Goal: Task Accomplishment & Management: Manage account settings

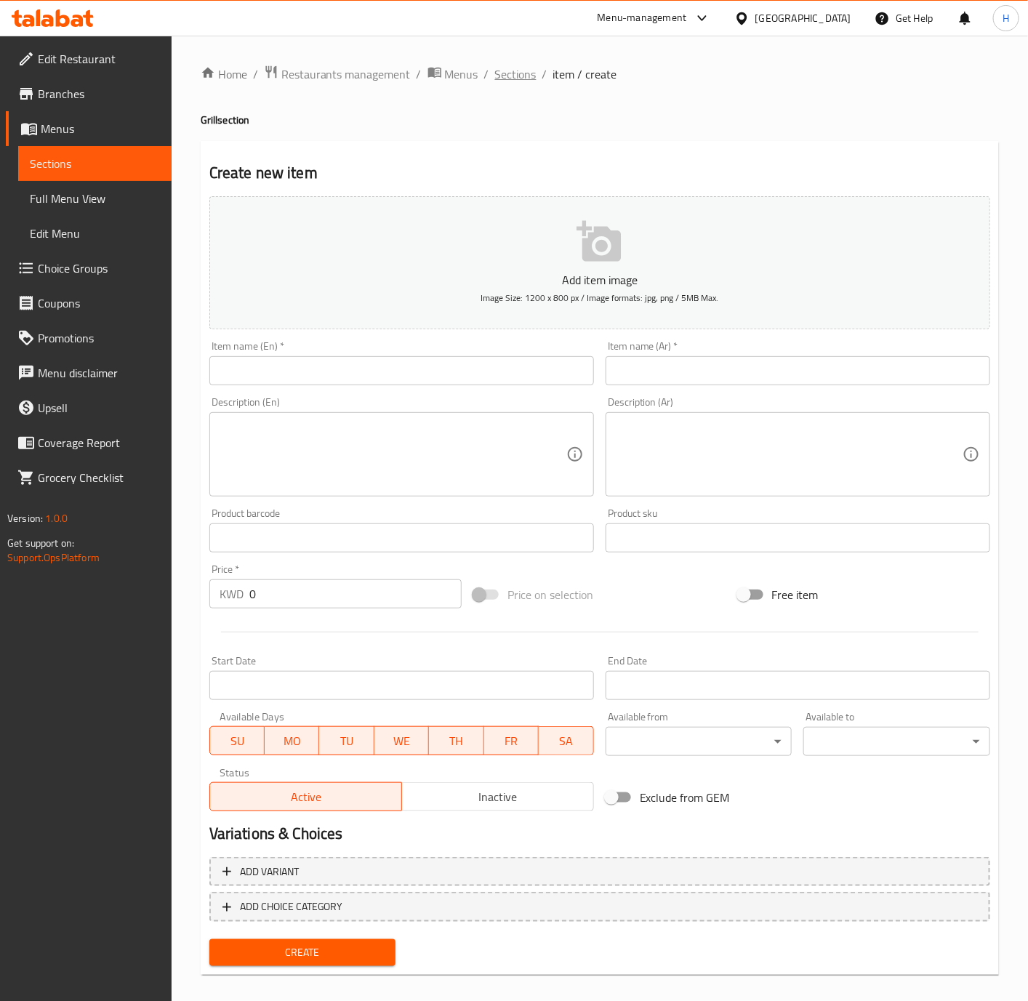
click at [504, 76] on span "Sections" at bounding box center [515, 73] width 41 height 17
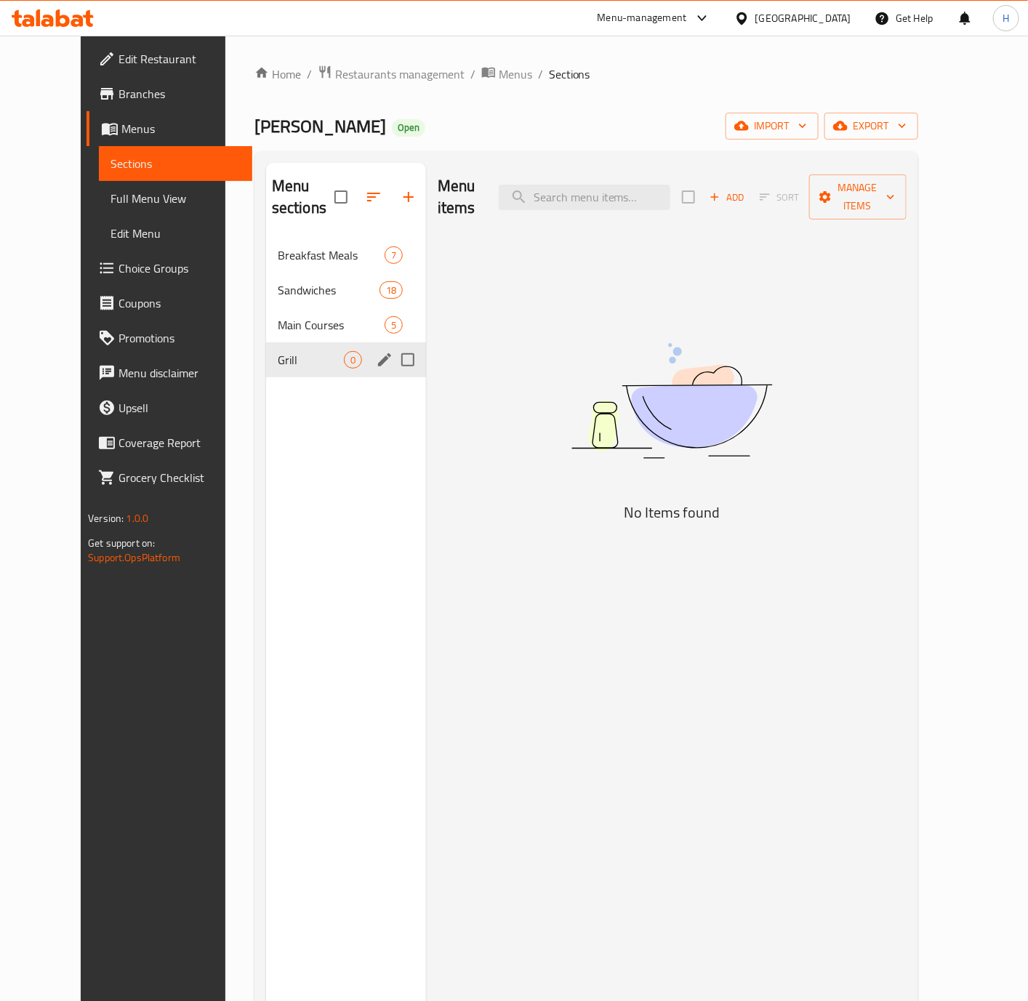
drag, startPoint x: 315, startPoint y: 350, endPoint x: 425, endPoint y: 338, distance: 111.1
click at [316, 350] on div "Grill 0" at bounding box center [346, 359] width 160 height 35
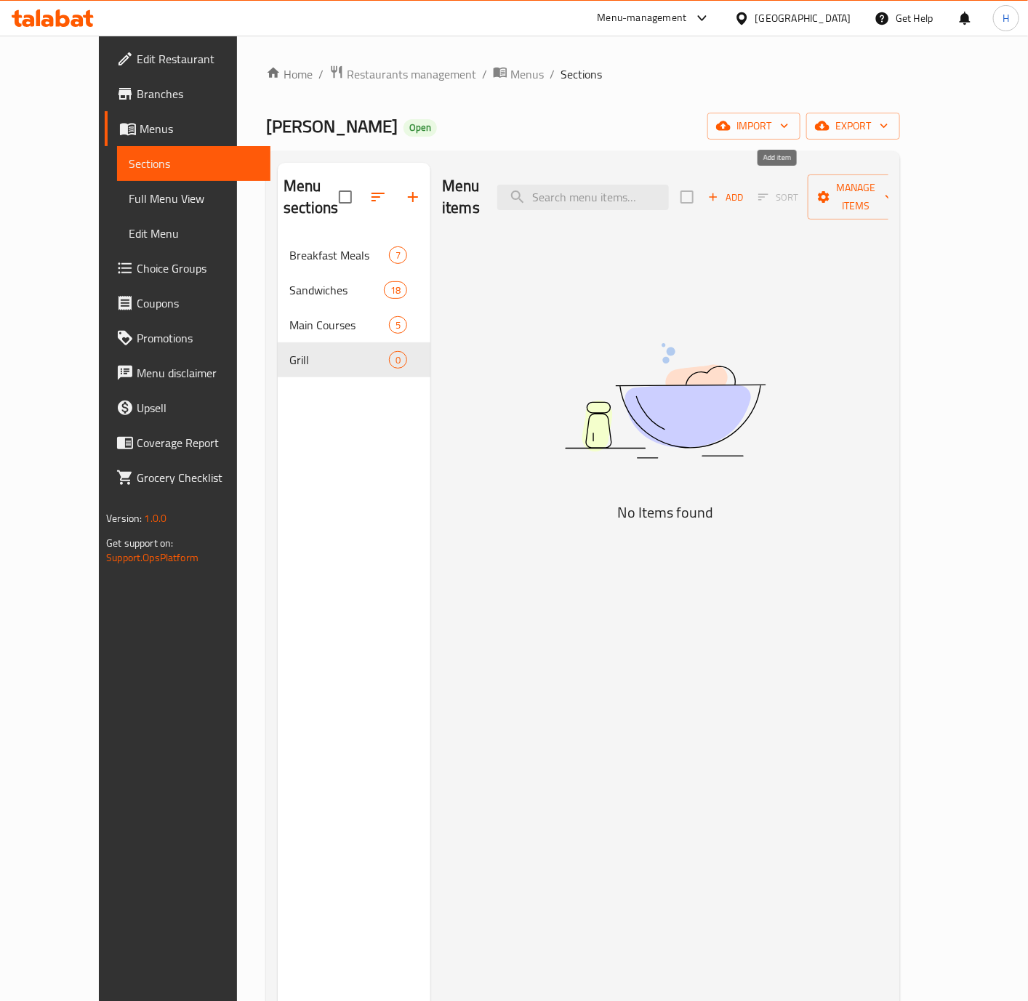
click at [745, 190] on span "Add" at bounding box center [725, 197] width 39 height 17
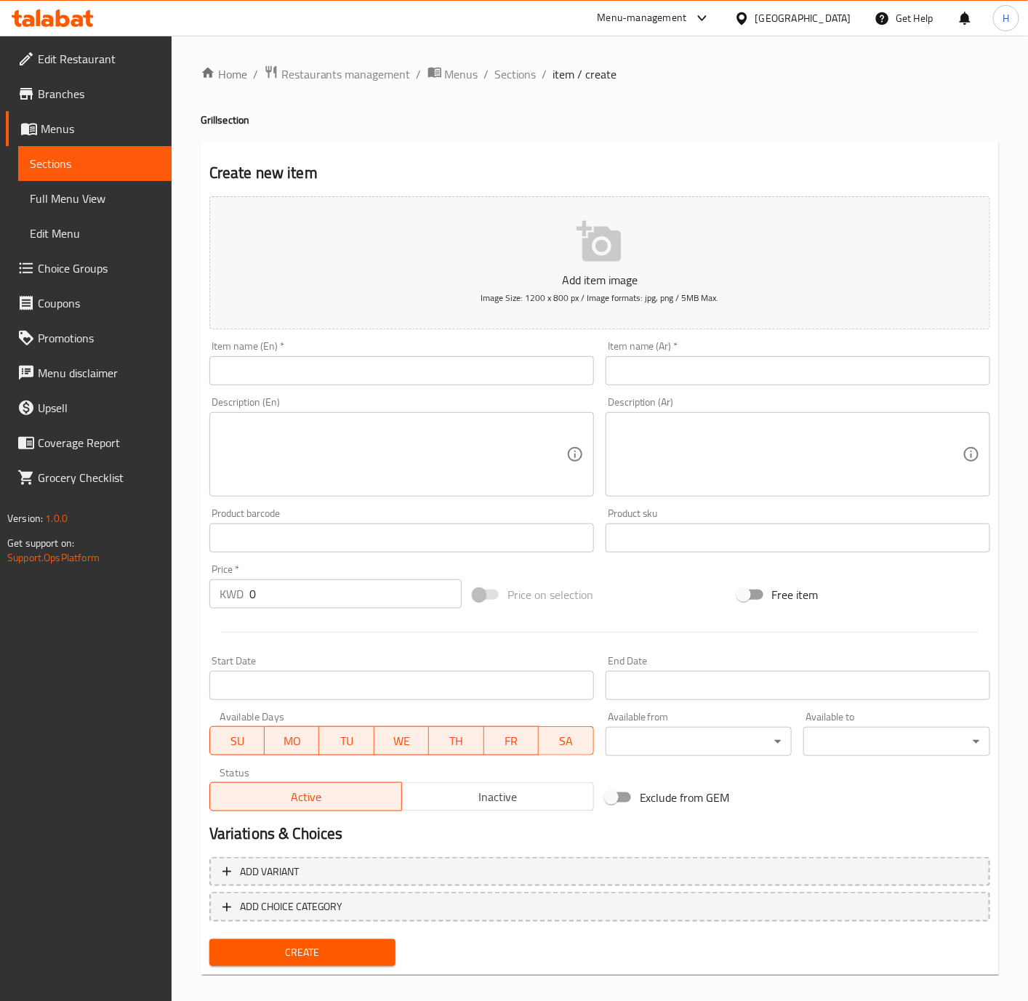
click at [559, 375] on input "text" at bounding box center [401, 370] width 385 height 29
paste input "Grill Tray For 4 Persons"
click at [533, 379] on input "Grill Tray For 4 Persons" at bounding box center [401, 370] width 385 height 29
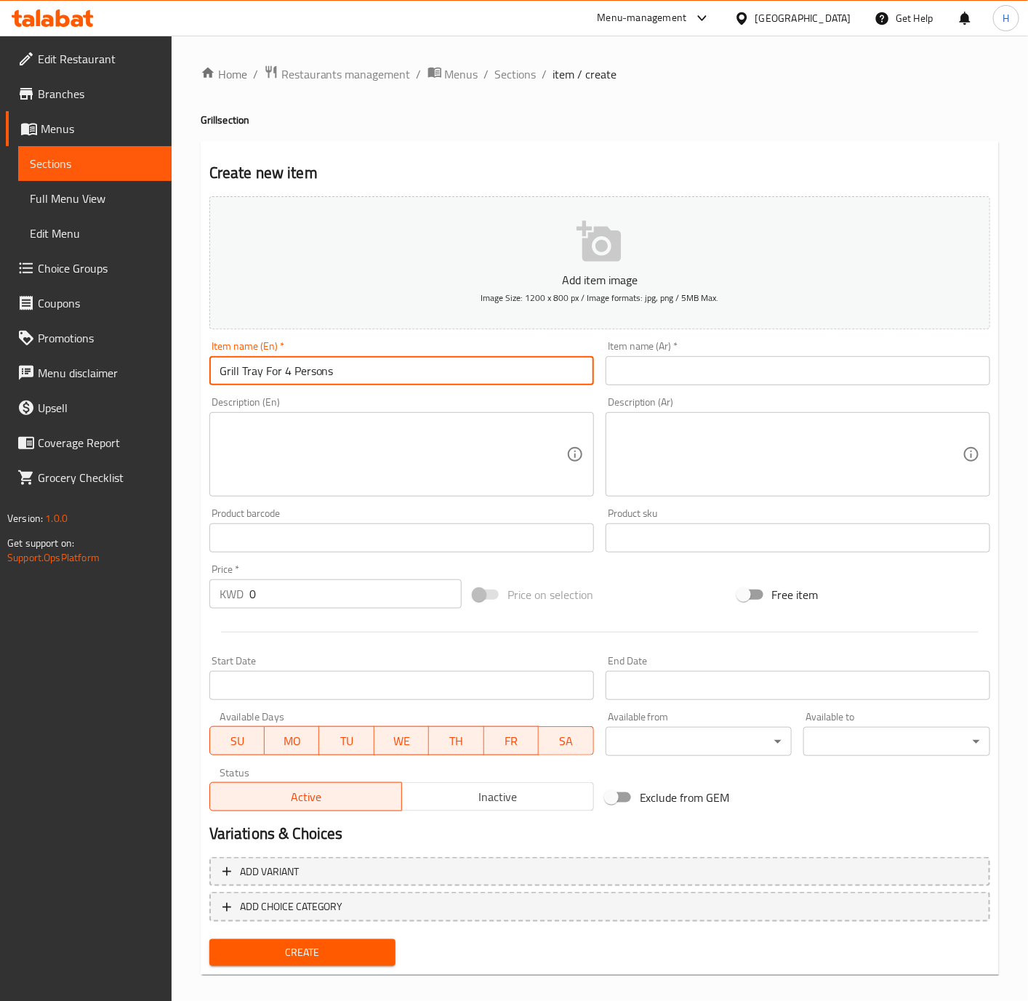
paste input "Family Grill Tray"
type input "Family Grill Tray"
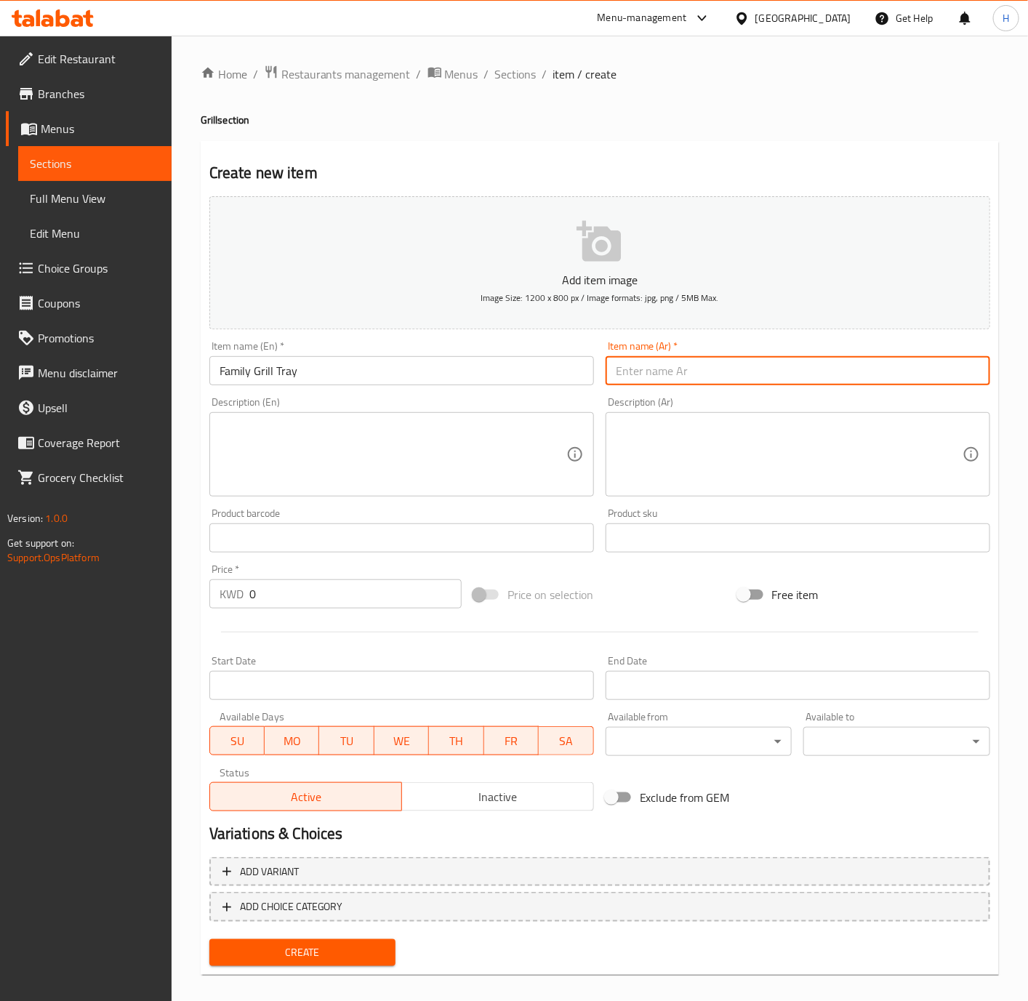
click at [809, 363] on input "text" at bounding box center [798, 370] width 385 height 29
paste input "صينية مشويات عائلية"
type input "صينية مشويات عائلية"
click at [276, 594] on input "0" at bounding box center [355, 593] width 212 height 29
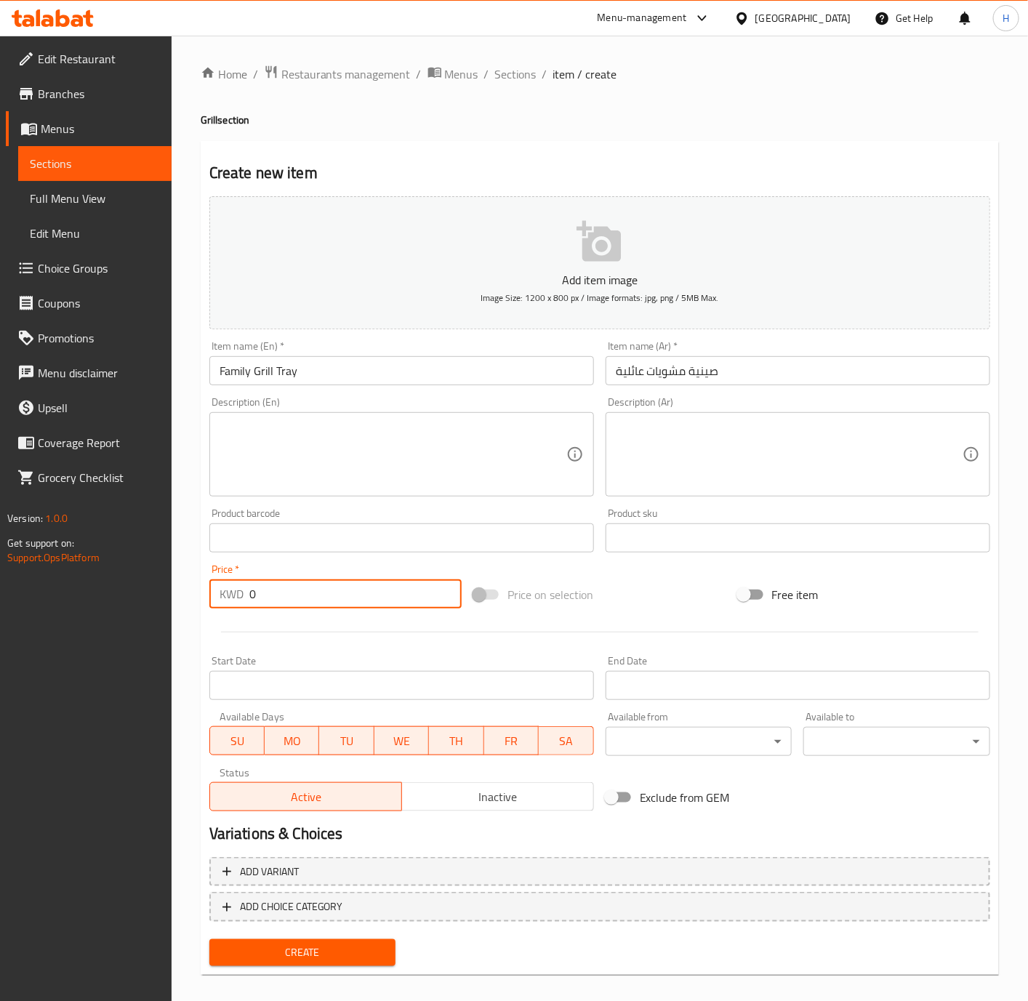
click at [276, 594] on input "0" at bounding box center [355, 593] width 212 height 29
paste input "10.00"
type input "10.000"
click at [209, 939] on button "Create" at bounding box center [302, 952] width 187 height 27
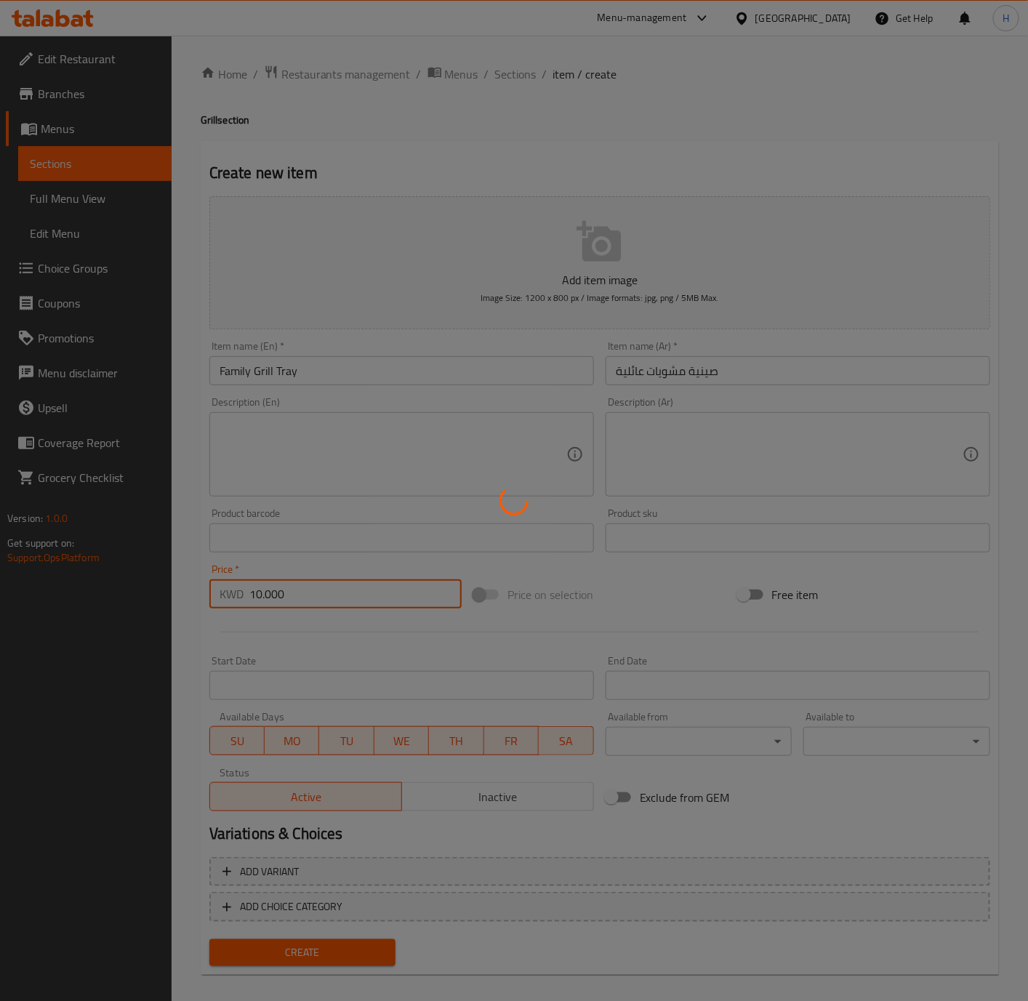
type input "0"
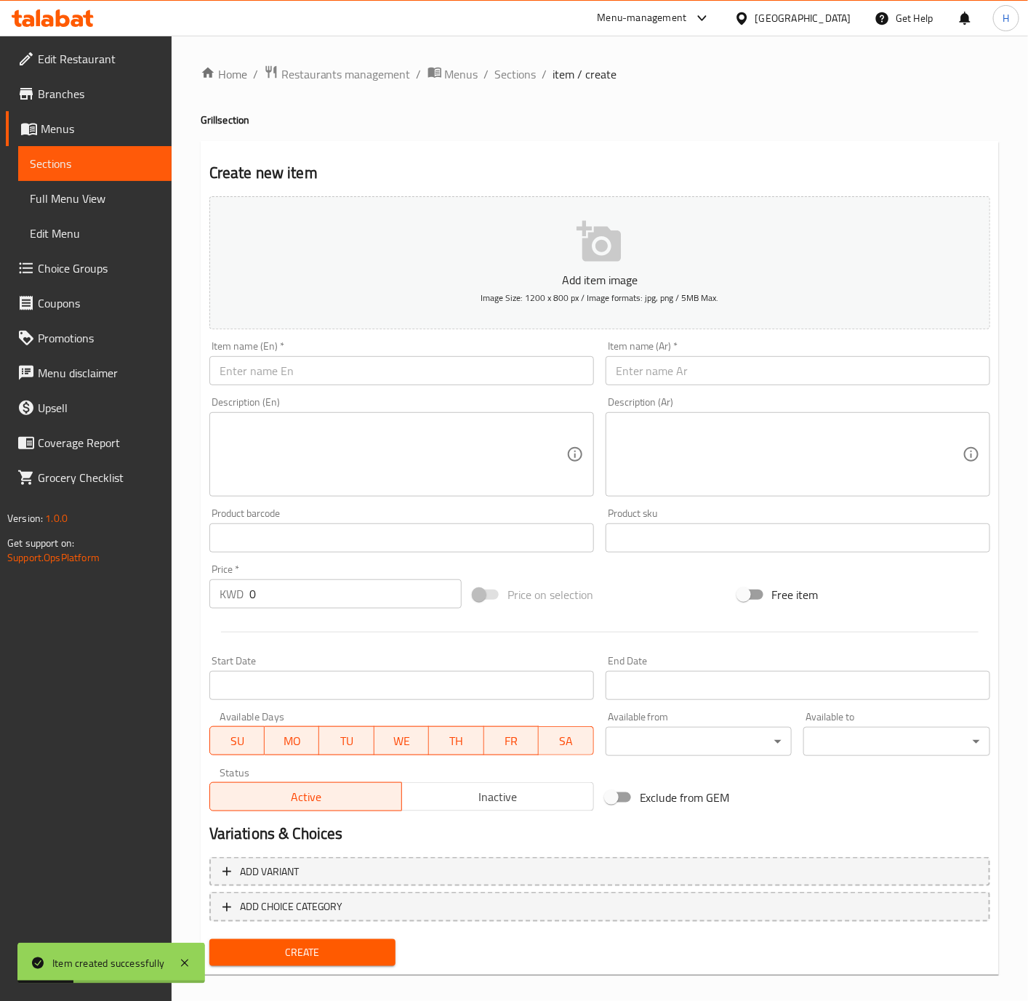
click at [487, 384] on input "text" at bounding box center [401, 370] width 385 height 29
paste input "Family Grill Tray"
type input "Family Grill Tray"
click at [837, 377] on input "text" at bounding box center [798, 370] width 385 height 29
paste input "صينية مشويات عائلية"
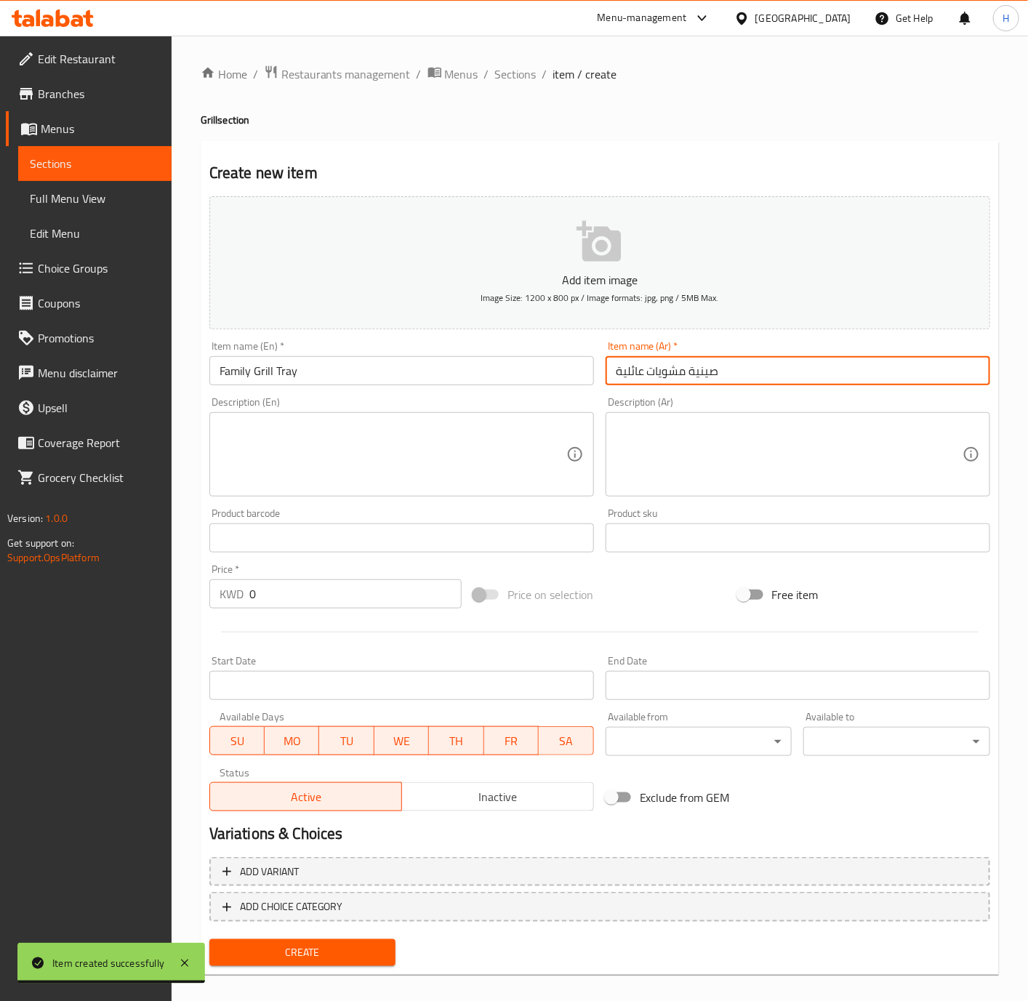
type input "صينية مشويات عائلية"
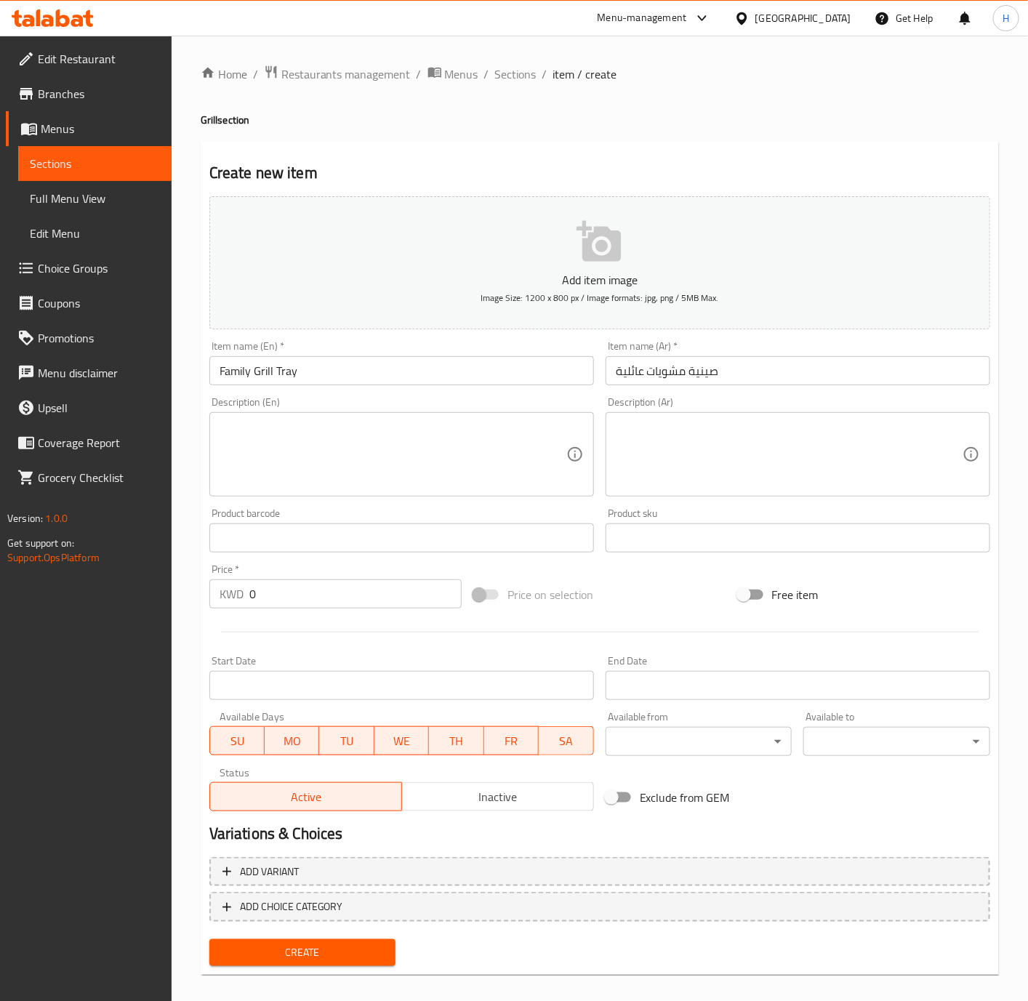
click at [467, 371] on input "Family Grill Tray" at bounding box center [401, 370] width 385 height 29
paste input "Grill Tray For 4 Persons"
type input "Grill Tray For 4 Persons"
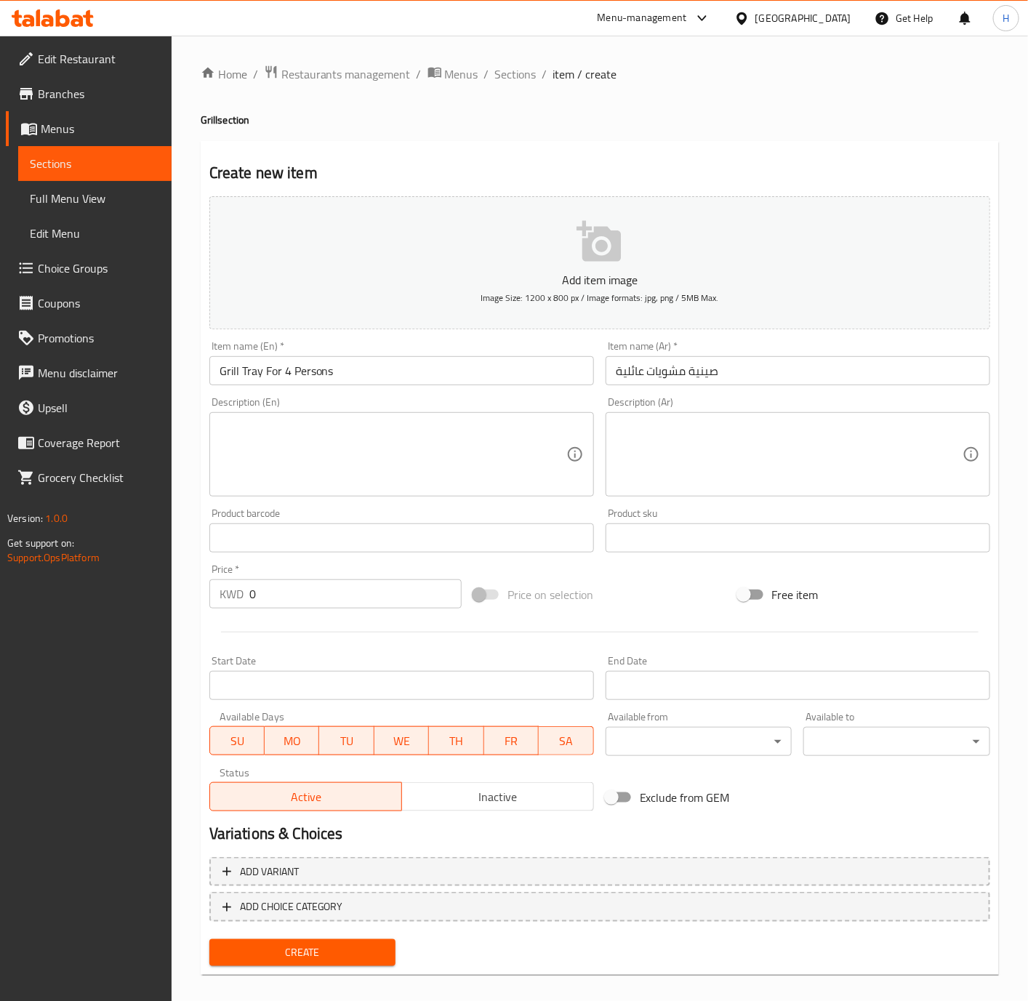
click at [785, 382] on input "صينية مشويات عائلية" at bounding box center [798, 370] width 385 height 29
paste input "كفي 4 أفراد"
type input "صينية مشويات تكفي 4 أفراد"
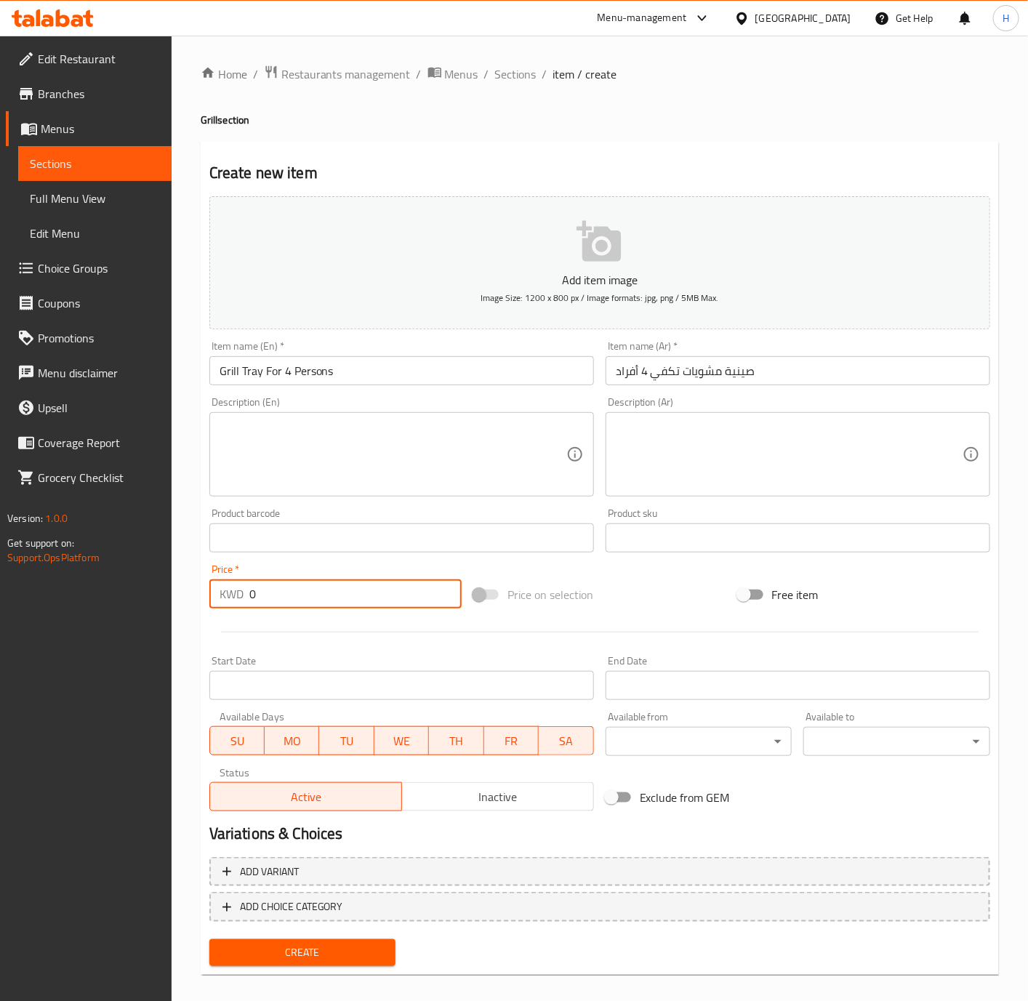
click at [419, 605] on input "0" at bounding box center [355, 593] width 212 height 29
paste input "7.50"
type input "7.500"
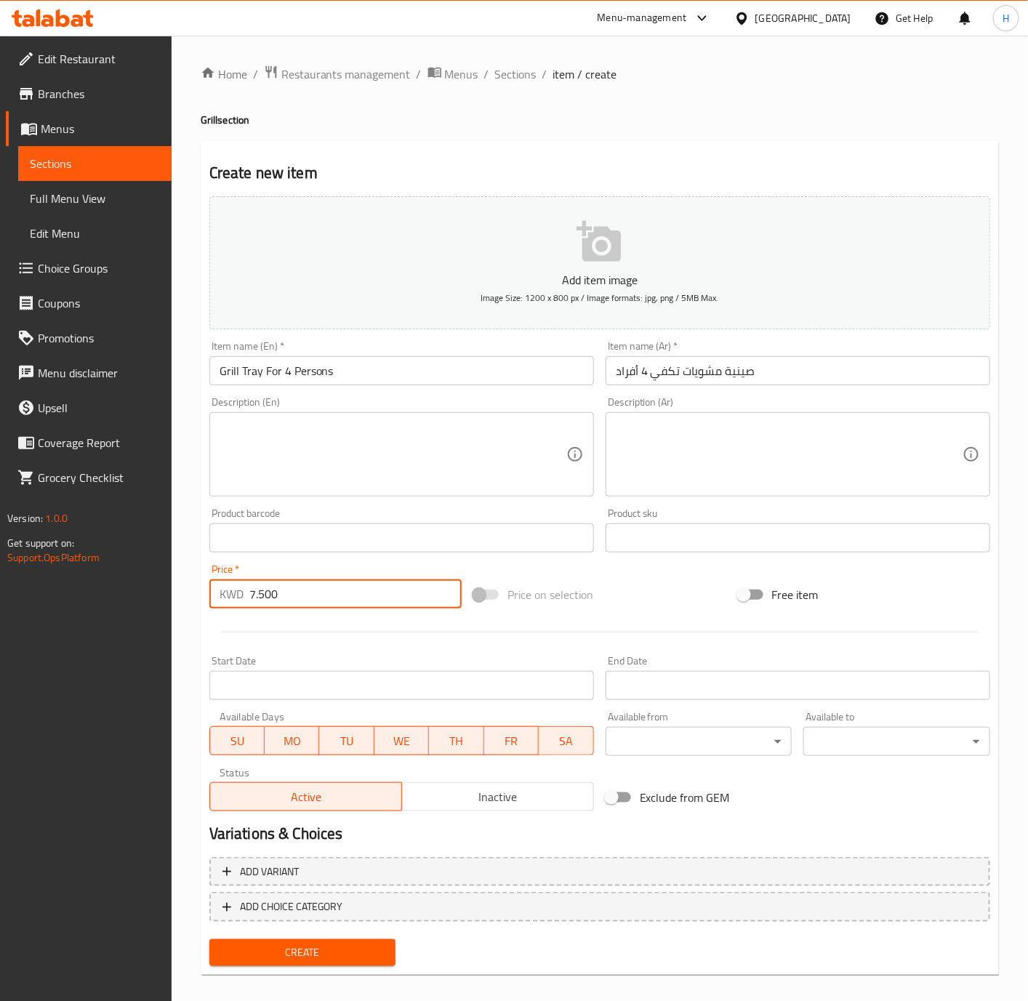
click at [209, 939] on button "Create" at bounding box center [302, 952] width 187 height 27
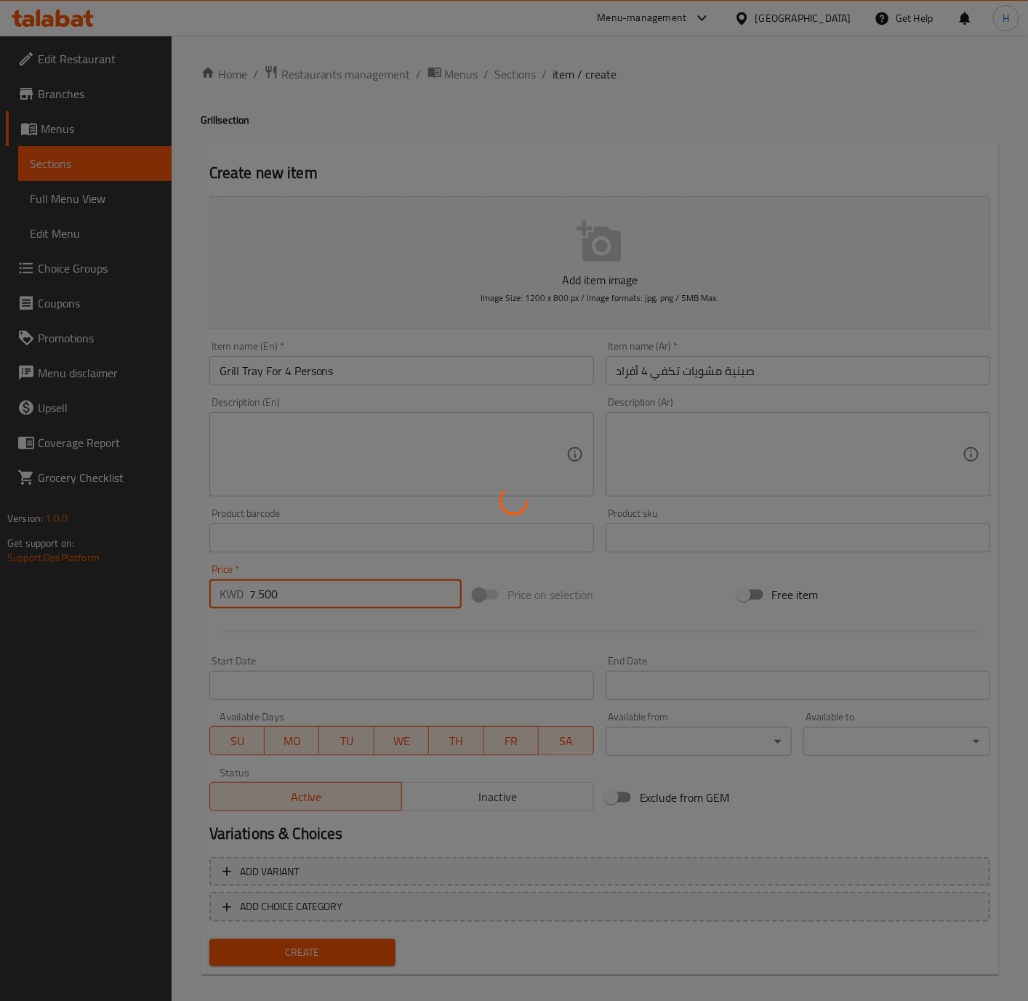
type input "0"
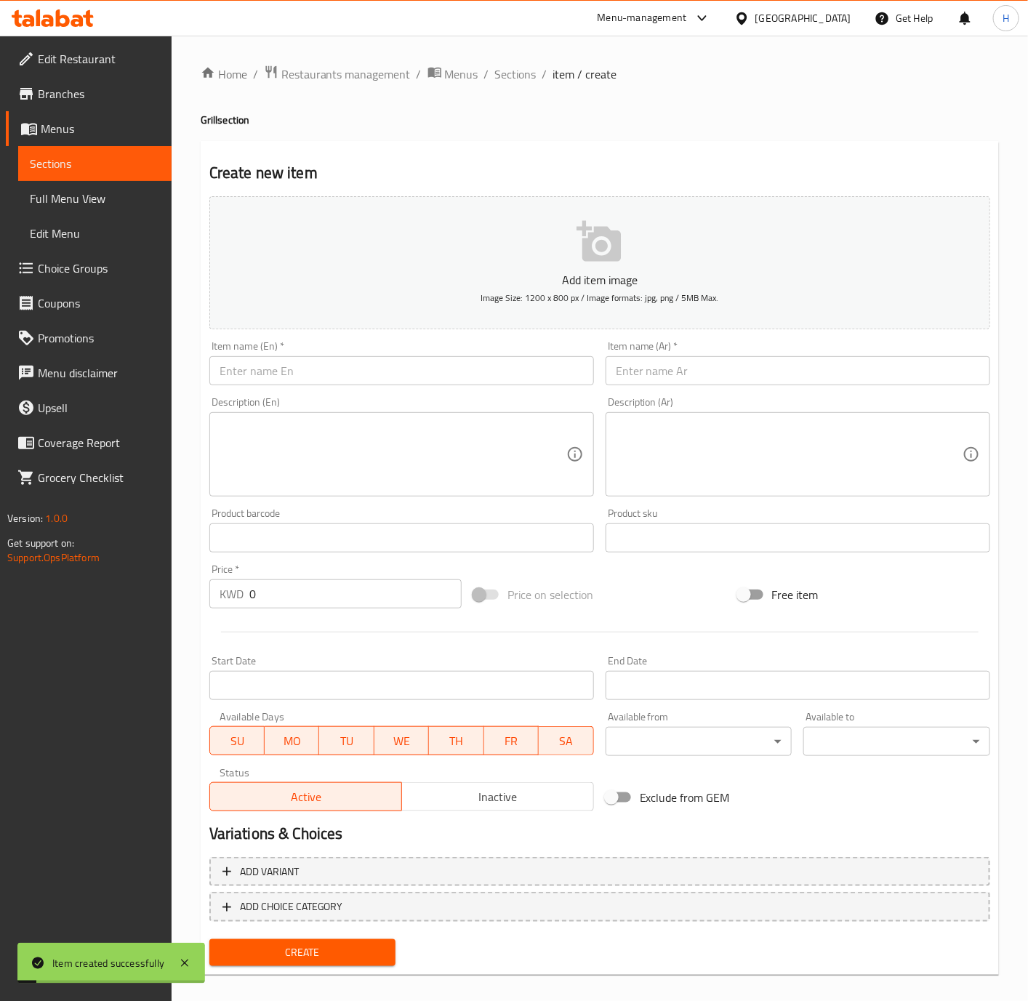
click at [480, 380] on input "text" at bounding box center [401, 370] width 385 height 29
paste input "Grill Tray For 3 Persons"
type input "Grill Tray For 3 Persons"
click at [723, 371] on input "text" at bounding box center [798, 370] width 385 height 29
paste input "صينية مشويات تكفي 3 أفراد"
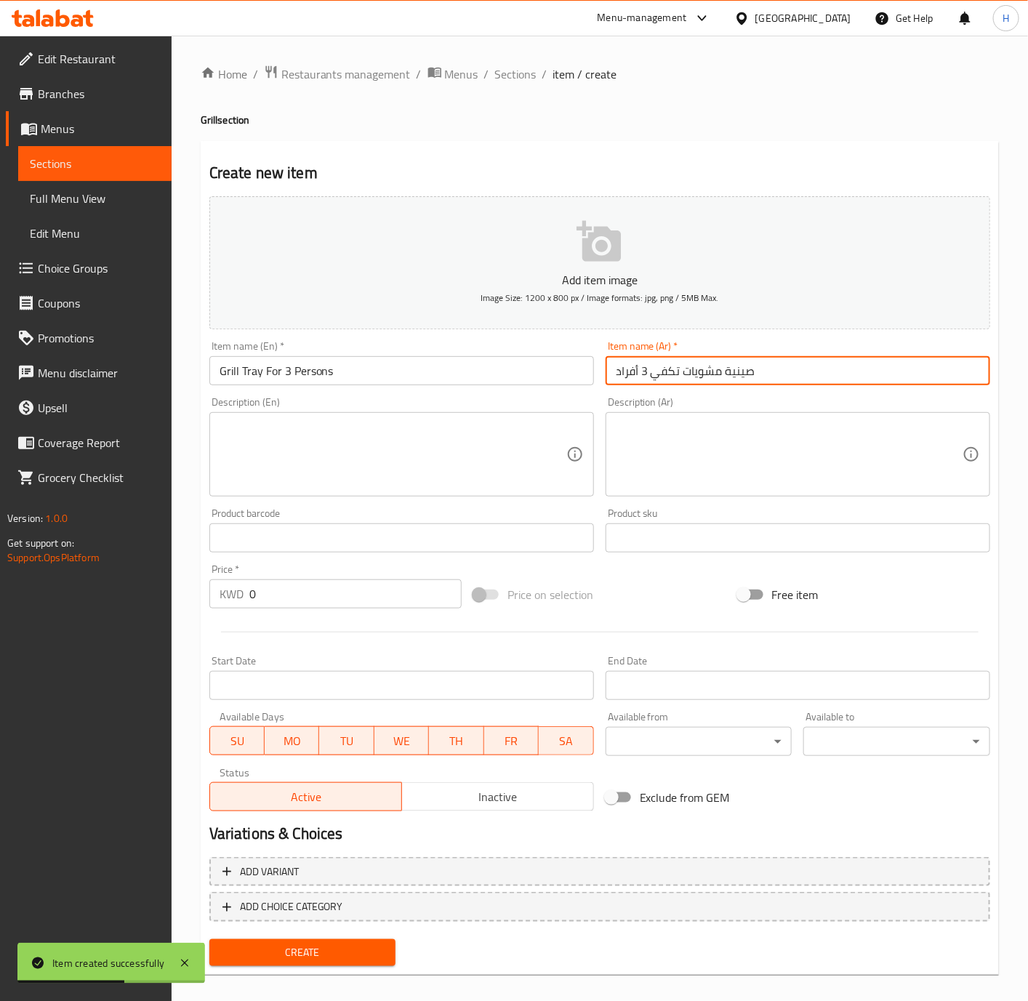
type input "صينية مشويات تكفي 3 أفراد"
click at [395, 602] on input "0" at bounding box center [355, 593] width 212 height 29
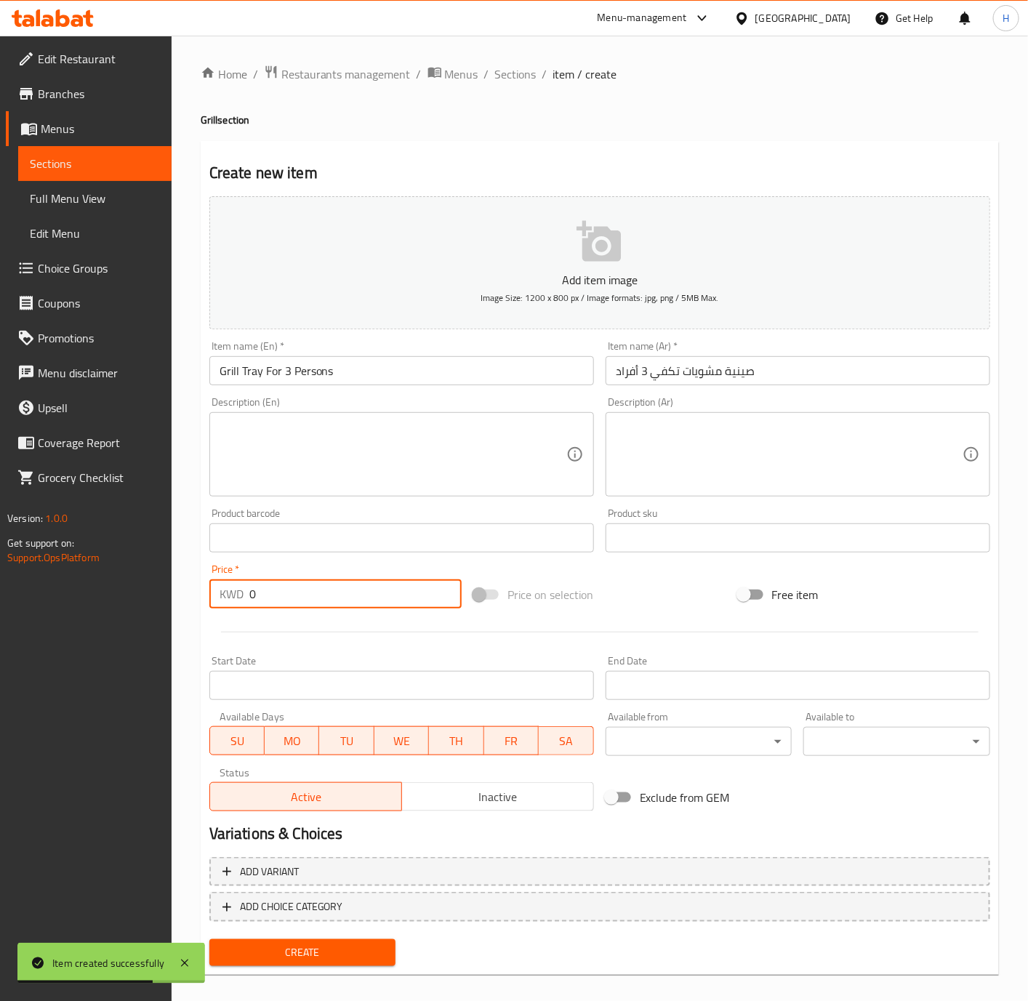
click at [395, 602] on input "0" at bounding box center [355, 593] width 212 height 29
paste input "5.50"
type input "5.500"
click at [314, 962] on button "Create" at bounding box center [302, 952] width 187 height 27
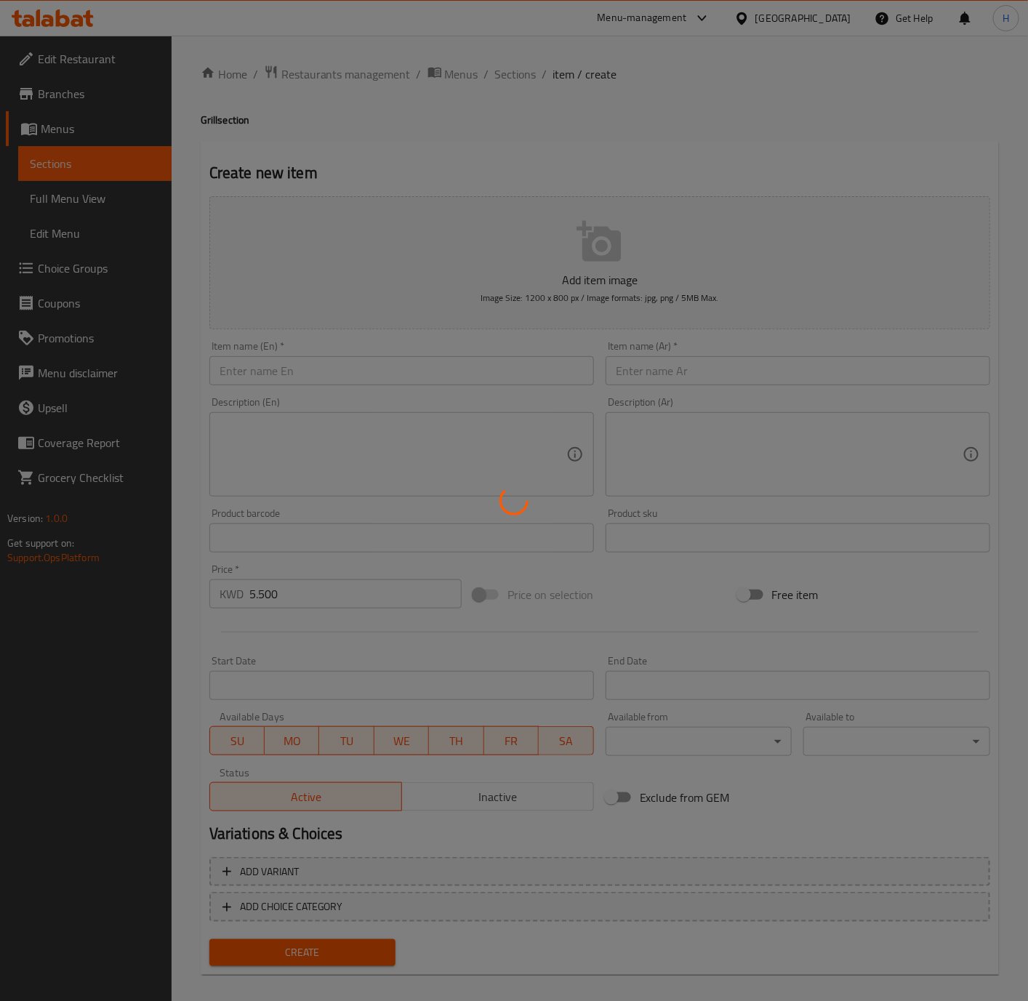
type input "0"
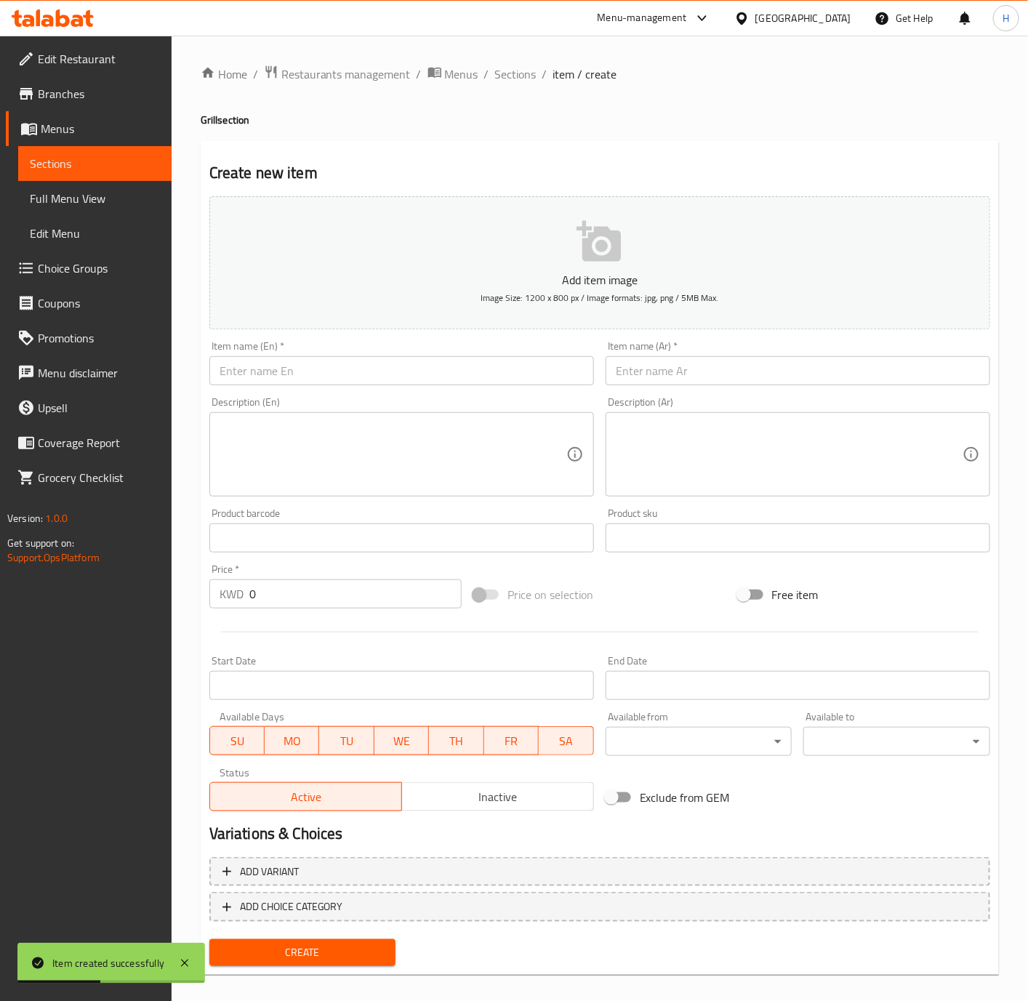
click at [528, 366] on input "text" at bounding box center [401, 370] width 385 height 29
paste input "Grill Bowl For 2 Persons"
type input "Grill Bowl For 2 Persons"
click at [825, 364] on input "text" at bounding box center [798, 370] width 385 height 29
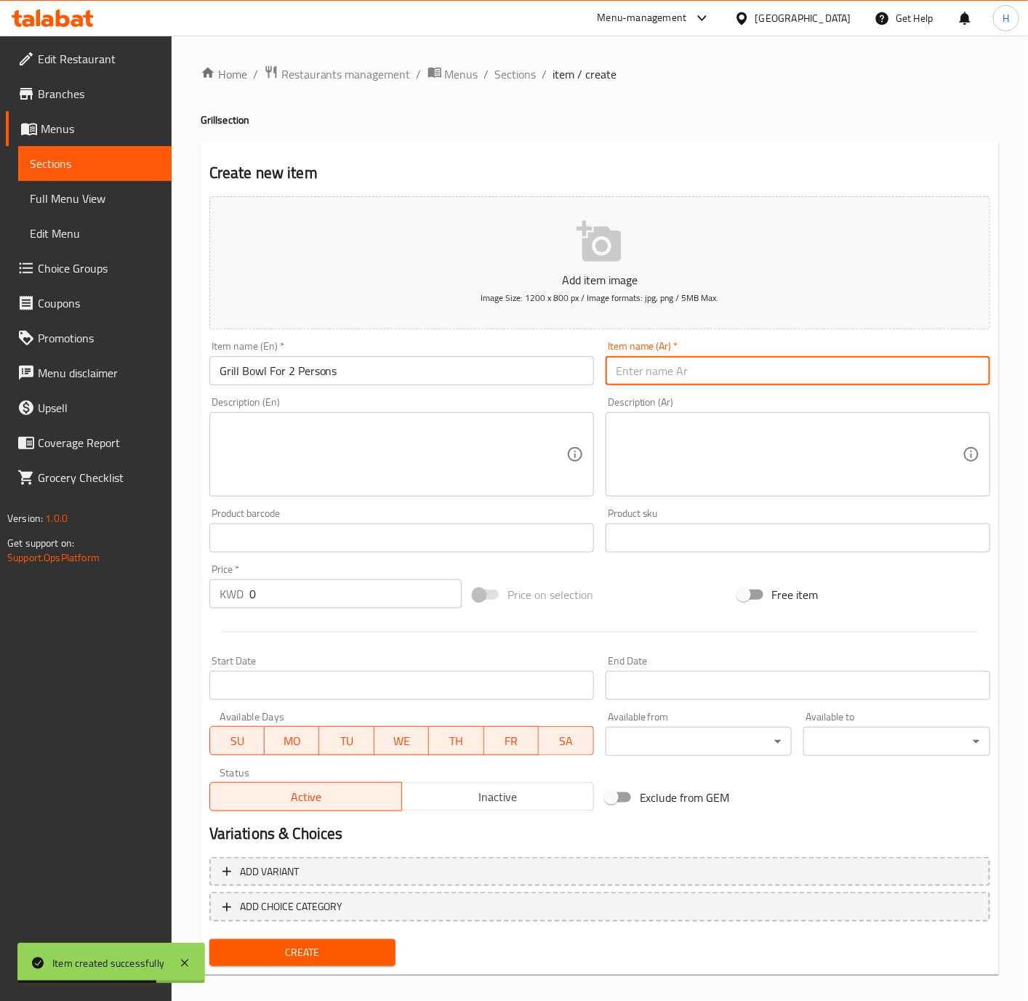
paste input "جاط مشويات يكفي 2 أفراد"
type input "جاط مشويات يكفي 2 أفراد"
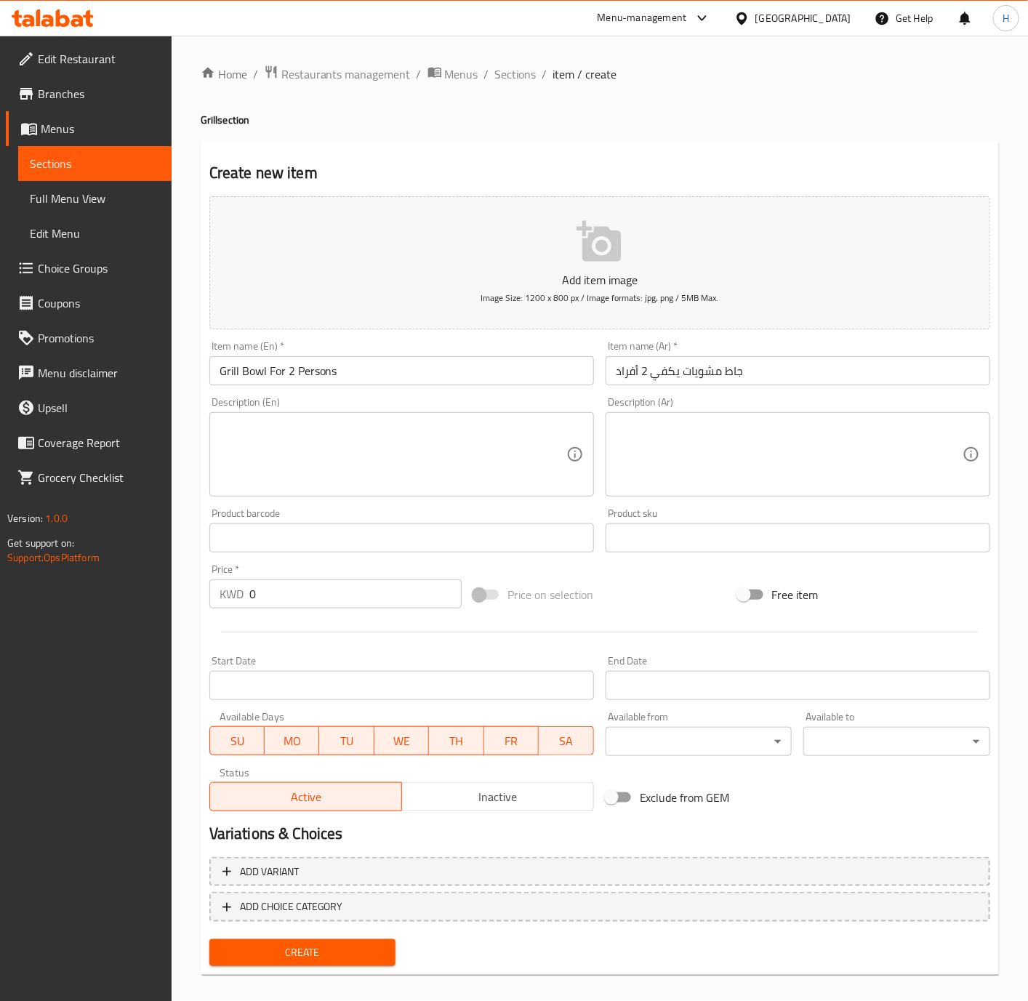
click at [340, 604] on input "0" at bounding box center [355, 593] width 212 height 29
click at [340, 603] on input "0" at bounding box center [355, 593] width 212 height 29
paste input "4.00"
type input "4.000"
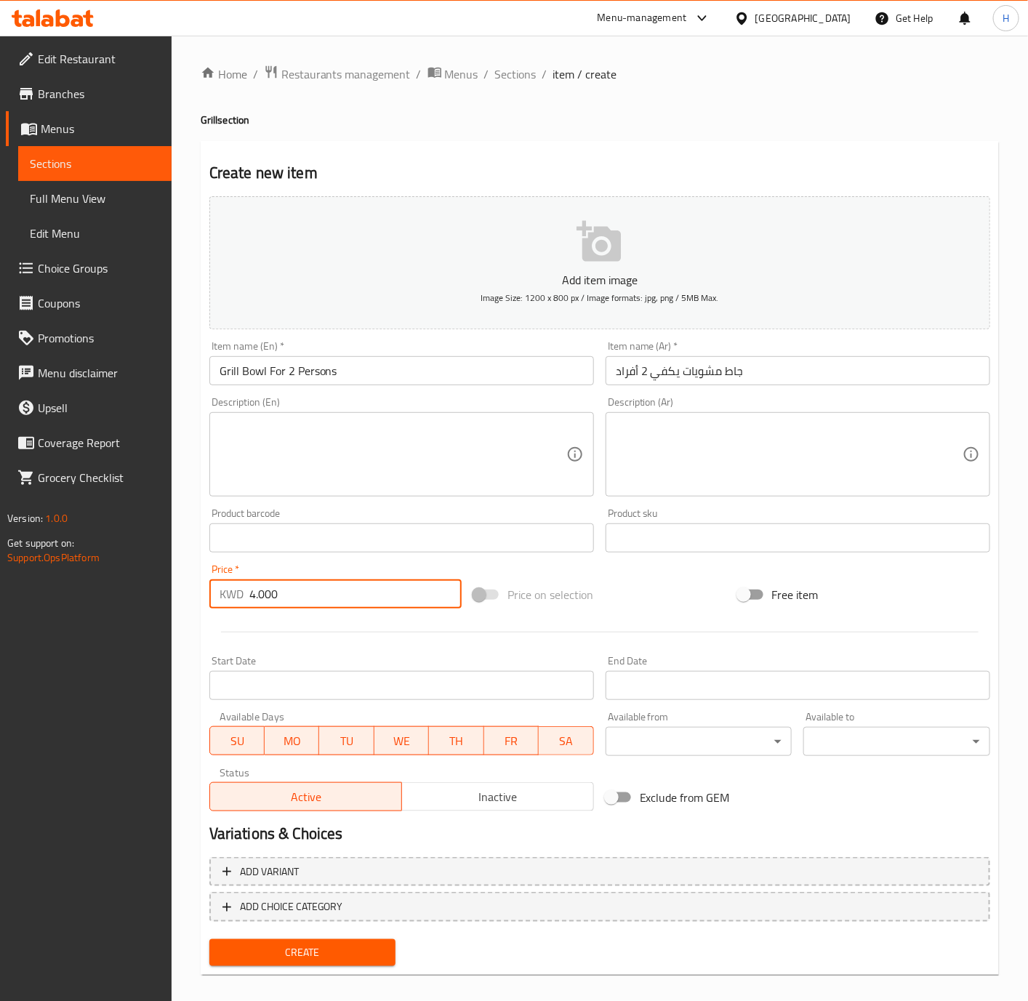
click at [209, 939] on button "Create" at bounding box center [302, 952] width 187 height 27
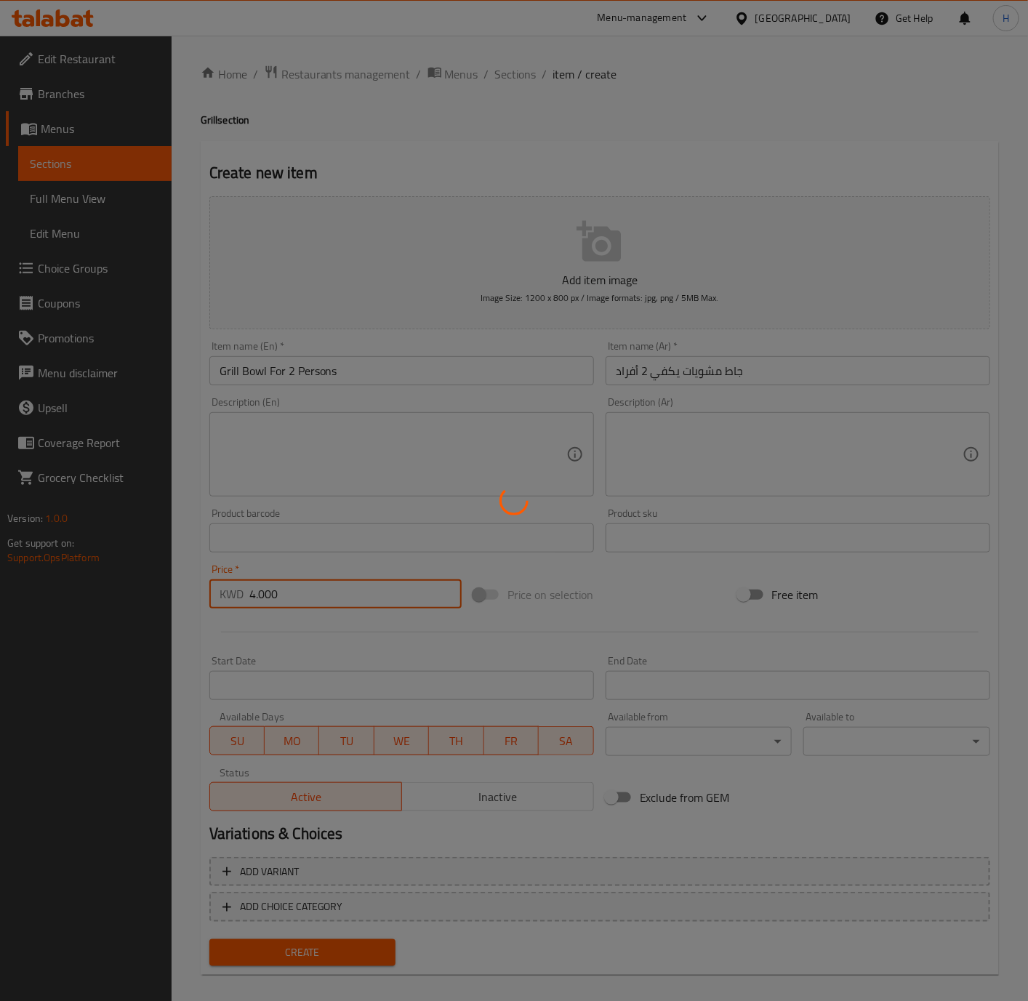
type input "0"
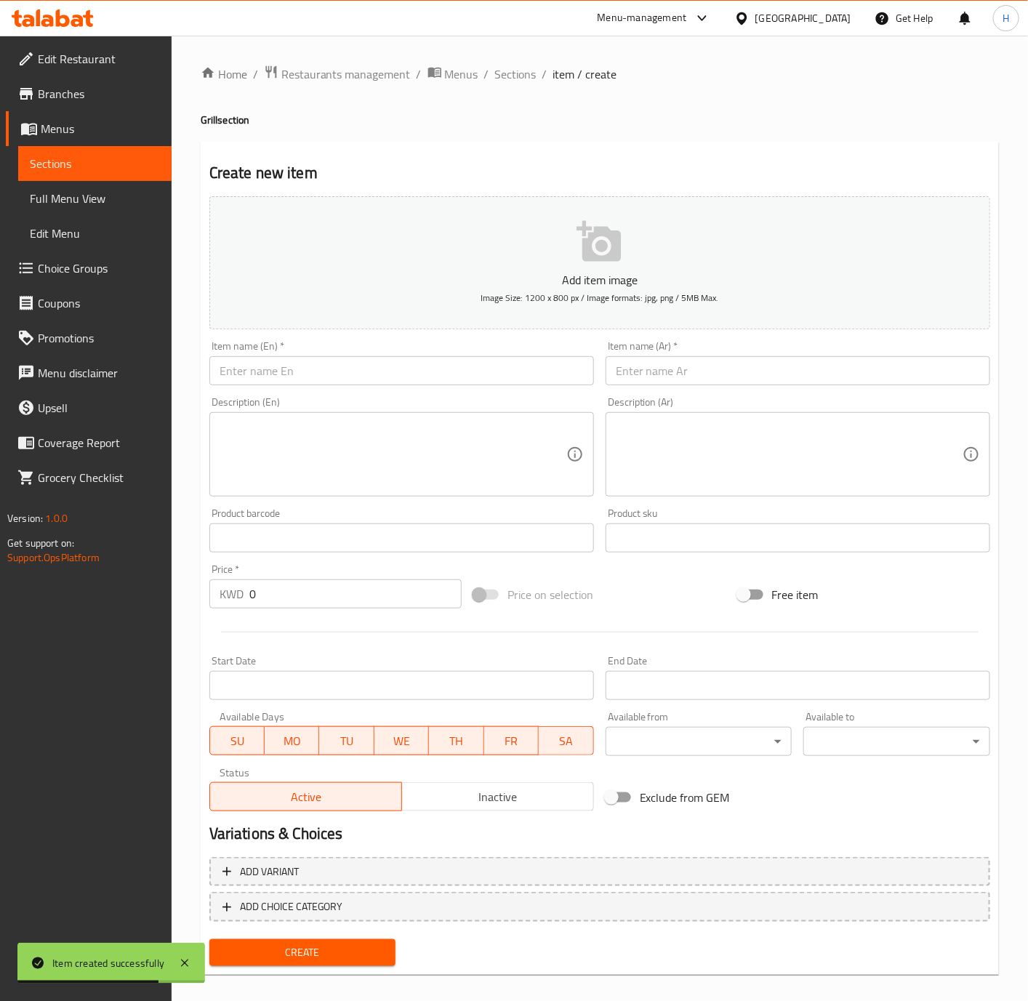
click at [432, 380] on input "text" at bounding box center [401, 370] width 385 height 29
paste input "Arayes"
type input "Arayes"
click at [770, 369] on input "text" at bounding box center [798, 370] width 385 height 29
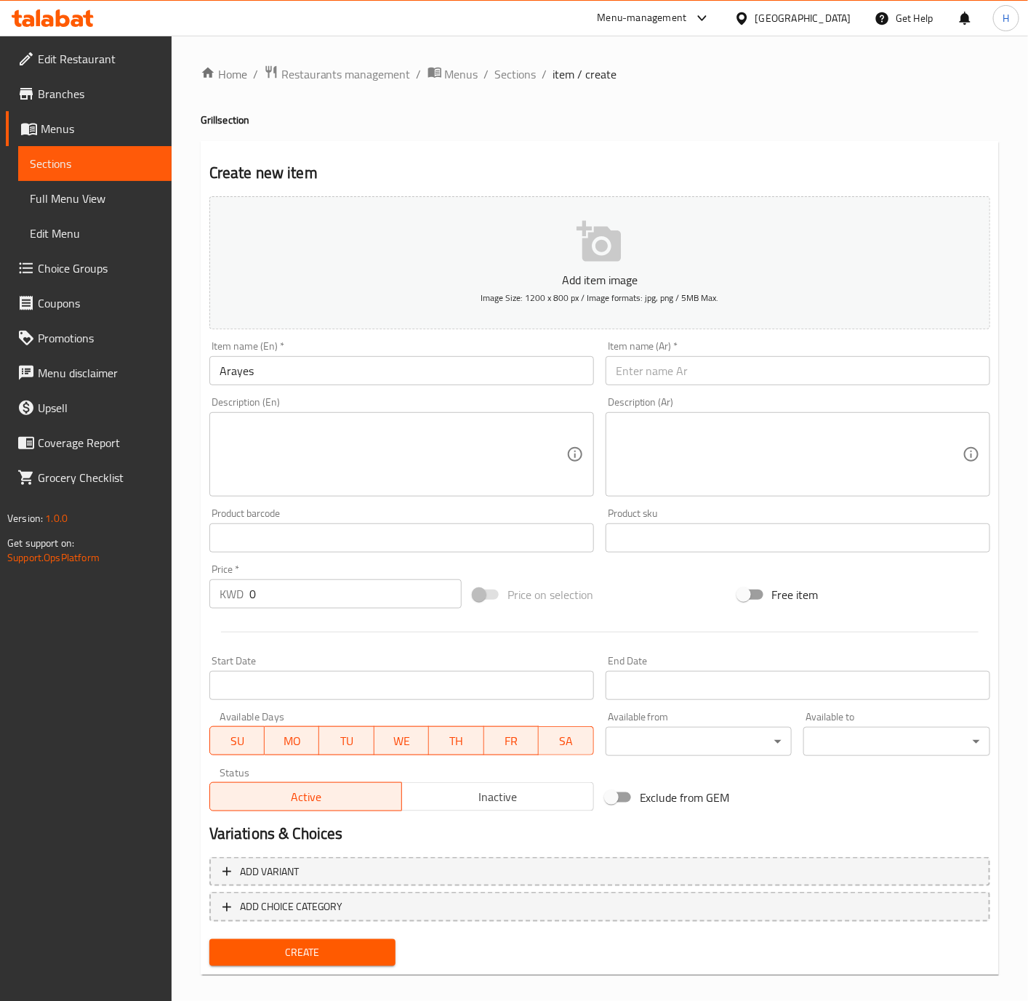
click at [770, 369] on input "text" at bounding box center [798, 370] width 385 height 29
paste input "عرايس"
type input "عرايس"
click at [897, 421] on textarea at bounding box center [789, 454] width 347 height 69
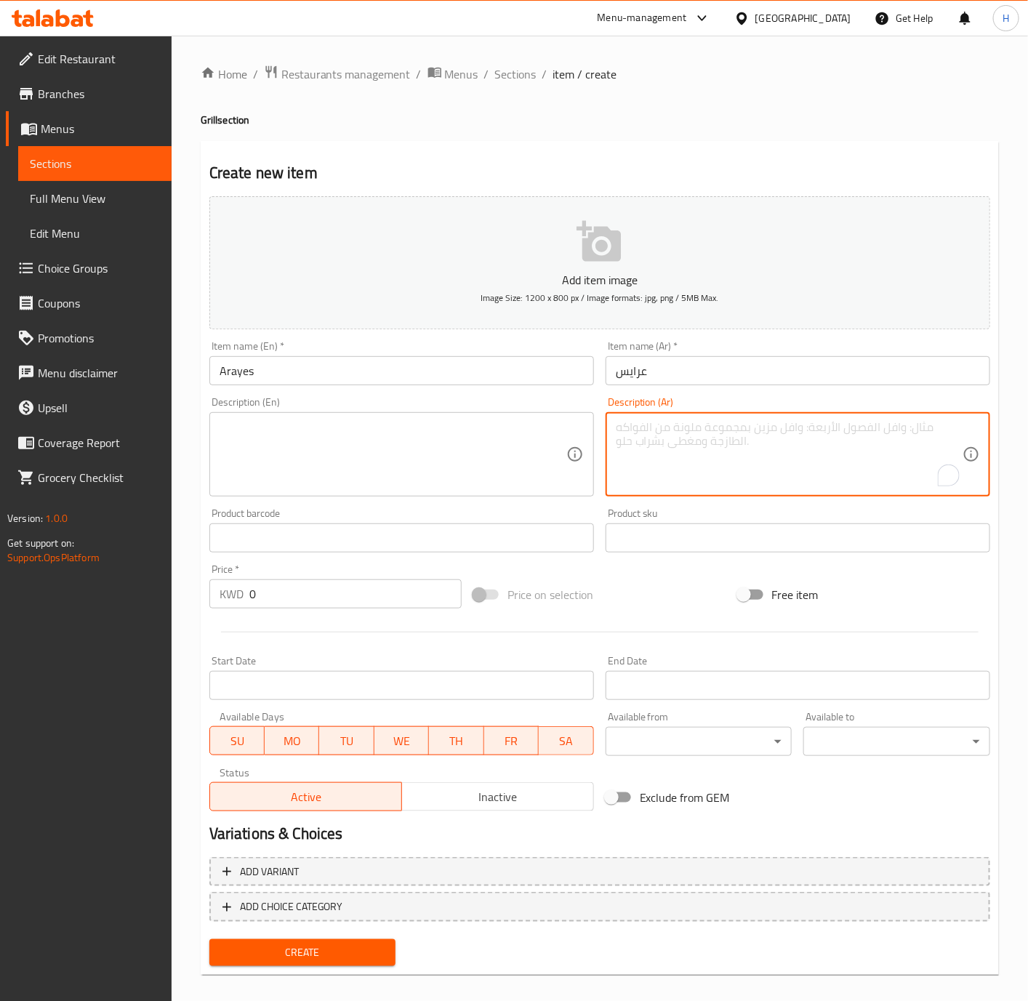
paste textarea "لحم عجل طازج ذبح الكويت"
type textarea "لحم عجل طازج ذبح الكويت"
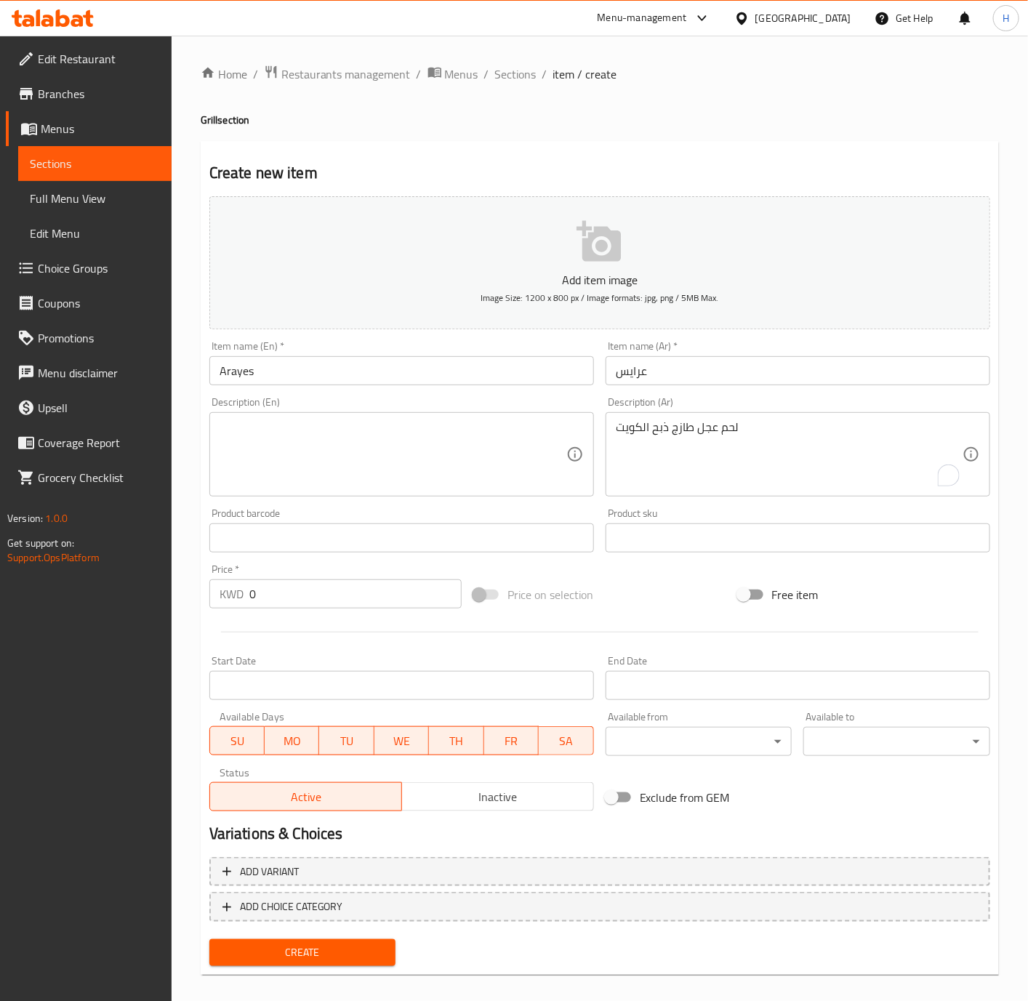
click at [454, 460] on textarea at bounding box center [393, 454] width 347 height 69
paste textarea "Fresh veal slaughtered in Kuwait"
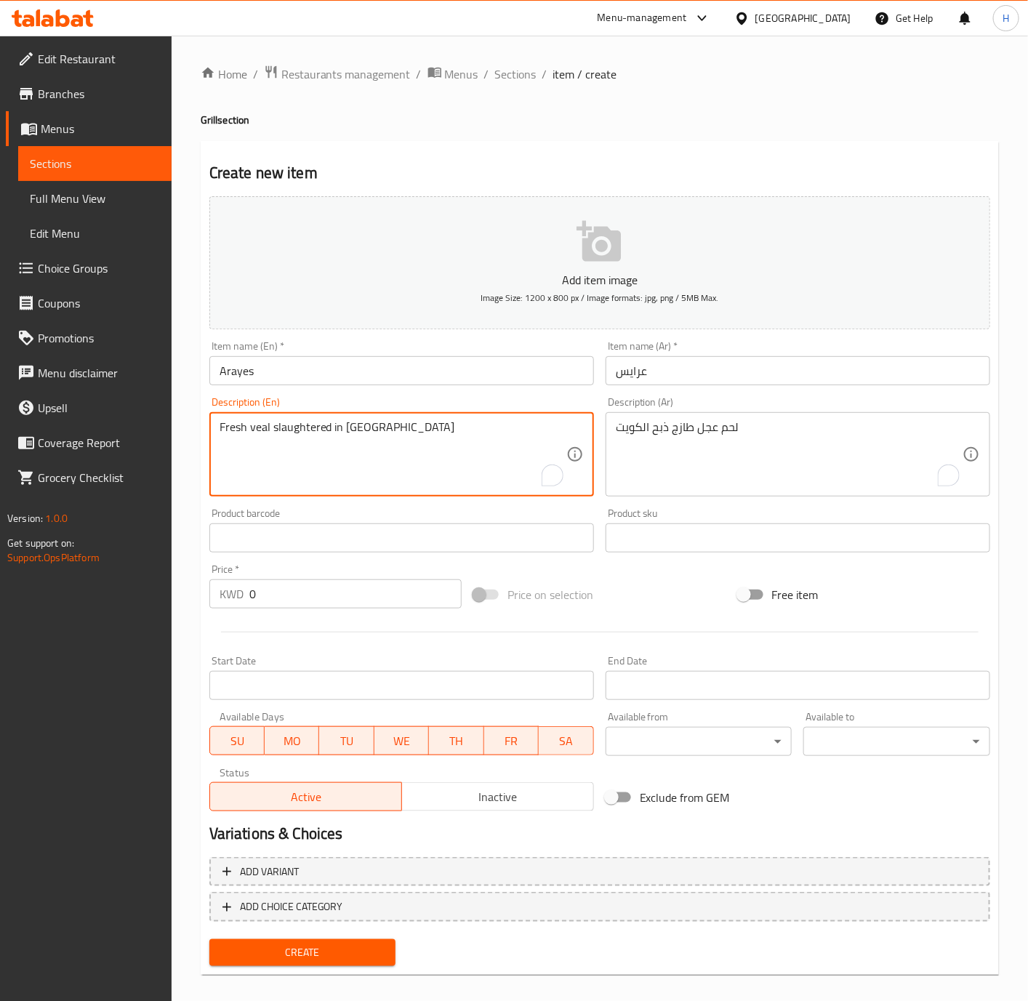
type textarea "Fresh veal slaughtered in Kuwait"
click at [318, 593] on input "0" at bounding box center [355, 593] width 212 height 29
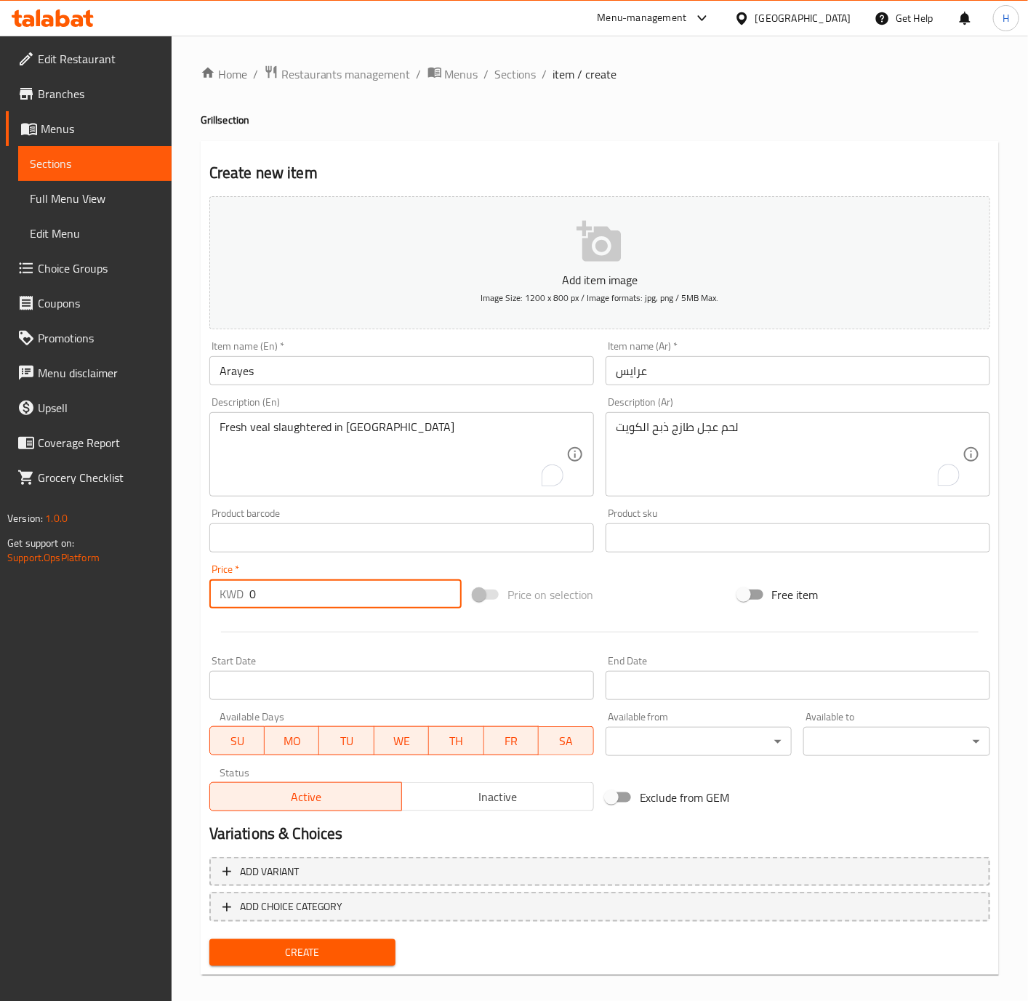
click at [318, 592] on input "0" at bounding box center [355, 593] width 212 height 29
paste input "1.250"
click at [354, 600] on input "01.250" at bounding box center [355, 593] width 212 height 29
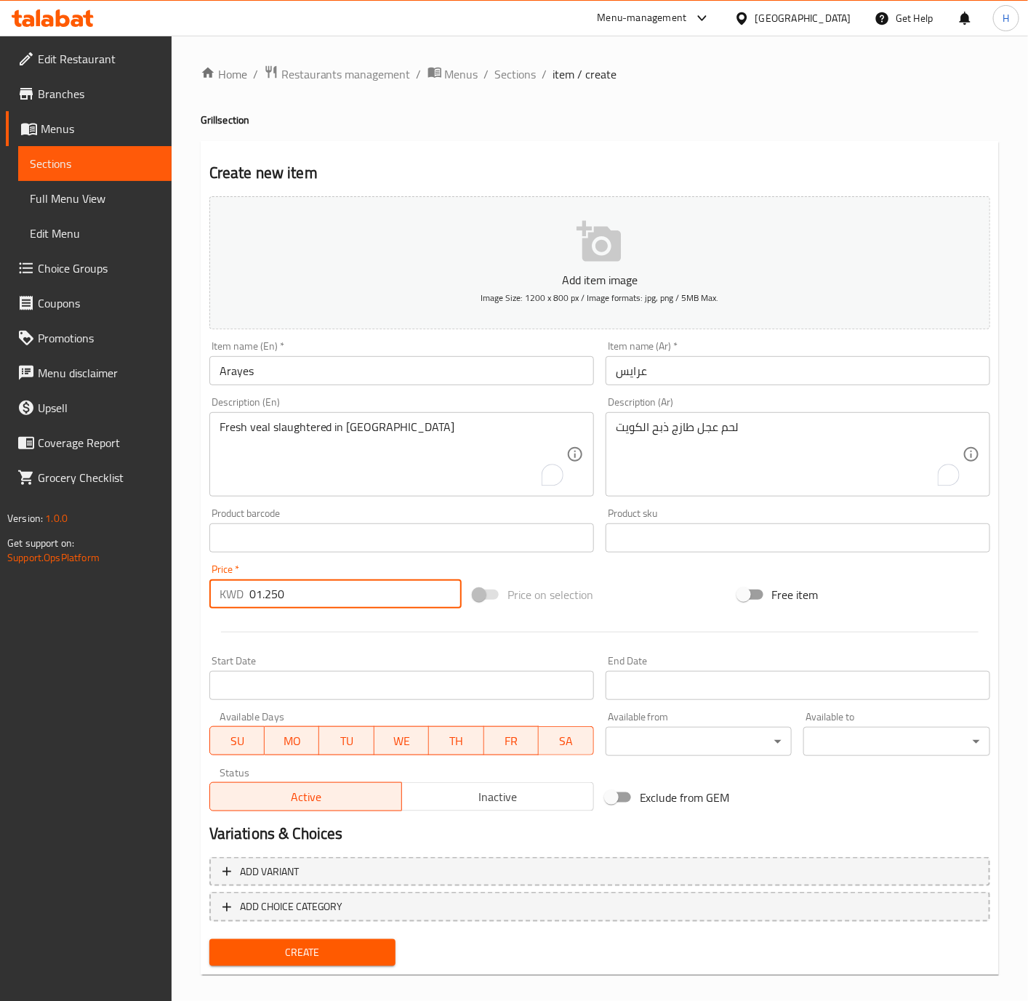
paste input "number"
type input "1.250"
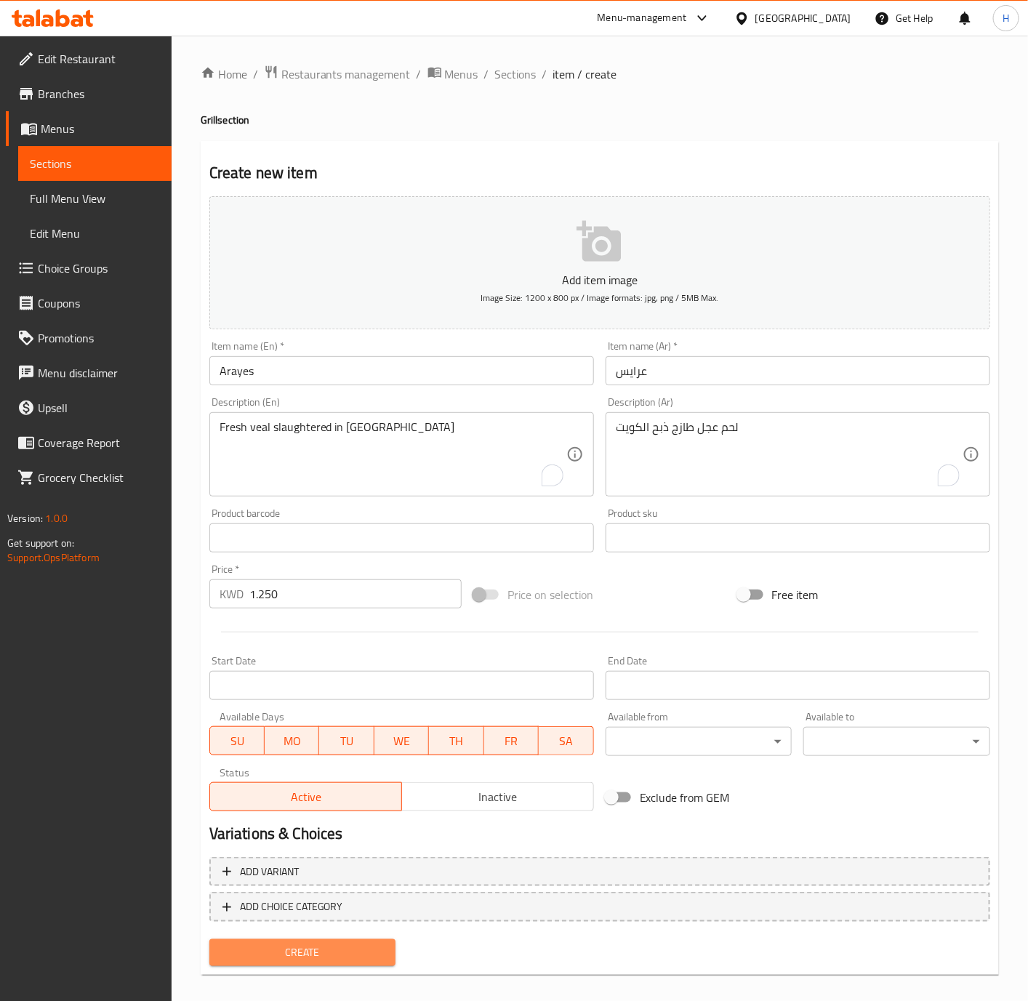
click at [353, 944] on span "Create" at bounding box center [303, 953] width 164 height 18
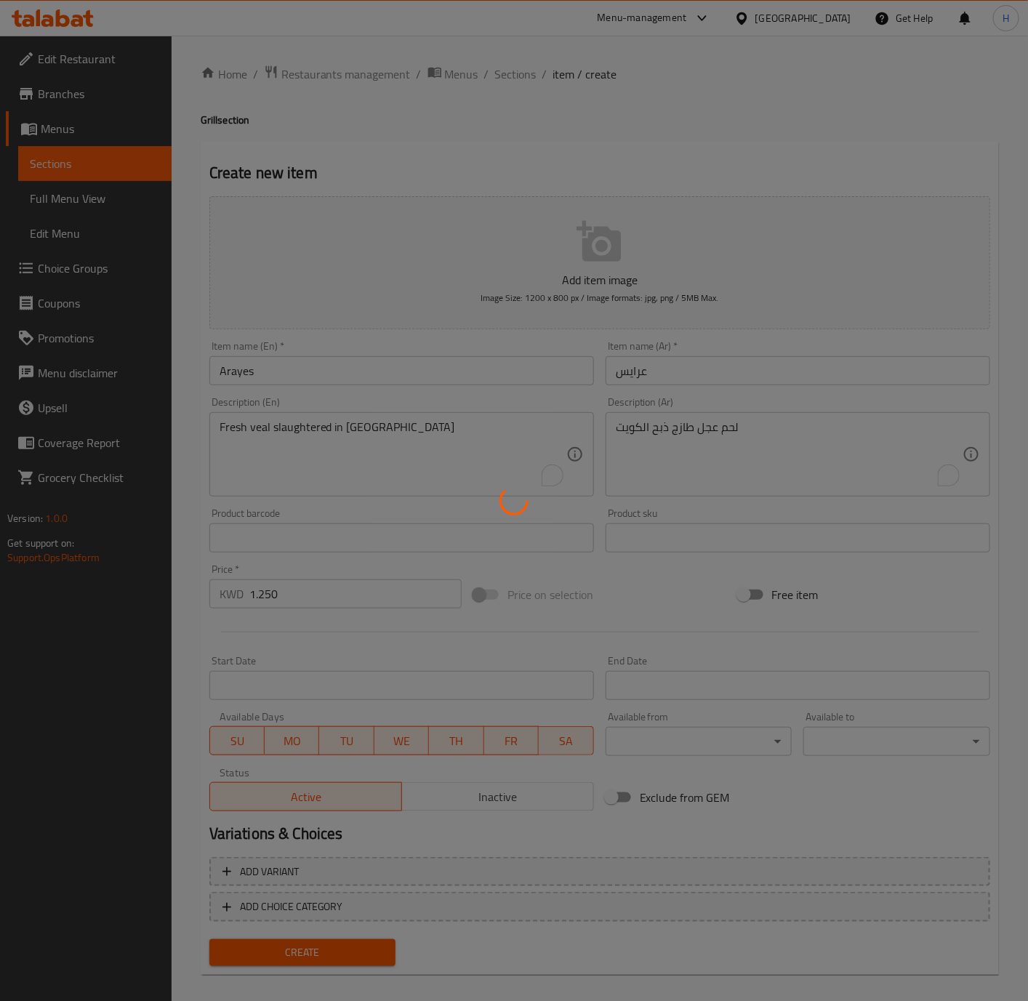
type input "0"
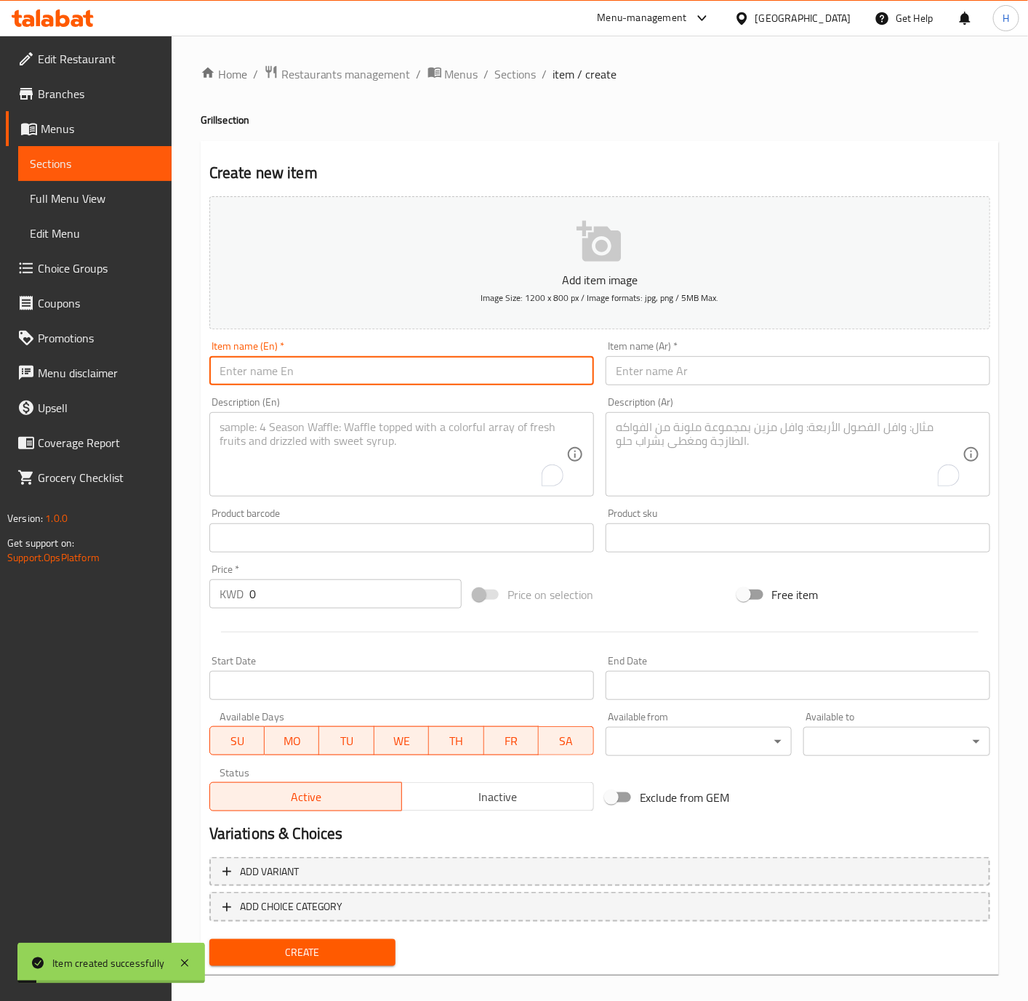
click at [294, 369] on input "text" at bounding box center [401, 370] width 385 height 29
paste input "Charcoal Chicken"
type input "Charcoal Chicken"
click at [747, 377] on input "text" at bounding box center [798, 370] width 385 height 29
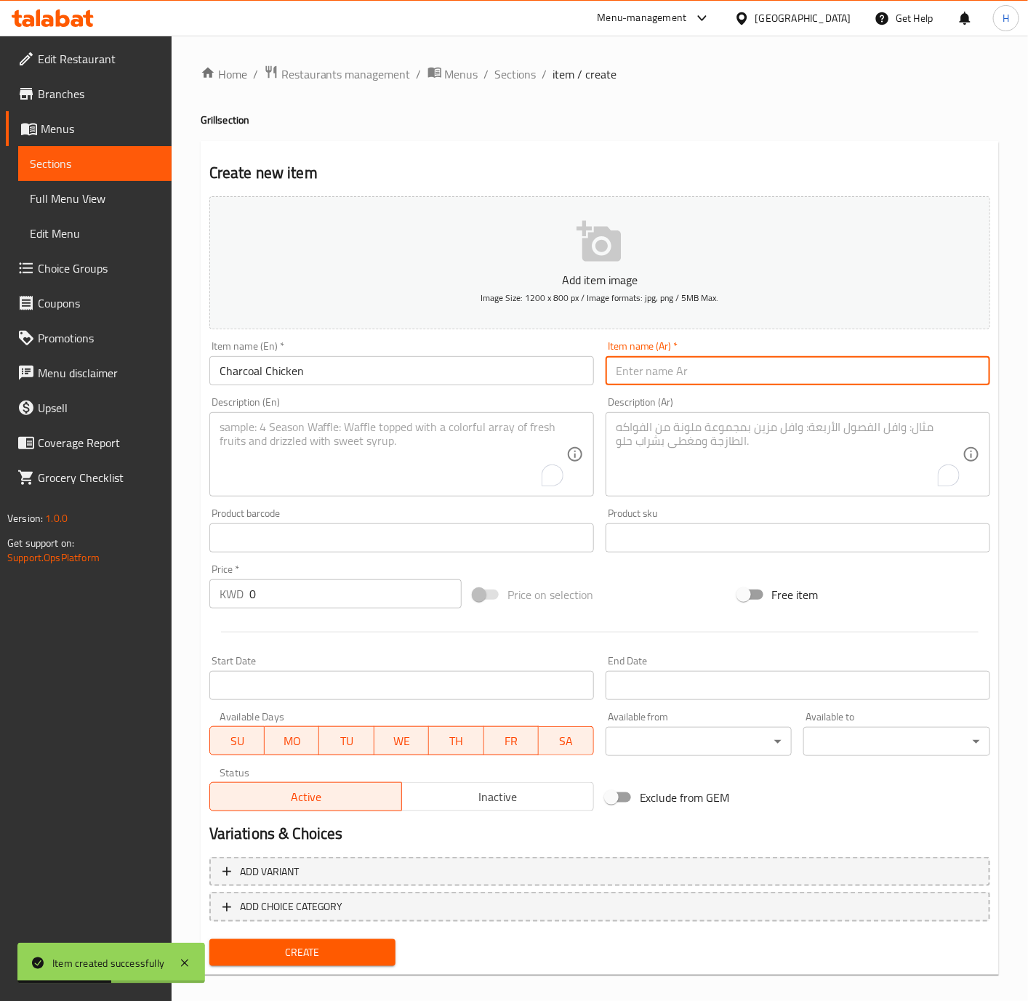
paste input "دجاج على الفحم"
type input "دجاج على الفحم"
click at [286, 598] on input "0" at bounding box center [355, 593] width 212 height 29
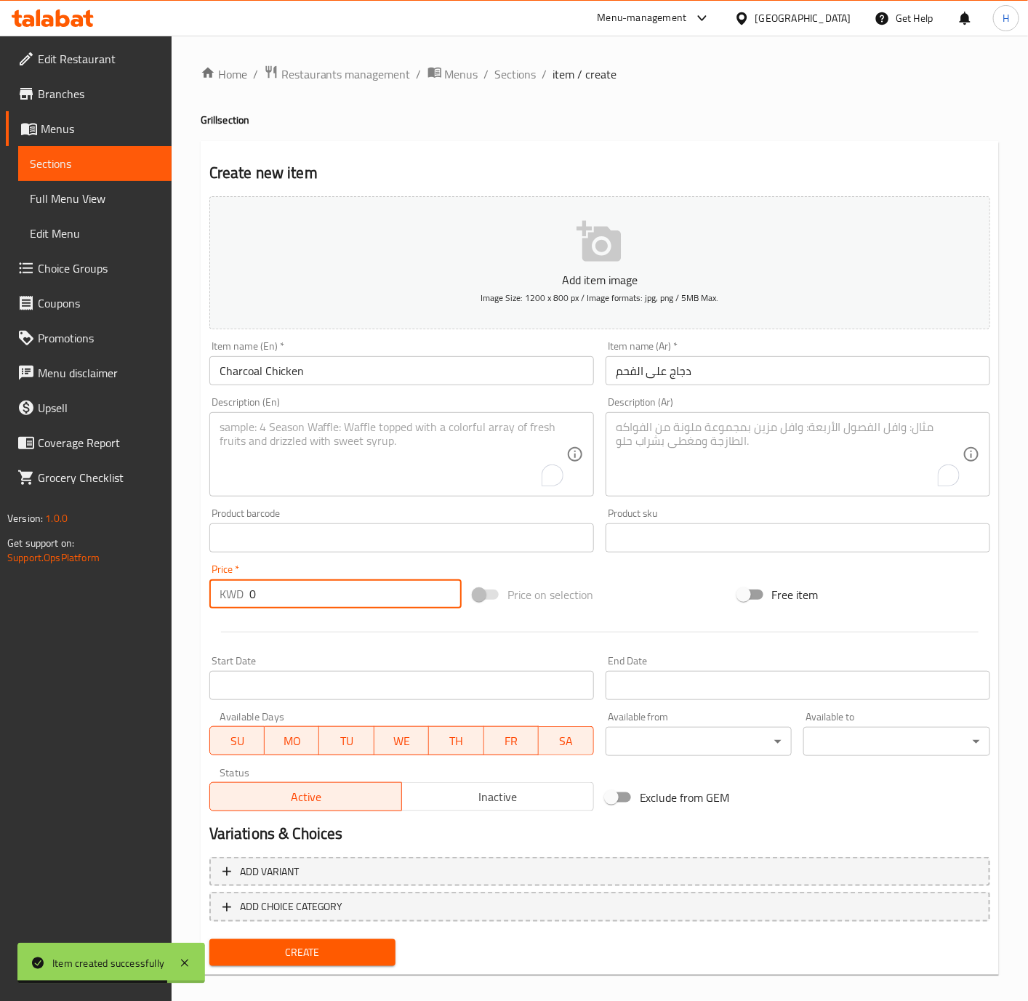
click at [286, 598] on input "0" at bounding box center [355, 593] width 212 height 29
click at [288, 598] on input "0" at bounding box center [355, 593] width 212 height 29
paste input "2.00"
type input "2.000"
click at [337, 953] on span "Create" at bounding box center [303, 953] width 164 height 18
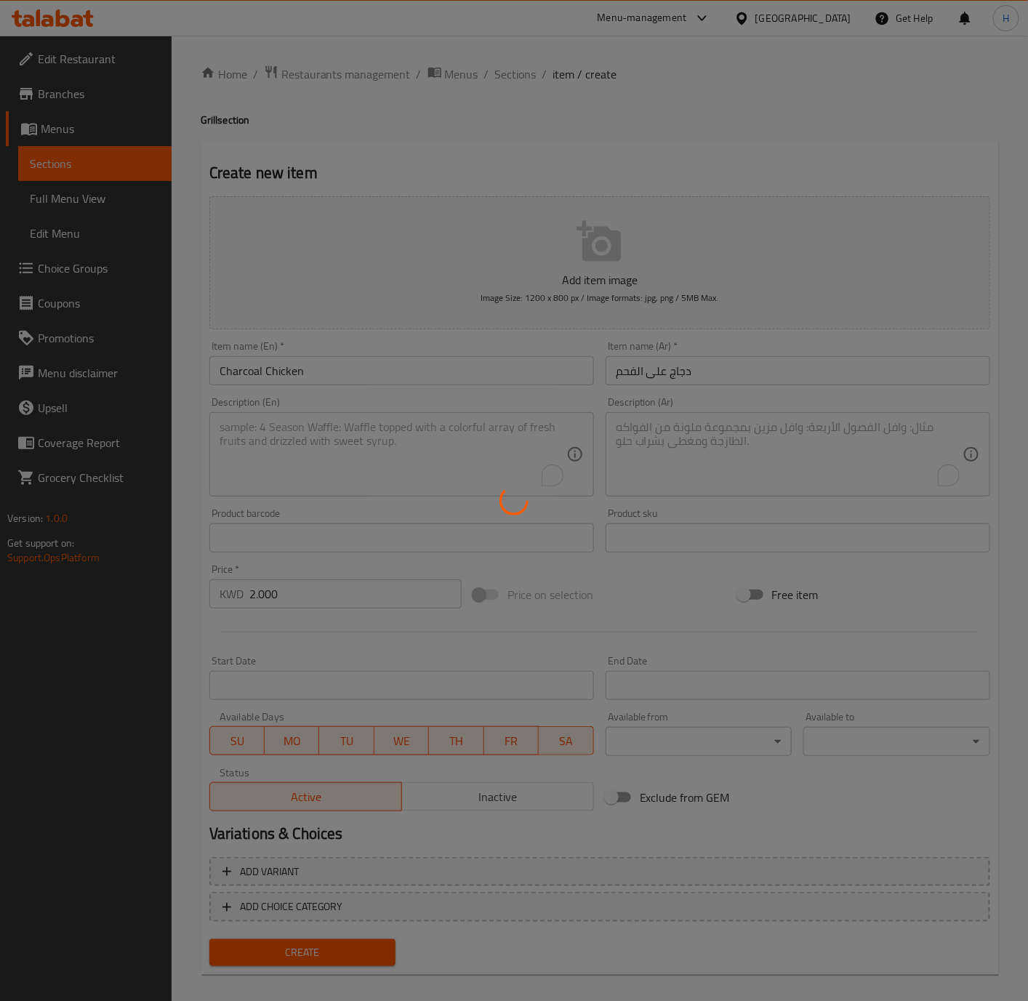
click at [337, 953] on div at bounding box center [514, 500] width 1028 height 1001
type input "0"
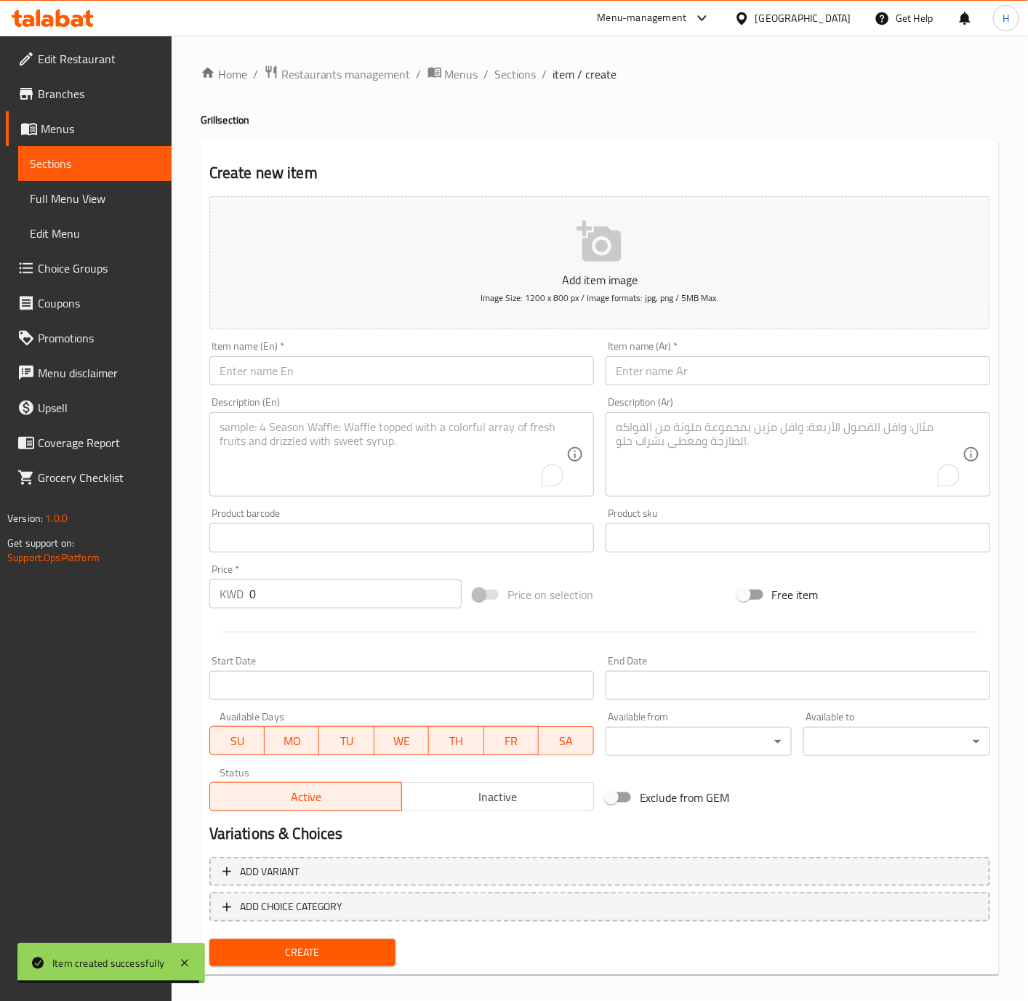
click at [332, 375] on input "text" at bounding box center [401, 370] width 385 height 29
paste input "Kebab Meal"
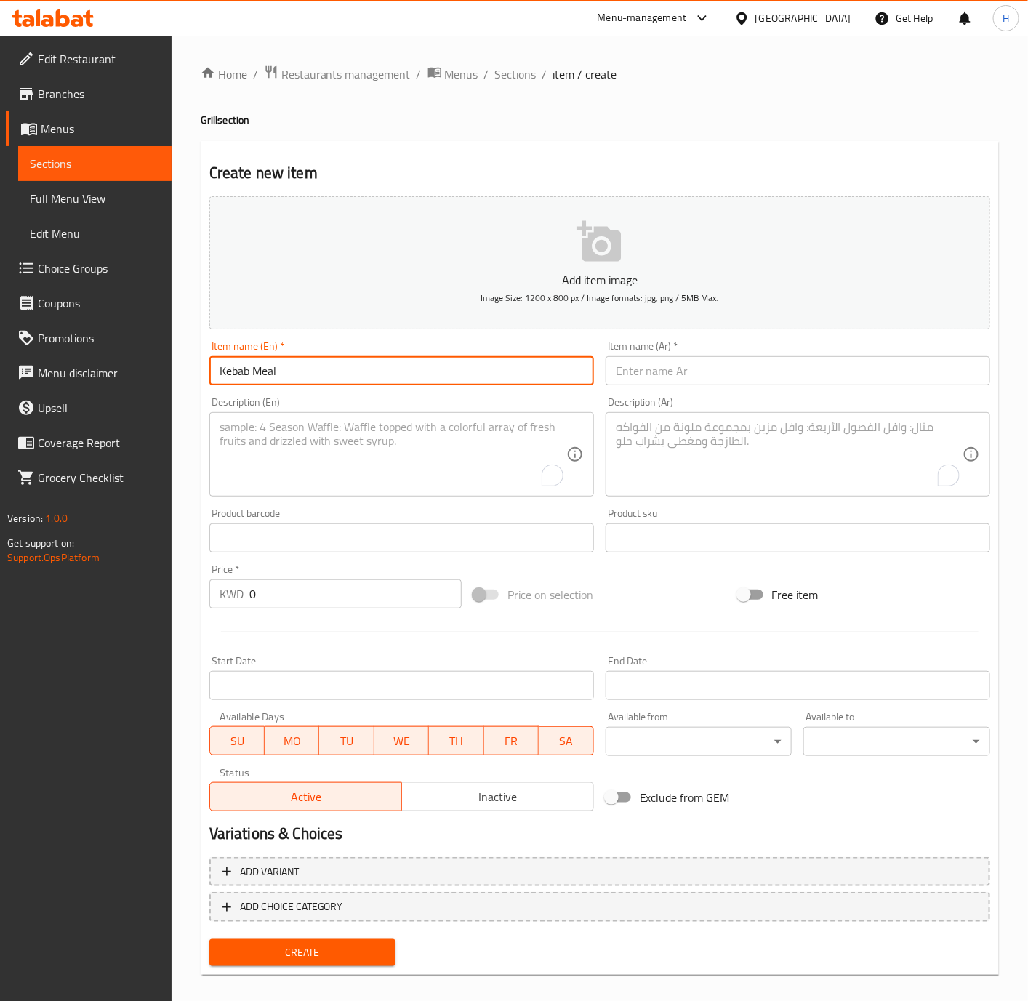
type input "Kebab Meal"
click at [772, 360] on input "text" at bounding box center [798, 370] width 385 height 29
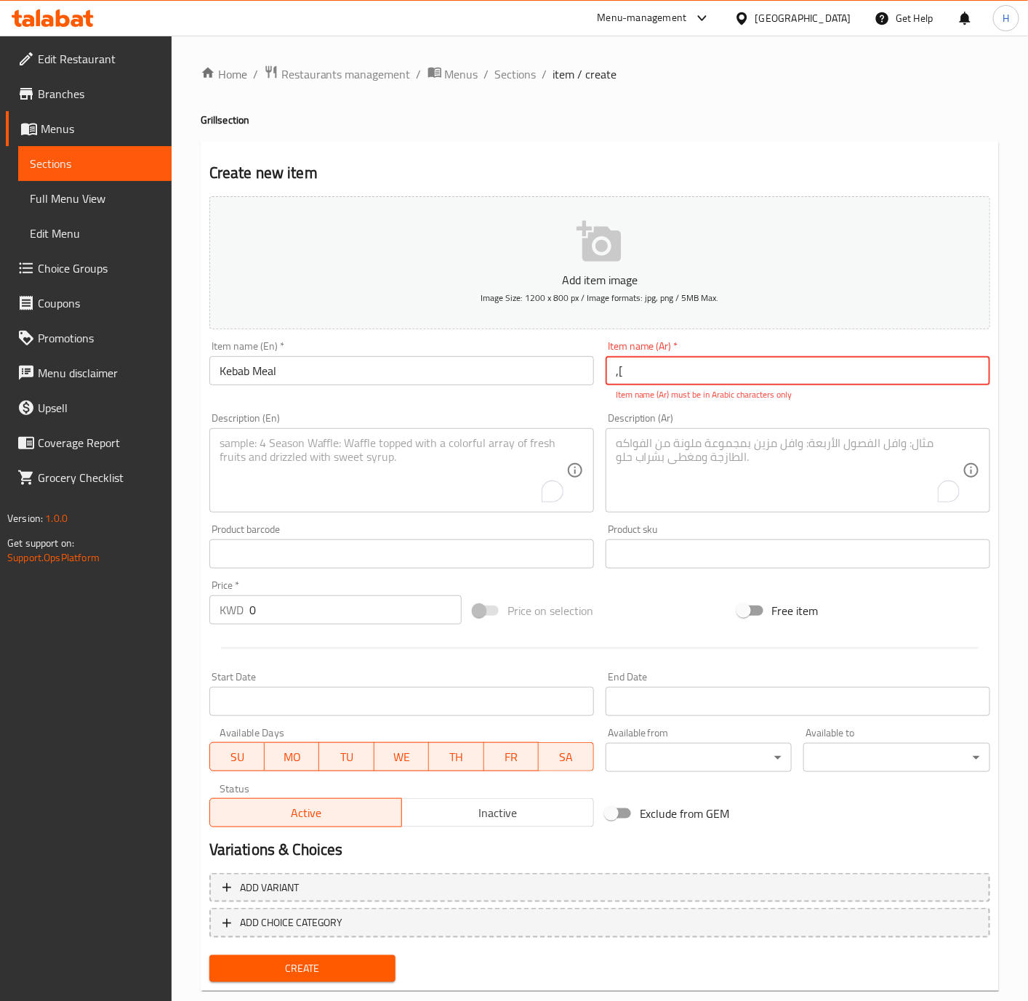
type input ","
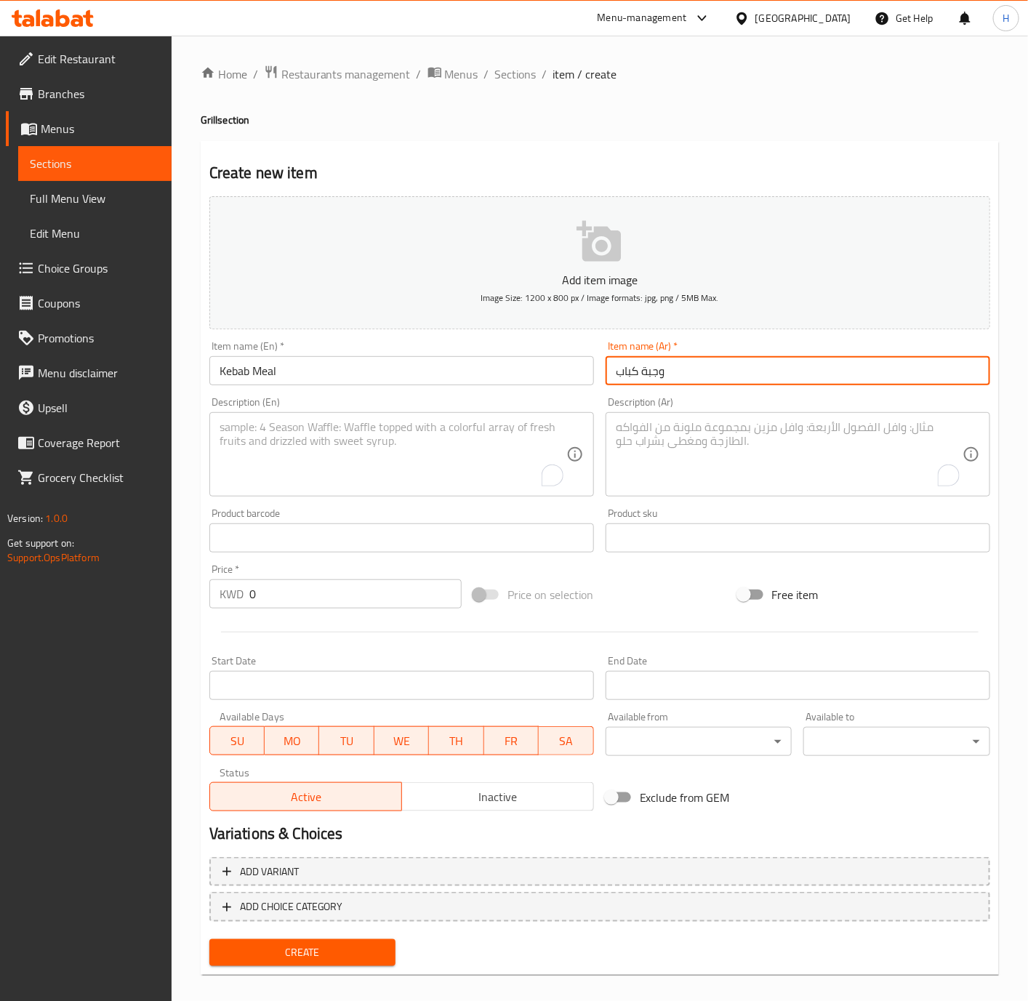
type input "وجبة كباب"
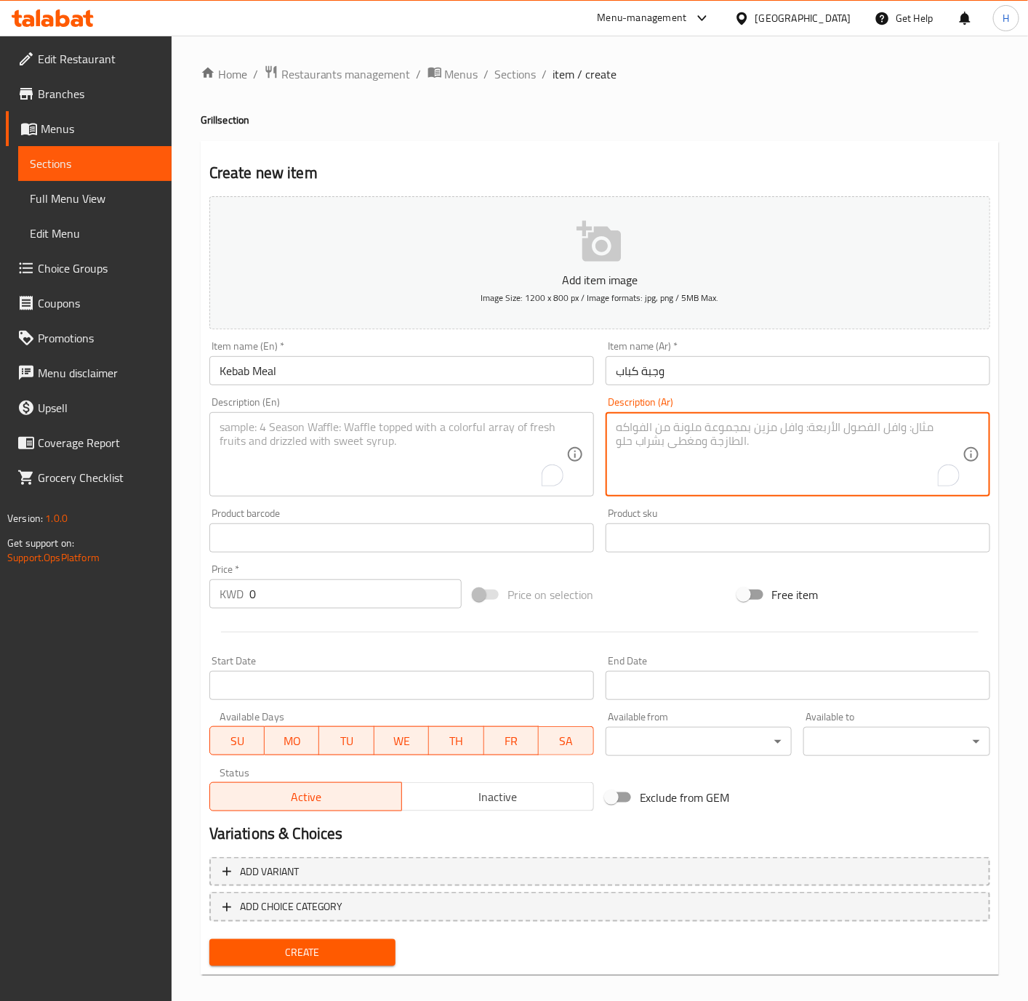
click at [825, 469] on textarea "To enrich screen reader interactions, please activate Accessibility in Grammarl…" at bounding box center [789, 454] width 347 height 69
paste textarea "لحم عجل طازج ذبح الكويت مع خبز وسيرفيس"
type textarea "لحم عجل طازج ذبح الكويت مع خبز وسيرفيس"
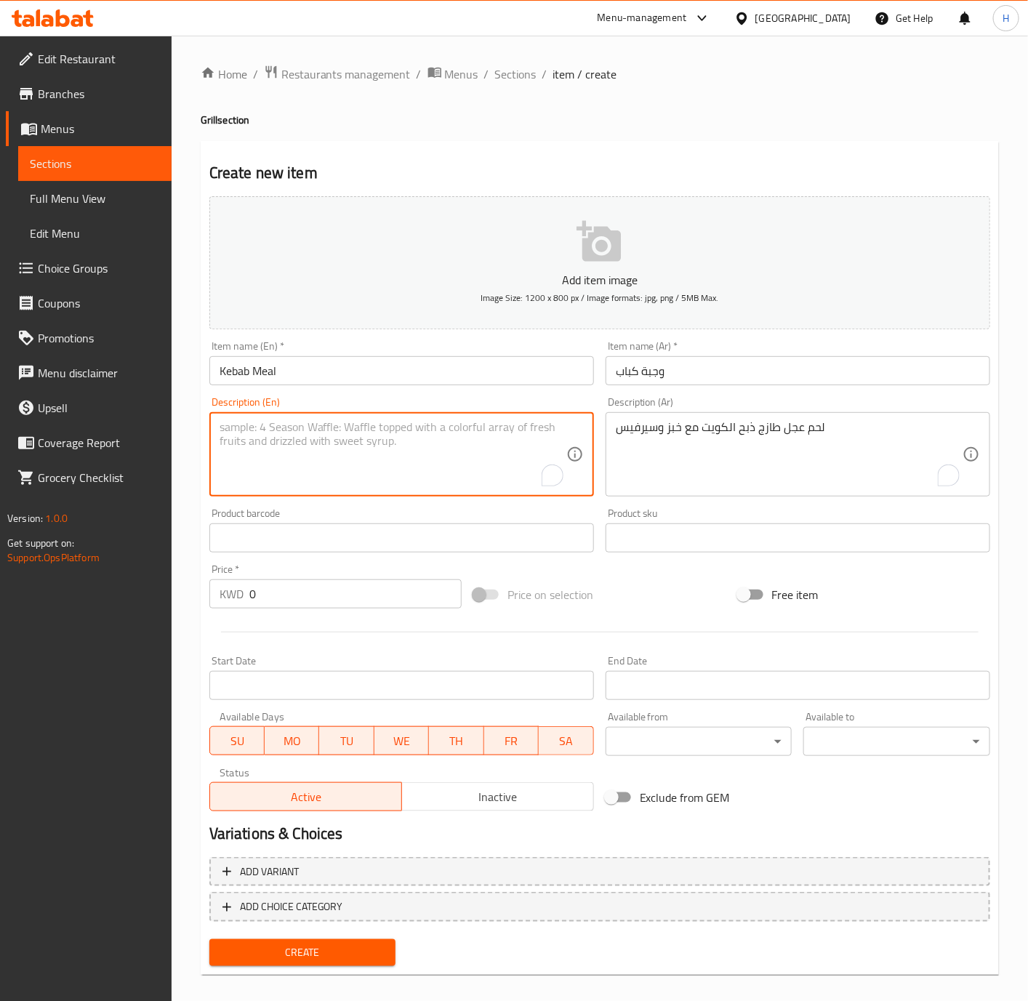
click at [454, 423] on textarea "To enrich screen reader interactions, please activate Accessibility in Grammarl…" at bounding box center [393, 454] width 347 height 69
paste textarea "Fresh veal slaughtered in Kuwait with bread and service"
type textarea "Fresh veal slaughtered in Kuwait with bread and service"
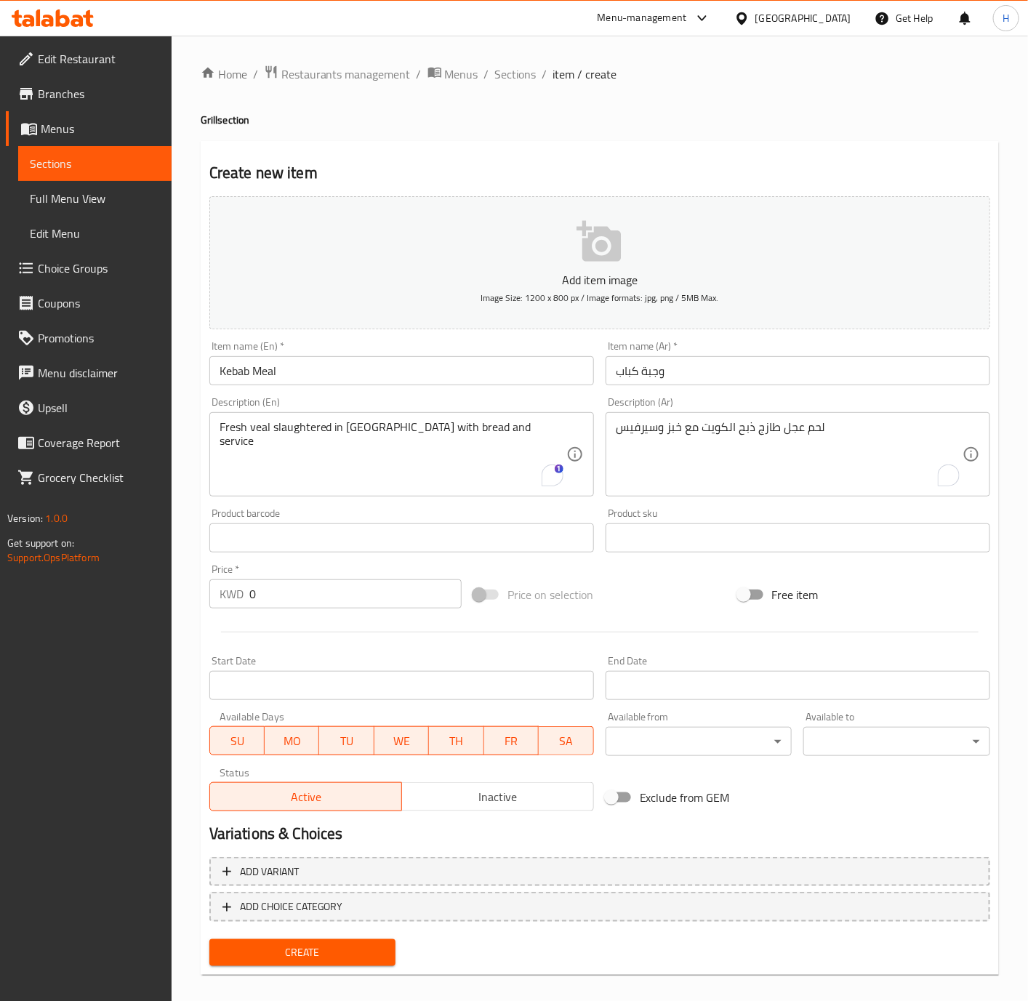
click at [369, 594] on input "0" at bounding box center [355, 593] width 212 height 29
paste input "1.50"
type input "1.500"
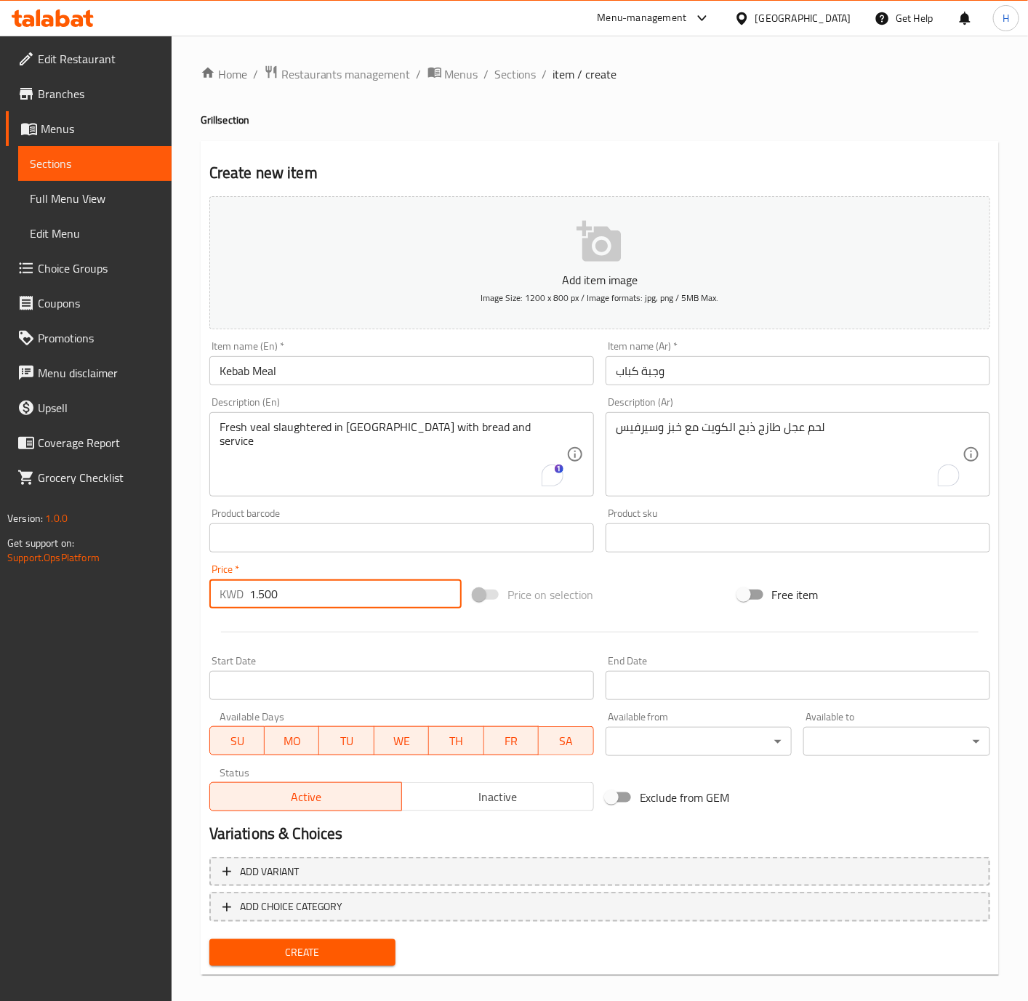
click at [340, 944] on span "Create" at bounding box center [303, 953] width 164 height 18
click at [340, 944] on div at bounding box center [514, 500] width 1028 height 1001
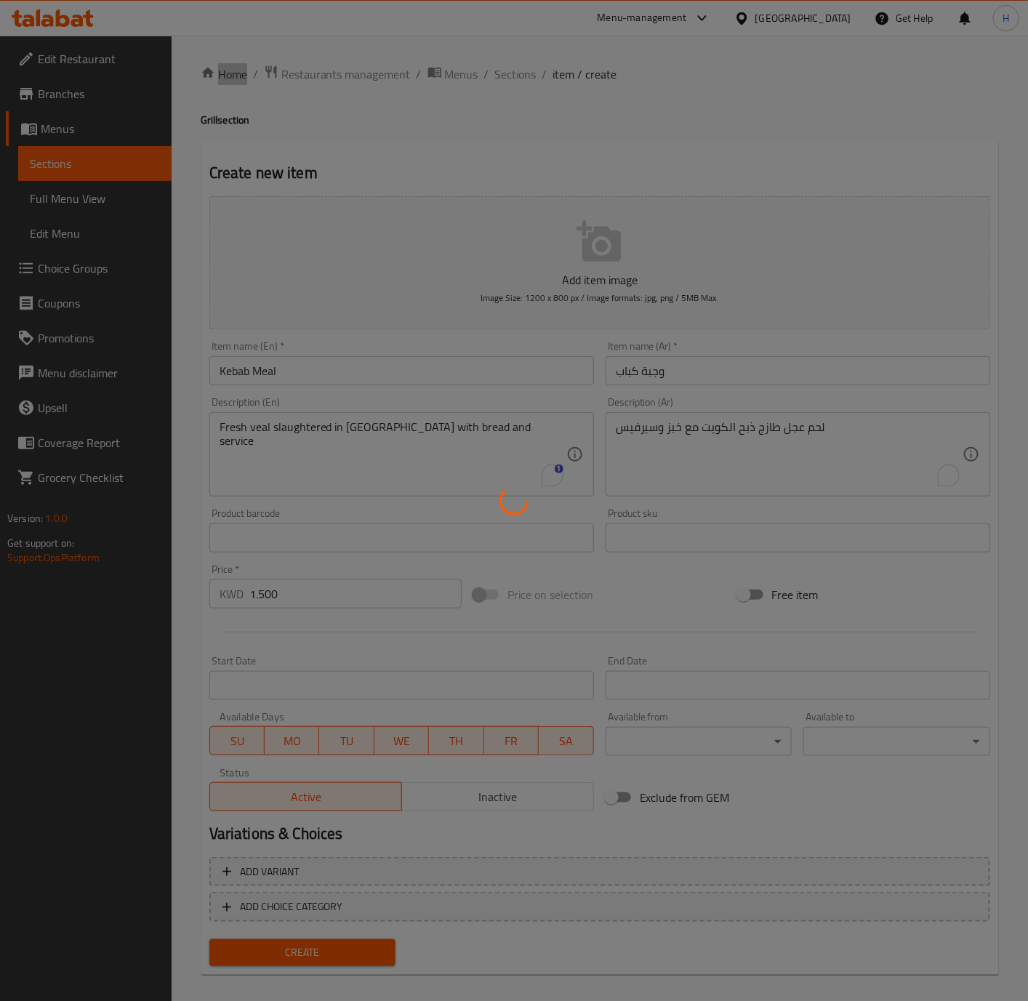
type input "0"
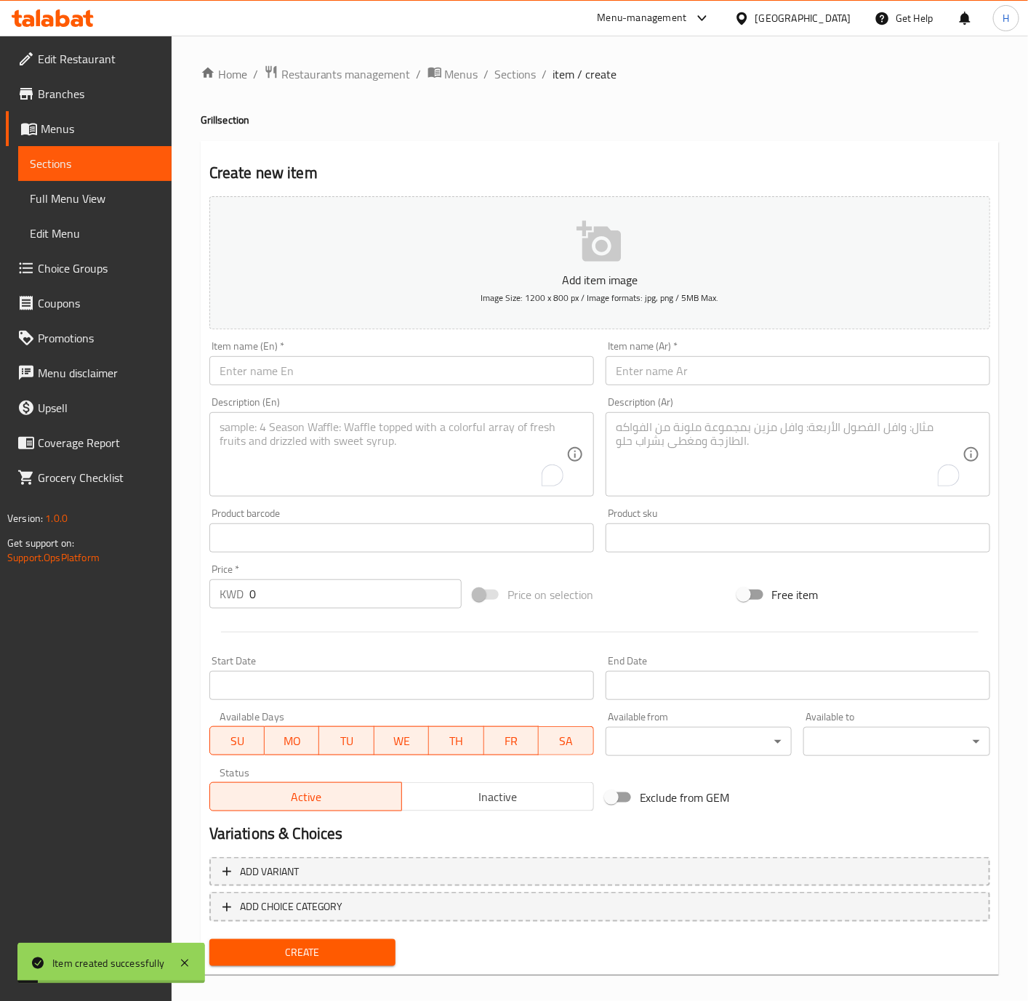
click at [483, 356] on div "Item name (En)   * Item name (En) *" at bounding box center [401, 363] width 385 height 44
click at [874, 403] on div "Description (Ar) Description (Ar)" at bounding box center [798, 447] width 385 height 100
click at [881, 371] on input "text" at bounding box center [798, 370] width 385 height 29
paste input "وجبة كباب خشخاش"
type input "وجبة كباب خشخاش"
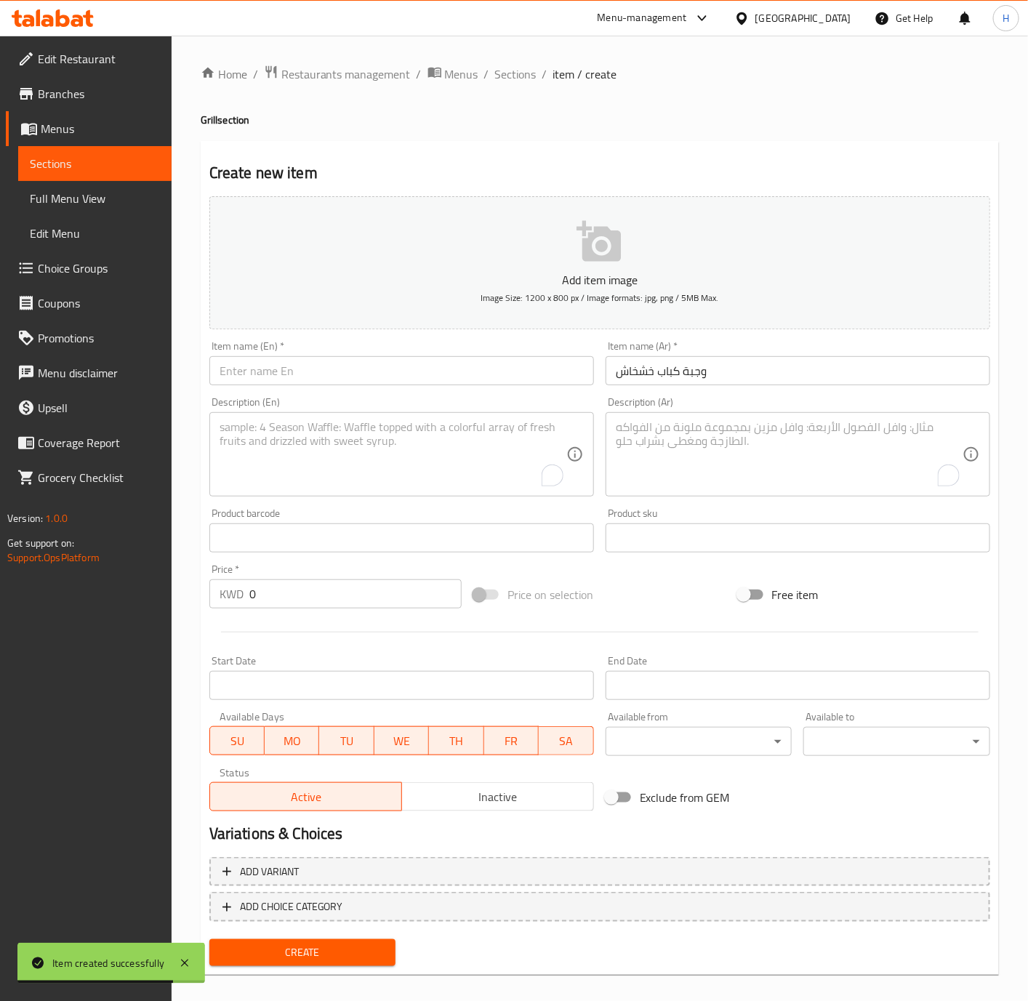
click at [515, 371] on input "text" at bounding box center [401, 370] width 385 height 29
paste input "Kebab Khashkhash Meal"
type input "Kebab Khashkhash Meal"
click at [811, 457] on textarea "To enrich screen reader interactions, please activate Accessibility in Grammarl…" at bounding box center [789, 454] width 347 height 69
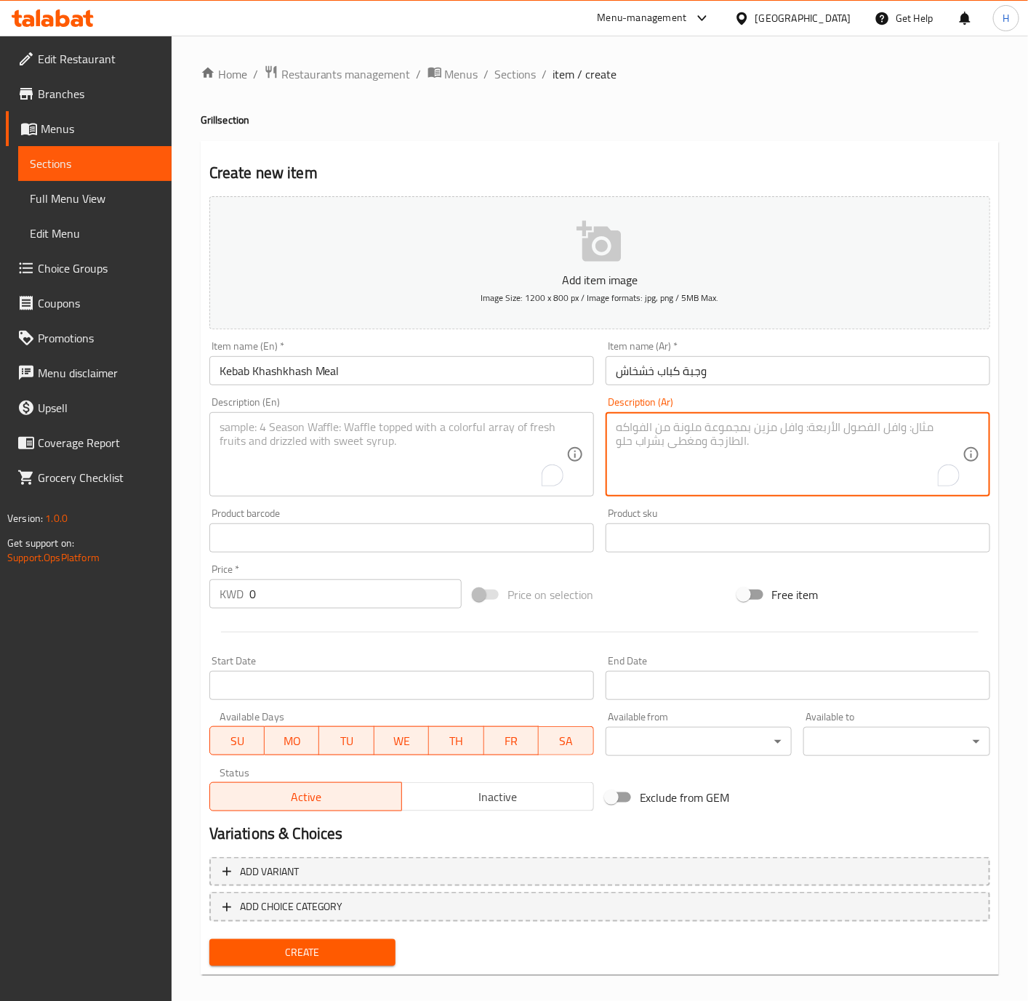
paste textarea "لحم عجل طازج ذبح الكويت"
type textarea "لحم عجل طازج ذبح الكويت"
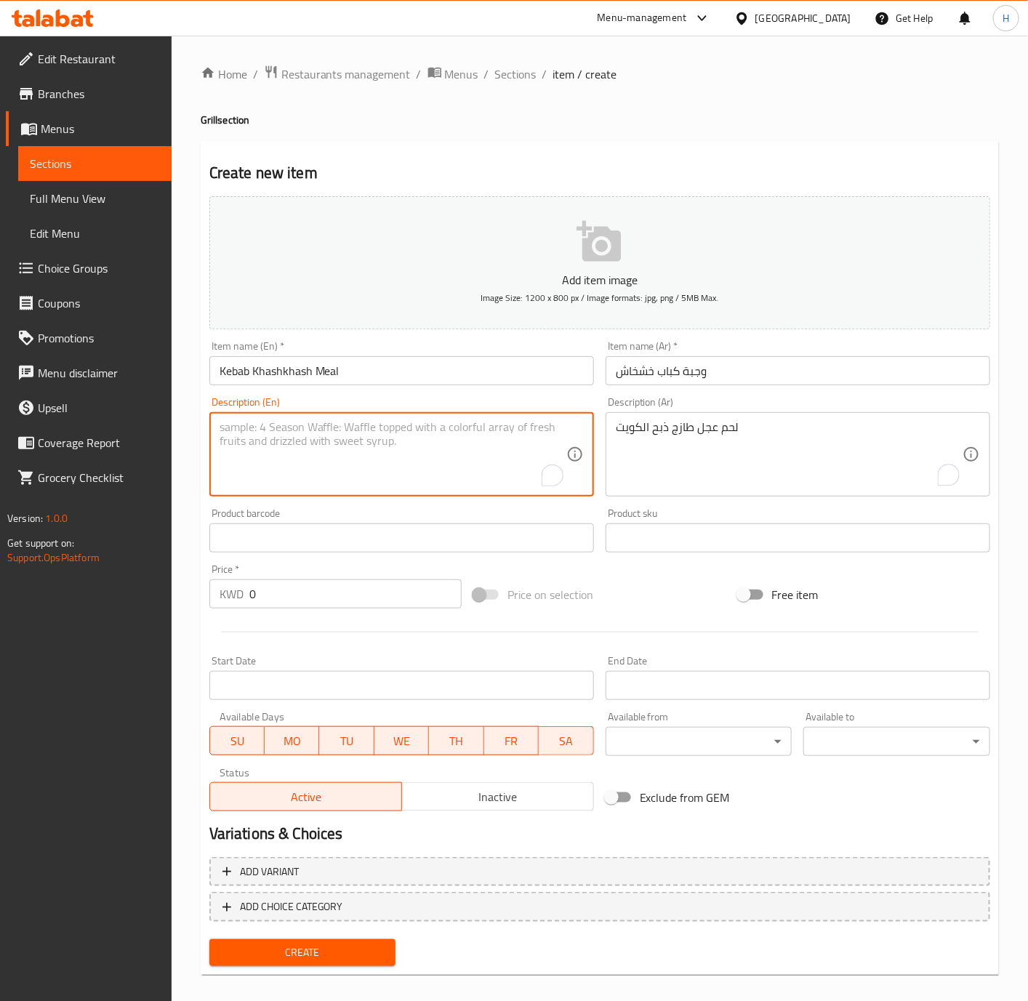
click at [295, 480] on textarea "To enrich screen reader interactions, please activate Accessibility in Grammarl…" at bounding box center [393, 454] width 347 height 69
paste textarea "Fresh veal slaughtered in Kuwait"
type textarea "Fresh veal slaughtered in Kuwait"
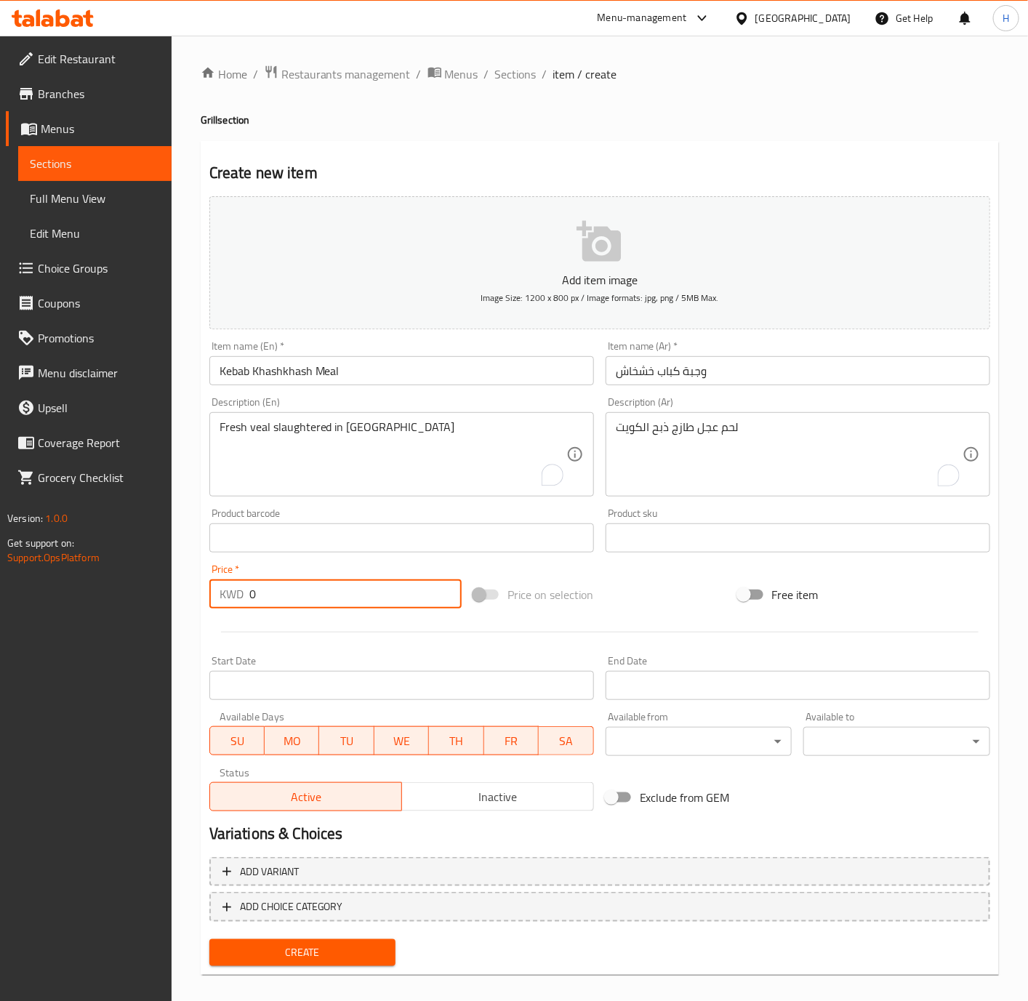
click at [382, 595] on input "0" at bounding box center [355, 593] width 212 height 29
paste input "1.75"
type input "1.750"
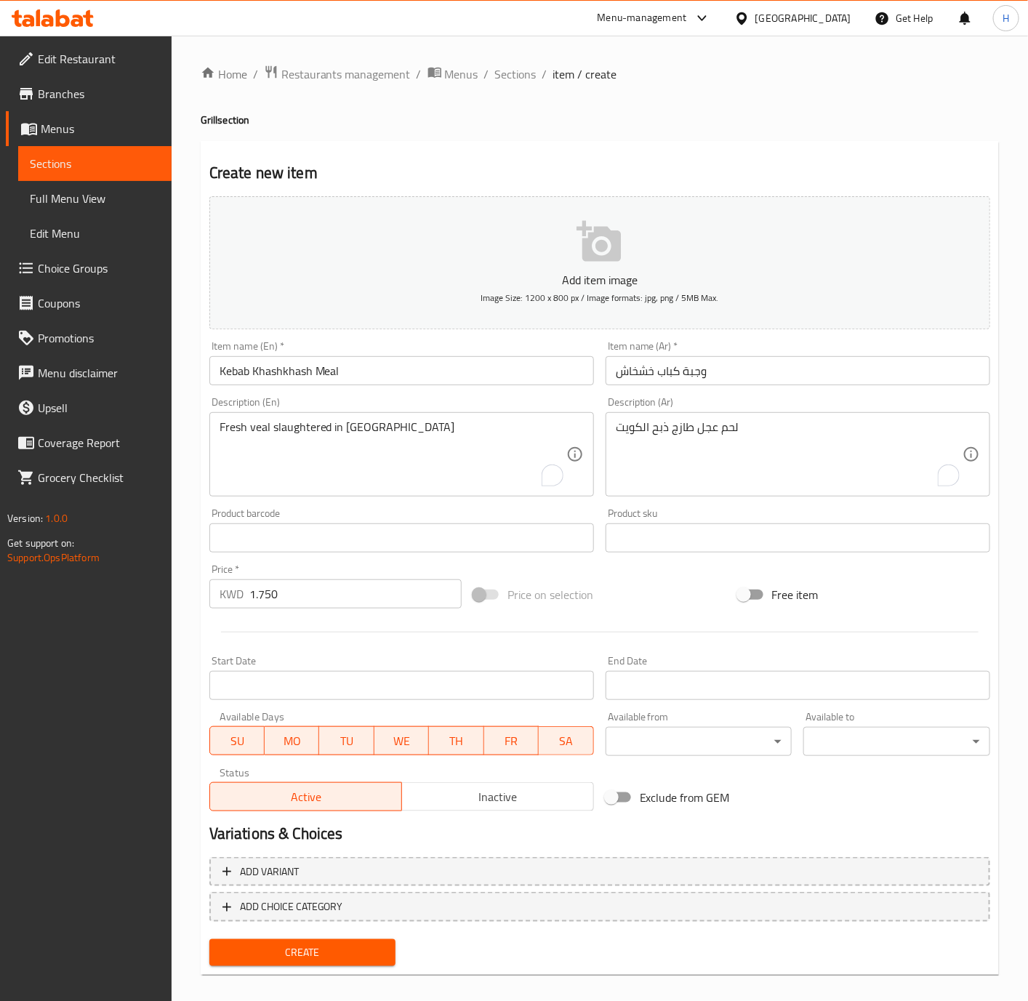
click at [338, 971] on div "Create new item Add item image Image Size: 1200 x 800 px / Image formats: jpg, …" at bounding box center [600, 558] width 798 height 835
click at [337, 960] on span "Create" at bounding box center [303, 953] width 164 height 18
click at [337, 960] on div at bounding box center [514, 500] width 1028 height 1001
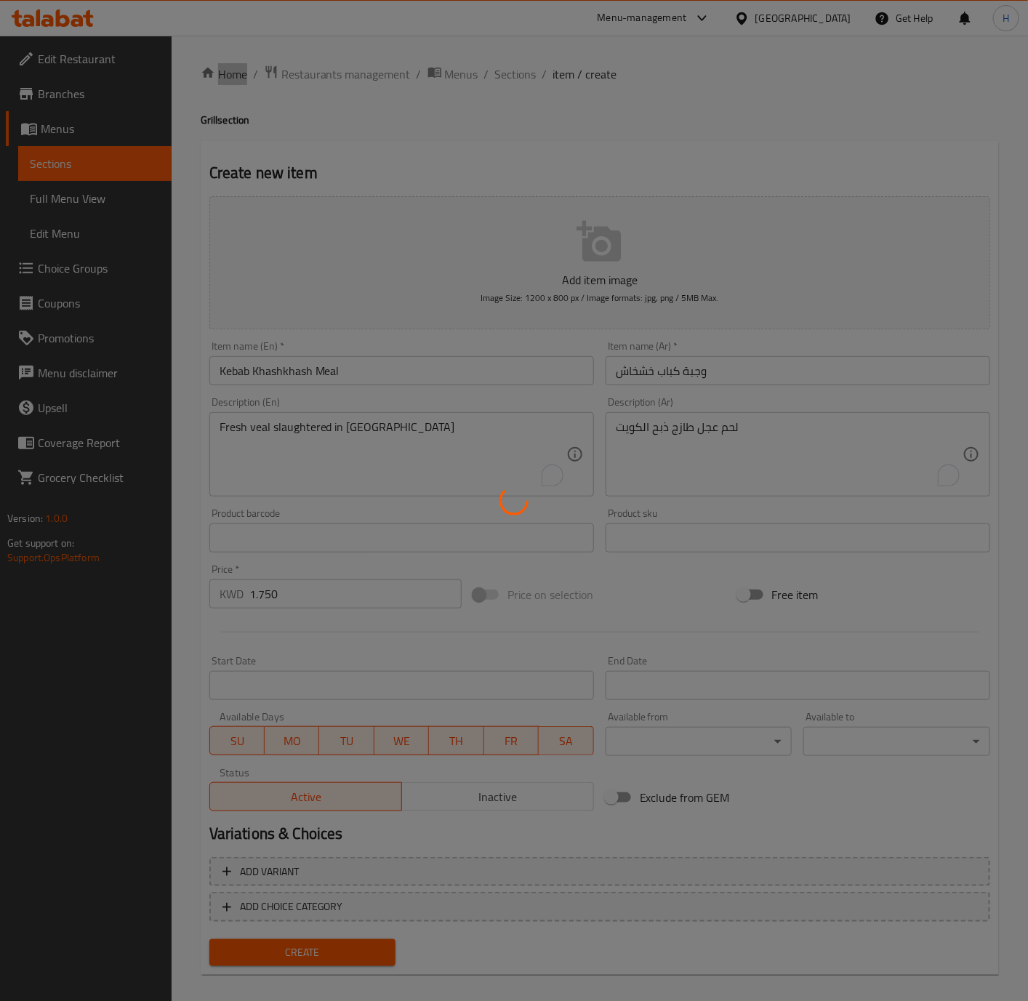
type input "0"
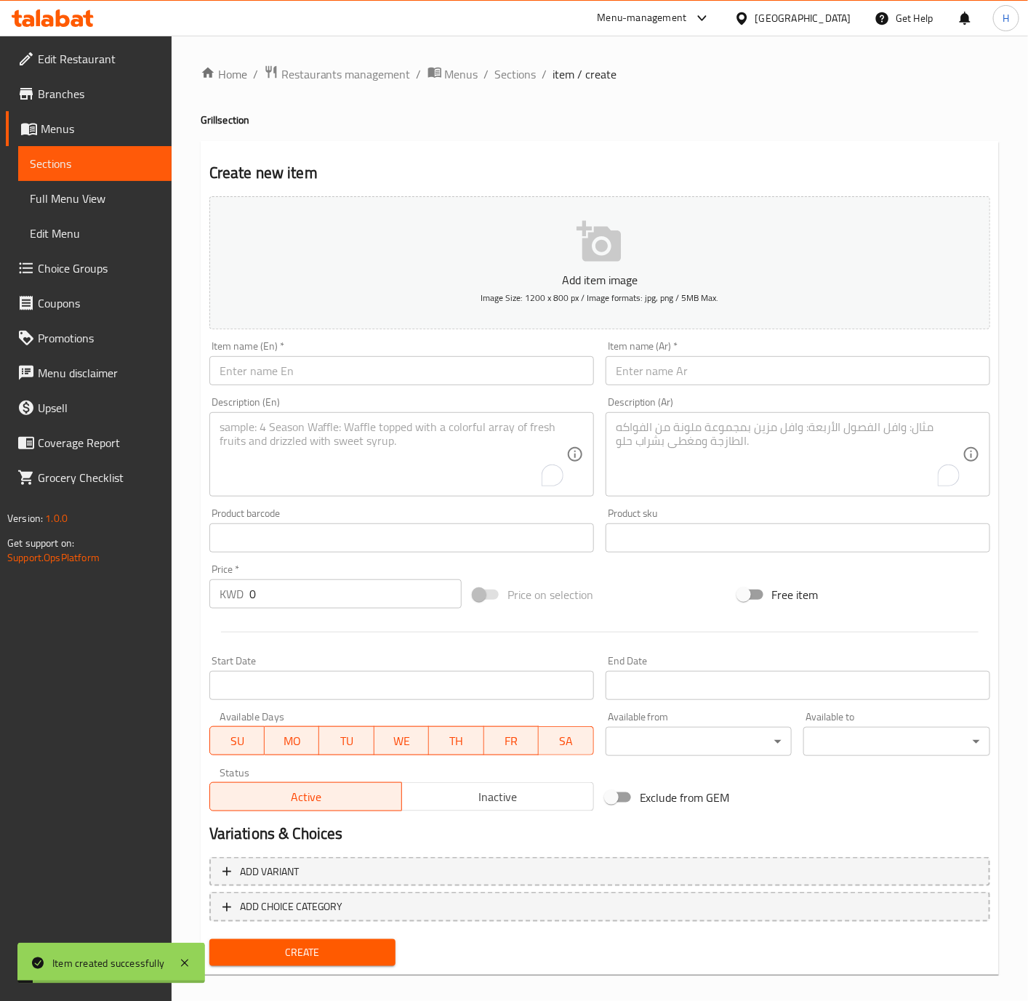
click at [518, 362] on input "text" at bounding box center [401, 370] width 385 height 29
paste input "Mix Grill Meal"
type input "Mix Grill Meal"
click at [883, 380] on input "text" at bounding box center [798, 370] width 385 height 29
paste input "وجبة مشويات مشكلة"
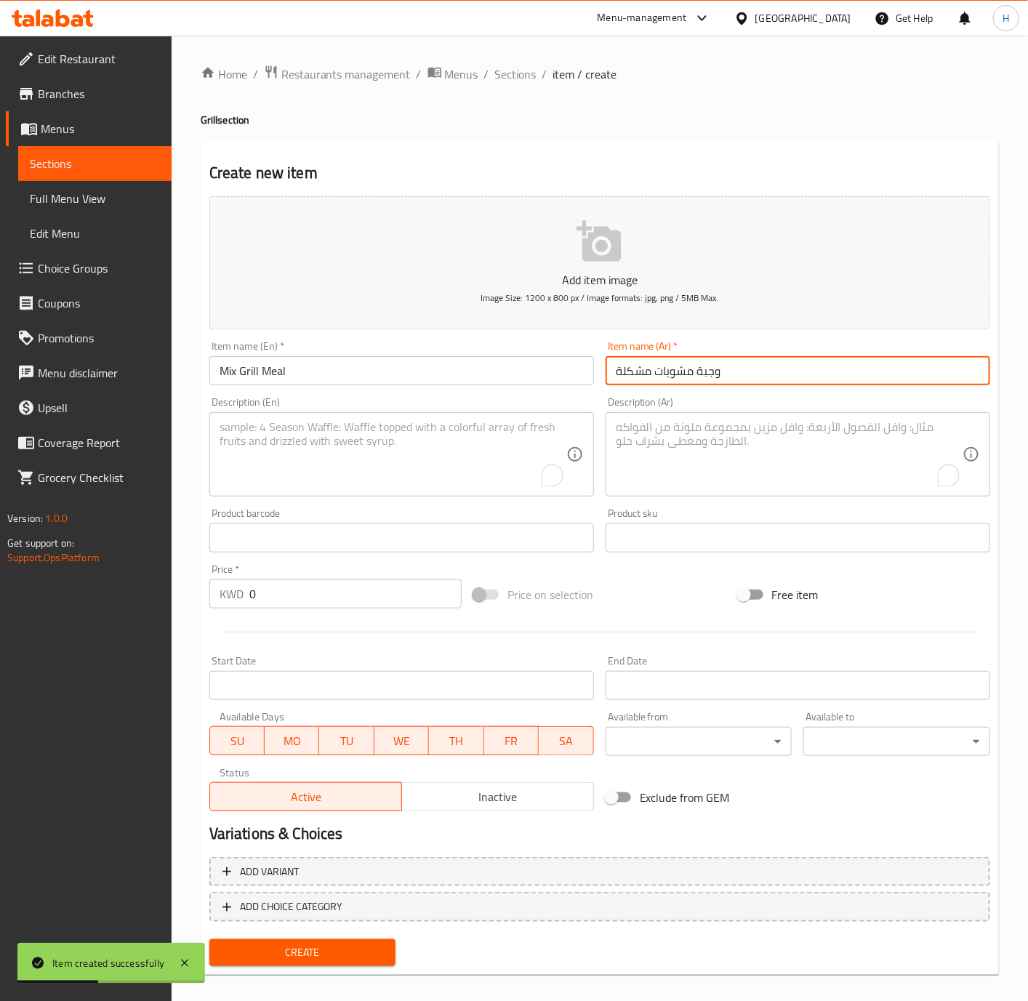
type input "وجبة مشويات مشكلة"
click at [295, 594] on input "0" at bounding box center [355, 593] width 212 height 29
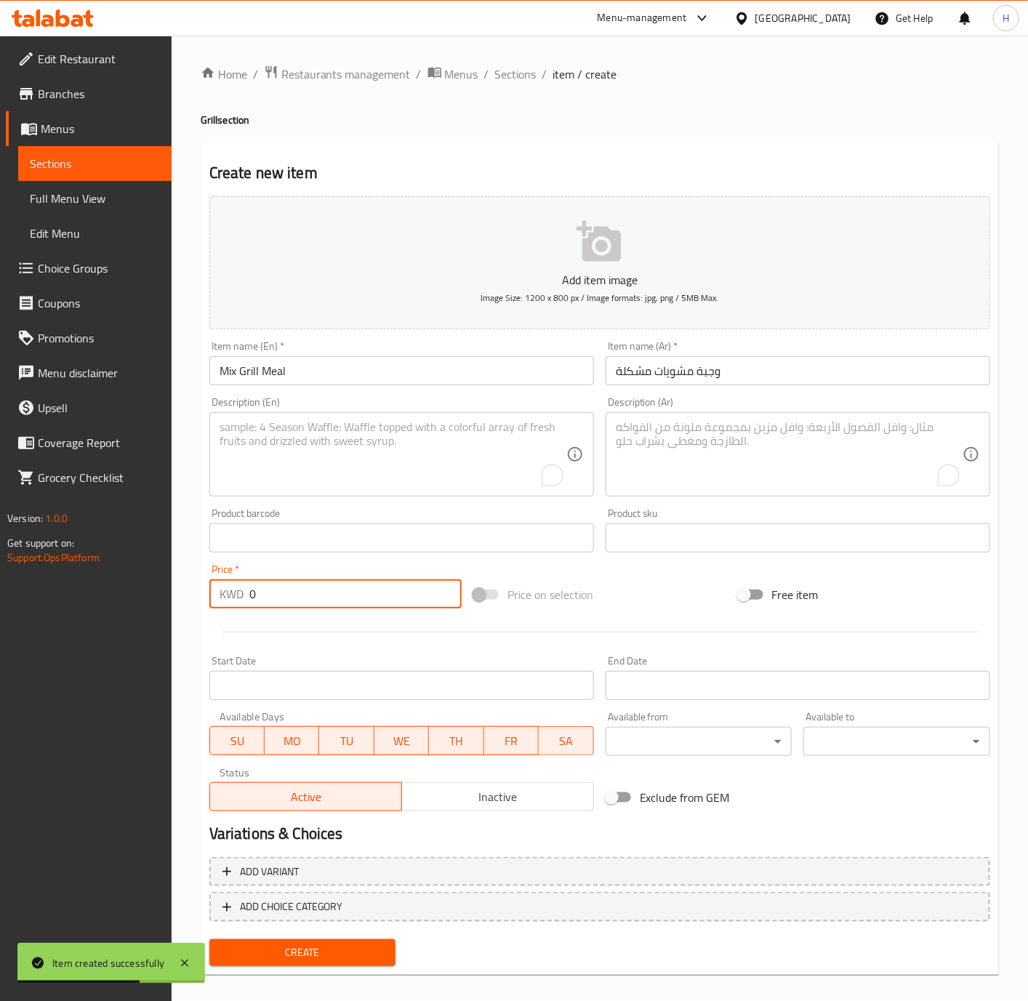
click at [295, 594] on input "0" at bounding box center [355, 593] width 212 height 29
paste input "1.75"
type input "1.750"
click at [209, 939] on button "Create" at bounding box center [302, 952] width 187 height 27
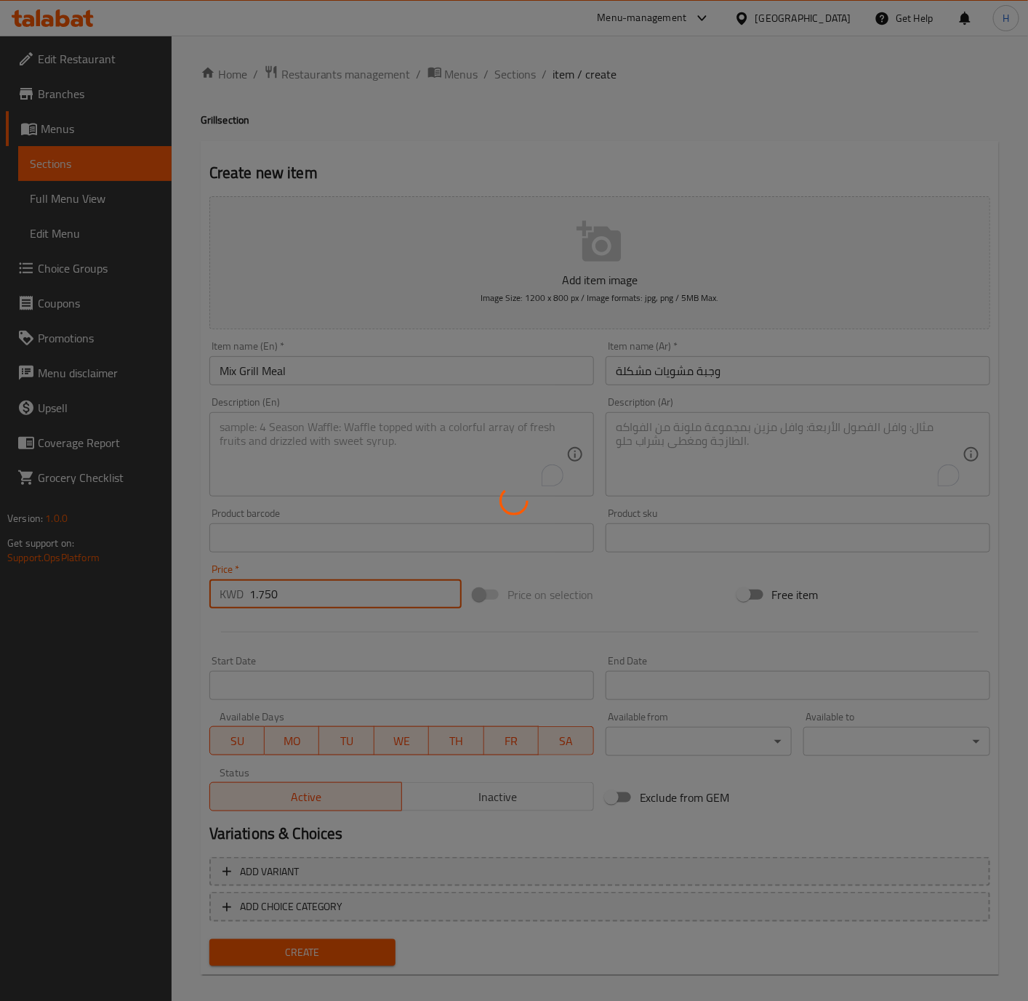
type input "0"
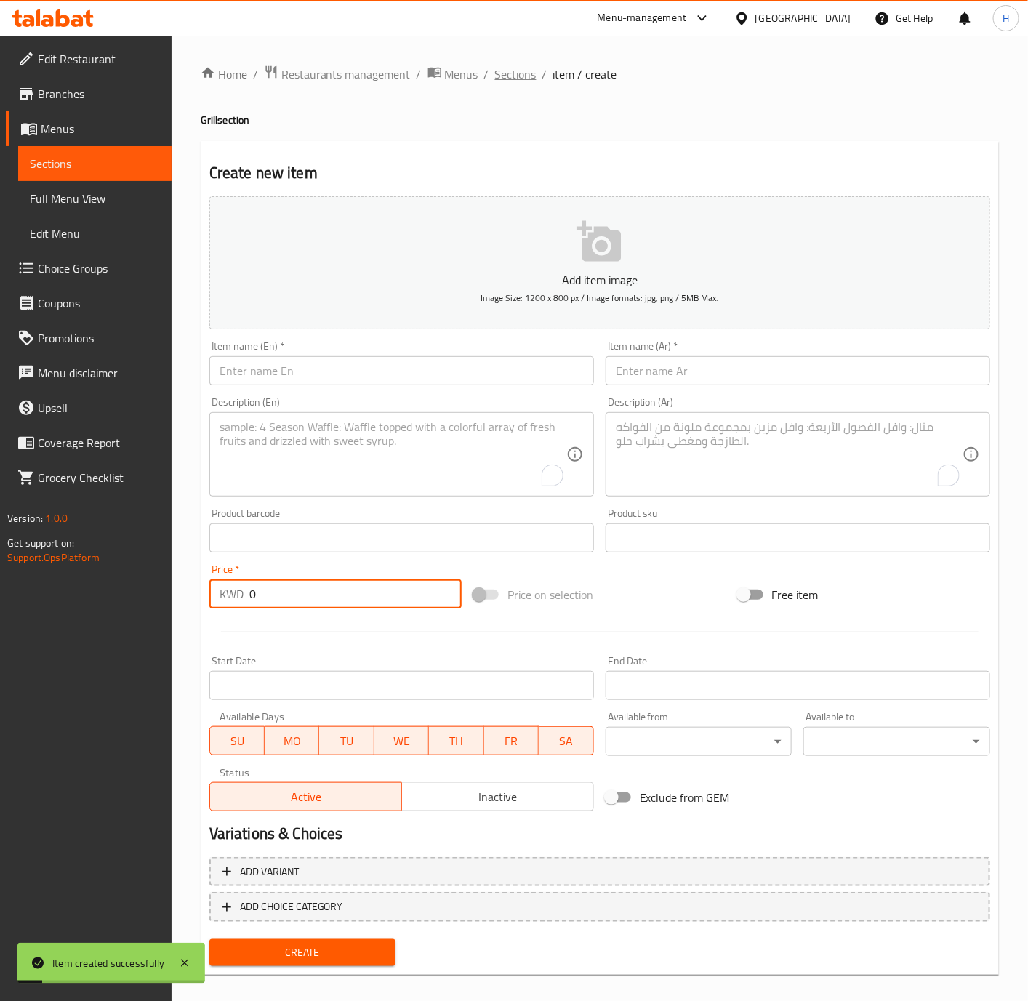
click at [521, 73] on span "Sections" at bounding box center [515, 73] width 41 height 17
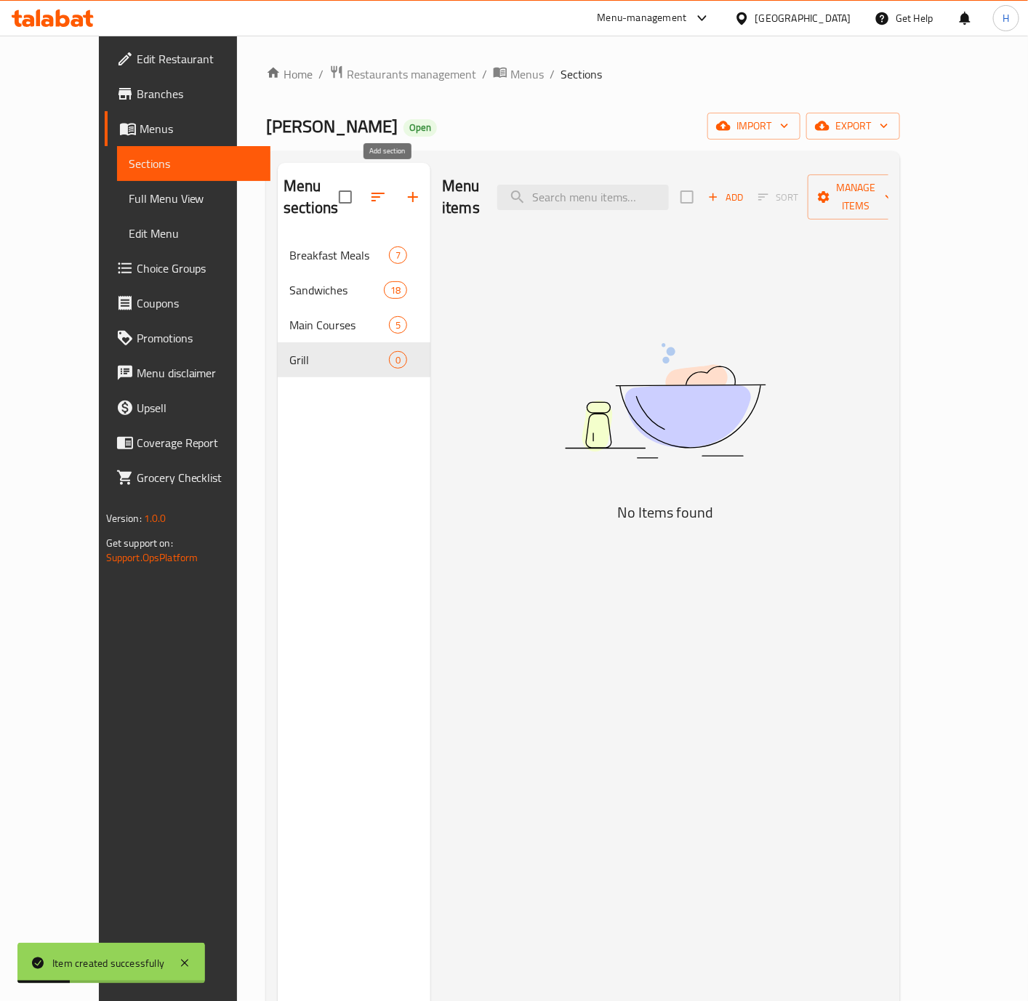
click at [404, 194] on icon "button" at bounding box center [412, 196] width 17 height 17
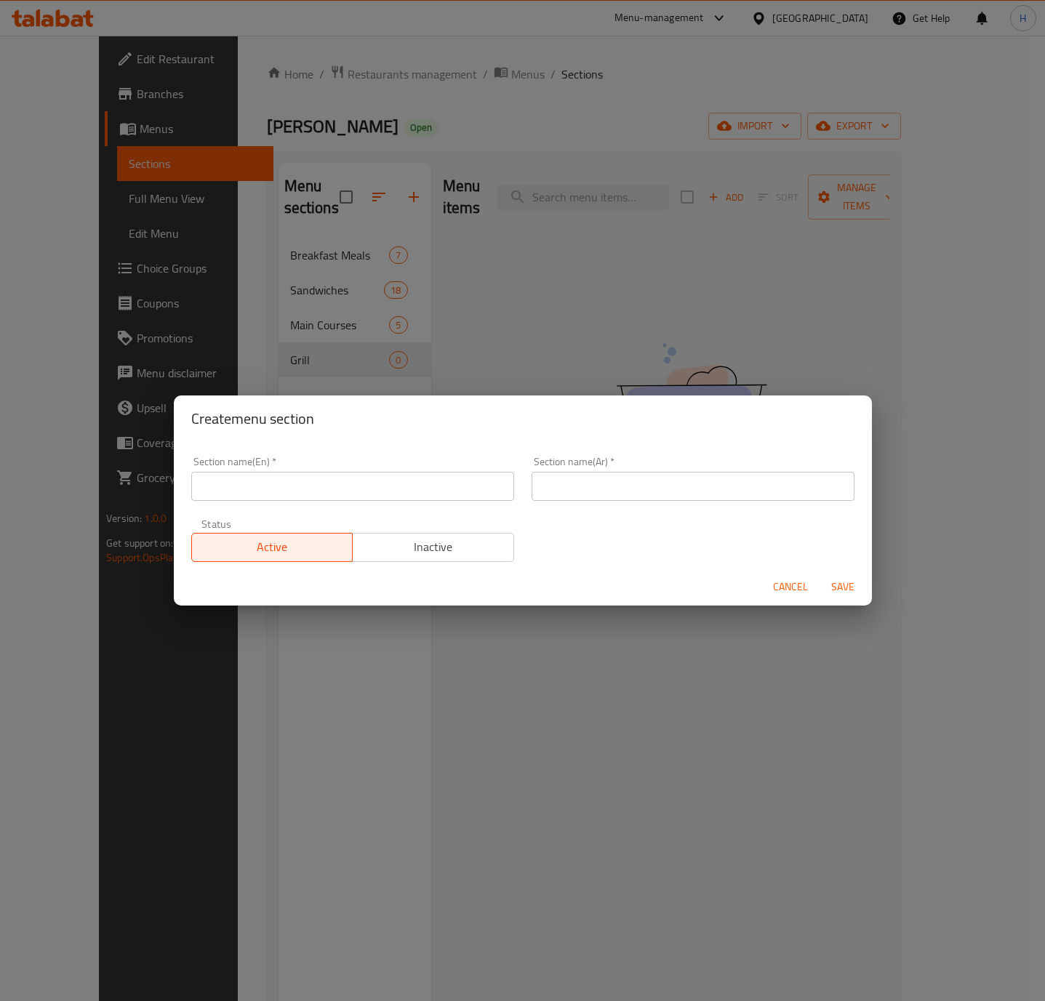
click at [663, 486] on input "text" at bounding box center [692, 486] width 323 height 29
paste input "الوجبات السريعة"
type input "الوجبات السريعة"
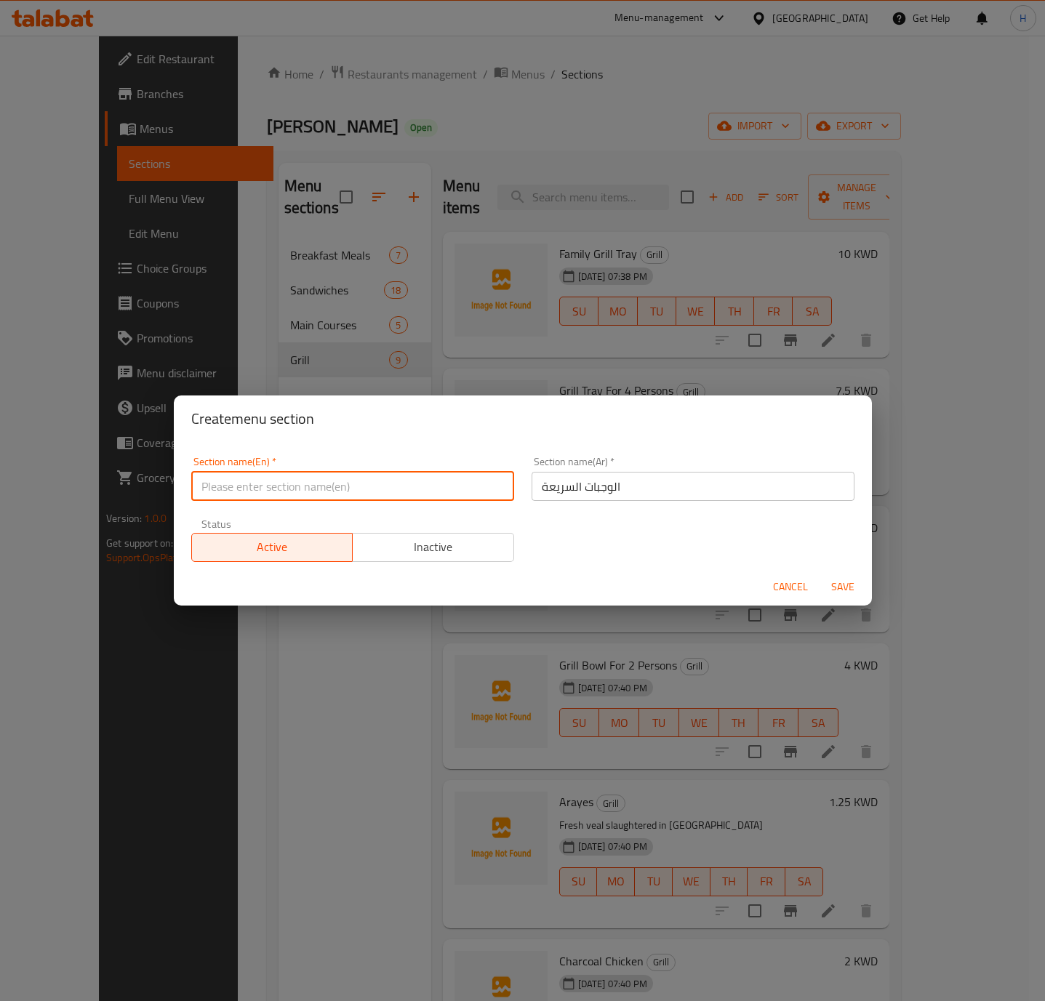
click at [326, 484] on input "text" at bounding box center [352, 486] width 323 height 29
paste input "Fast Food"
click at [323, 483] on input "Fast Food" at bounding box center [352, 486] width 323 height 29
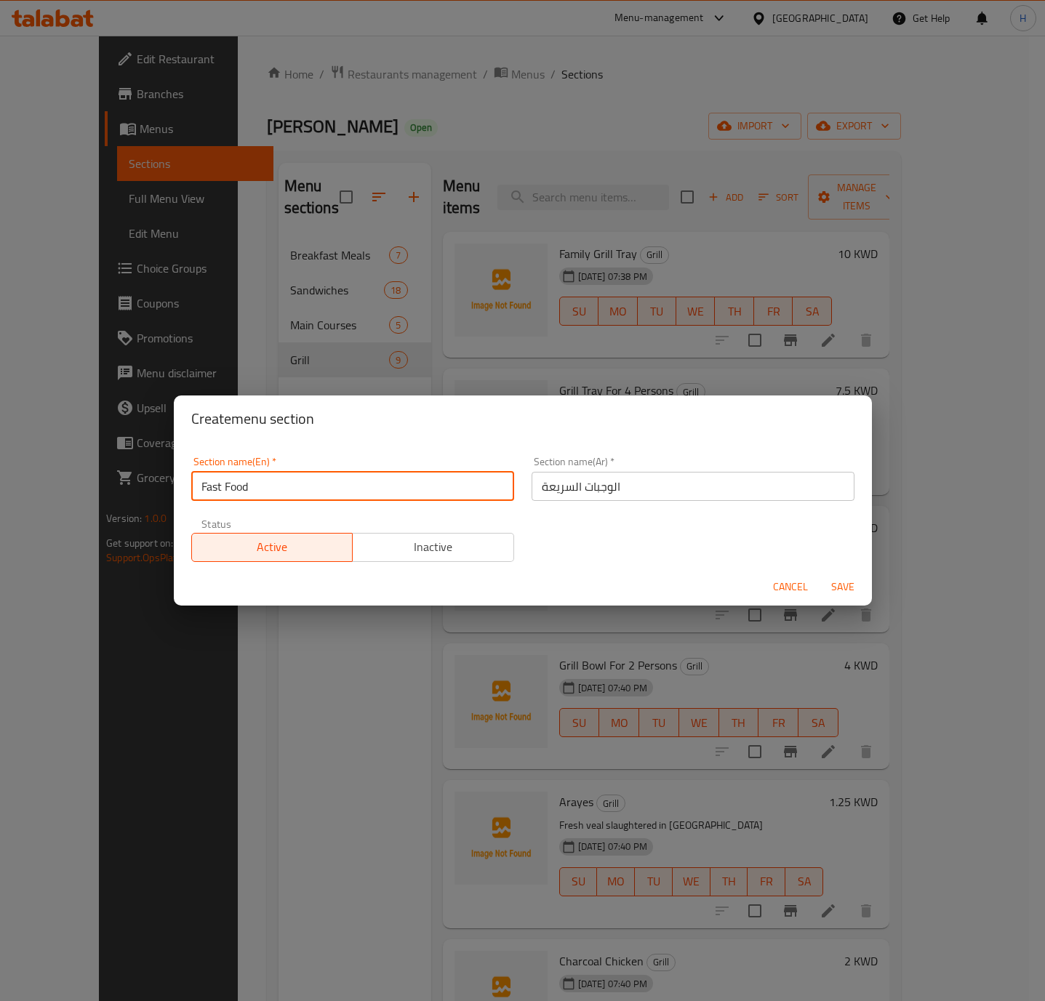
type input "Fast Food"
click at [840, 579] on span "Save" at bounding box center [842, 587] width 35 height 18
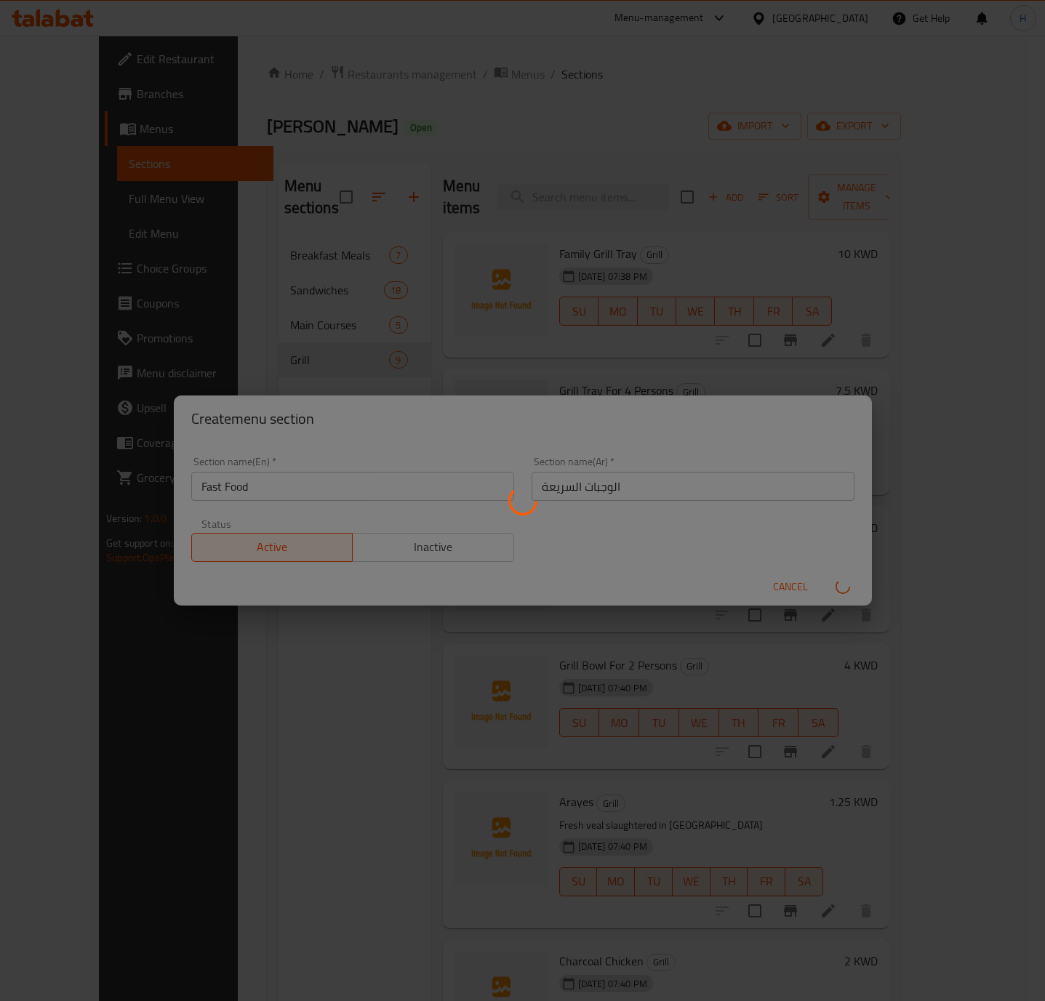
click at [840, 579] on div at bounding box center [522, 500] width 1045 height 1001
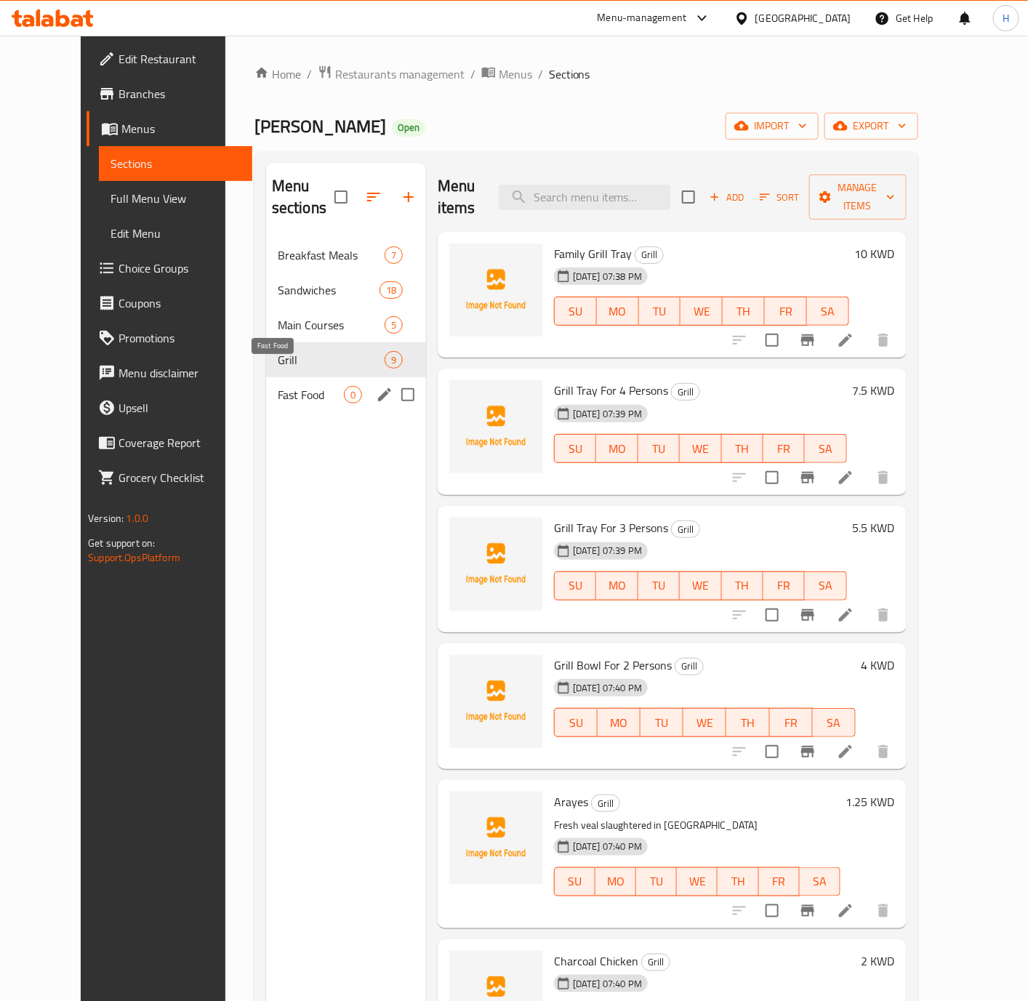
click at [278, 386] on span "Fast Food" at bounding box center [311, 394] width 66 height 17
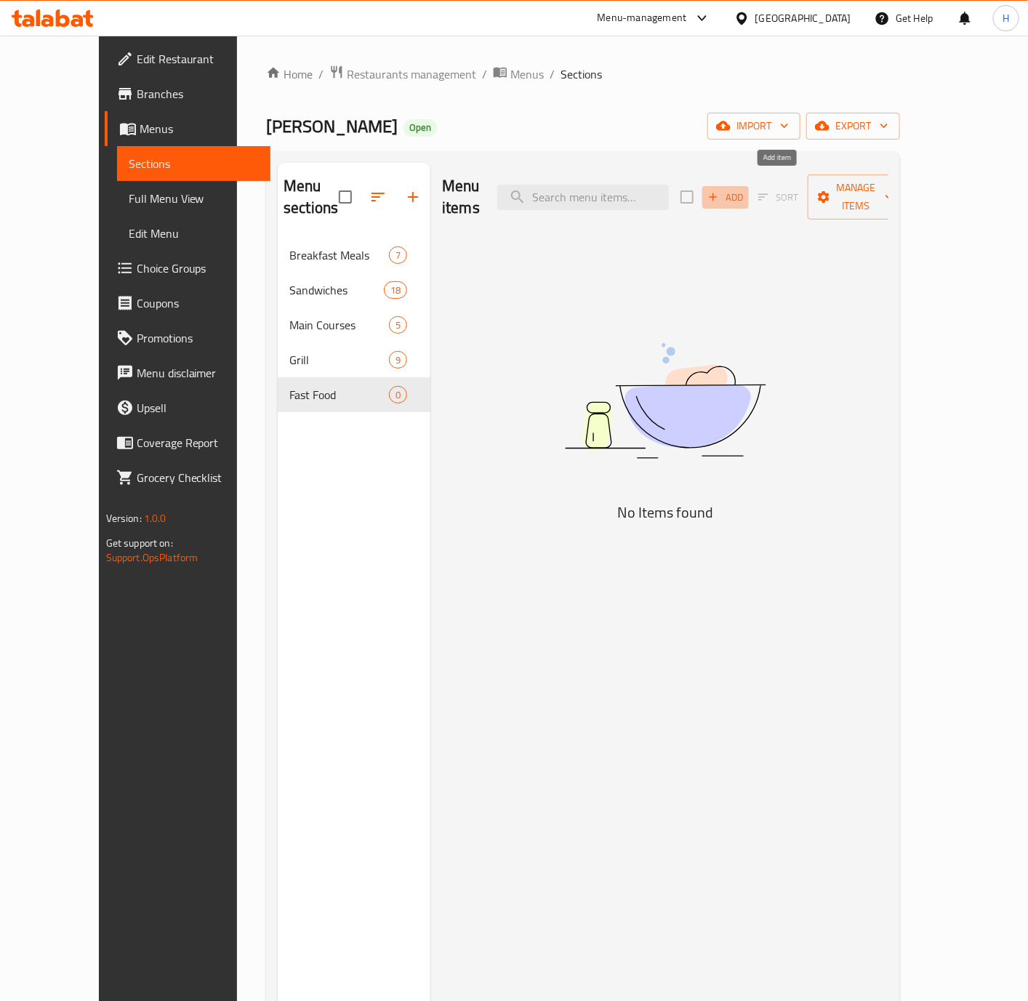
click at [745, 189] on span "Add" at bounding box center [725, 197] width 39 height 17
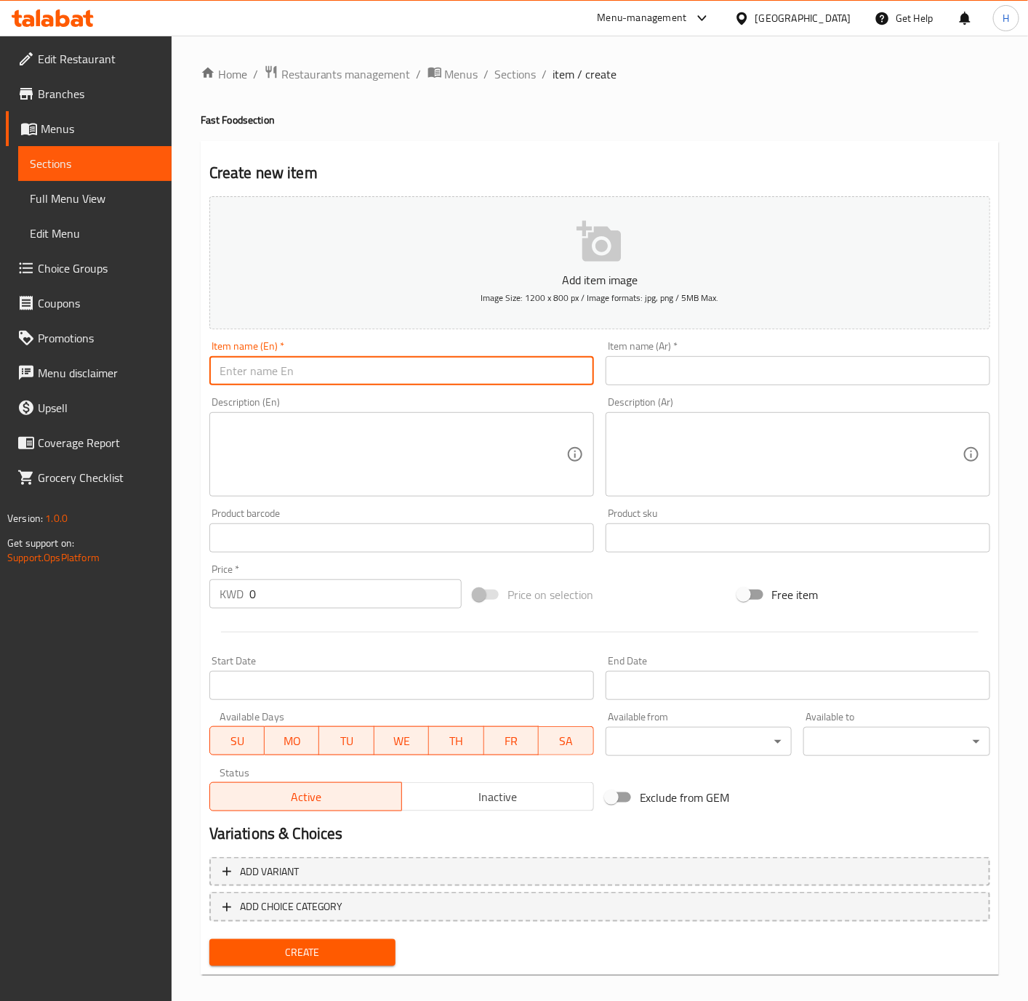
click at [469, 366] on input "text" at bounding box center [401, 370] width 385 height 29
paste input "Roumy"
type input "Roumy"
click at [797, 380] on input "text" at bounding box center [798, 370] width 385 height 29
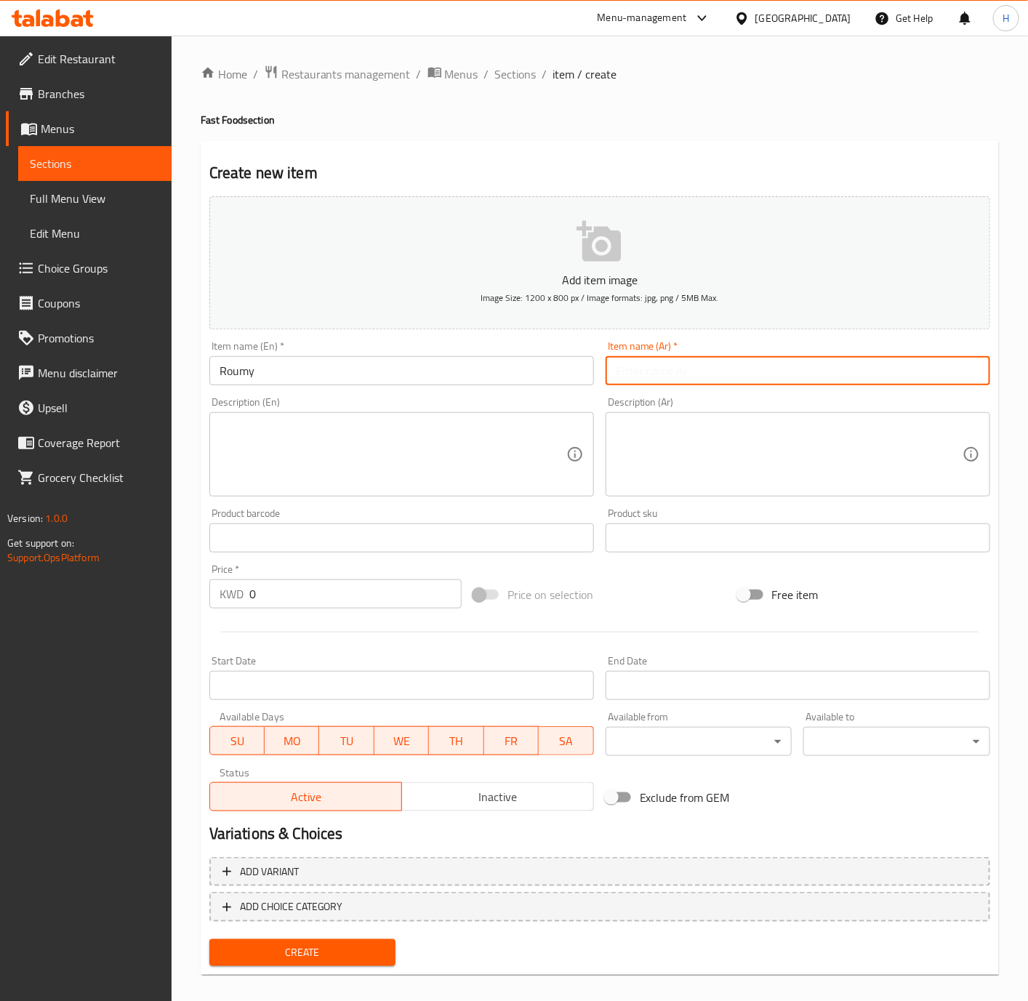
paste input "رومي"
type input "رومي"
click at [286, 598] on input "0" at bounding box center [355, 593] width 212 height 29
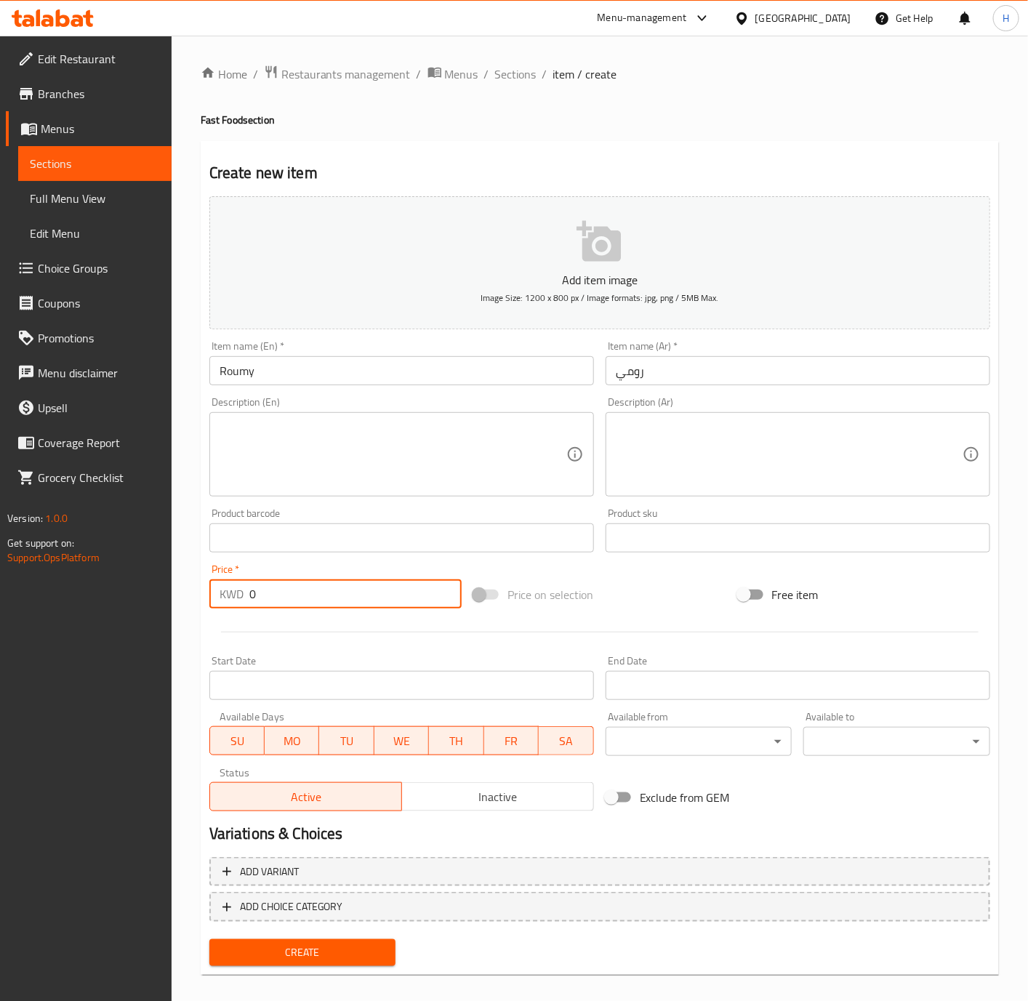
click at [286, 598] on input "0" at bounding box center [355, 593] width 212 height 29
paste input "1.40"
type input "1.400"
click at [209, 939] on button "Create" at bounding box center [302, 952] width 187 height 27
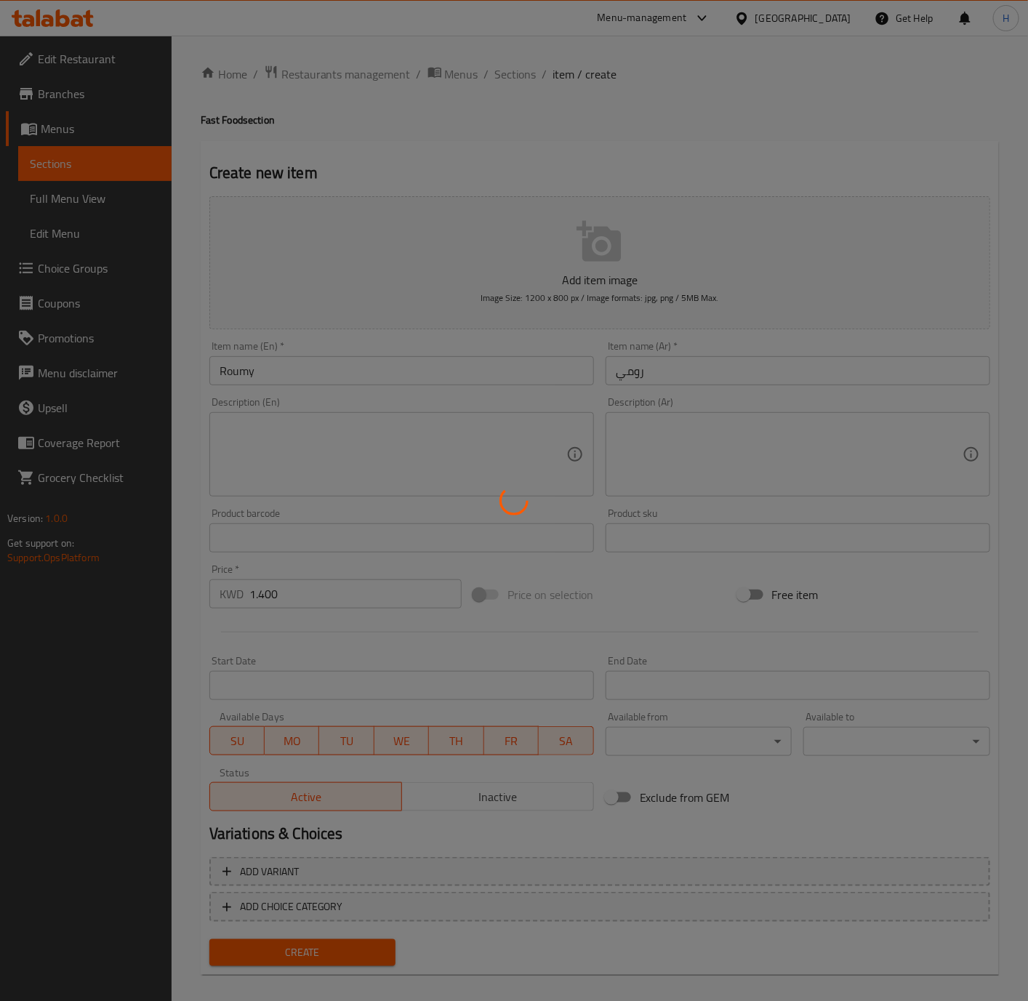
type input "0"
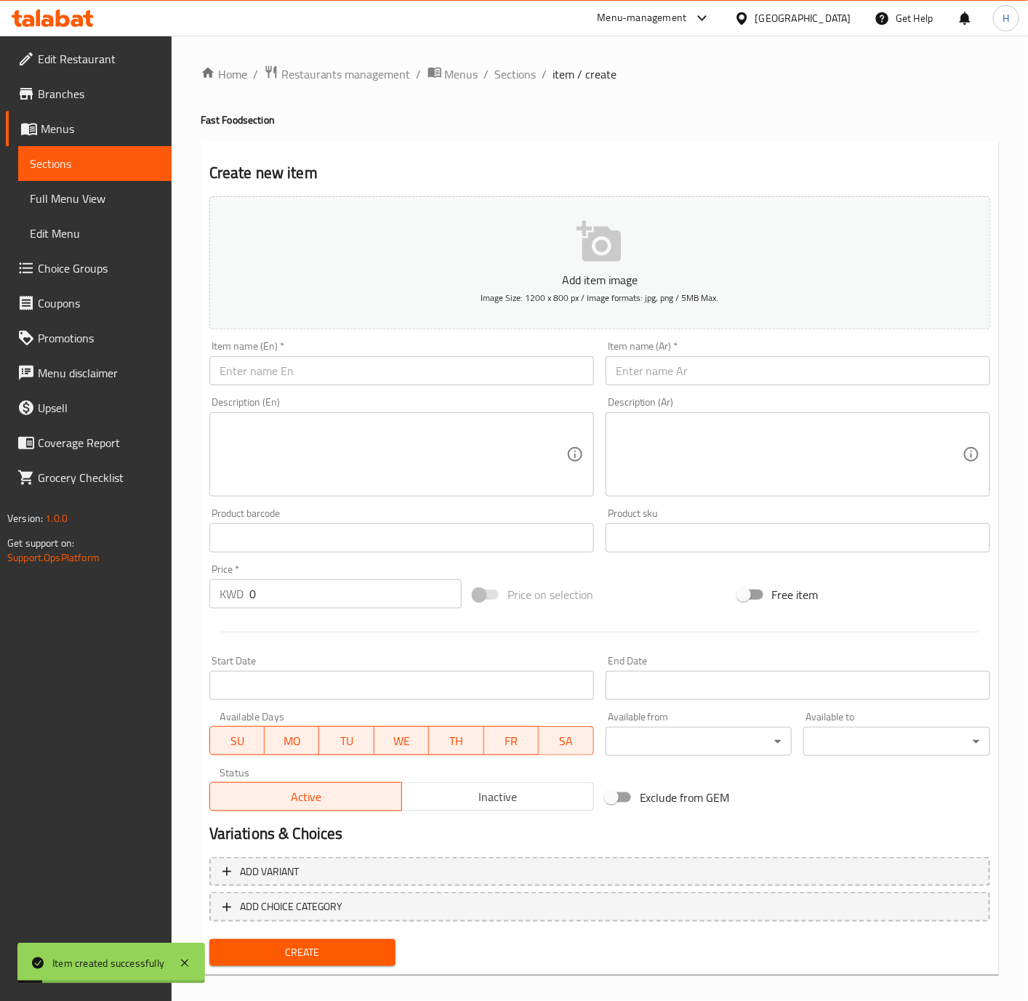
click at [430, 382] on input "text" at bounding box center [401, 370] width 385 height 29
paste input "Al Dolphin"
type input "Al Dolphin"
click at [703, 385] on input "text" at bounding box center [798, 370] width 385 height 29
paste input "الدولفين"
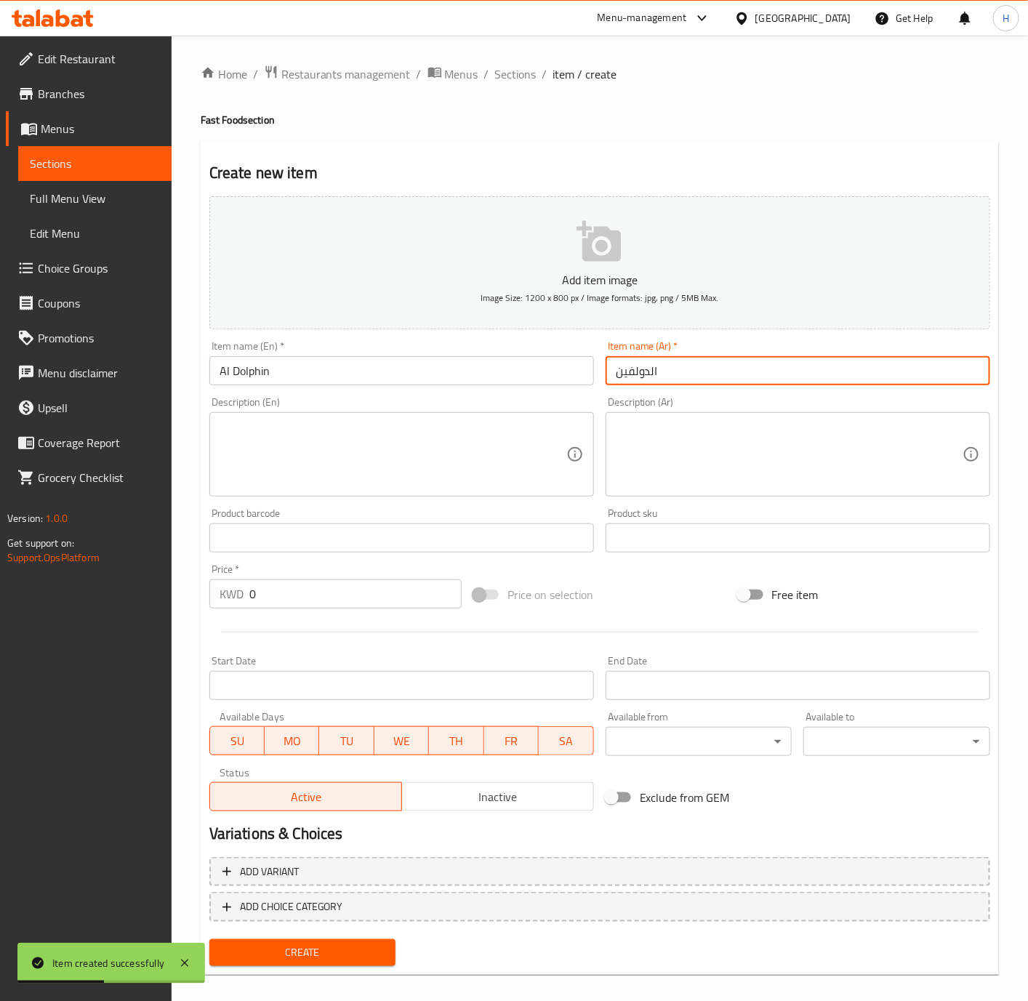
type input "الدولفين"
click at [280, 585] on input "0" at bounding box center [355, 593] width 212 height 29
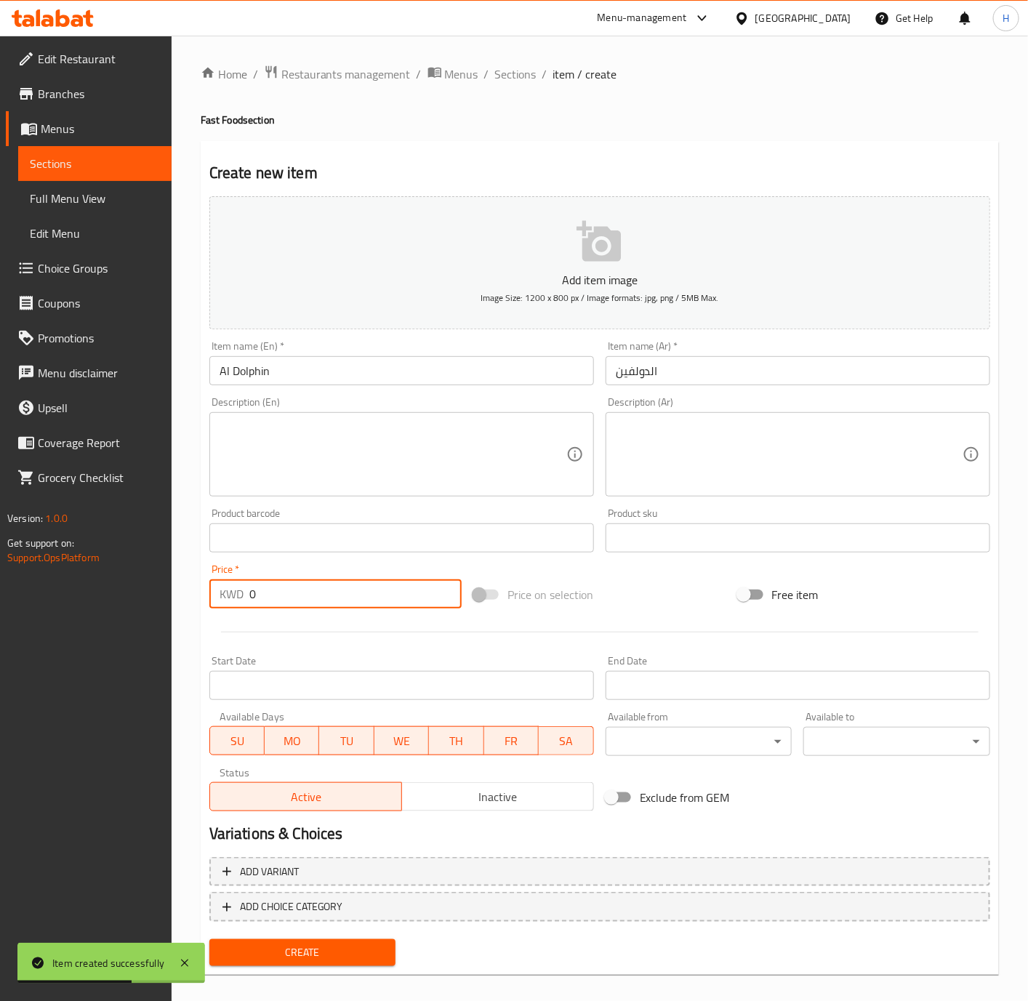
click at [280, 585] on input "0" at bounding box center [355, 593] width 212 height 29
paste input "1.25"
type input "1.250"
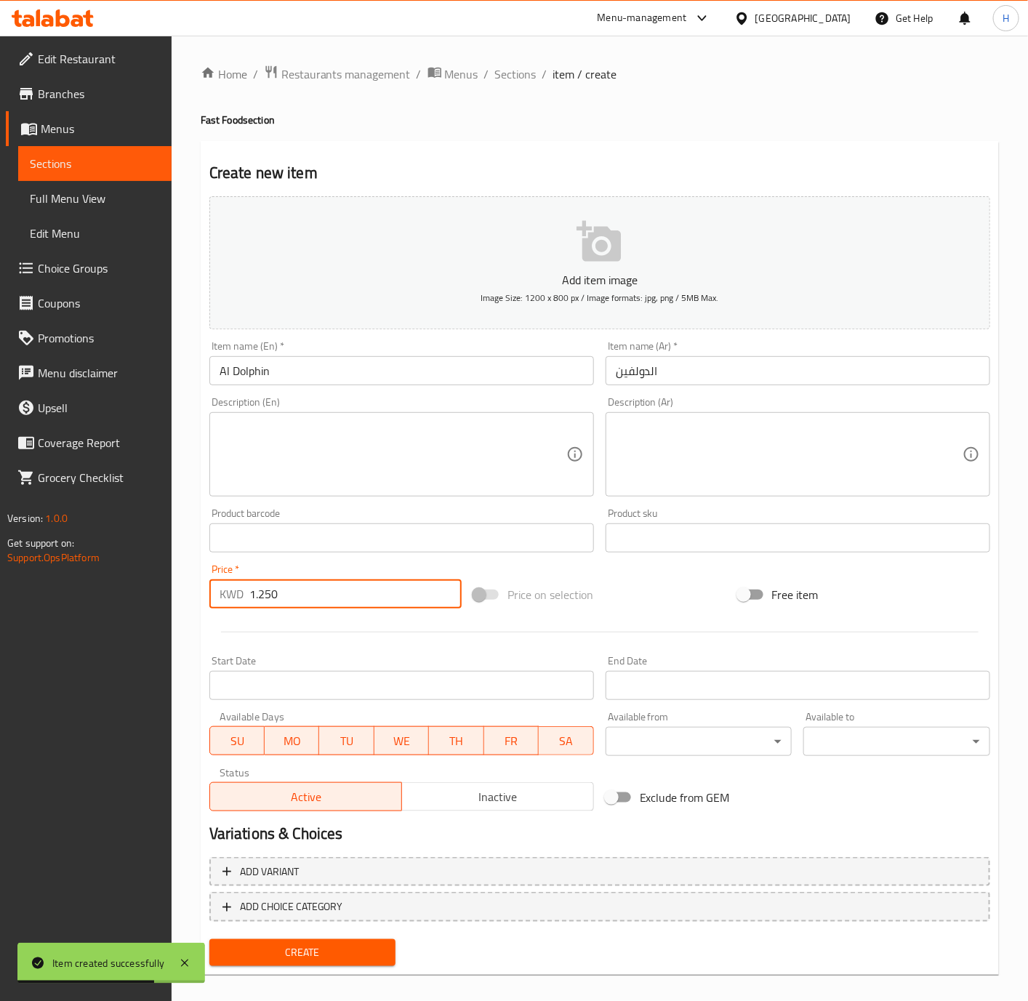
click at [338, 962] on button "Create" at bounding box center [302, 952] width 187 height 27
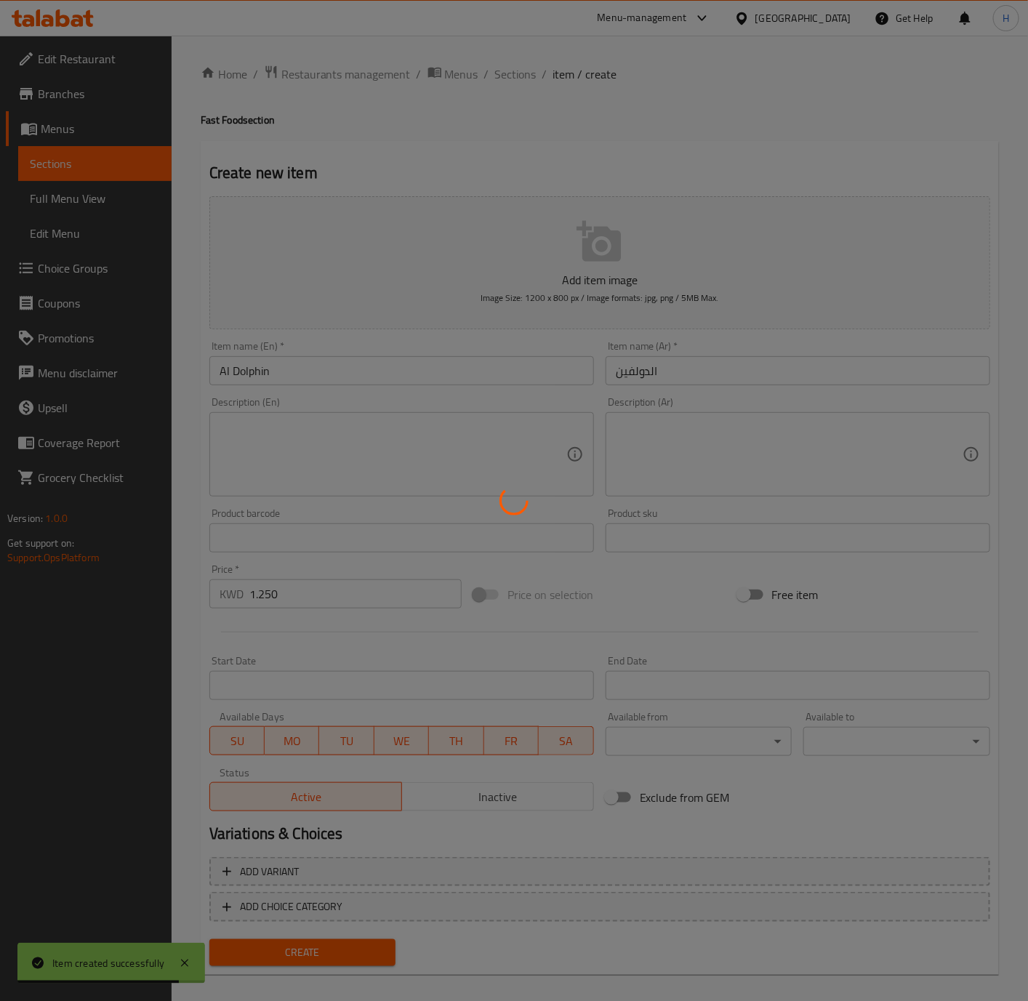
type input "0"
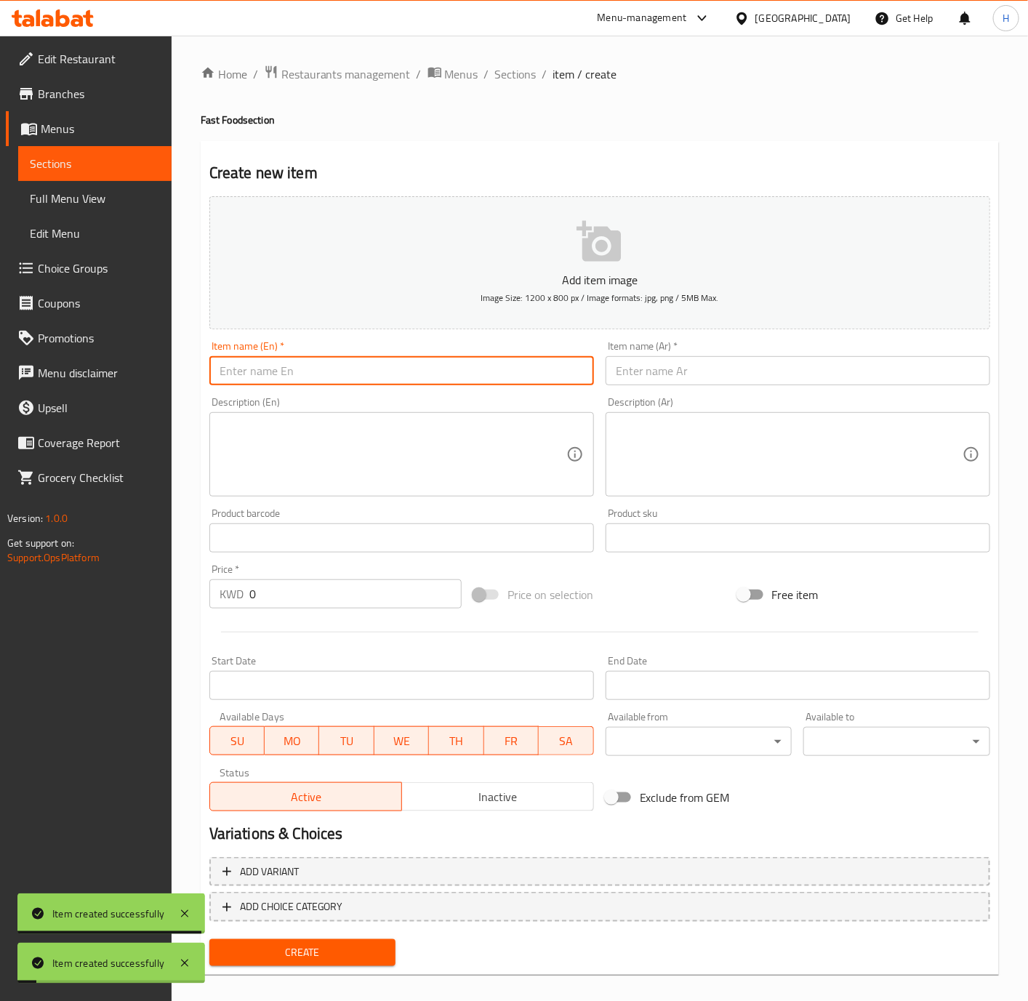
click at [430, 364] on input "text" at bounding box center [401, 370] width 385 height 29
paste input "Al Qersh"
type input "Al Qersh"
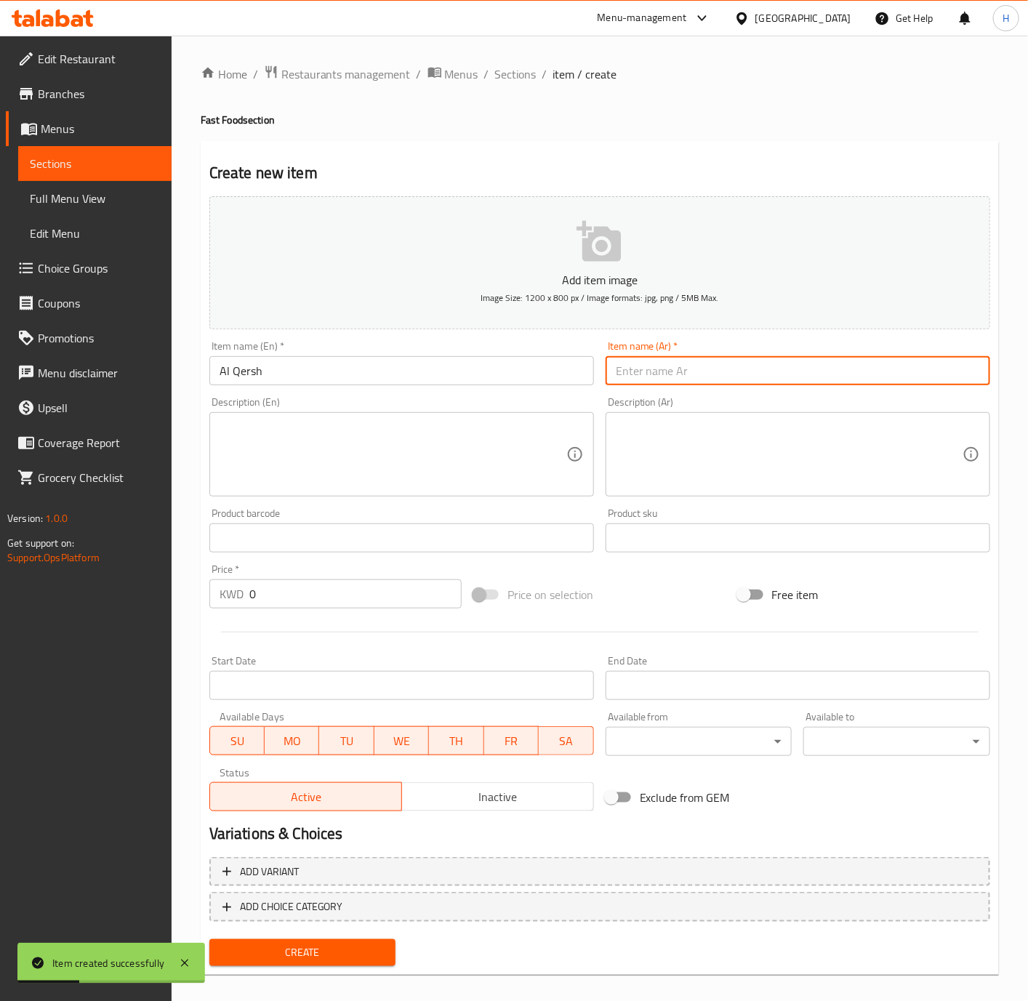
click at [810, 376] on input "text" at bounding box center [798, 370] width 385 height 29
paste input "القرش"
type input "القرش"
click at [330, 600] on input "0" at bounding box center [355, 593] width 212 height 29
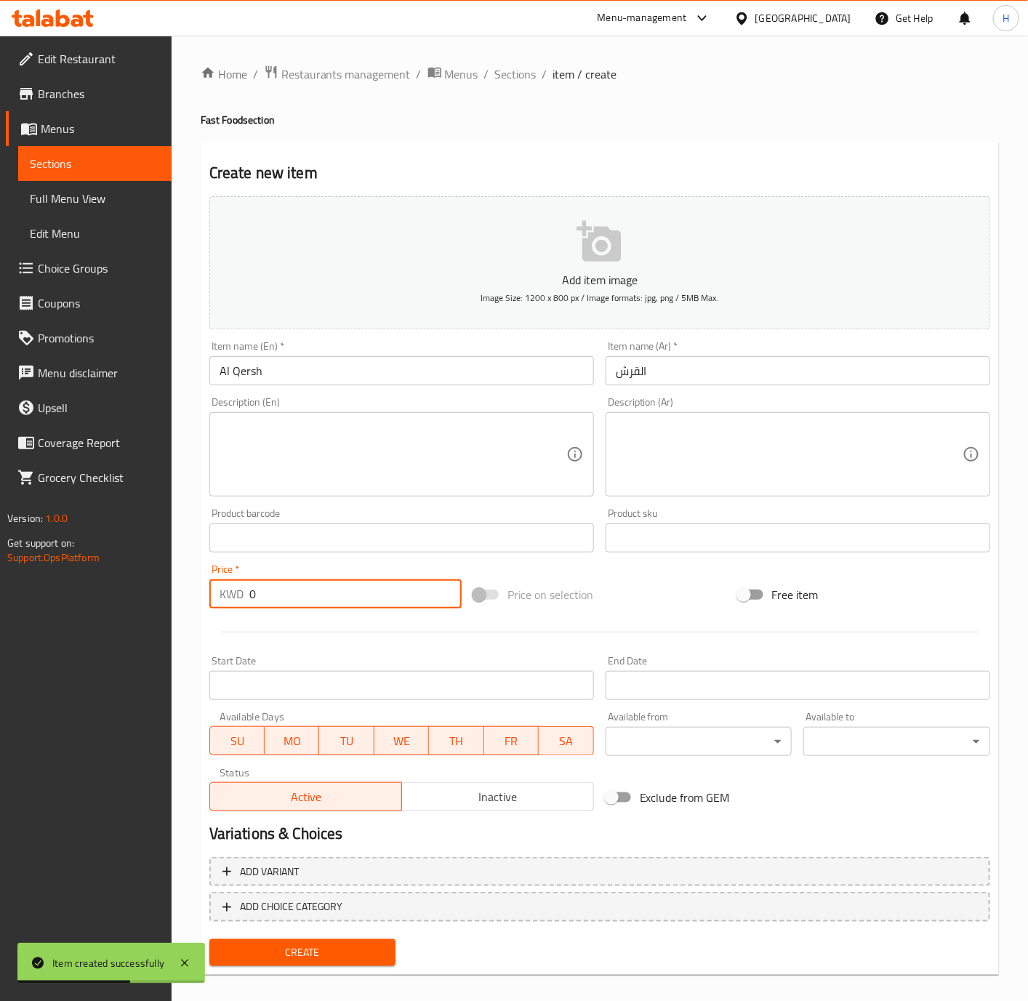
click at [330, 600] on input "0" at bounding box center [355, 593] width 212 height 29
paste input "1.25"
type input "1.250"
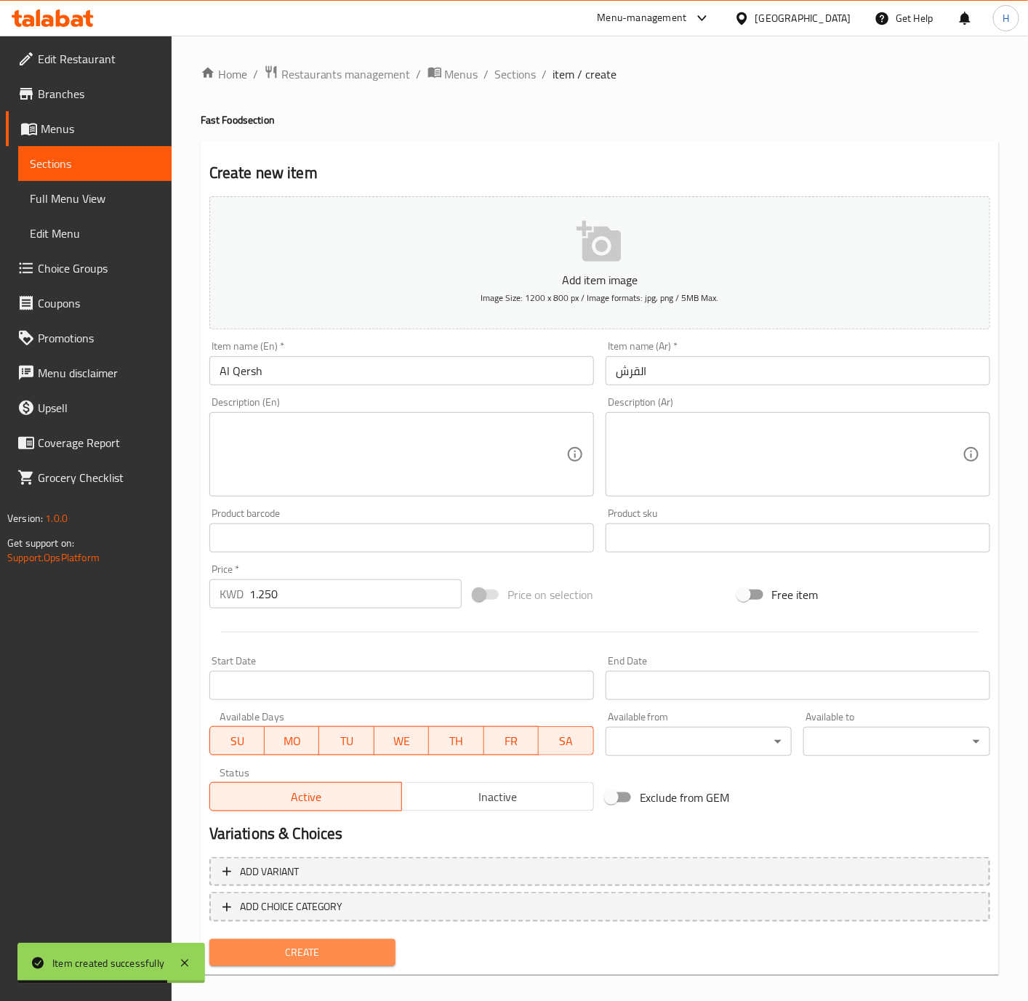
drag, startPoint x: 349, startPoint y: 953, endPoint x: 956, endPoint y: 703, distance: 656.5
click at [352, 953] on span "Create" at bounding box center [303, 953] width 164 height 18
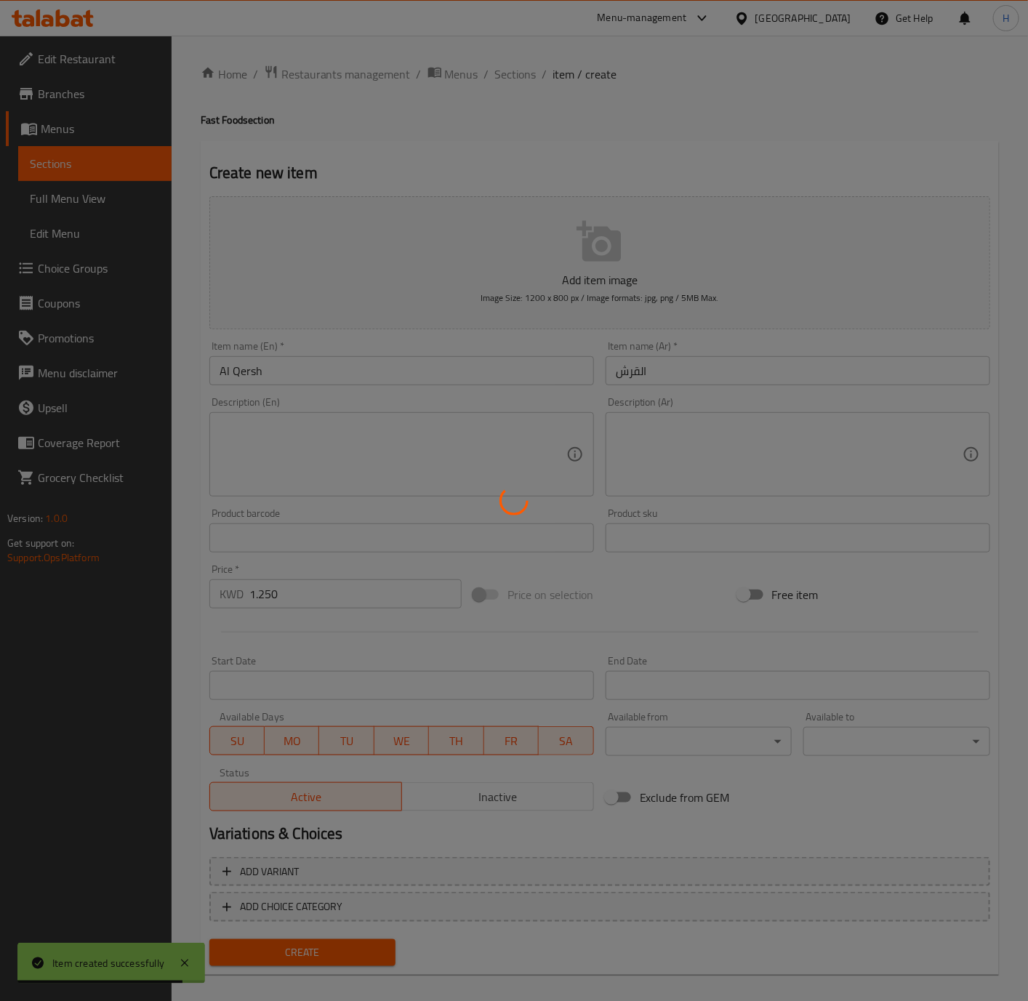
type input "0"
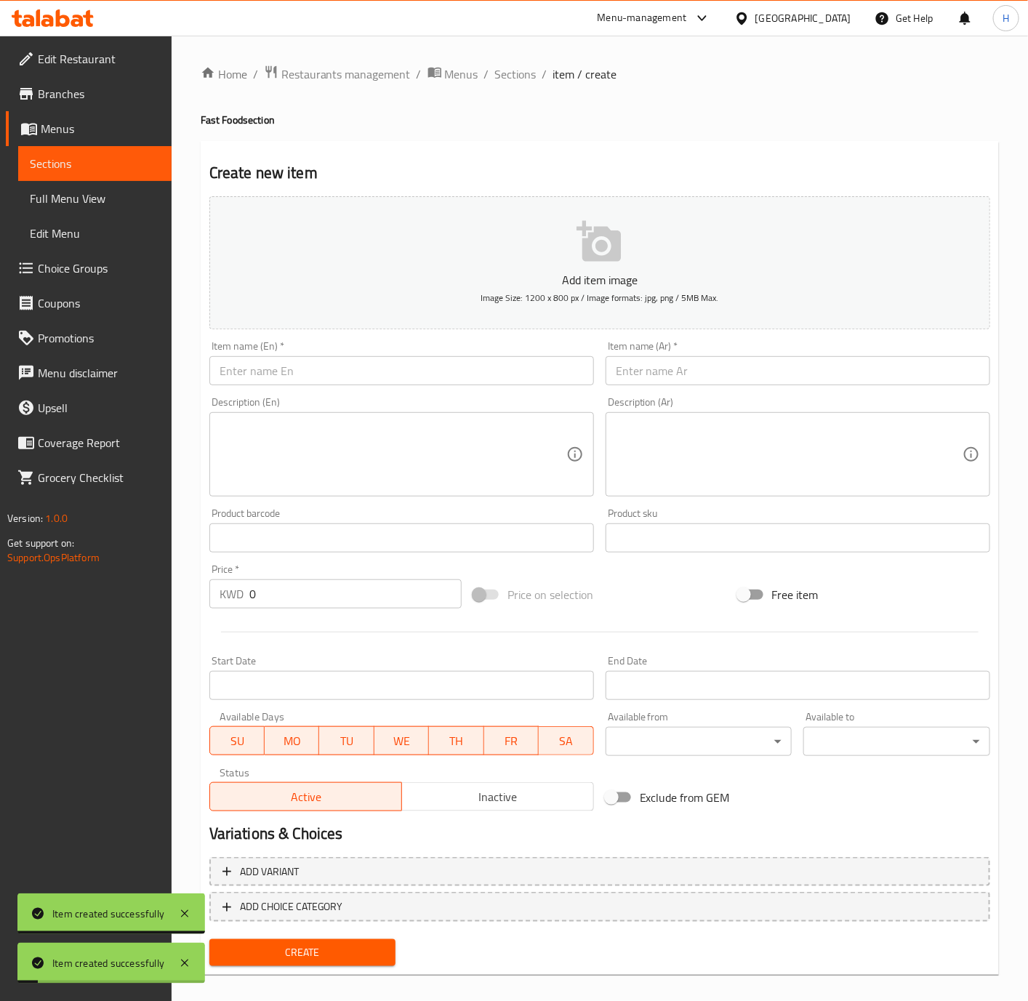
click at [423, 374] on input "text" at bounding box center [401, 370] width 385 height 29
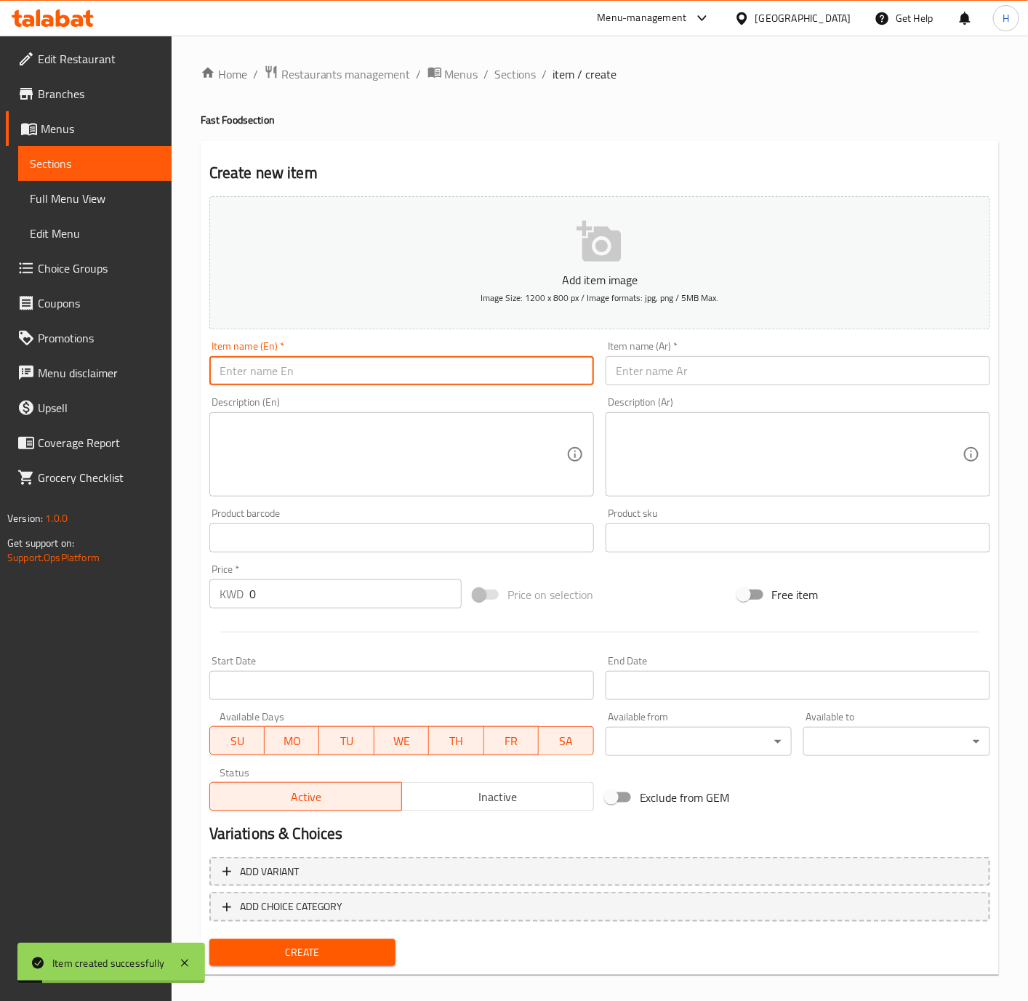
paste input "Al Shabah"
type input "Al Shabah"
click at [731, 393] on div "Description (Ar) Description (Ar)" at bounding box center [798, 446] width 396 height 111
click at [703, 385] on input "text" at bounding box center [798, 370] width 385 height 29
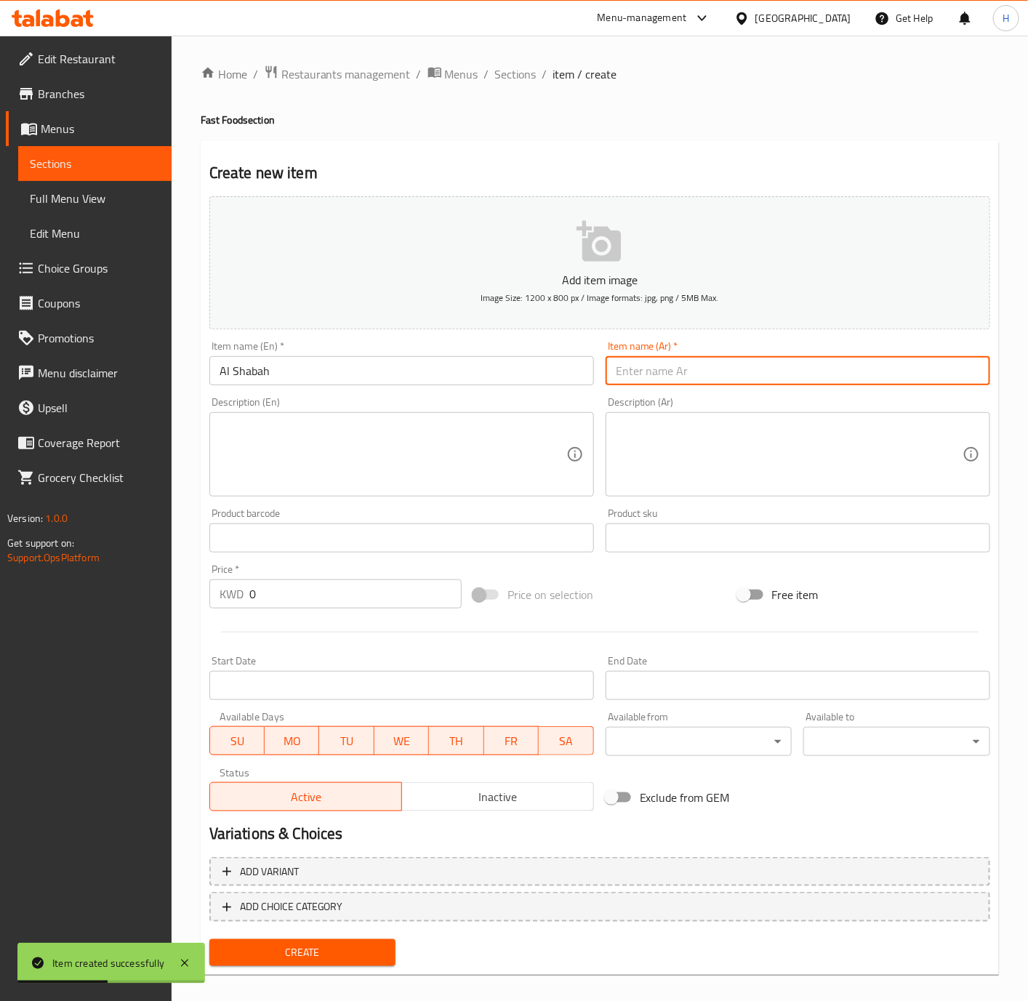
paste input "الشبح"
type input "الشبح"
click at [336, 593] on input "0" at bounding box center [355, 593] width 212 height 29
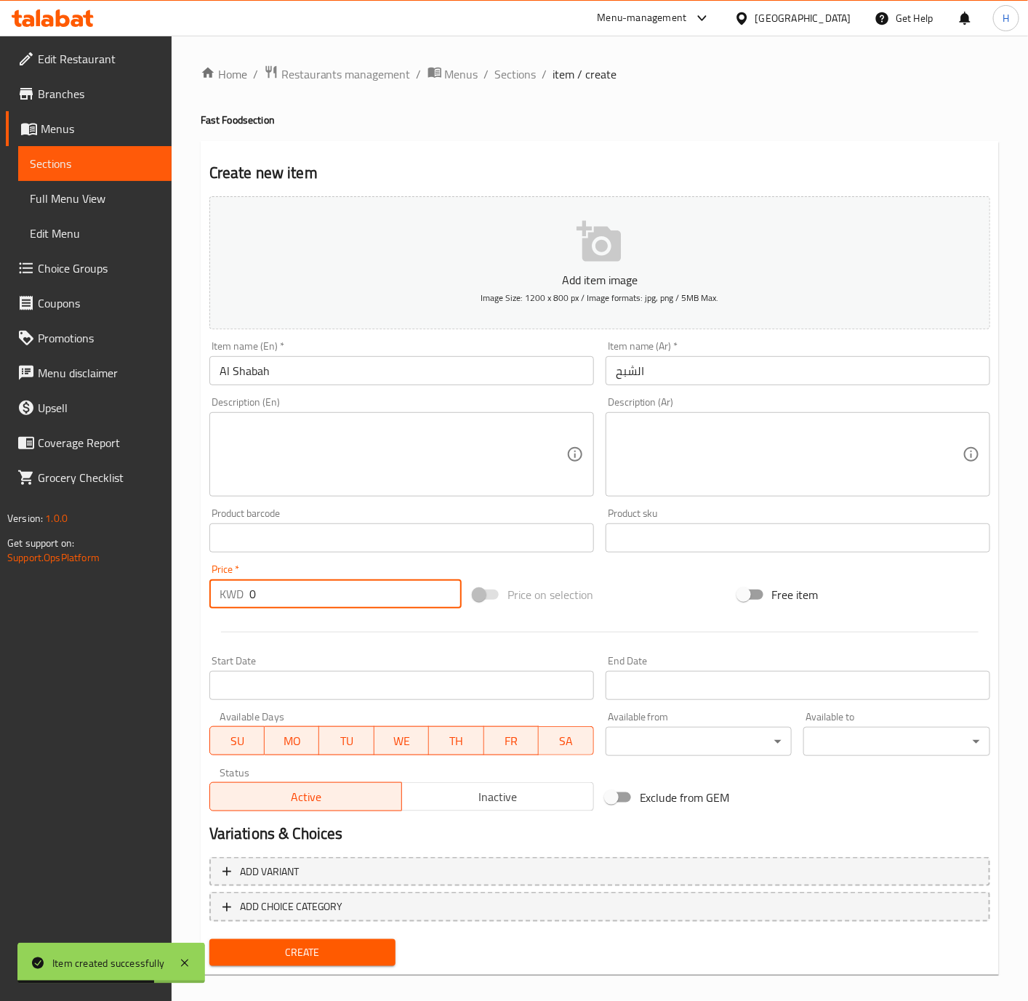
click at [336, 593] on input "0" at bounding box center [355, 593] width 212 height 29
paste input "1.25"
click at [336, 593] on input "0" at bounding box center [355, 593] width 212 height 29
type input "1.250"
click at [352, 952] on span "Create" at bounding box center [303, 953] width 164 height 18
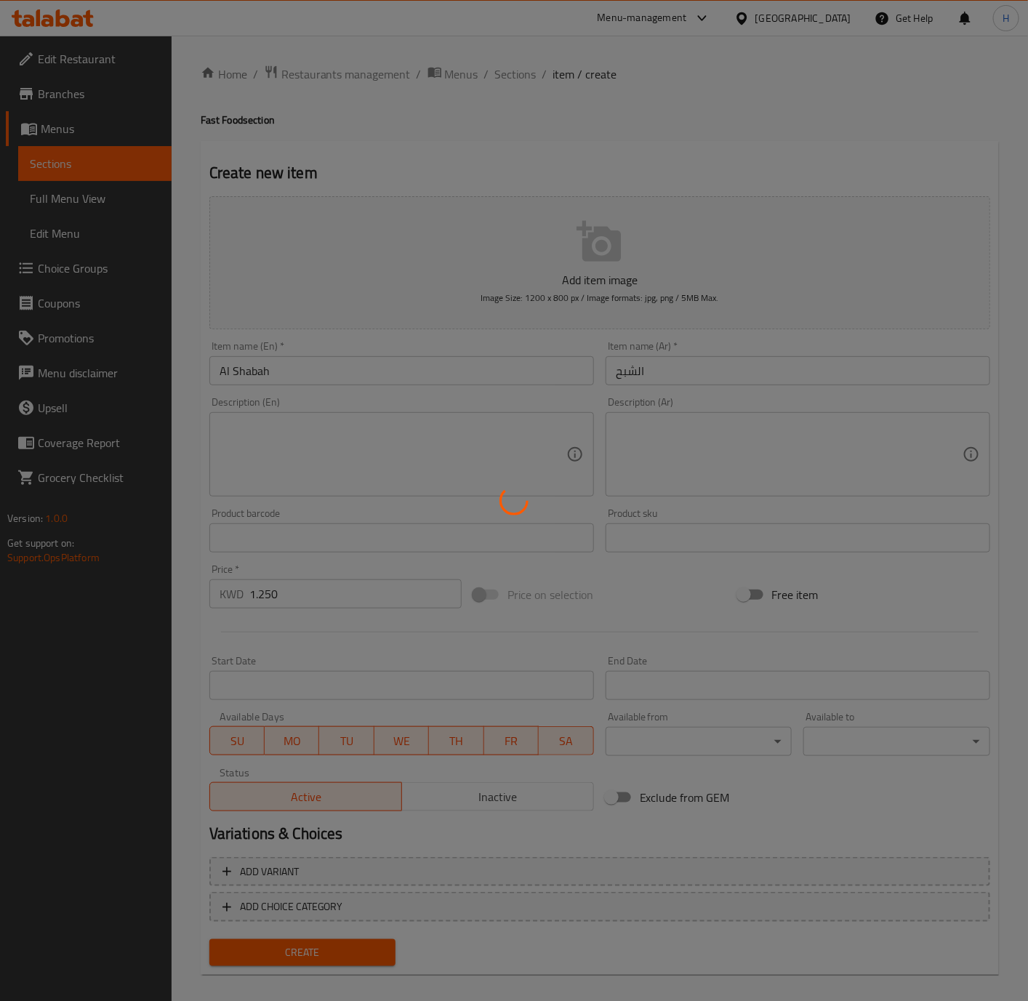
type input "0"
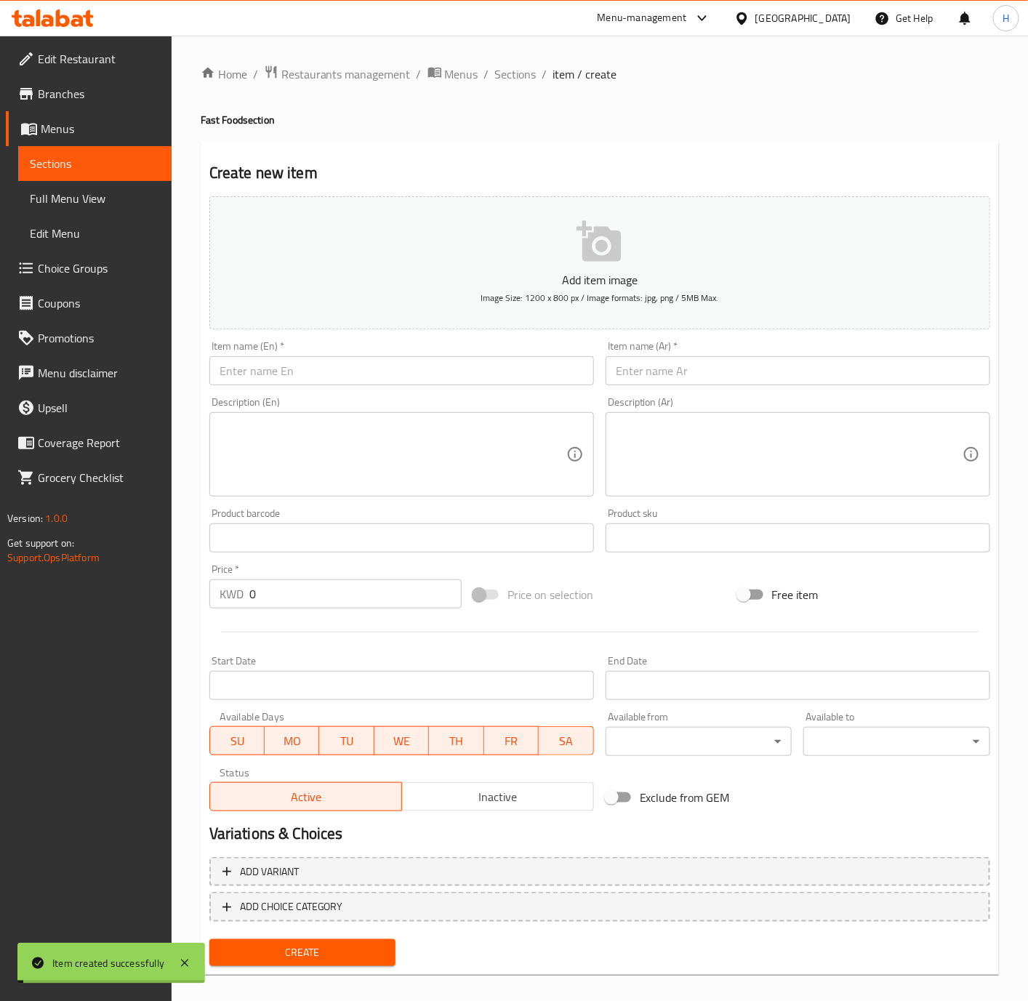
click at [526, 362] on input "text" at bounding box center [401, 370] width 385 height 29
paste input "Laziza"
type input "Laziza"
click at [690, 371] on input "text" at bounding box center [798, 370] width 385 height 29
paste input "لذيذة"
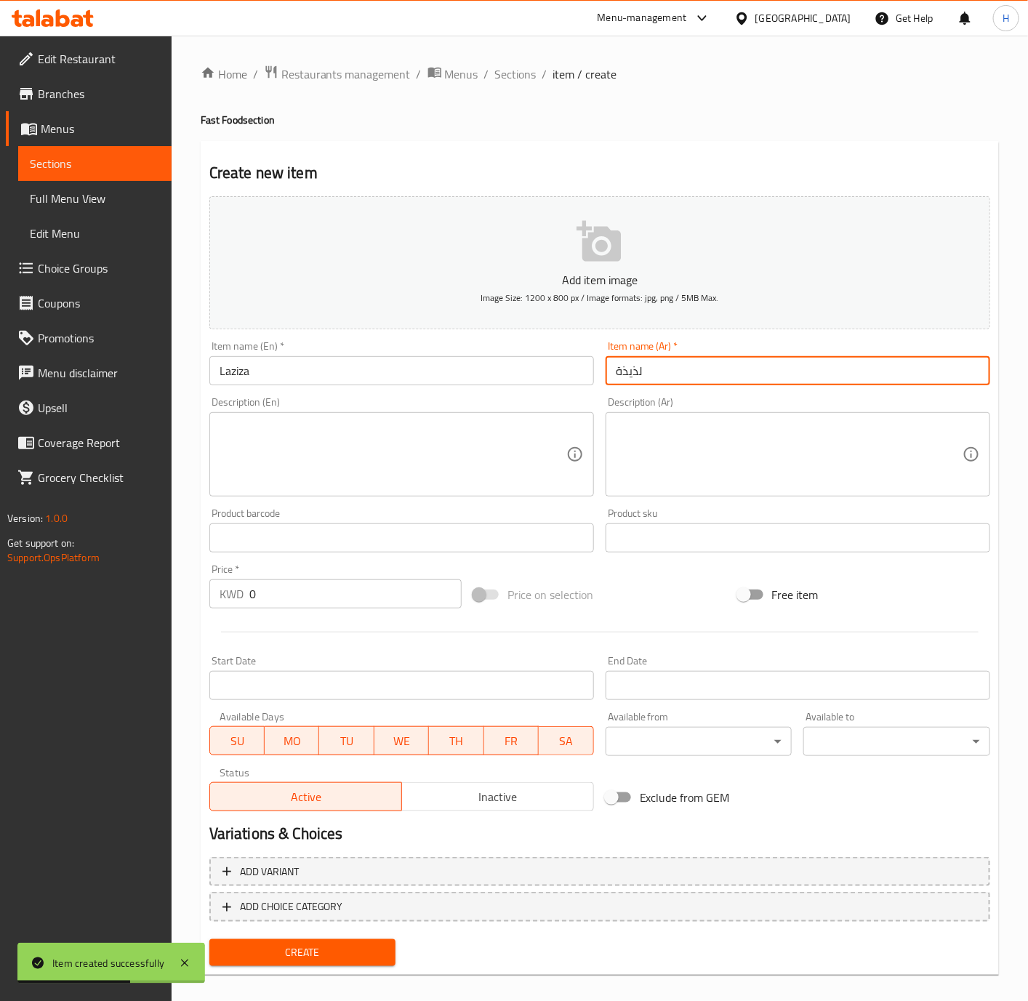
type input "لذيذة"
click at [340, 611] on div "Price   * KWD 0 Price *" at bounding box center [336, 586] width 264 height 56
click at [340, 613] on div "Price   * KWD 0 Price *" at bounding box center [336, 586] width 264 height 56
click at [341, 613] on div "Price   * KWD 0 Price *" at bounding box center [336, 586] width 264 height 56
click at [345, 598] on input "0" at bounding box center [355, 593] width 212 height 29
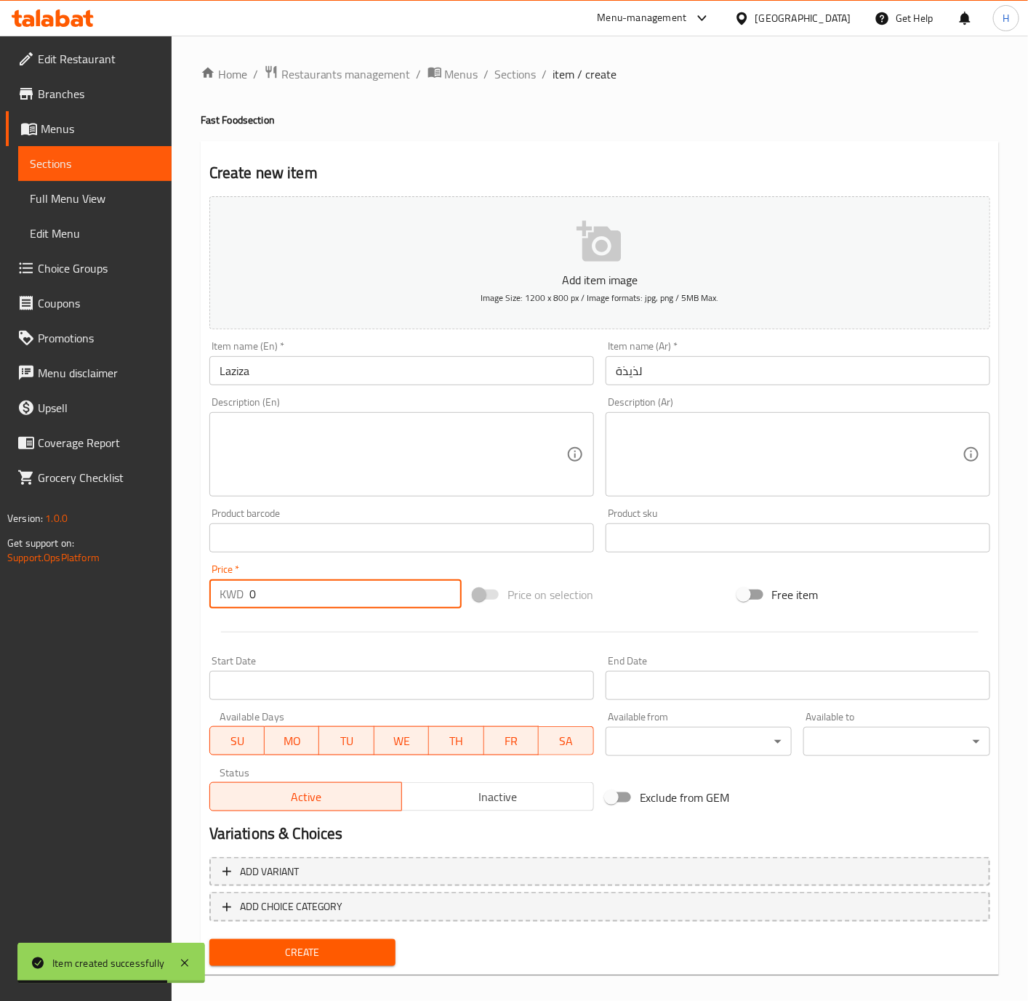
click at [345, 598] on input "0" at bounding box center [355, 593] width 212 height 29
paste input "1.25"
click at [345, 598] on input "1.250" at bounding box center [355, 593] width 212 height 29
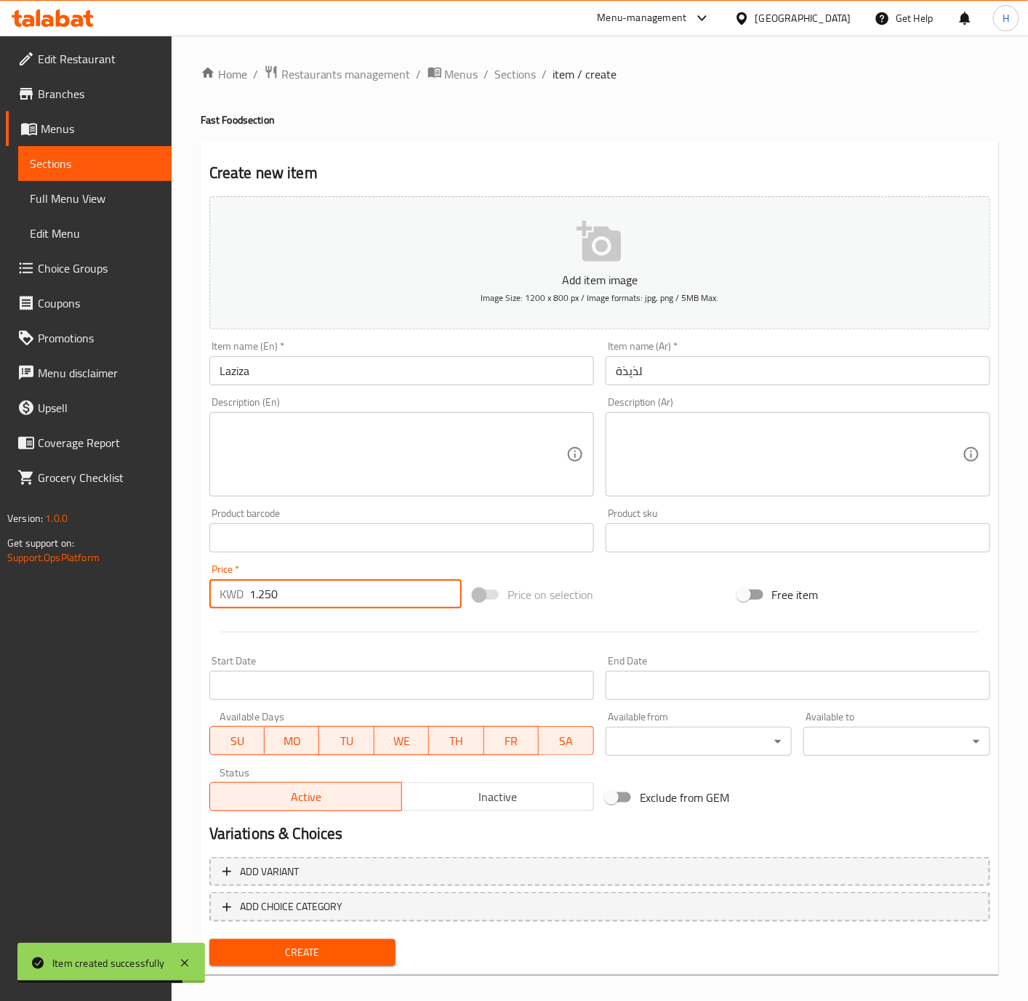
type input "1.250"
click at [209, 939] on button "Create" at bounding box center [302, 952] width 187 height 27
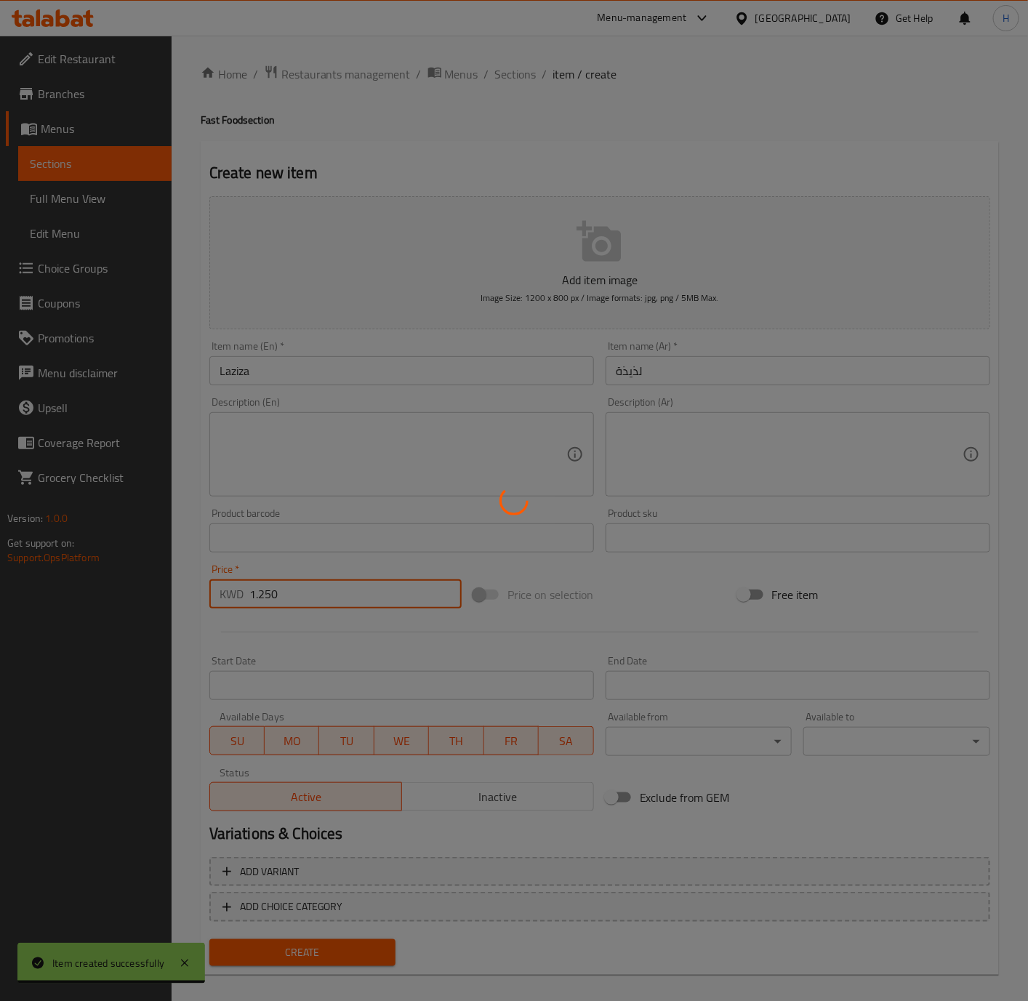
type input "0"
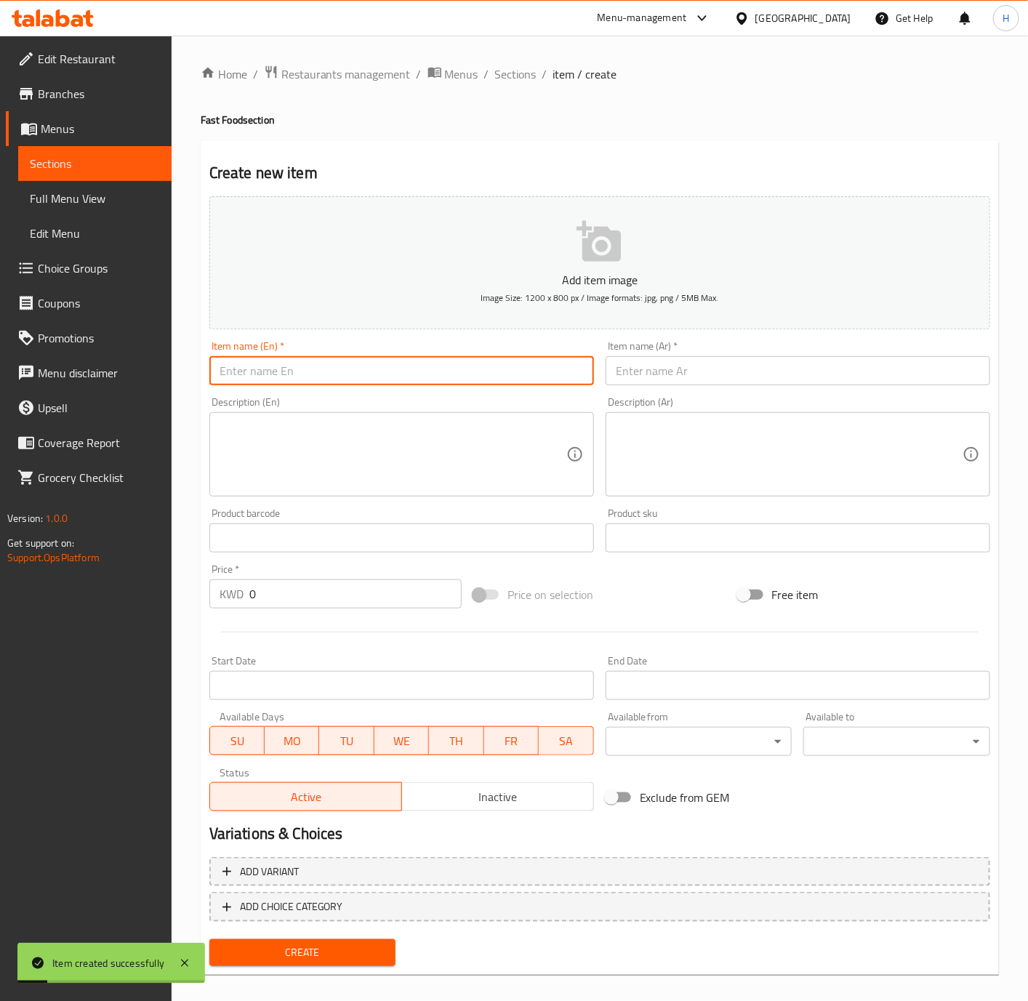
click at [519, 363] on input "text" at bounding box center [401, 370] width 385 height 29
paste input "Tawook"
type input "Tawook"
click at [813, 367] on input "text" at bounding box center [798, 370] width 385 height 29
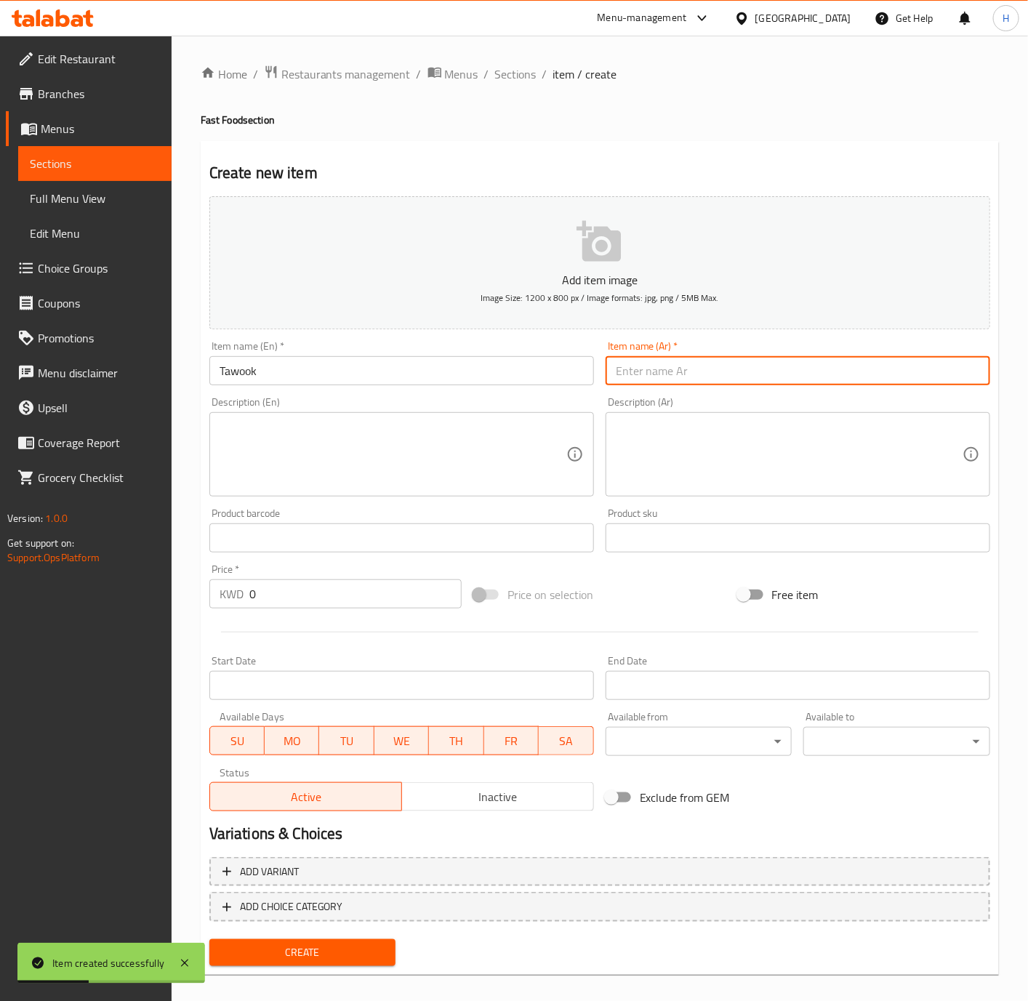
paste input "طاووق"
type input "طاووق"
click at [760, 441] on textarea at bounding box center [789, 454] width 347 height 69
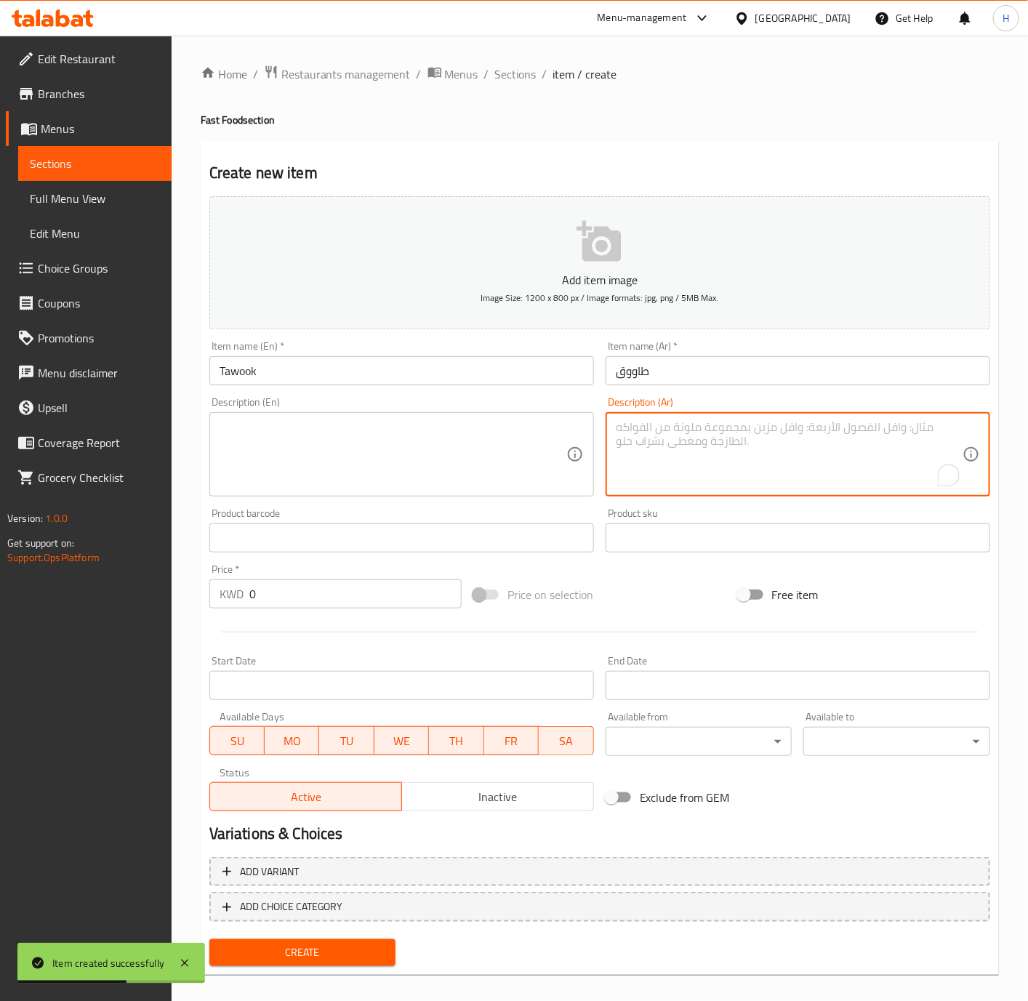
paste textarea "دجاج مشوي ومتبل، طاووق."
type textarea "دجاج مشوي ومتبل، طاووق."
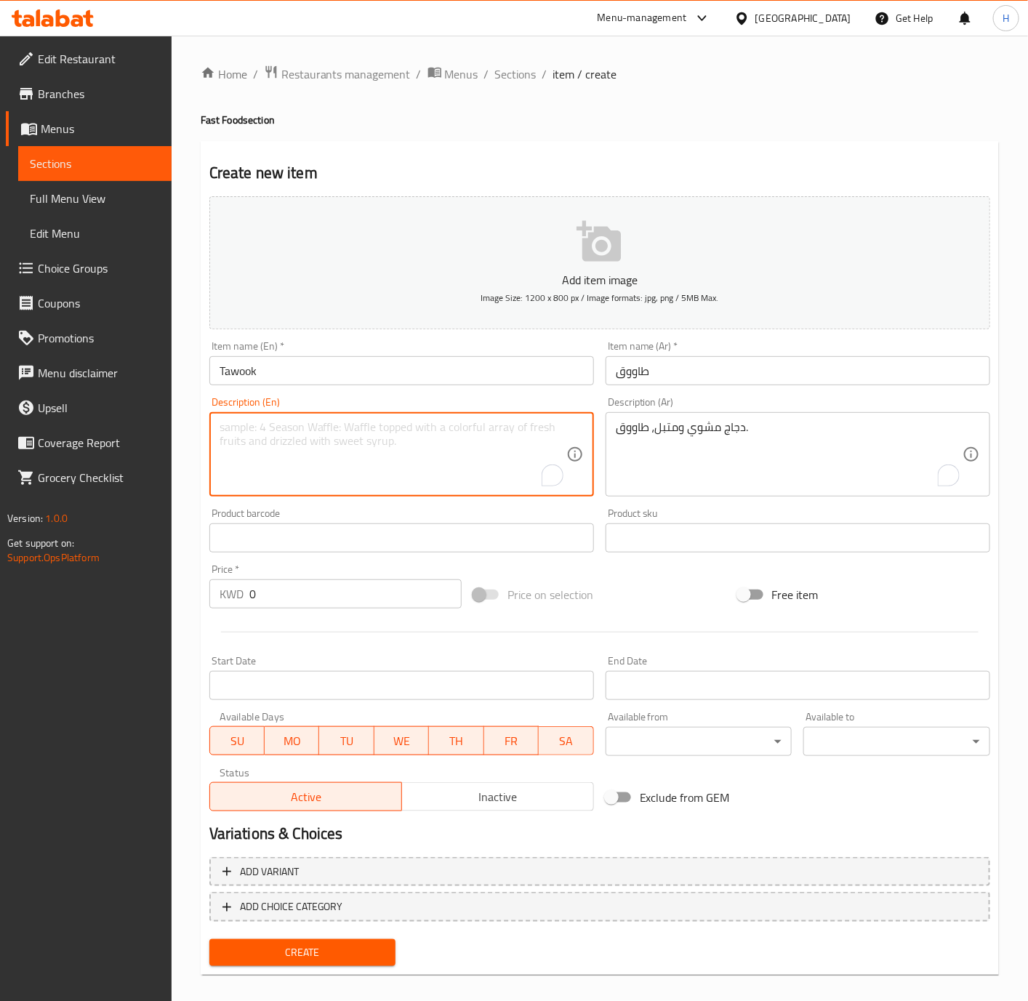
click at [417, 445] on textarea "To enrich screen reader interactions, please activate Accessibility in Grammarl…" at bounding box center [393, 454] width 347 height 69
paste textarea "Grilled and marinated chicken, tawook."
type textarea "Grilled and marinated chicken, tawook."
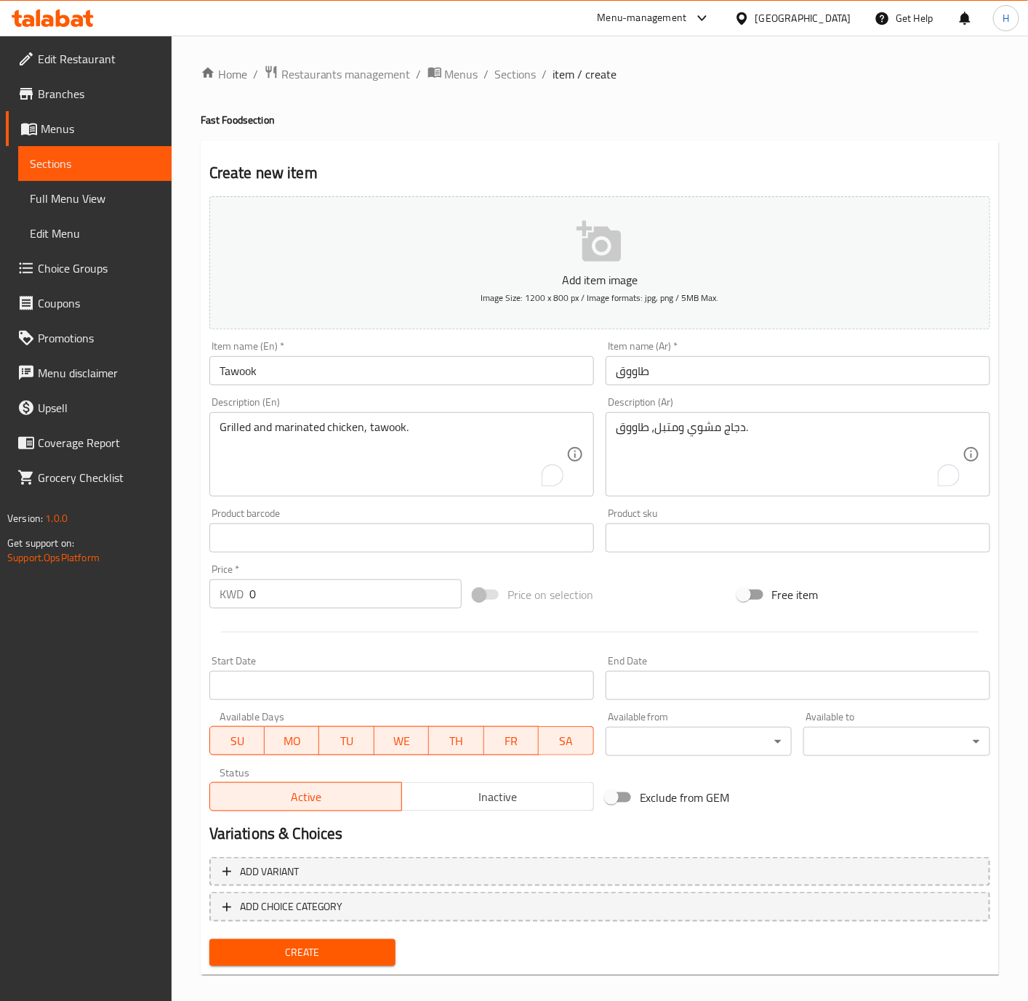
click at [310, 604] on input "0" at bounding box center [355, 593] width 212 height 29
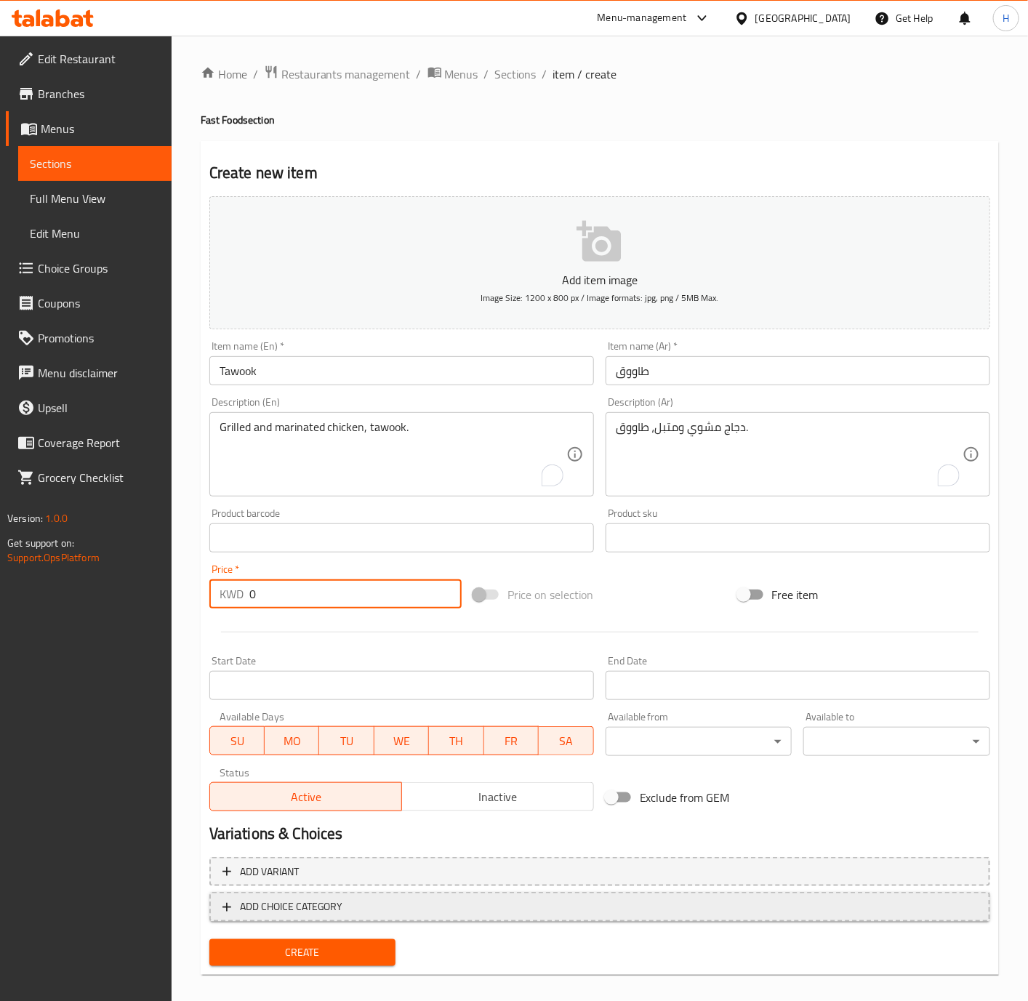
paste input "1.40"
type input "1.400"
click at [355, 956] on span "Create" at bounding box center [303, 953] width 164 height 18
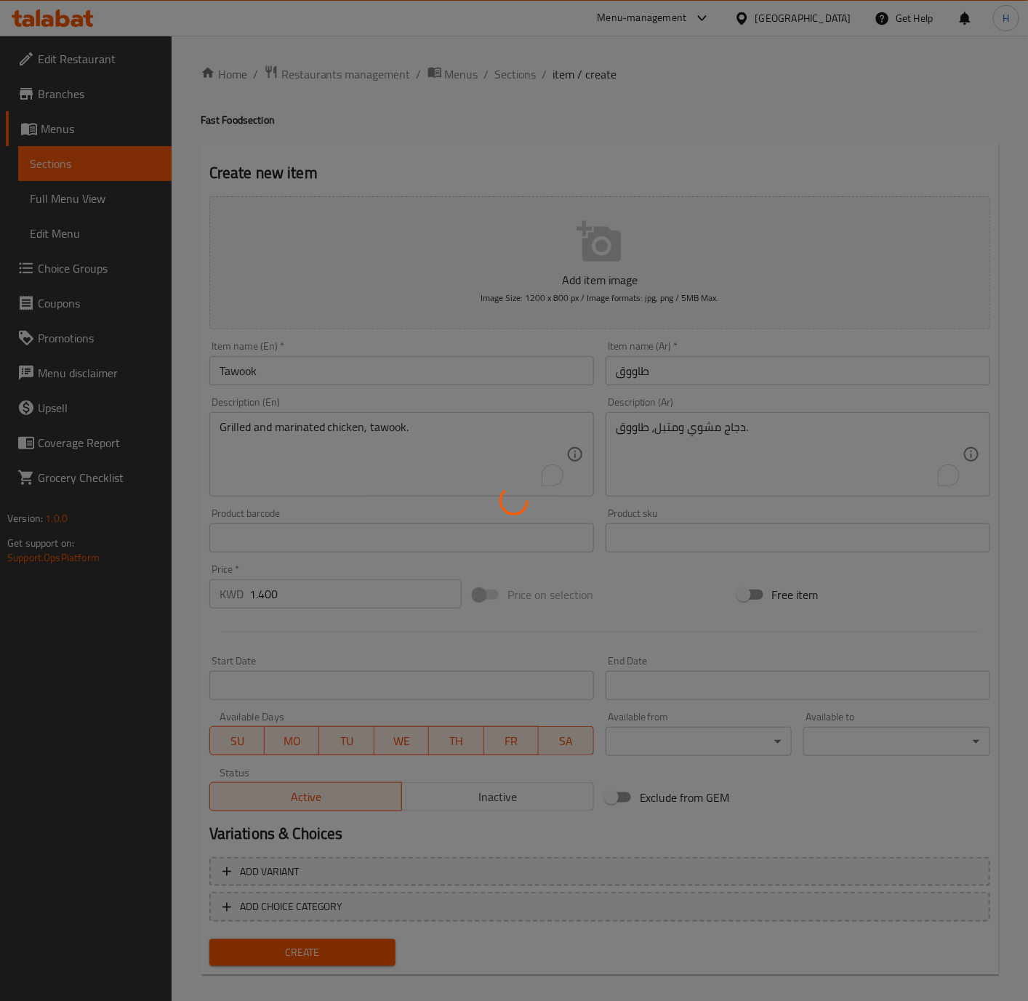
type input "0"
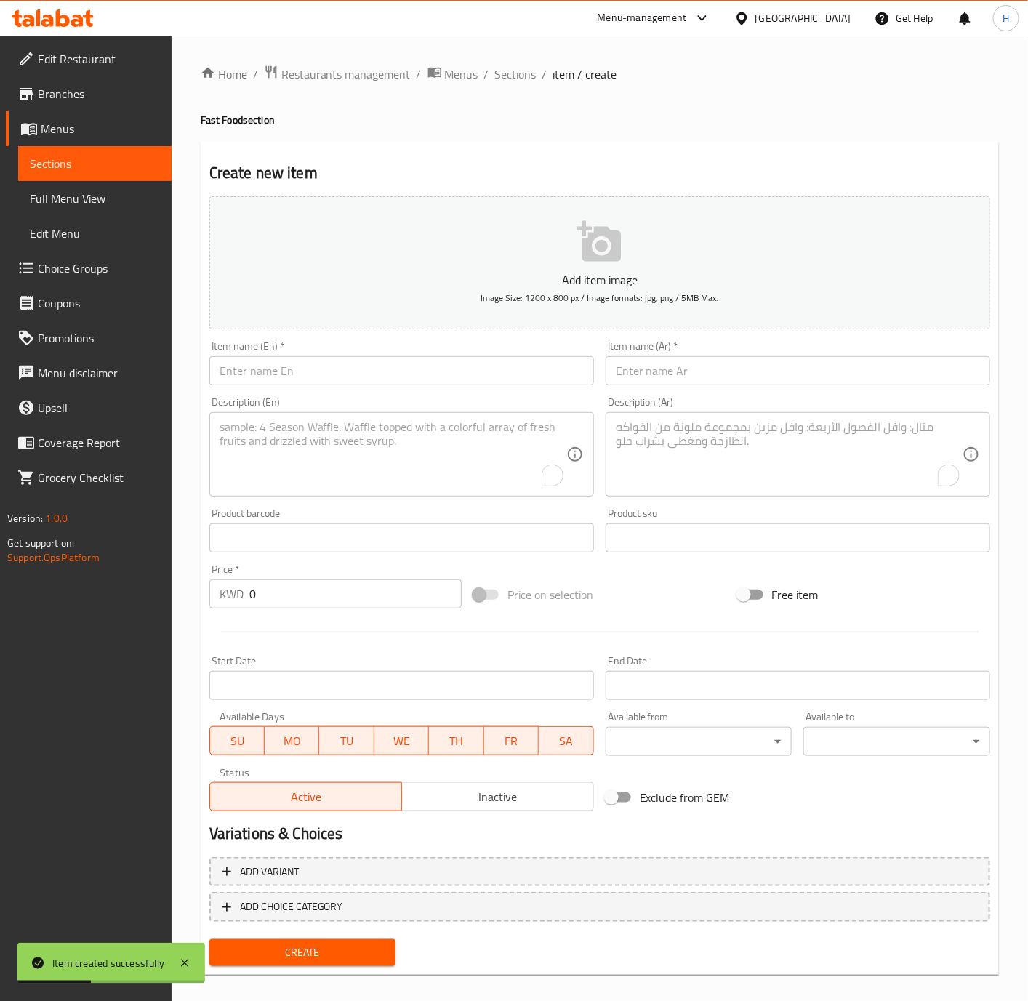
click at [507, 366] on input "text" at bounding box center [401, 370] width 385 height 29
paste input "Chicken Fillet"
type input "Chicken Fillet"
click at [921, 378] on input "text" at bounding box center [798, 370] width 385 height 29
paste input "تشكن فيليه"
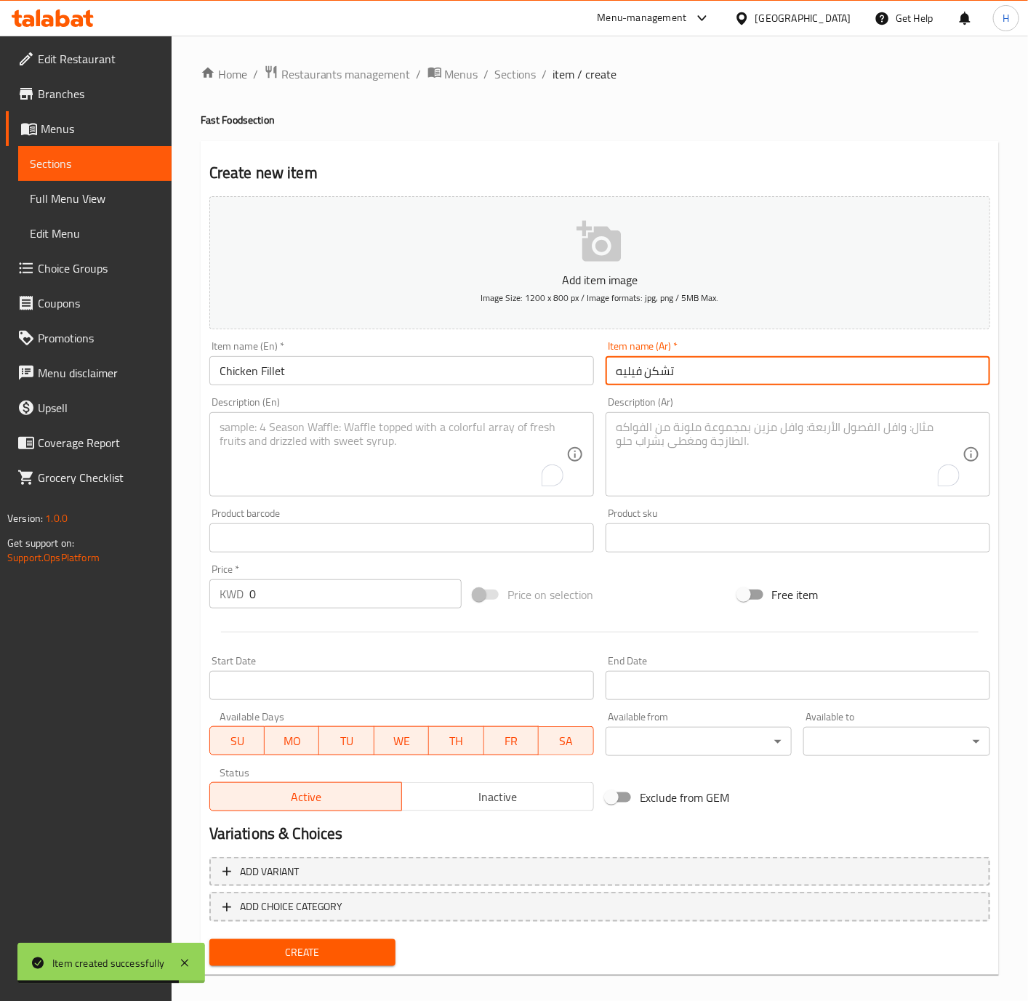
type input "تشكن فيليه"
click at [304, 600] on input "0" at bounding box center [355, 593] width 212 height 29
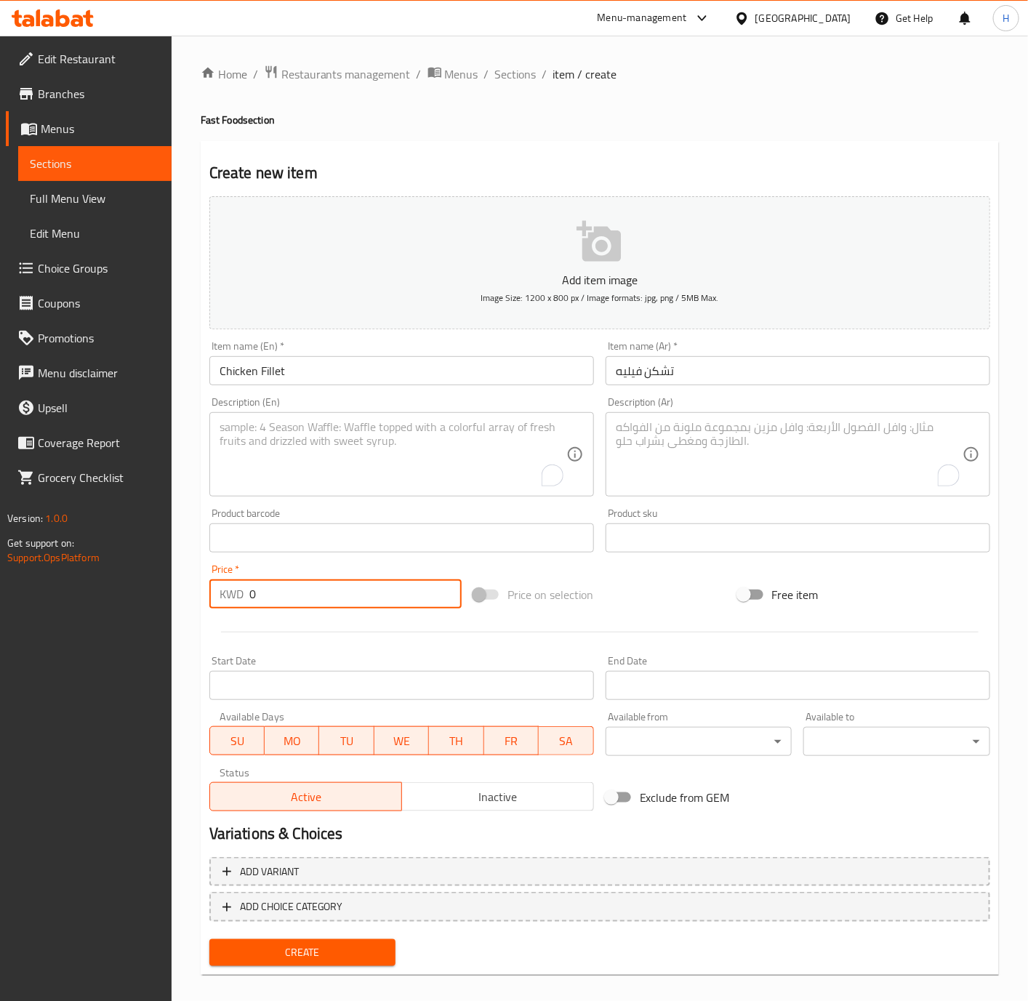
click at [304, 600] on input "0" at bounding box center [355, 593] width 212 height 29
paste input "1.25"
type input "1.250"
click at [209, 939] on button "Create" at bounding box center [302, 952] width 187 height 27
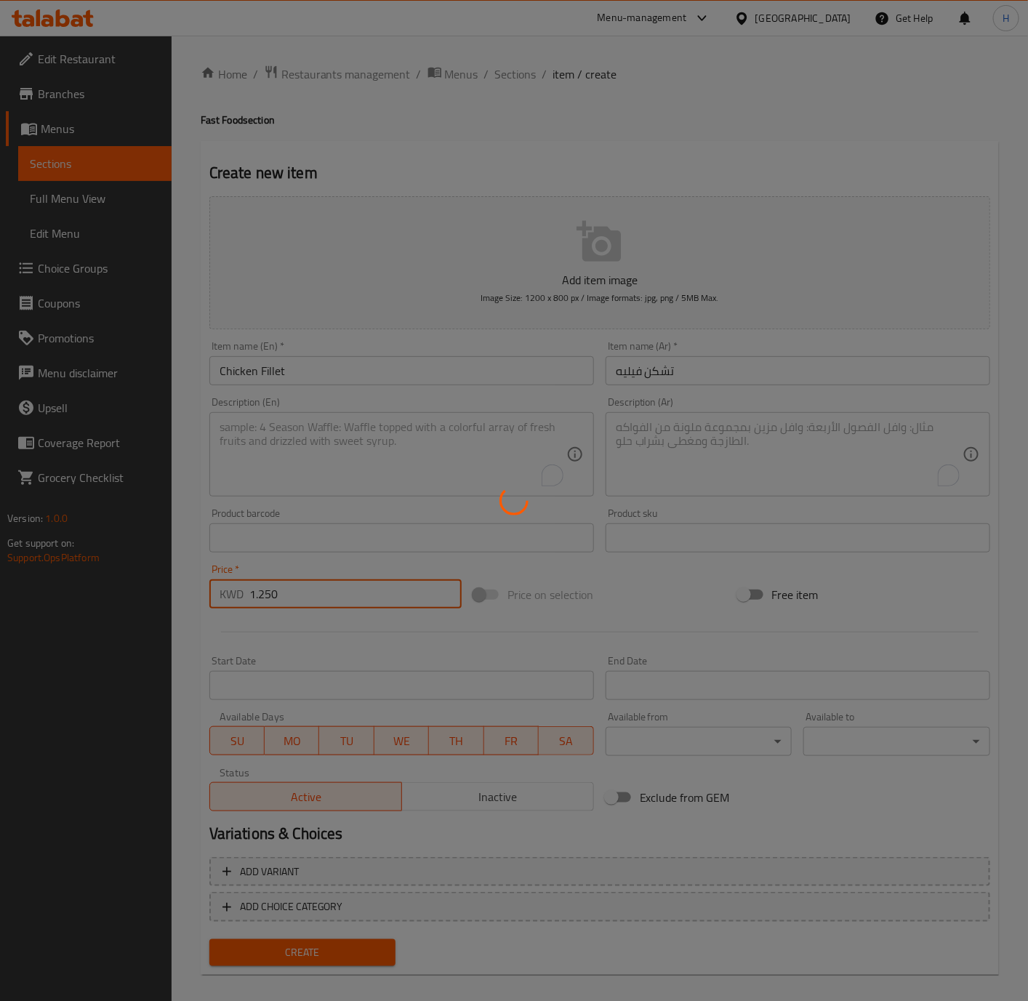
type input "0"
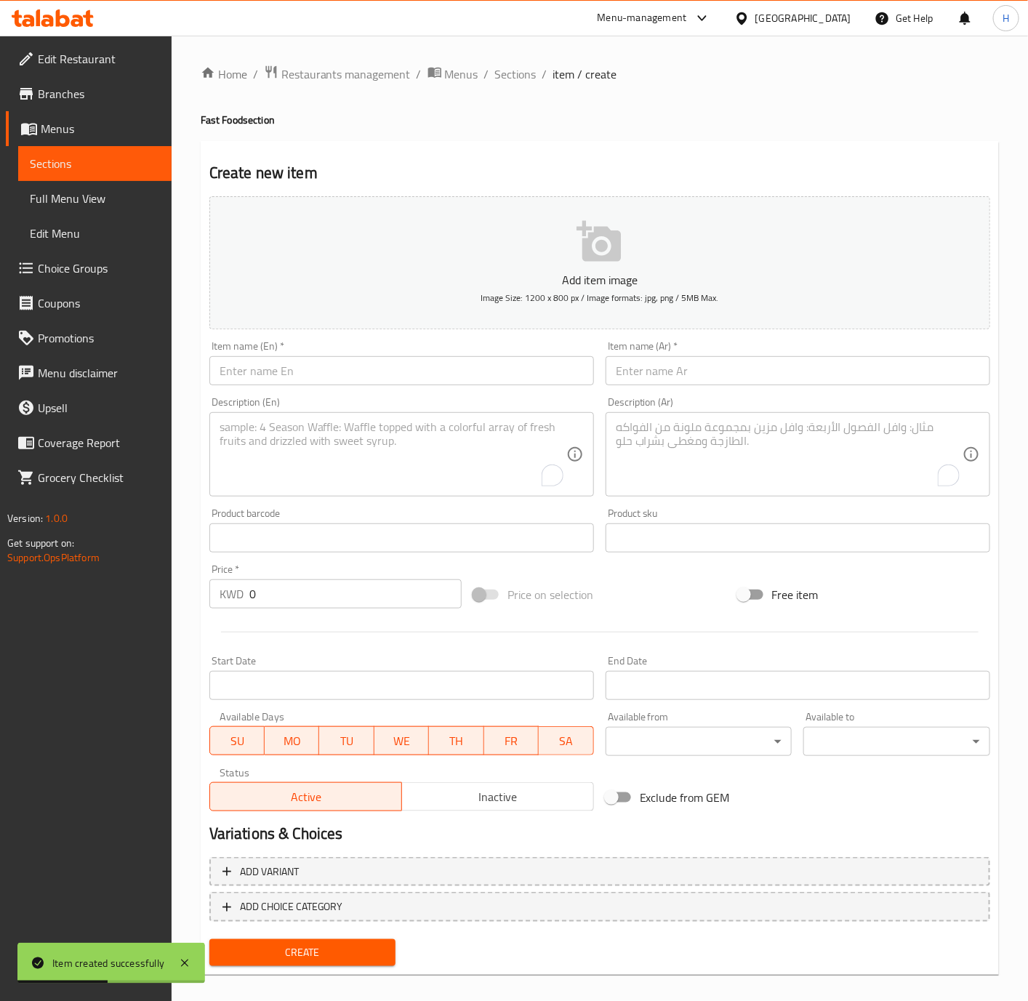
click at [565, 371] on input "text" at bounding box center [401, 370] width 385 height 29
paste input "Chicken Steak"
type input "Chicken Steak"
click at [675, 363] on input "text" at bounding box center [798, 370] width 385 height 29
paste input "ستيك دجاج"
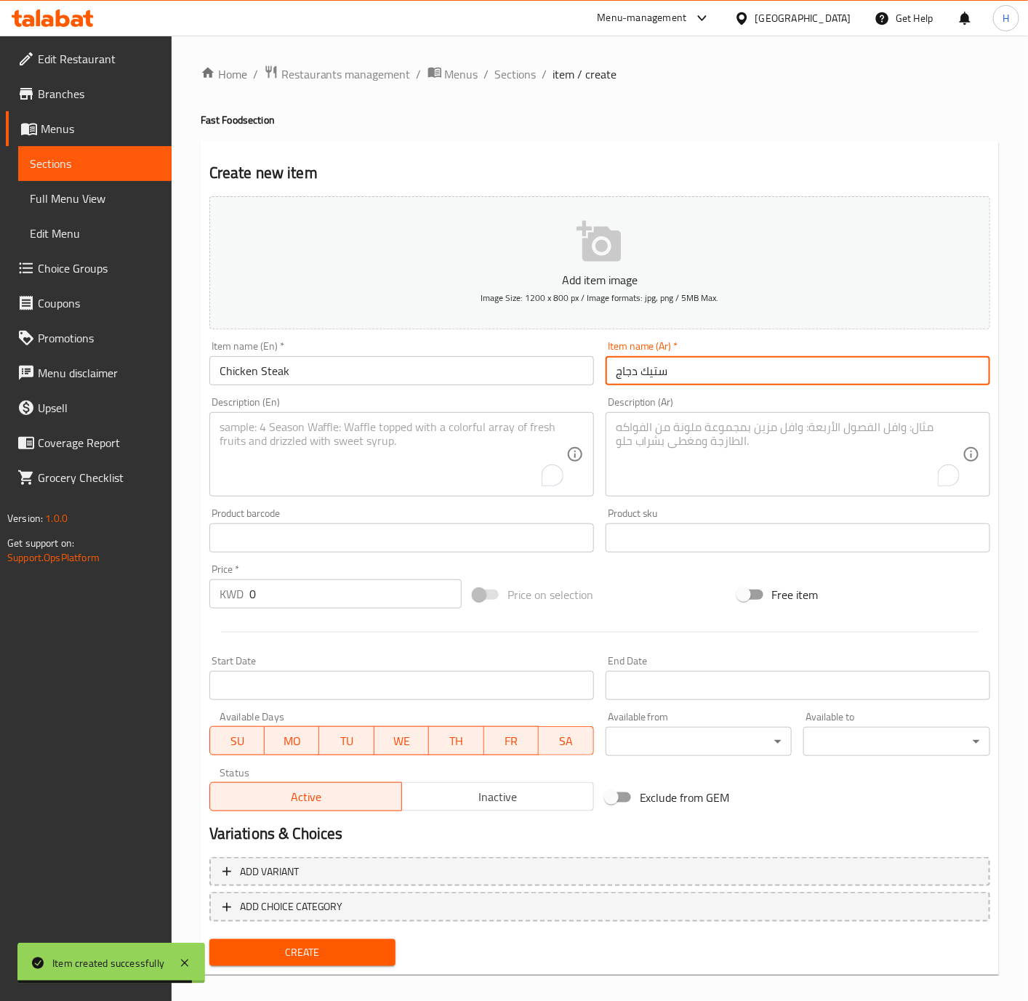
type input "ستيك دجاج"
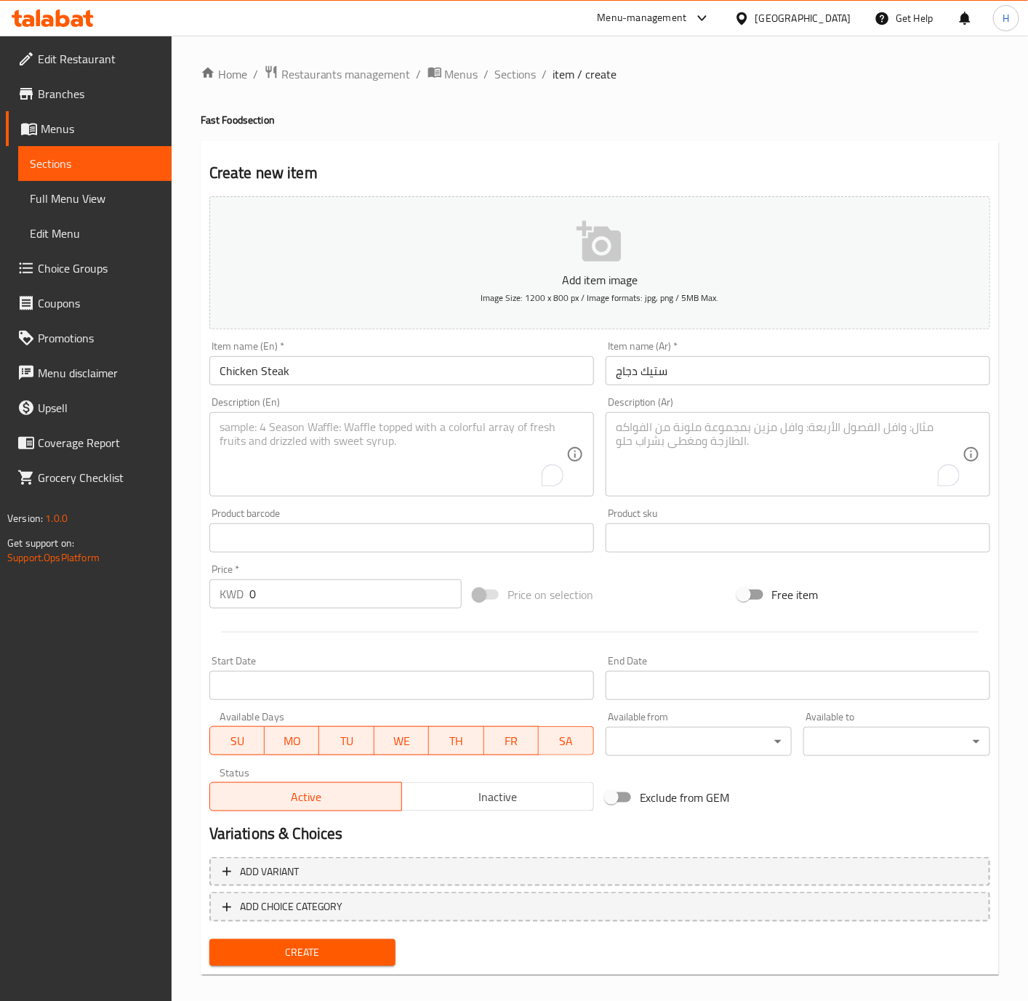
click at [314, 600] on input "0" at bounding box center [355, 593] width 212 height 29
paste input "1.25"
type input "1.250"
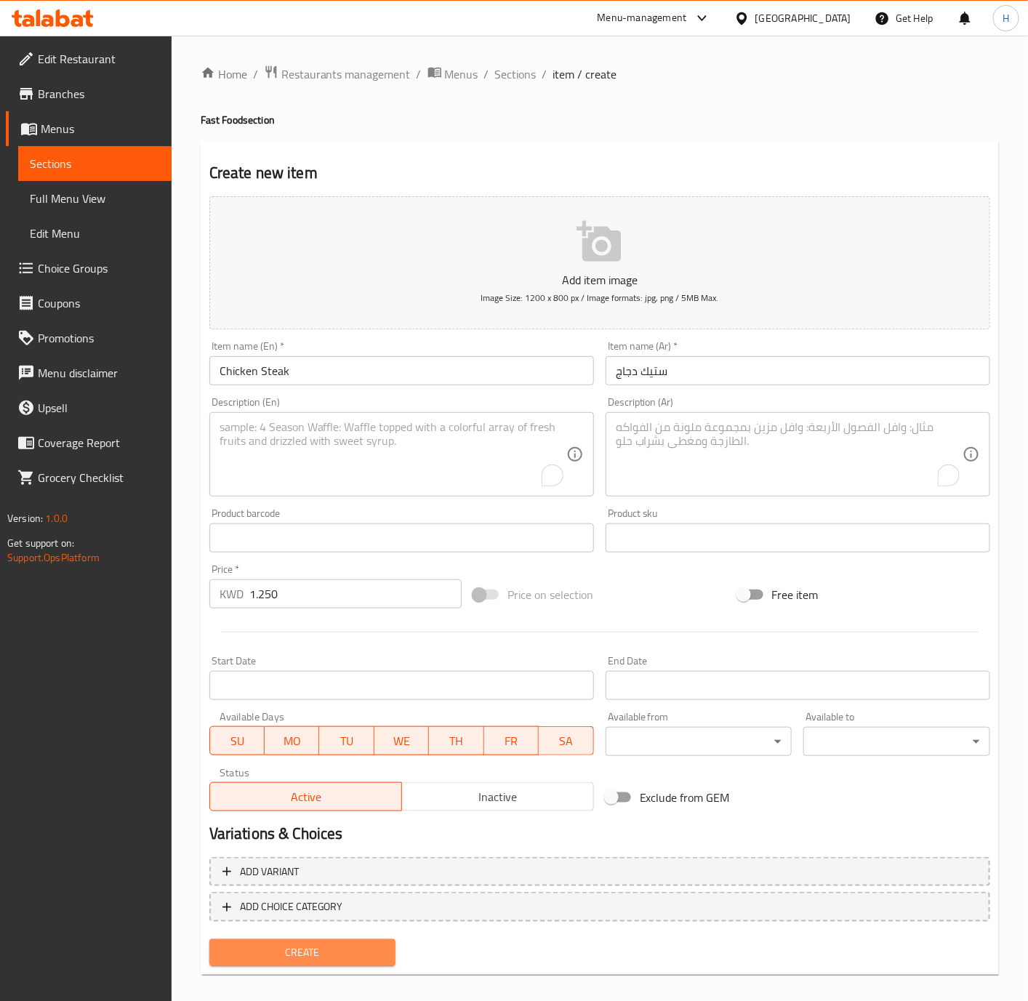
click at [293, 951] on span "Create" at bounding box center [303, 953] width 164 height 18
click at [293, 951] on div at bounding box center [514, 500] width 1028 height 1001
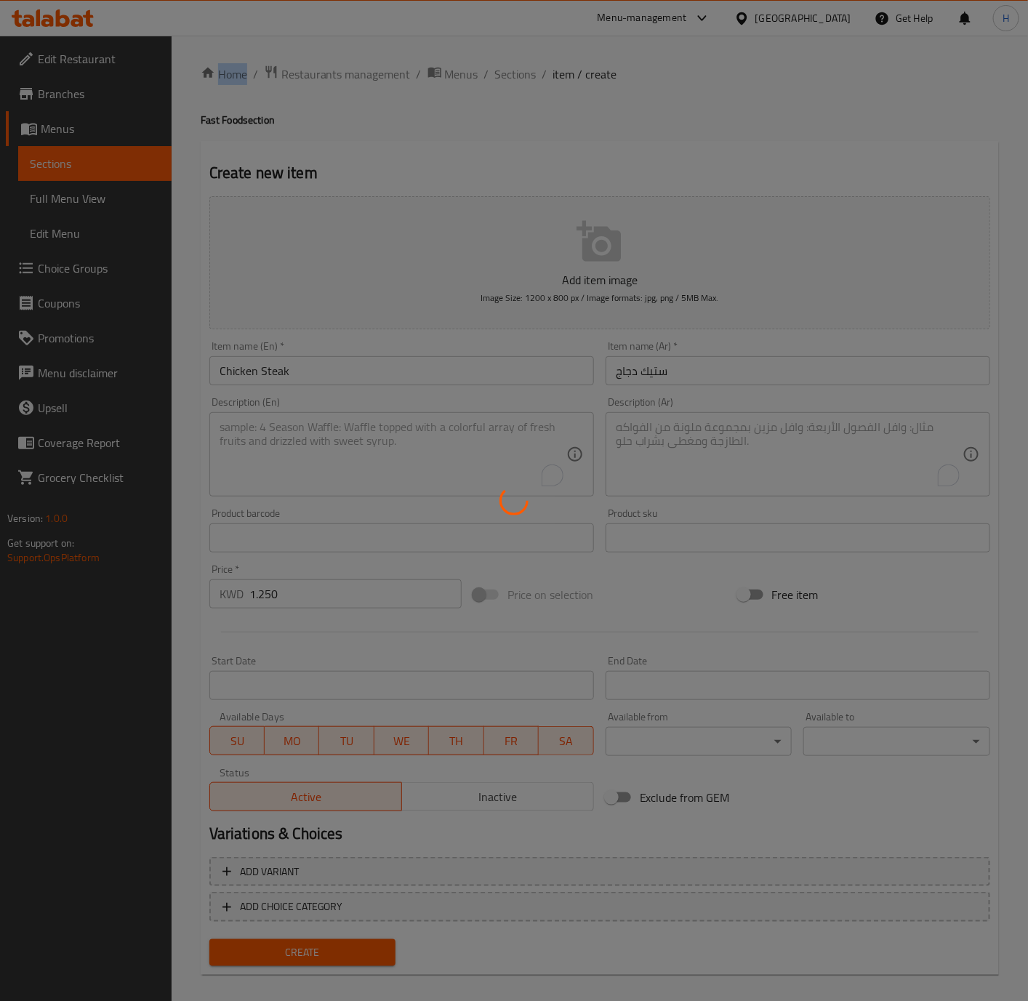
type input "0"
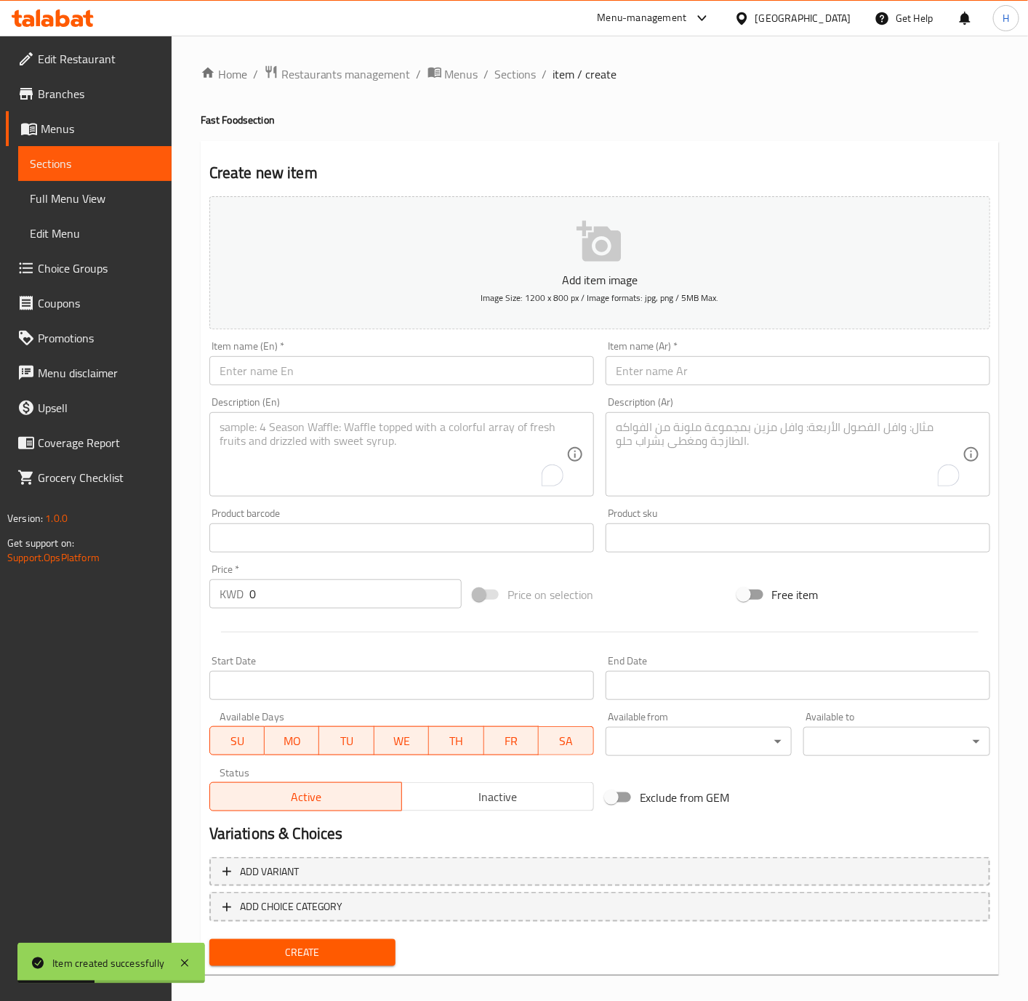
click at [377, 376] on input "text" at bounding box center [401, 370] width 385 height 29
paste input "Al Hout"
type input "Al Hout"
click at [644, 369] on input "text" at bounding box center [798, 370] width 385 height 29
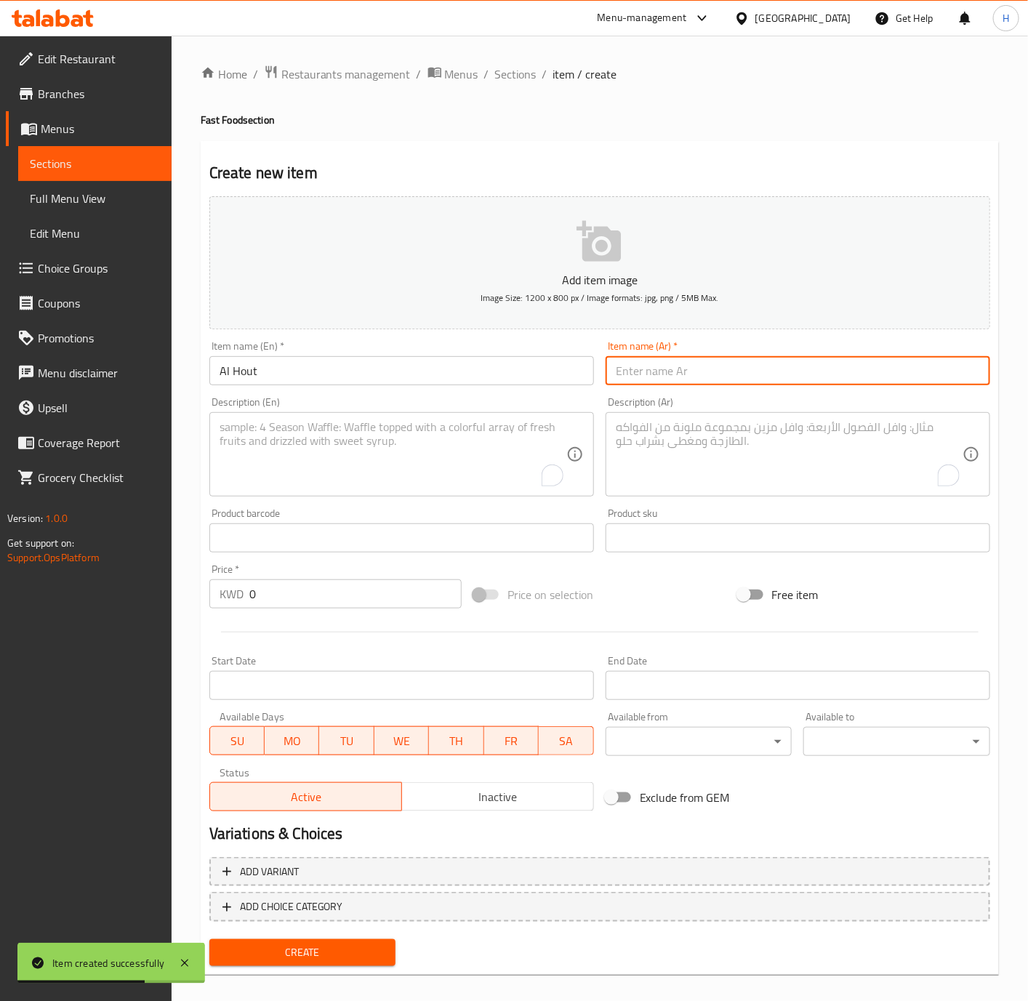
paste input "الحوت"
type input "الحوت"
click at [329, 584] on input "0" at bounding box center [355, 593] width 212 height 29
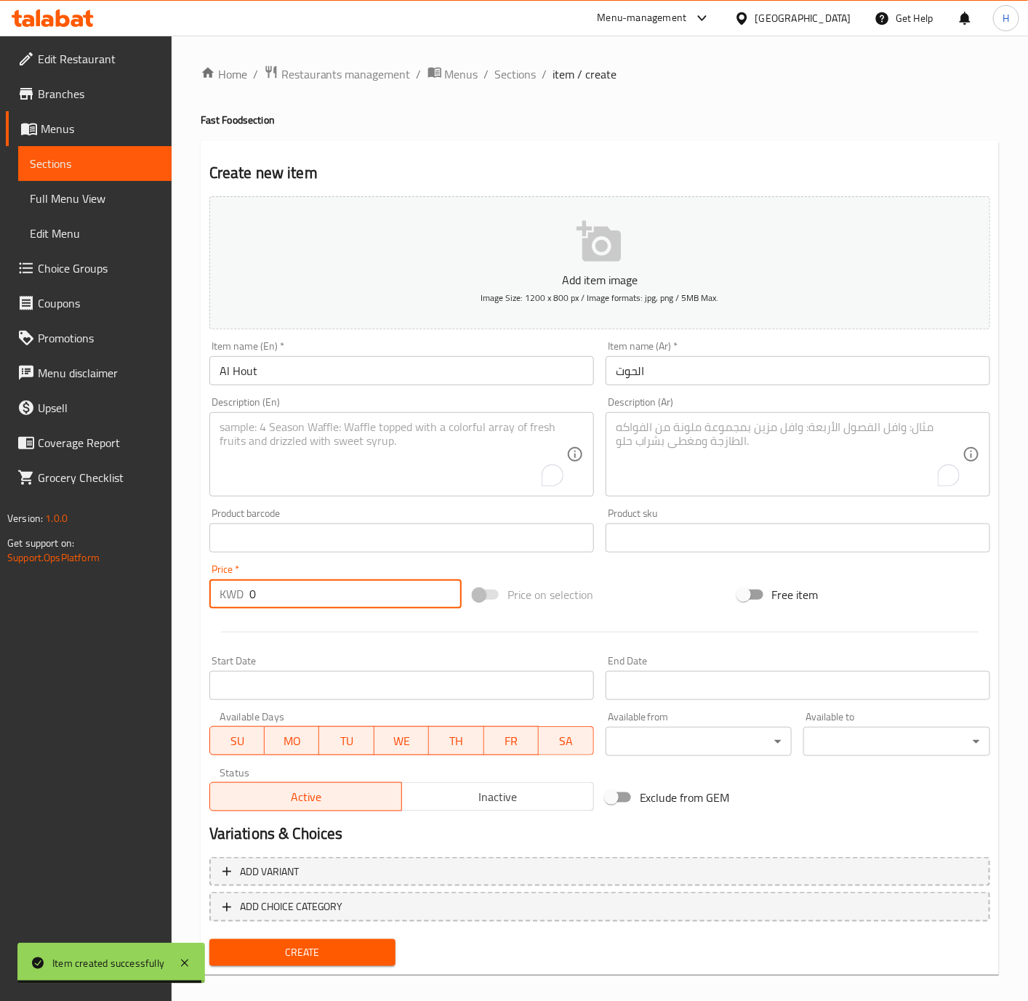
click at [329, 584] on input "0" at bounding box center [355, 593] width 212 height 29
click at [330, 584] on input "0" at bounding box center [355, 593] width 212 height 29
paste input "1.25"
type input "1.250"
click at [209, 939] on button "Create" at bounding box center [302, 952] width 187 height 27
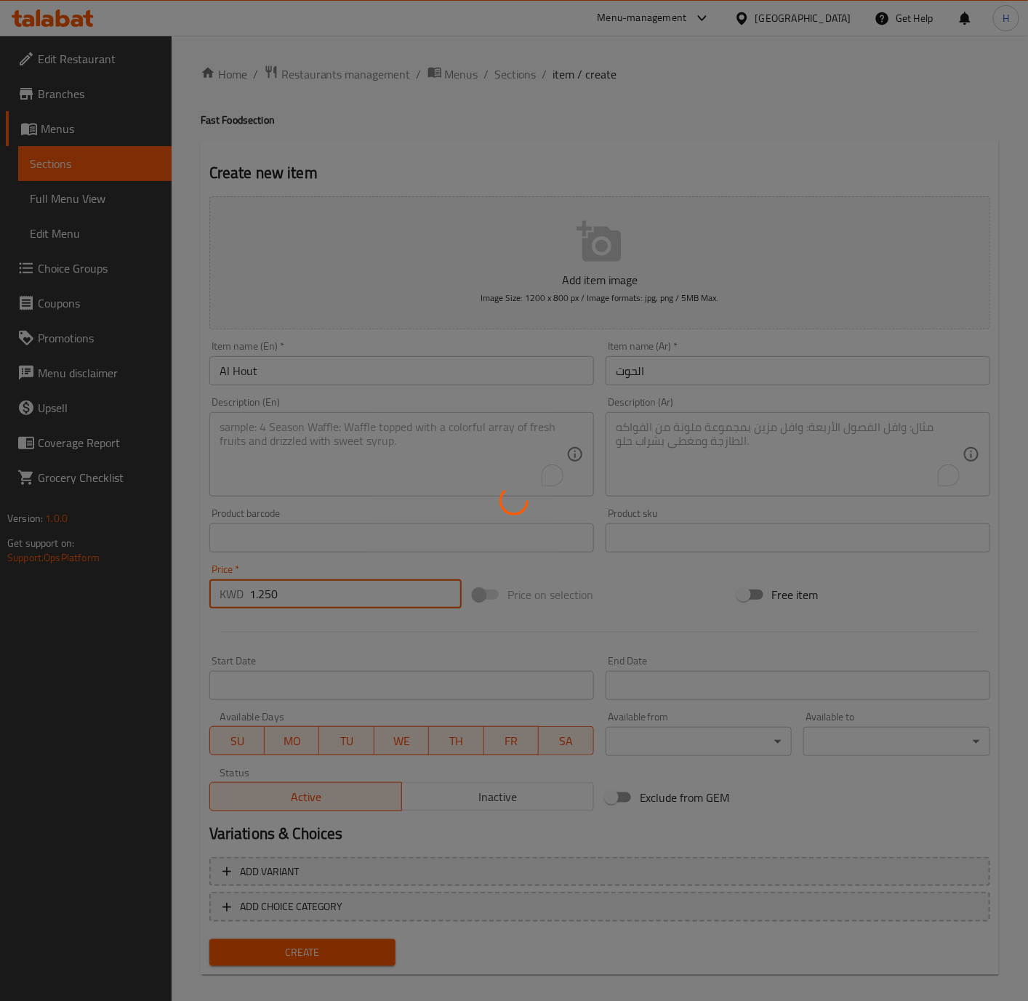
type input "0"
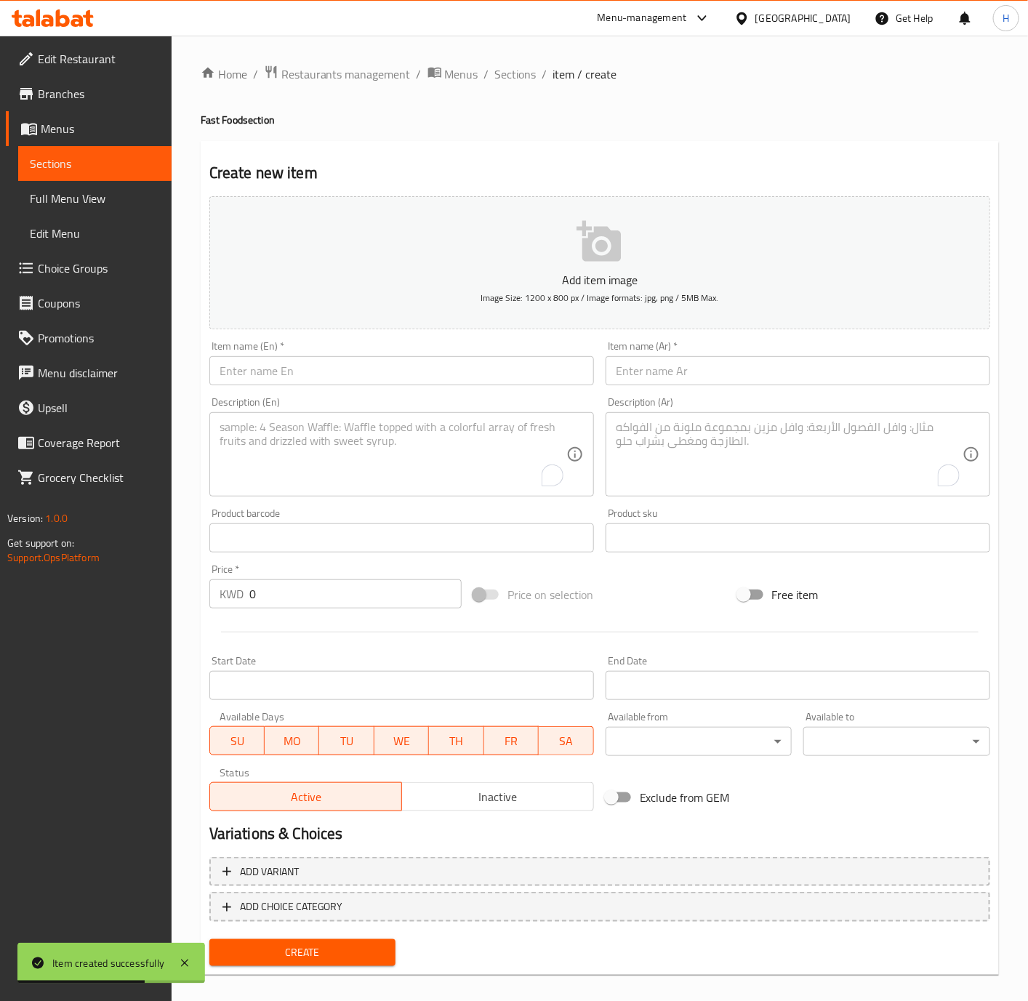
click at [504, 371] on input "text" at bounding box center [401, 370] width 385 height 29
paste input "Burger"
type input "Burger"
click at [858, 355] on div "Item name (Ar)   * Item name (Ar) *" at bounding box center [798, 363] width 385 height 44
click at [859, 367] on input "text" at bounding box center [798, 370] width 385 height 29
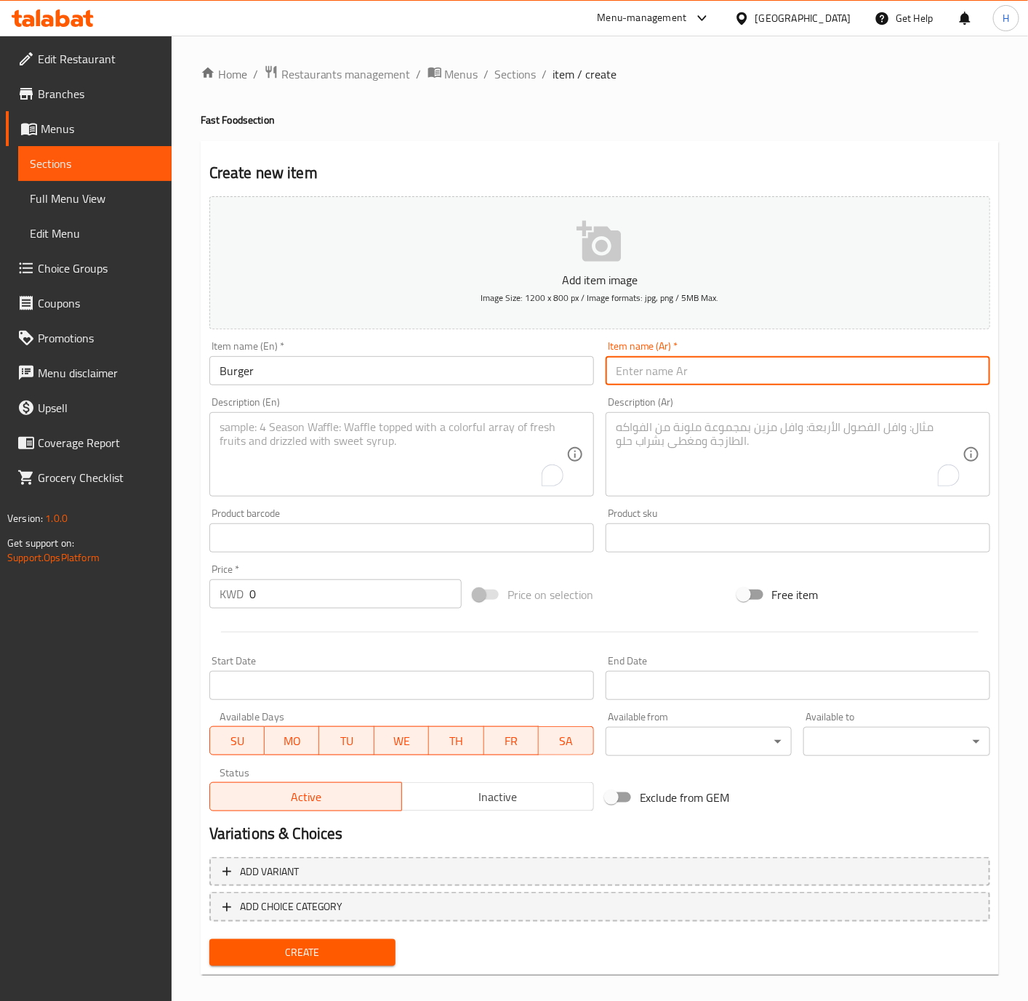
paste input "برجر"
type input "برجر"
click at [299, 600] on input "0" at bounding box center [355, 593] width 212 height 29
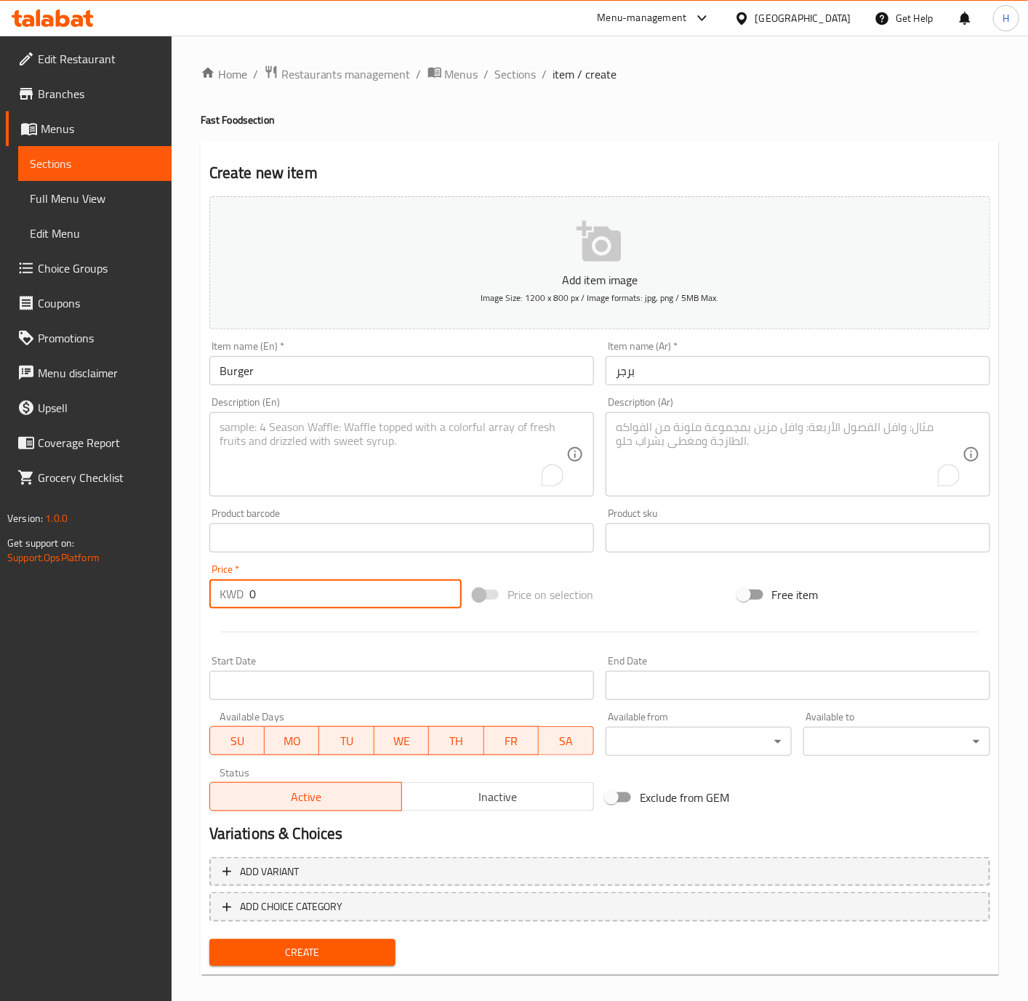
click at [299, 600] on input "0" at bounding box center [355, 593] width 212 height 29
paste input "1.00"
type input "1.000"
click at [209, 939] on button "Create" at bounding box center [302, 952] width 187 height 27
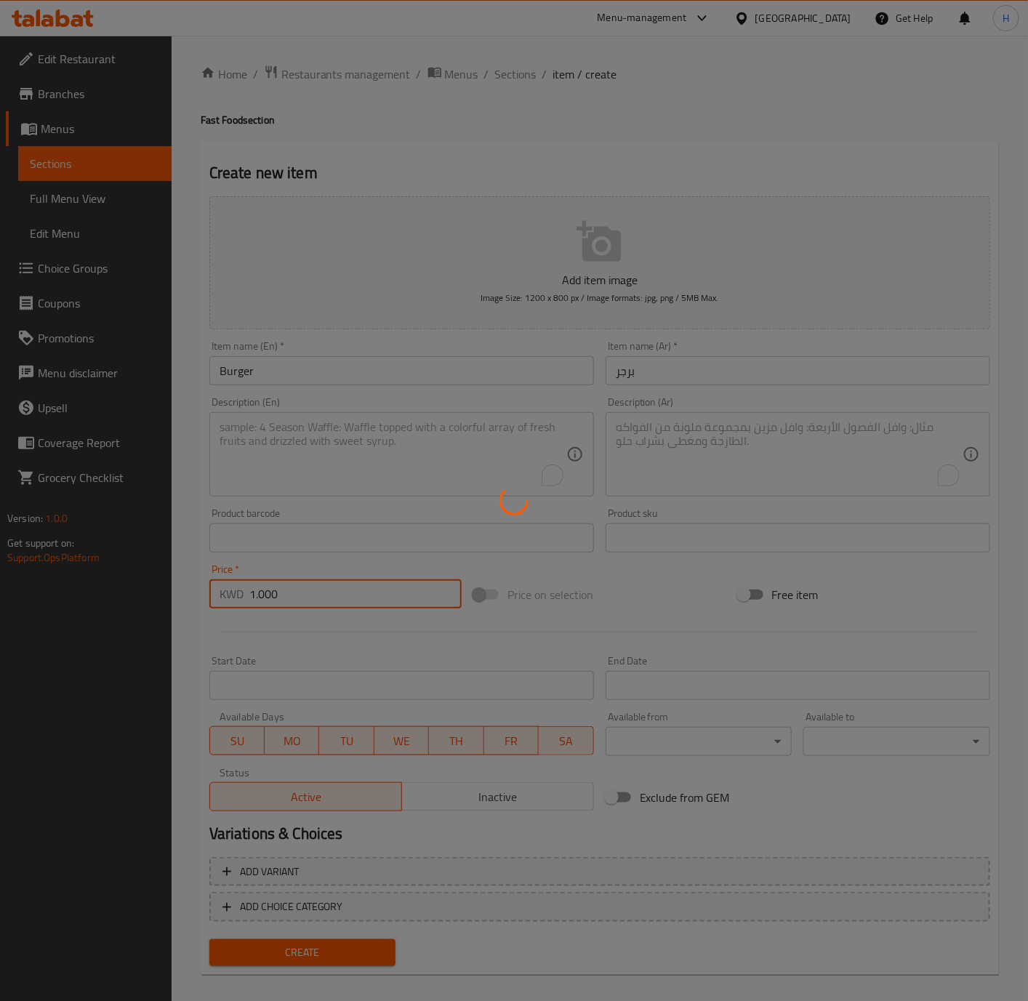
type input "0"
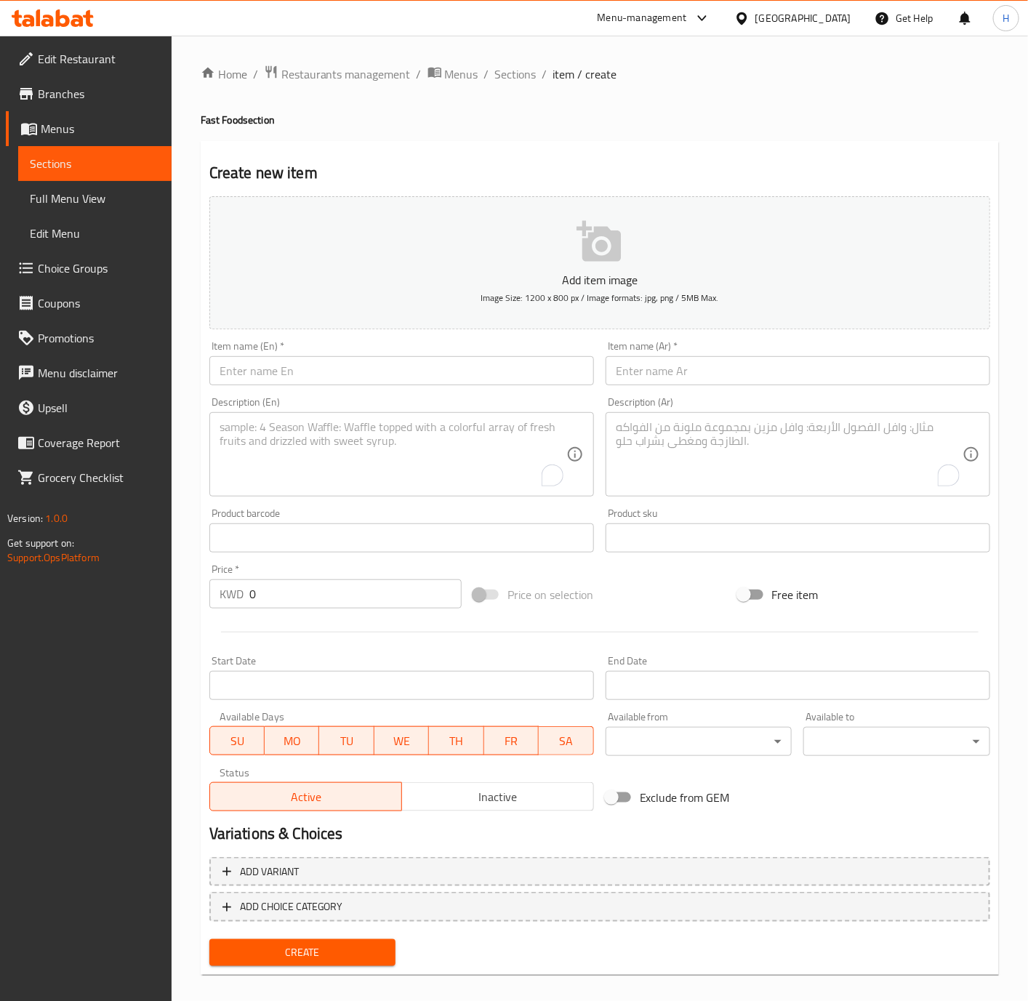
click at [526, 369] on input "text" at bounding box center [401, 370] width 385 height 29
paste input "Al Abqari"
type input "Al Abqari"
click at [693, 367] on input "text" at bounding box center [798, 370] width 385 height 29
paste input "العبقري"
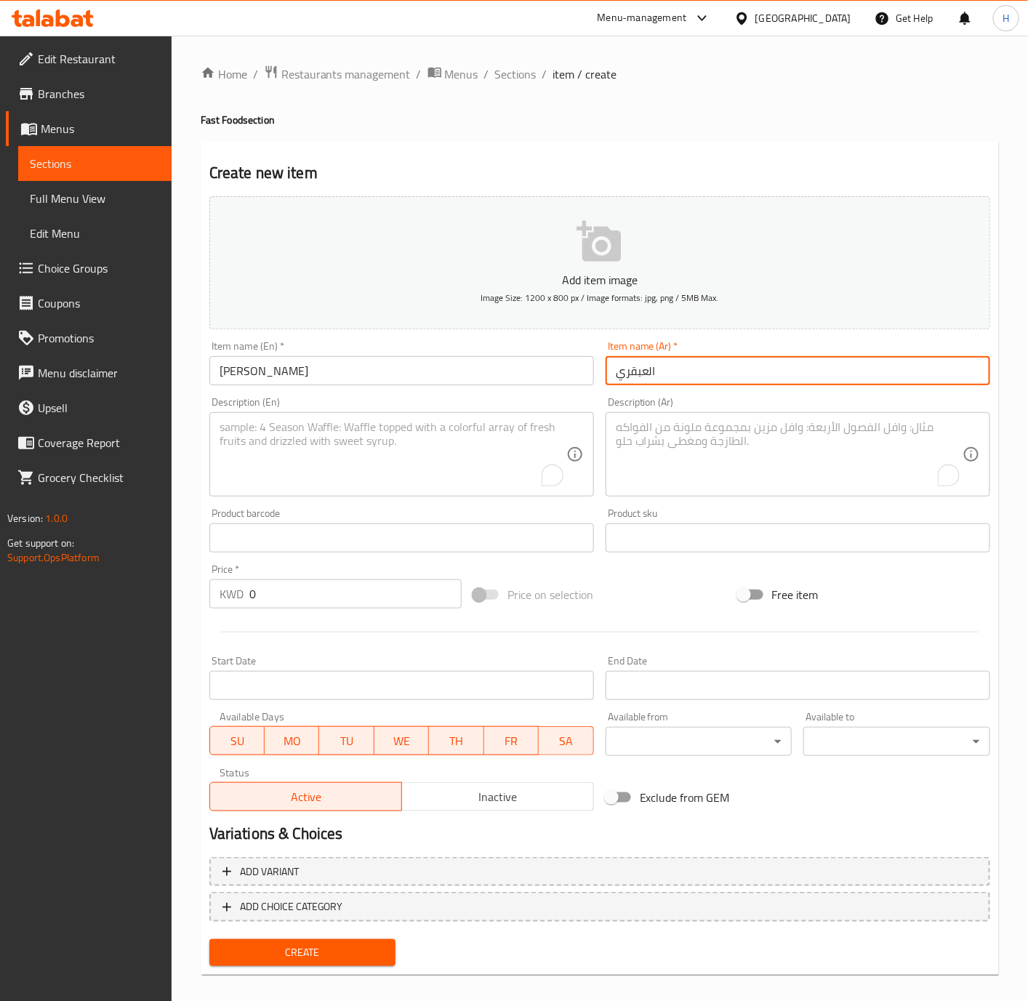
type input "العبقري"
click at [373, 596] on input "0" at bounding box center [355, 593] width 212 height 29
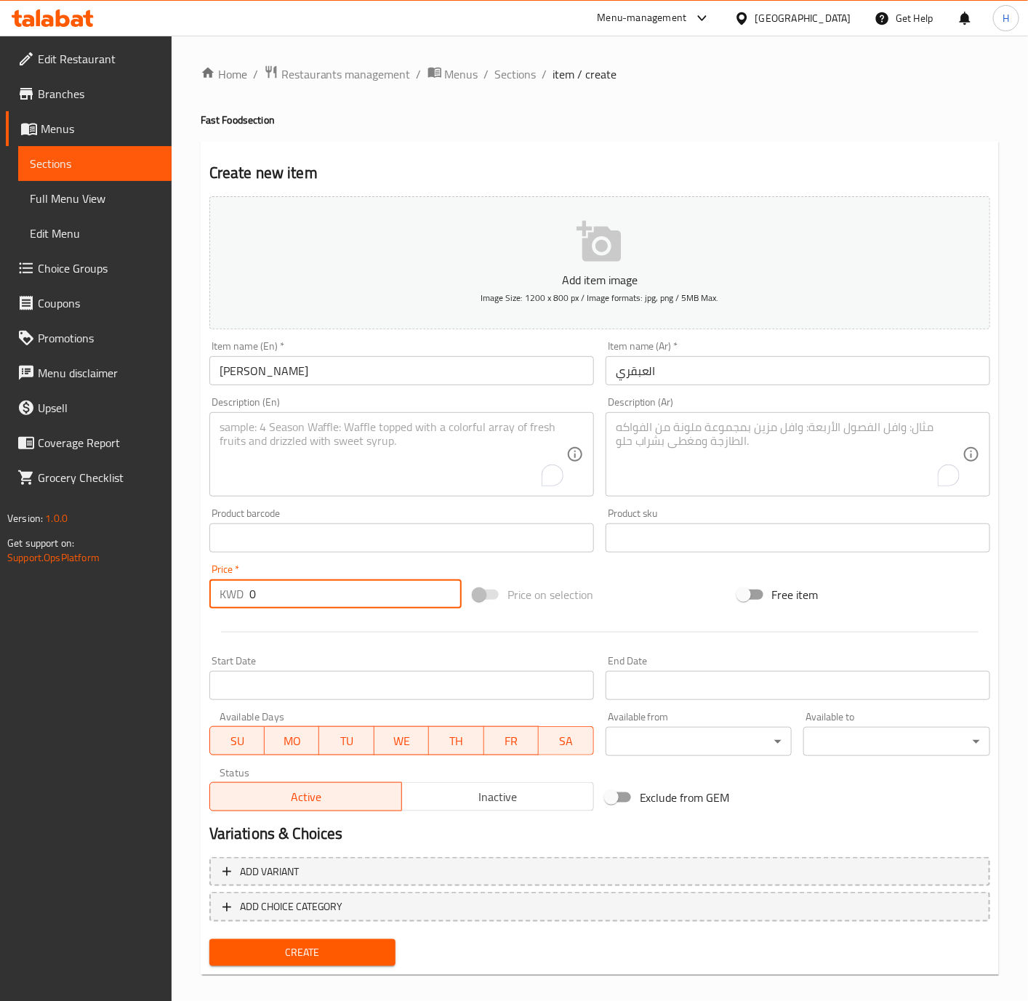
click at [373, 596] on input "0" at bounding box center [355, 593] width 212 height 29
paste input "1.25"
type input "1.250"
click at [209, 939] on button "Create" at bounding box center [302, 952] width 187 height 27
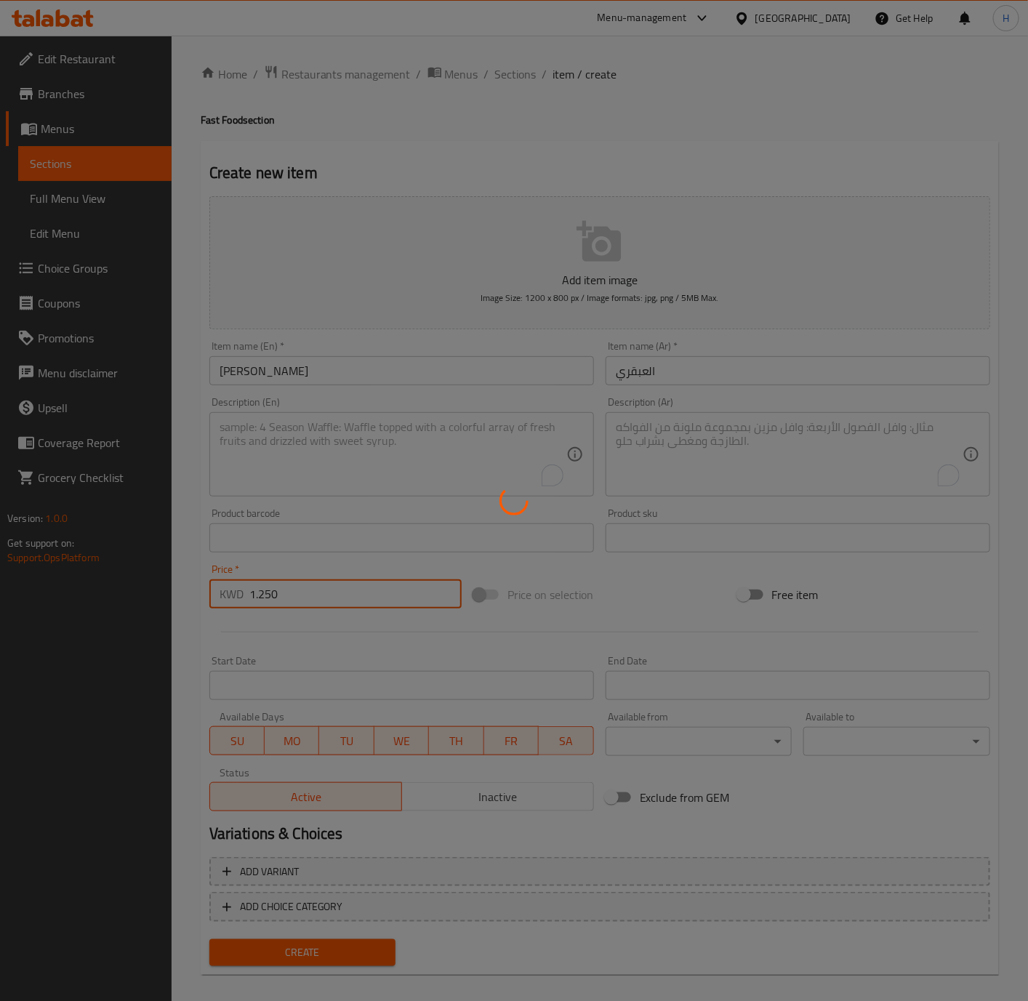
type input "0"
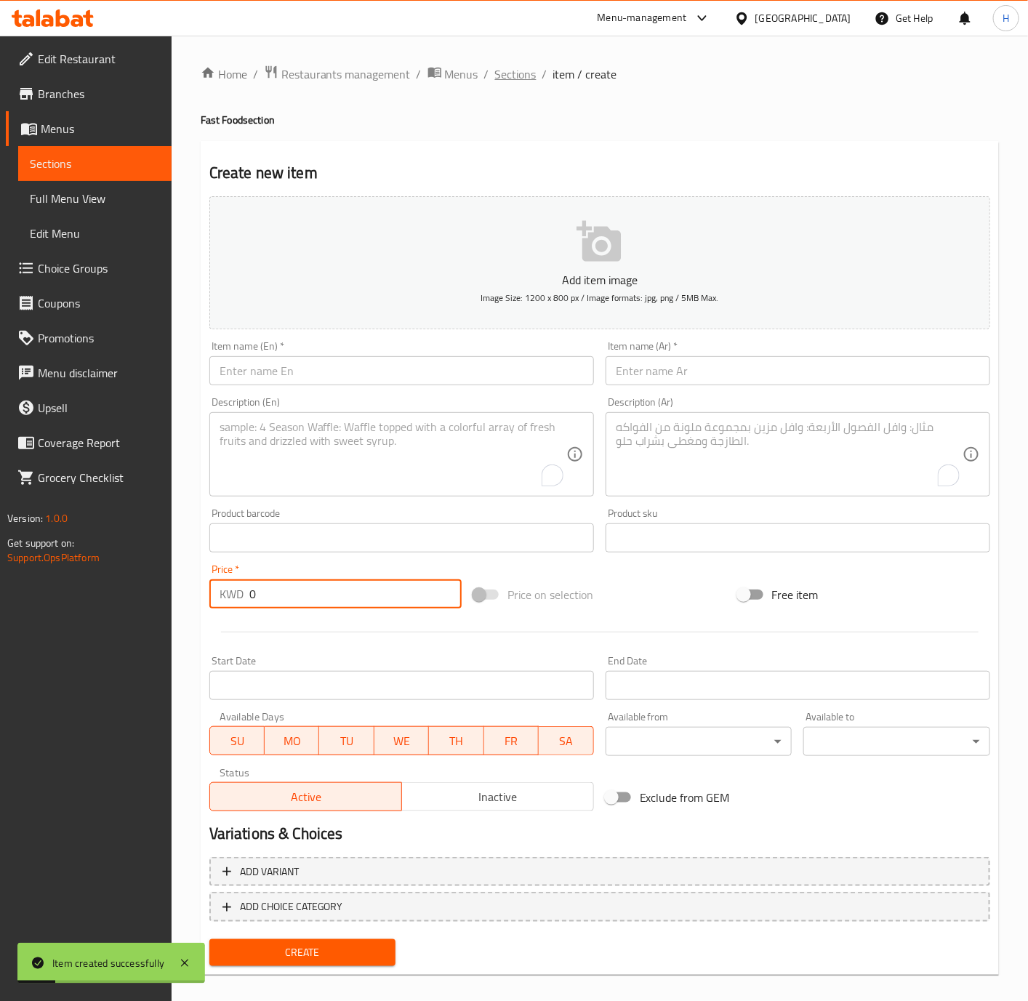
click at [508, 74] on span "Sections" at bounding box center [515, 73] width 41 height 17
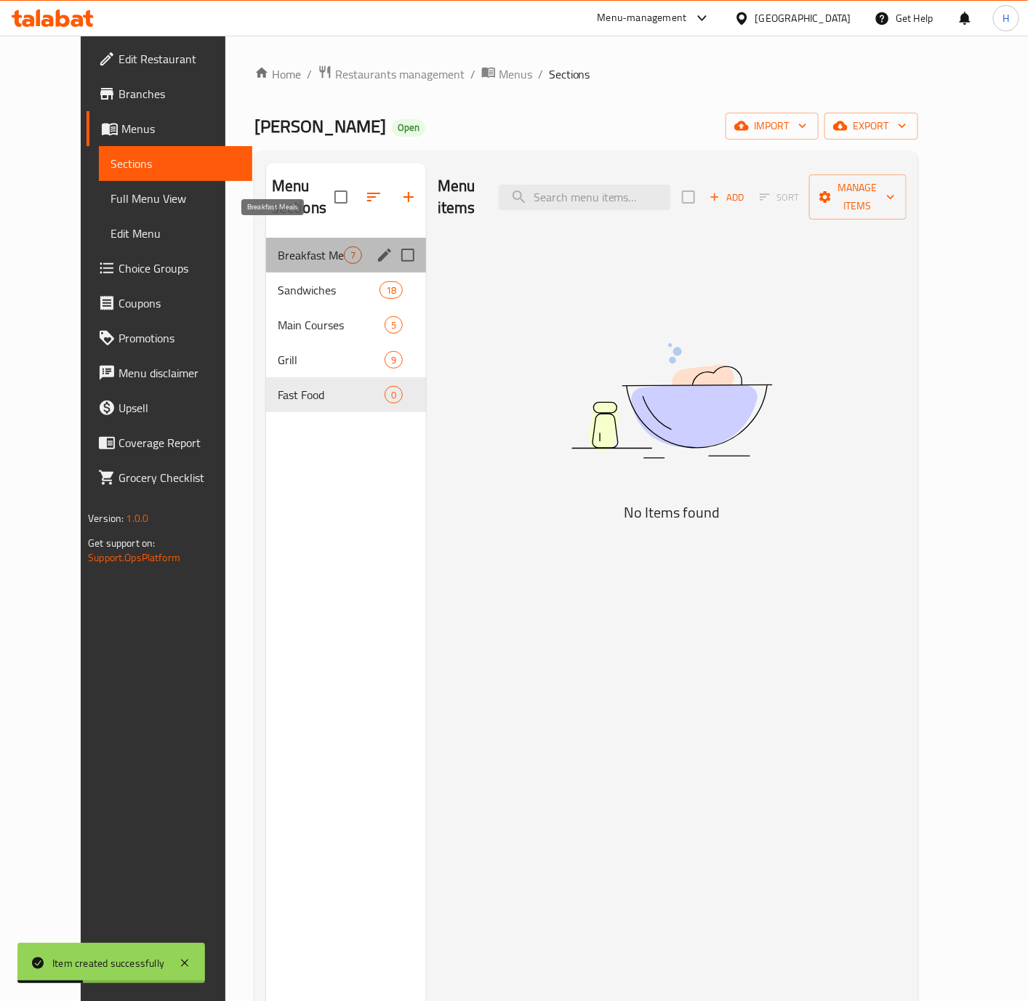
click at [290, 246] on span "Breakfast Meals" at bounding box center [311, 254] width 66 height 17
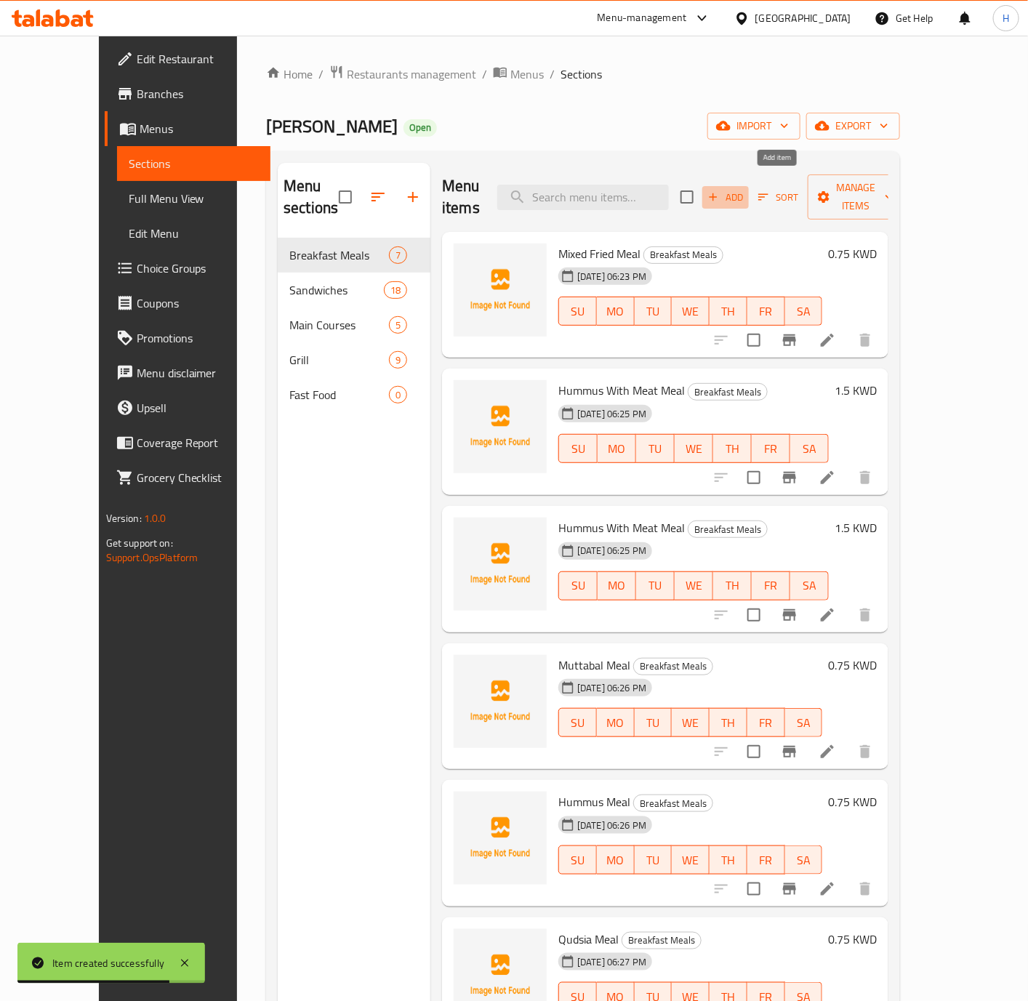
click at [745, 189] on span "Add" at bounding box center [725, 197] width 39 height 17
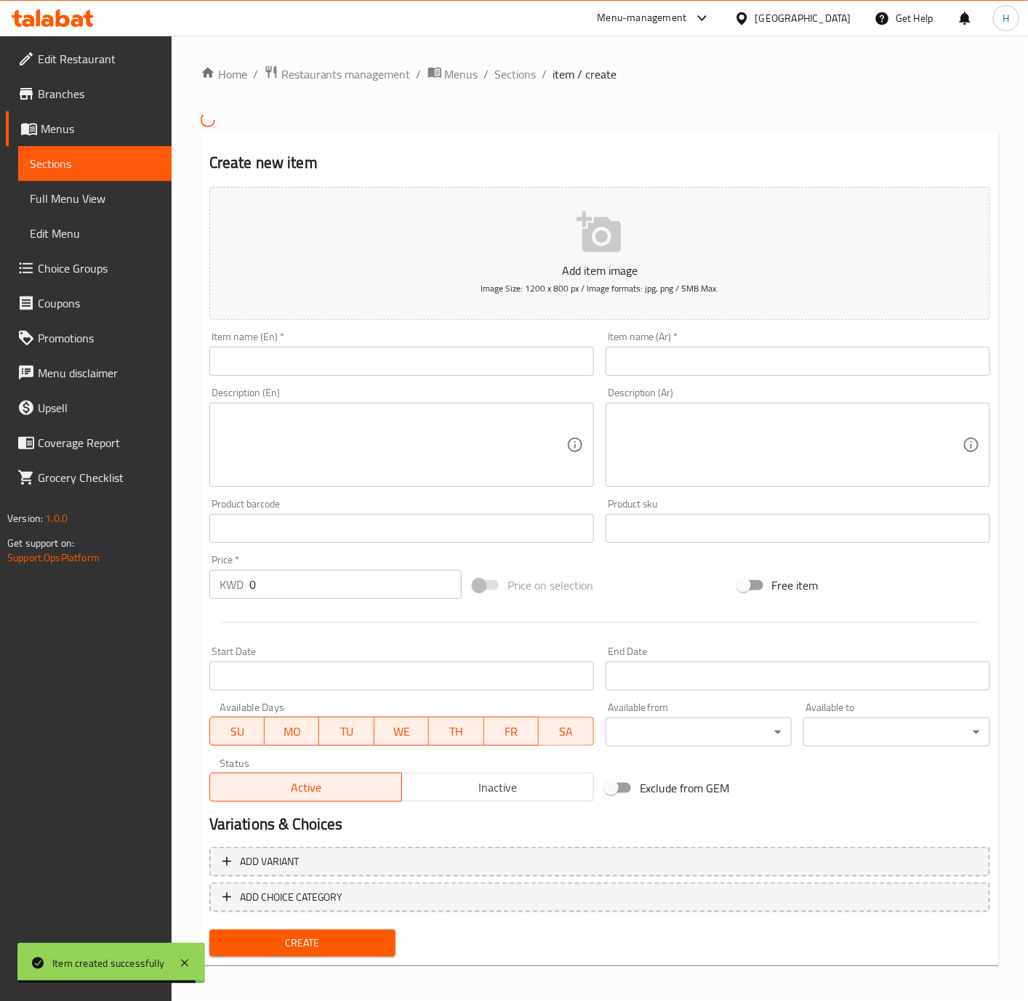
click at [459, 350] on input "text" at bounding box center [401, 361] width 385 height 29
paste input "Cucumber With Yogurt"
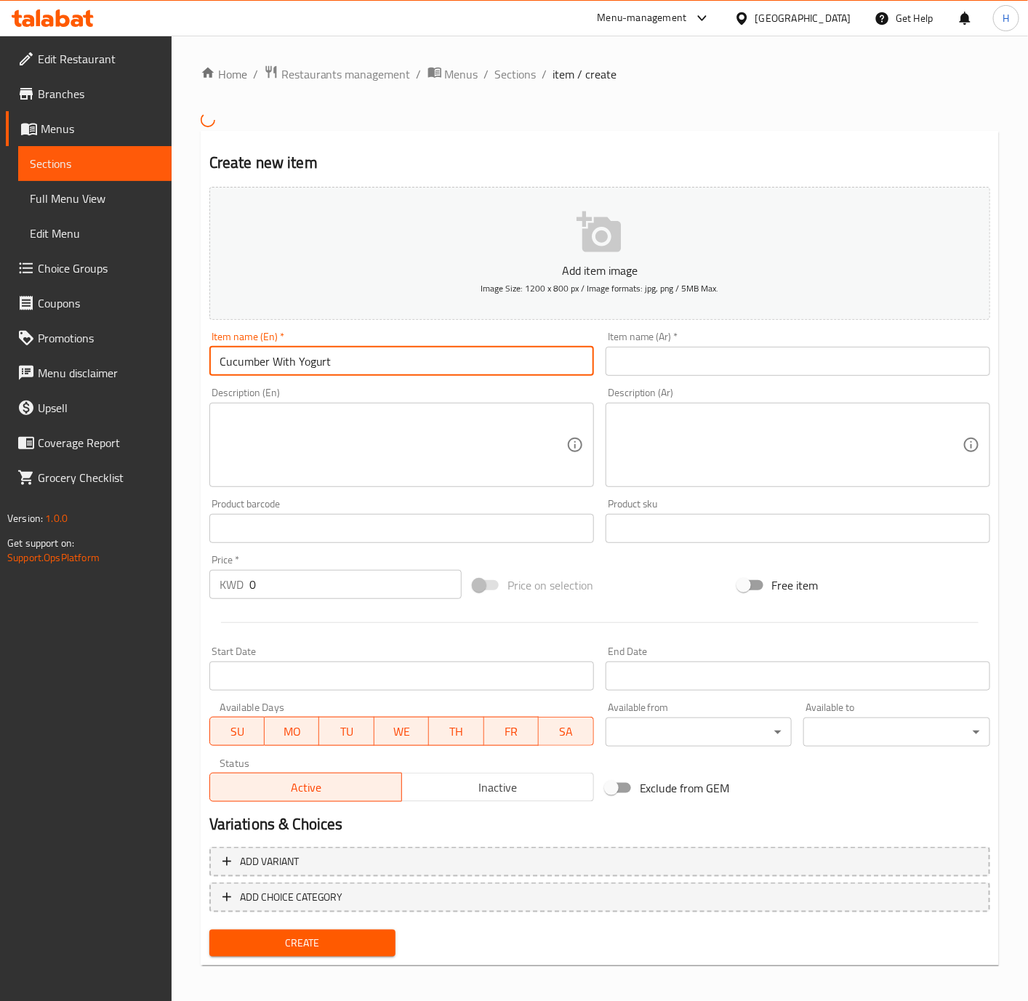
type input "Cucumber With Yogurt"
drag, startPoint x: 760, startPoint y: 365, endPoint x: 784, endPoint y: 362, distance: 24.2
click at [760, 365] on input "text" at bounding box center [798, 361] width 385 height 29
paste input "خيار باللبن"
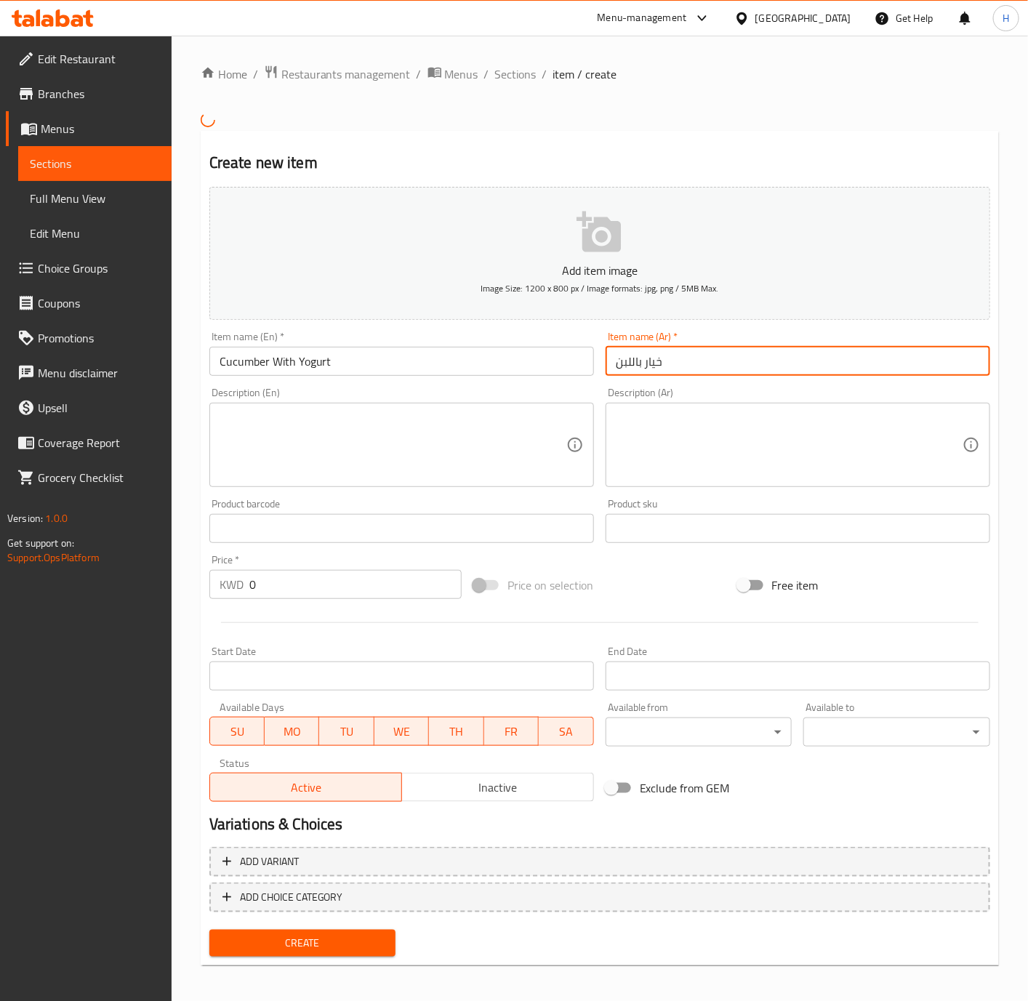
type input "خيار باللبن"
click at [327, 595] on input "0" at bounding box center [355, 584] width 212 height 29
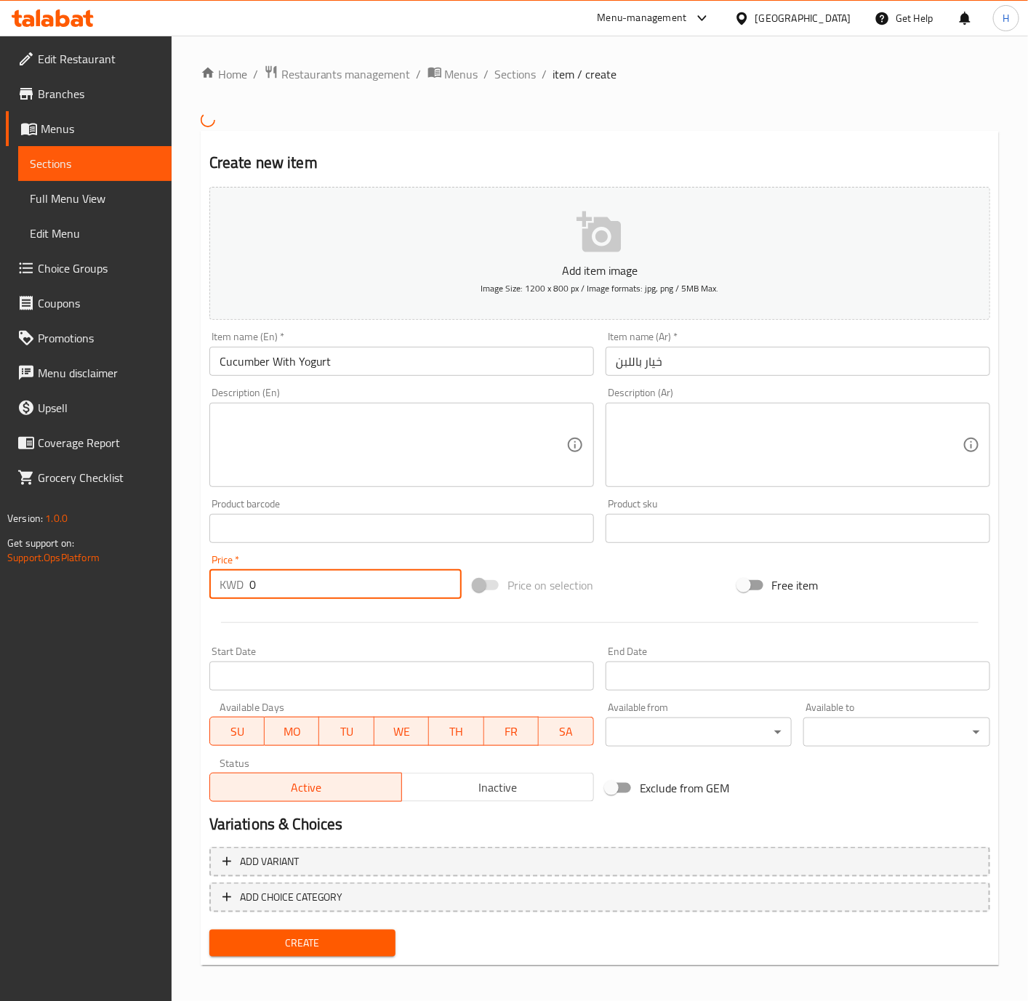
click at [327, 595] on input "0" at bounding box center [355, 584] width 212 height 29
paste input ".75"
type input "0.75"
drag, startPoint x: 317, startPoint y: 951, endPoint x: 1006, endPoint y: 836, distance: 698.6
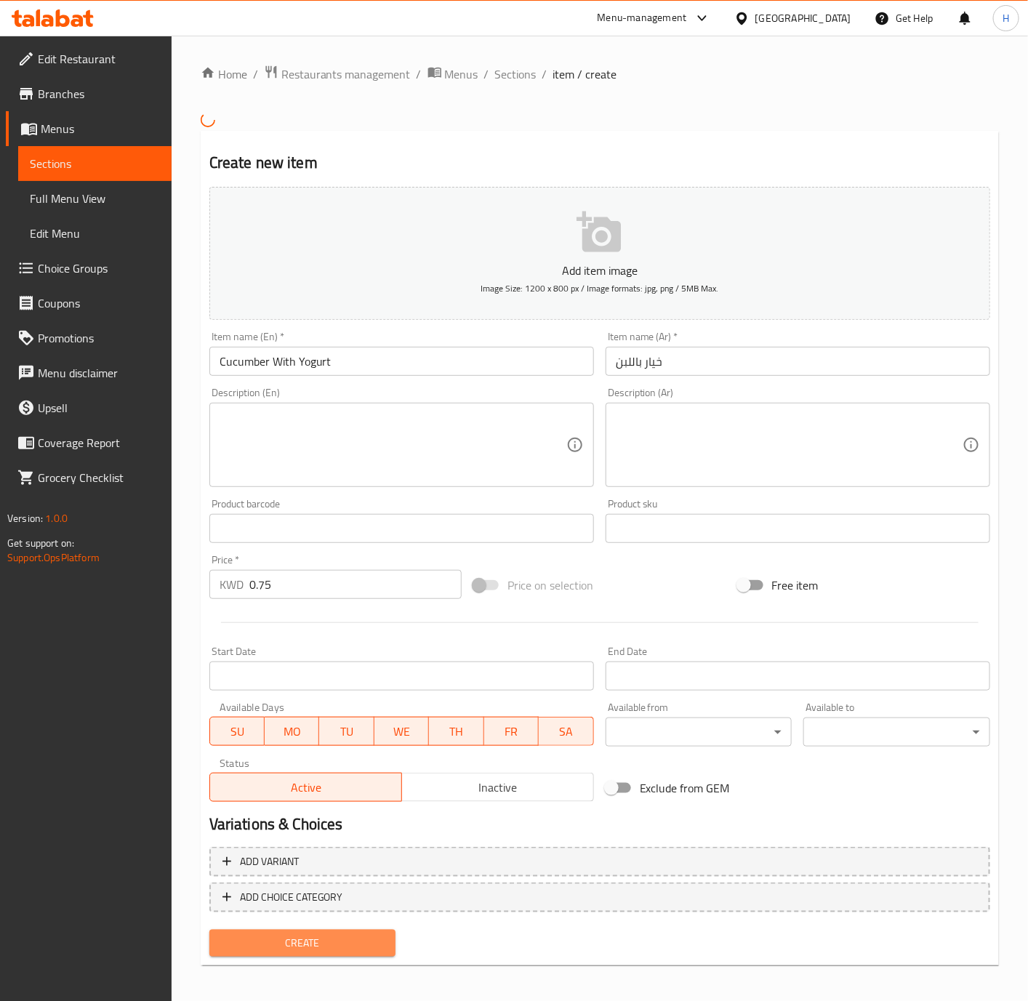
click at [318, 951] on span "Create" at bounding box center [303, 943] width 164 height 18
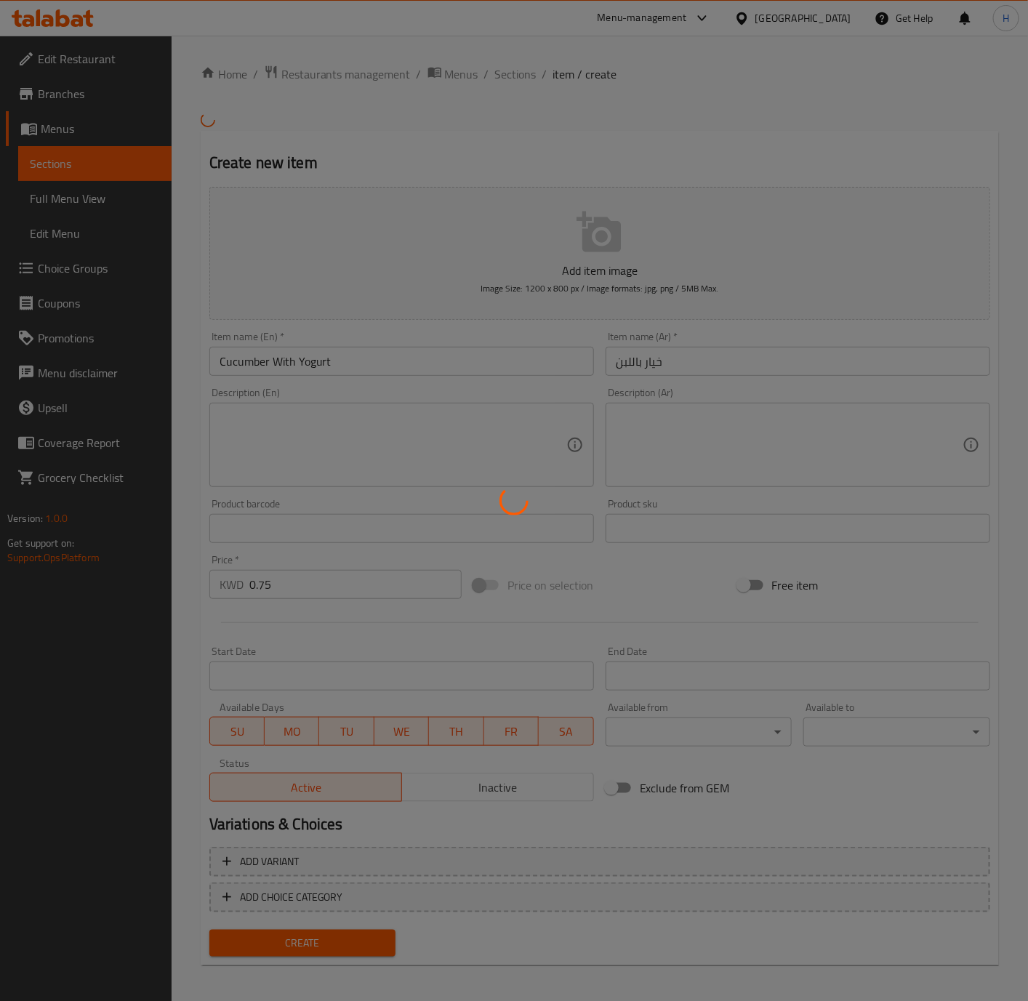
scroll to position [3, 0]
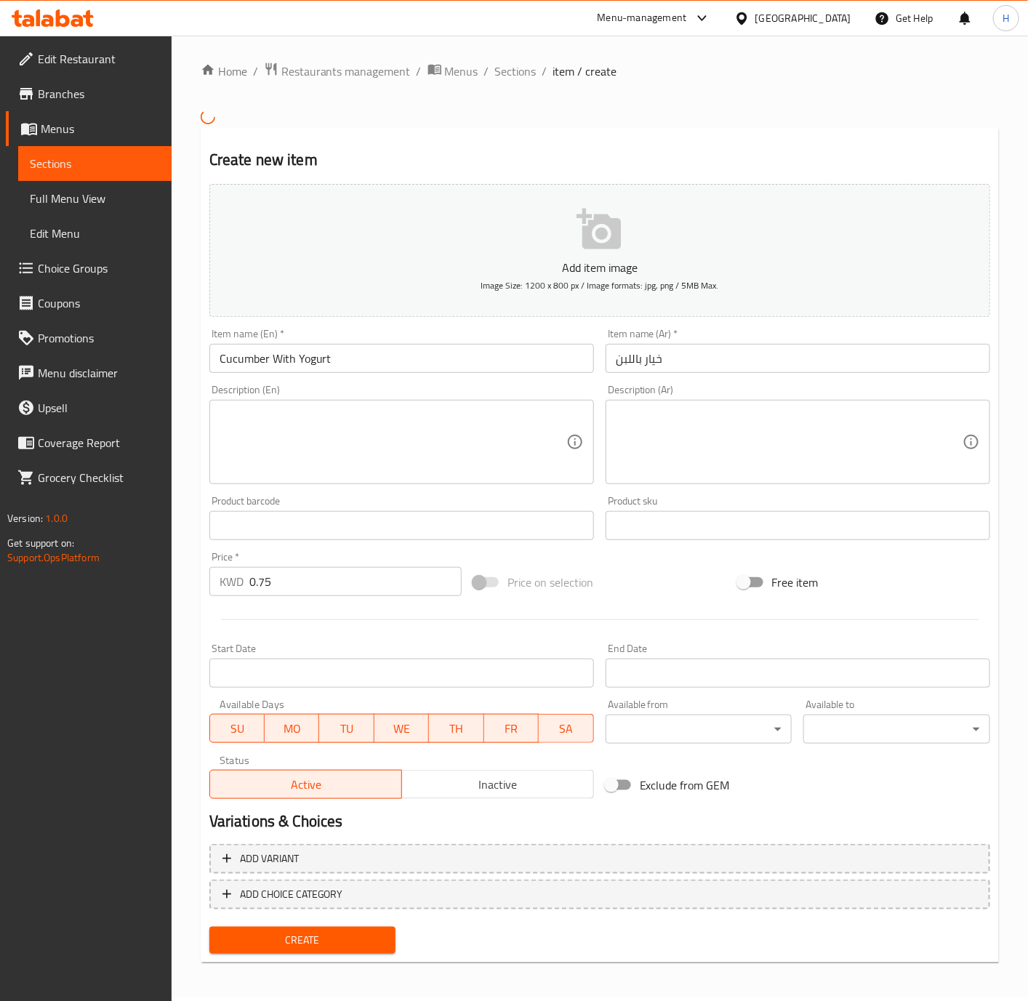
click at [373, 933] on span "Create" at bounding box center [303, 940] width 164 height 18
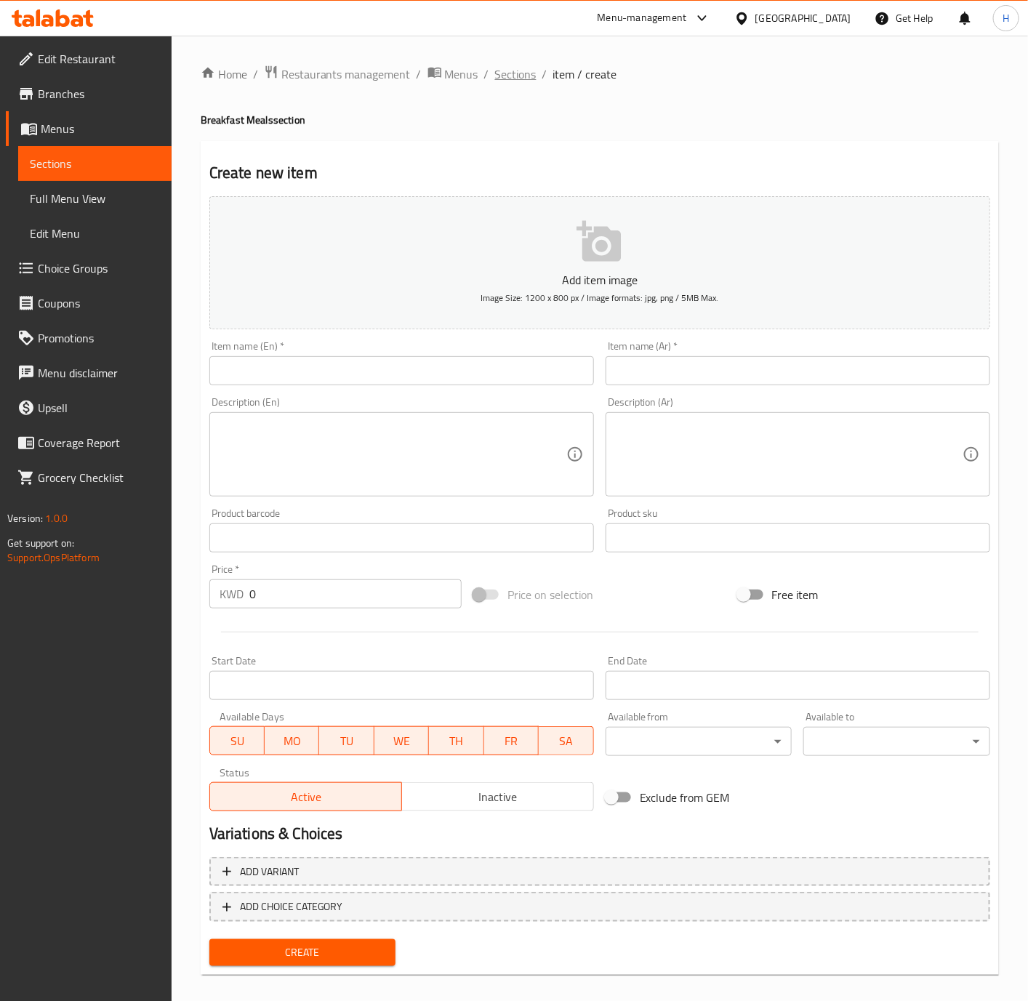
click at [517, 81] on span "Sections" at bounding box center [515, 73] width 41 height 17
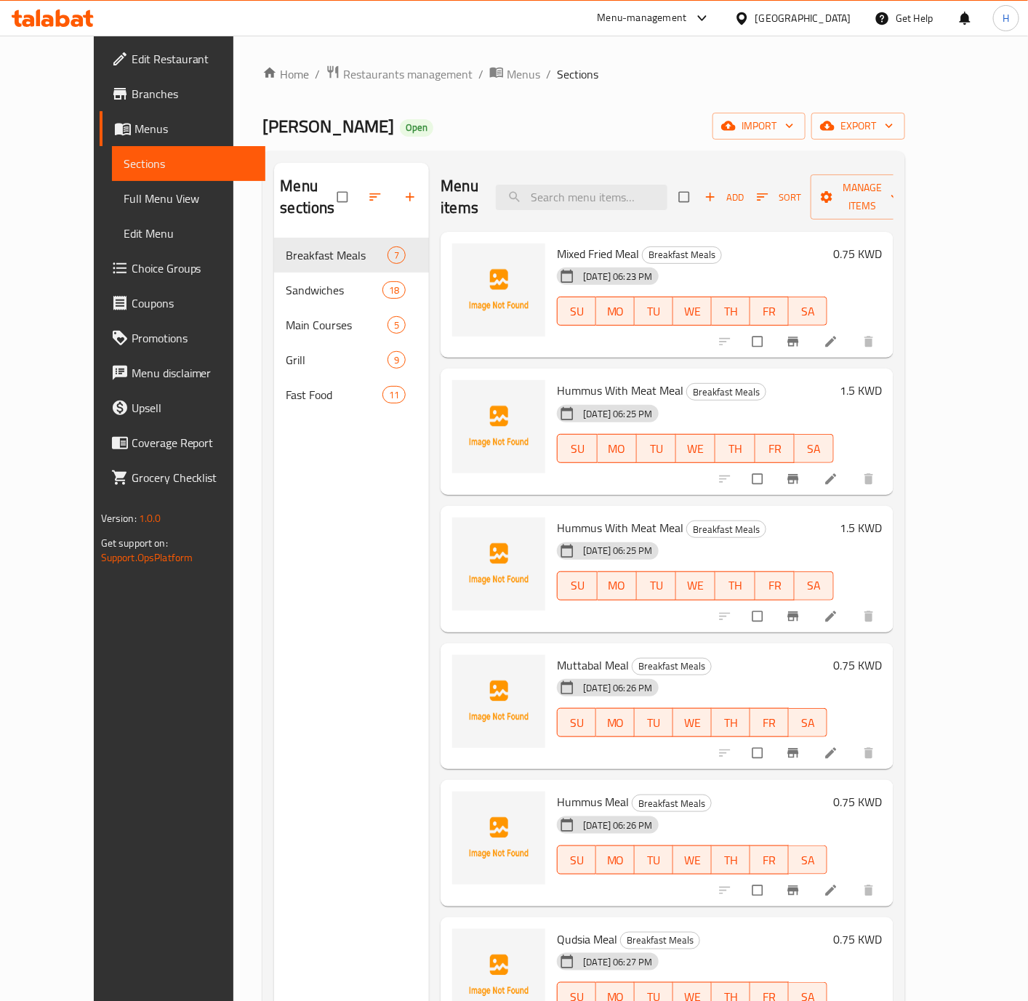
scroll to position [204, 0]
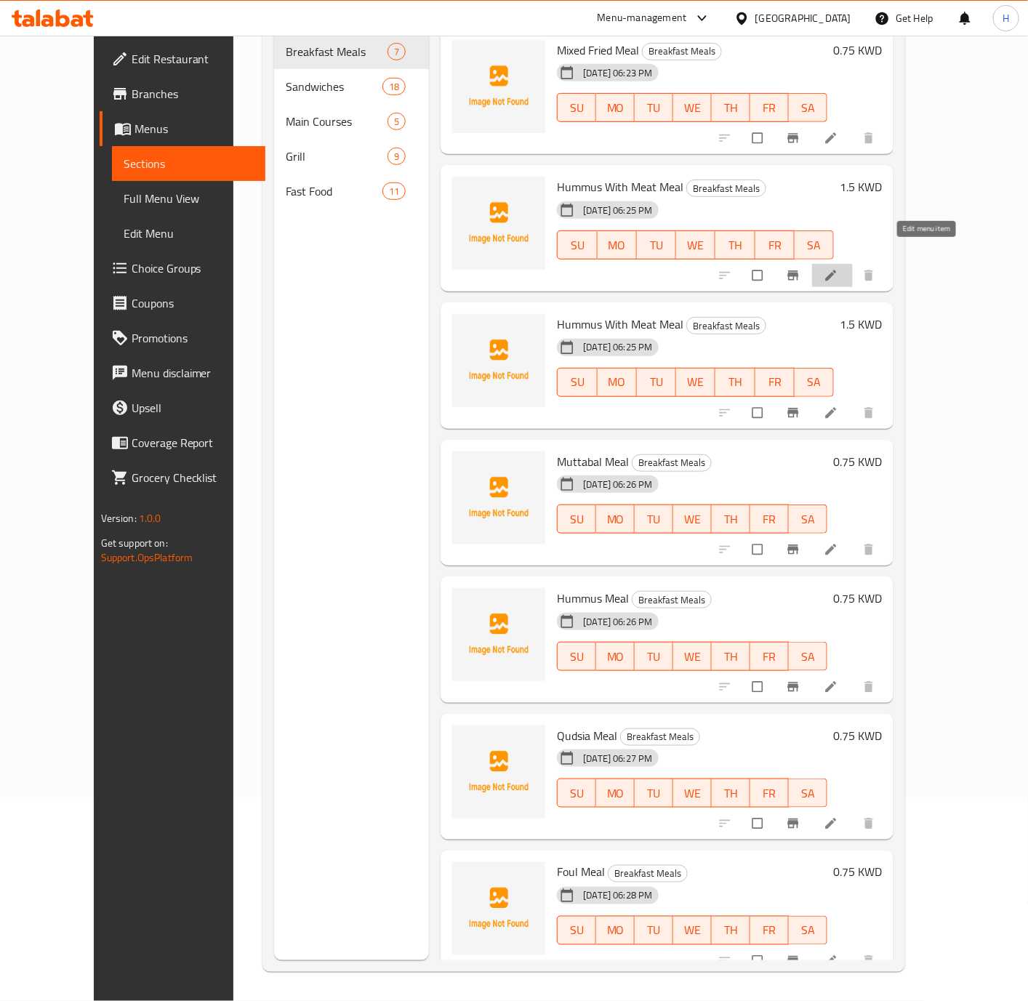
click at [837, 270] on icon at bounding box center [831, 275] width 11 height 11
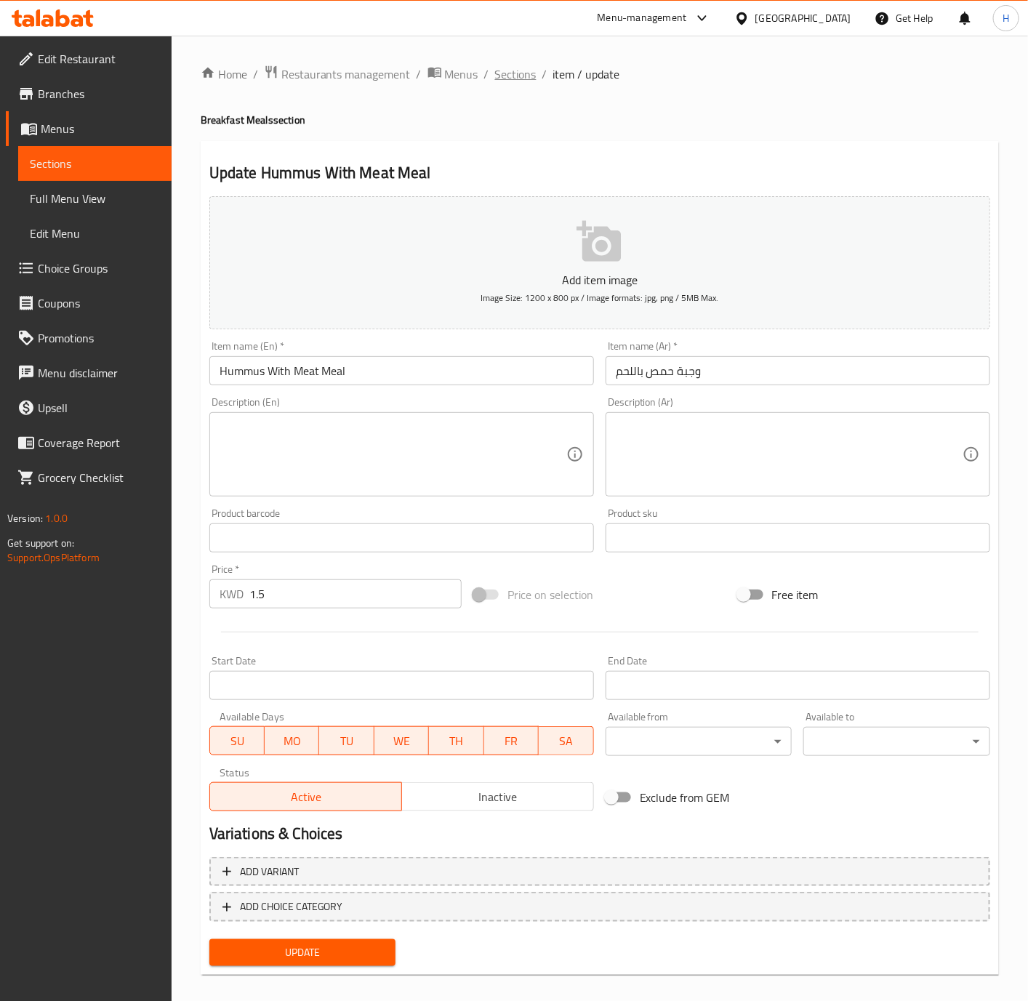
click at [521, 79] on span "Sections" at bounding box center [515, 73] width 41 height 17
click at [519, 74] on span "Sections" at bounding box center [515, 73] width 41 height 17
click at [469, 362] on input "Hummus With Meat Meal" at bounding box center [401, 370] width 385 height 29
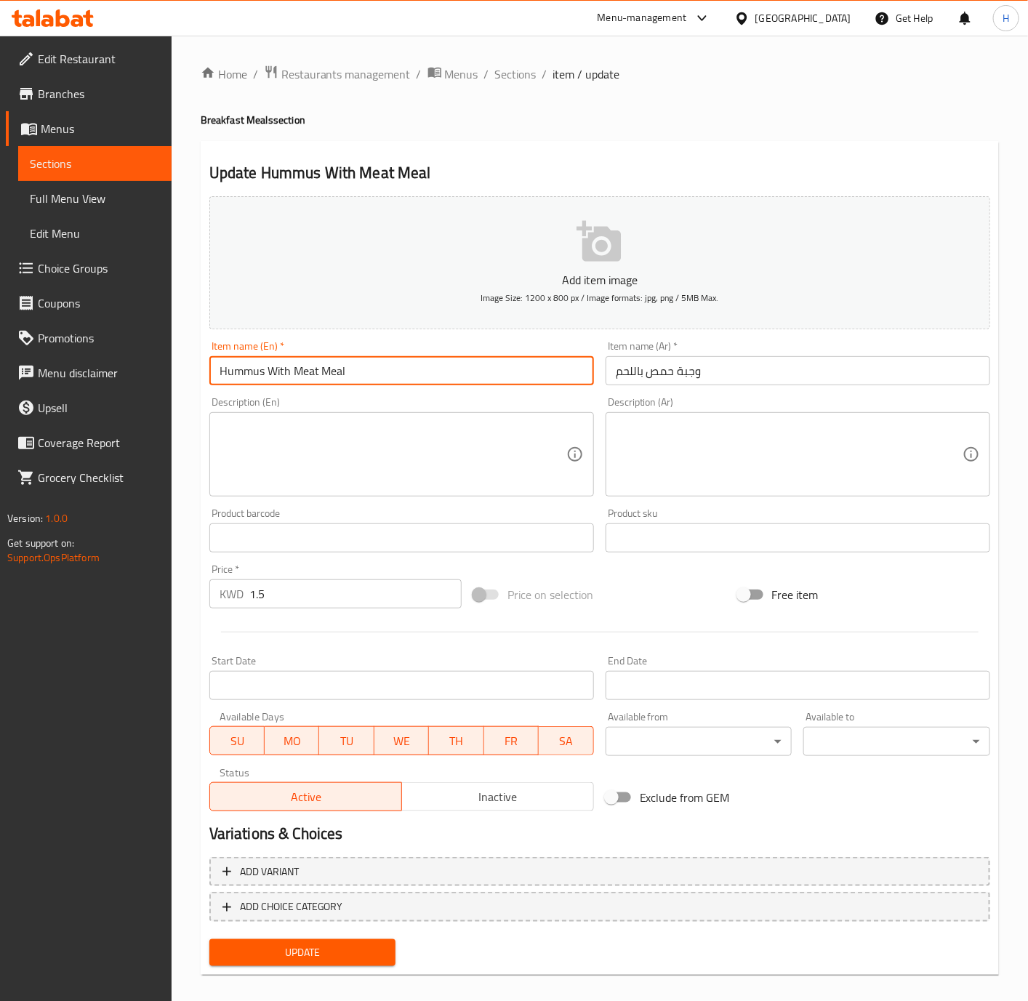
click at [469, 362] on input "Hummus With Meat Meal" at bounding box center [401, 370] width 385 height 29
paste input "Mesabaha"
type input "Mesabaha Meal"
drag, startPoint x: 674, startPoint y: 373, endPoint x: 646, endPoint y: 375, distance: 27.7
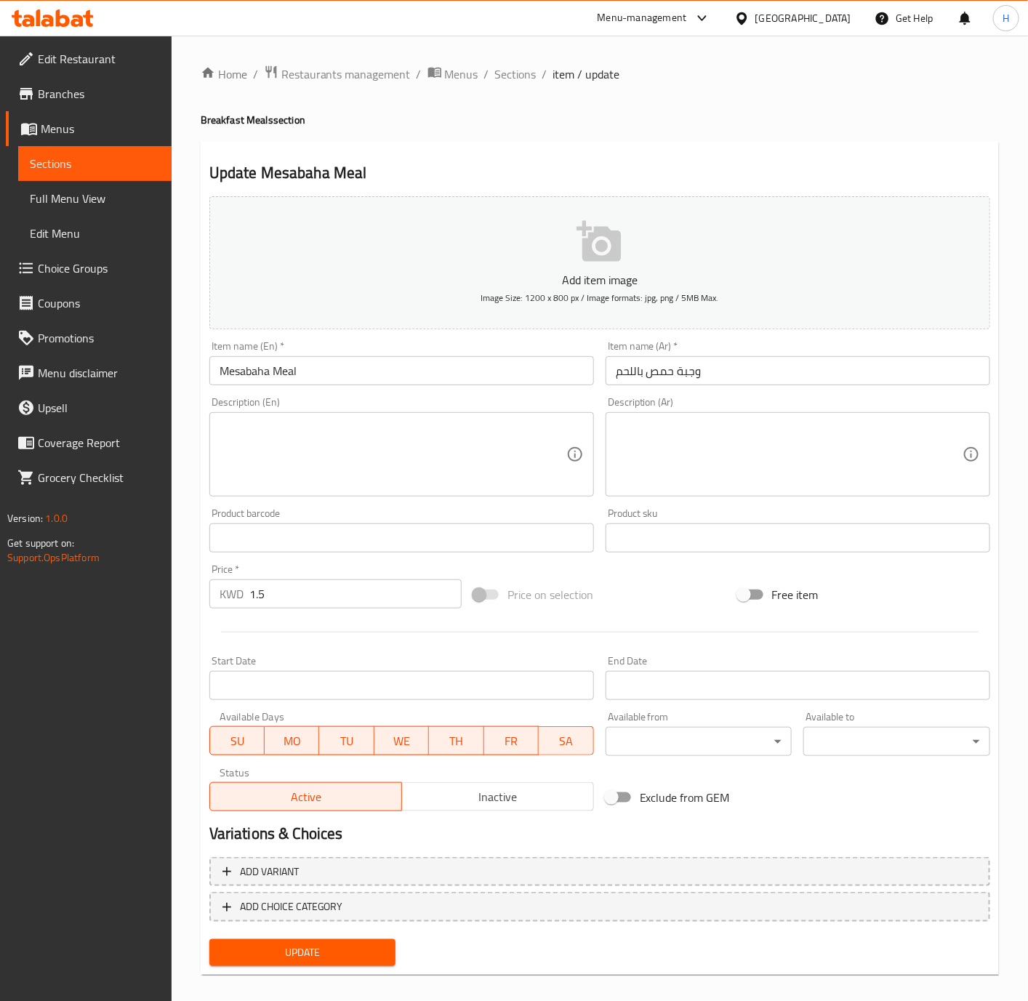
click at [674, 373] on input "وجبة حمص باللحم" at bounding box center [798, 370] width 385 height 29
drag, startPoint x: 646, startPoint y: 375, endPoint x: 611, endPoint y: 377, distance: 35.7
click at [611, 377] on input "وجبة حمص باللحم" at bounding box center [798, 370] width 385 height 29
paste input "مسبحة"
type input "وجبة مسبحة"
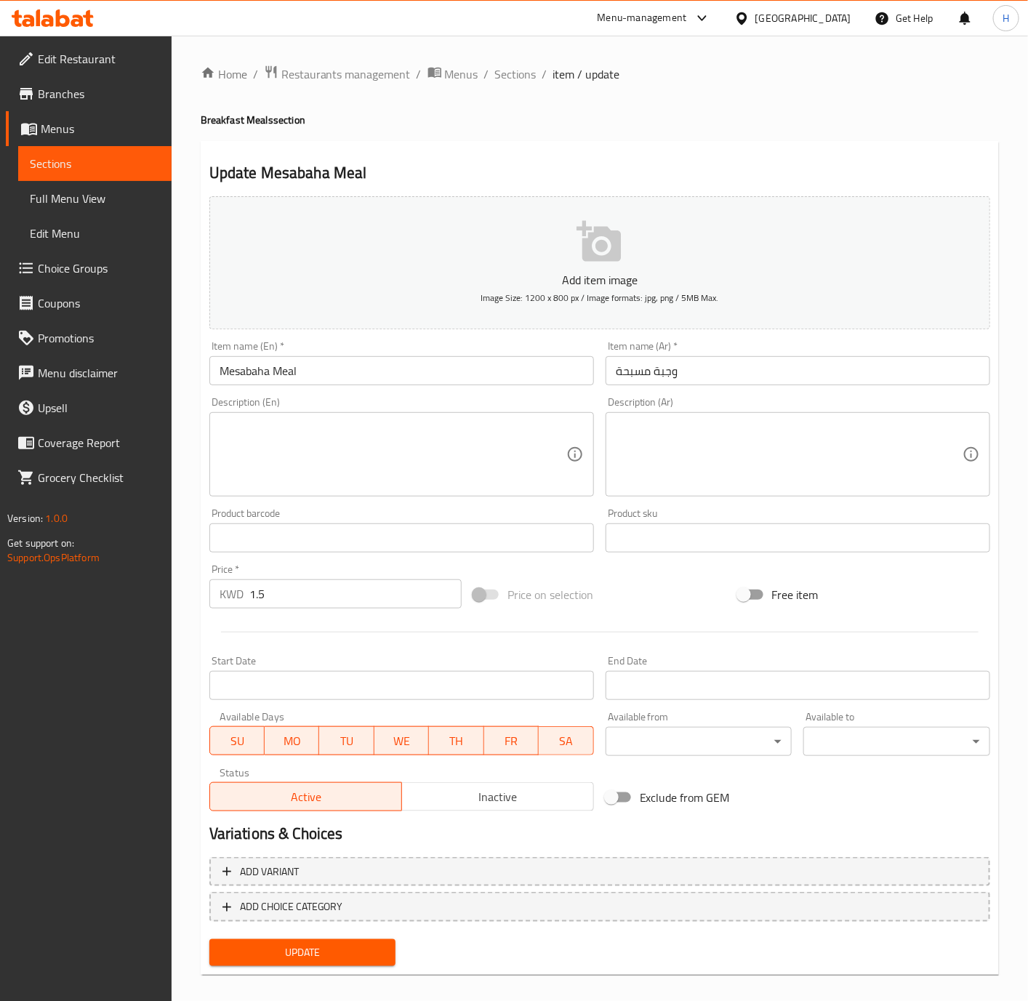
click at [297, 591] on input "1.5" at bounding box center [355, 593] width 212 height 29
paste input "0.750"
type input "0.750"
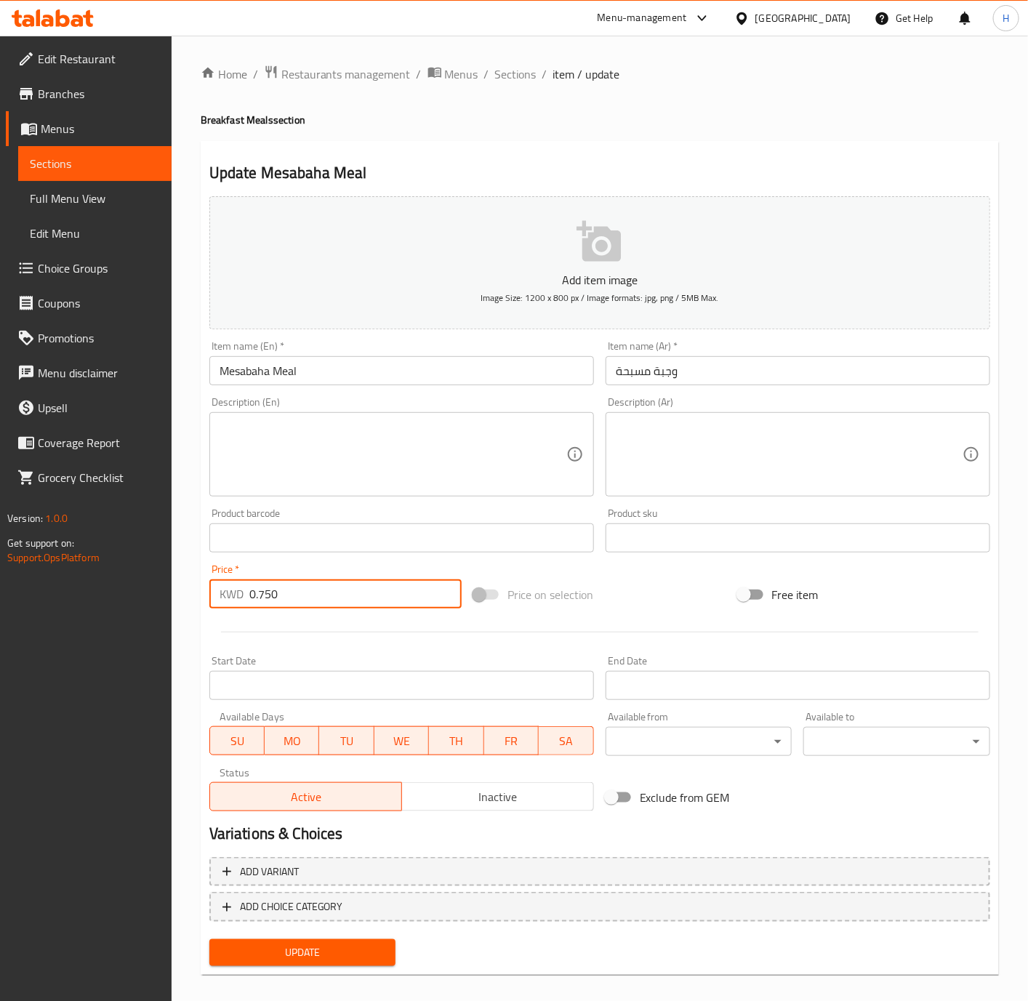
click at [314, 960] on span "Update" at bounding box center [303, 953] width 164 height 18
click at [375, 947] on span "Update" at bounding box center [303, 953] width 164 height 18
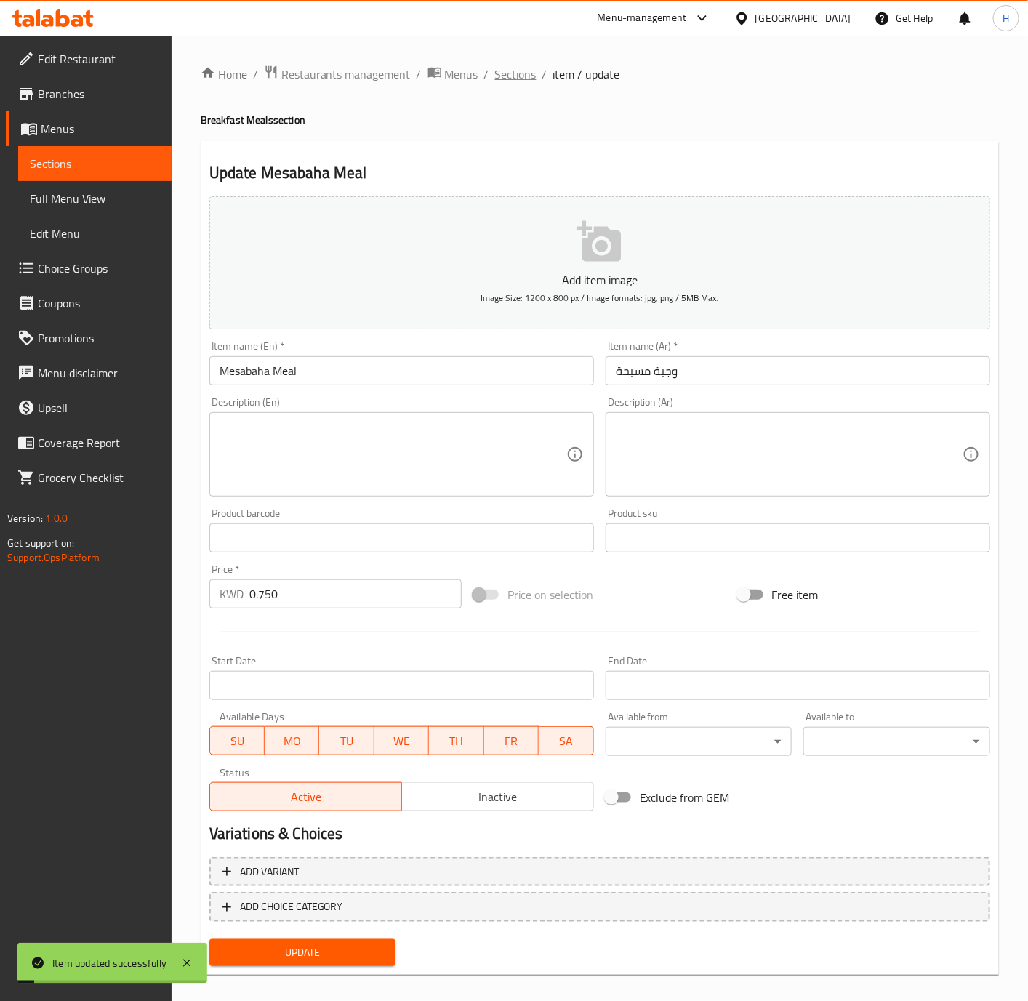
click at [518, 72] on span "Sections" at bounding box center [515, 73] width 41 height 17
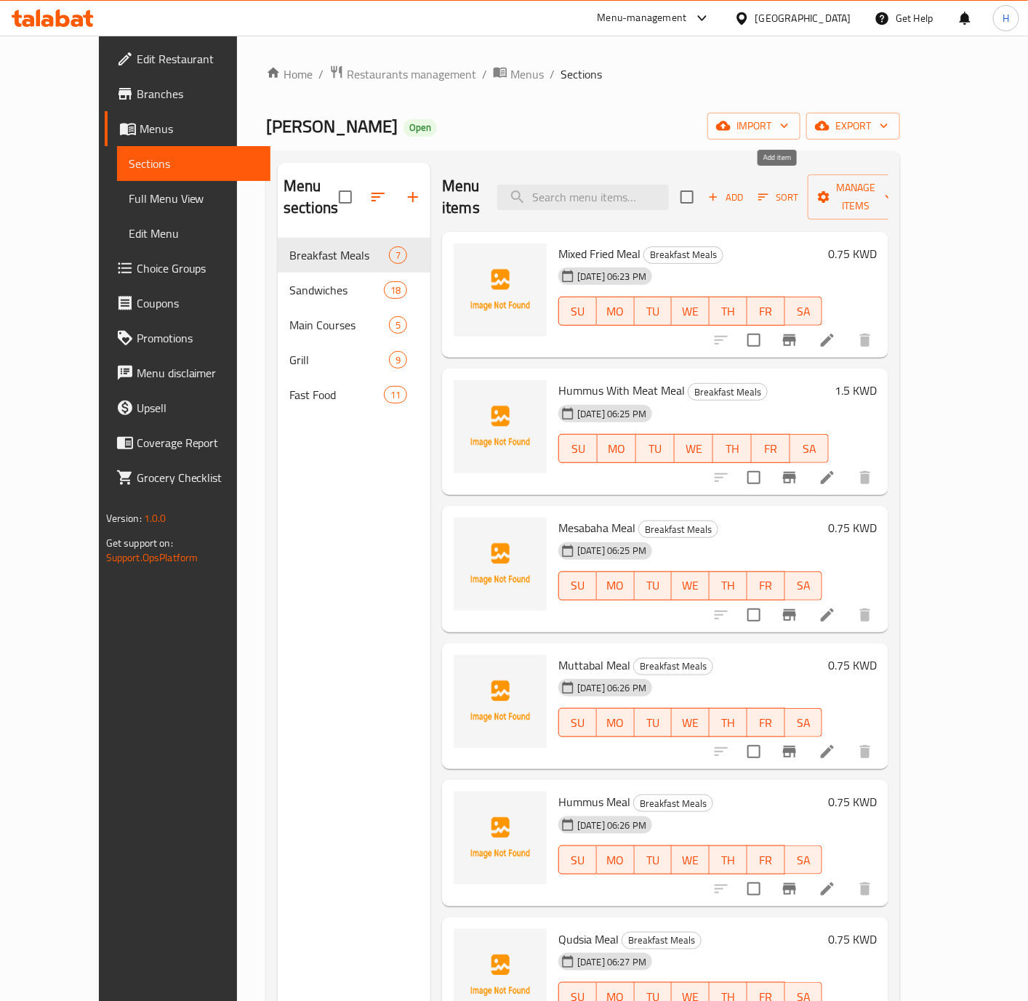
click at [745, 189] on span "Add" at bounding box center [725, 197] width 39 height 17
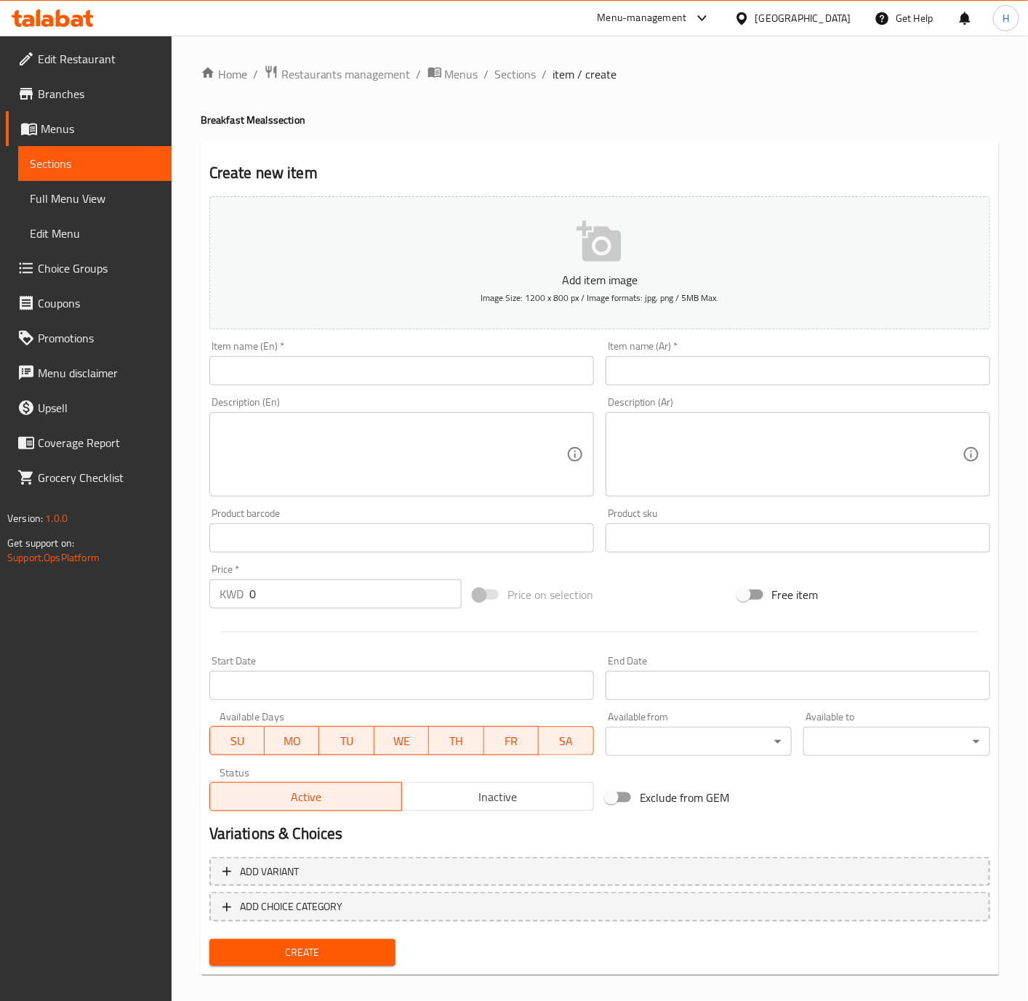
click at [380, 376] on input "text" at bounding box center [401, 370] width 385 height 29
paste input "Cucumber With Yogurt"
type input "Cucumber With Yogurt"
click at [740, 374] on input "text" at bounding box center [798, 370] width 385 height 29
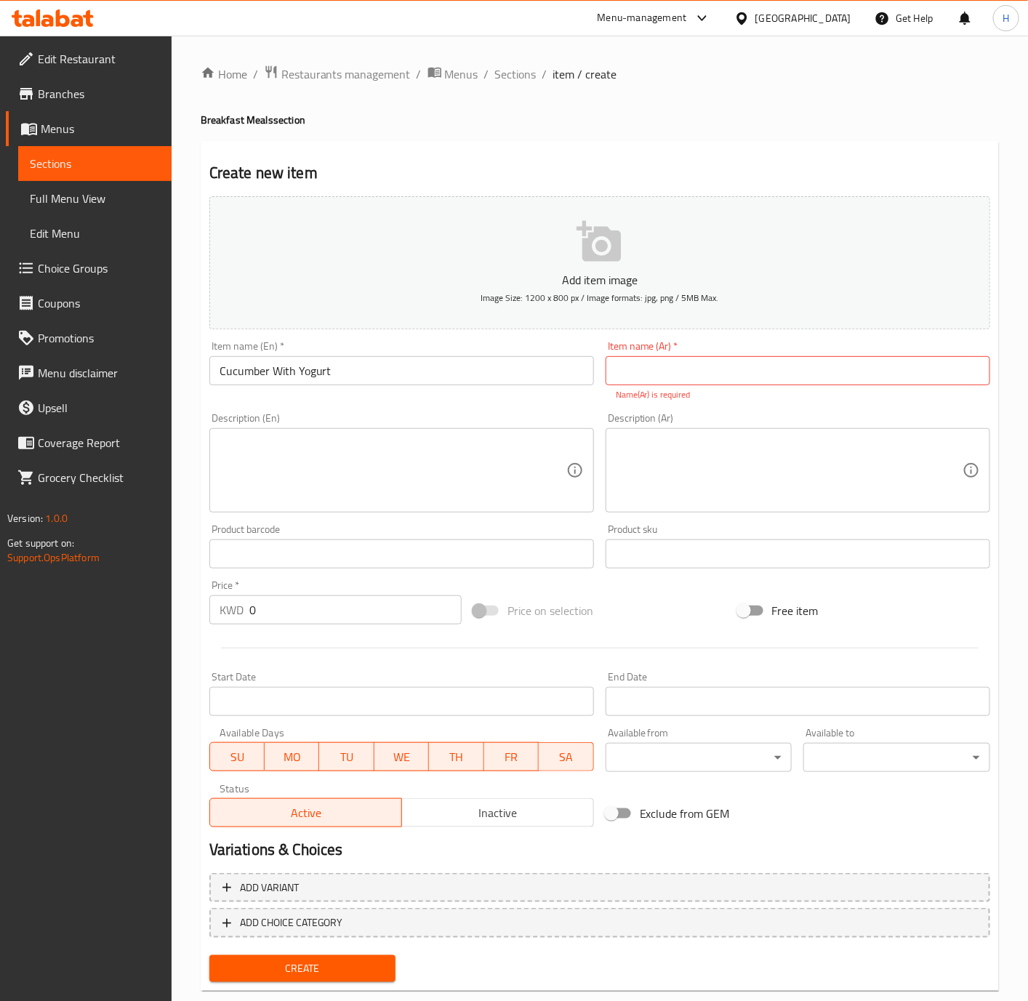
click at [367, 617] on input "0" at bounding box center [355, 609] width 212 height 29
paste input ".75"
type input "0.75"
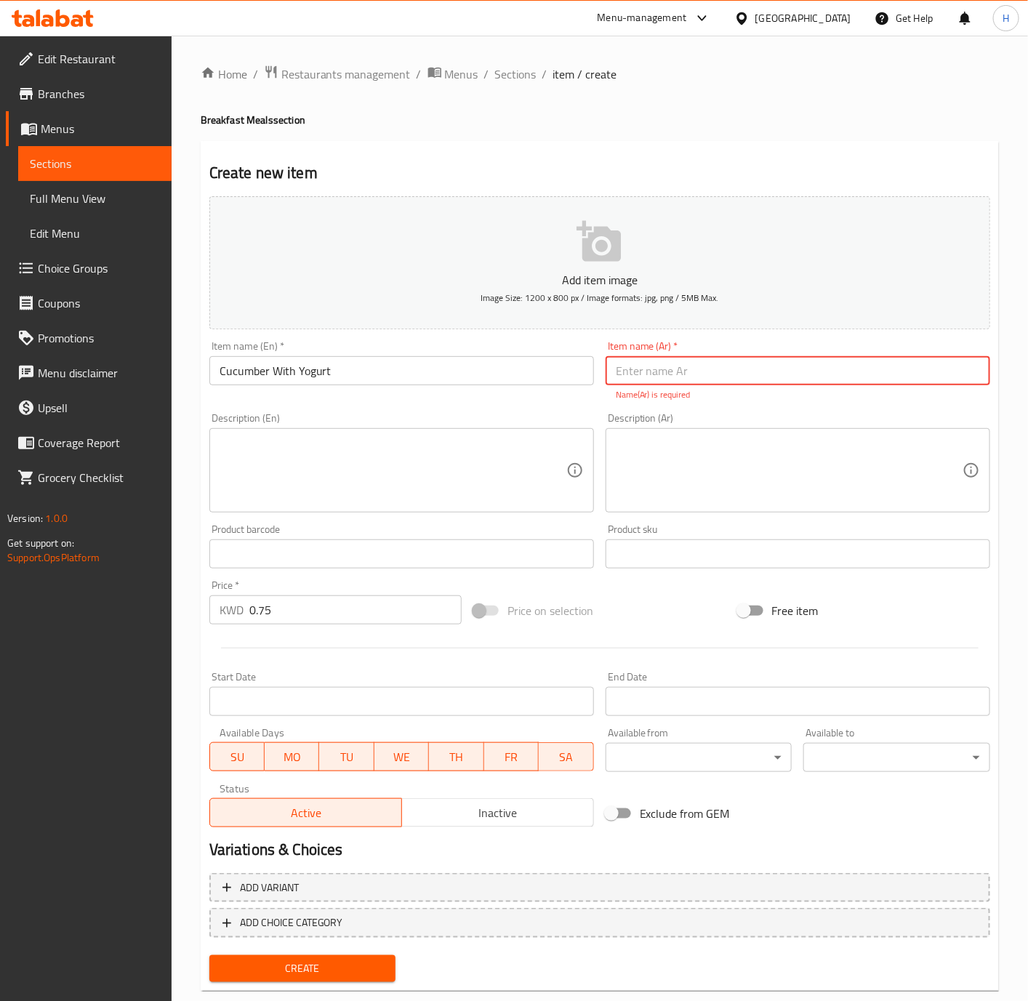
click at [825, 367] on input "text" at bounding box center [798, 370] width 385 height 29
paste input "خيار باللبن"
type input "خيار باللبن"
click at [350, 968] on div "Create" at bounding box center [303, 968] width 198 height 39
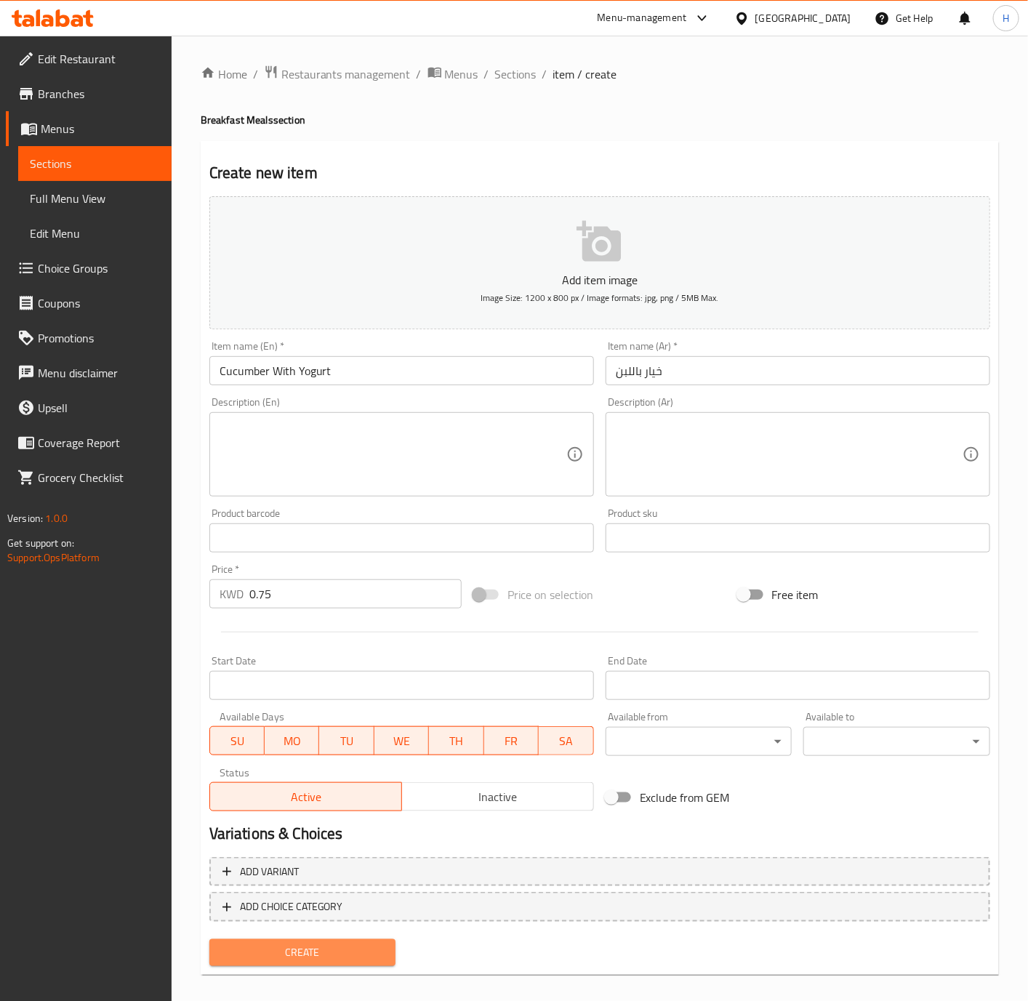
click at [353, 962] on button "Create" at bounding box center [302, 952] width 187 height 27
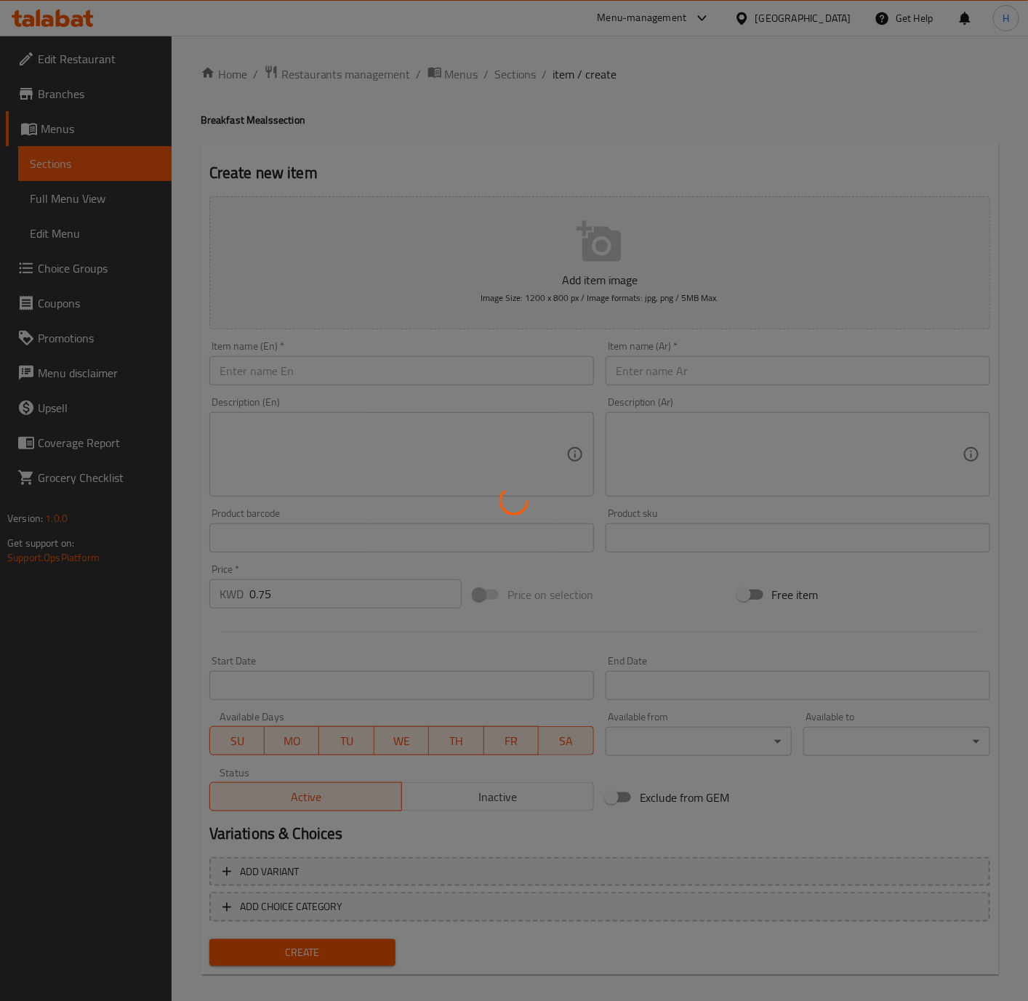
type input "0"
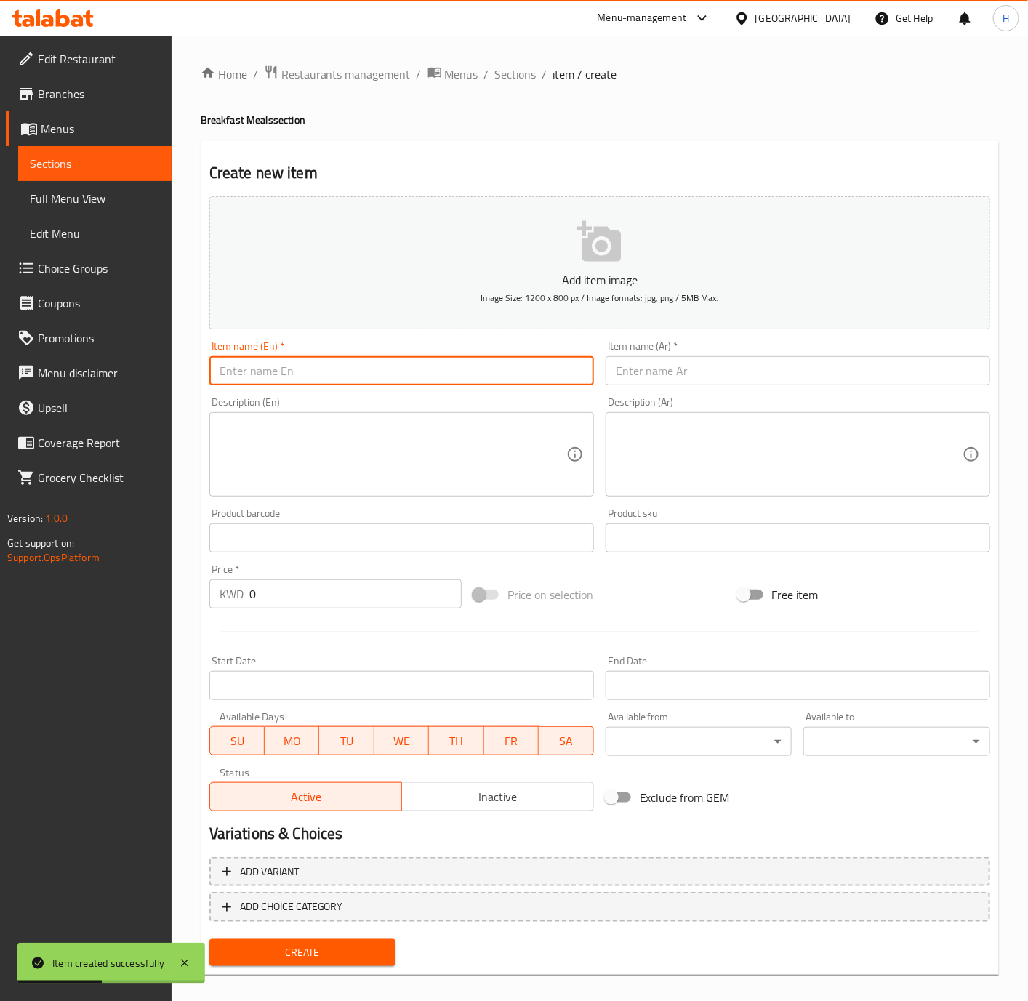
click at [412, 385] on input "text" at bounding box center [401, 370] width 385 height 29
paste input "Cold Mezze Bowl"
type input "Cold Mezze Bowl"
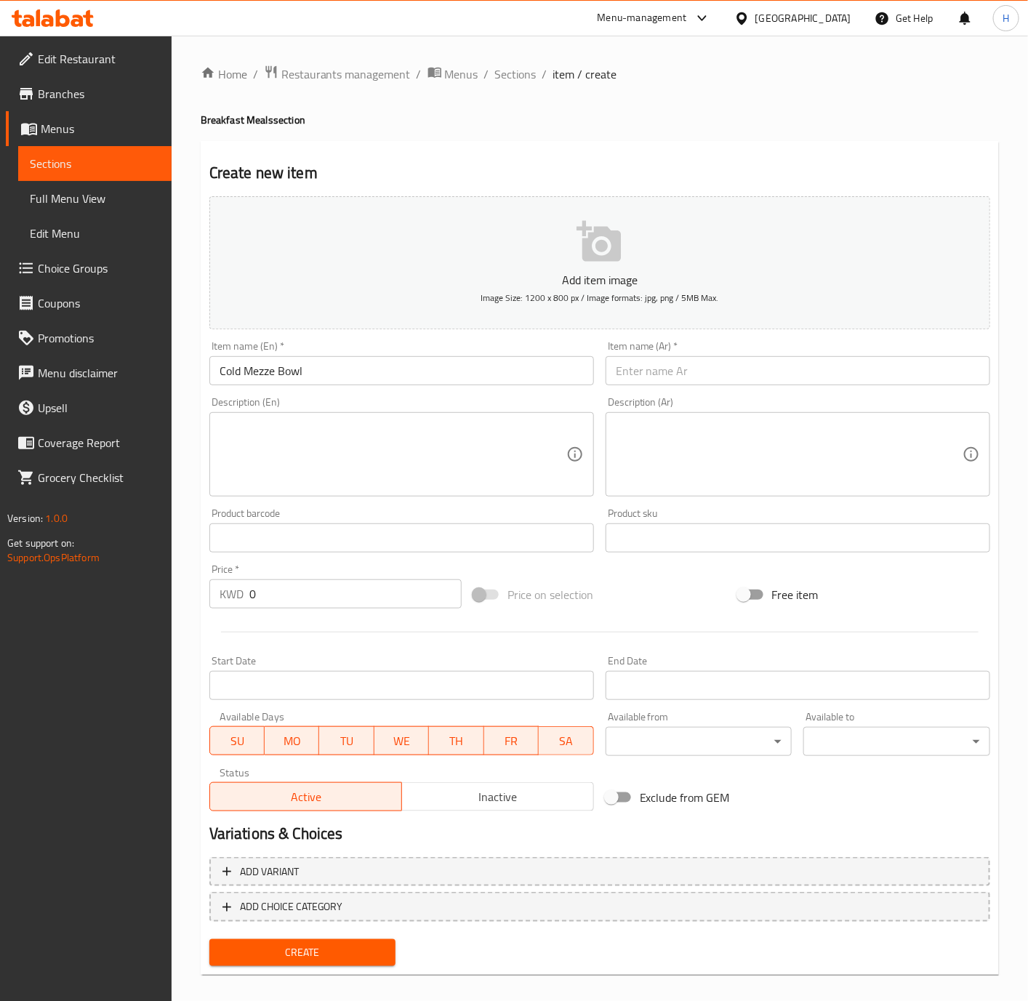
click at [762, 373] on input "text" at bounding box center [798, 370] width 385 height 29
paste input "جاط مازة بارد"
type input "جاط مازة بارد"
click at [398, 587] on input "0" at bounding box center [355, 593] width 212 height 29
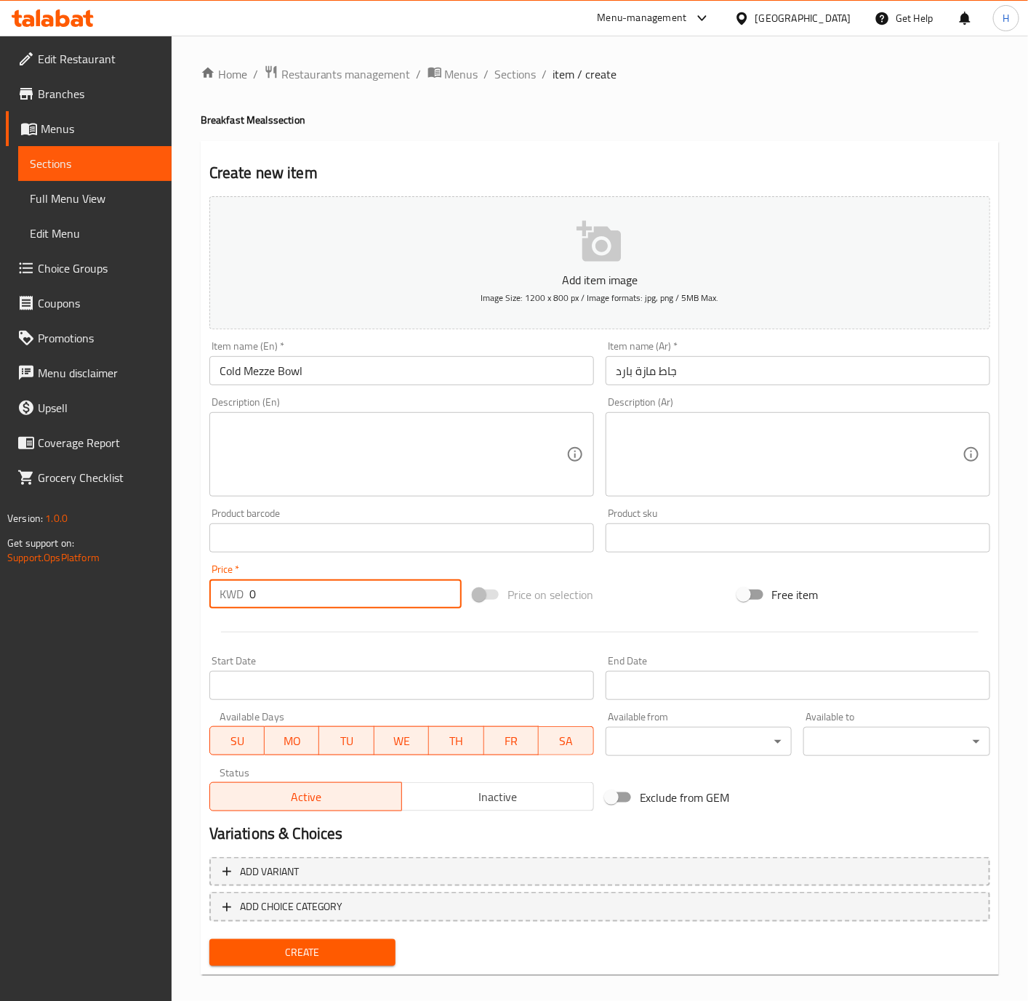
click at [398, 587] on input "0" at bounding box center [355, 593] width 212 height 29
type input "3"
click at [331, 949] on span "Create" at bounding box center [303, 953] width 164 height 18
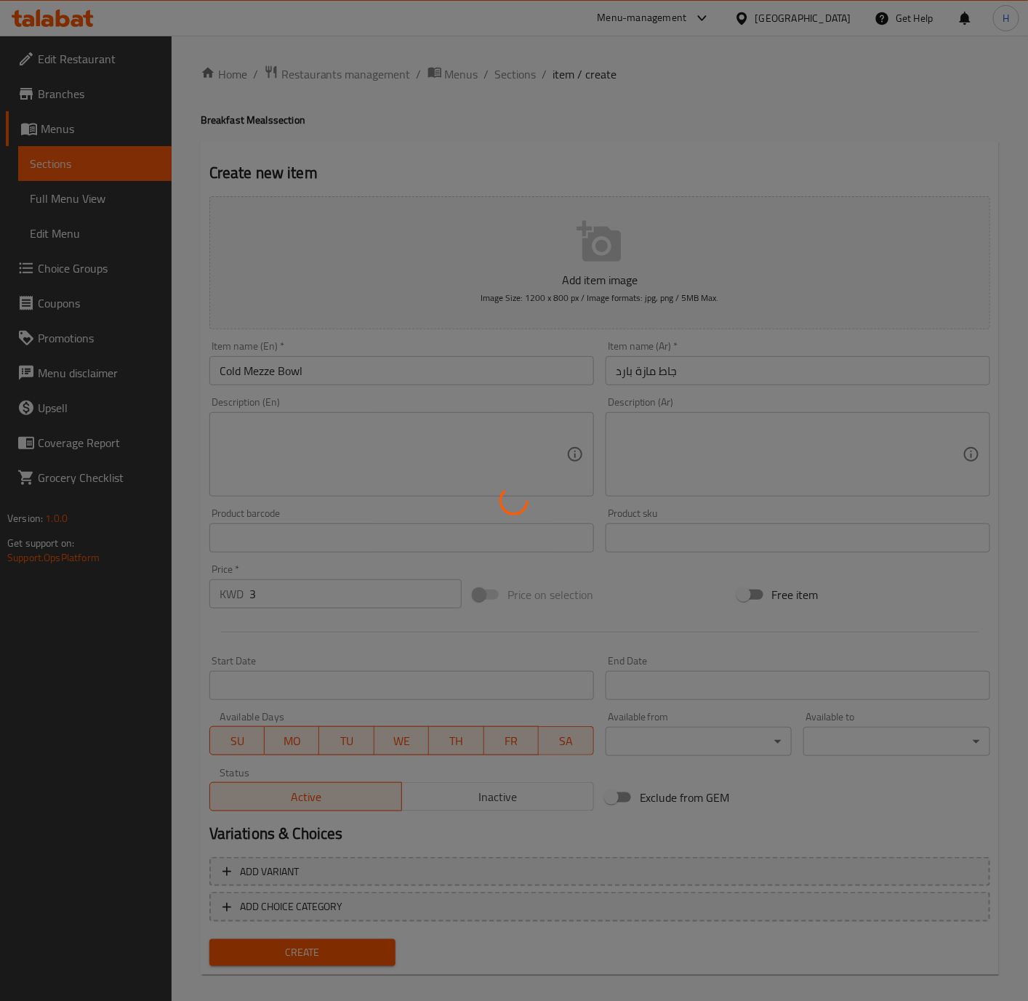
type input "0"
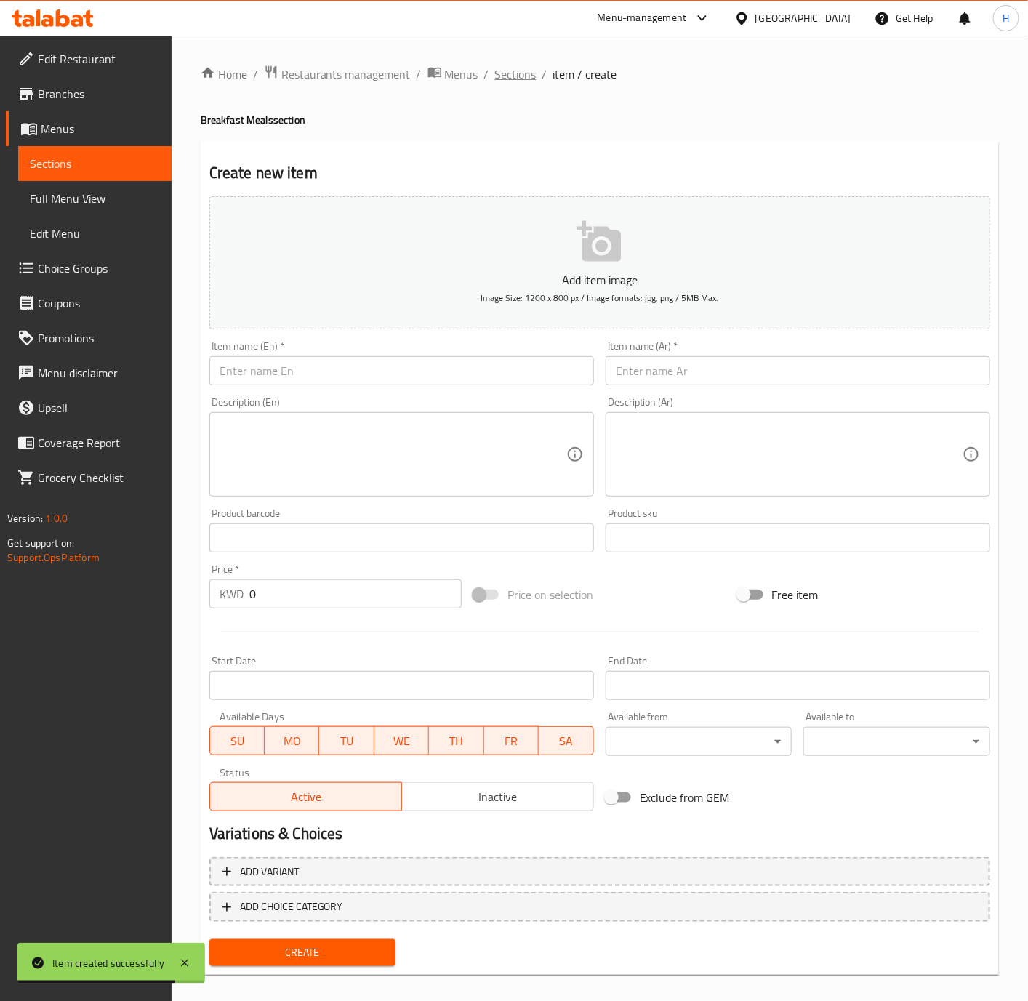
click at [512, 72] on span "Sections" at bounding box center [515, 73] width 41 height 17
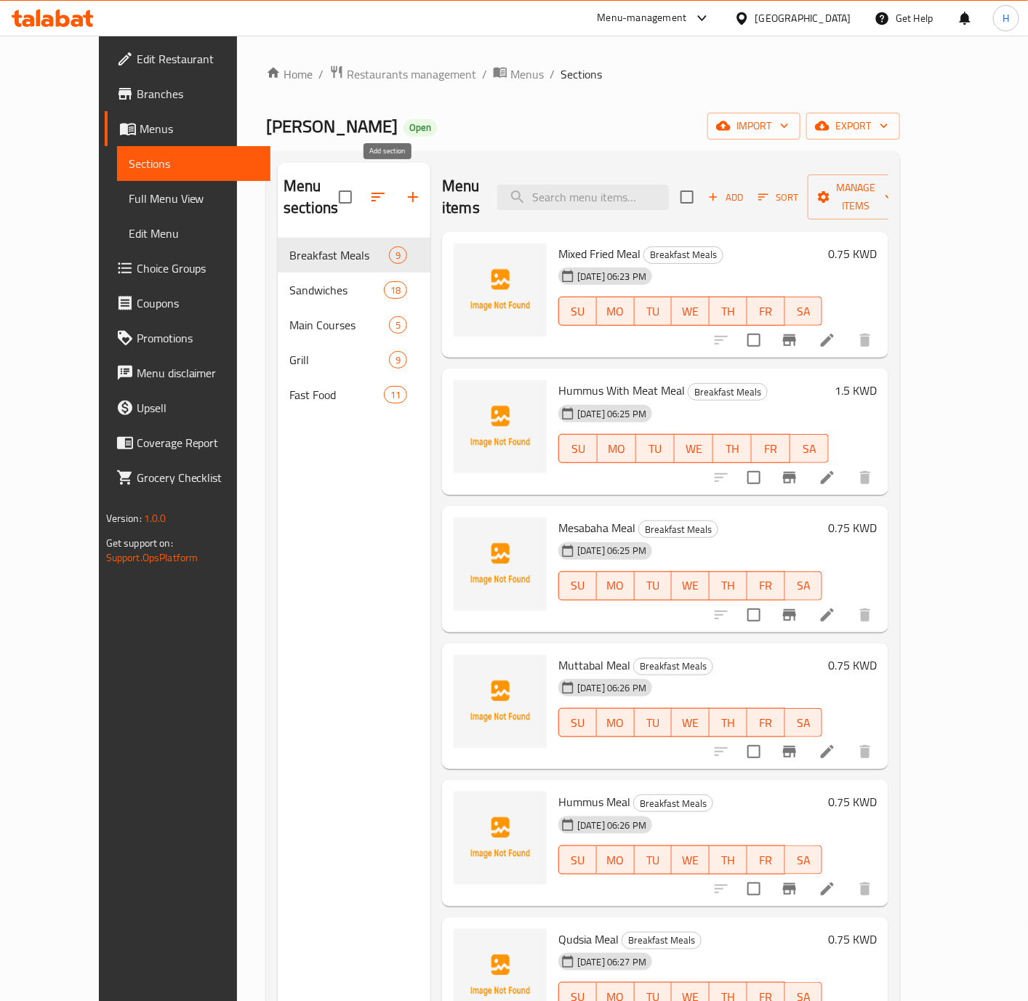
click at [404, 192] on icon "button" at bounding box center [412, 196] width 17 height 17
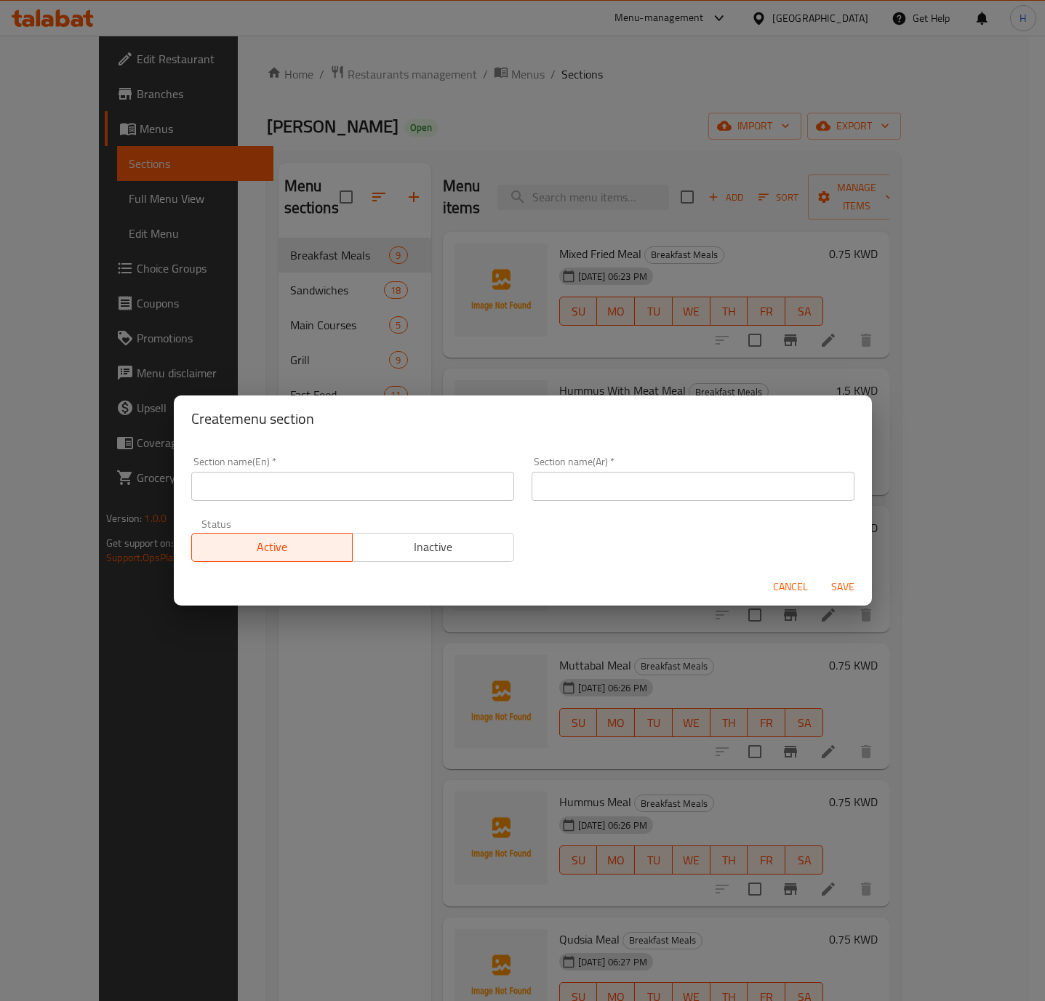
click at [648, 485] on input "text" at bounding box center [692, 486] width 323 height 29
paste input "العصائر"
type input "العصائر"
click at [401, 478] on input "text" at bounding box center [352, 486] width 323 height 29
paste input "Juices"
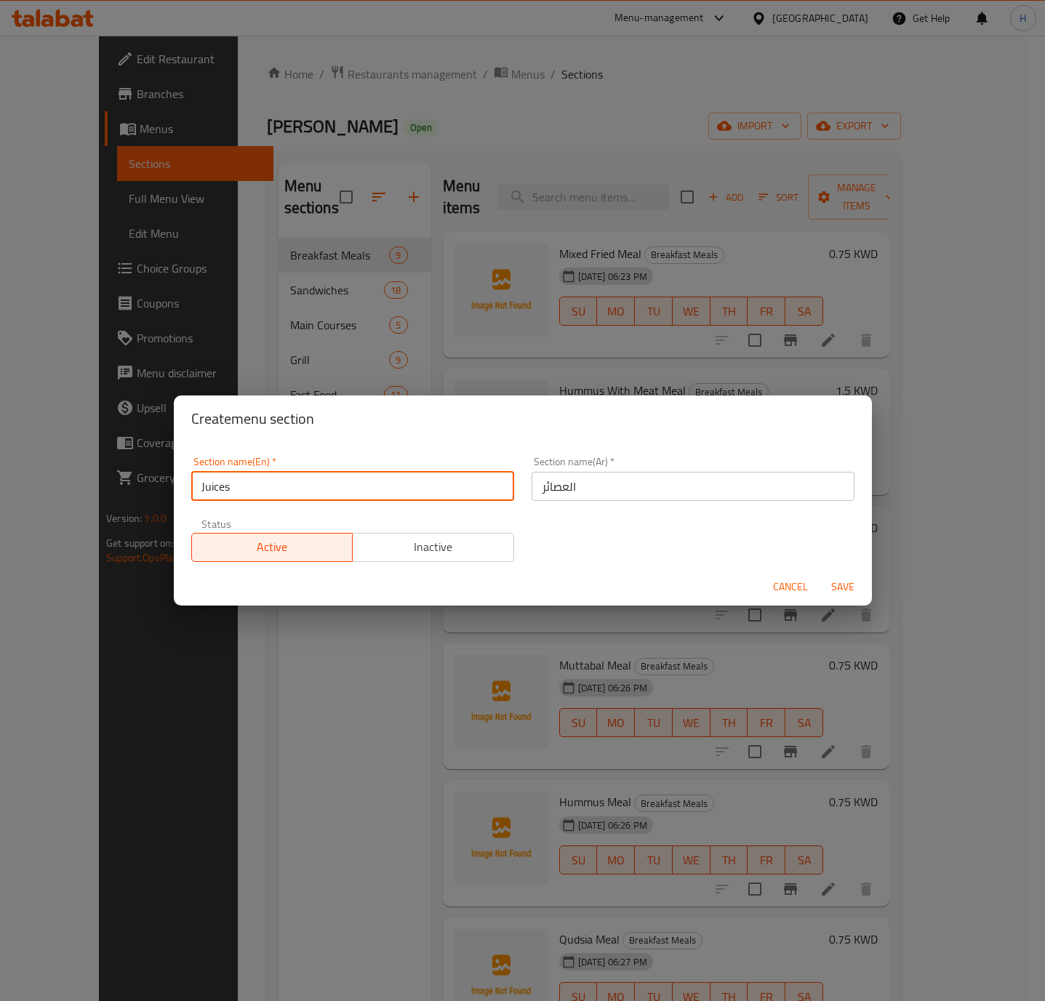
type input "Juices"
click at [844, 583] on span "Save" at bounding box center [842, 587] width 35 height 18
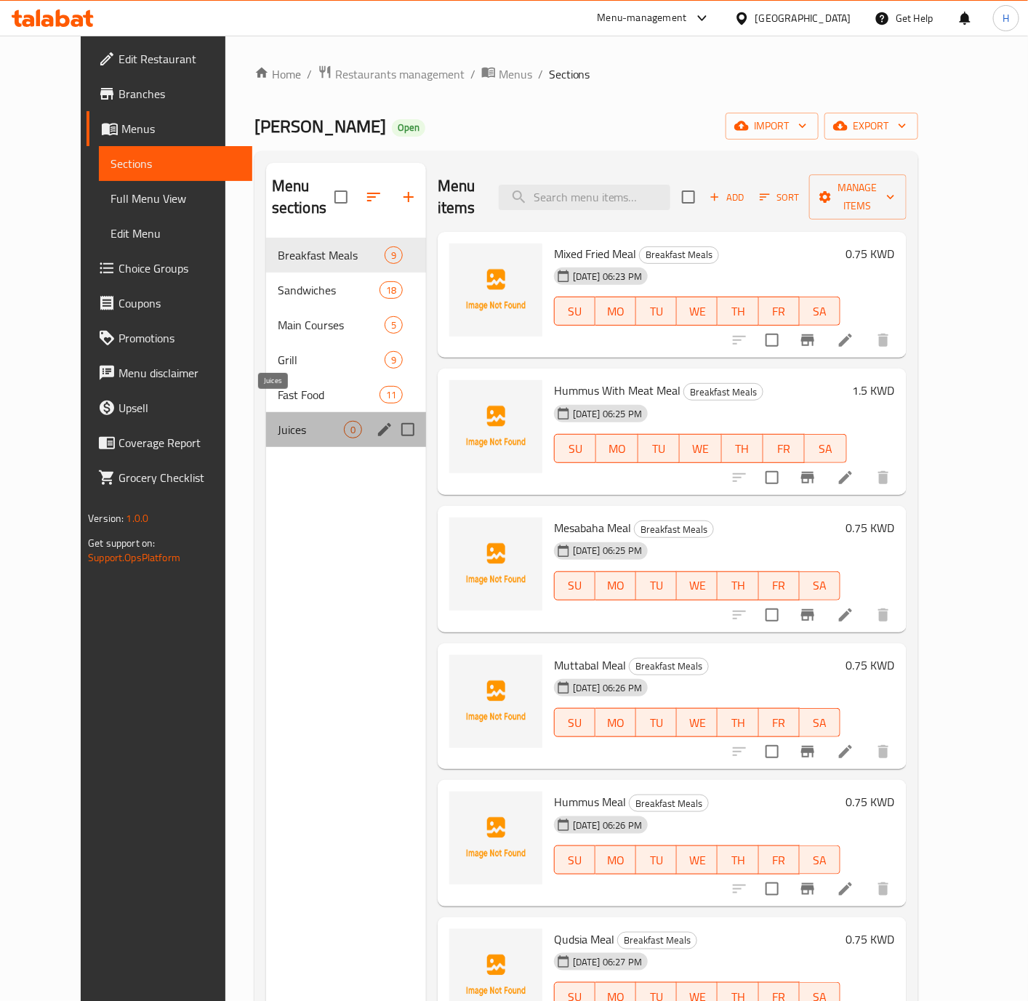
click at [278, 421] on span "Juices" at bounding box center [311, 429] width 66 height 17
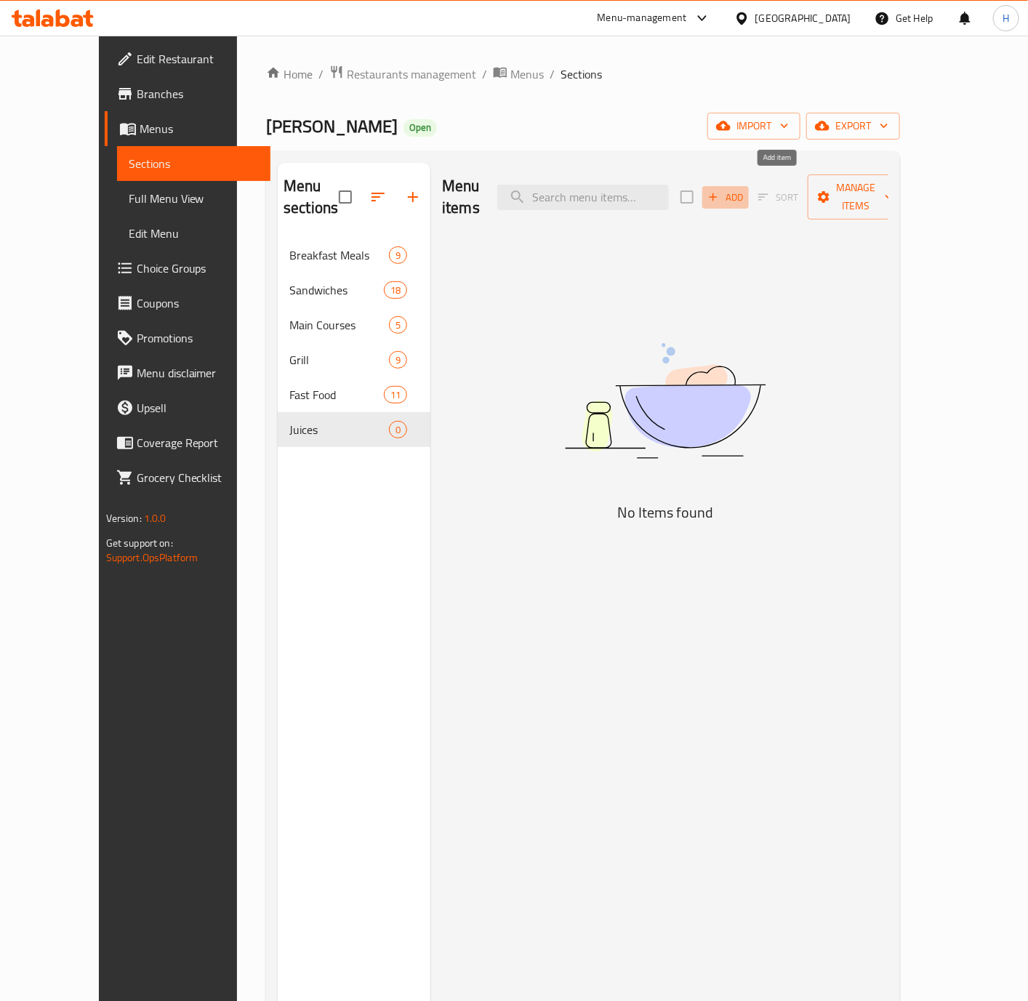
click at [749, 188] on button "Add" at bounding box center [725, 197] width 47 height 23
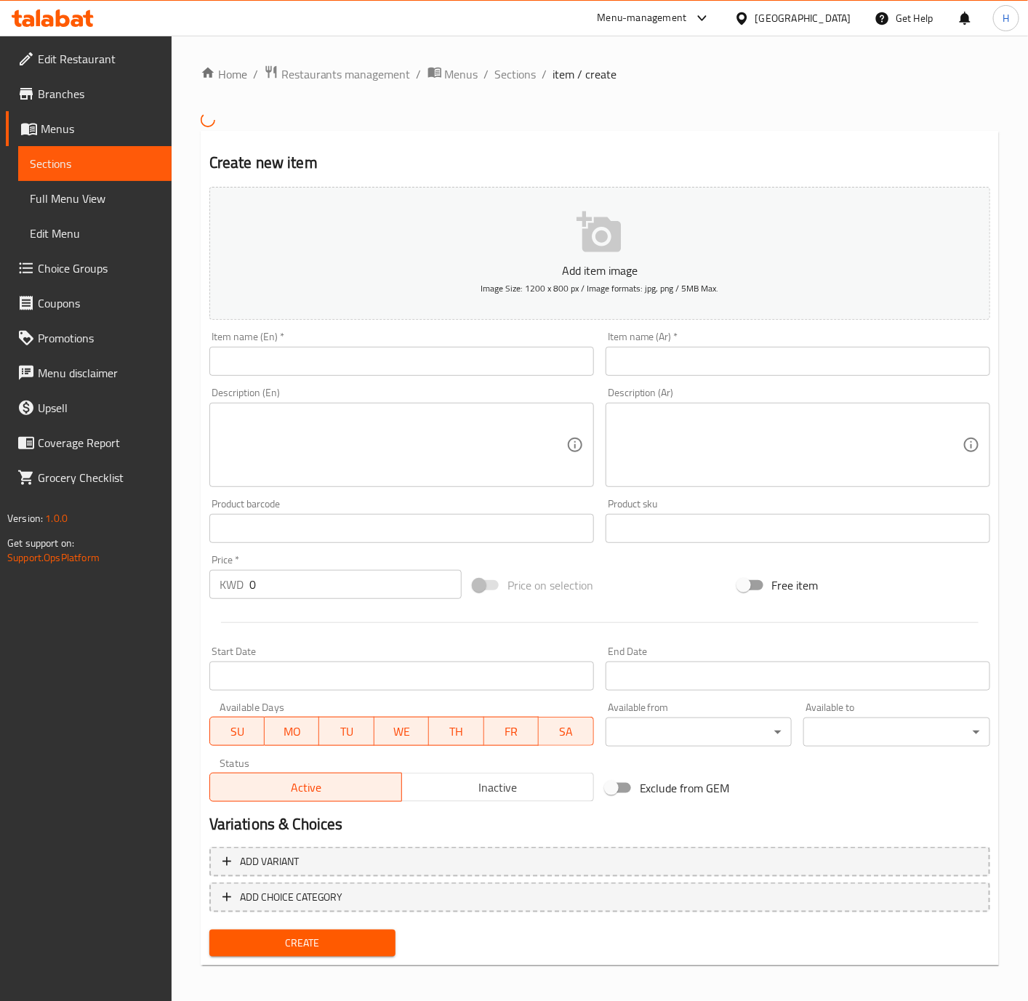
click at [443, 358] on input "text" at bounding box center [401, 361] width 385 height 29
paste input "Orange Juice"
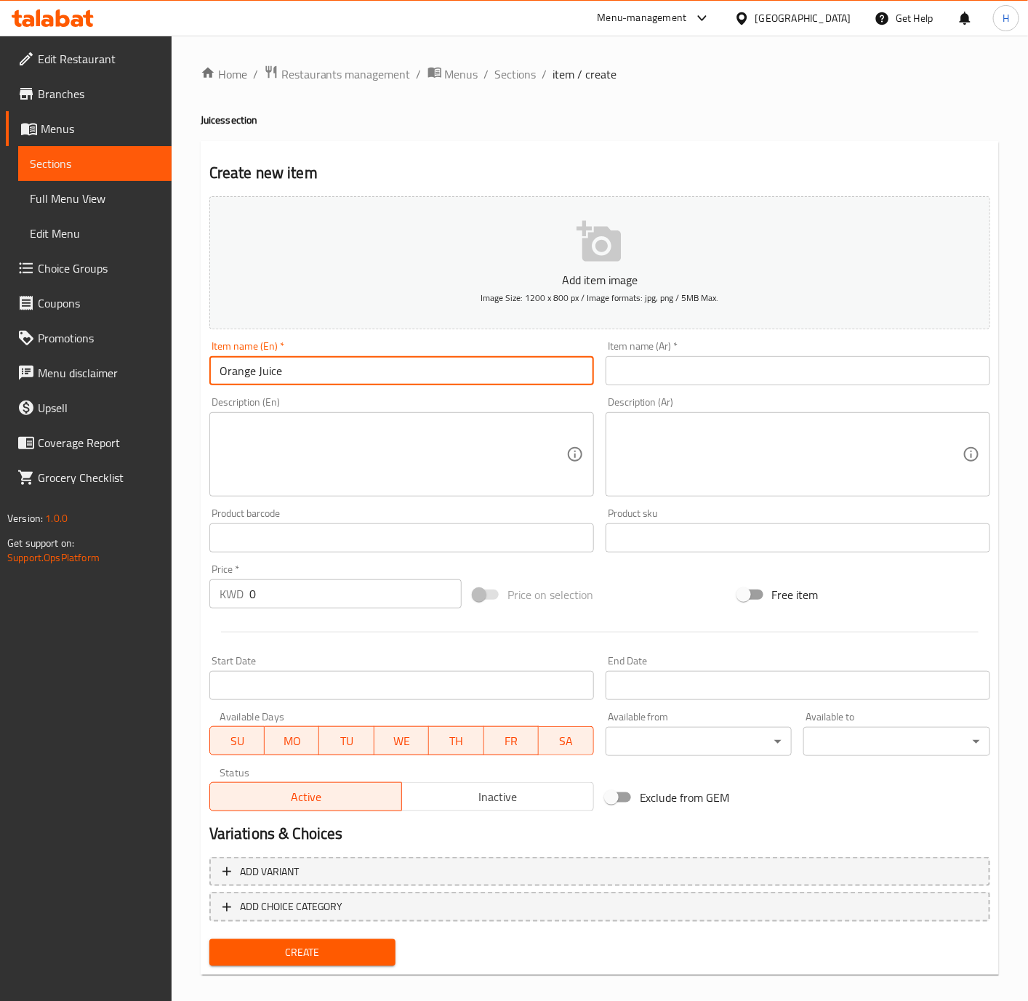
type input "Orange Juice"
click at [676, 385] on input "text" at bounding box center [798, 370] width 385 height 29
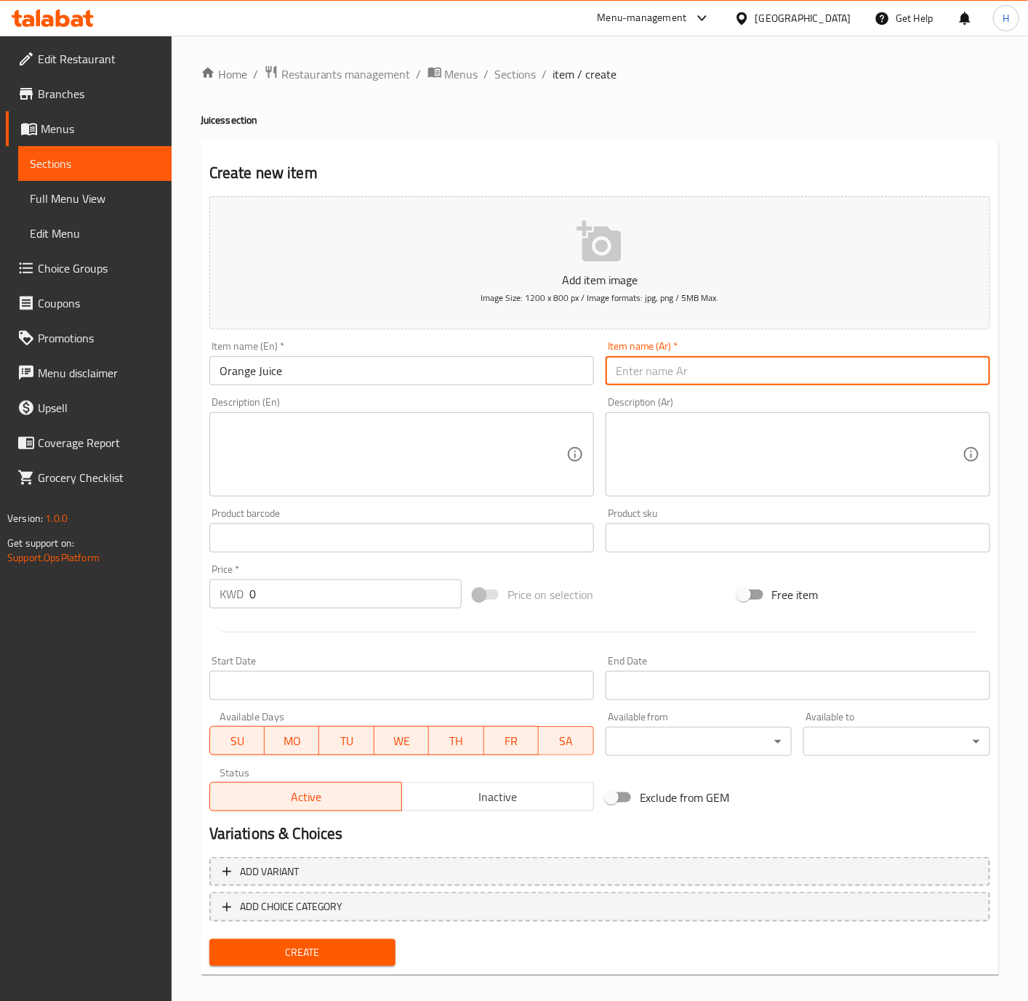
paste input "عصير برتقال"
type input "عصير برتقال"
click at [330, 594] on input "0" at bounding box center [355, 593] width 212 height 29
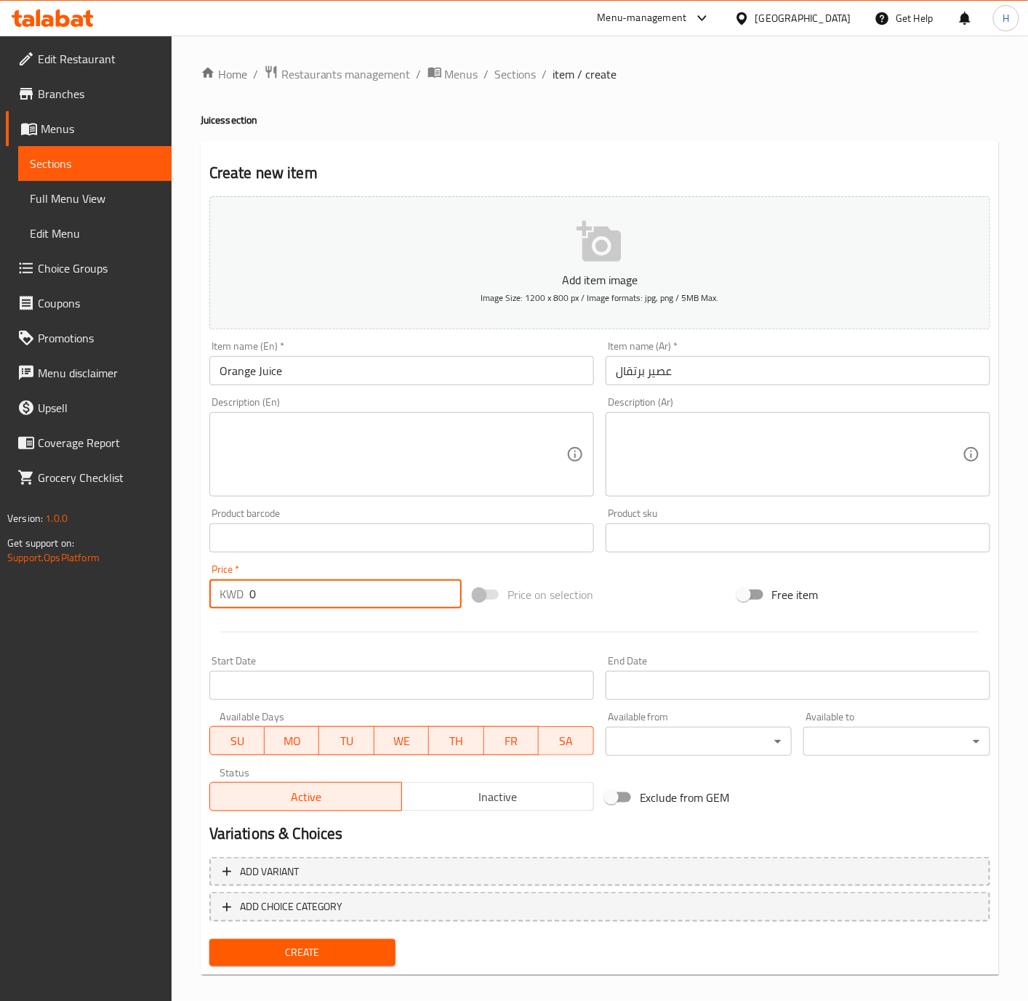
click at [330, 594] on input "0" at bounding box center [355, 593] width 212 height 29
paste input ".600"
type input "0.600"
click at [303, 954] on span "Create" at bounding box center [303, 953] width 164 height 18
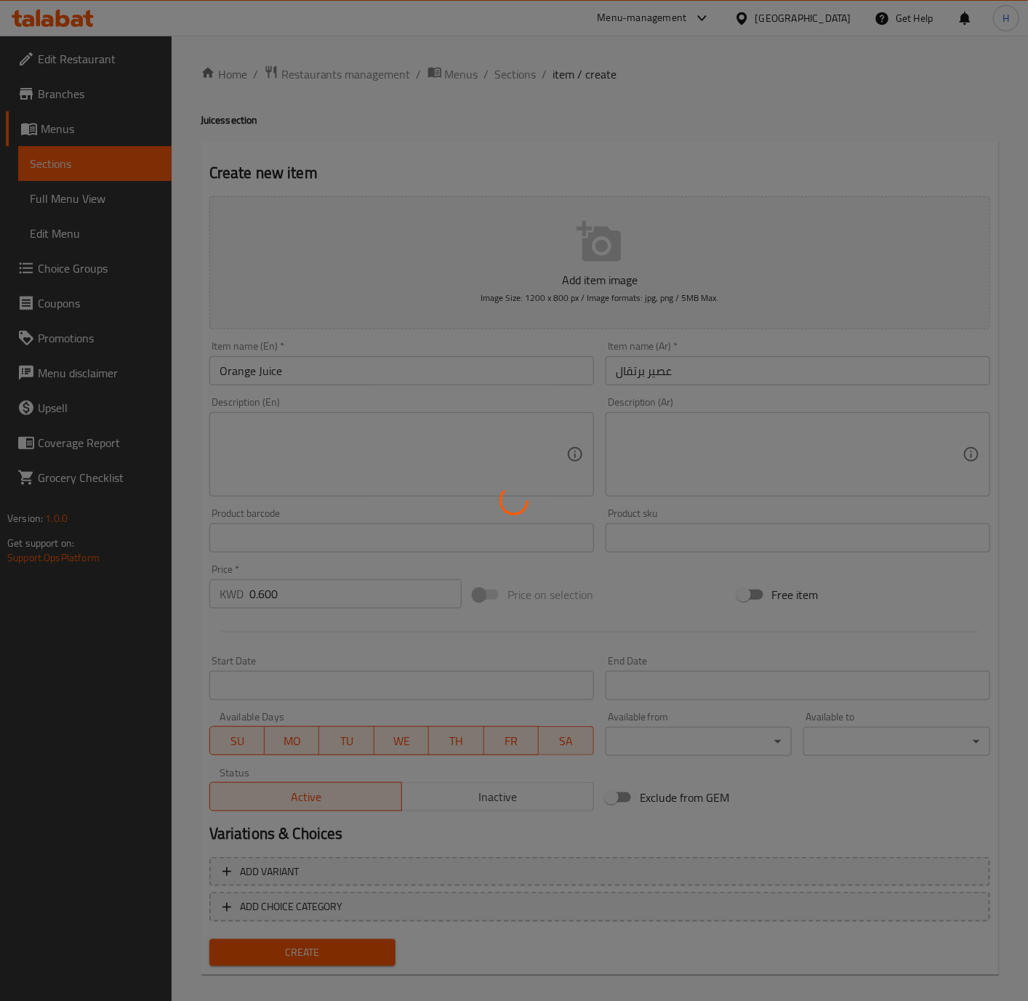
type input "0"
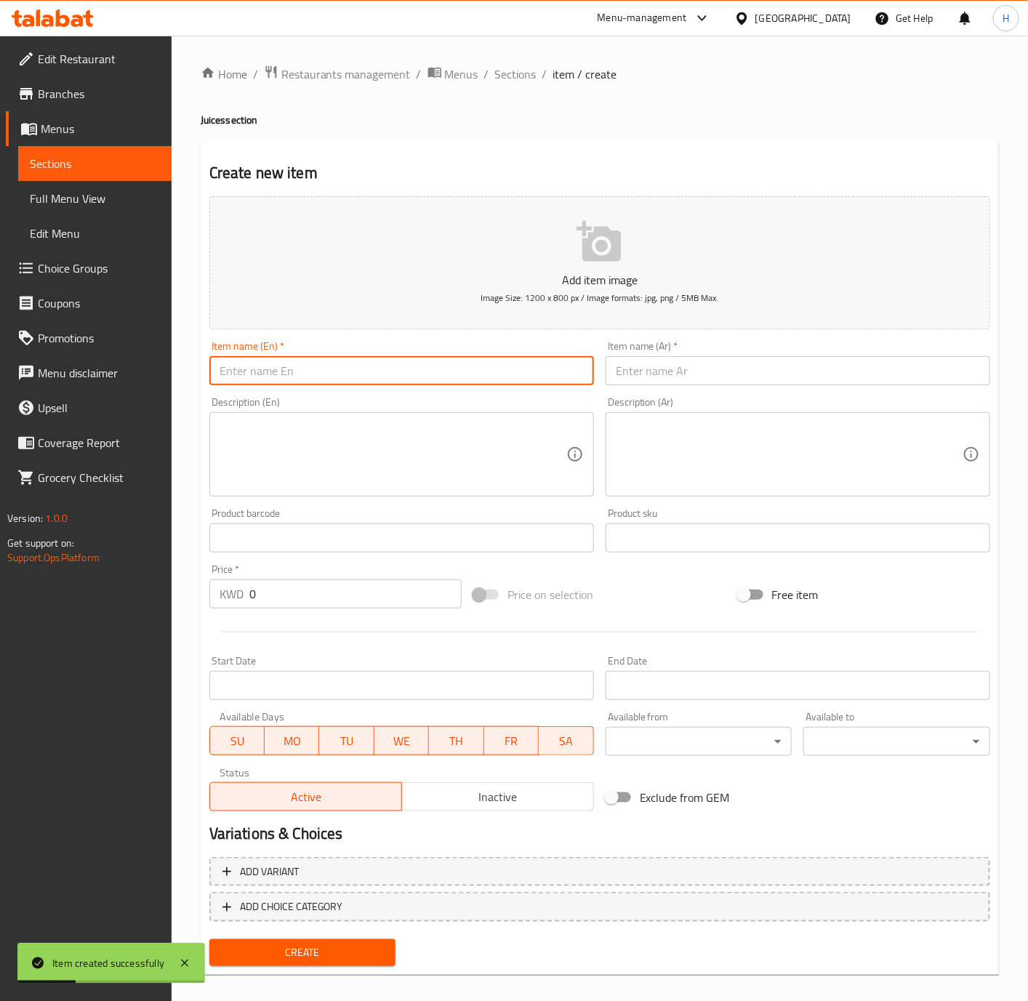
click at [451, 366] on input "text" at bounding box center [401, 370] width 385 height 29
paste input "Banana With Milk Juice"
type input "Banana With Milk Juice"
click at [724, 389] on div "Item name (Ar)   * Item name (Ar) *" at bounding box center [798, 363] width 396 height 56
click at [717, 371] on input "text" at bounding box center [798, 370] width 385 height 29
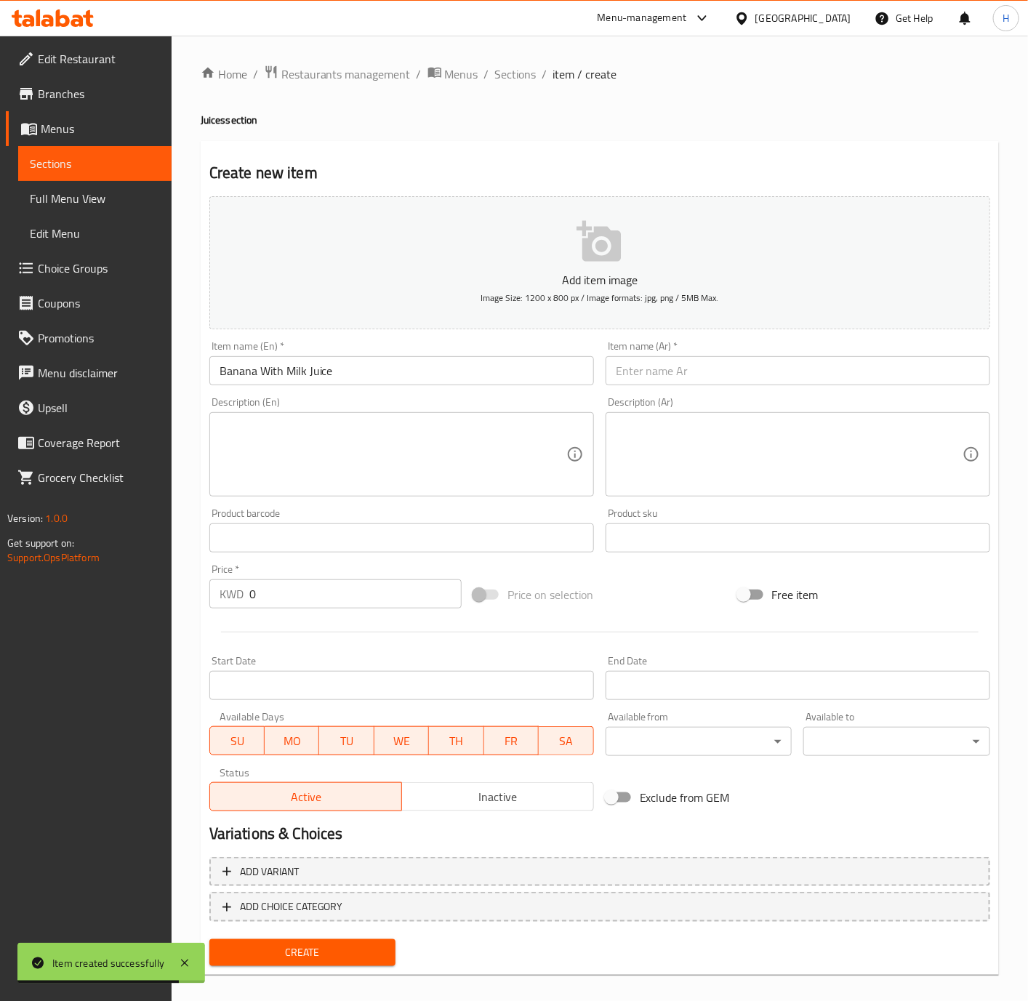
paste input "عصير موز بالحليب"
type input "عصير موز بالحليب"
click at [286, 584] on input "0" at bounding box center [355, 593] width 212 height 29
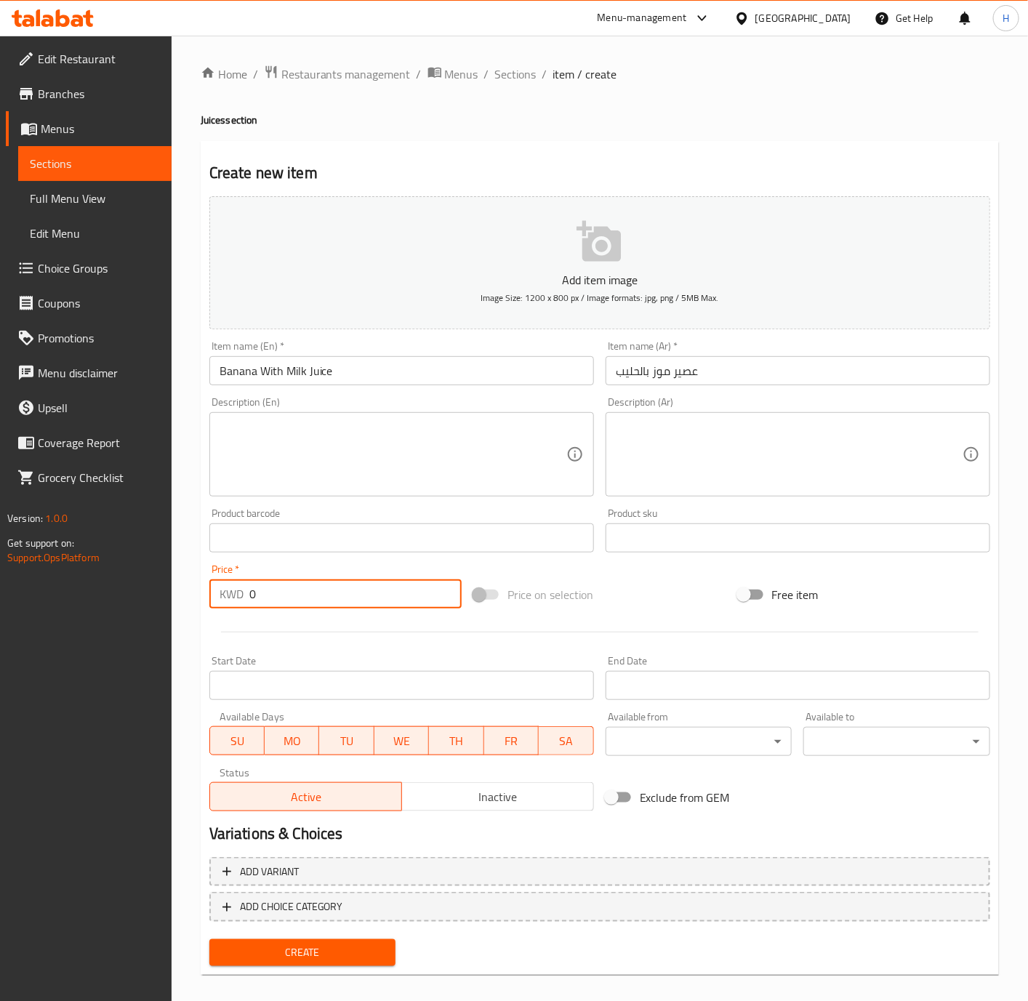
click at [286, 584] on input "0" at bounding box center [355, 593] width 212 height 29
paste input ".600"
type input "0.600"
click at [209, 939] on button "Create" at bounding box center [302, 952] width 187 height 27
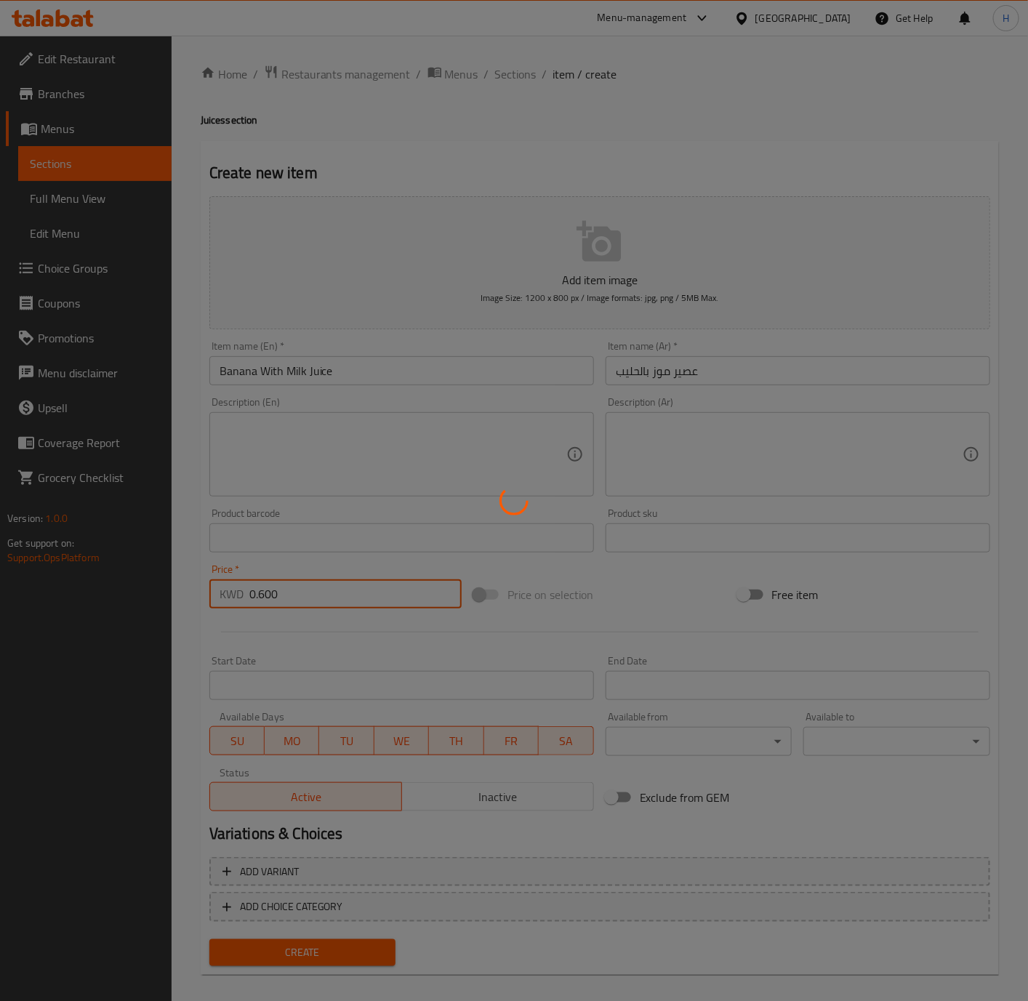
type input "0"
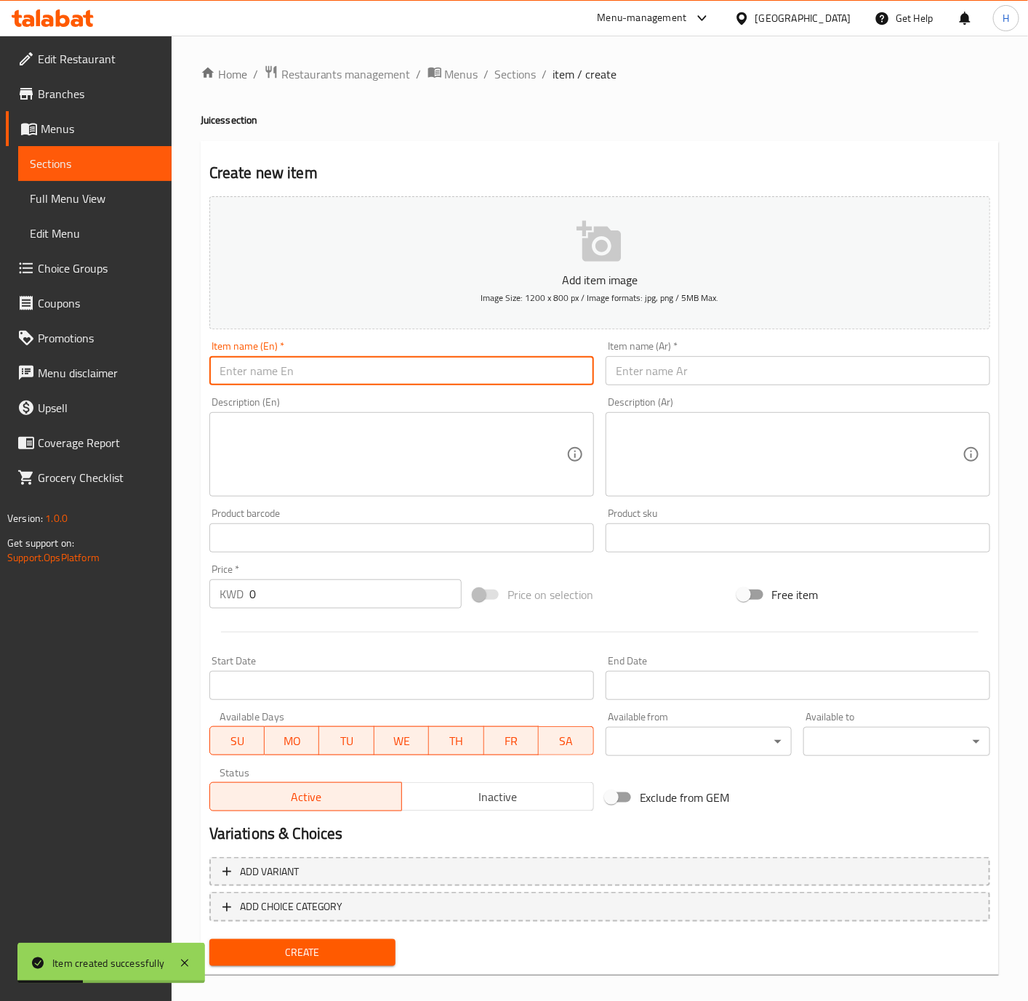
click at [423, 375] on input "text" at bounding box center [401, 370] width 385 height 29
paste input "Cocktail Juice"
type input "Cocktail Juice"
click at [702, 364] on input "text" at bounding box center [798, 370] width 385 height 29
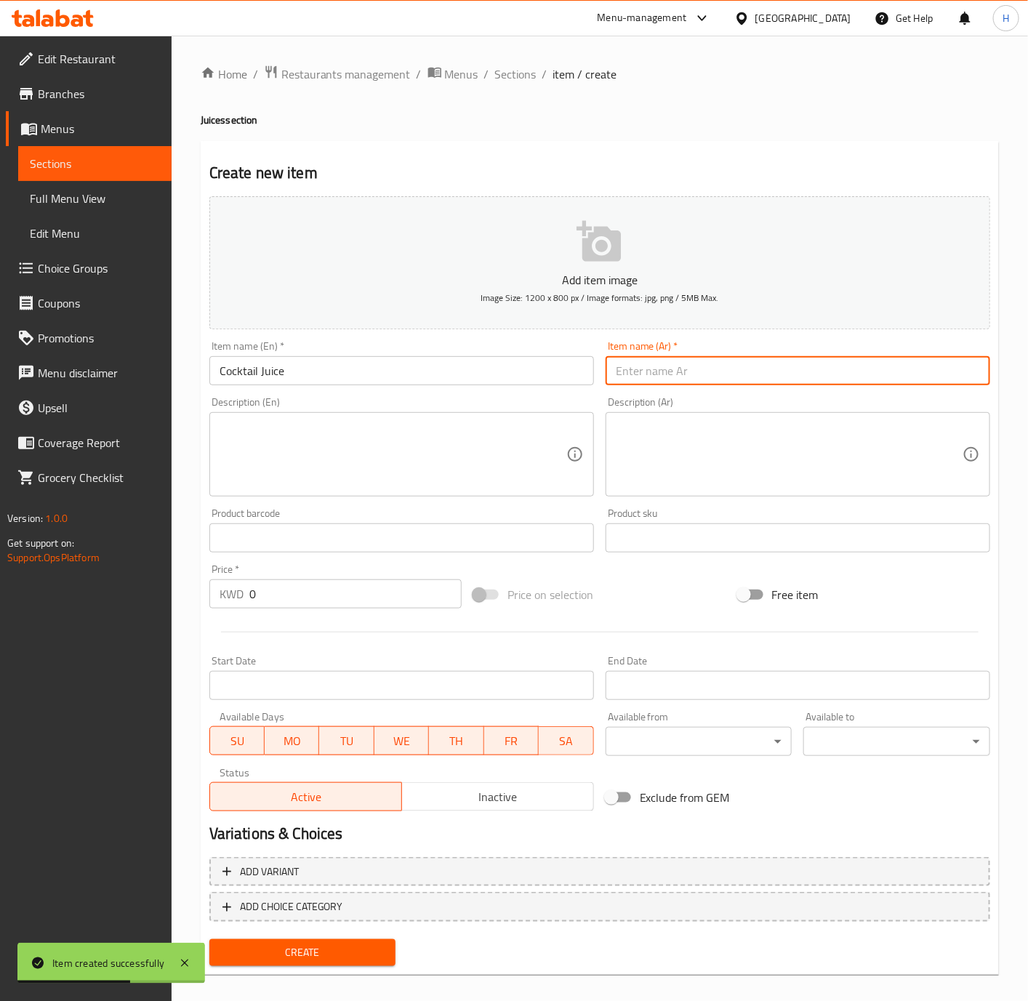
paste input "عصير كوكتيل"
type input "عصير كوكتيل"
click at [273, 593] on input "0" at bounding box center [355, 593] width 212 height 29
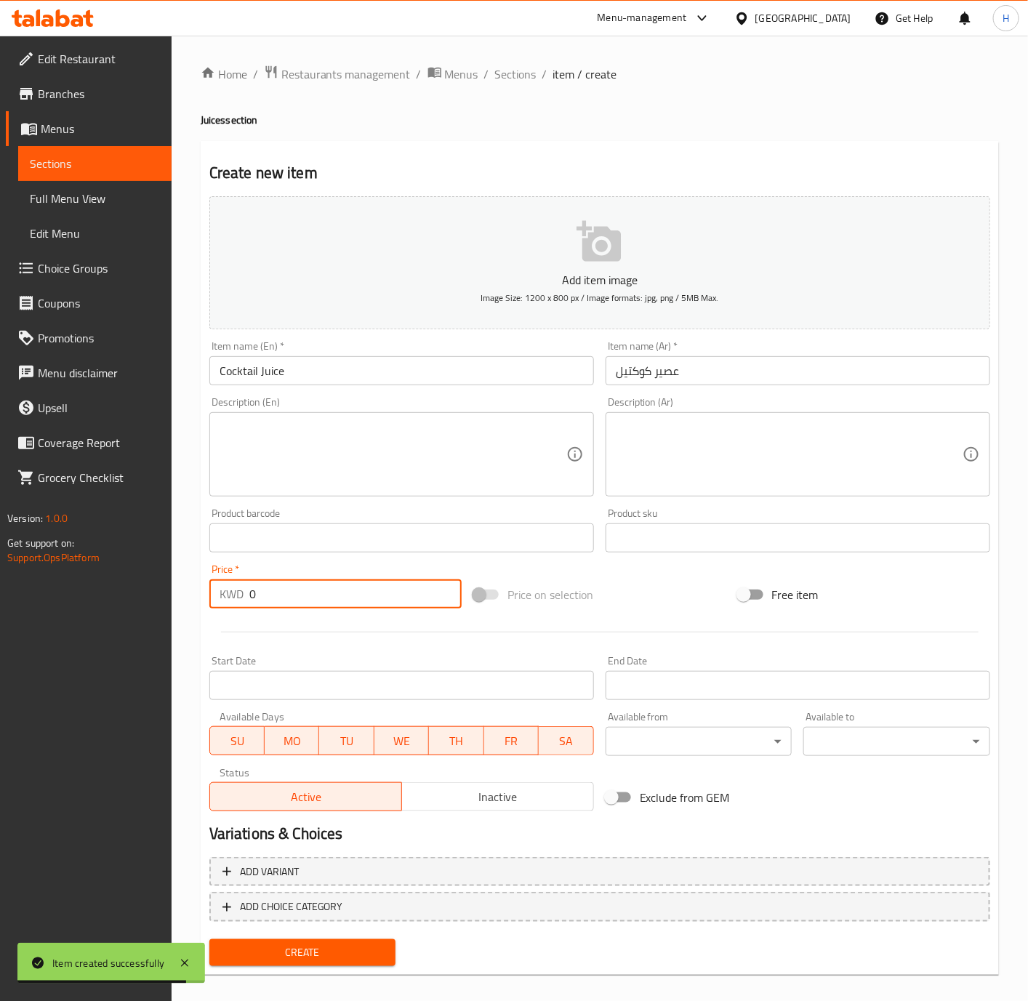
paste input ".600"
click at [273, 593] on input "0.600" at bounding box center [355, 593] width 212 height 29
type input "0.600"
click at [209, 939] on button "Create" at bounding box center [302, 952] width 187 height 27
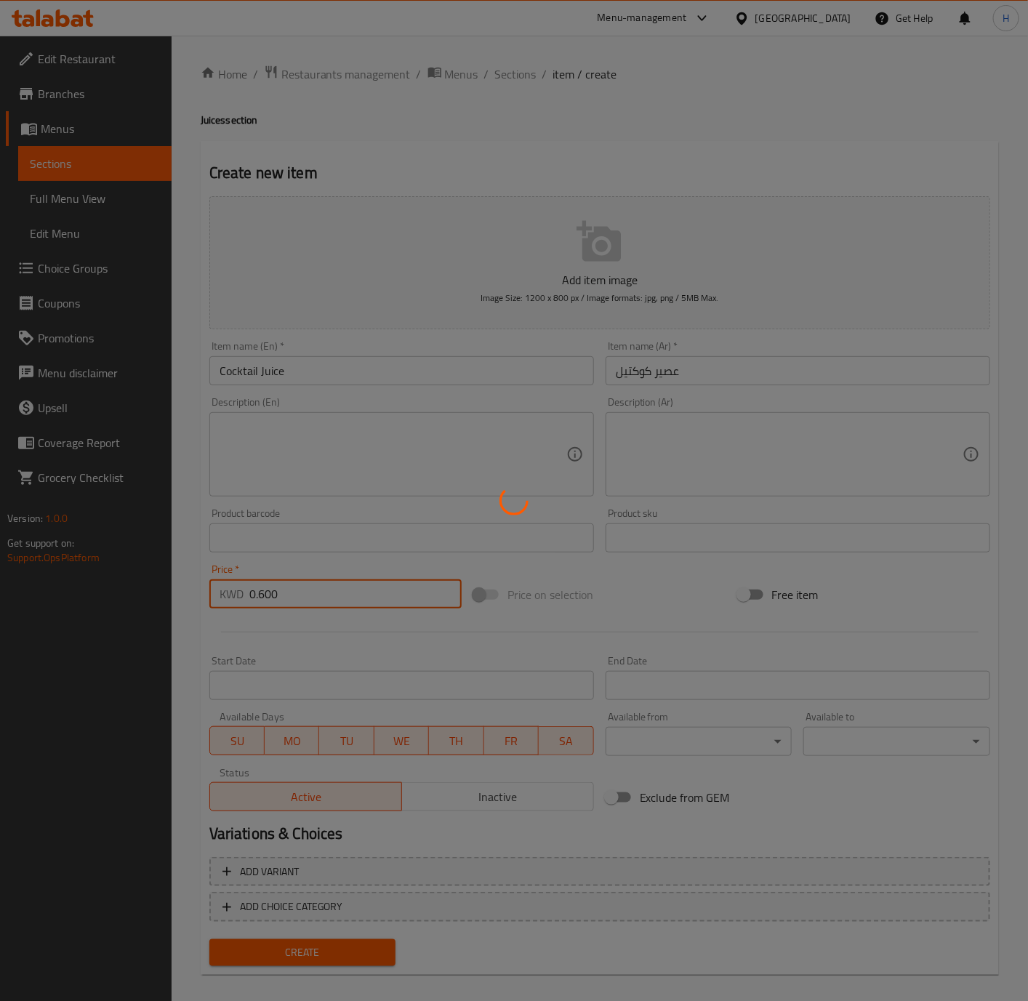
type input "0"
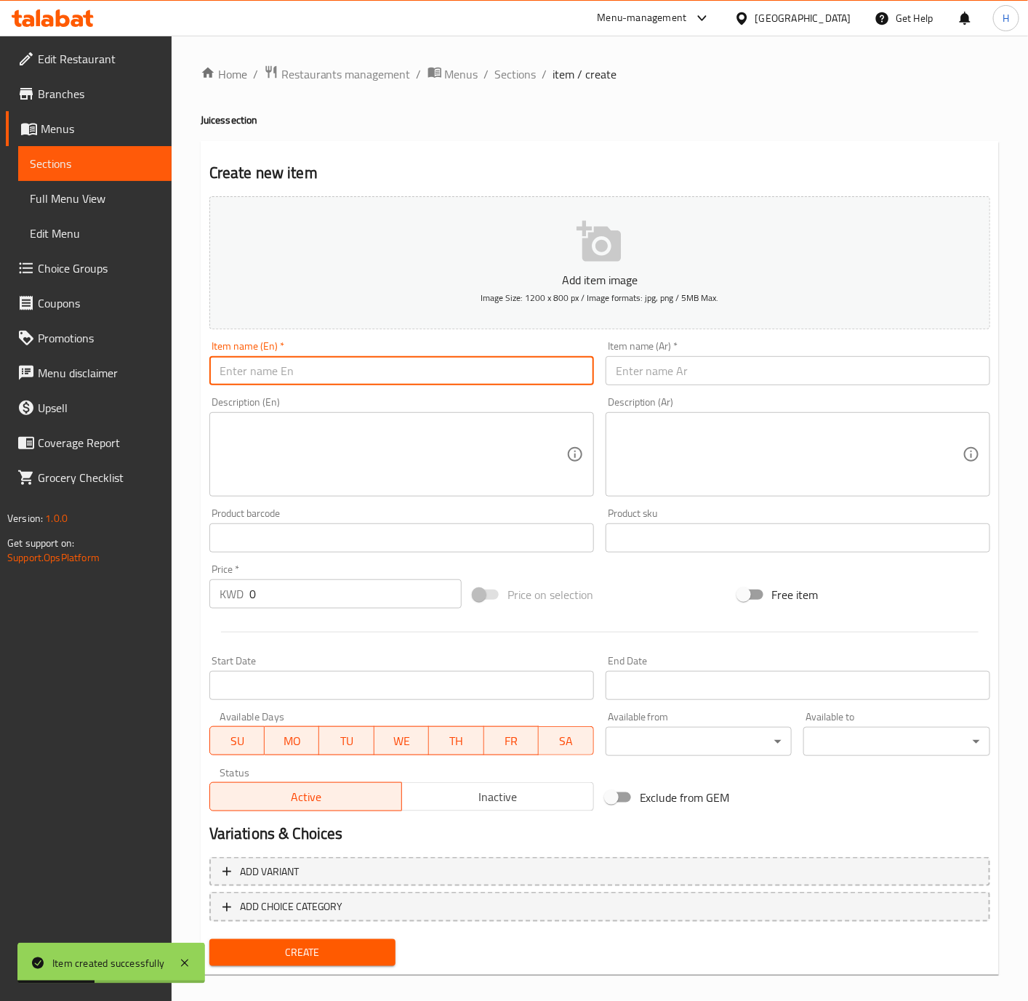
click at [356, 376] on input "text" at bounding box center [401, 370] width 385 height 29
paste input "Emperor Juice"
type input "Emperor Juice"
click at [763, 395] on div "Description (Ar) Description (Ar)" at bounding box center [798, 446] width 396 height 111
drag, startPoint x: 774, startPoint y: 363, endPoint x: 1028, endPoint y: 398, distance: 256.1
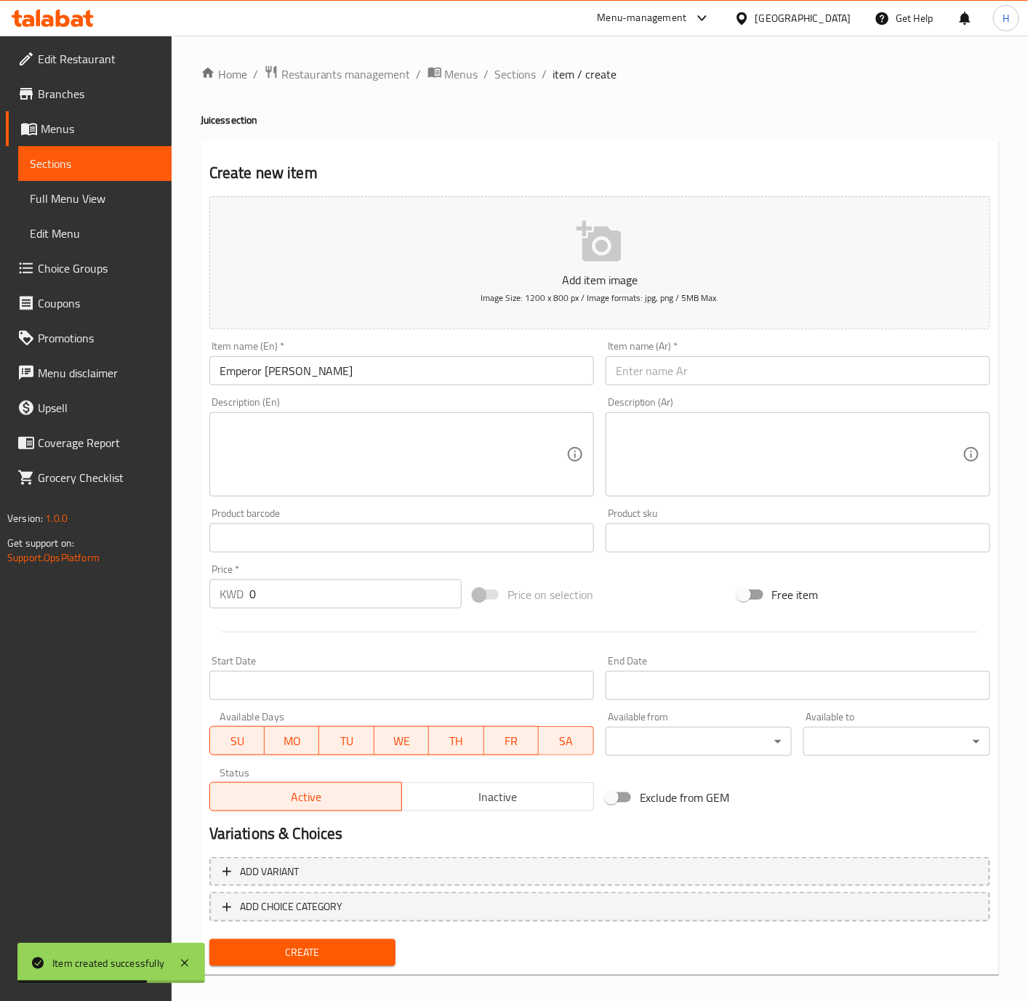
click at [774, 363] on input "text" at bounding box center [798, 370] width 385 height 29
paste input "عصير إمبراطور"
type input "عصير إمبراطور"
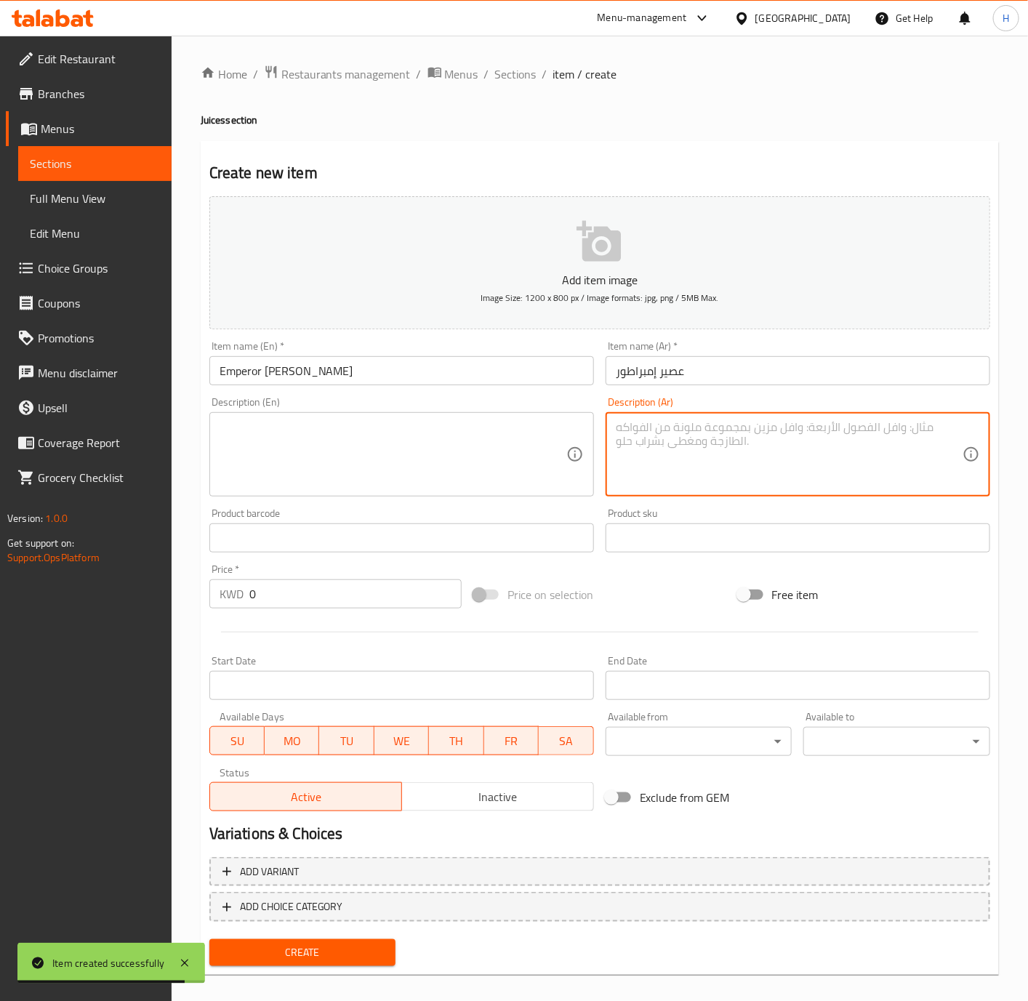
click at [890, 452] on textarea at bounding box center [789, 454] width 347 height 69
paste textarea "عصير إمبراطور ، مزيج عصير مهيب وملكي."
type textarea "عصير إمبراطور ، مزيج عصير مهيب وملكي."
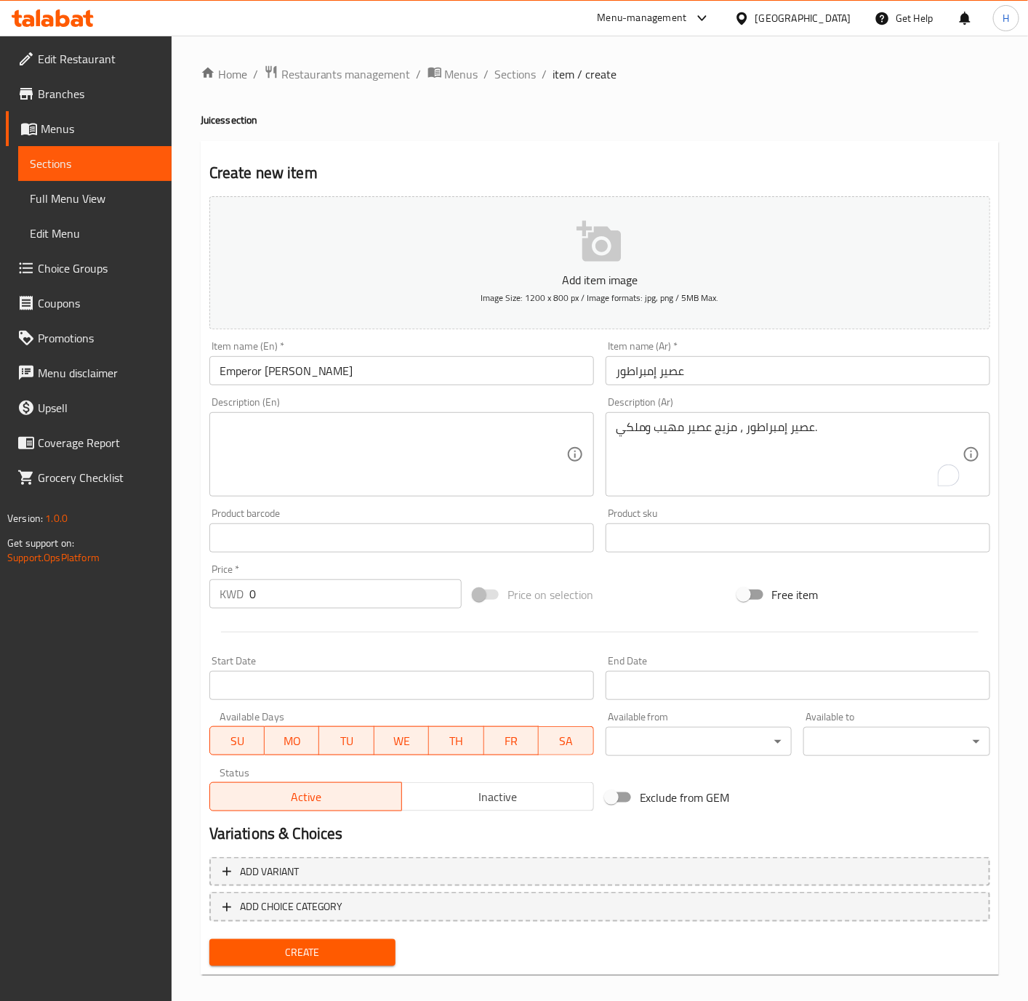
click at [385, 450] on textarea at bounding box center [393, 454] width 347 height 69
paste textarea "Emperor Juice, a majestic and royal juice blend."
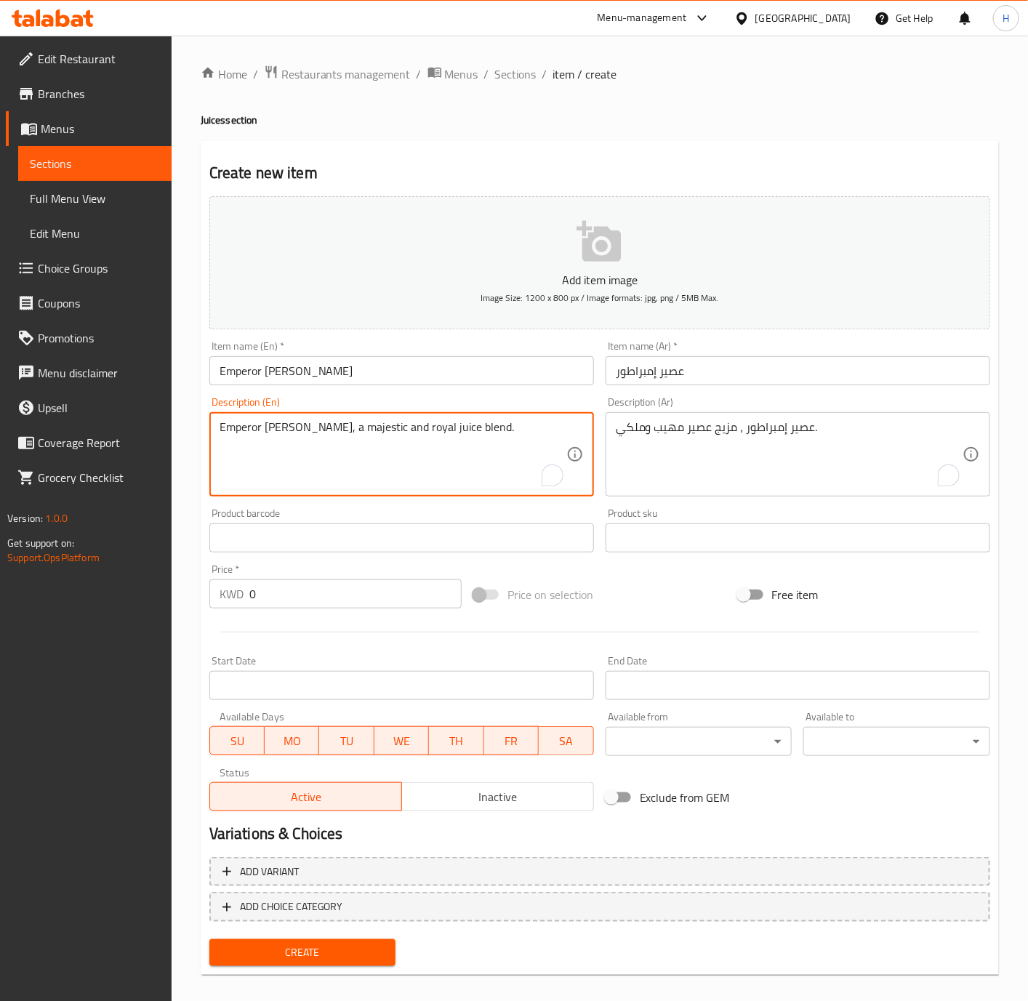
click at [321, 435] on textarea "Emperor Juice, a majestic and royal juice blend." at bounding box center [393, 454] width 347 height 69
type textarea "Emperor Juice, a Maheeb and Malaki juice blend."
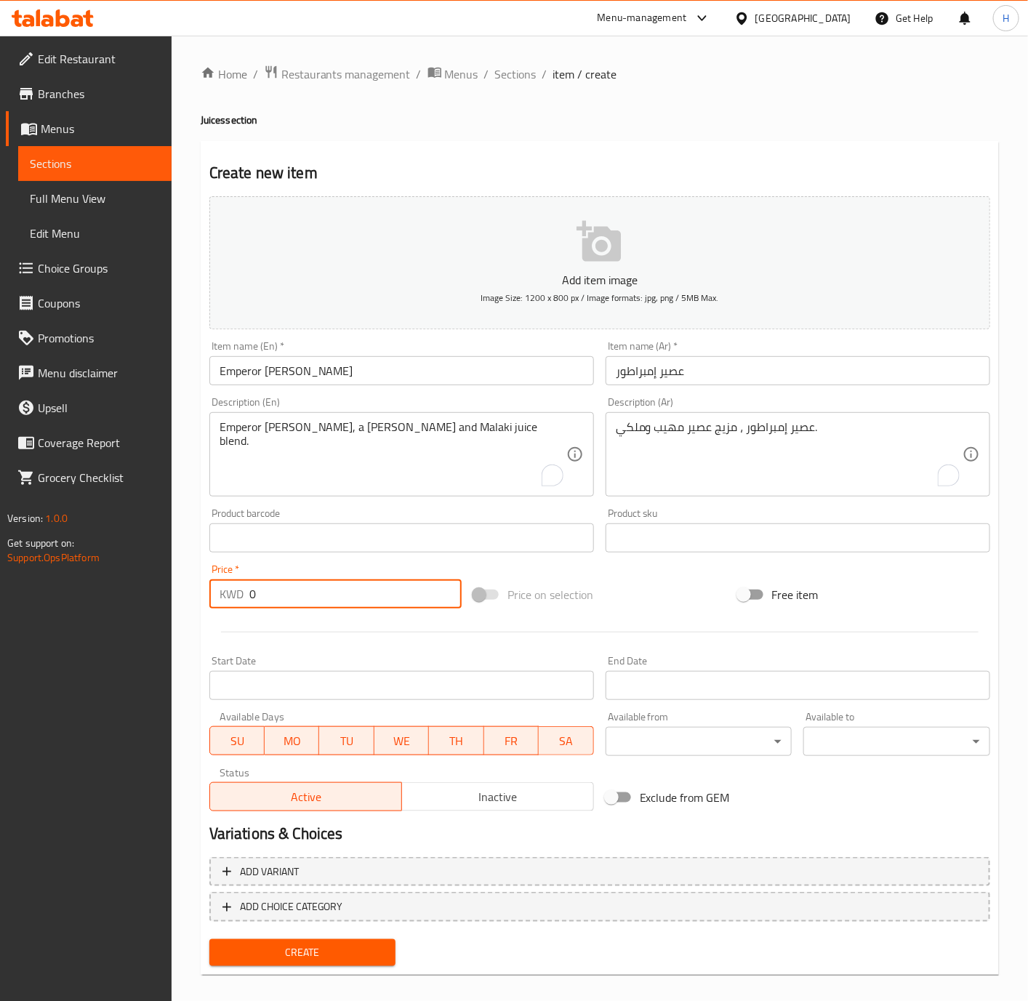
click at [373, 593] on input "0" at bounding box center [355, 593] width 212 height 29
paste input ".600"
type input "0.600"
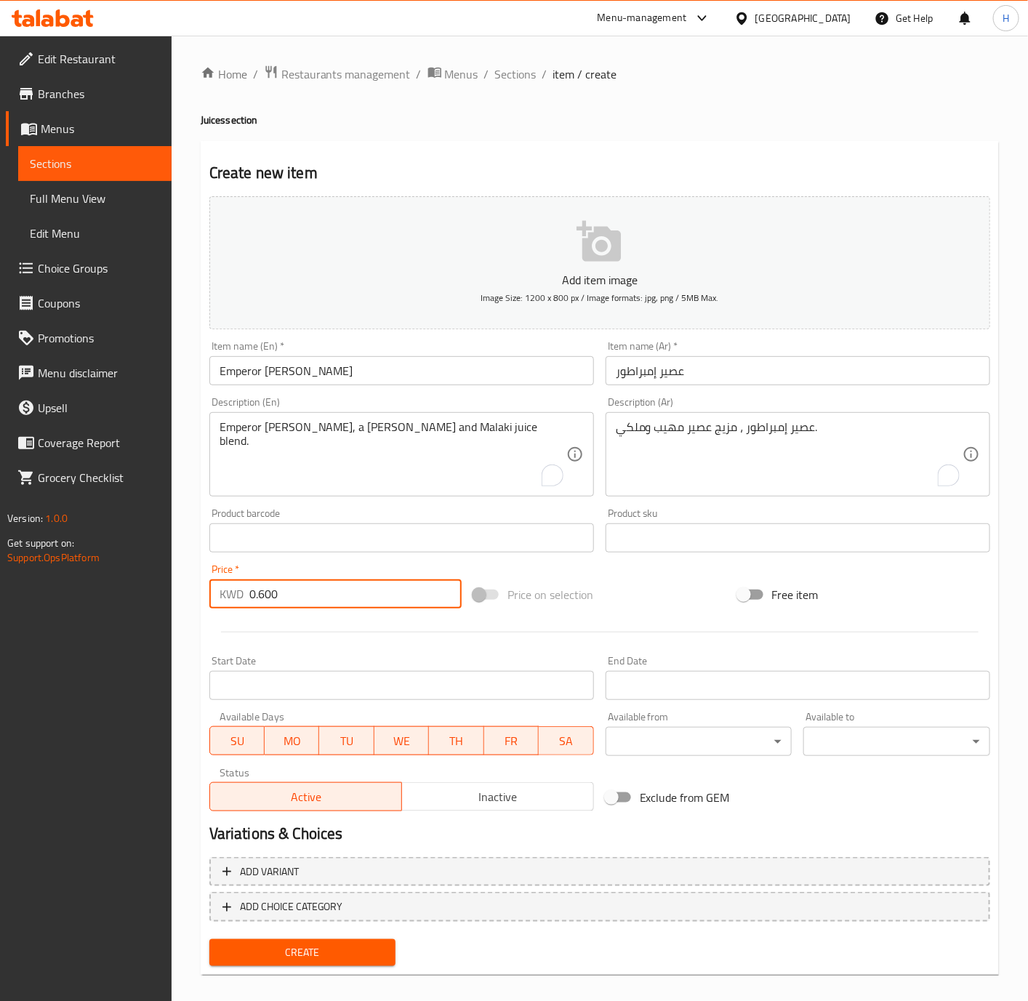
click at [331, 949] on span "Create" at bounding box center [303, 953] width 164 height 18
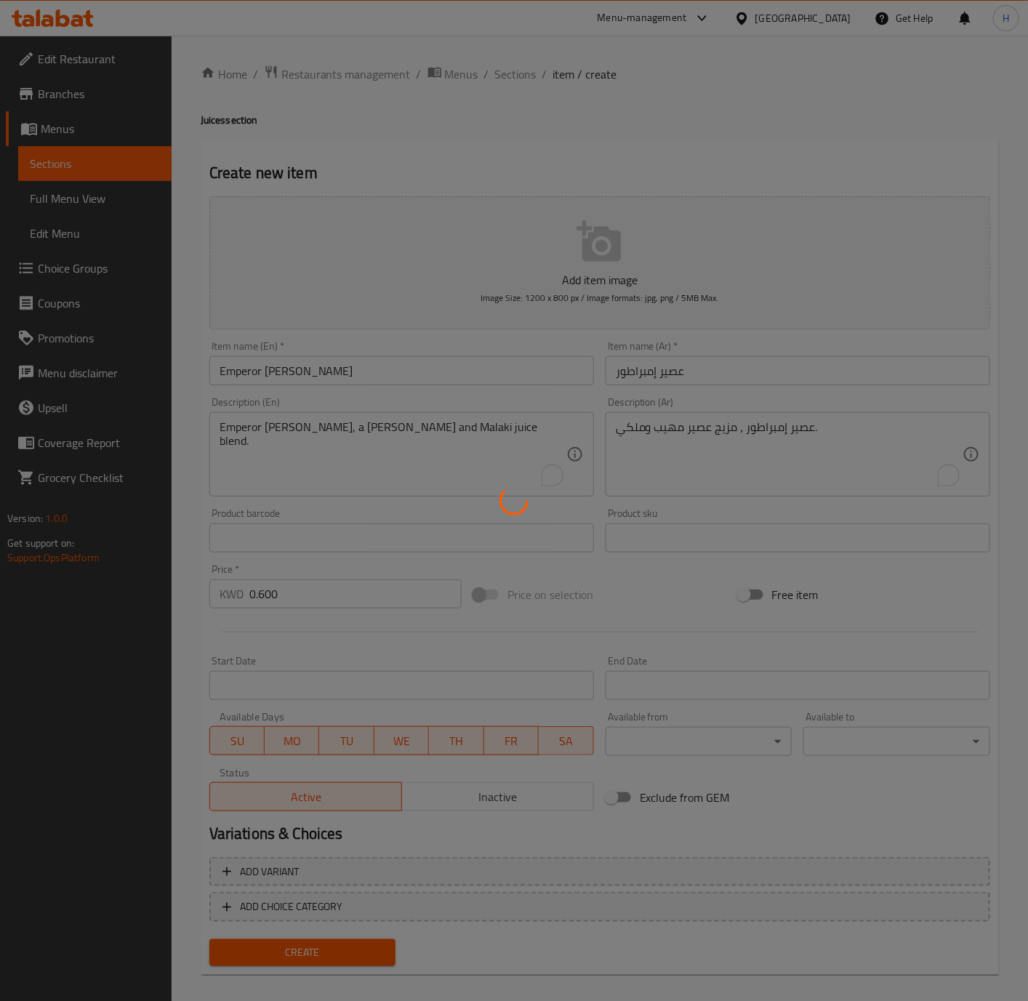
type input "0"
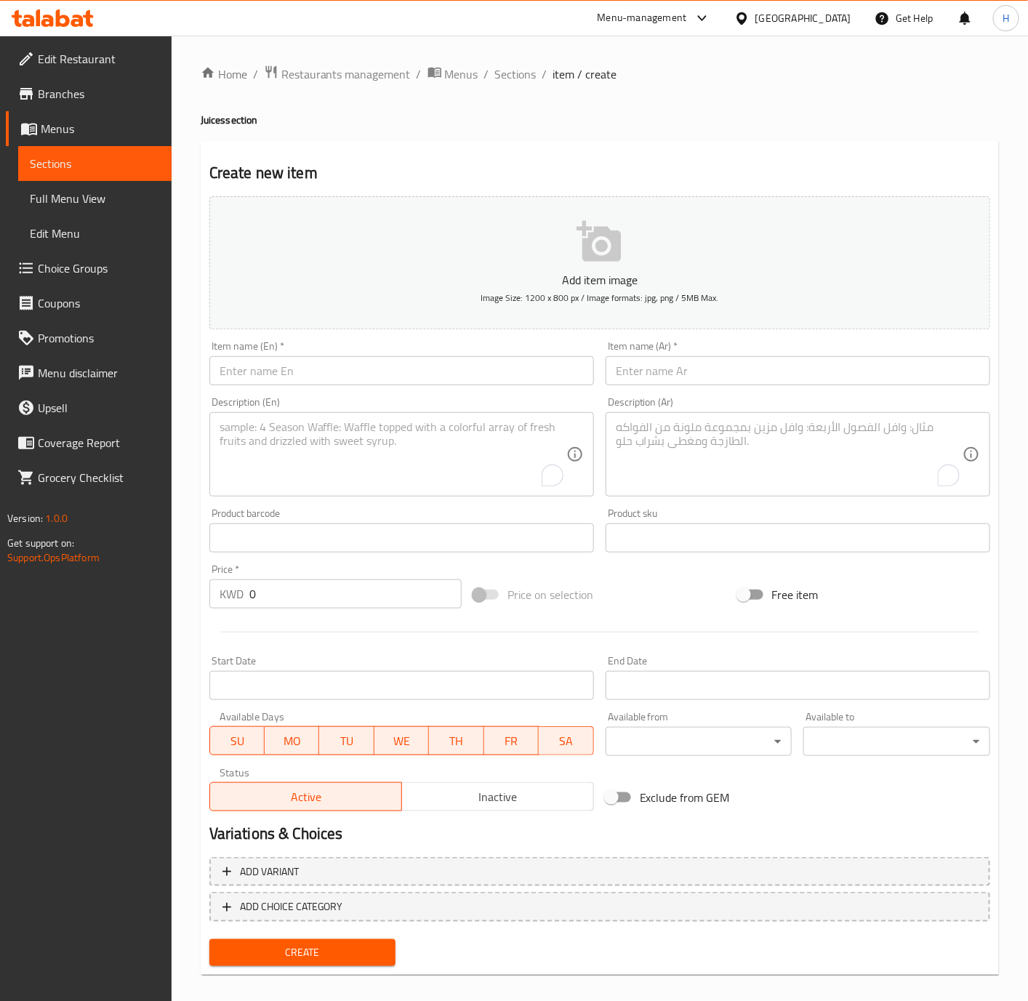
click at [406, 369] on input "text" at bounding box center [401, 370] width 385 height 29
paste input "Pepsi"
type input "Pepsi"
click at [703, 369] on input "text" at bounding box center [798, 370] width 385 height 29
paste input "بيبسي"
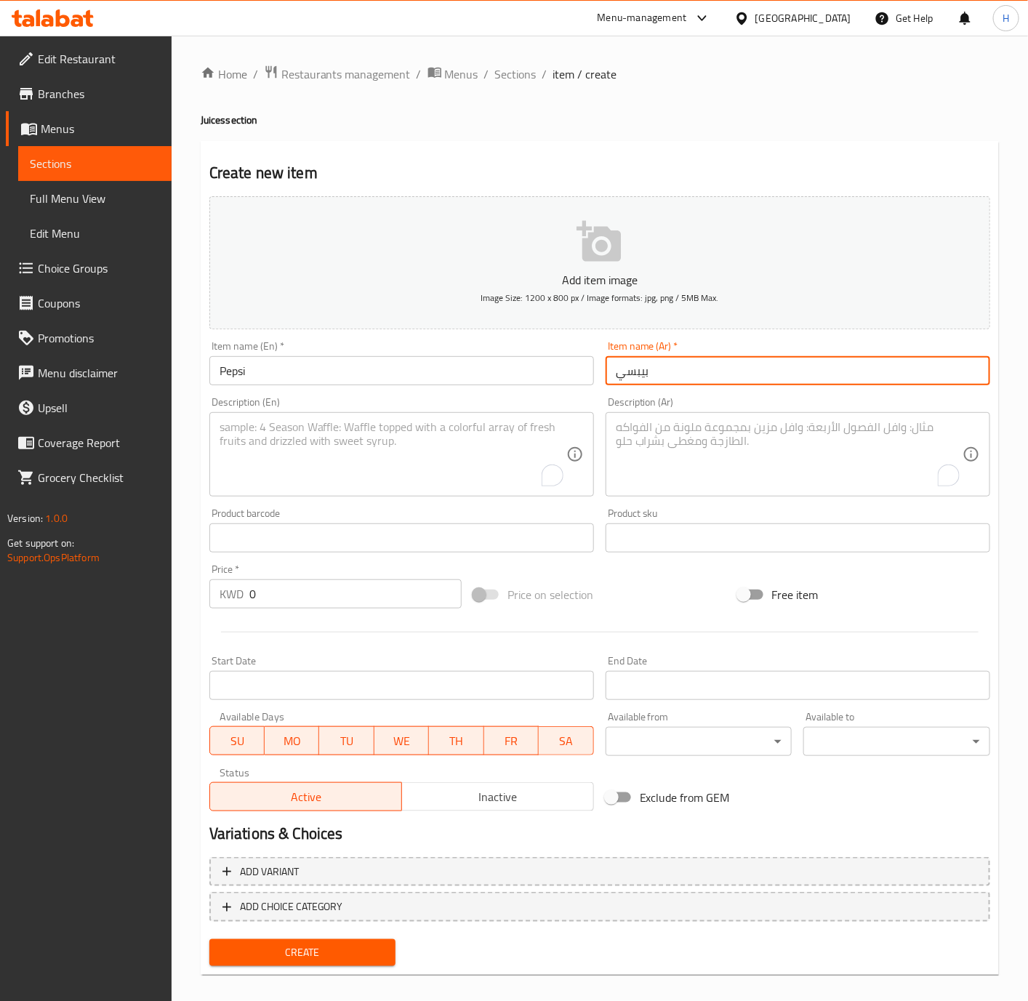
type input "بيبسي"
click at [273, 605] on input "0" at bounding box center [355, 593] width 212 height 29
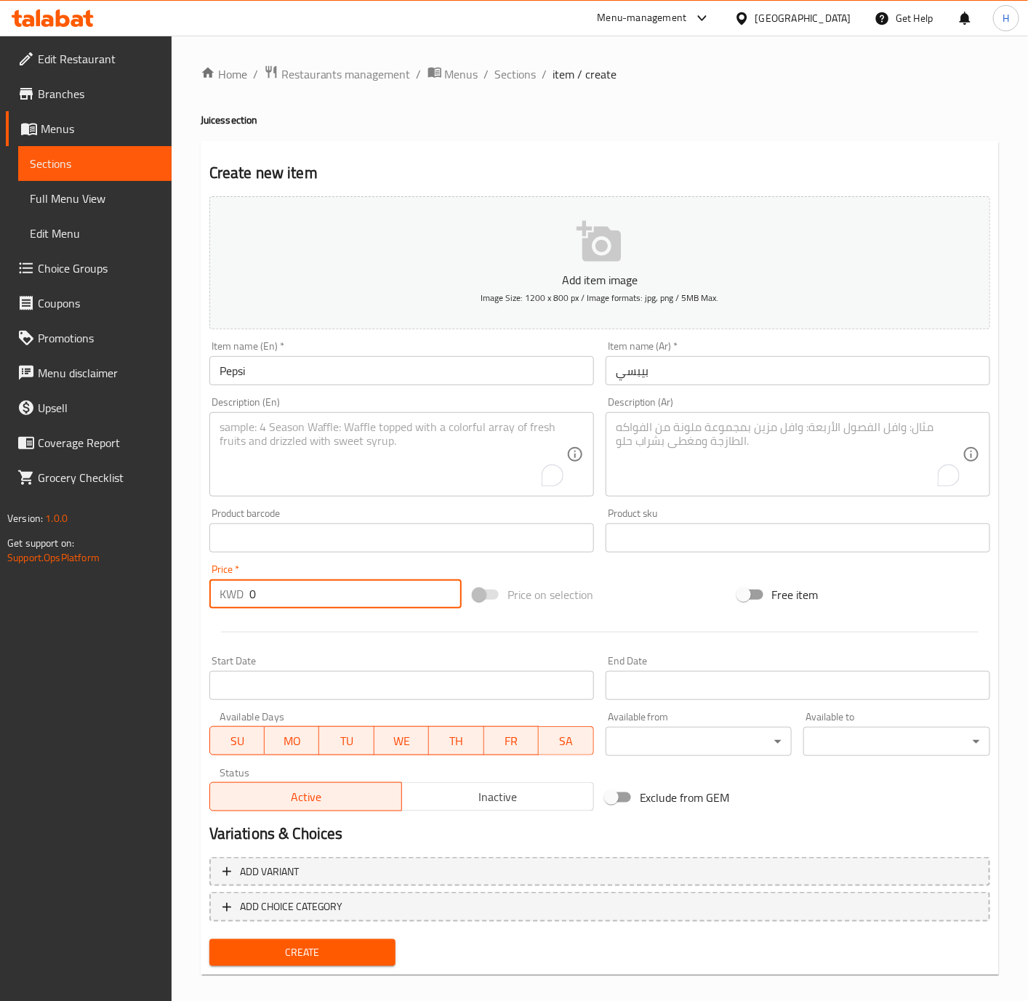
click at [273, 605] on input "0" at bounding box center [355, 593] width 212 height 29
paste input ".150"
type input "0.150"
click at [317, 960] on span "Create" at bounding box center [303, 953] width 164 height 18
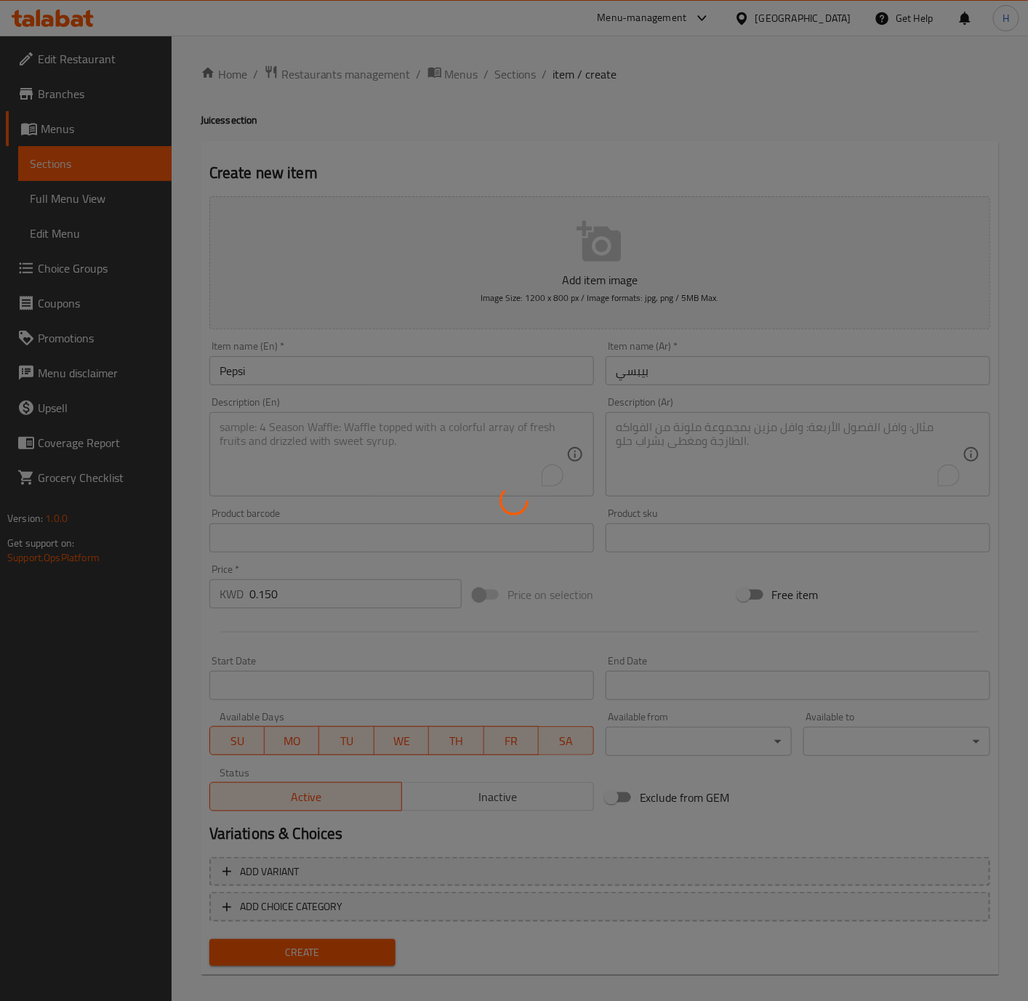
type input "0"
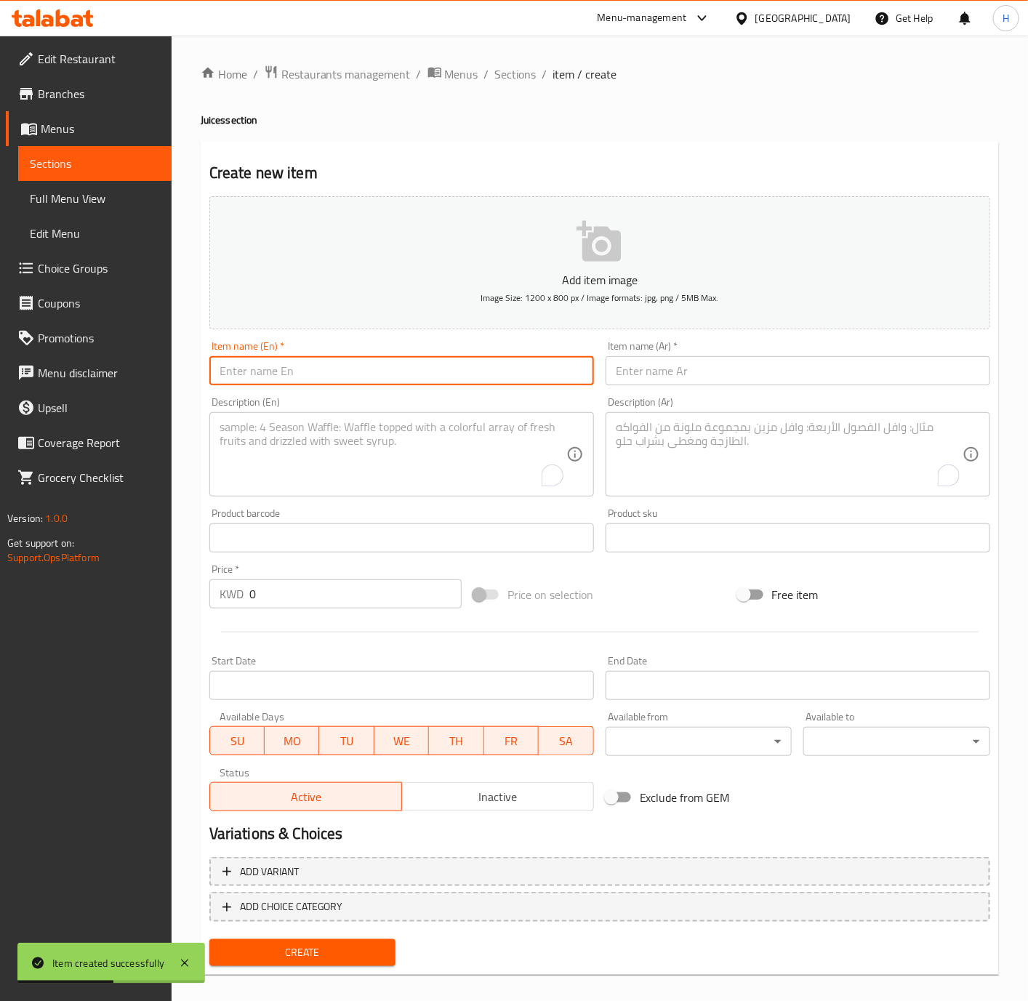
click at [537, 374] on input "text" at bounding box center [401, 370] width 385 height 29
paste input "Water"
type input "Water"
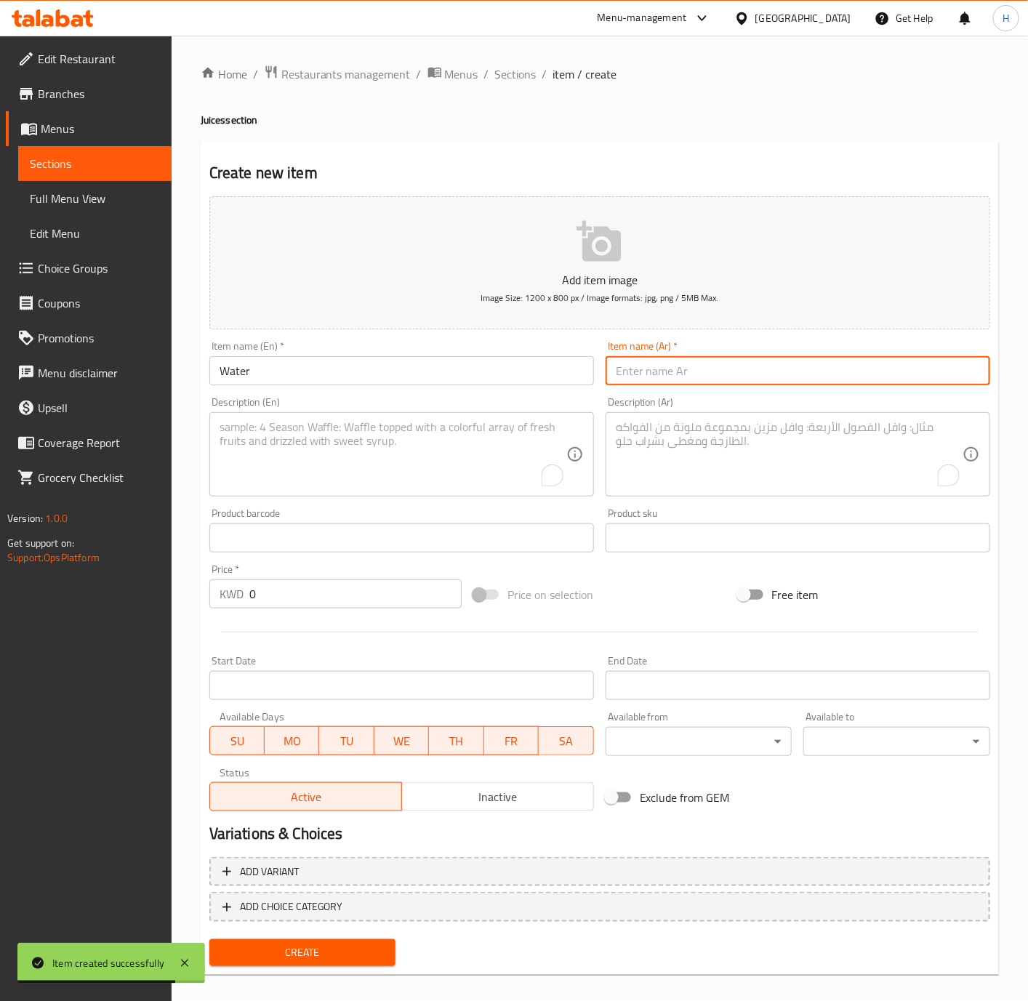
click at [698, 369] on input "text" at bounding box center [798, 370] width 385 height 29
paste input "مياه"
type input "مياه"
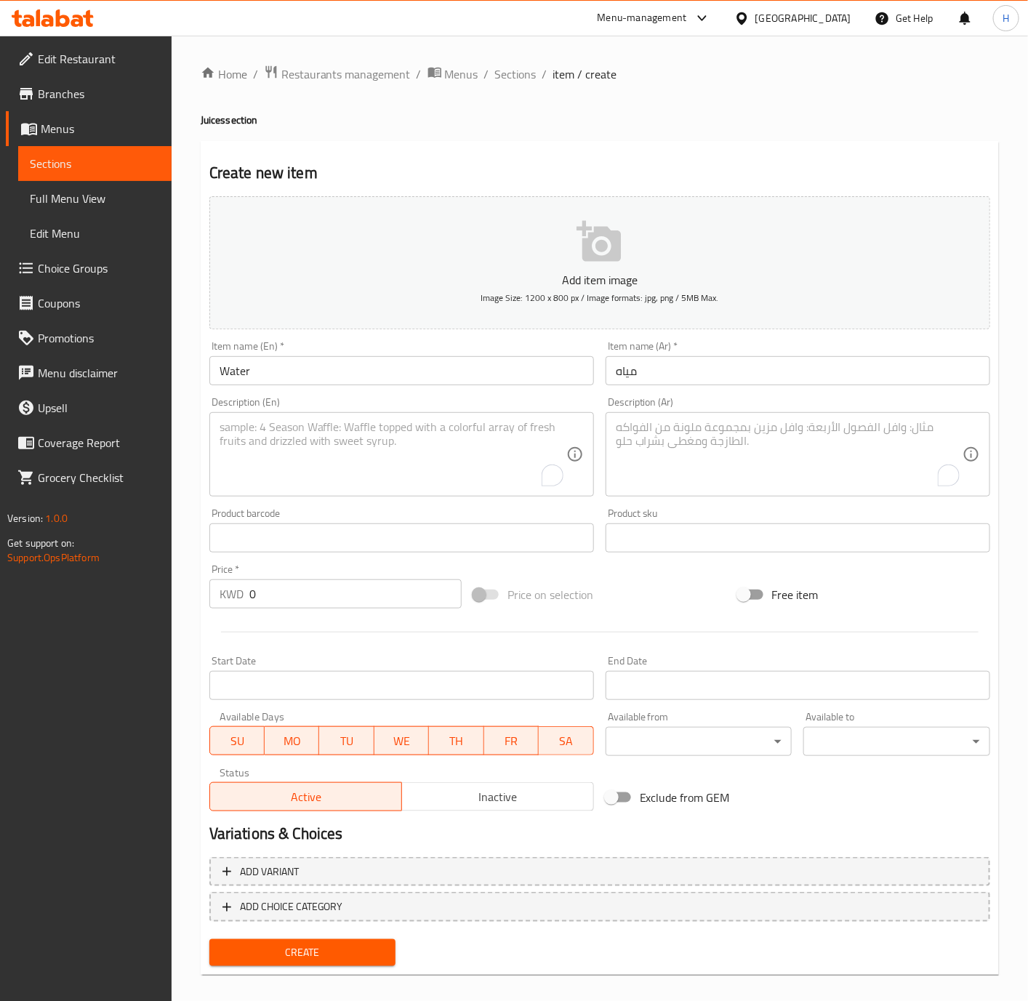
click at [387, 600] on input "0" at bounding box center [355, 593] width 212 height 29
paste input ".100"
type input "0.100"
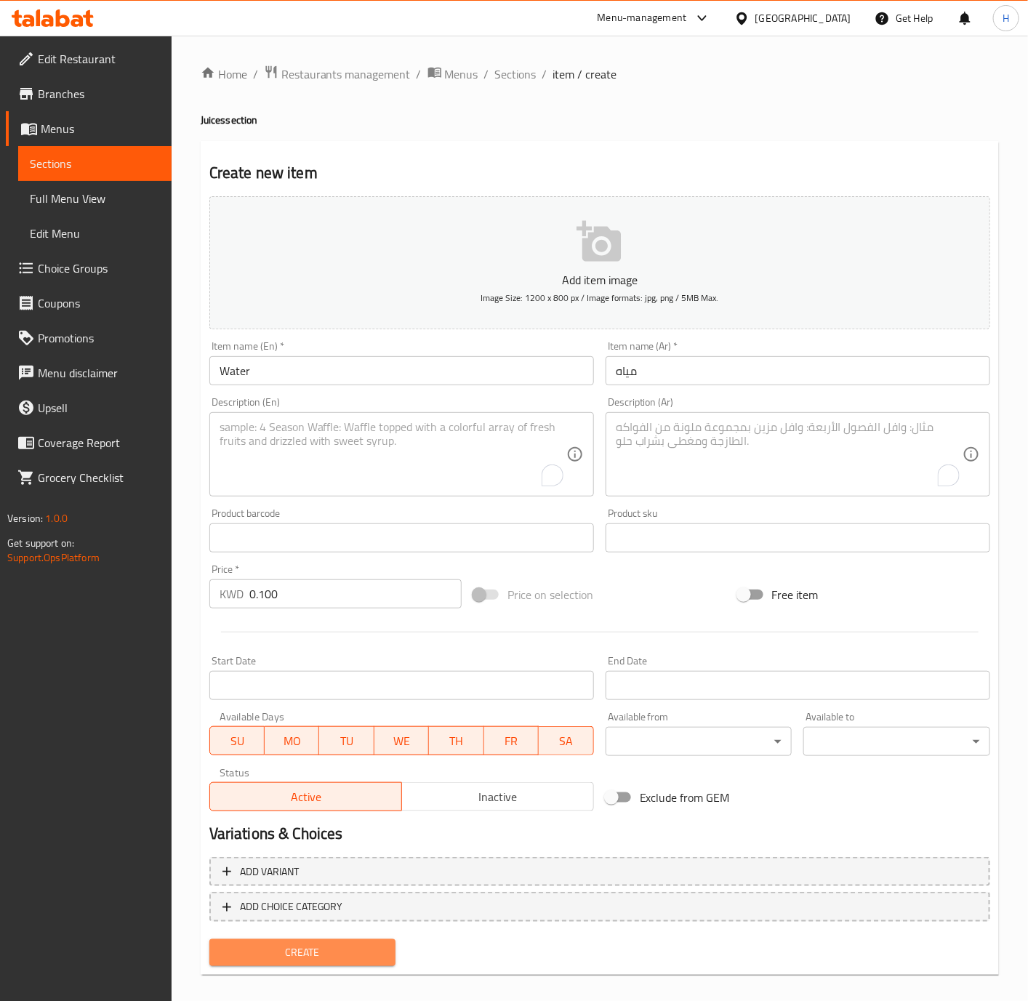
click at [358, 949] on span "Create" at bounding box center [303, 953] width 164 height 18
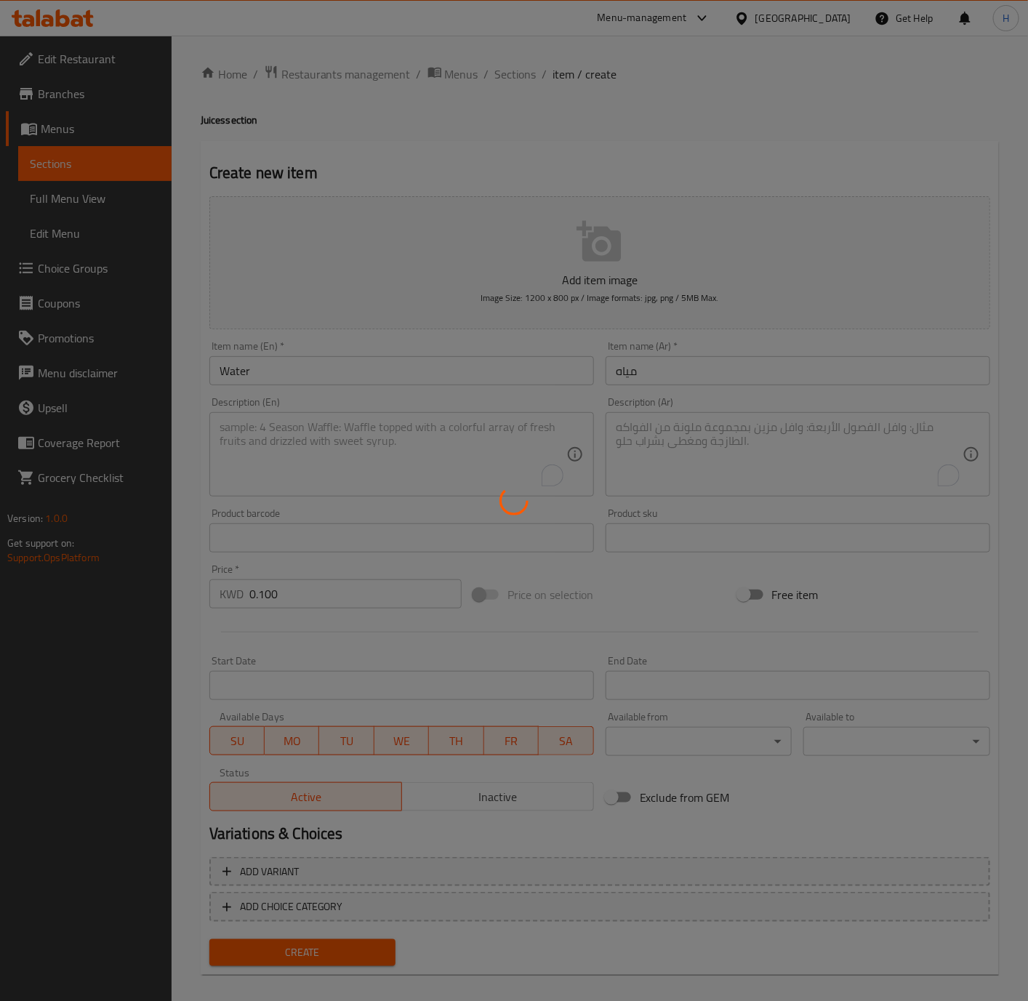
type input "0"
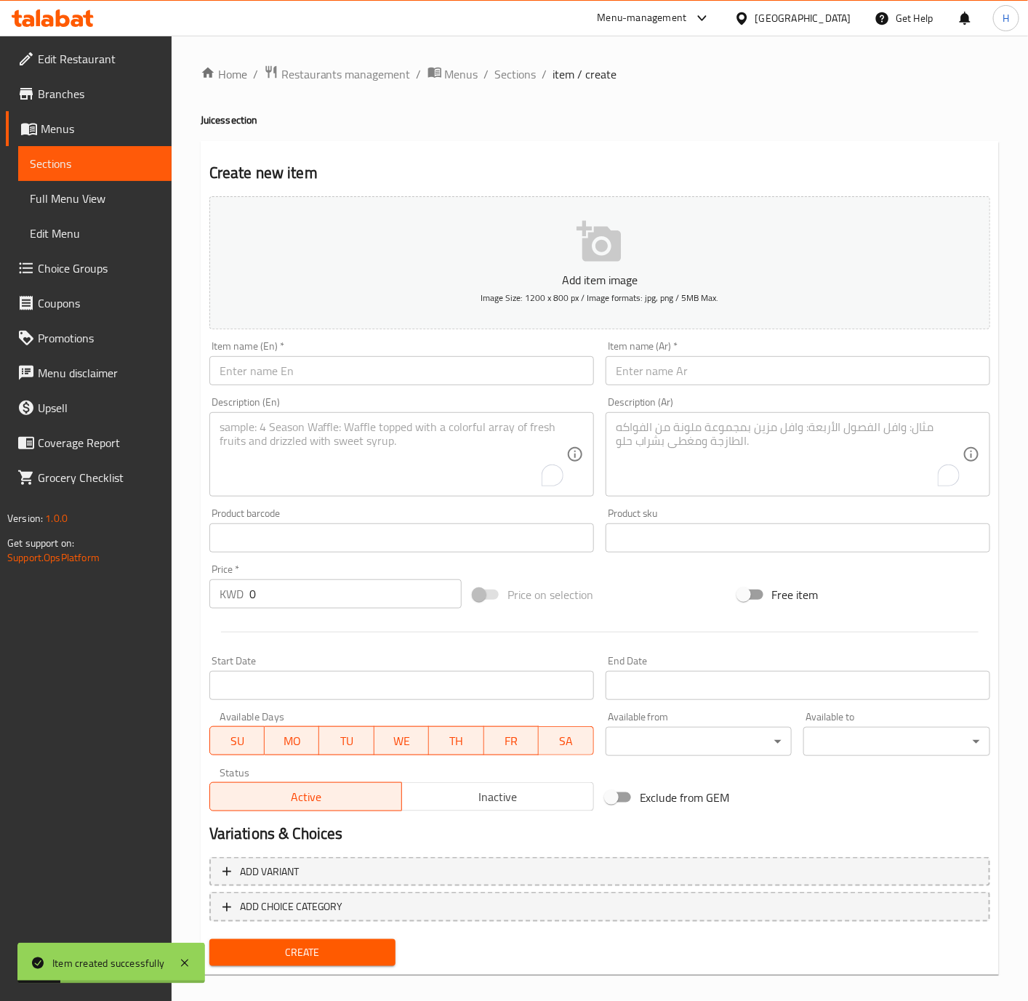
drag, startPoint x: 476, startPoint y: 379, endPoint x: 1010, endPoint y: 441, distance: 537.0
click at [476, 379] on input "text" at bounding box center [401, 370] width 385 height 29
paste input "Samadi Juice"
type input "Samadi Juice"
drag, startPoint x: 777, startPoint y: 371, endPoint x: 800, endPoint y: 371, distance: 23.3
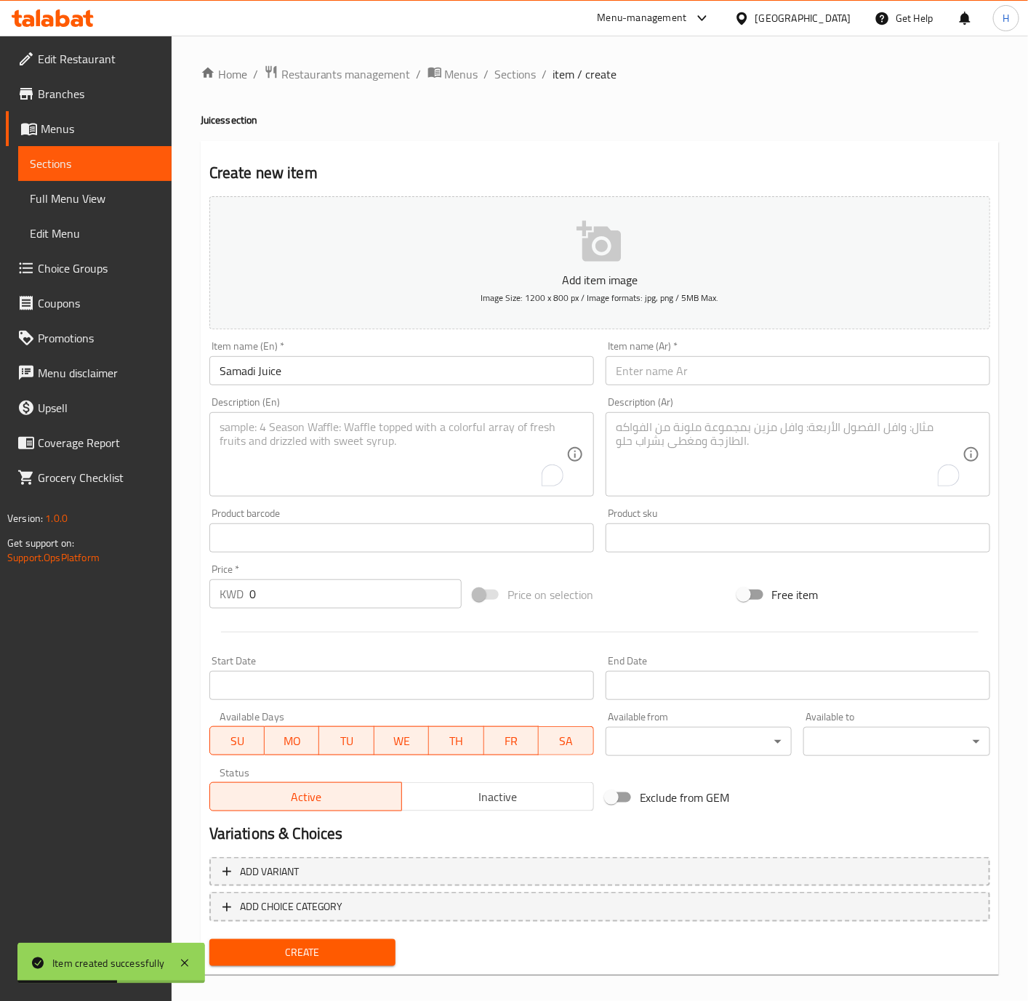
click at [777, 371] on input "text" at bounding box center [798, 370] width 385 height 29
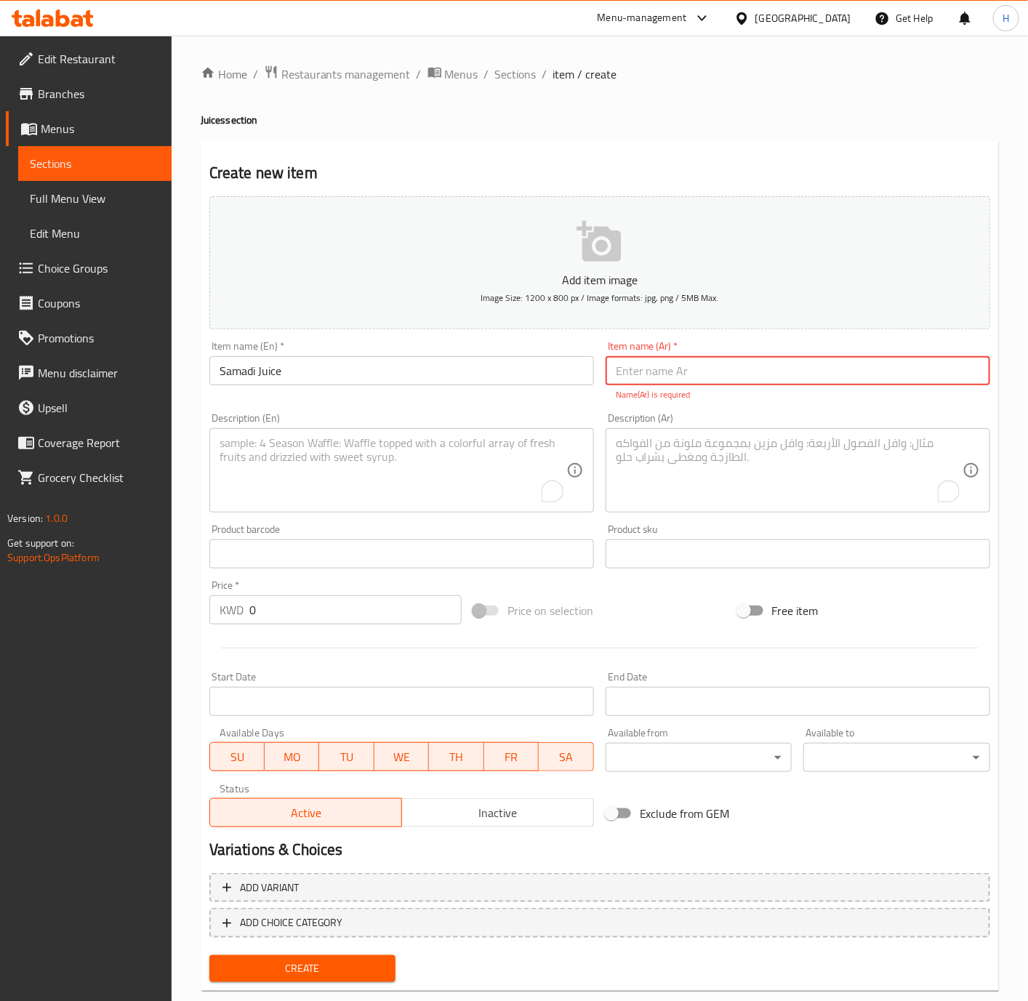
click at [813, 376] on input "text" at bounding box center [798, 370] width 385 height 29
paste input "عصير صمدي"
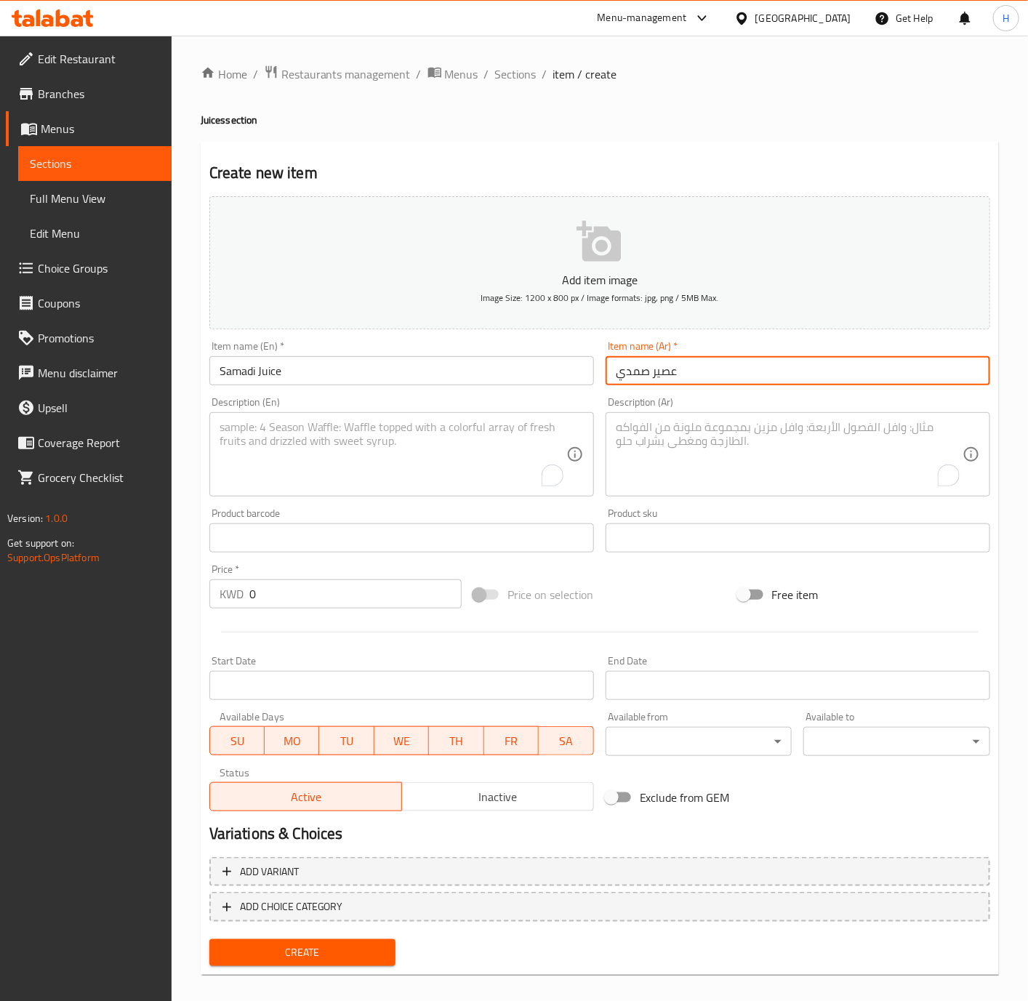
type input "عصير صمدي"
click at [866, 447] on textarea "To enrich screen reader interactions, please activate Accessibility in Grammarl…" at bounding box center [789, 454] width 347 height 69
paste textarea "عصير عشبي"
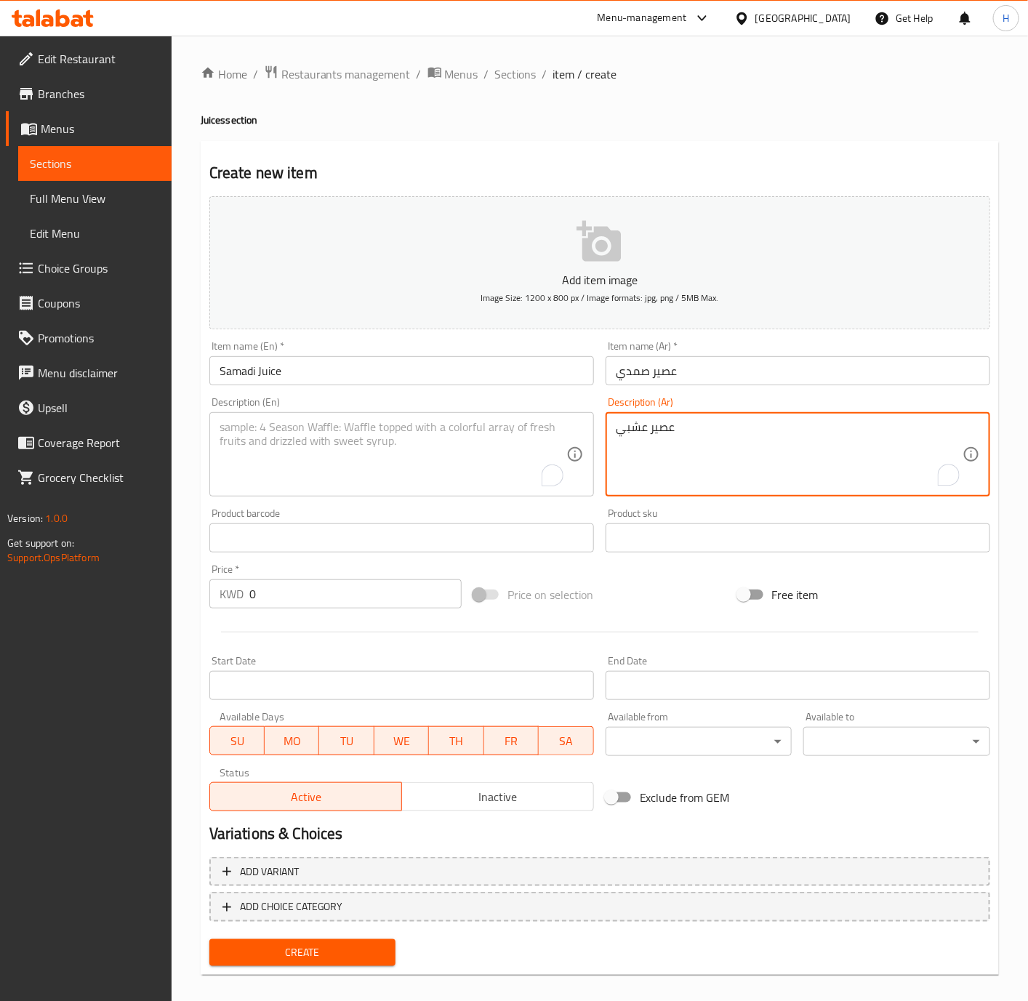
type textarea "عصير عشبي"
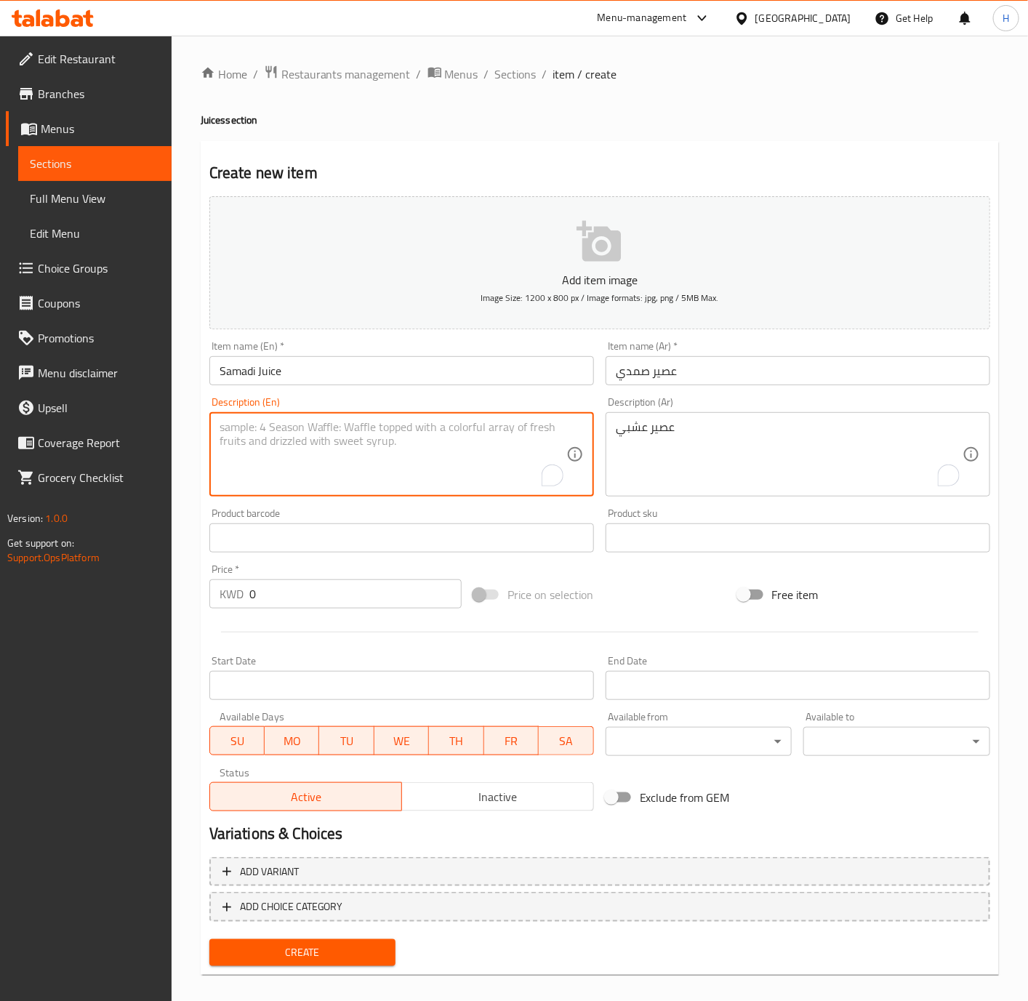
click at [399, 471] on textarea "To enrich screen reader interactions, please activate Accessibility in Grammarl…" at bounding box center [393, 454] width 347 height 69
paste textarea "herbal juice"
click at [406, 454] on textarea "herbal juice" at bounding box center [393, 454] width 347 height 69
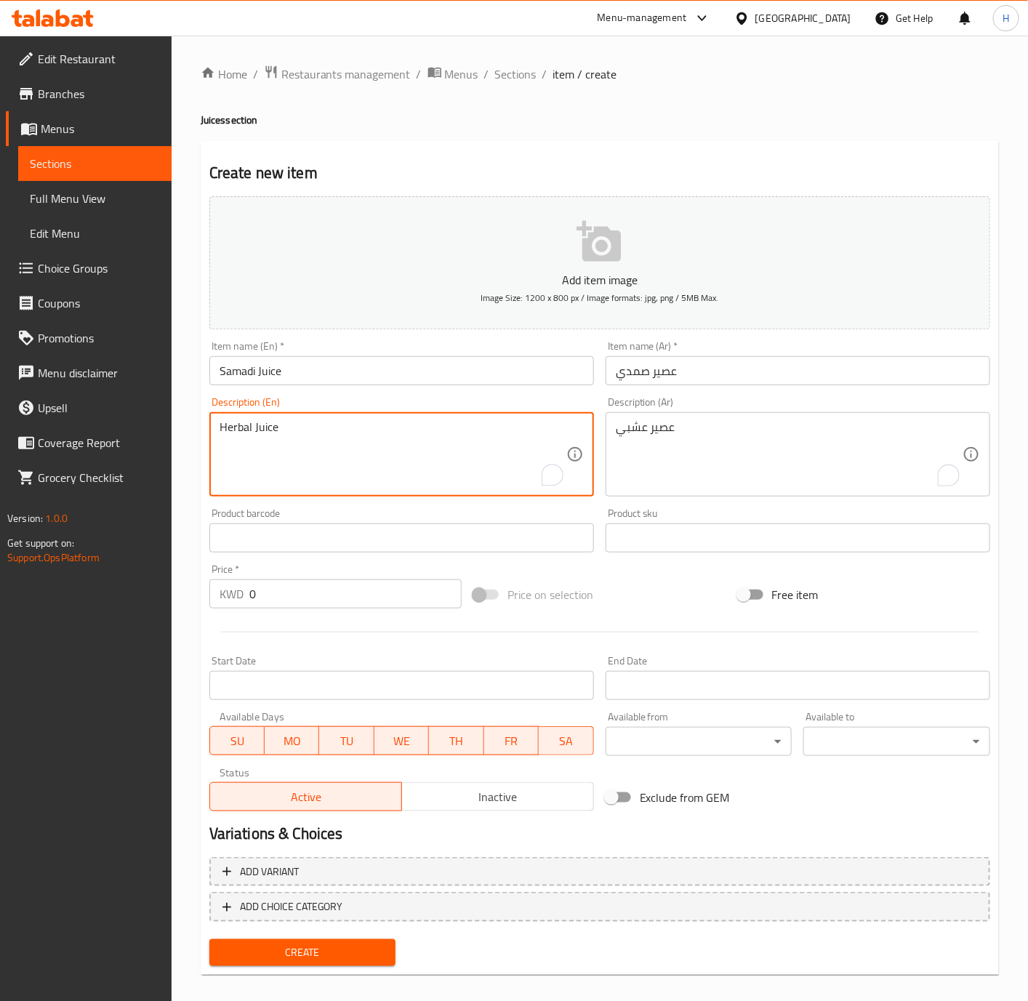
type textarea "Herbal Juice"
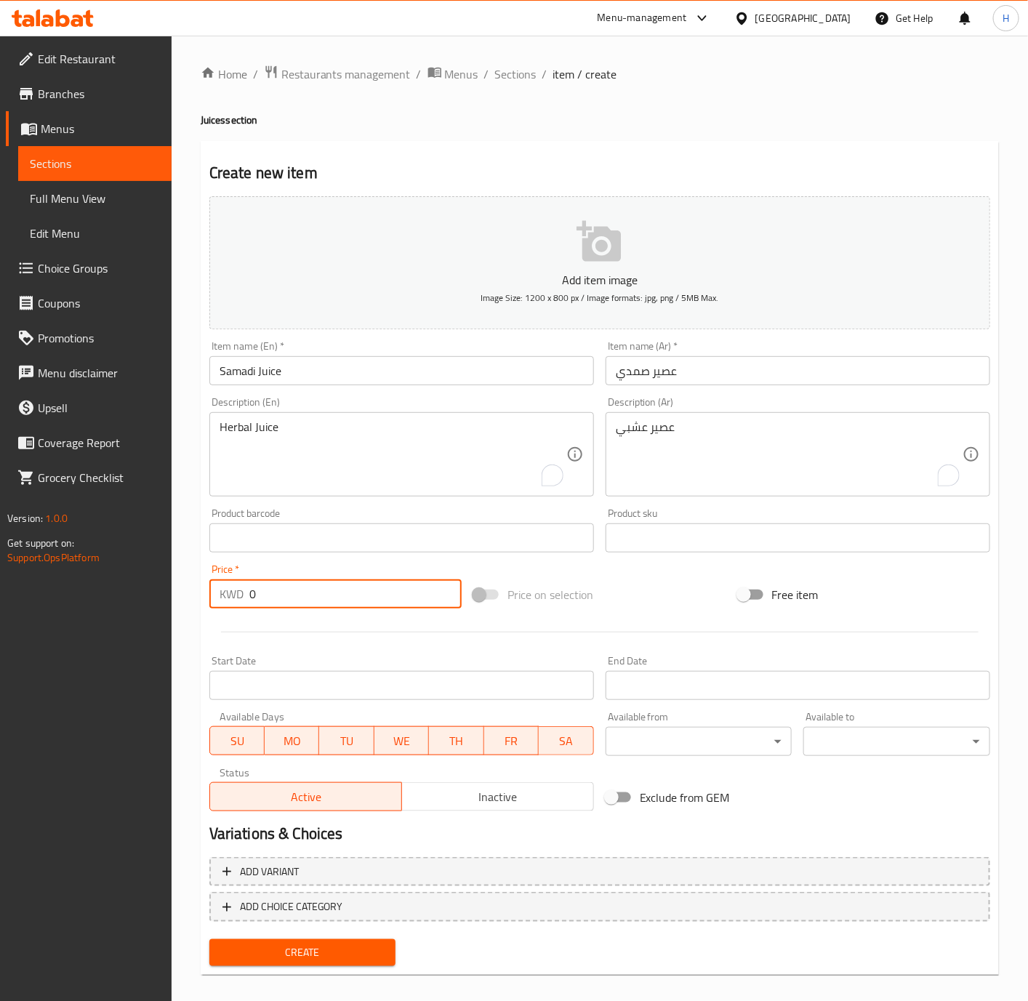
click at [314, 598] on input "0" at bounding box center [355, 593] width 212 height 29
paste input ".750"
type input "0.750"
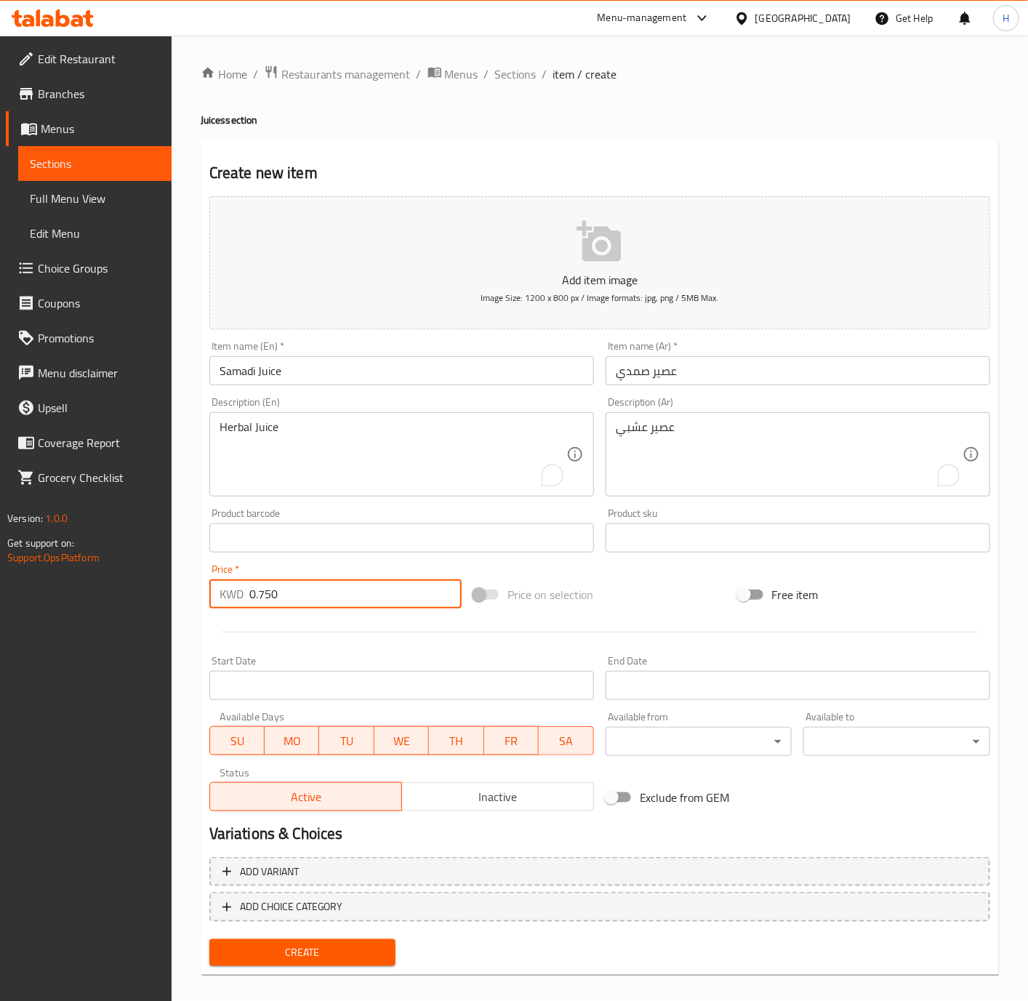
click at [209, 939] on button "Create" at bounding box center [302, 952] width 187 height 27
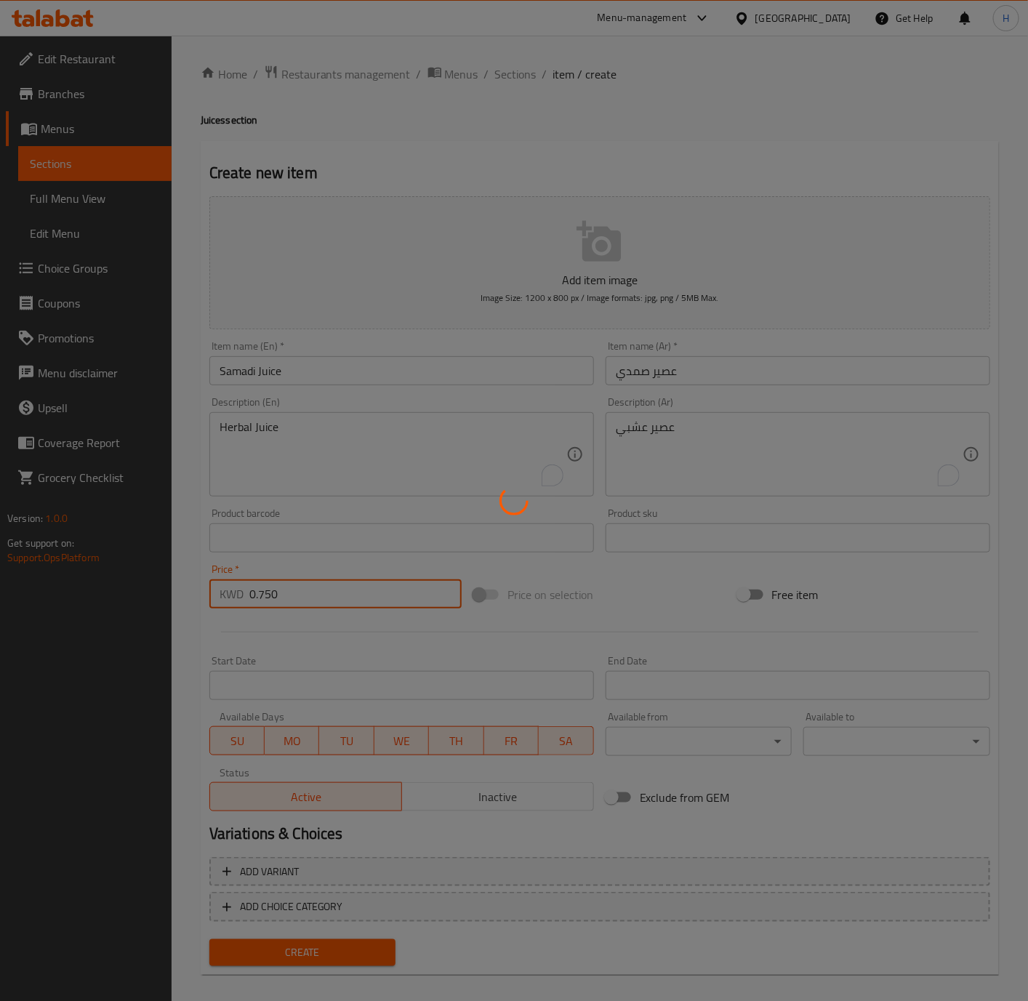
type input "0"
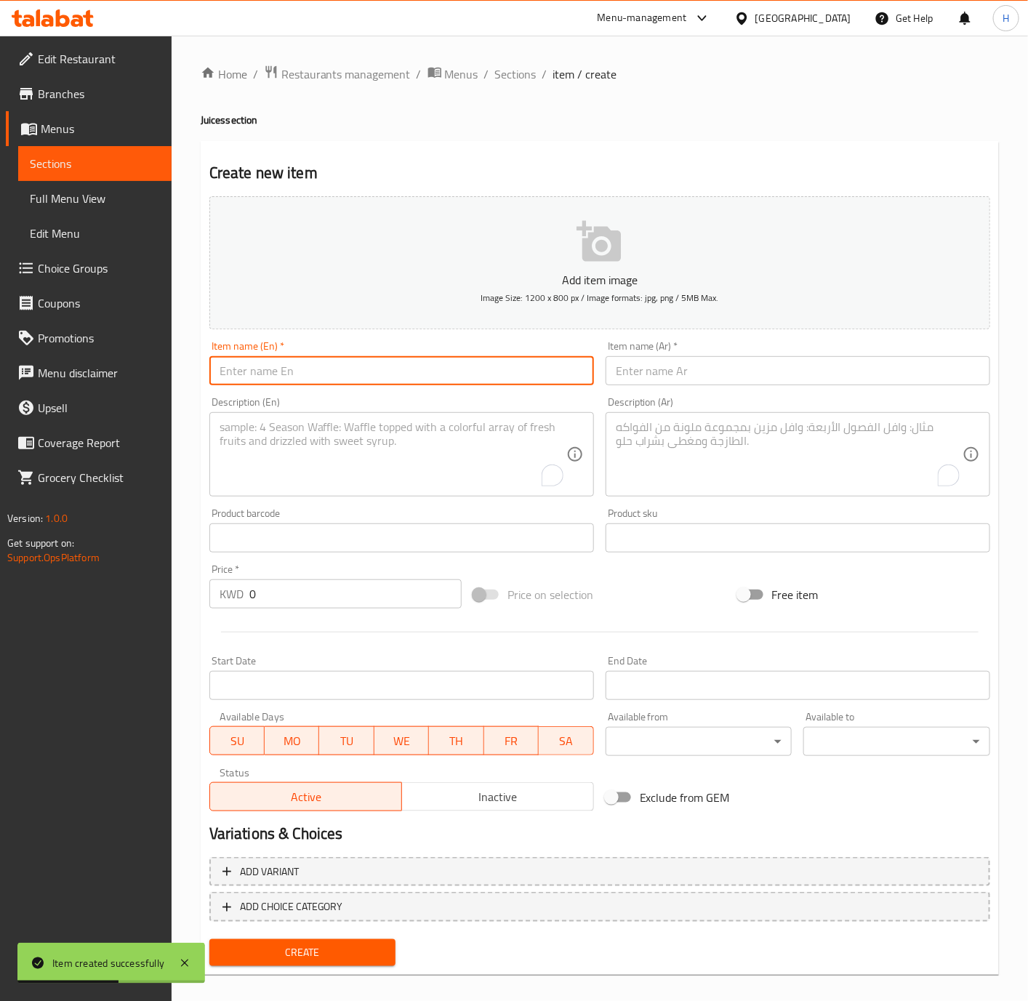
click at [415, 377] on input "text" at bounding box center [401, 370] width 385 height 29
paste input "Pepsi middle"
click at [415, 377] on input "Pepsi middle" at bounding box center [401, 370] width 385 height 29
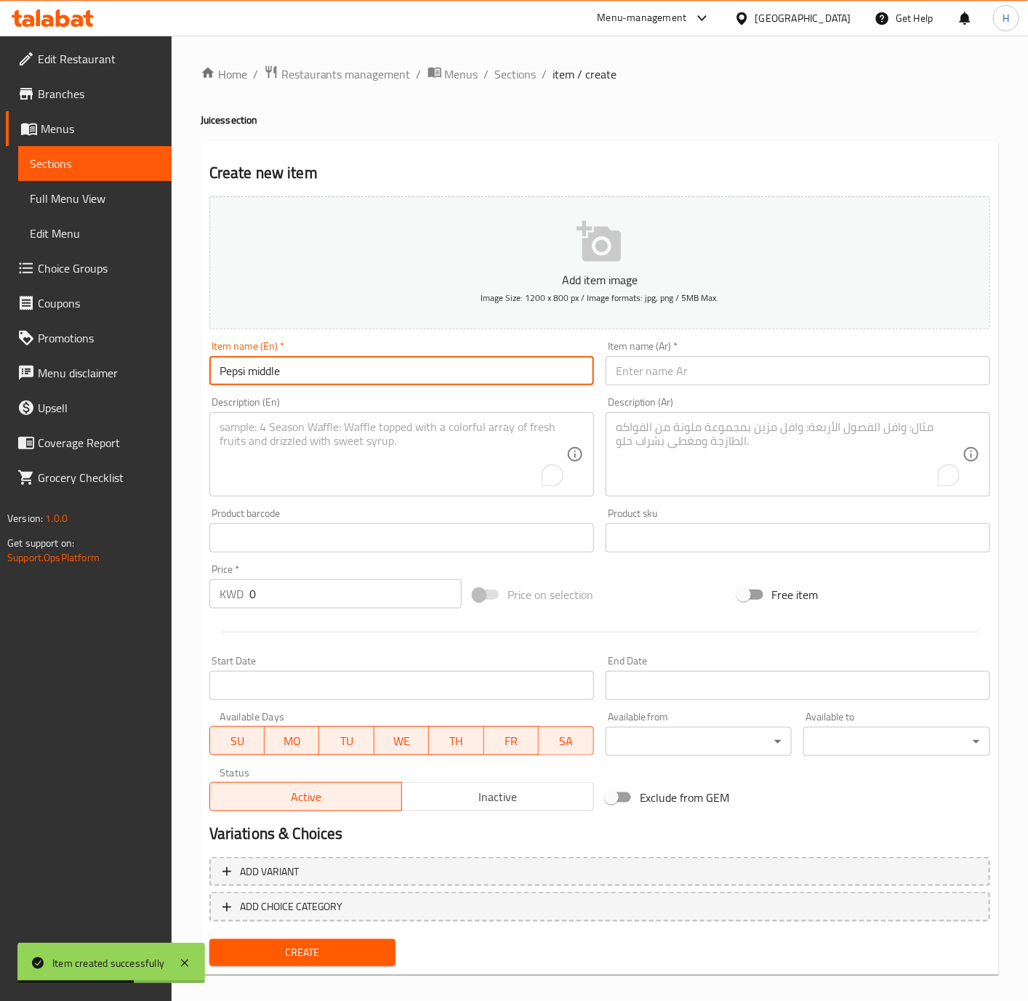
click at [415, 377] on input "Pepsi middle" at bounding box center [401, 370] width 385 height 29
type input "Pepsi Middle"
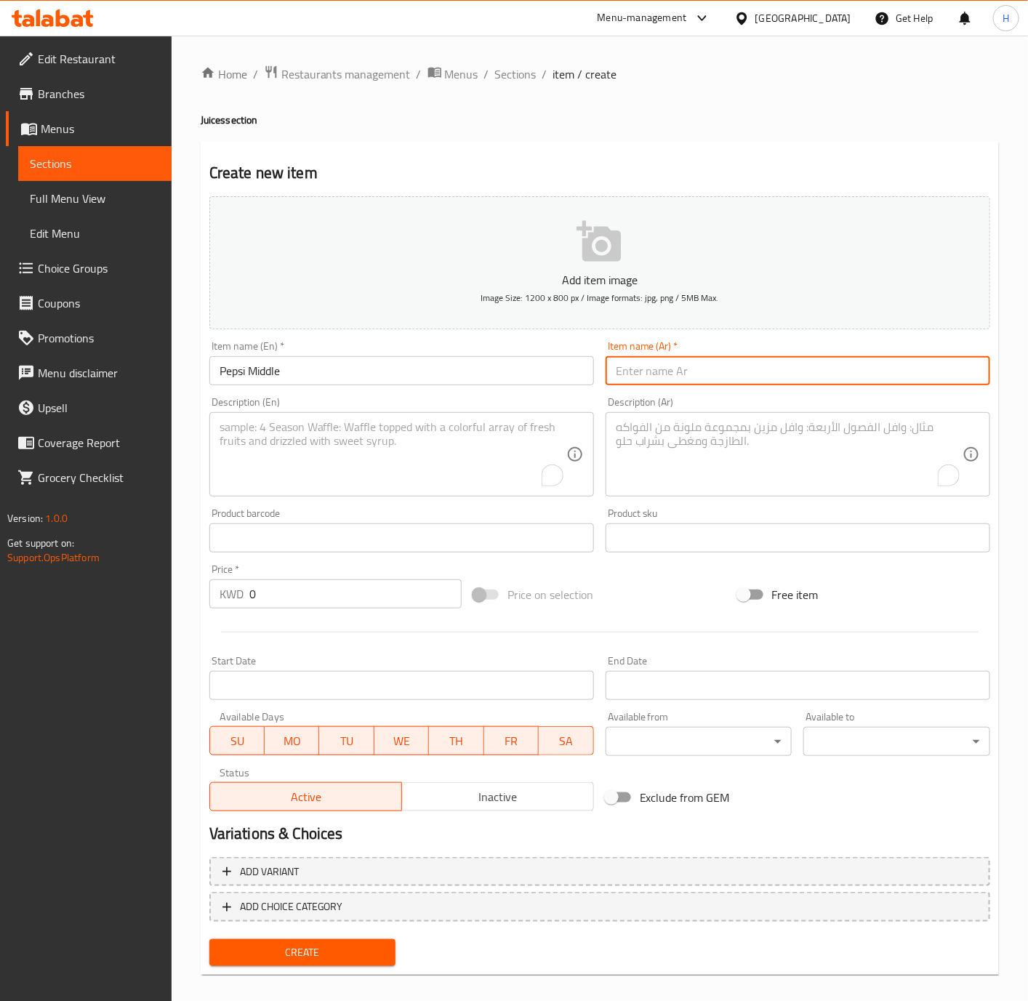
click at [729, 364] on input "text" at bounding box center [798, 370] width 385 height 29
paste input "بيبسي وسط"
type input "بيبسي وسط"
click at [310, 591] on input "0" at bounding box center [355, 593] width 212 height 29
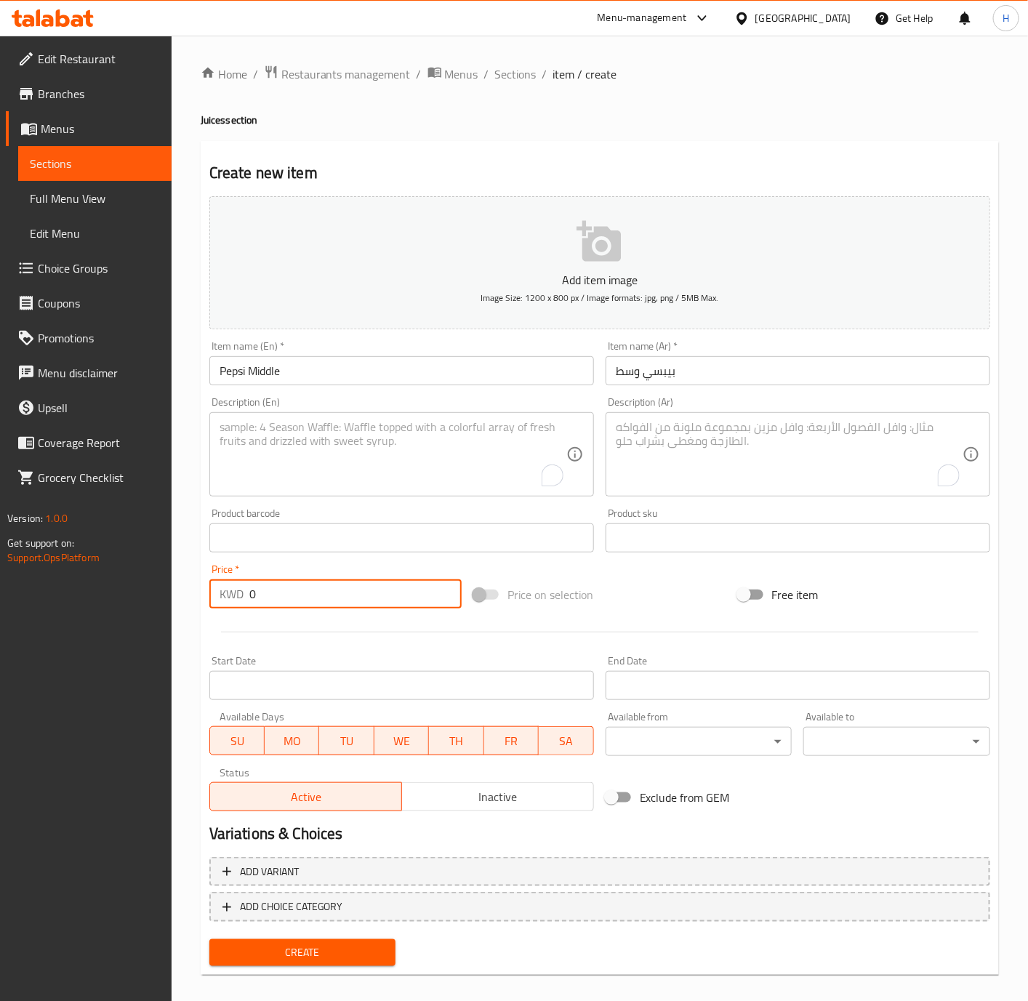
click at [310, 591] on input "0" at bounding box center [355, 593] width 212 height 29
paste input ".25"
type input "0.25"
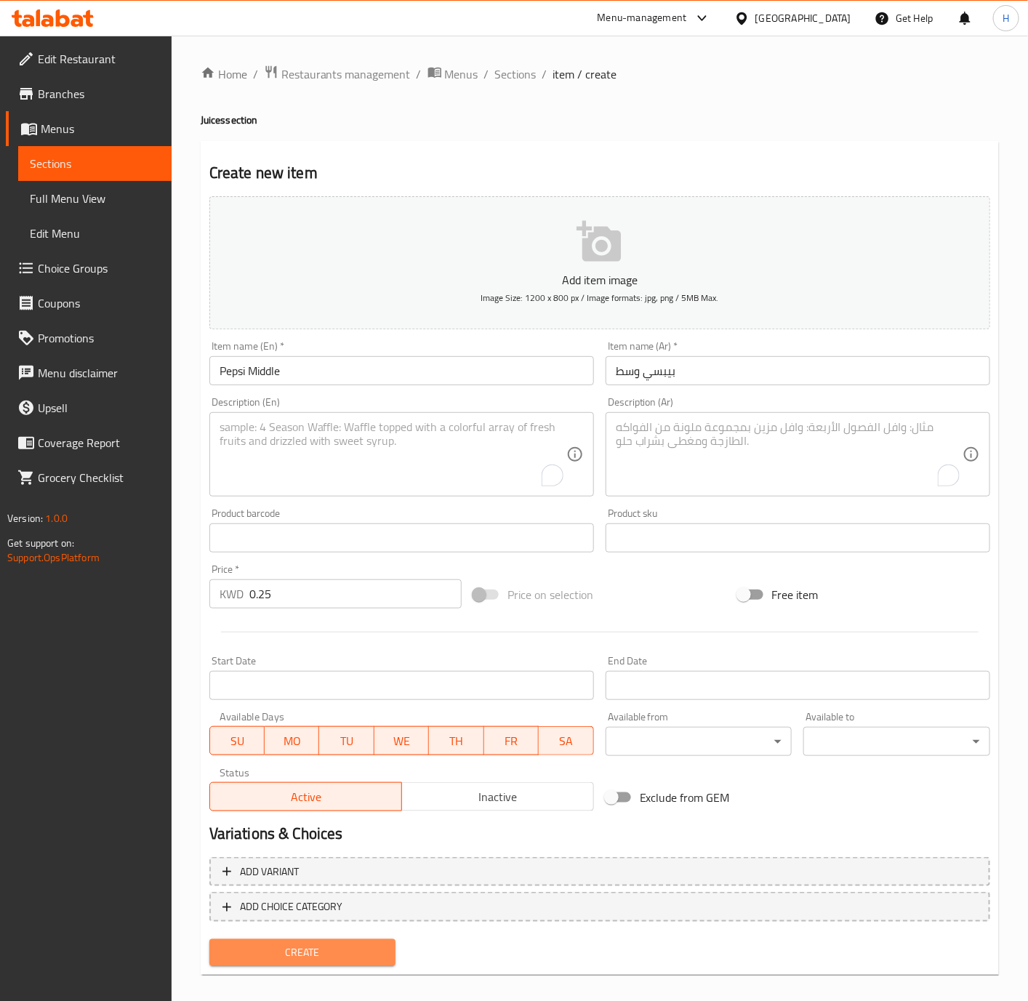
drag, startPoint x: 334, startPoint y: 945, endPoint x: 358, endPoint y: 919, distance: 35.0
click at [336, 946] on span "Create" at bounding box center [303, 953] width 164 height 18
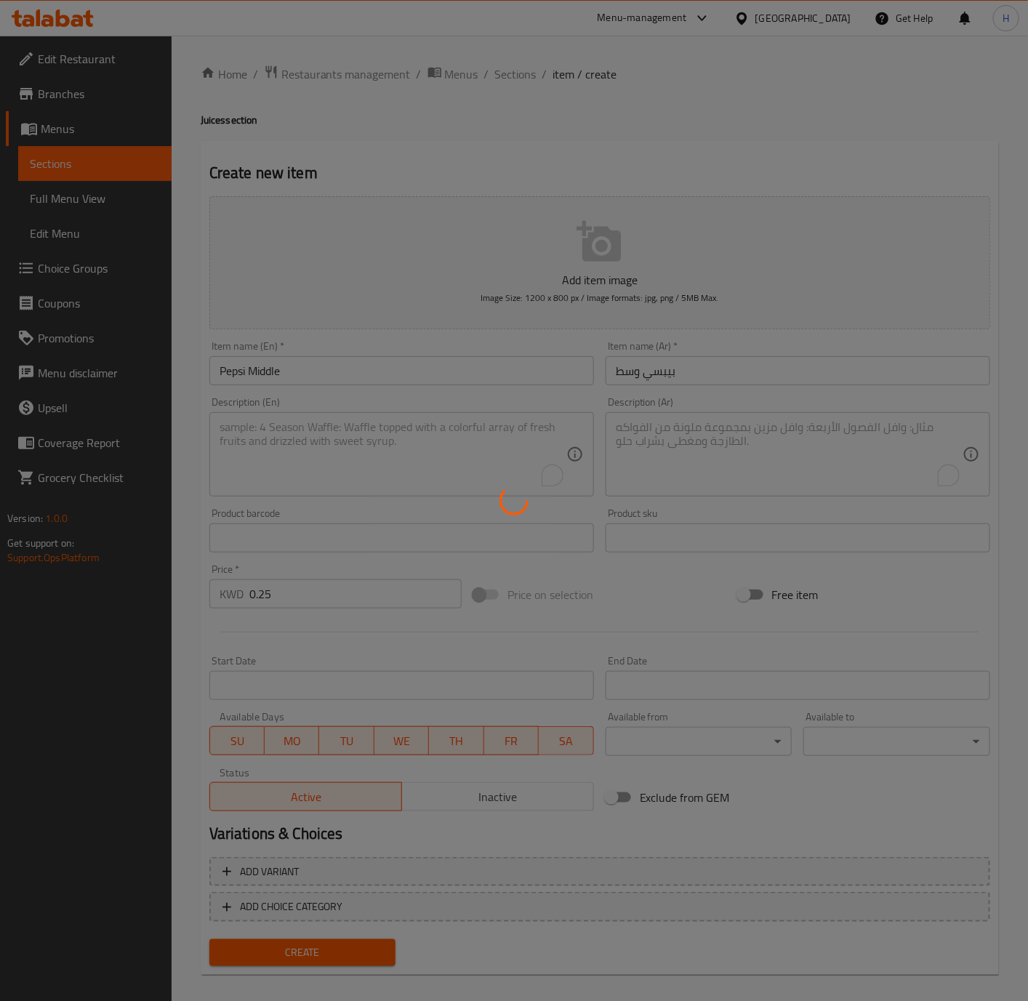
type input "0"
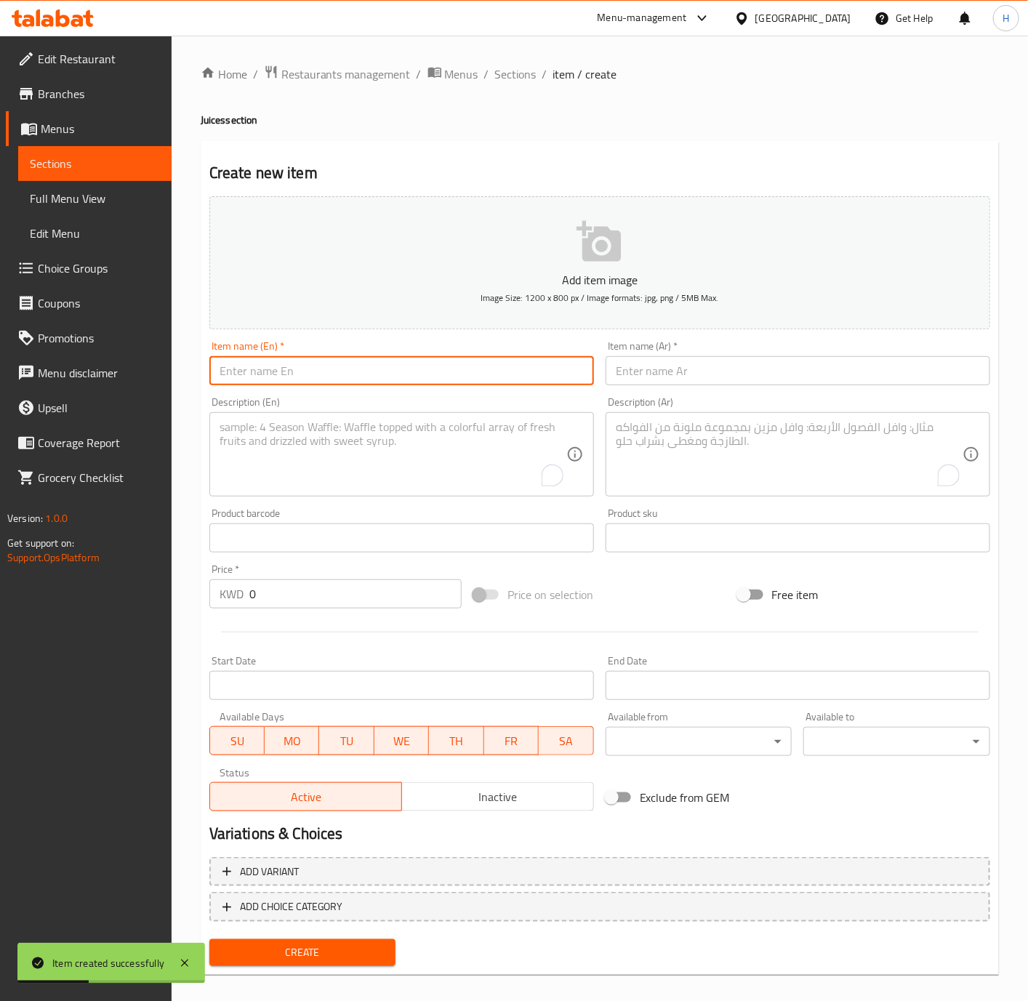
click at [462, 382] on input "text" at bounding box center [401, 370] width 385 height 29
paste input "7UP middle"
type input "7UP middle"
click at [798, 376] on input "text" at bounding box center [798, 370] width 385 height 29
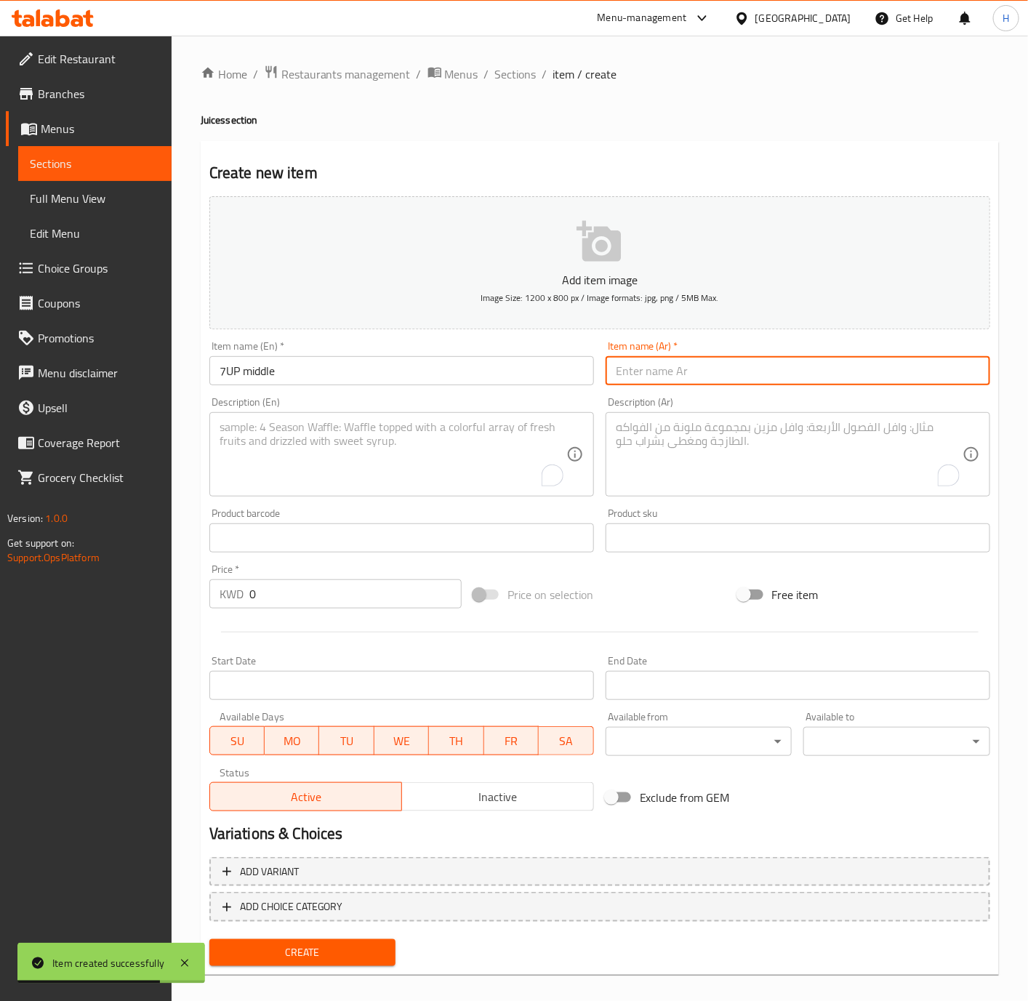
paste input "سفن آب وسط"
type input "سفن آب وسط"
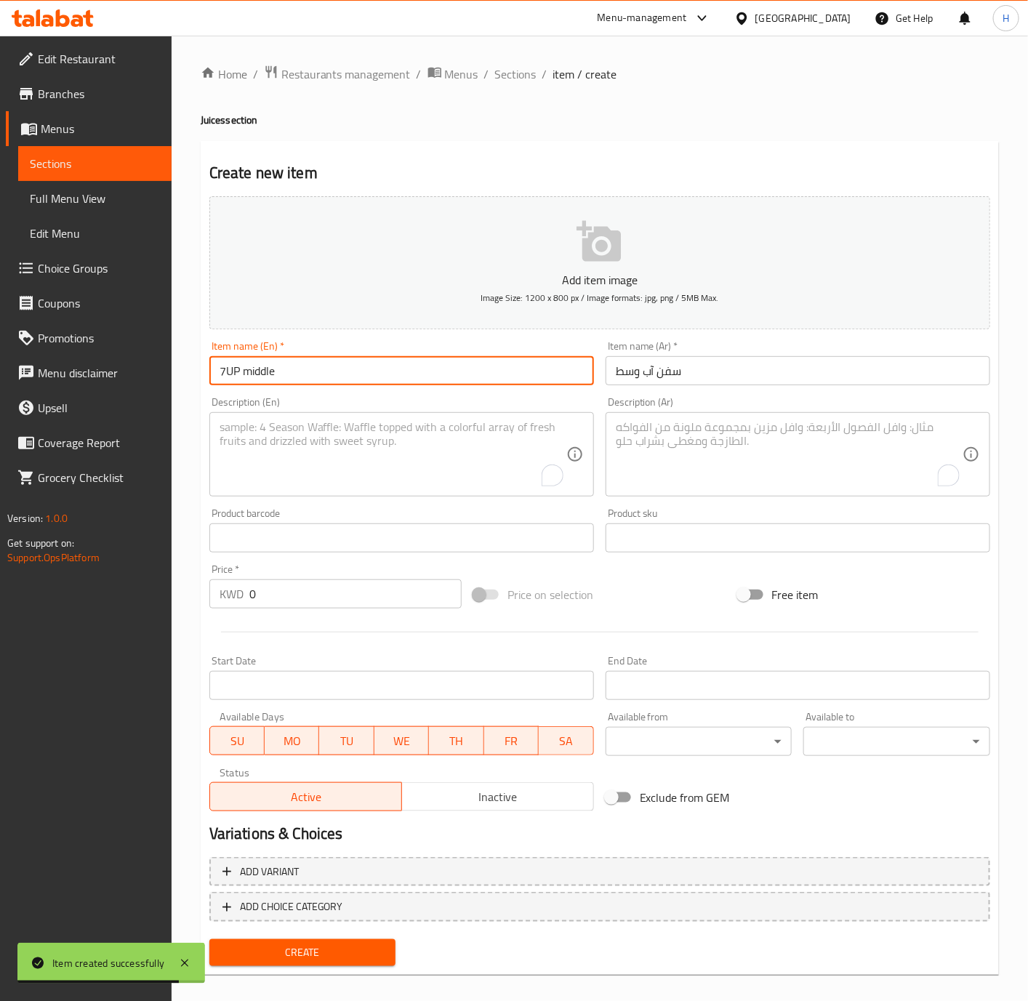
click at [252, 373] on input "7UP middle" at bounding box center [401, 370] width 385 height 29
type input "7UP Middle"
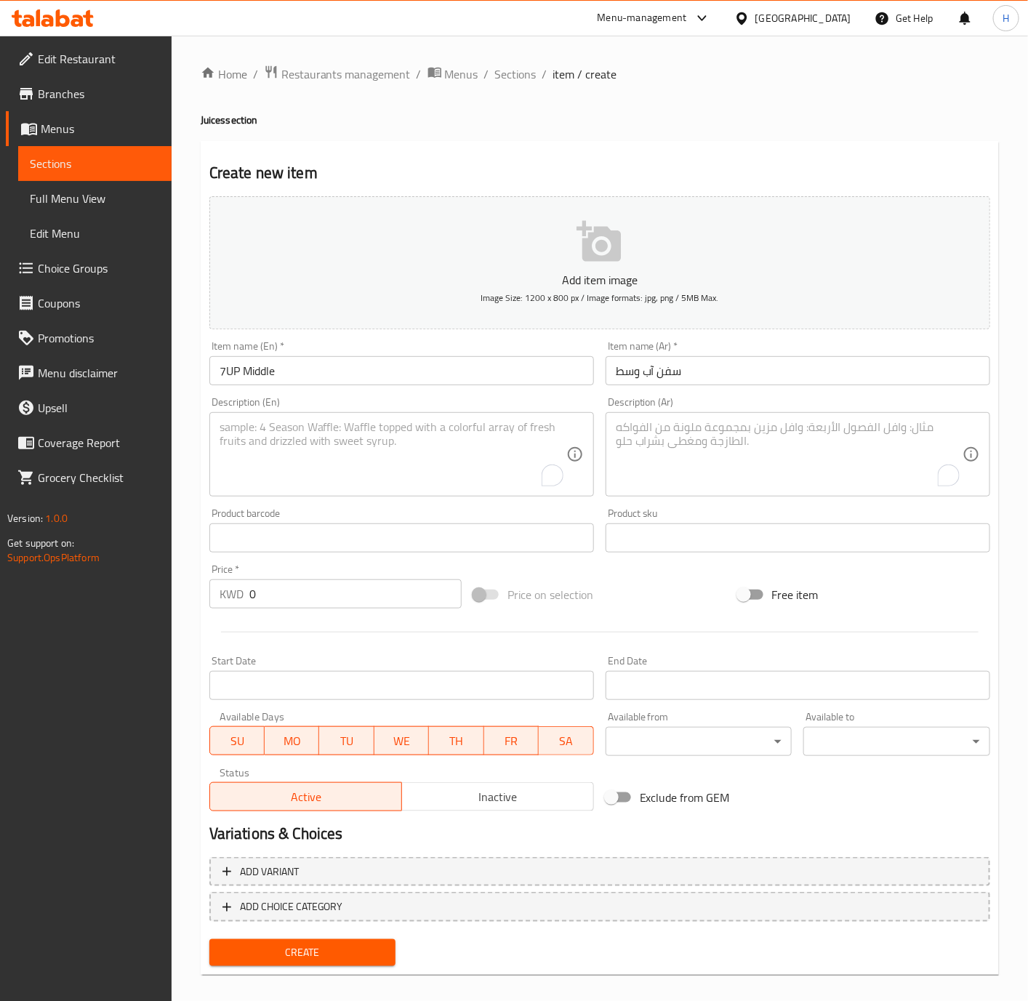
click at [354, 605] on input "0" at bounding box center [355, 593] width 212 height 29
paste input ".25"
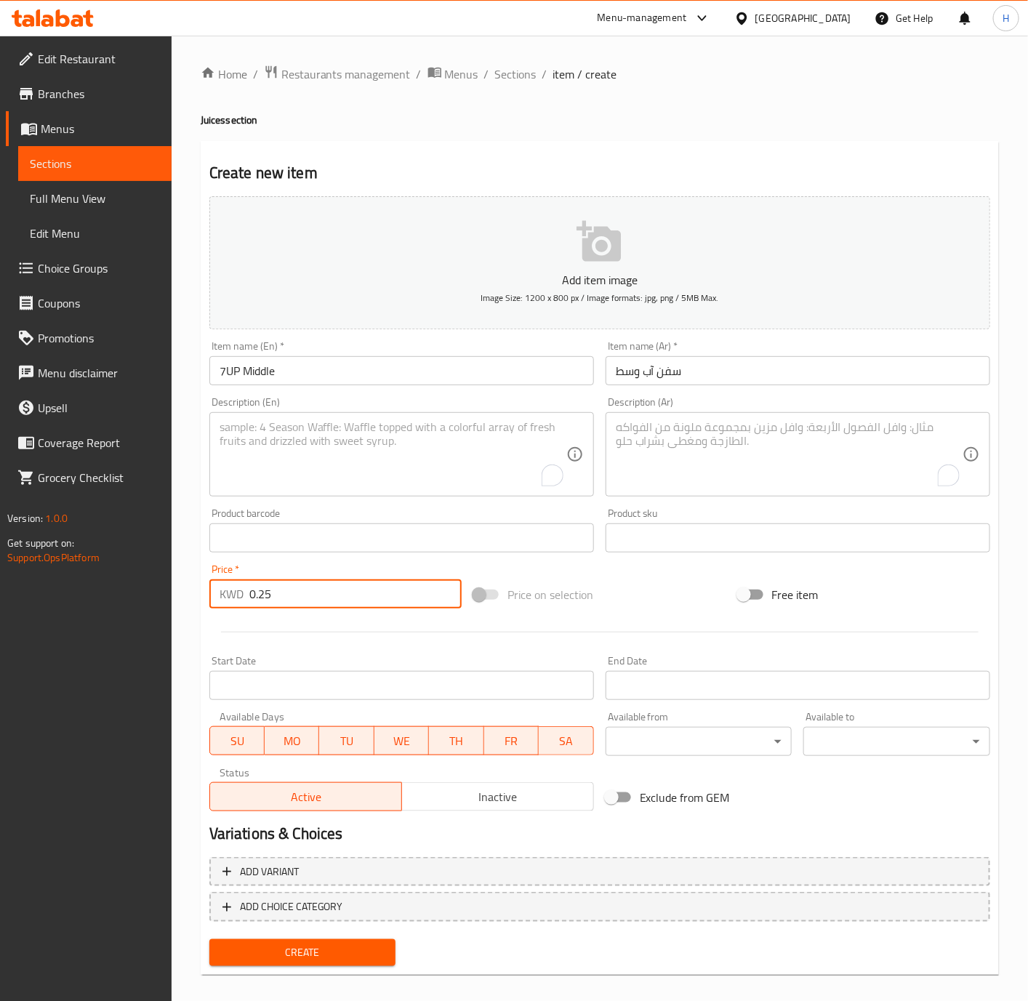
type input "0.25"
click at [354, 953] on span "Create" at bounding box center [303, 953] width 164 height 18
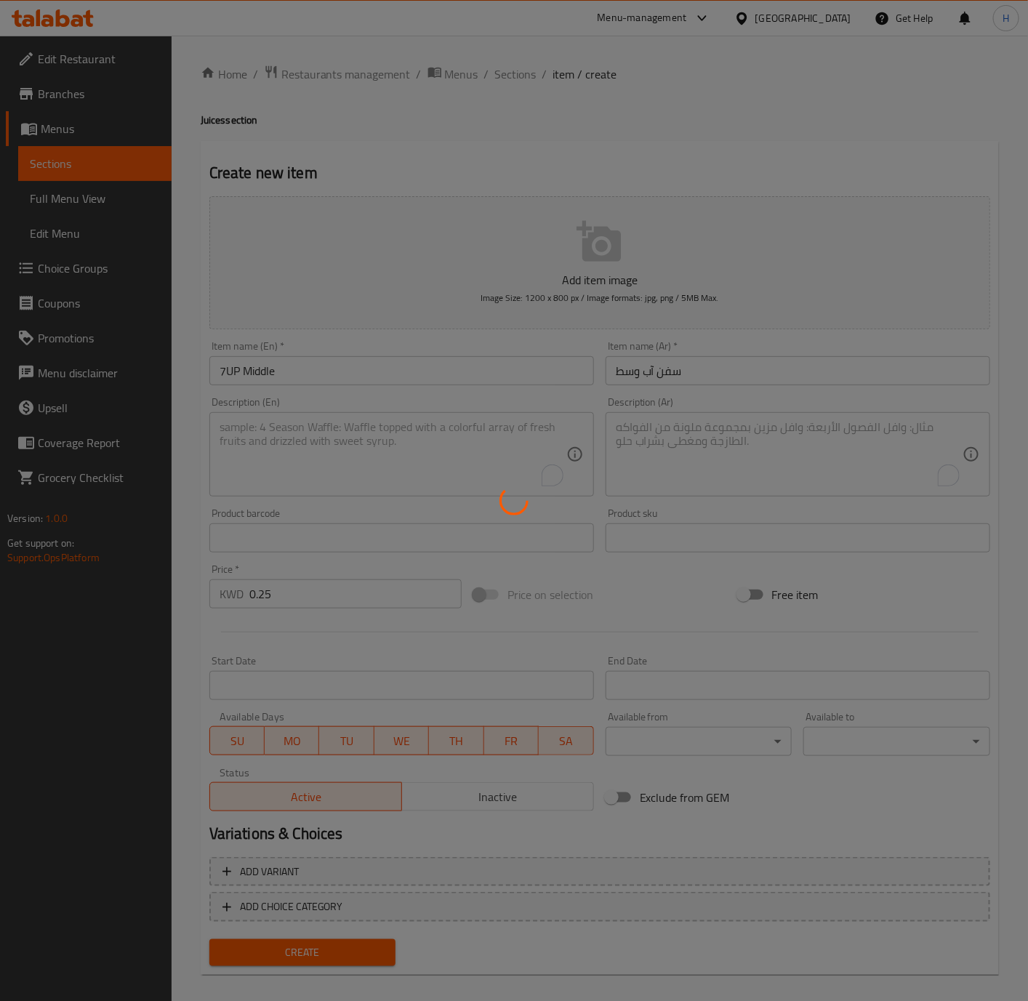
type input "0"
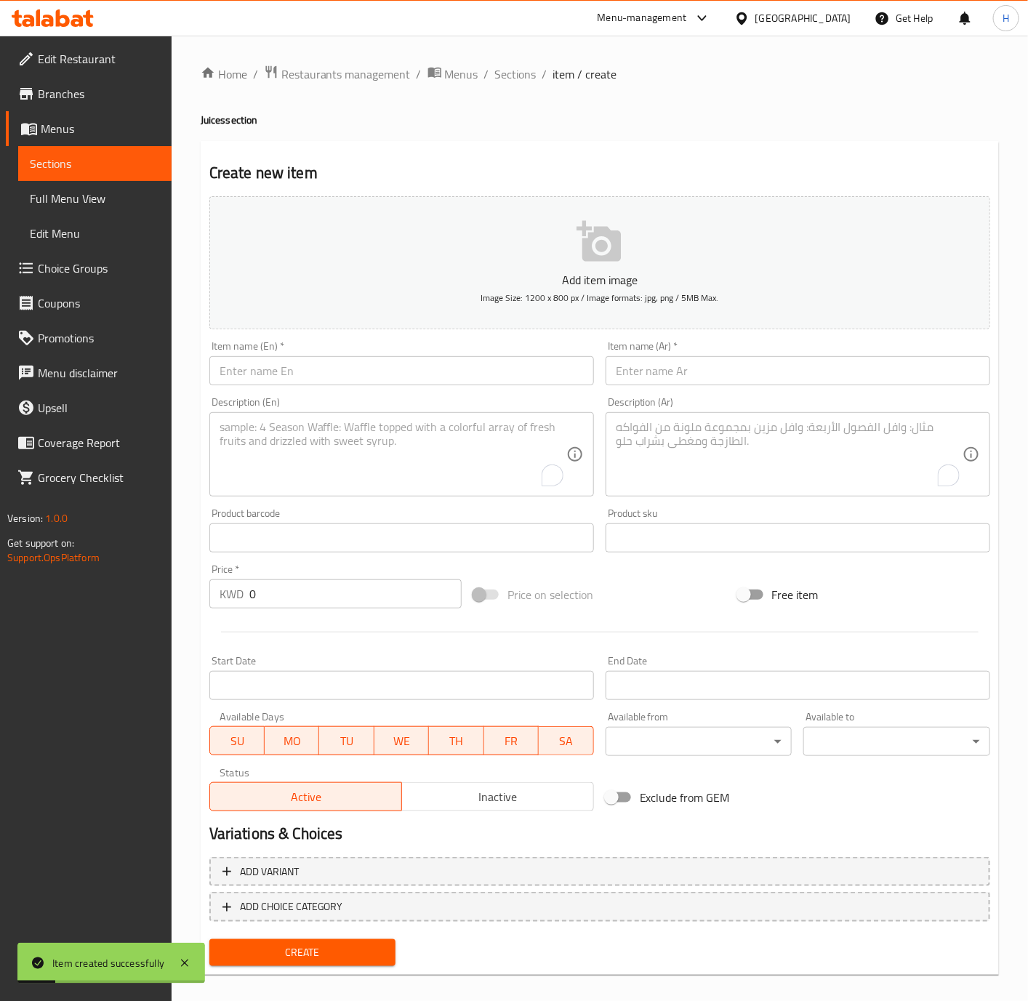
click at [515, 367] on input "text" at bounding box center [401, 370] width 385 height 29
paste input "Strawberry Juice"
type input "Strawberry Juice"
click at [733, 376] on input "text" at bounding box center [798, 370] width 385 height 29
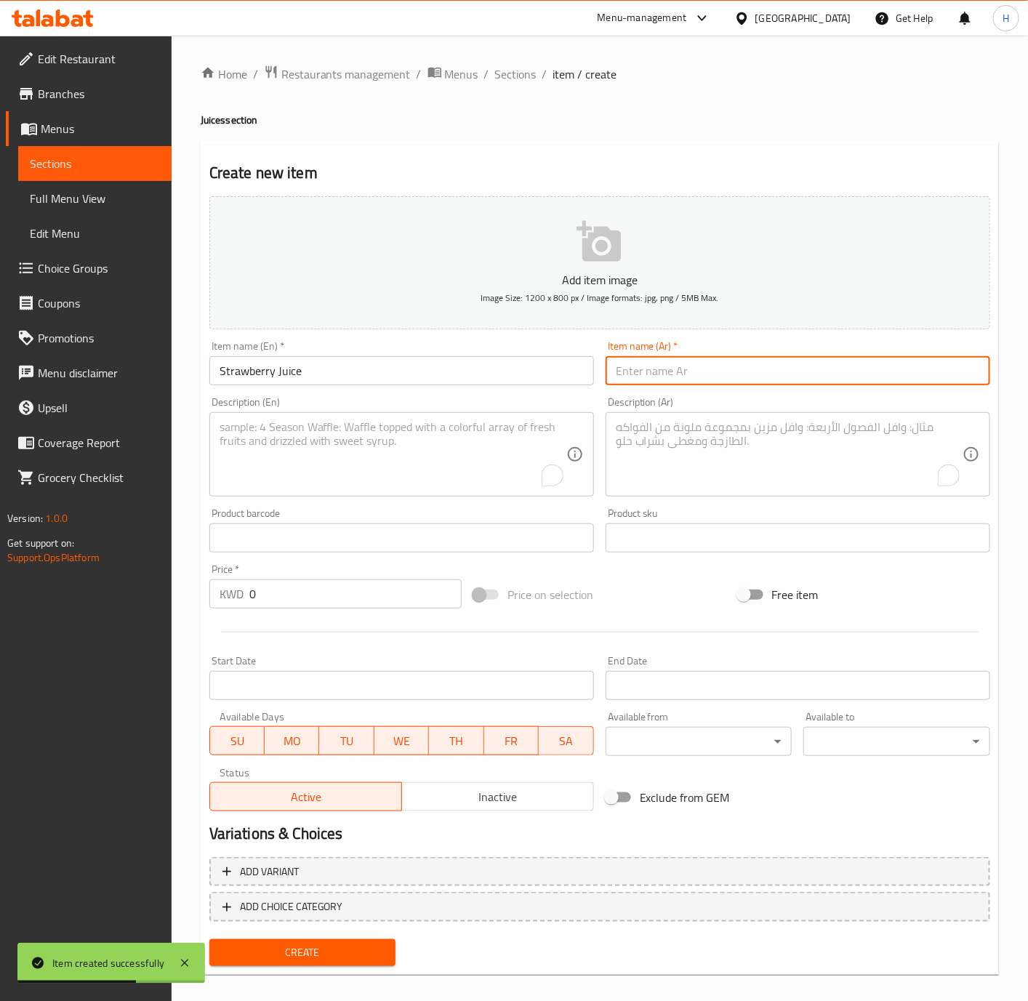
paste input "عصير فراولة"
type input "عصير فراولة"
click at [356, 604] on input "0" at bounding box center [355, 593] width 212 height 29
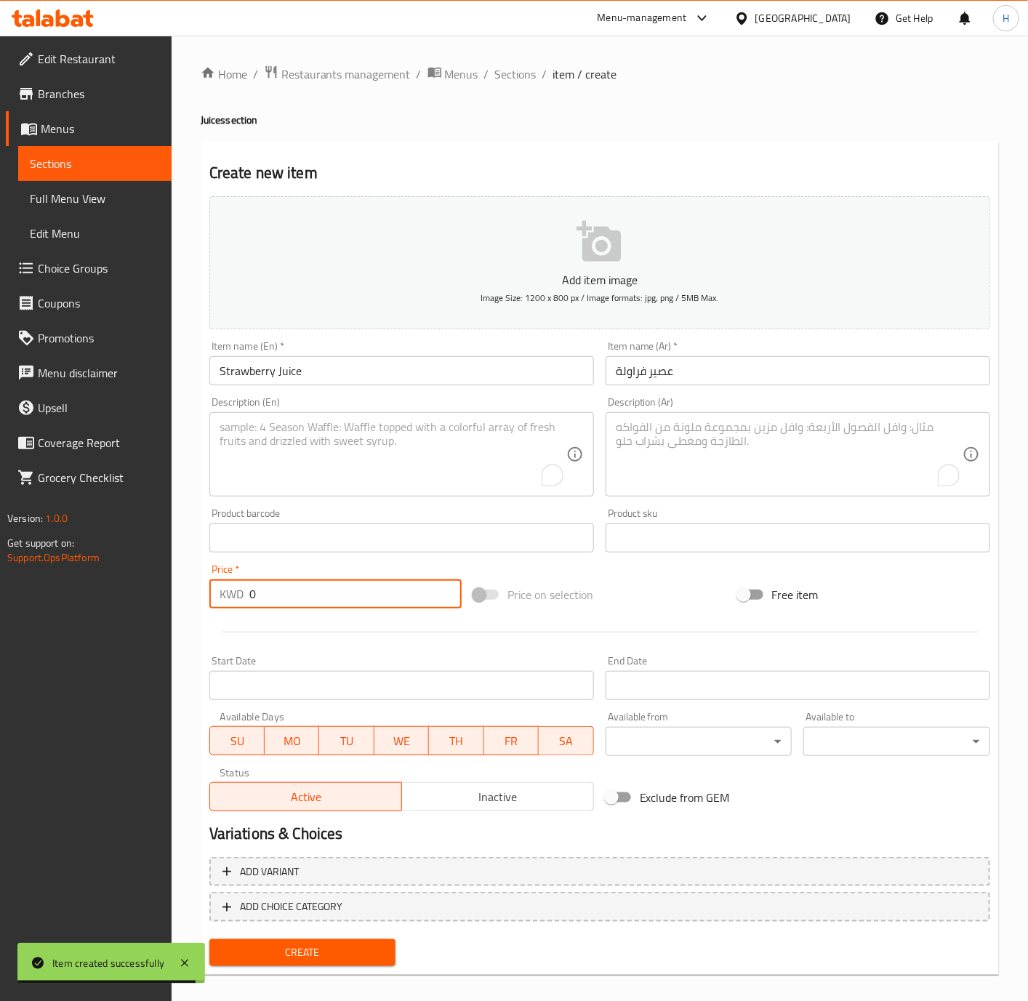
click at [356, 604] on input "0" at bounding box center [355, 593] width 212 height 29
paste input ".600"
type input "0.600"
drag, startPoint x: 362, startPoint y: 955, endPoint x: 632, endPoint y: 951, distance: 270.4
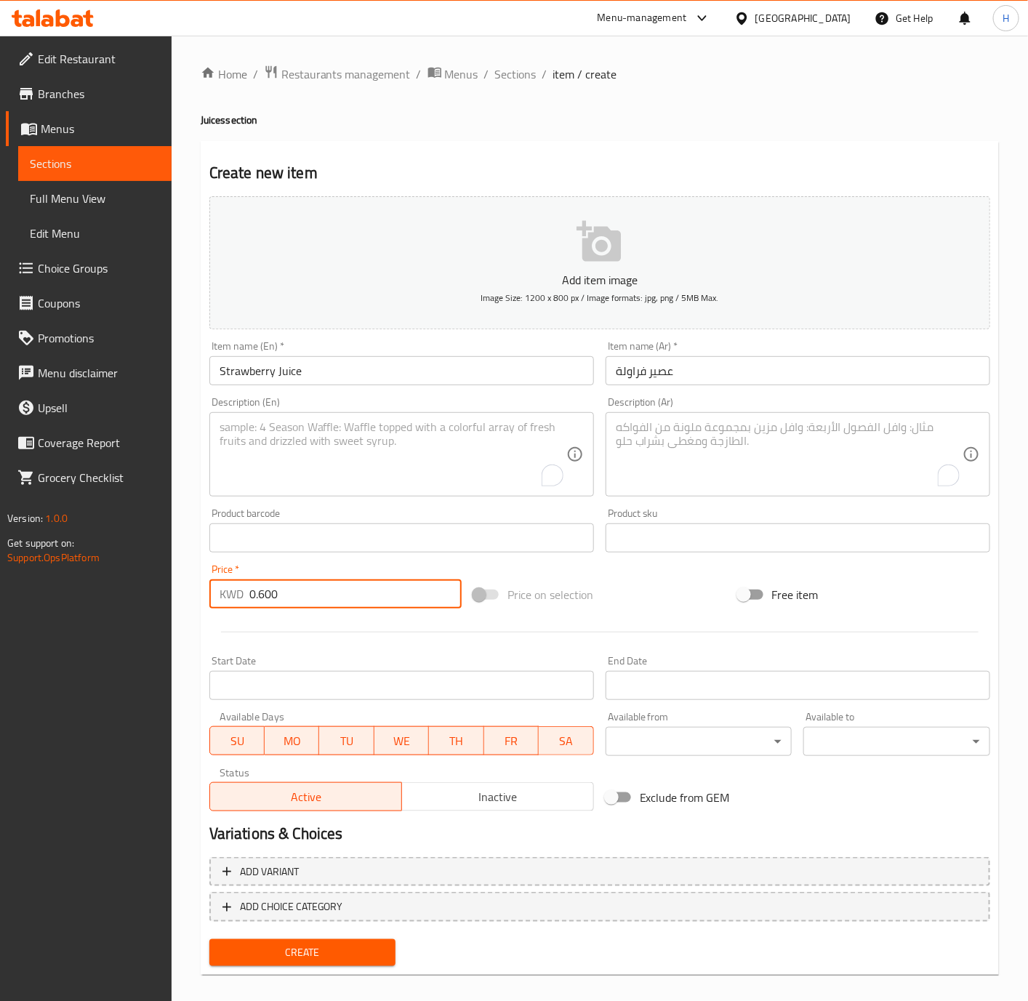
click at [362, 956] on span "Create" at bounding box center [303, 953] width 164 height 18
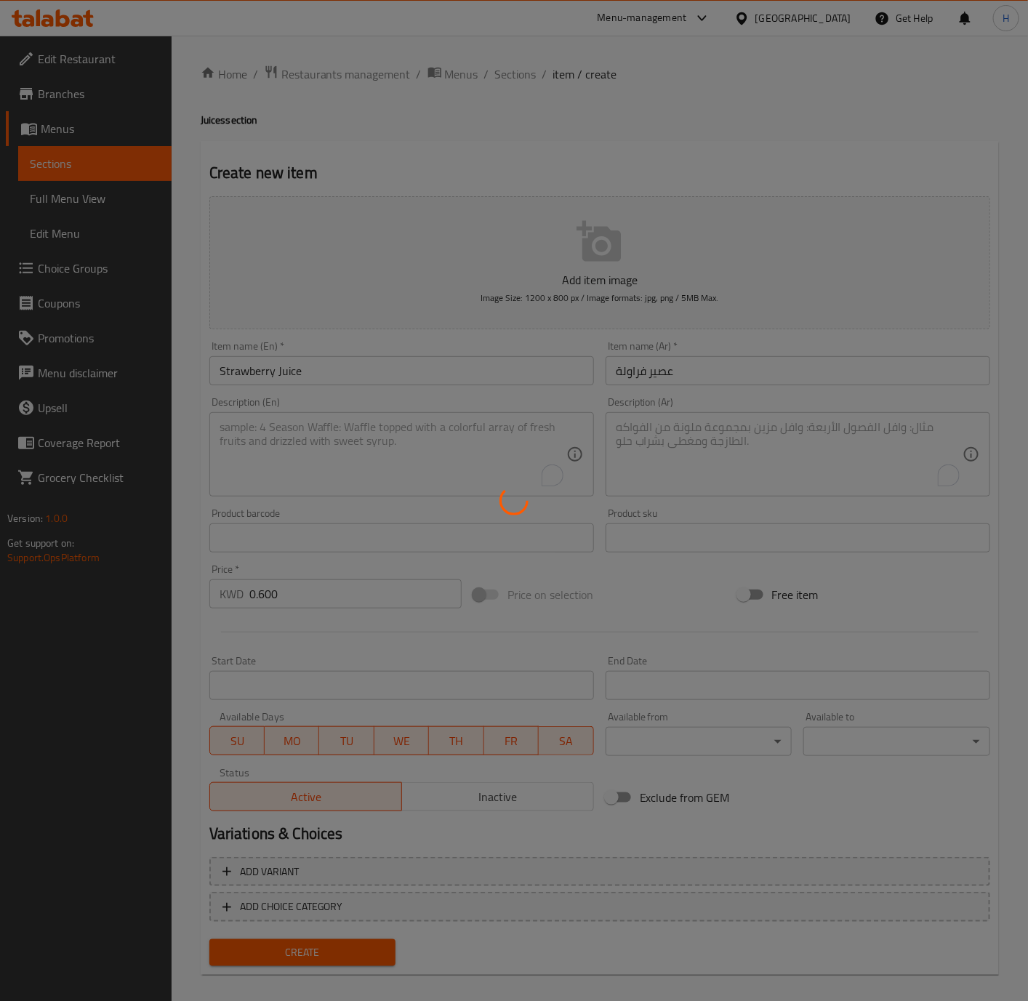
type input "0"
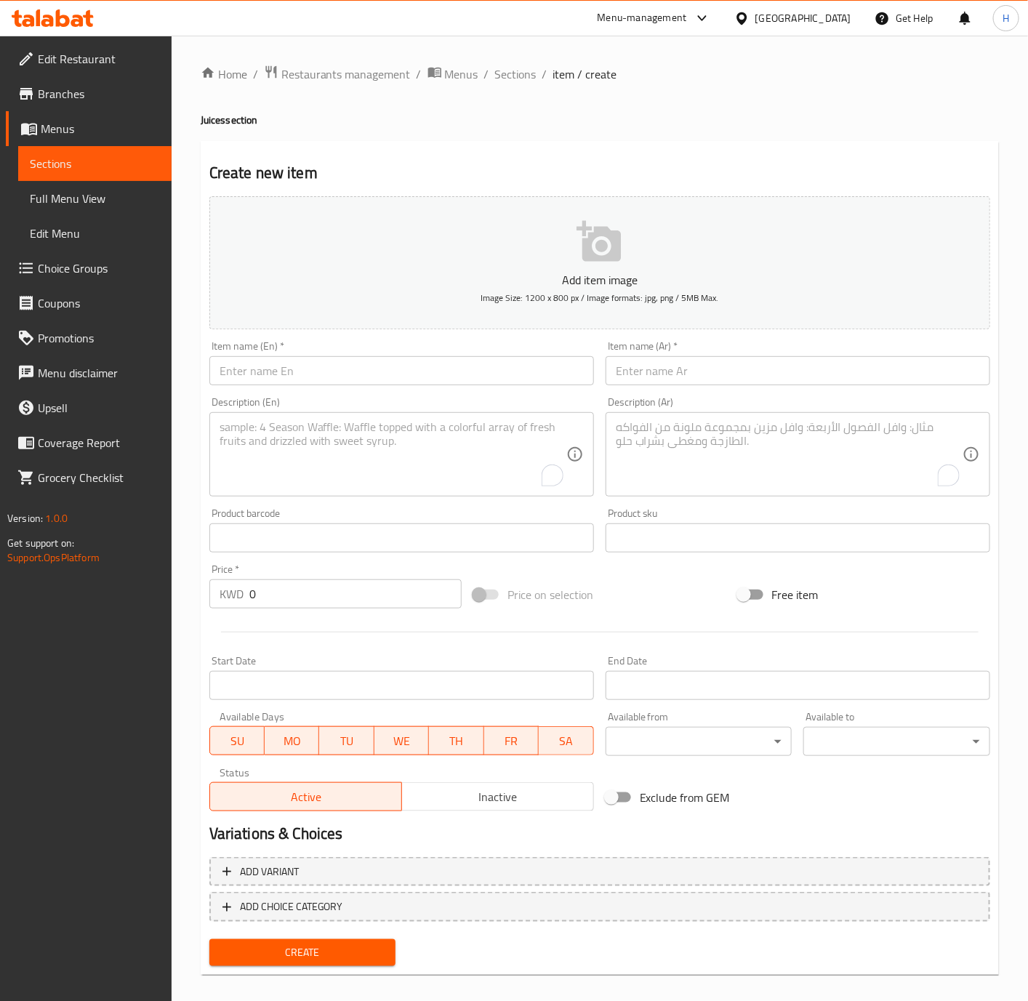
click at [297, 393] on div "Description (En) Description (En)" at bounding box center [402, 446] width 396 height 111
click at [303, 380] on input "text" at bounding box center [401, 370] width 385 height 29
paste input "Pepsi Diet"
type input "Pepsi Diet"
click at [703, 374] on input "text" at bounding box center [798, 370] width 385 height 29
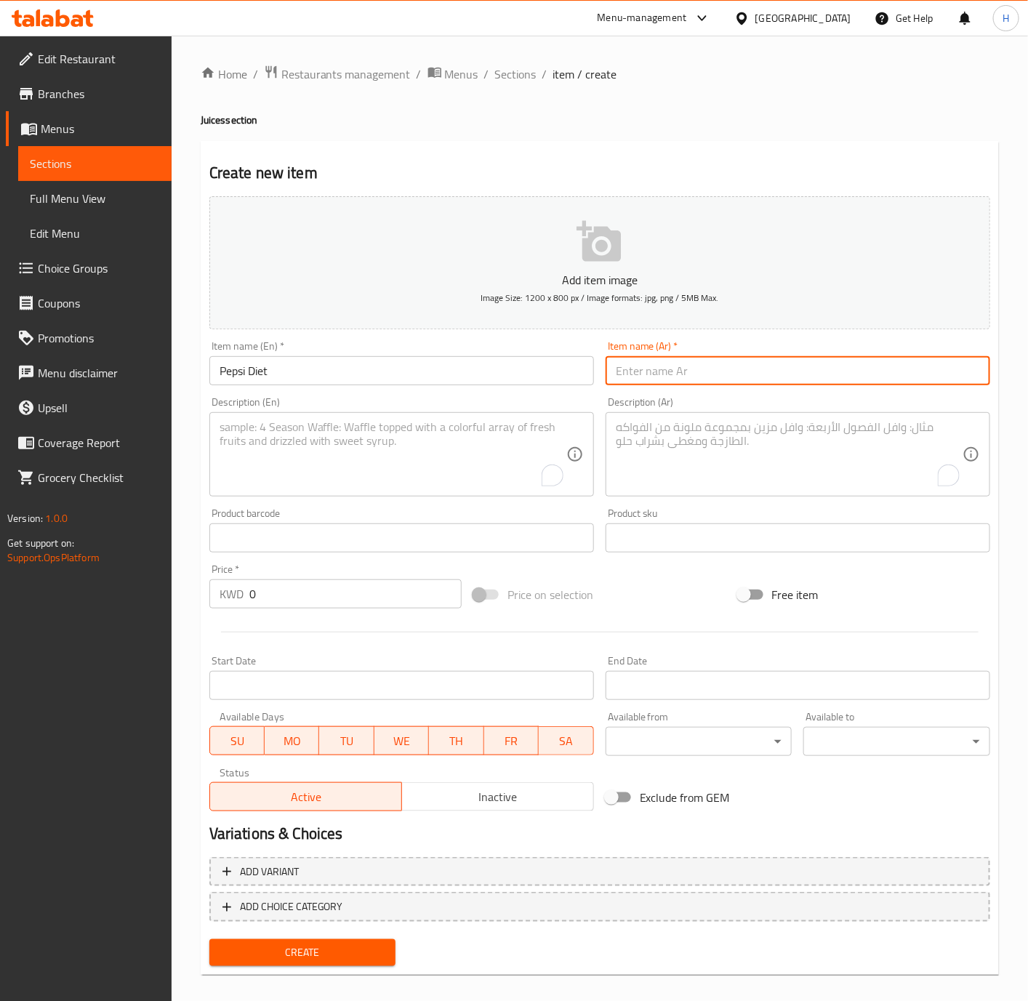
paste input "بيسي دايت"
type input "بيسي دايت"
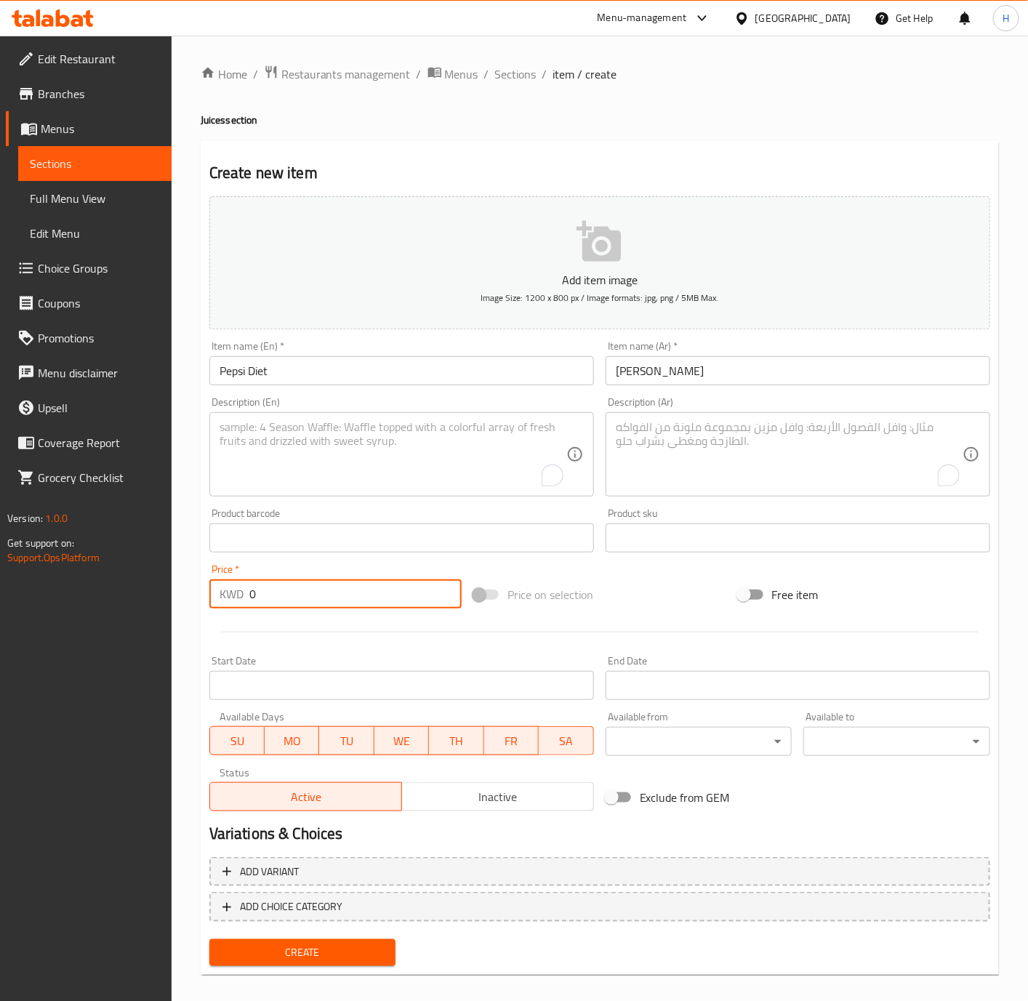
click at [334, 598] on input "0" at bounding box center [355, 593] width 212 height 29
paste input ".150"
type input "0.150"
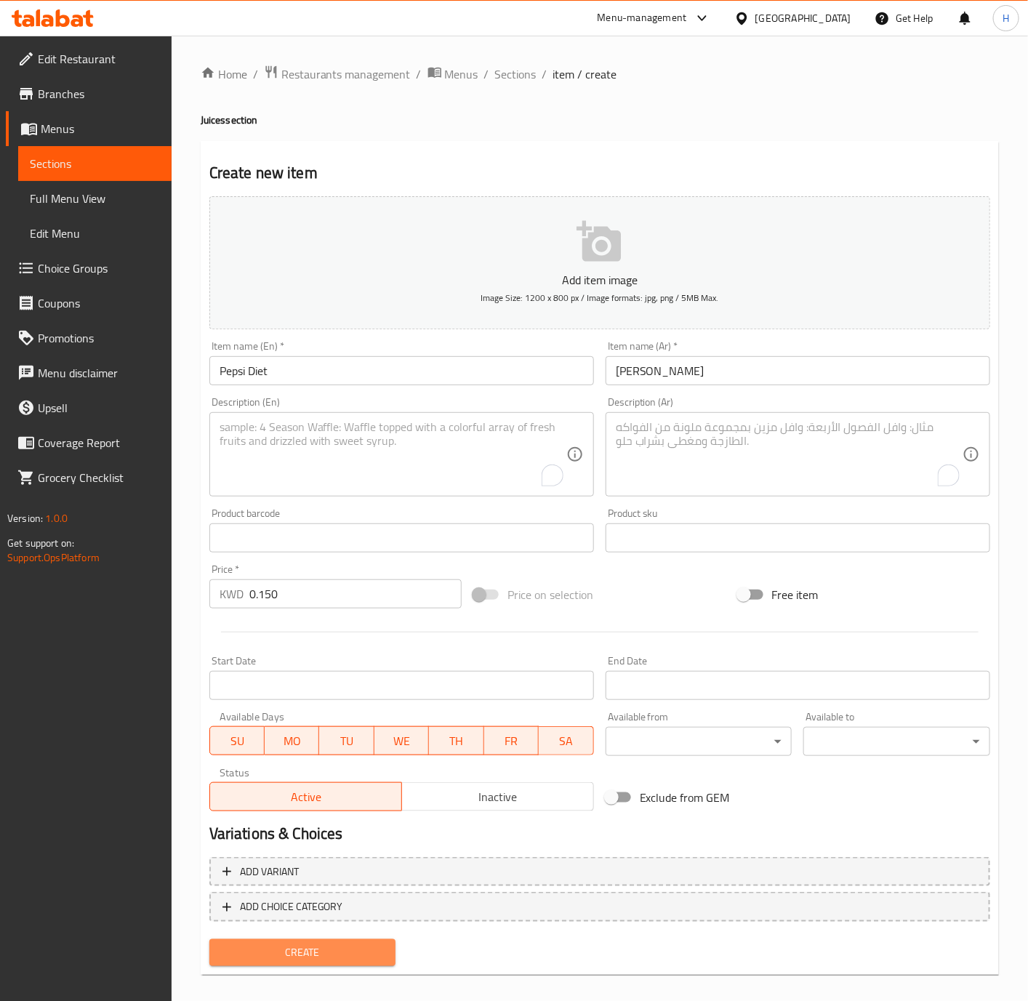
click at [329, 953] on span "Create" at bounding box center [303, 953] width 164 height 18
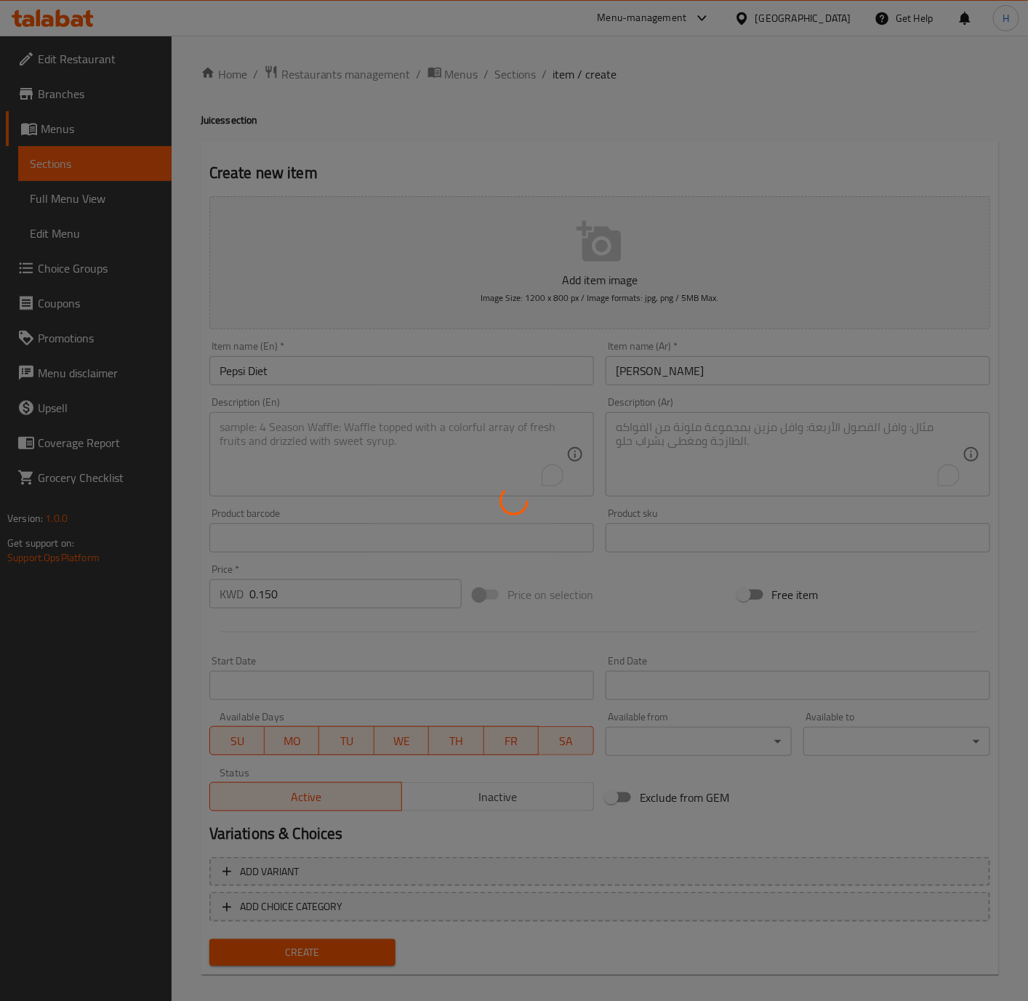
type input "0"
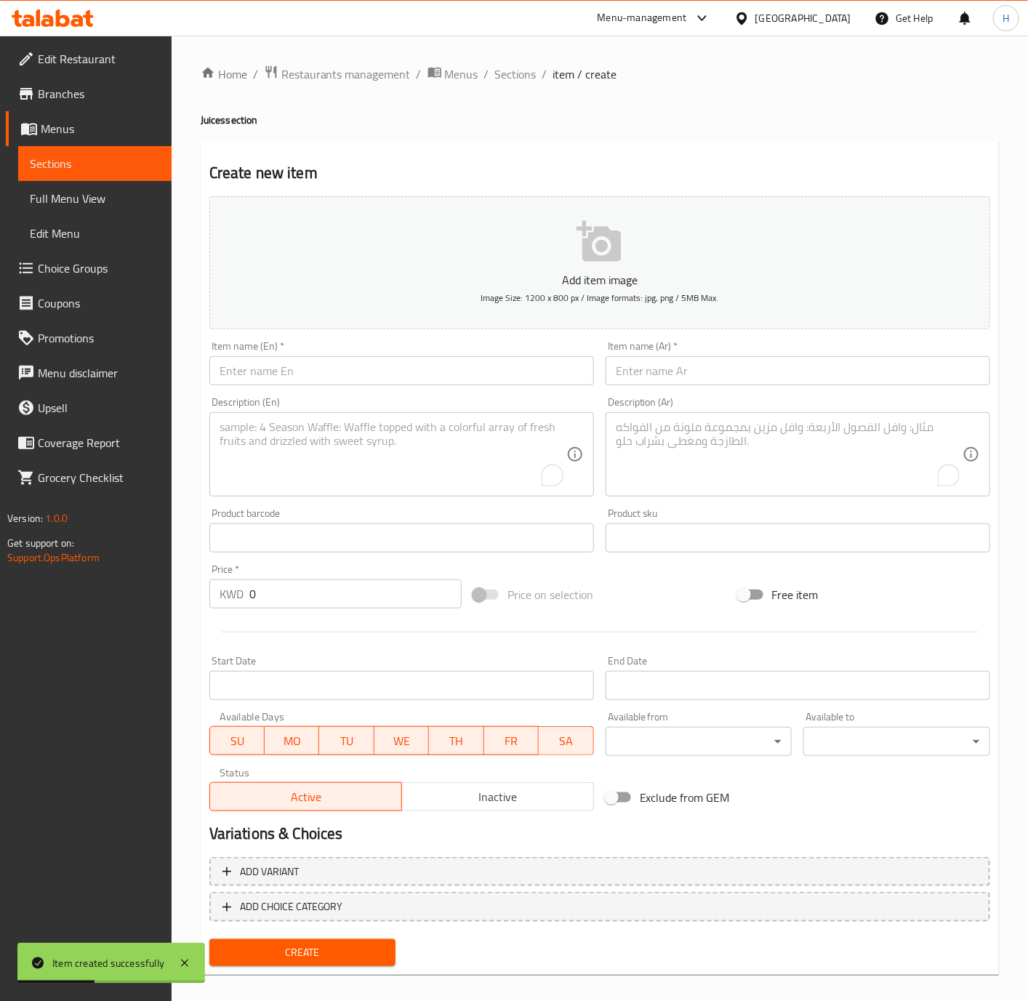
click at [364, 377] on input "text" at bounding box center [401, 370] width 385 height 29
paste input "Dew"
type input "Dew"
click at [651, 369] on input "text" at bounding box center [798, 370] width 385 height 29
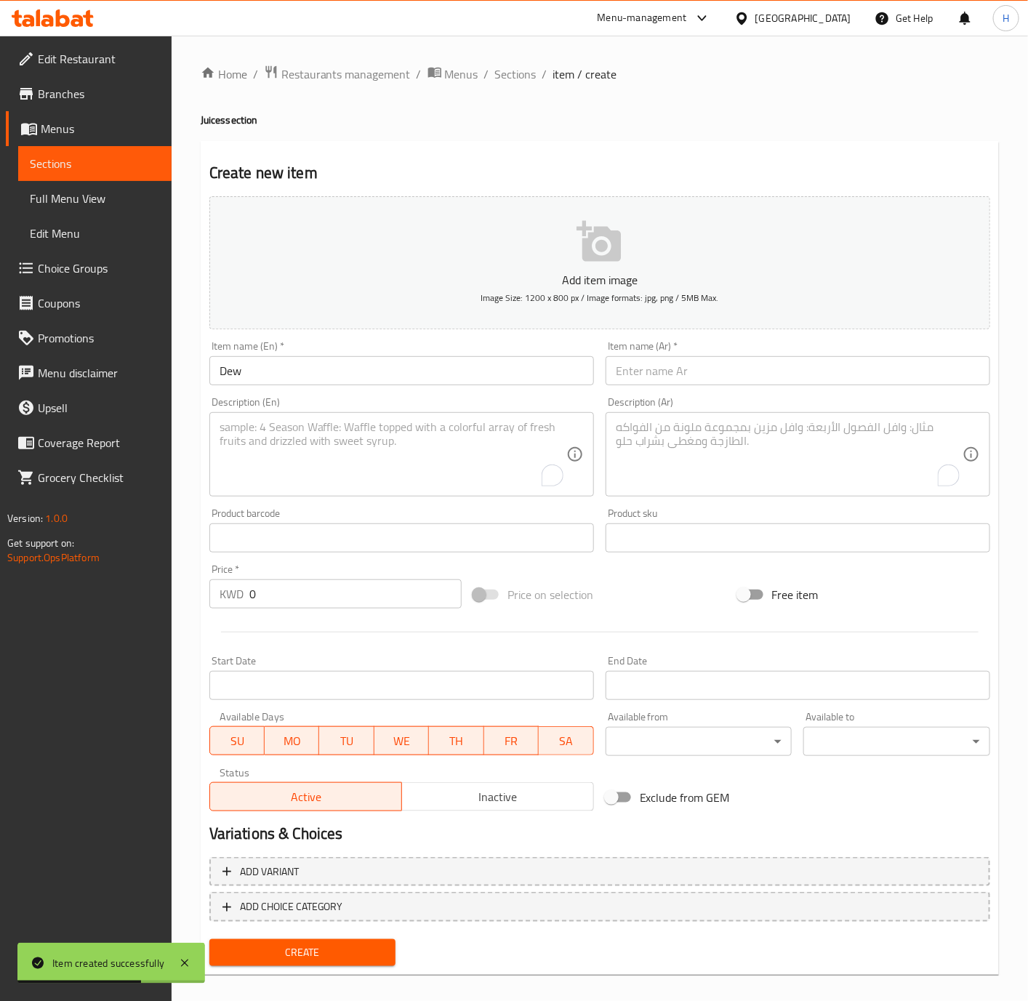
click at [651, 369] on input "text" at bounding box center [798, 370] width 385 height 29
paste input "ديو"
type input "ديو"
click at [364, 607] on input "0" at bounding box center [355, 593] width 212 height 29
click at [363, 607] on input "0" at bounding box center [355, 593] width 212 height 29
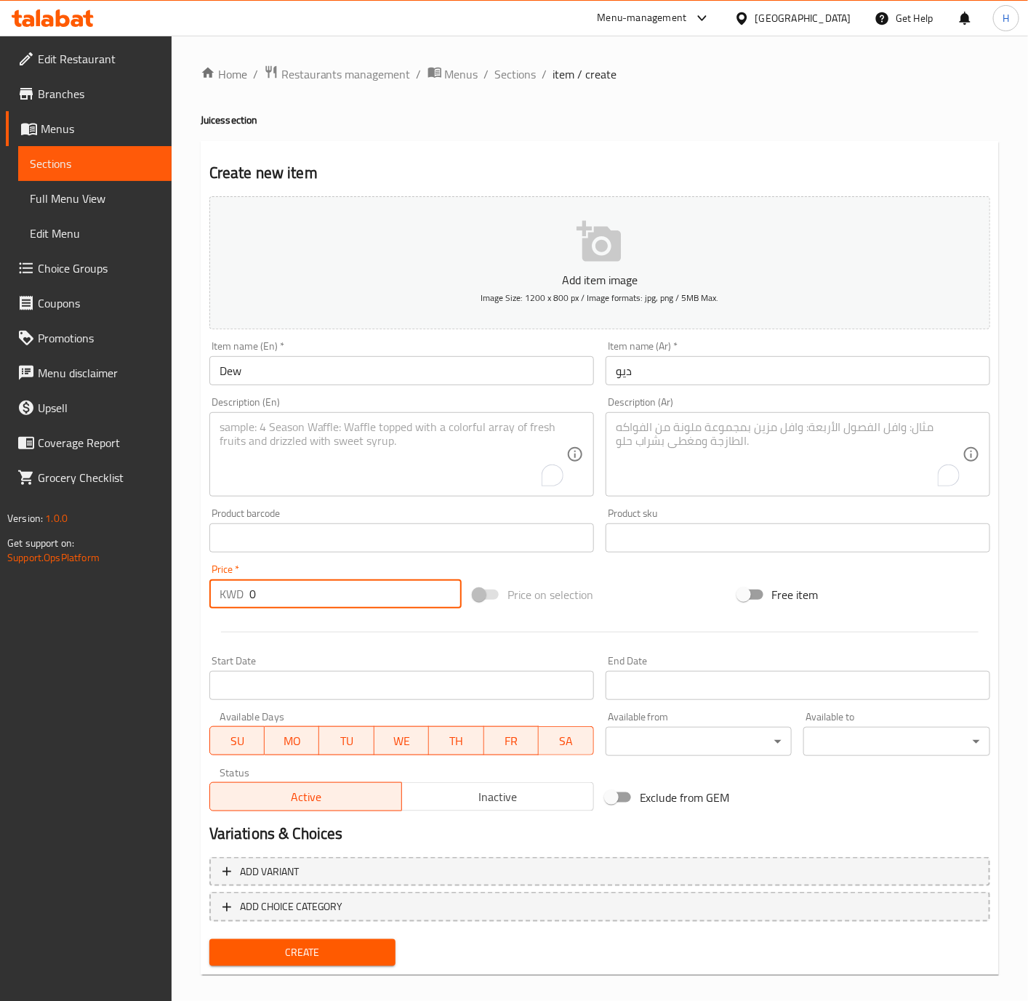
click at [363, 607] on input "0" at bounding box center [355, 593] width 212 height 29
paste input ".150"
type input "0.150"
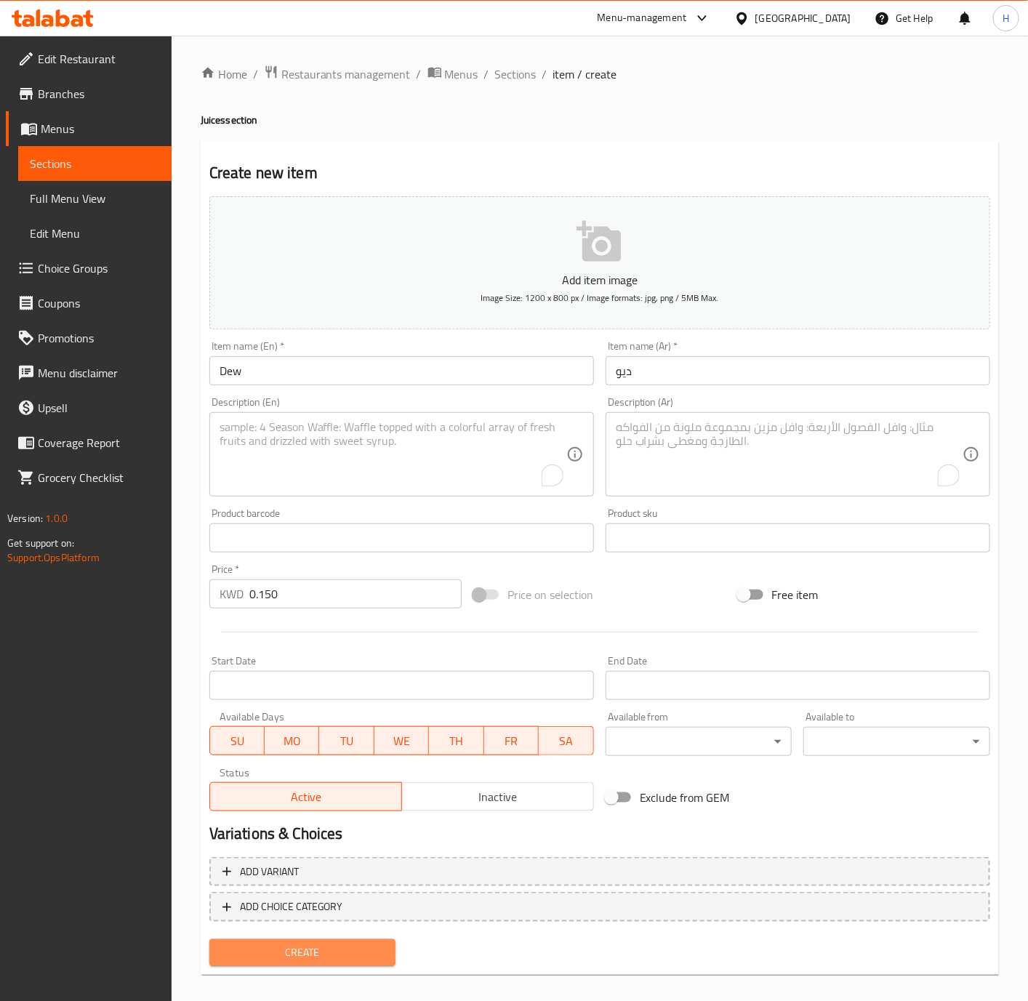
click at [329, 952] on span "Create" at bounding box center [303, 953] width 164 height 18
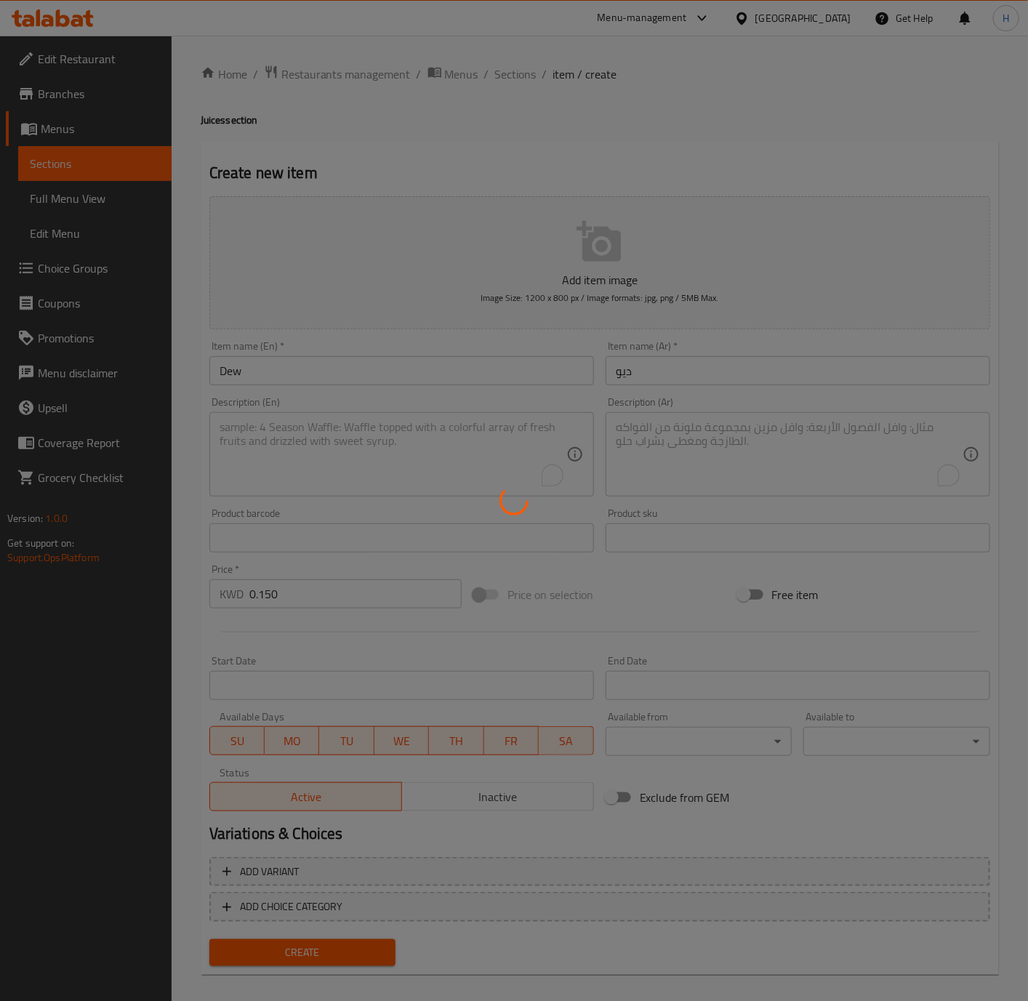
type input "0"
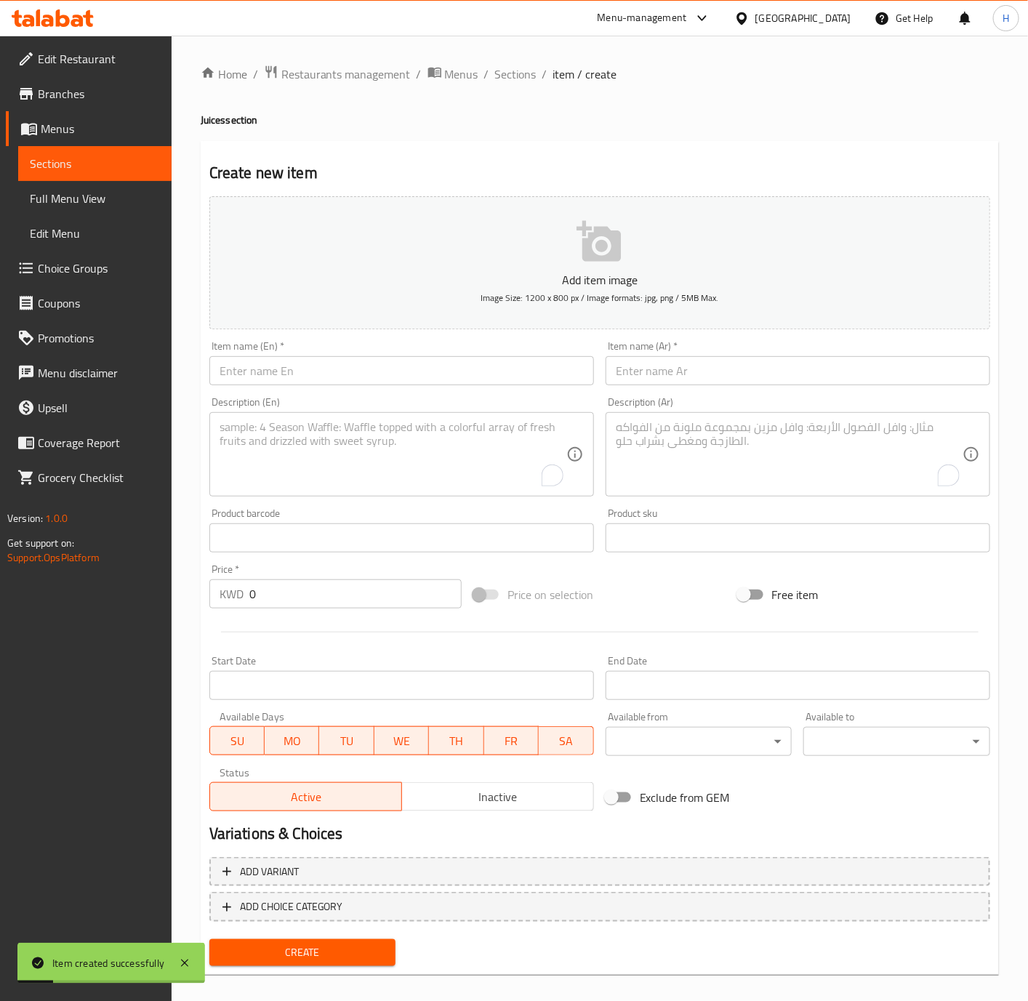
click at [519, 375] on input "text" at bounding box center [401, 370] width 385 height 29
paste input "shani"
click at [385, 360] on input "shani" at bounding box center [401, 370] width 385 height 29
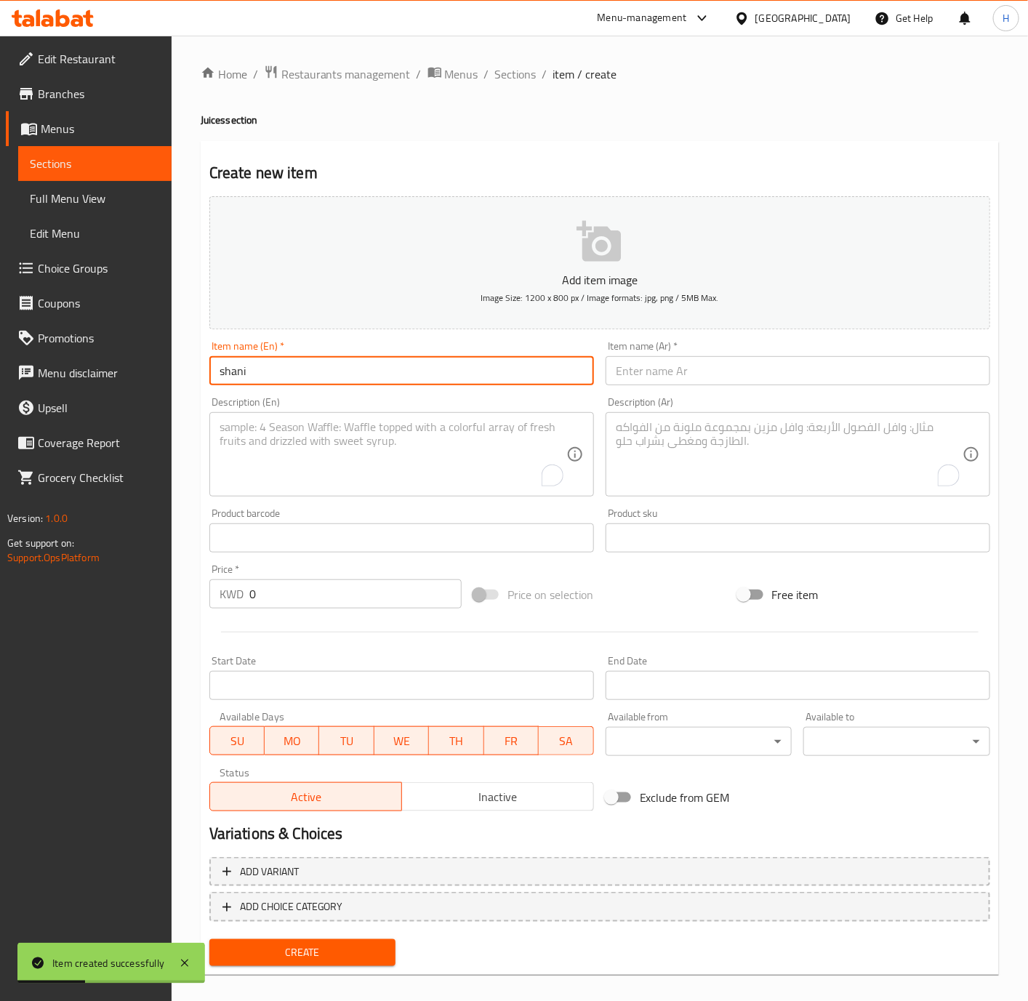
click at [385, 360] on input "shani" at bounding box center [401, 370] width 385 height 29
type input "Shani"
drag, startPoint x: 717, startPoint y: 365, endPoint x: 726, endPoint y: 365, distance: 8.7
click at [717, 365] on input "text" at bounding box center [798, 370] width 385 height 29
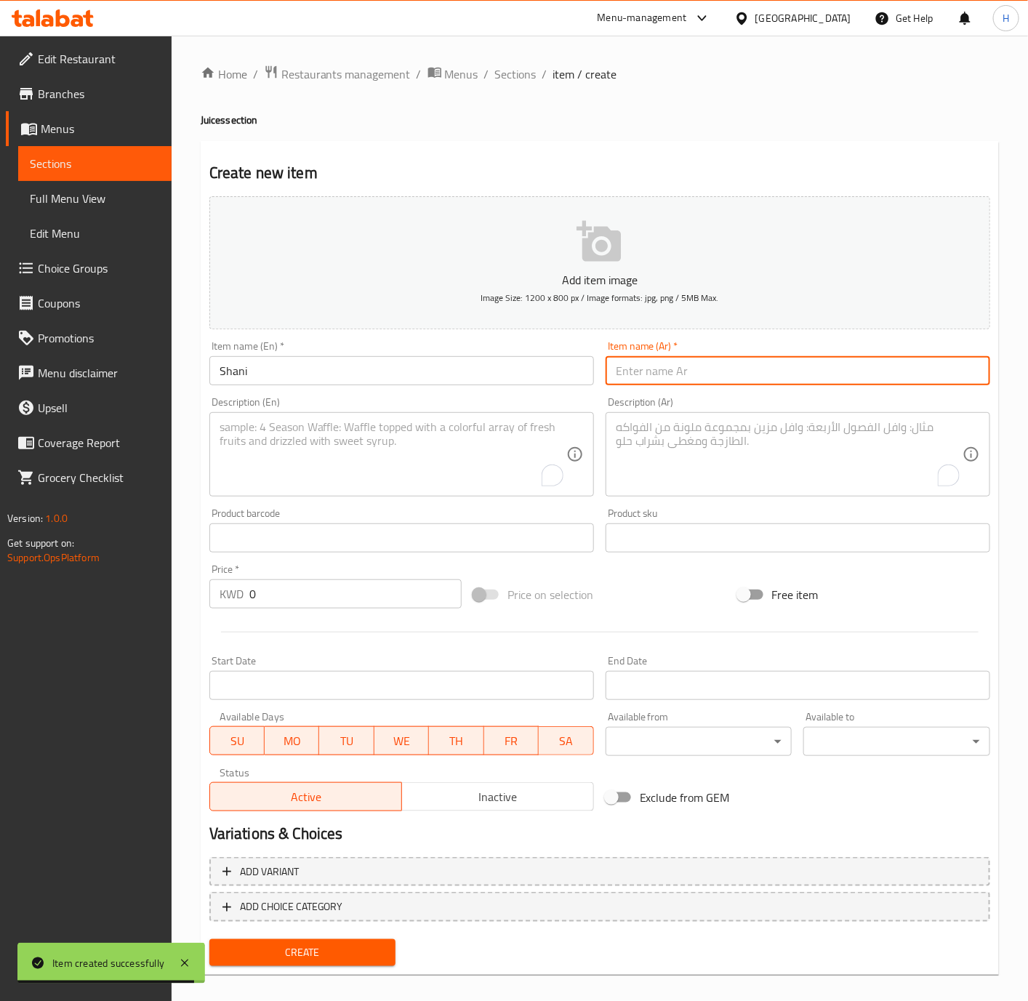
paste input "شاني"
type input "شاني"
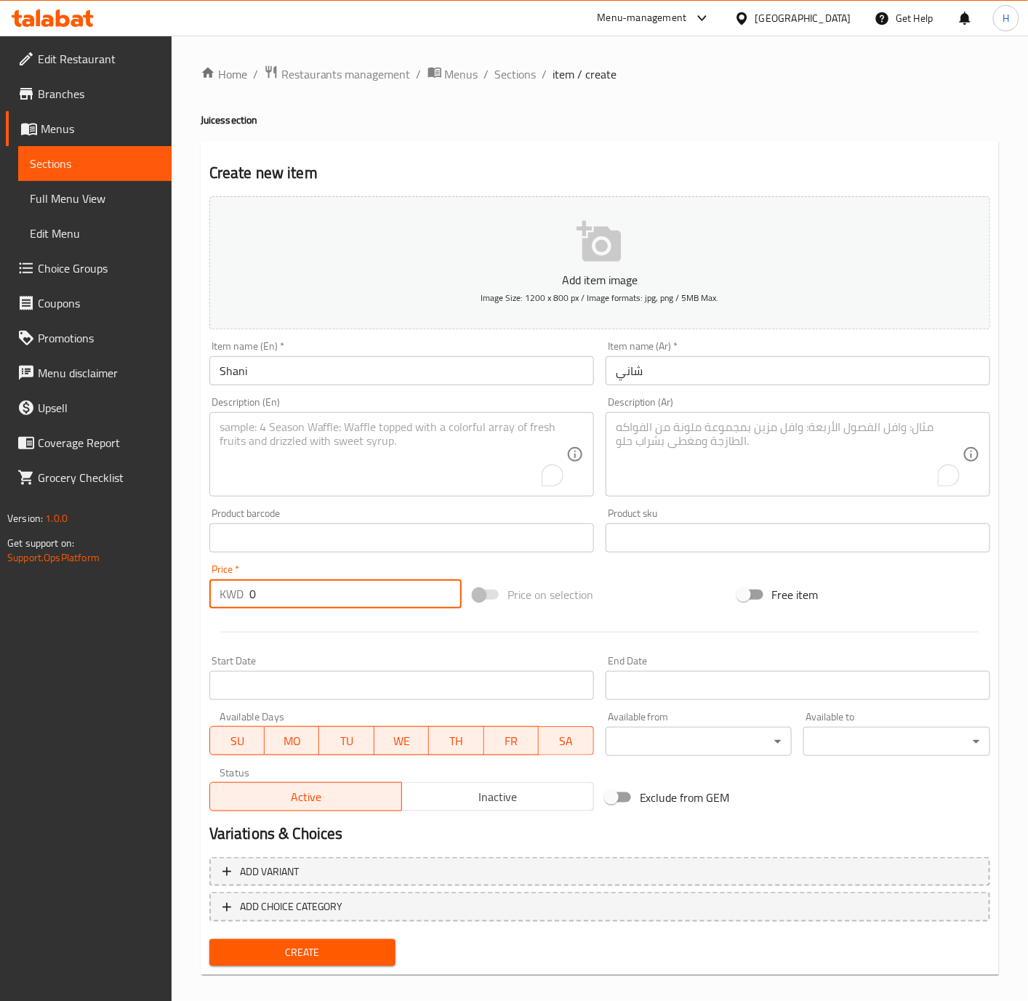
click at [334, 583] on input "0" at bounding box center [355, 593] width 212 height 29
paste input ".150"
type input "0.150"
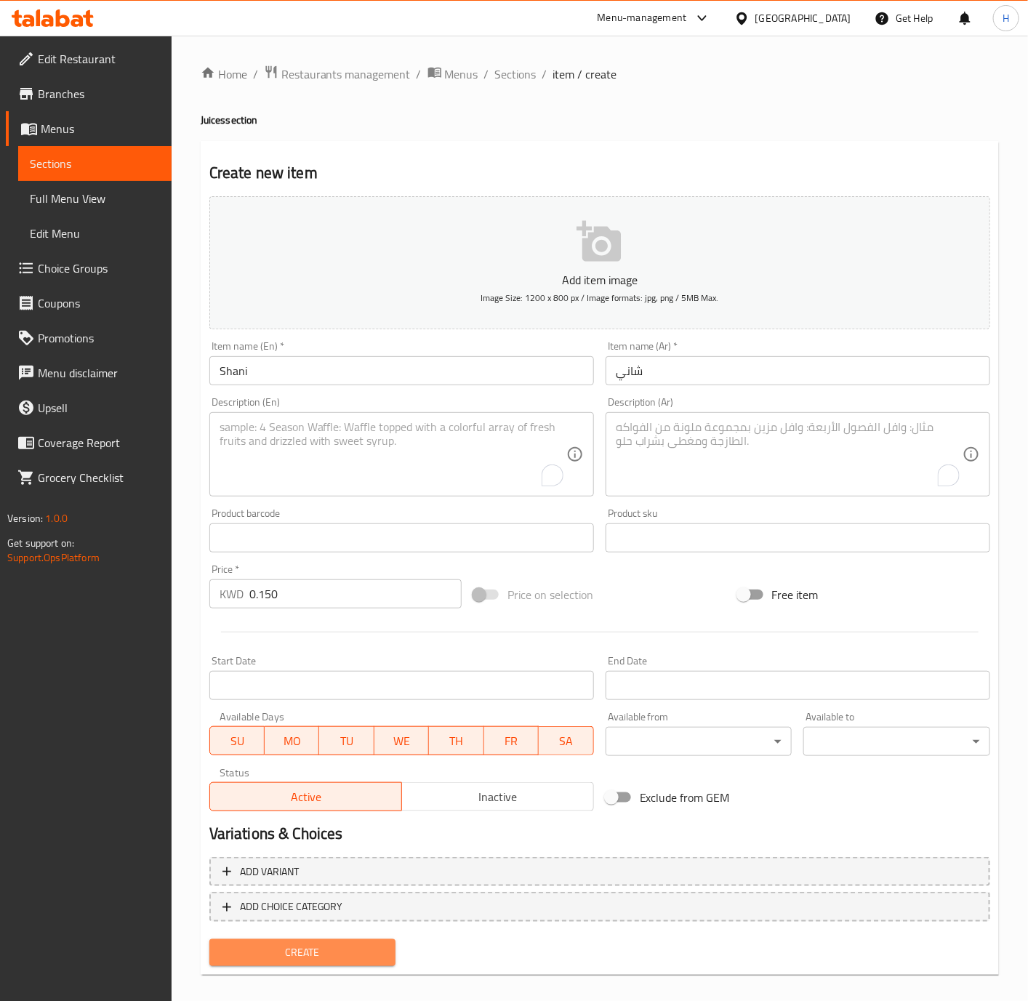
drag, startPoint x: 366, startPoint y: 962, endPoint x: 1019, endPoint y: 906, distance: 655.2
click at [369, 962] on button "Create" at bounding box center [302, 952] width 187 height 27
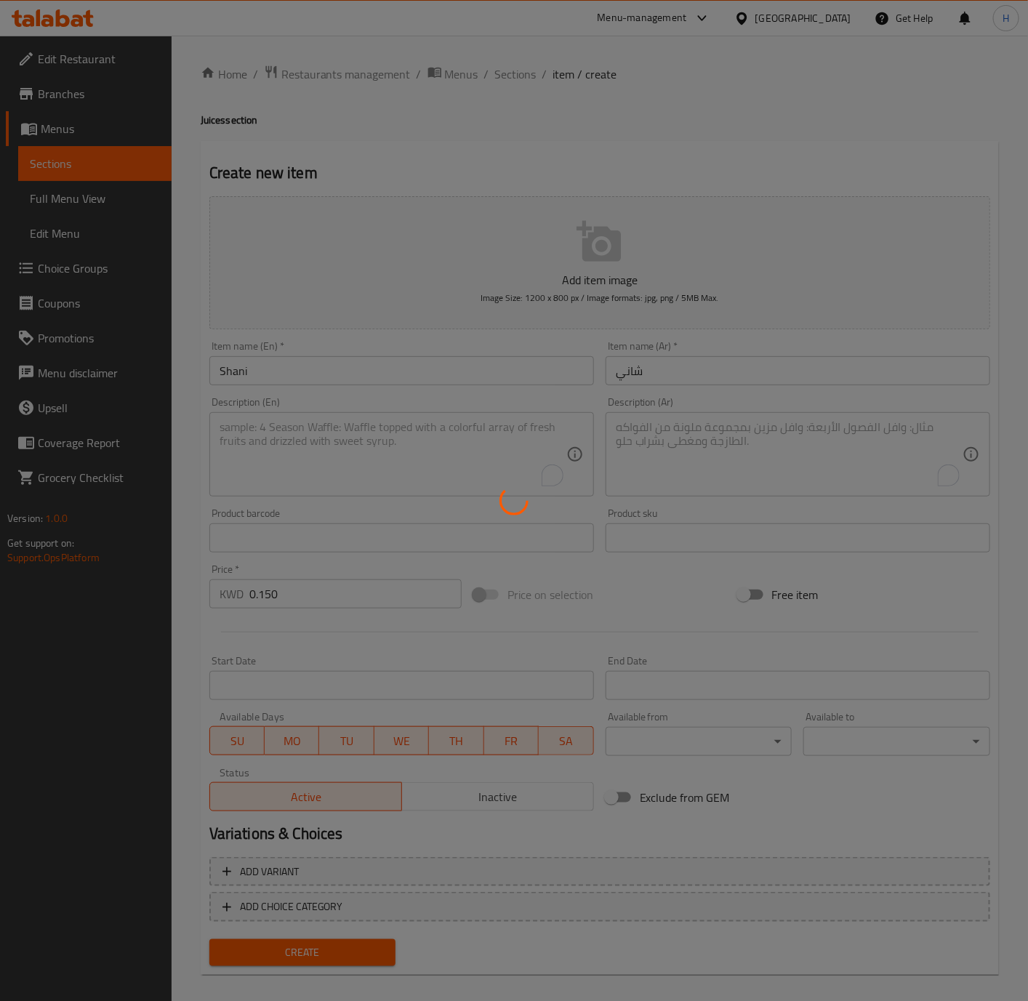
type input "0"
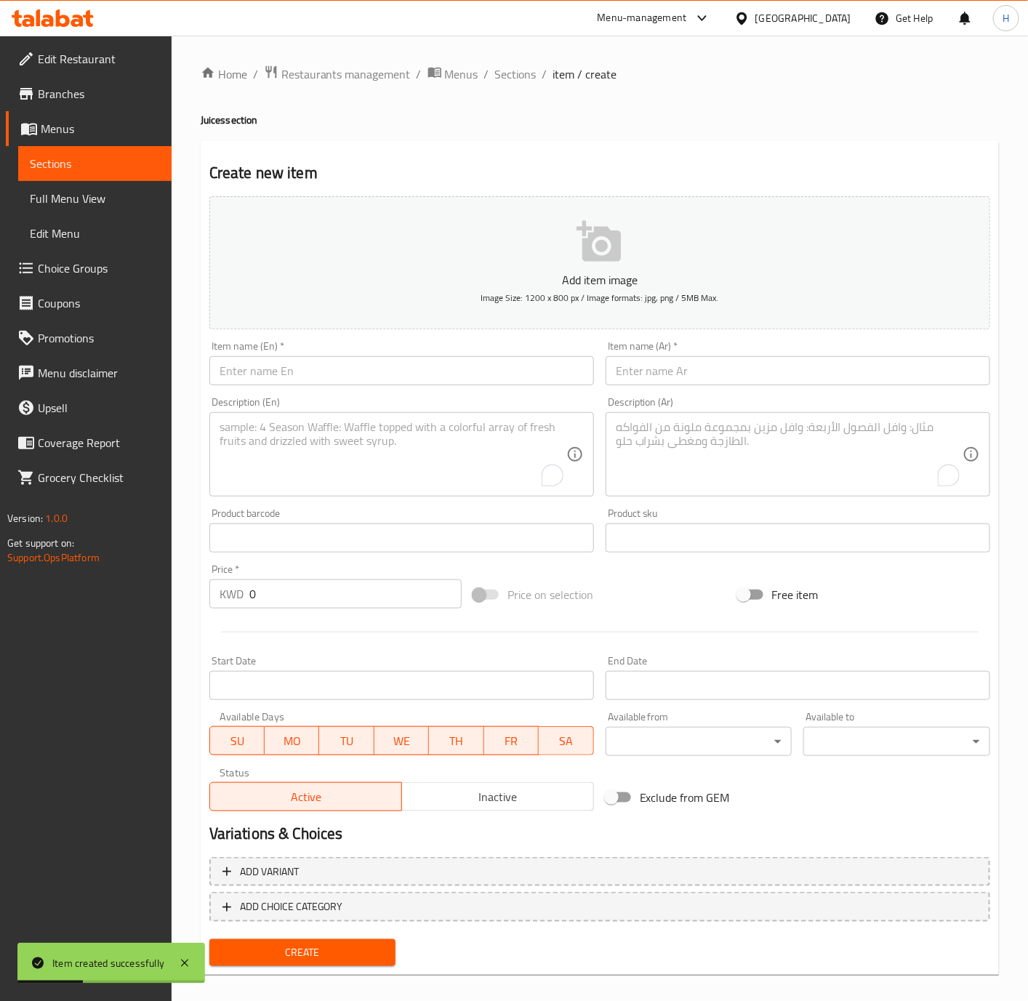
click at [715, 369] on input "text" at bounding box center [798, 370] width 385 height 29
paste input "ميرندا"
type input "ميرندا"
click at [521, 365] on input "text" at bounding box center [401, 370] width 385 height 29
type input "Mirinda"
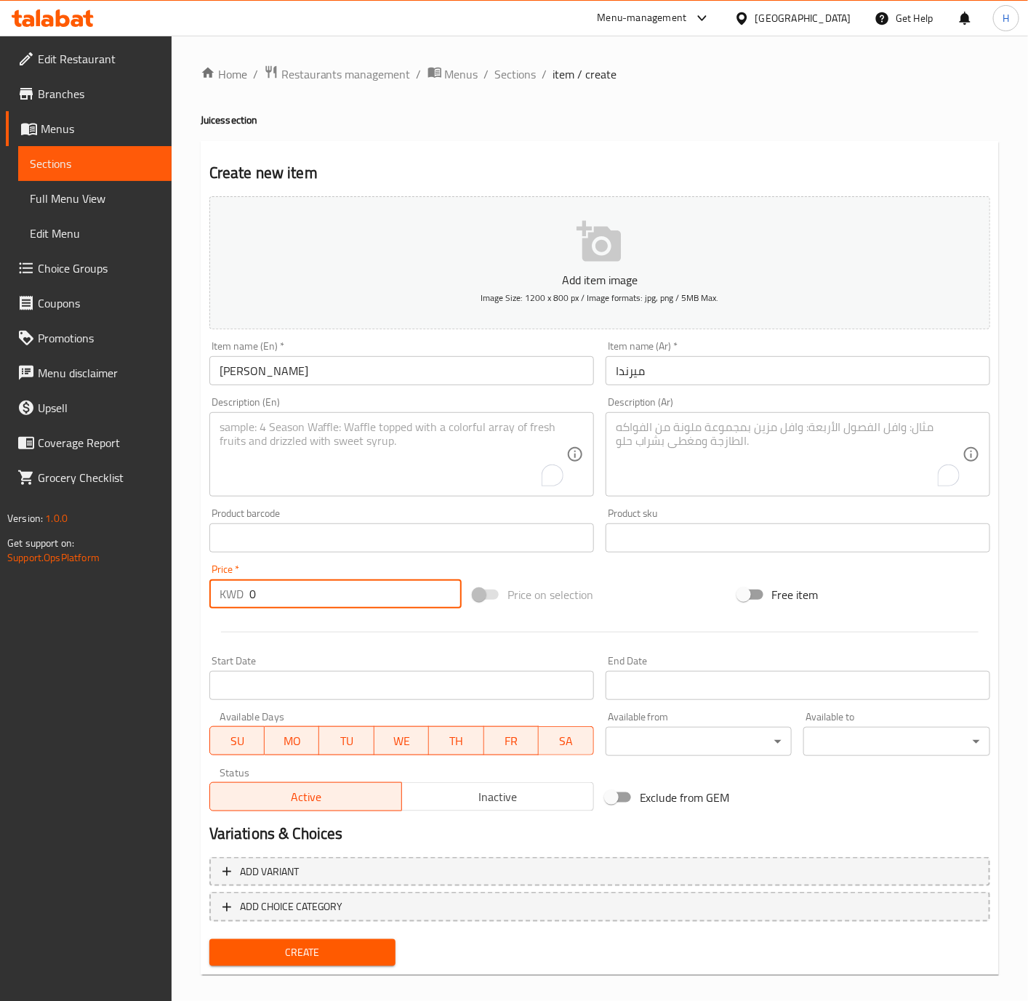
click at [286, 602] on input "0" at bounding box center [355, 593] width 212 height 29
paste input ".150"
type input "0.150"
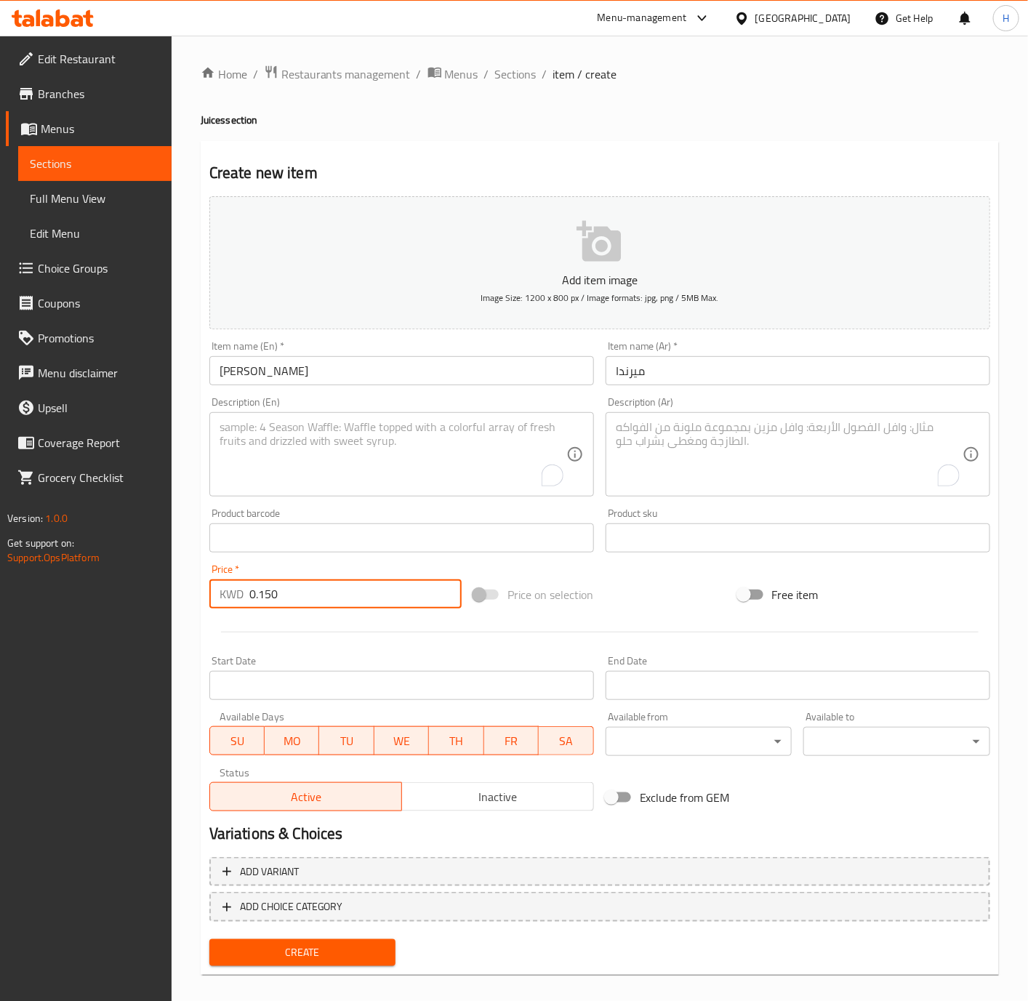
click at [360, 954] on span "Create" at bounding box center [303, 953] width 164 height 18
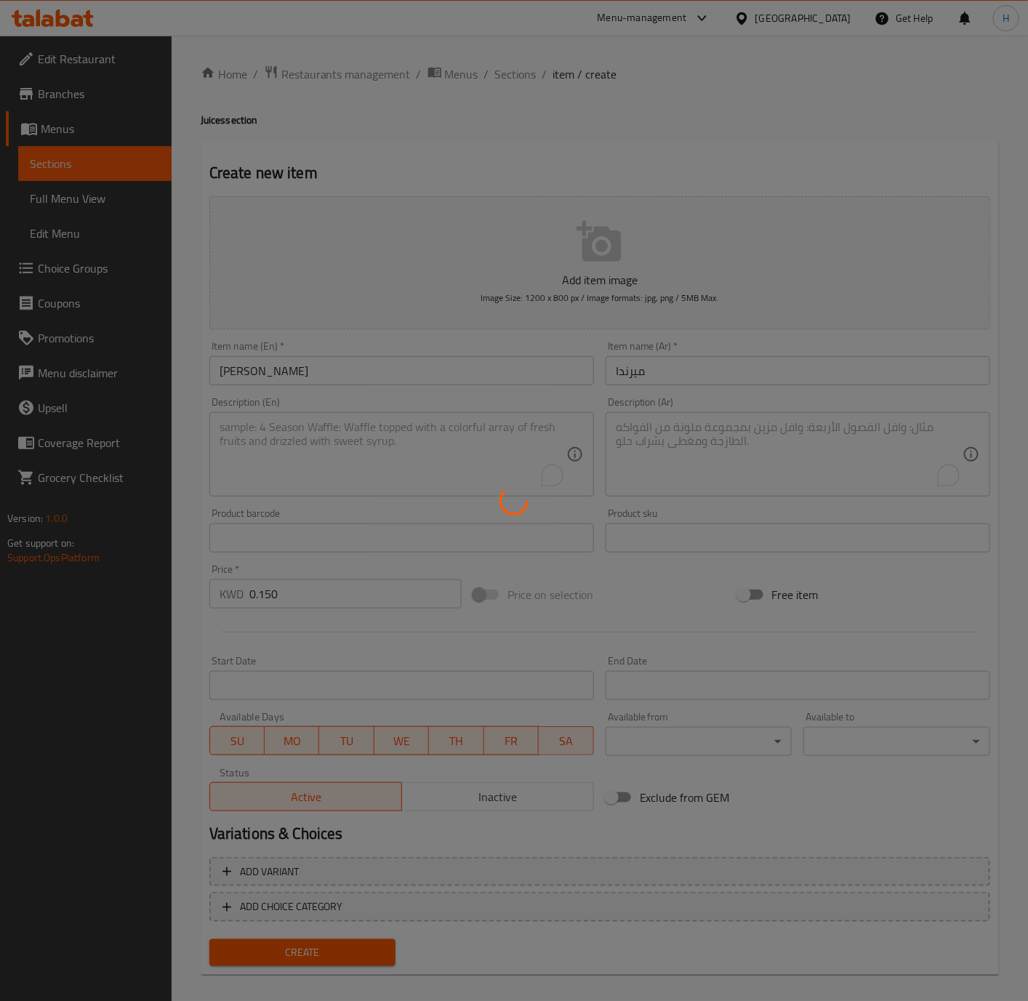
type input "0"
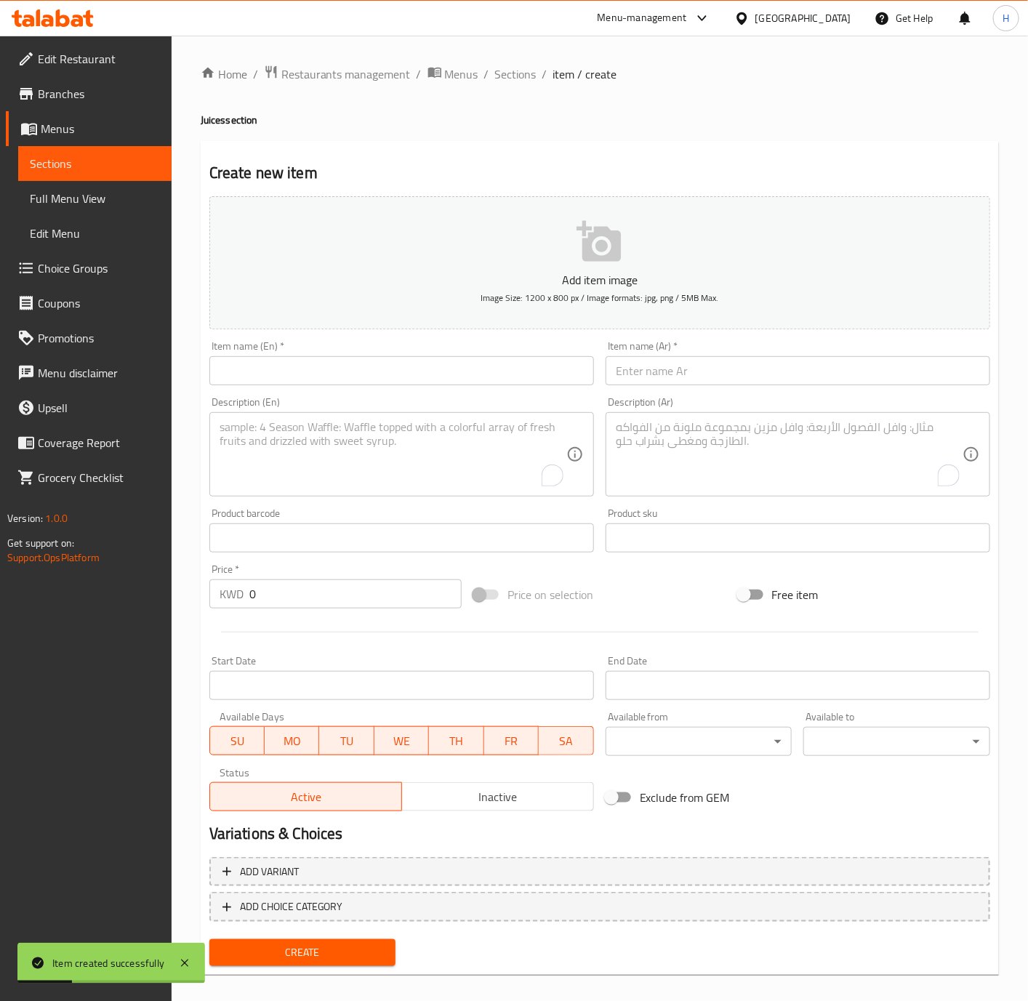
click at [484, 367] on input "text" at bounding box center [401, 370] width 385 height 29
paste input "Manga juice"
type input "Manga juice"
click at [753, 379] on input "text" at bounding box center [798, 370] width 385 height 29
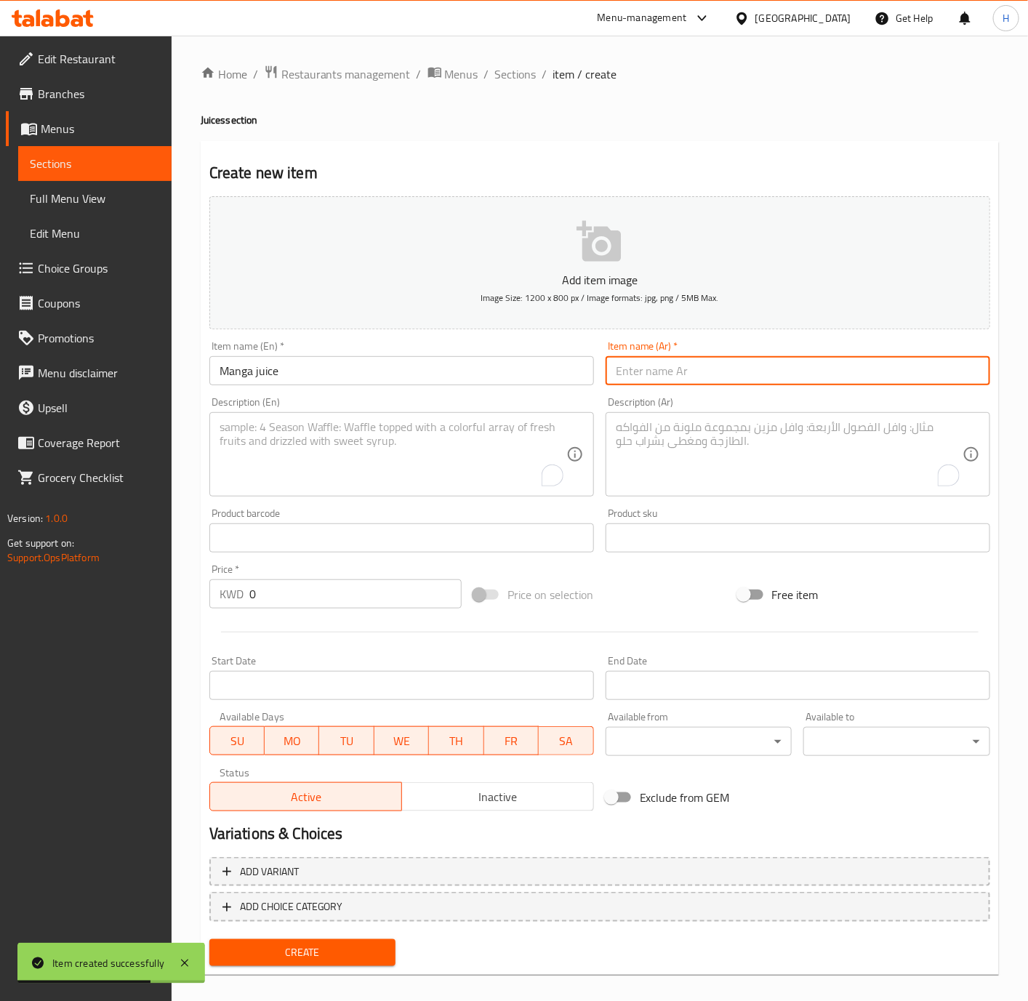
paste input "عصير مانجا"
type input "عصير مانجا"
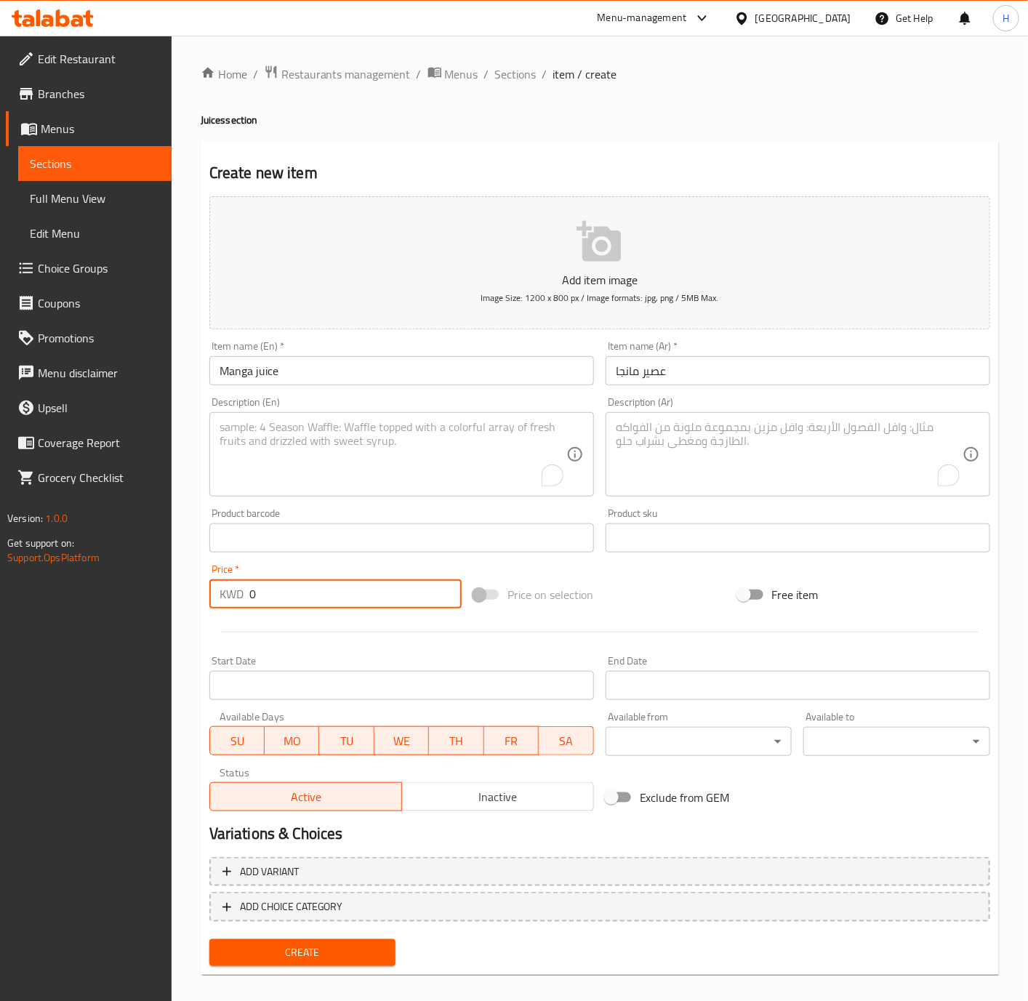
click at [321, 594] on input "0" at bounding box center [355, 593] width 212 height 29
paste input ".600"
type input "0.600"
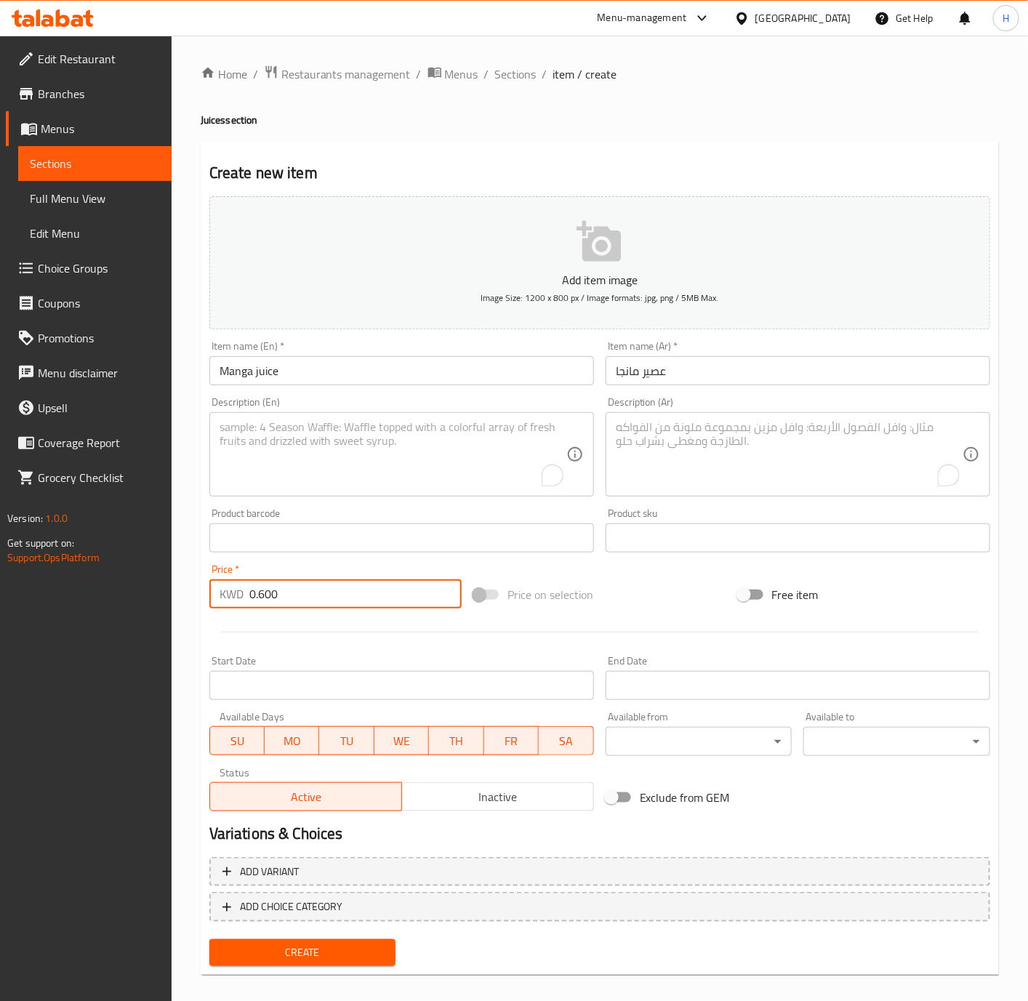
click at [209, 939] on button "Create" at bounding box center [302, 952] width 187 height 27
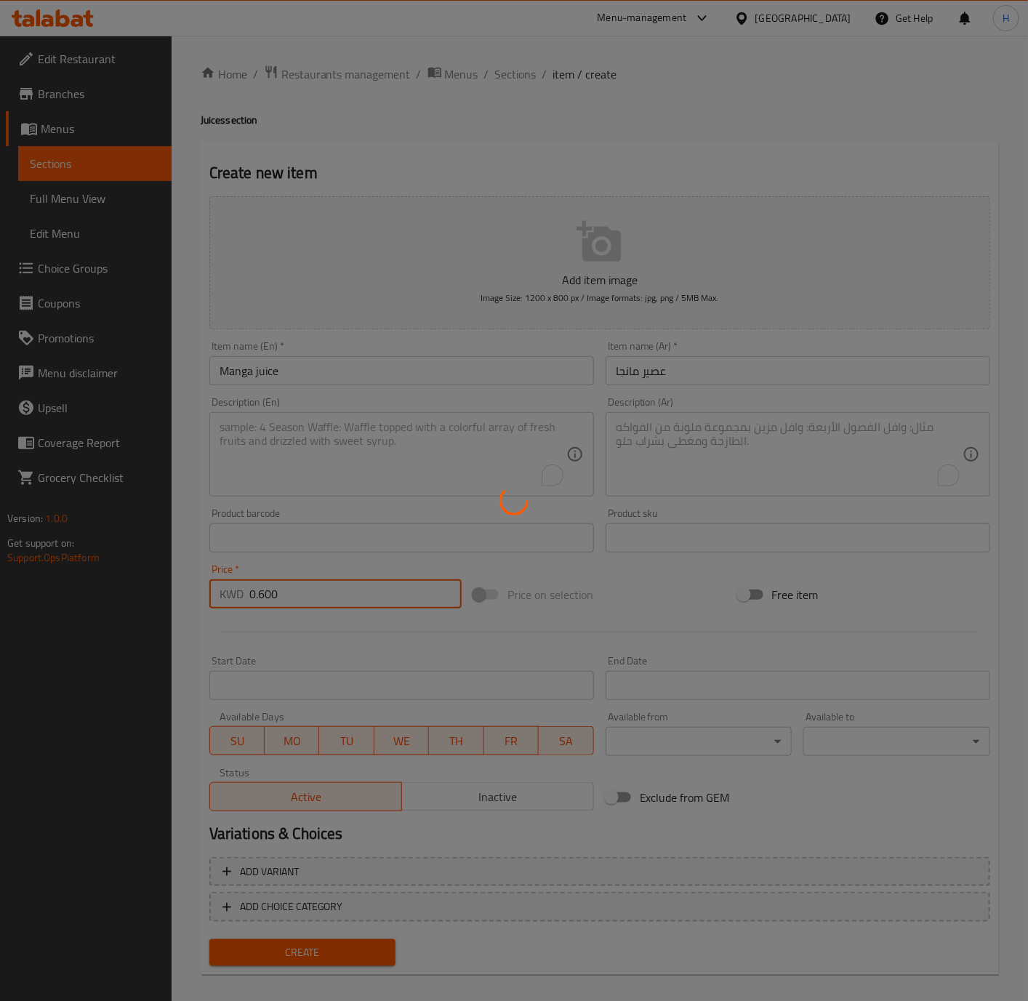
type input "0"
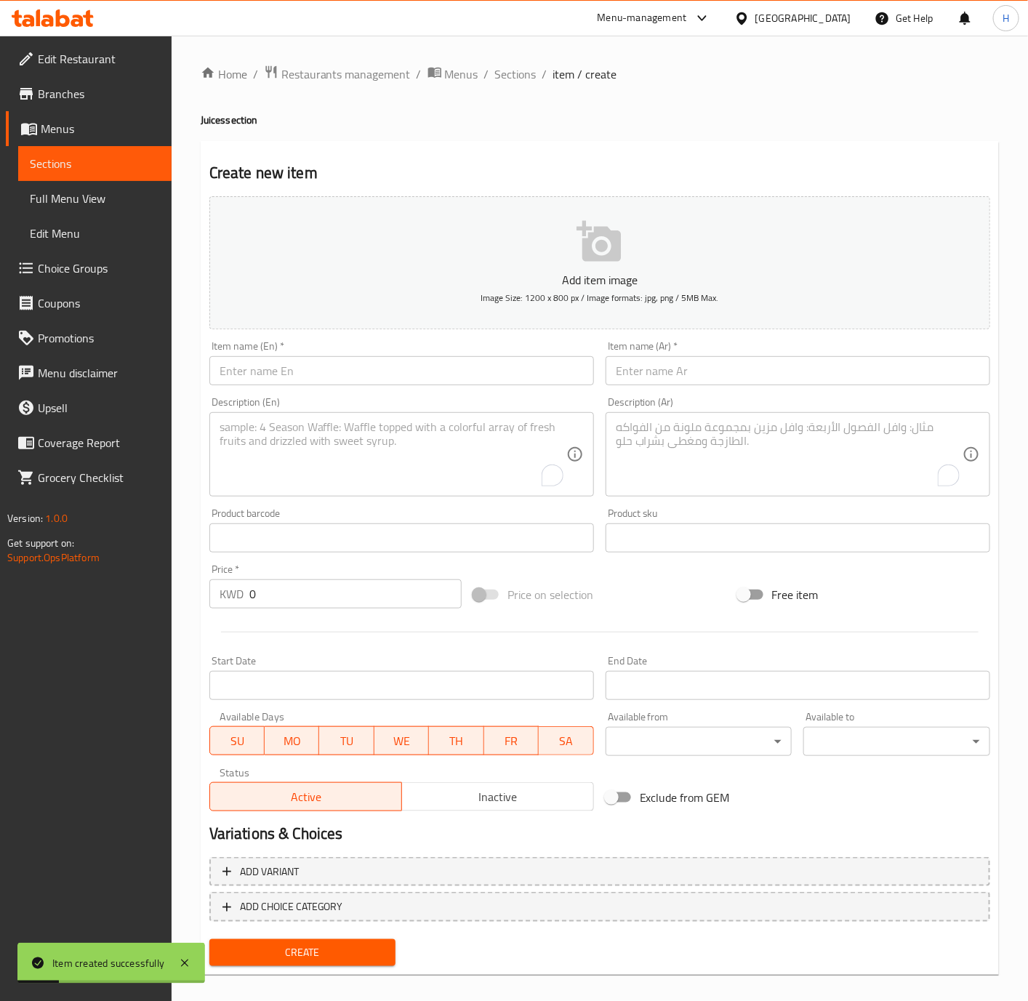
click at [354, 375] on input "text" at bounding box center [401, 370] width 385 height 29
paste input "7UP"
type input "7UP"
click at [696, 376] on input "text" at bounding box center [798, 370] width 385 height 29
paste input "سفن آب"
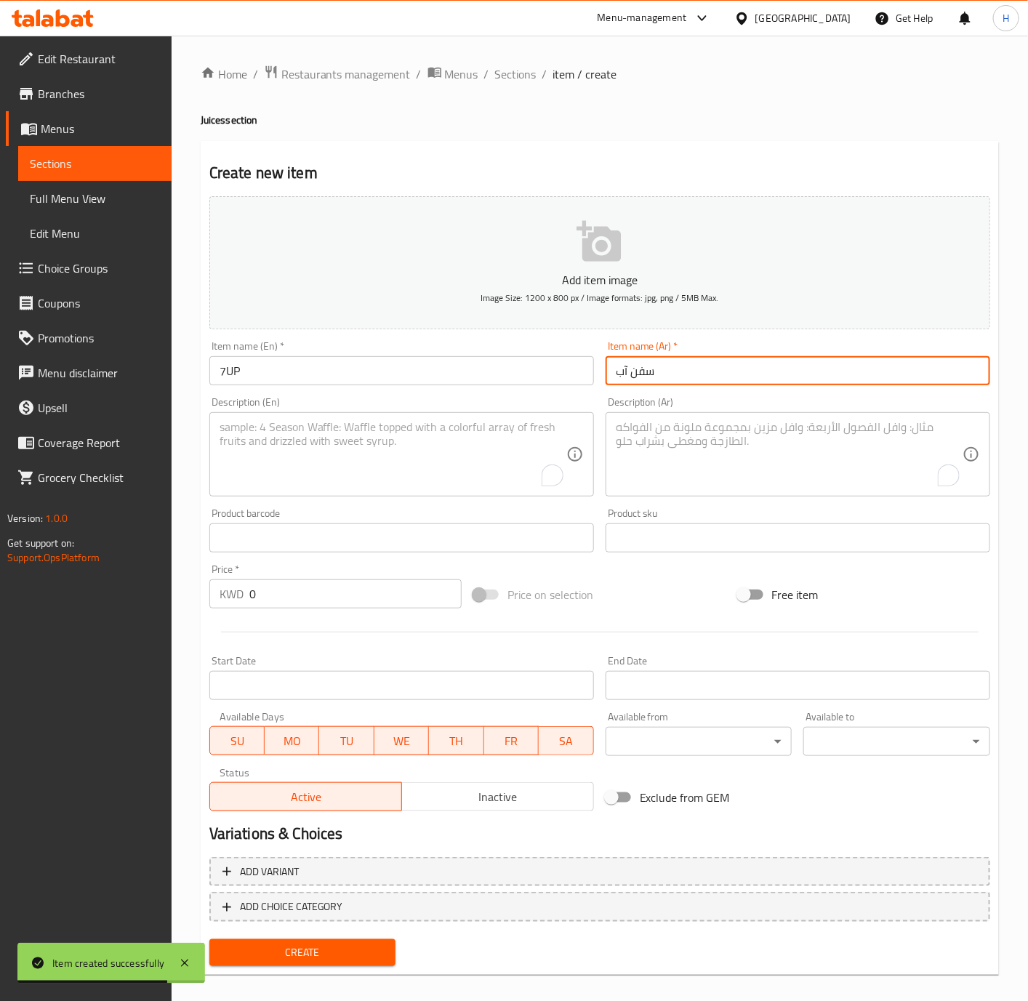
type input "سفن آب"
click at [343, 598] on input "0" at bounding box center [355, 593] width 212 height 29
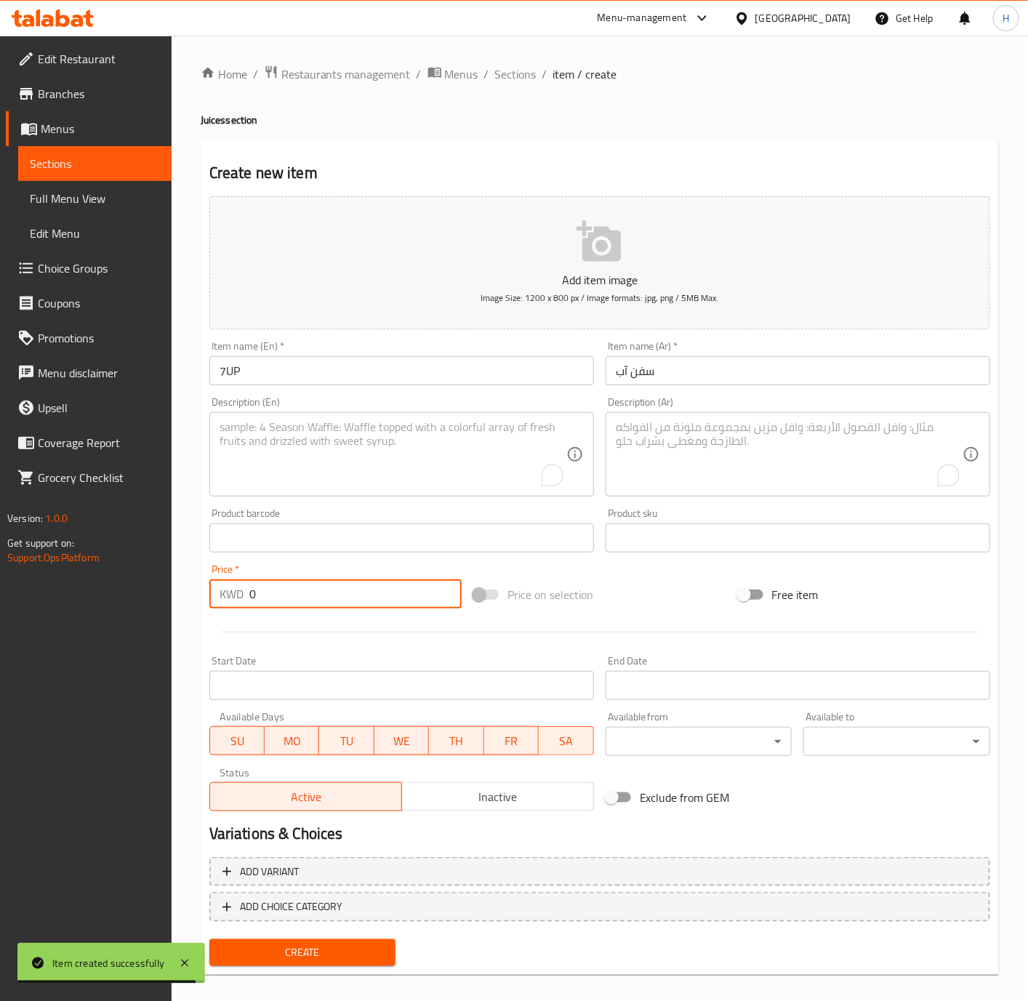
click at [343, 598] on input "0" at bounding box center [355, 593] width 212 height 29
paste input ".150"
type input "0.150"
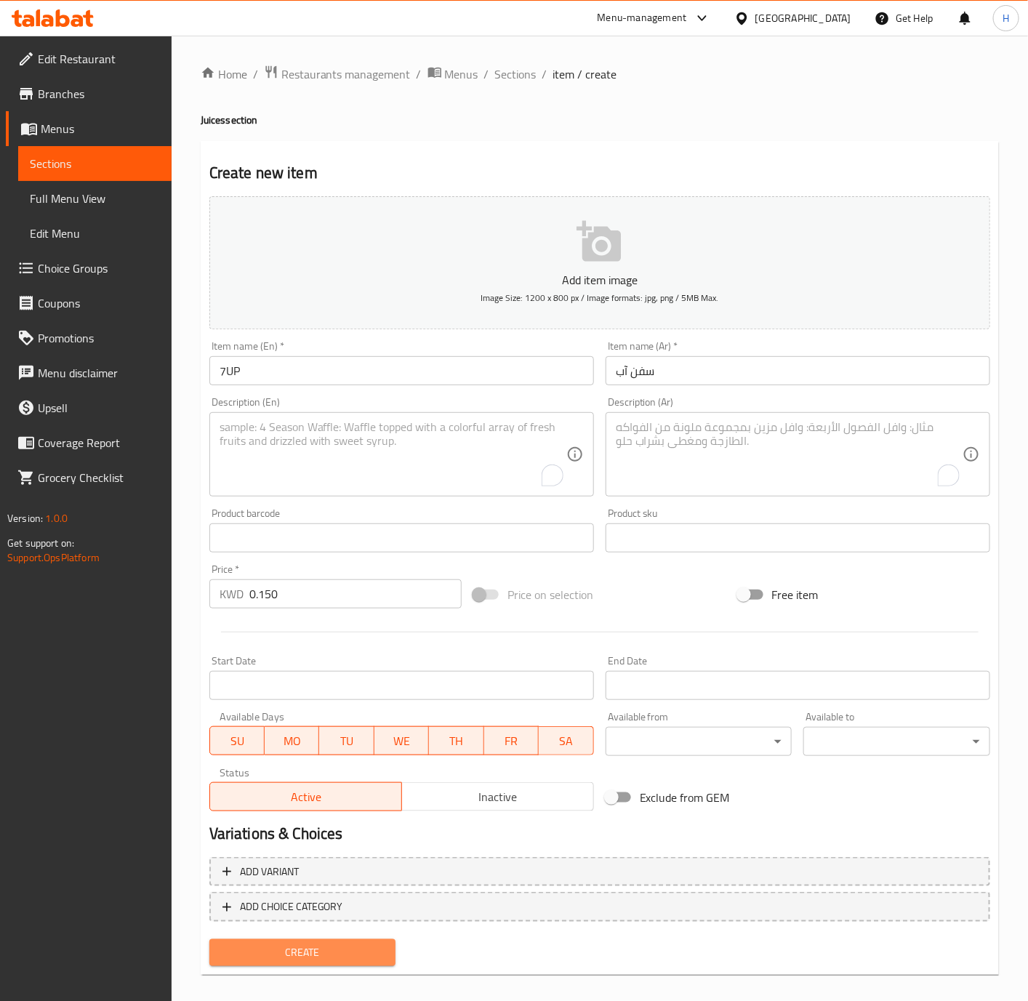
click at [312, 952] on span "Create" at bounding box center [303, 953] width 164 height 18
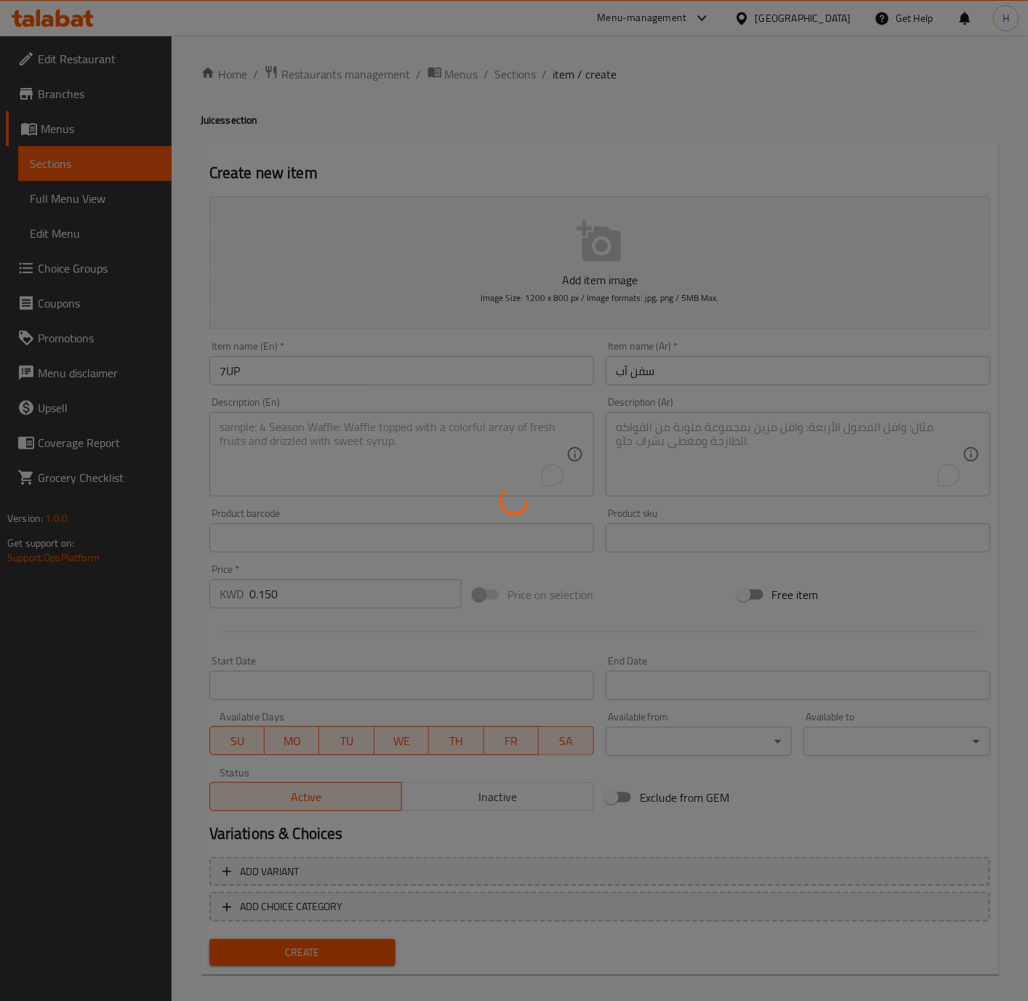
type input "0"
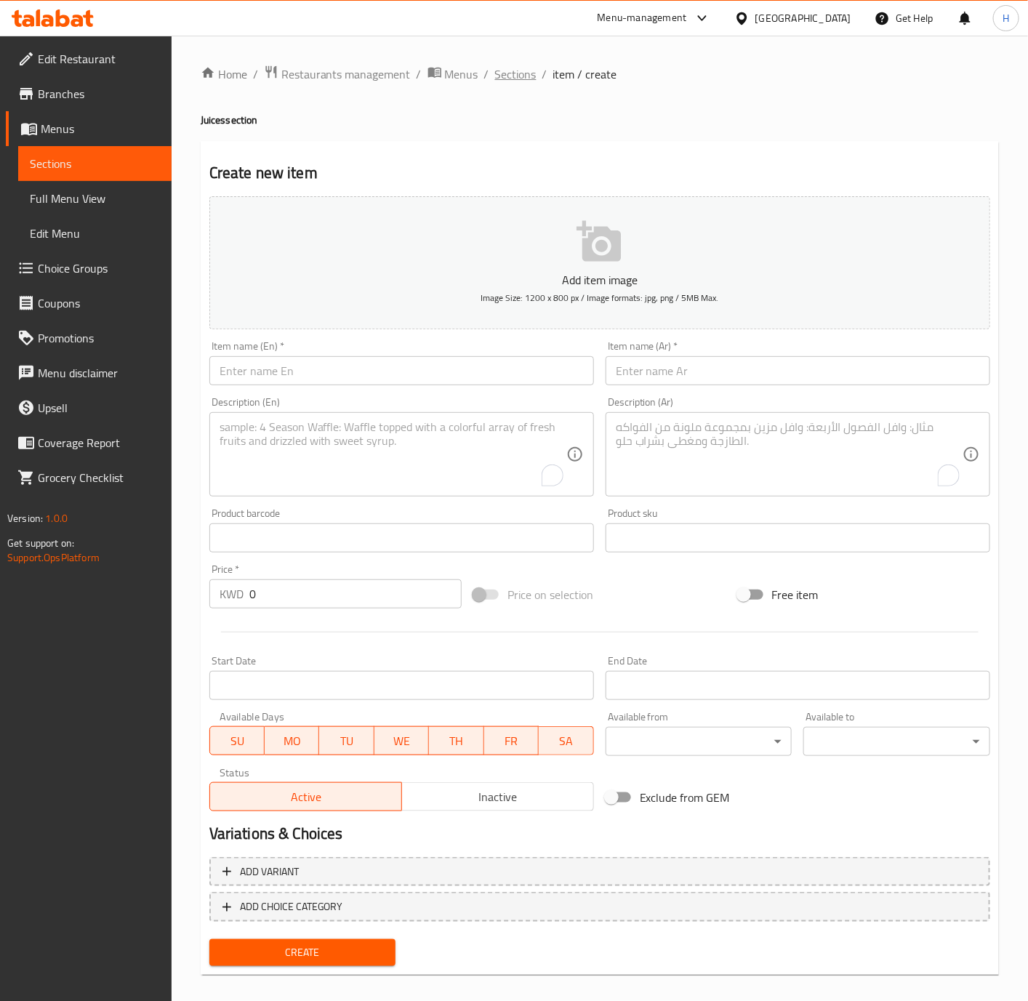
click at [495, 79] on span "Sections" at bounding box center [515, 73] width 41 height 17
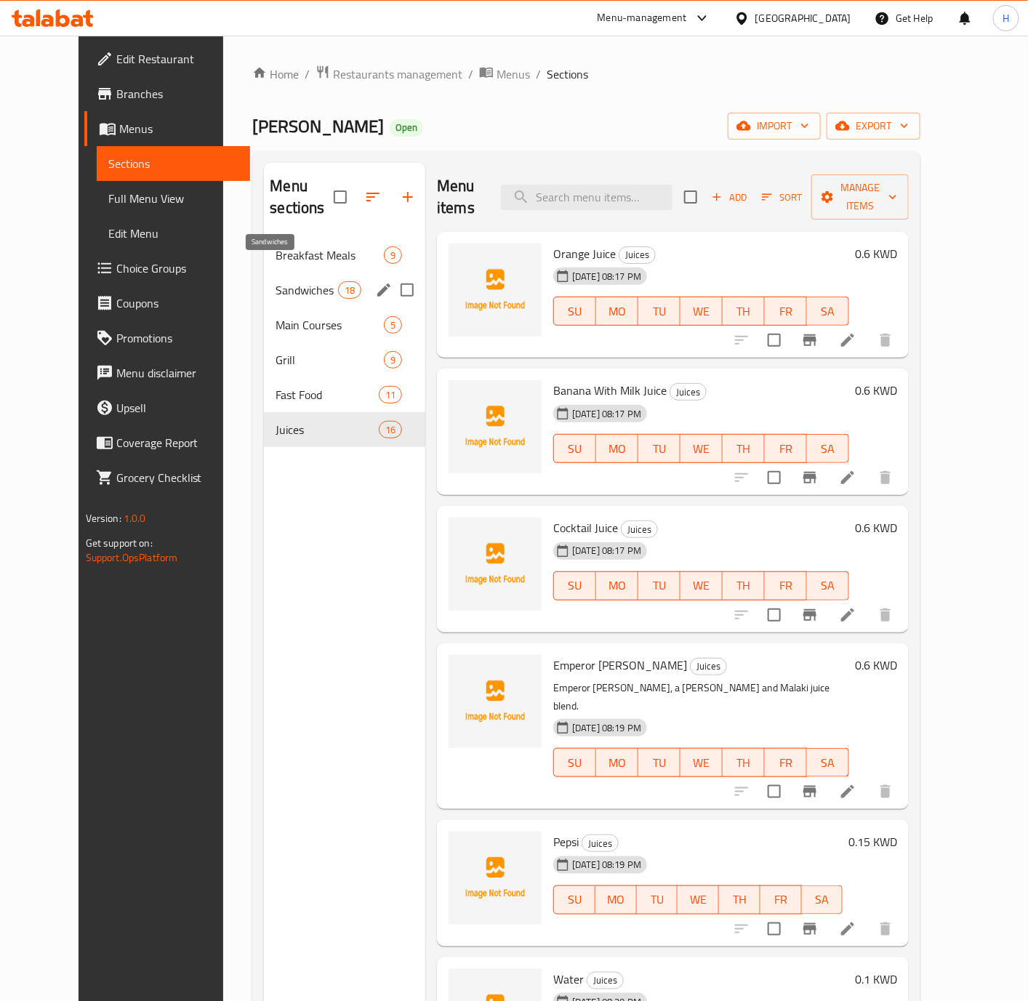
click at [299, 281] on span "Sandwiches" at bounding box center [307, 289] width 62 height 17
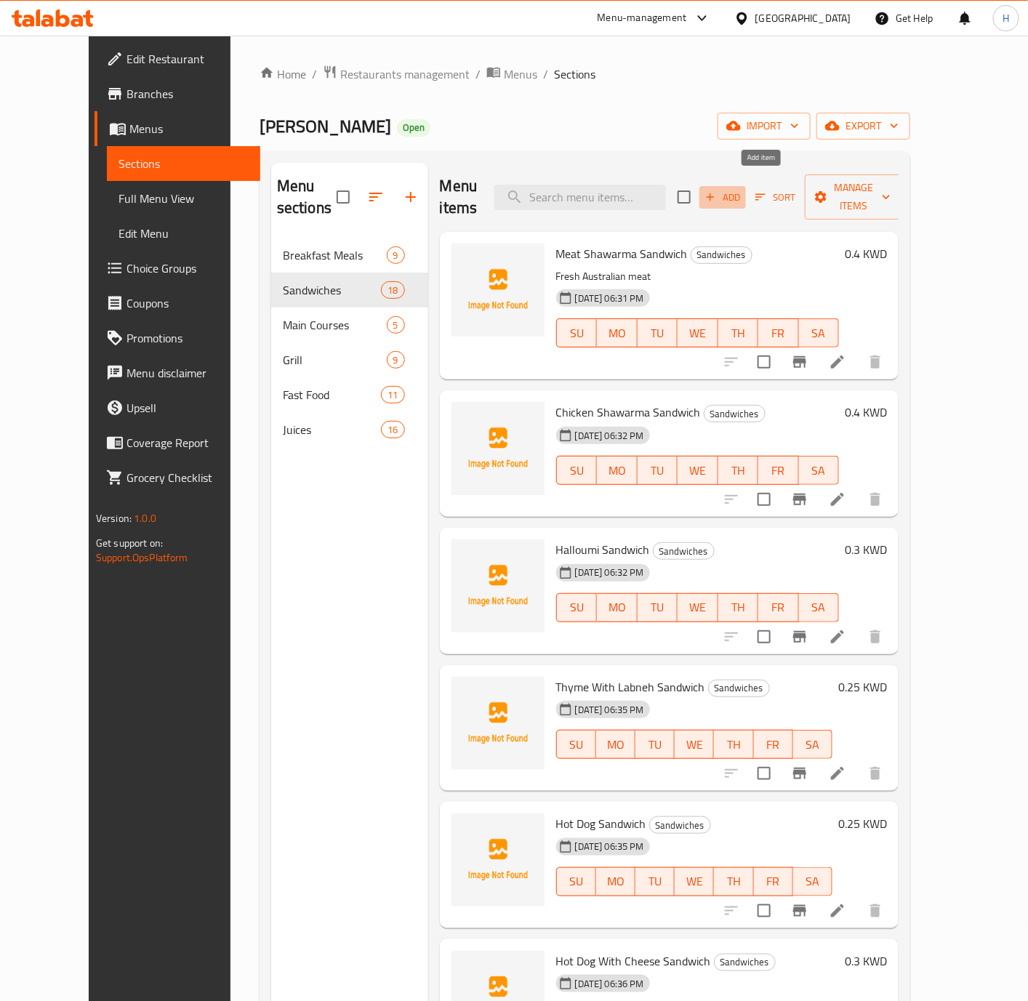
click at [746, 186] on button "Add" at bounding box center [722, 197] width 47 height 23
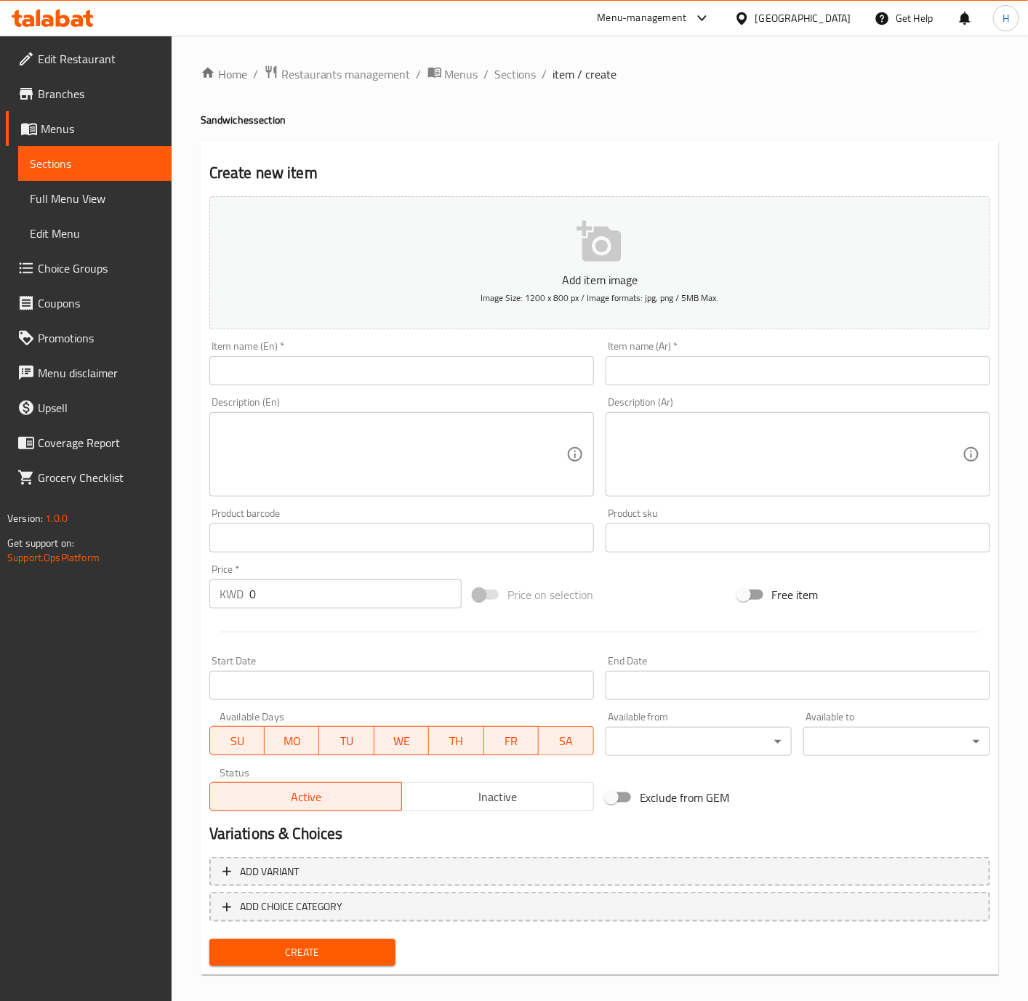
click at [768, 377] on input "text" at bounding box center [798, 370] width 385 height 29
paste input "سندويتش طلياني فرنسي"
type input "سندويتش طلياني فرنسي"
click at [478, 365] on input "text" at bounding box center [401, 370] width 385 height 29
paste input "Italian French Sandwich"
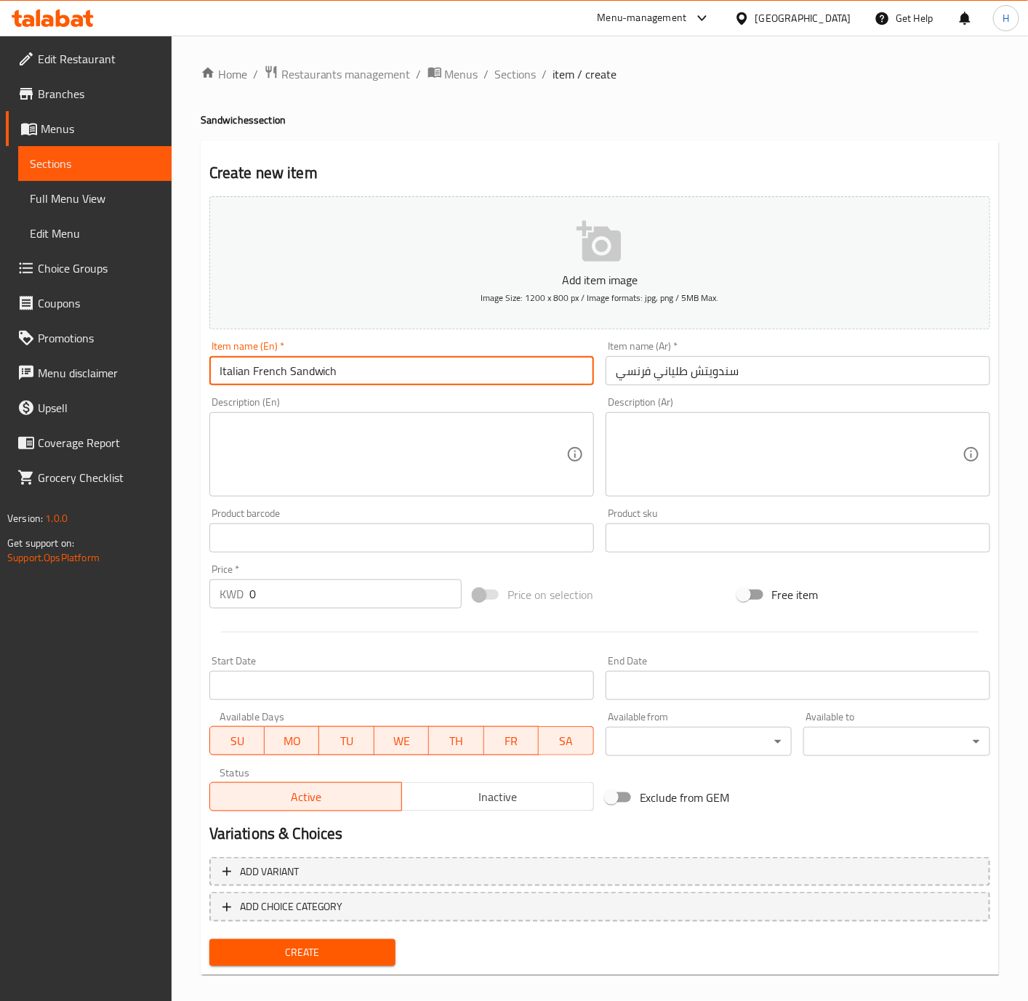
type input "Italian French Sandwich"
click at [254, 587] on input "0" at bounding box center [355, 593] width 212 height 29
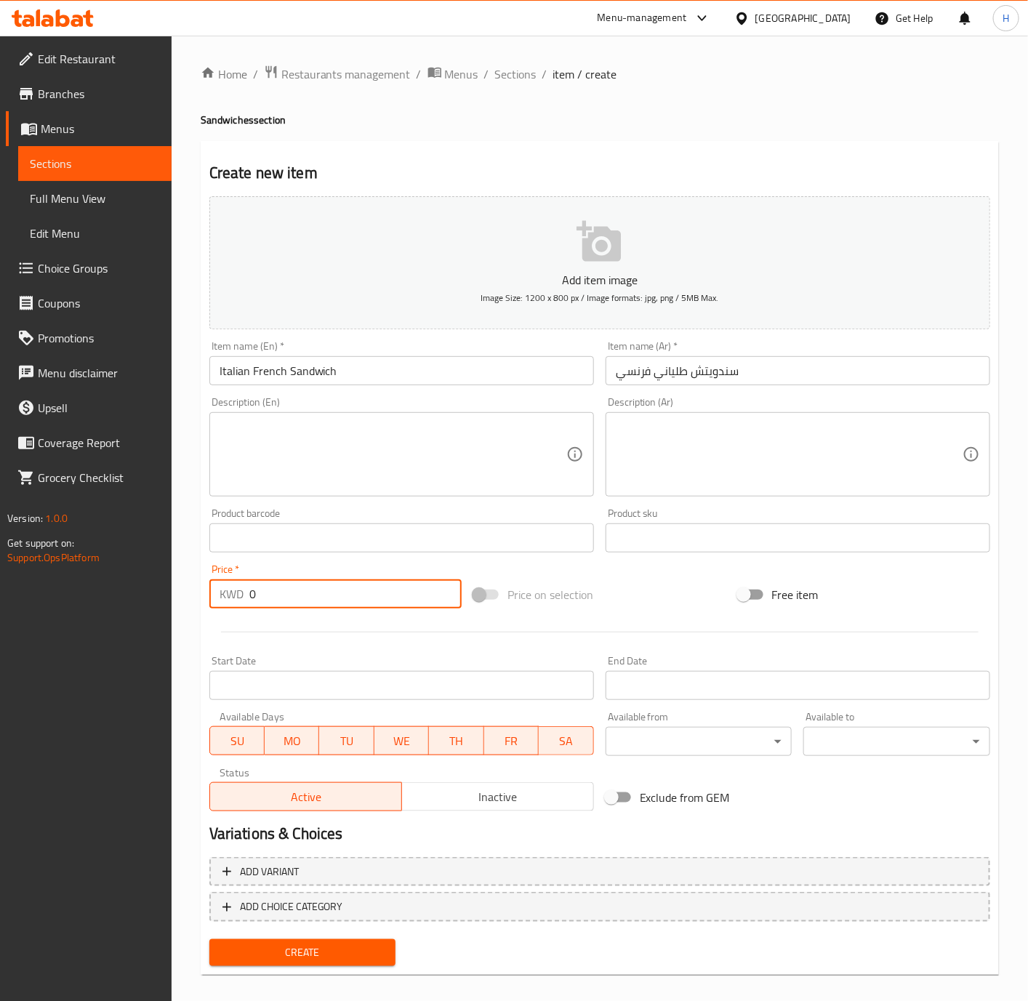
click at [254, 587] on input "0" at bounding box center [355, 593] width 212 height 29
paste input ".700"
type input "0.700"
click at [997, 825] on div "Create new item Add item image Image Size: 1200 x 800 px / Image formats: jpg, …" at bounding box center [600, 558] width 798 height 835
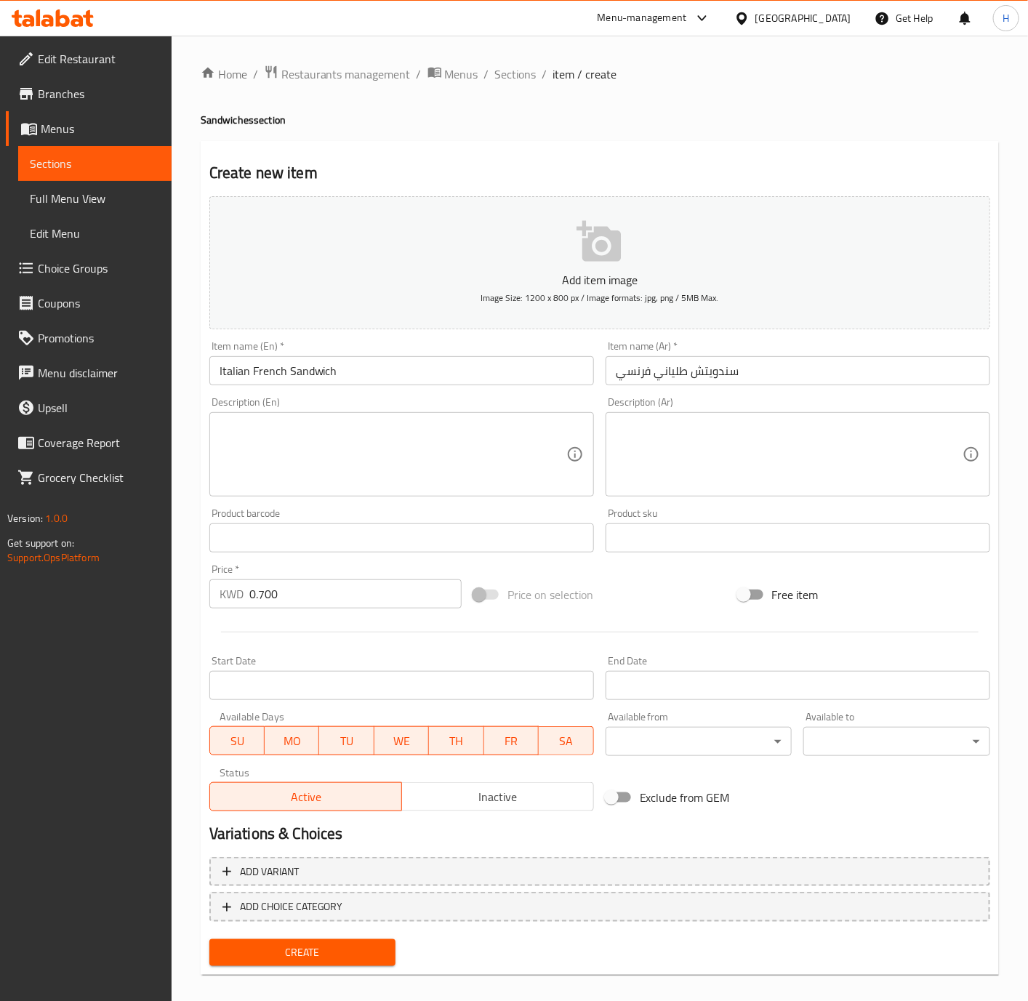
click at [997, 825] on div "Create new item Add item image Image Size: 1200 x 800 px / Image formats: jpg, …" at bounding box center [600, 558] width 798 height 835
click at [338, 971] on div "Create new item Add item image Image Size: 1200 x 800 px / Image formats: jpg, …" at bounding box center [600, 558] width 798 height 835
click at [340, 956] on span "Create" at bounding box center [303, 953] width 164 height 18
click at [340, 956] on div at bounding box center [514, 500] width 1028 height 1001
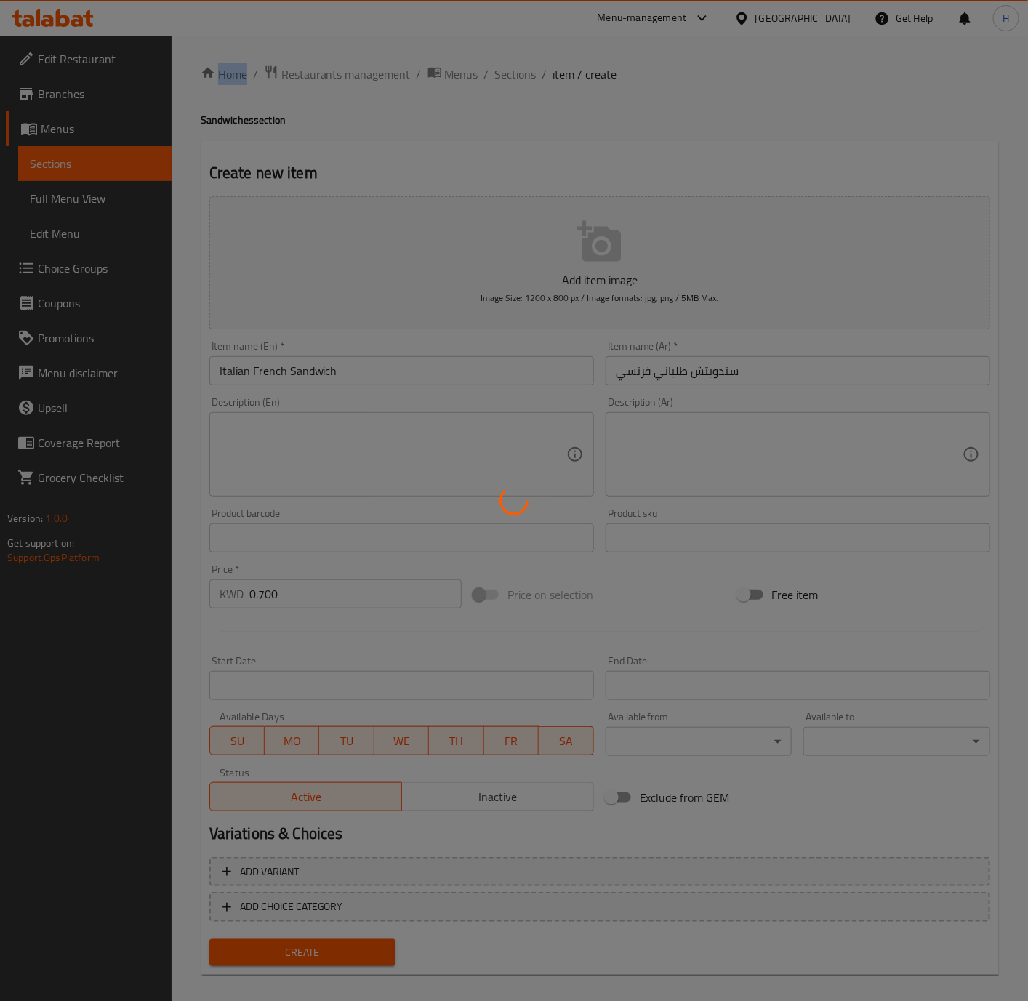
type input "0"
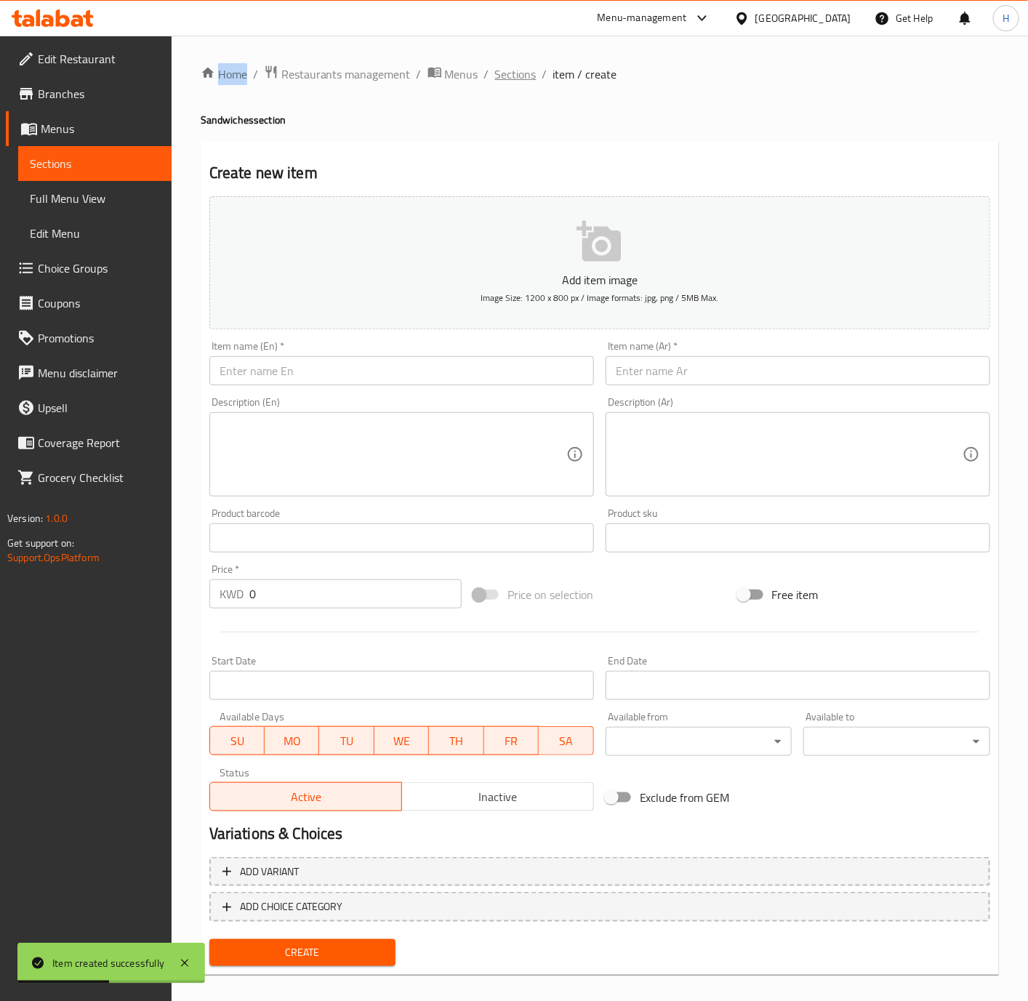
click at [504, 73] on span "Sections" at bounding box center [515, 73] width 41 height 17
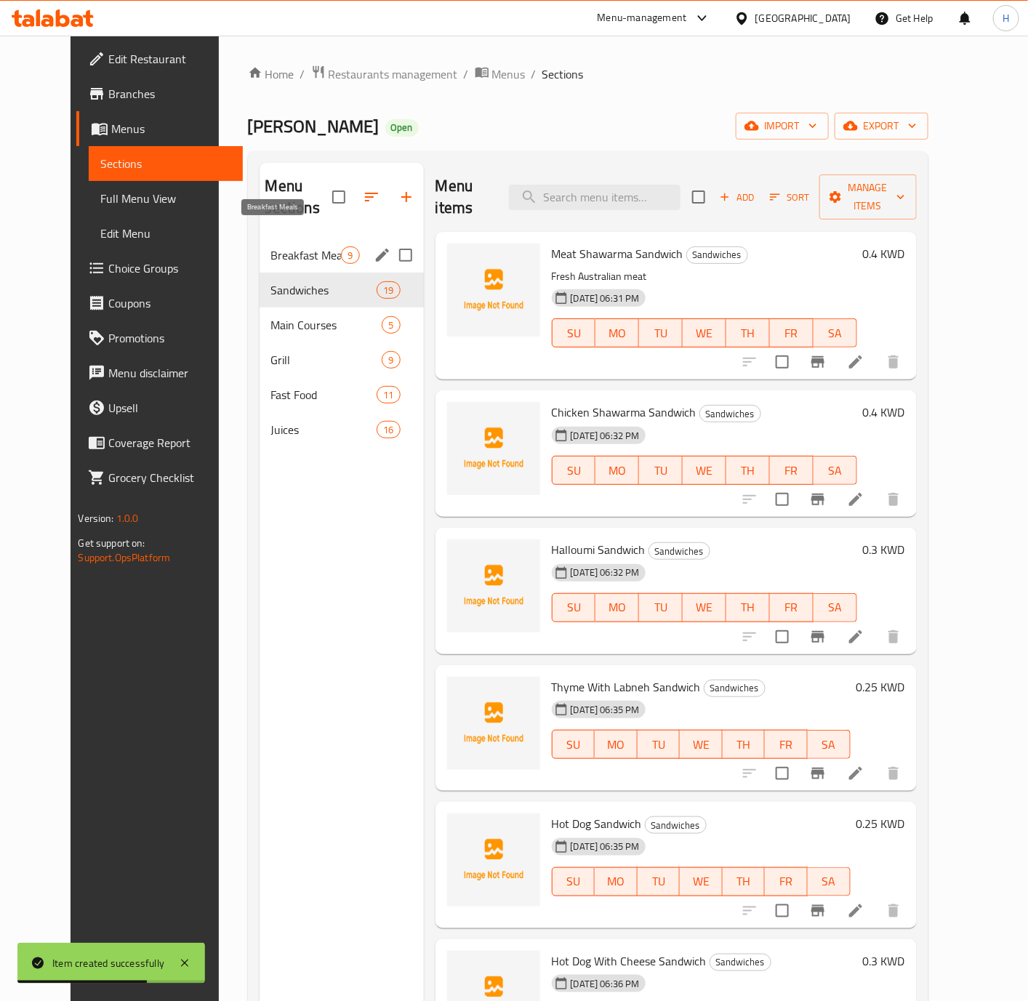
click at [276, 246] on span "Breakfast Meals" at bounding box center [306, 254] width 71 height 17
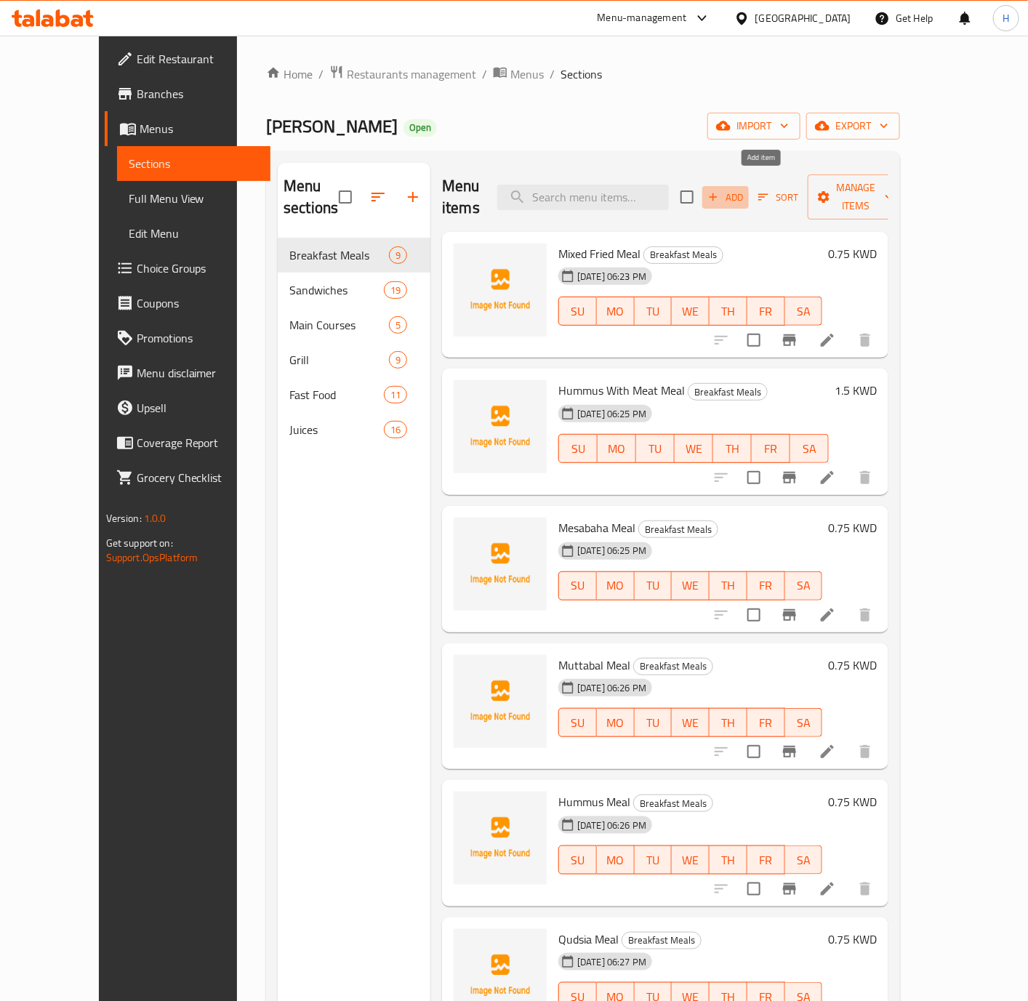
click at [745, 189] on span "Add" at bounding box center [725, 197] width 39 height 17
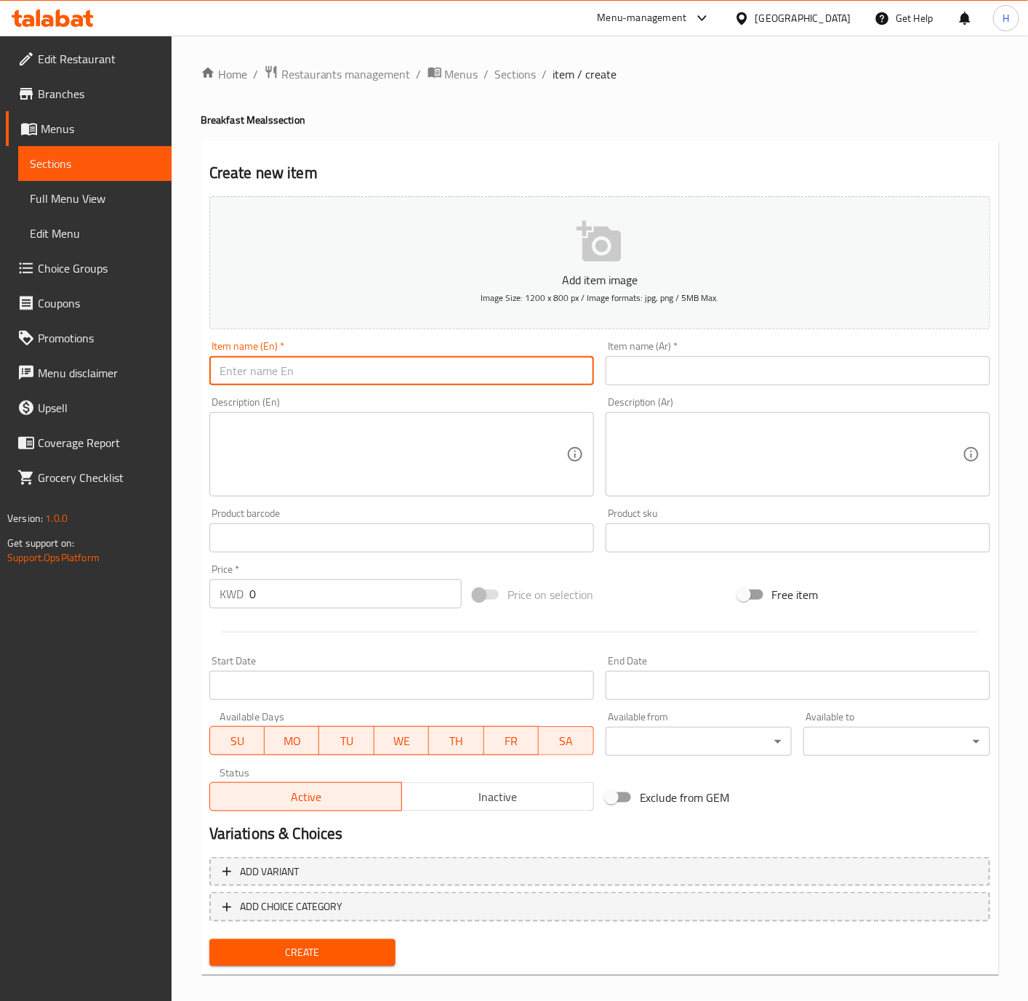
click at [374, 369] on input "text" at bounding box center [401, 370] width 385 height 29
paste input "Maon Baba Ghanouj"
type input "Maon Baba Ghanouj"
click at [784, 367] on input "text" at bounding box center [798, 370] width 385 height 29
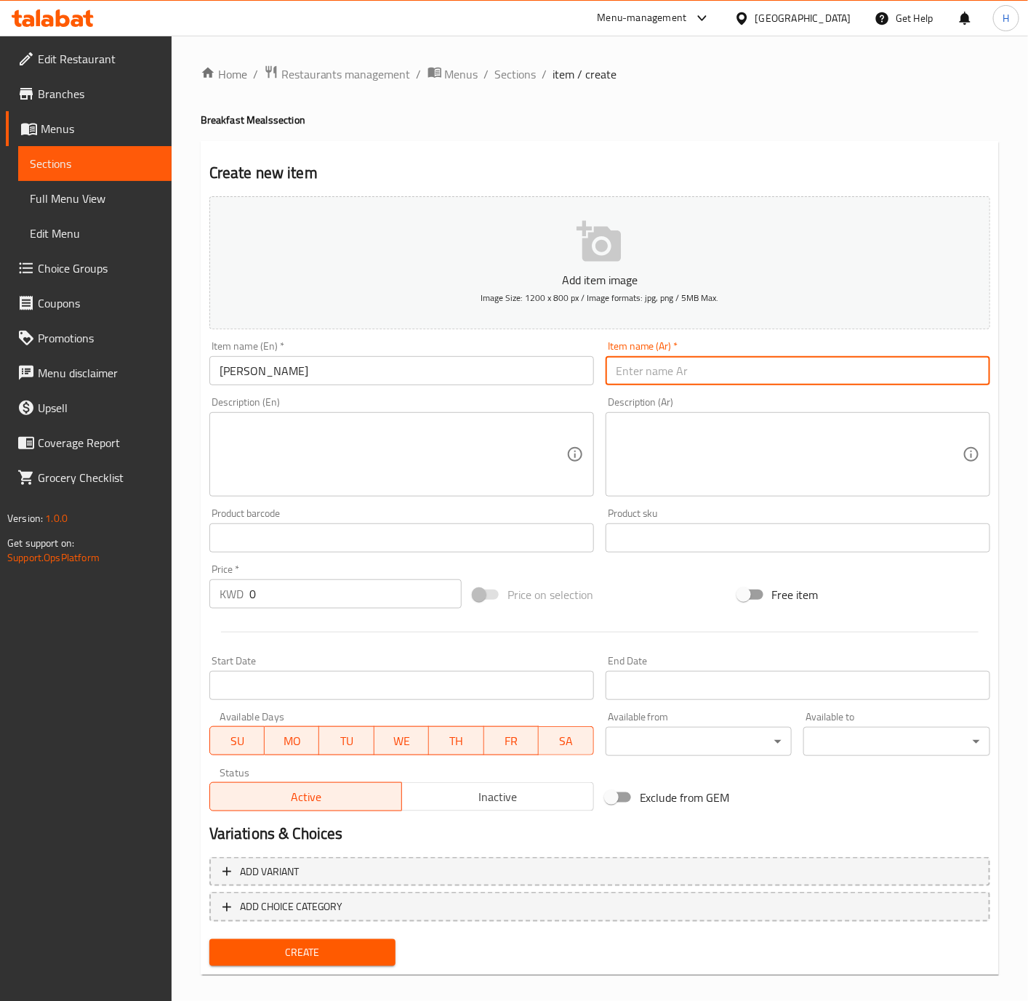
paste input "ماعون بابا غنوج"
type input "ماعون بابا غنوج"
click at [358, 583] on input "0" at bounding box center [355, 593] width 212 height 29
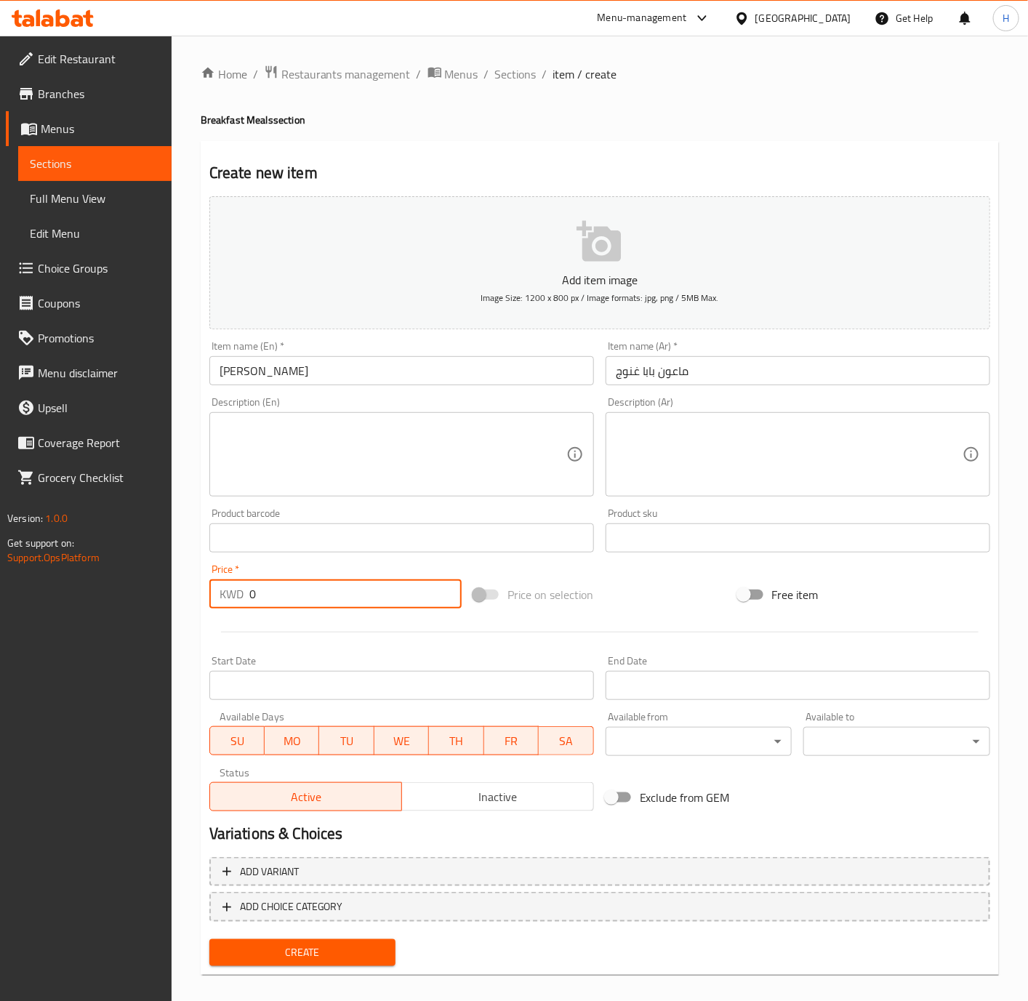
click at [358, 584] on input "0" at bounding box center [355, 593] width 212 height 29
paste input ".750"
type input "0.750"
click at [273, 936] on div "Create" at bounding box center [303, 952] width 198 height 39
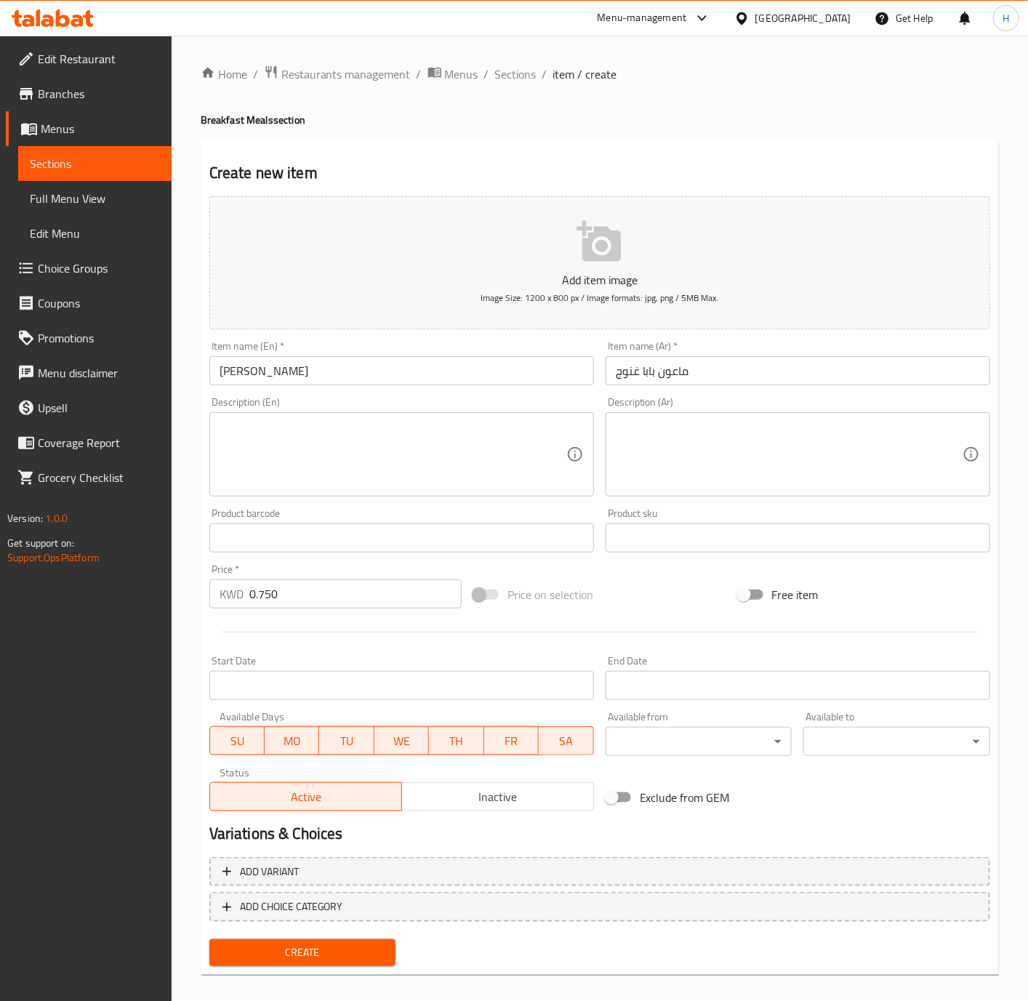
click at [289, 954] on span "Create" at bounding box center [303, 953] width 164 height 18
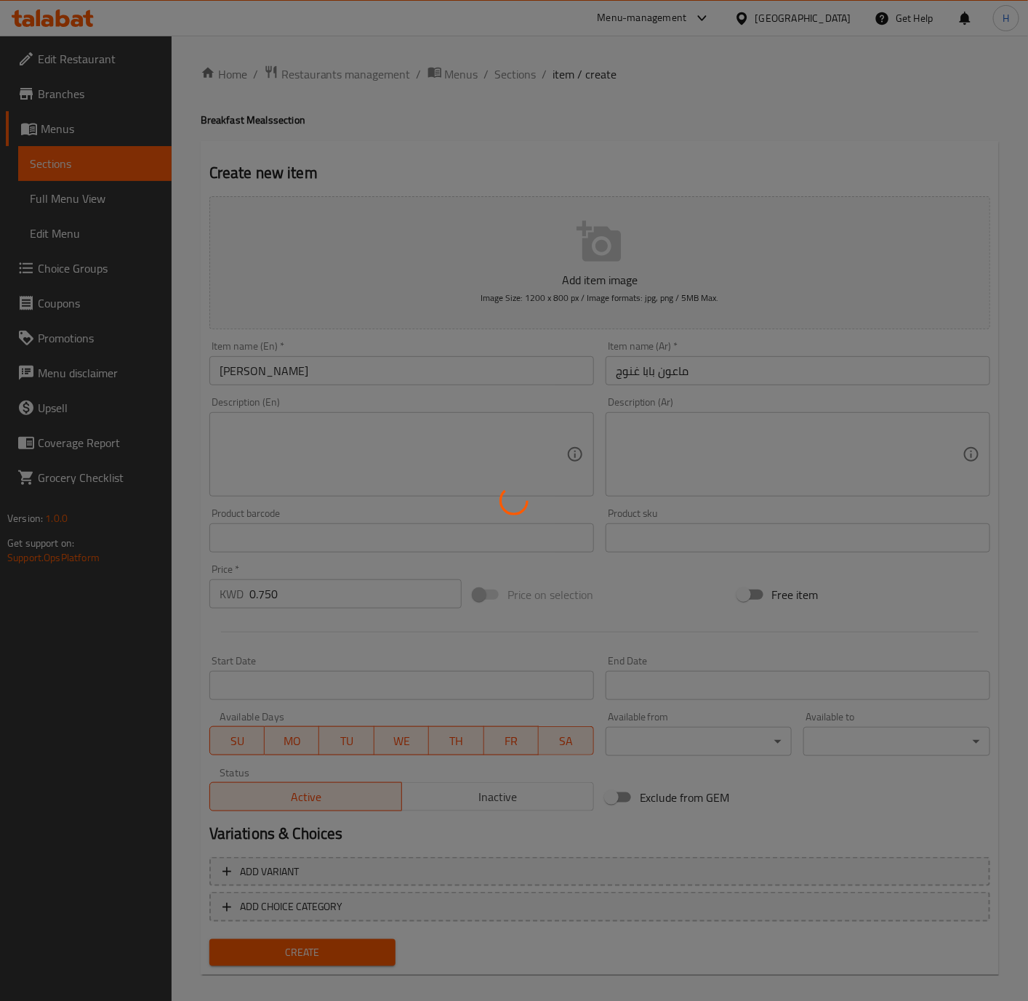
type input "0"
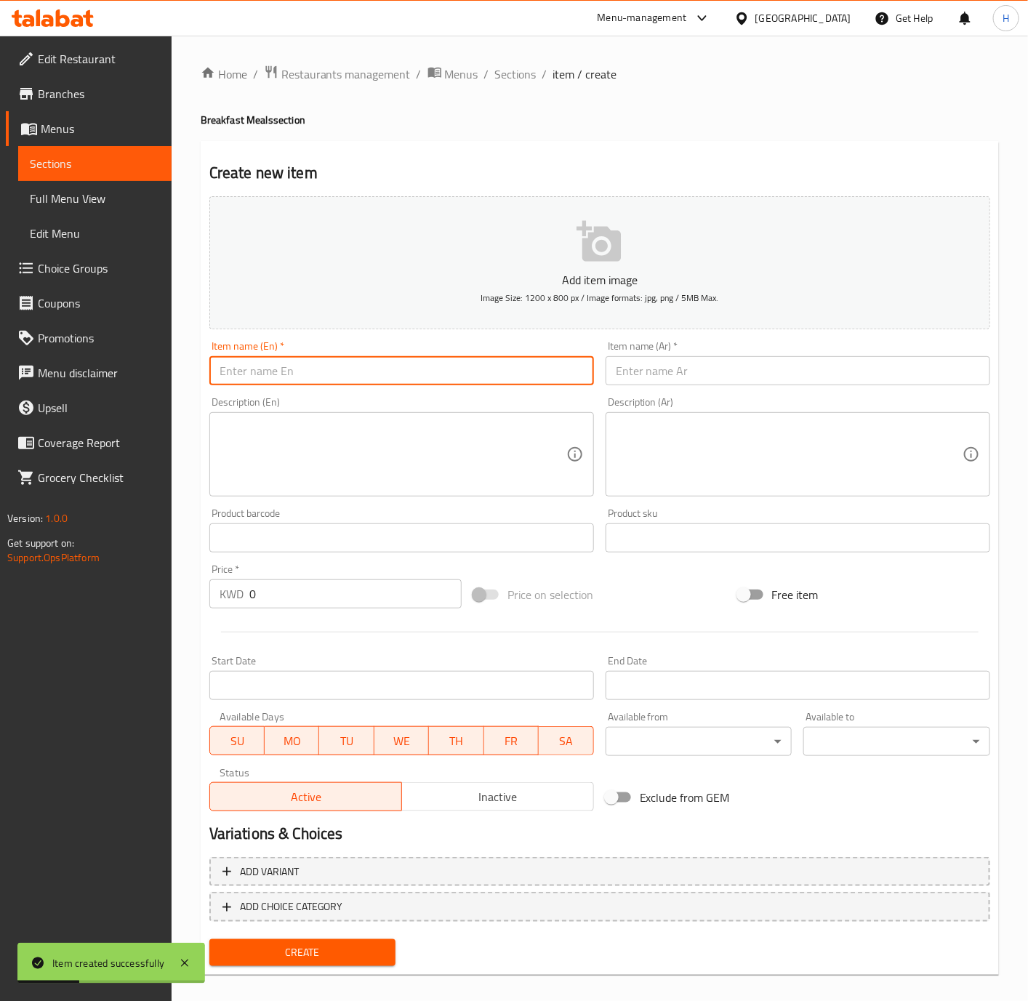
click at [406, 377] on input "text" at bounding box center [401, 370] width 385 height 29
paste input "Fried"
type input "Fried"
click at [755, 385] on input "text" at bounding box center [798, 370] width 385 height 29
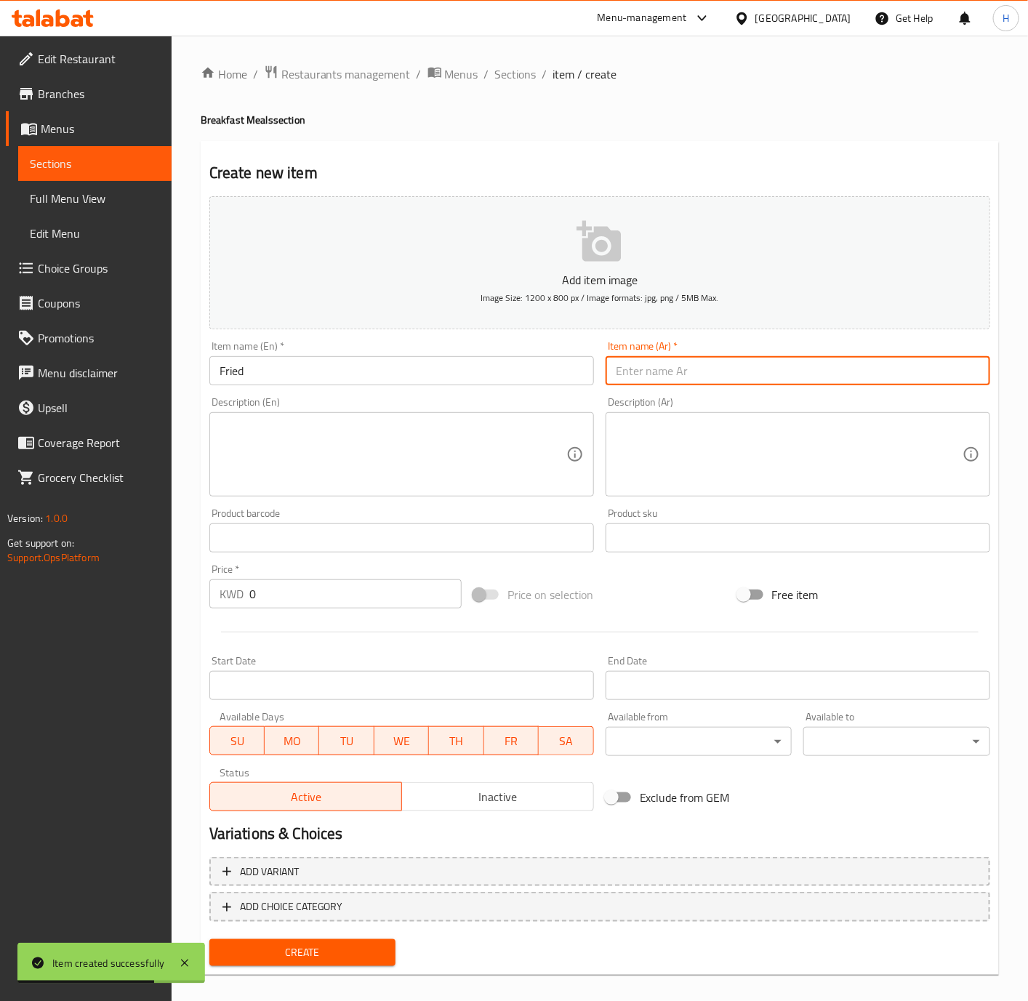
paste input "بيض مقلي بالجبن"
type input "بيض مقلي بالجبن"
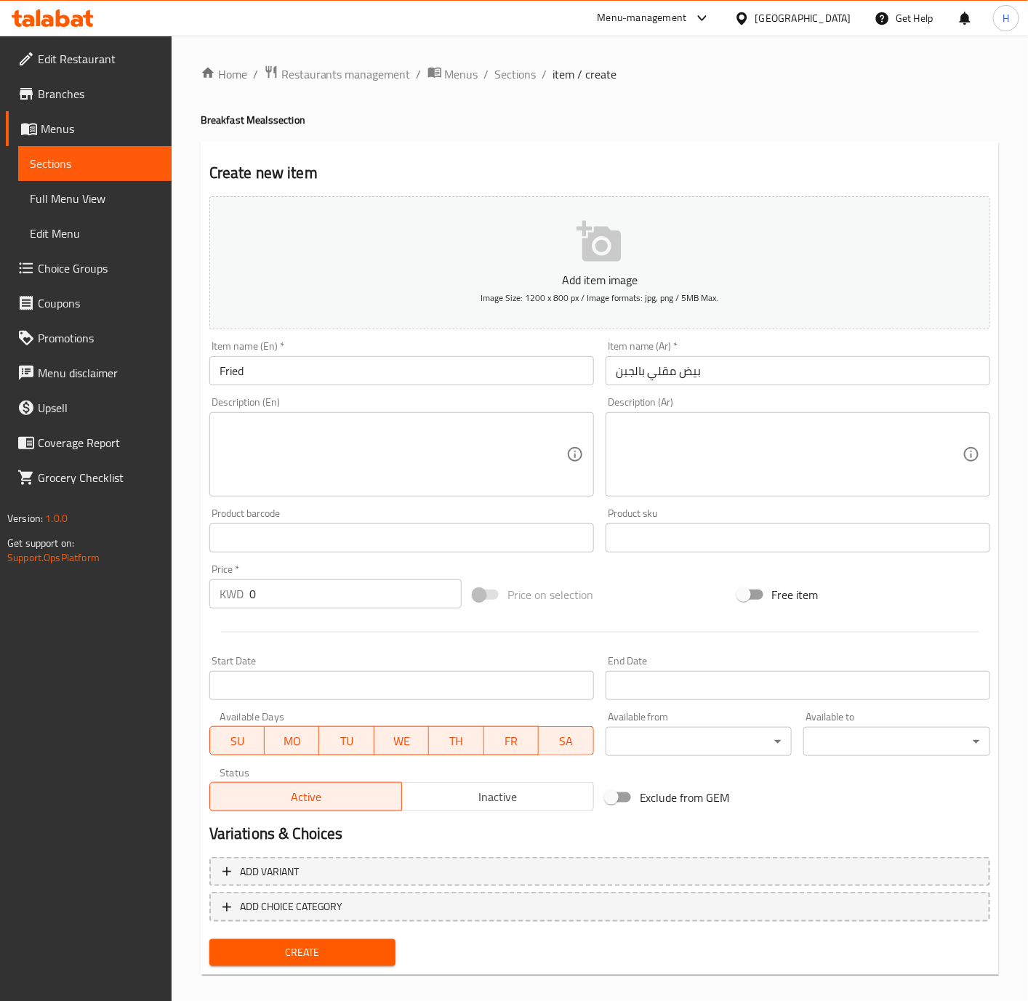
click at [366, 382] on input "Fried" at bounding box center [401, 370] width 385 height 29
paste input "fried eggs with cheese"
click at [361, 379] on input "fried eggs with cheese" at bounding box center [401, 370] width 385 height 29
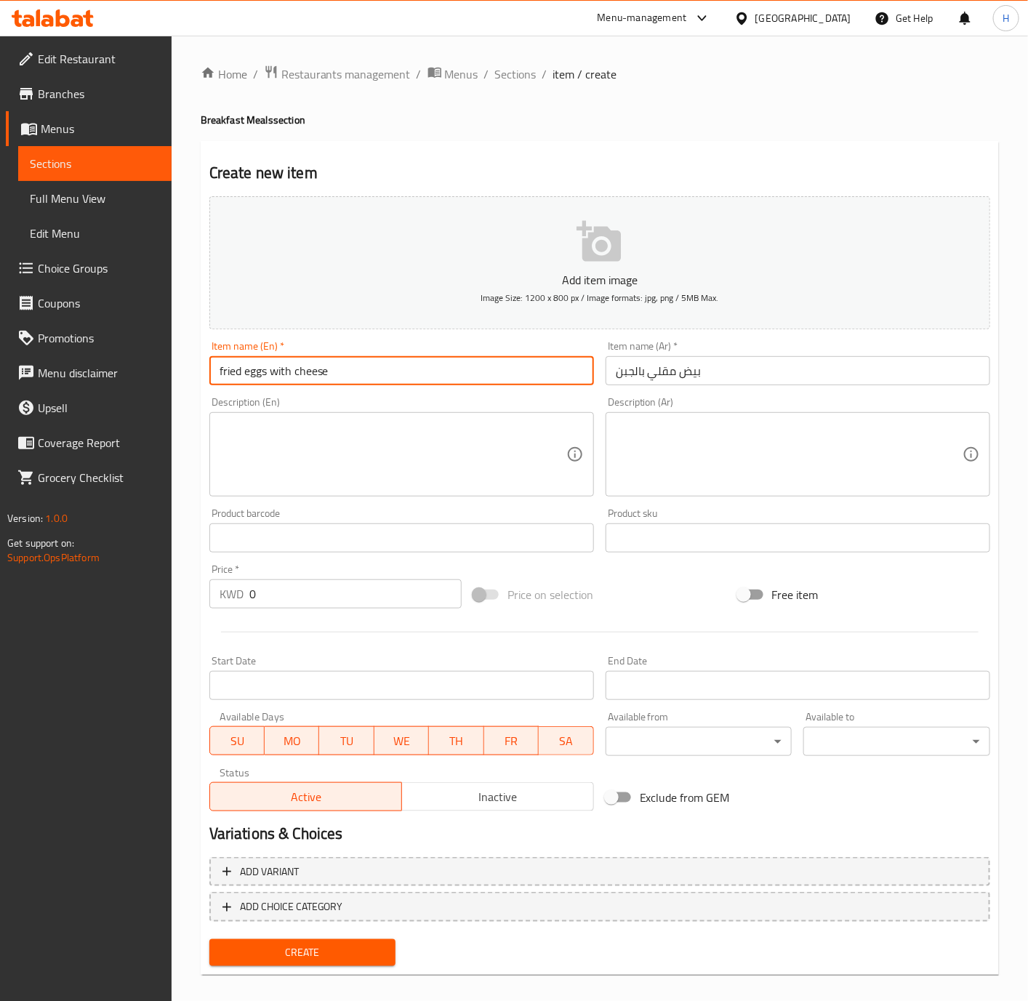
click at [361, 379] on input "fried eggs with cheese" at bounding box center [401, 370] width 385 height 29
type input "Fried Eggs with Cheese"
drag, startPoint x: 292, startPoint y: 609, endPoint x: 299, endPoint y: 600, distance: 11.5
click at [292, 609] on div "Price   * KWD 0 Price *" at bounding box center [336, 586] width 264 height 56
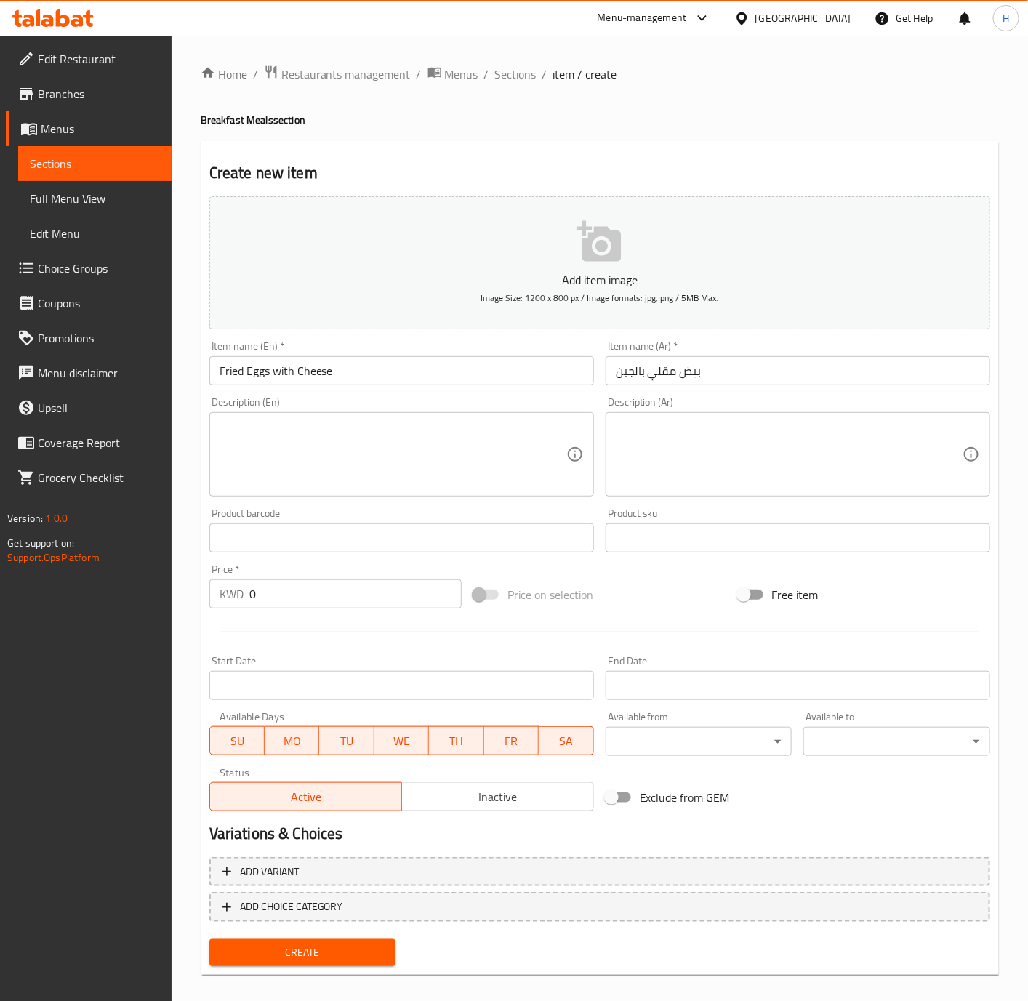
click at [301, 595] on input "0" at bounding box center [355, 593] width 212 height 29
paste input "1.00"
type input "1.000"
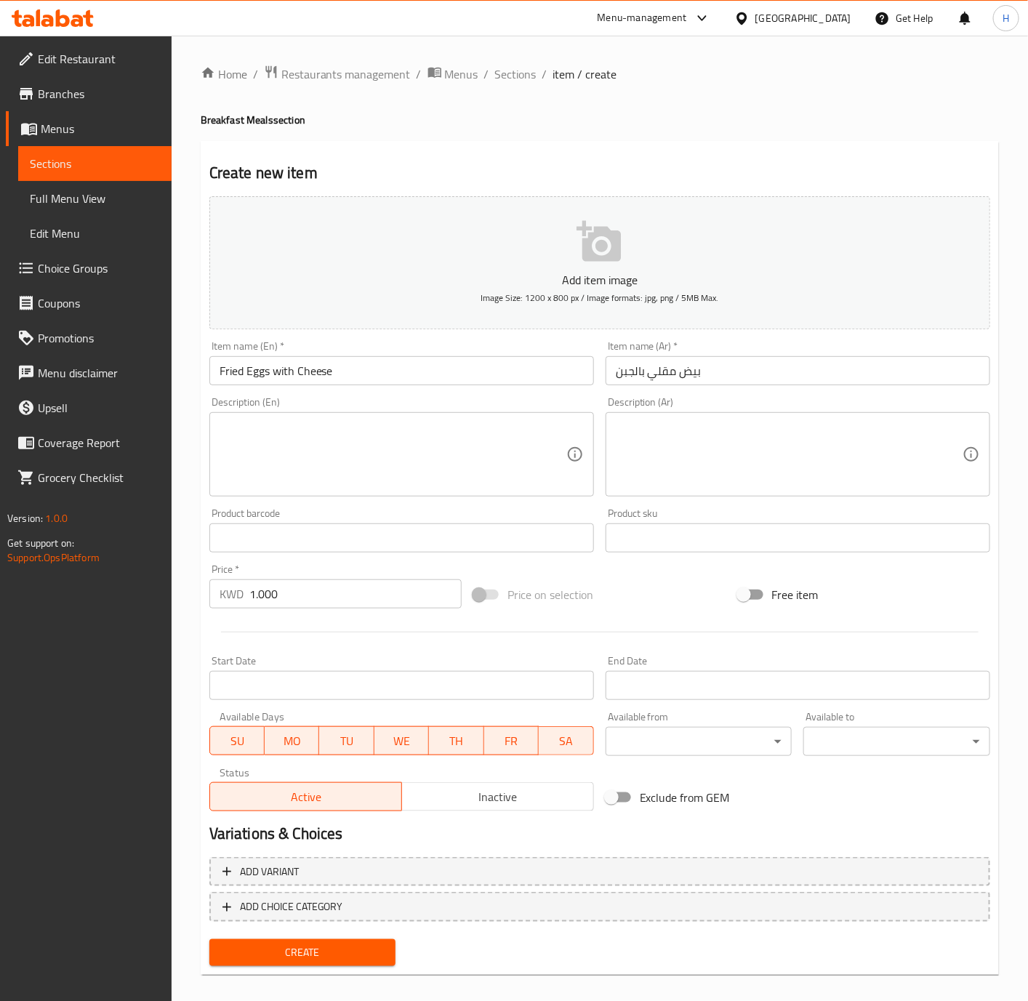
drag, startPoint x: 345, startPoint y: 953, endPoint x: 845, endPoint y: 526, distance: 656.9
click at [345, 953] on span "Create" at bounding box center [303, 953] width 164 height 18
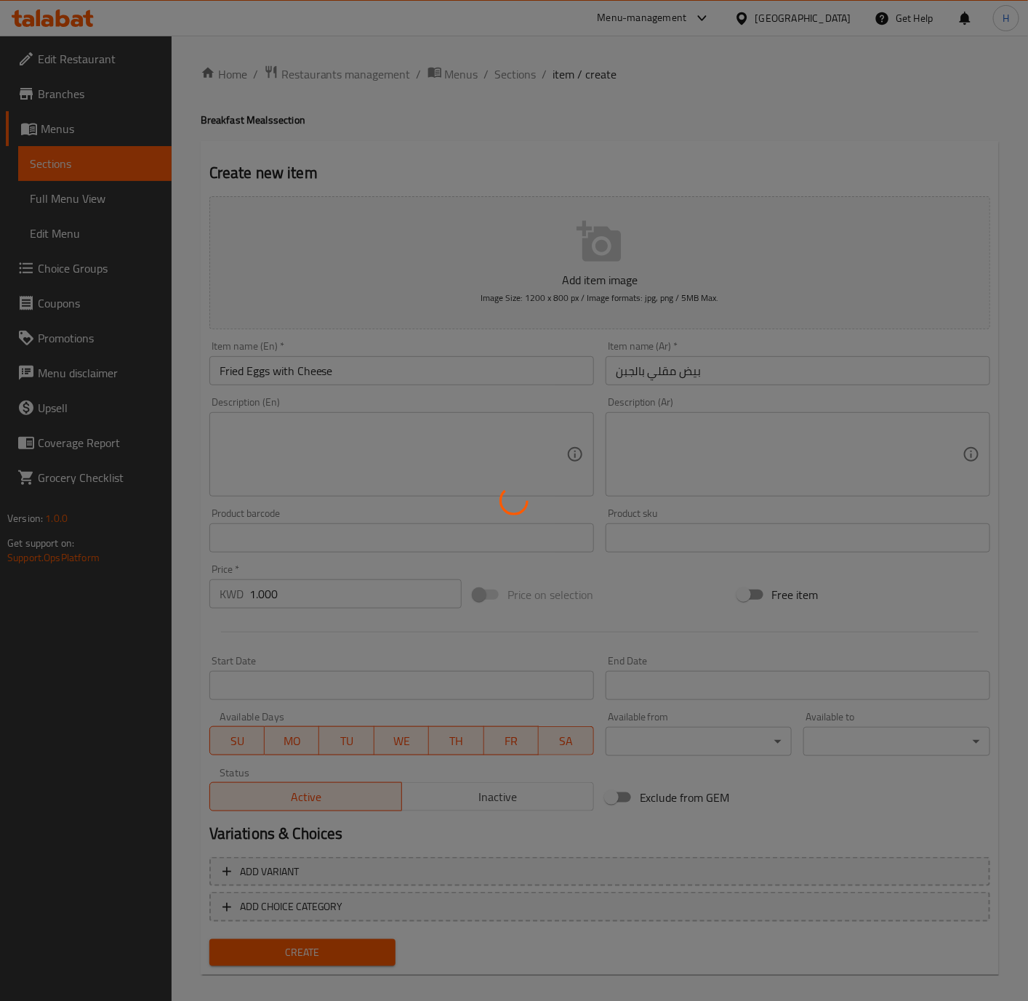
type input "0"
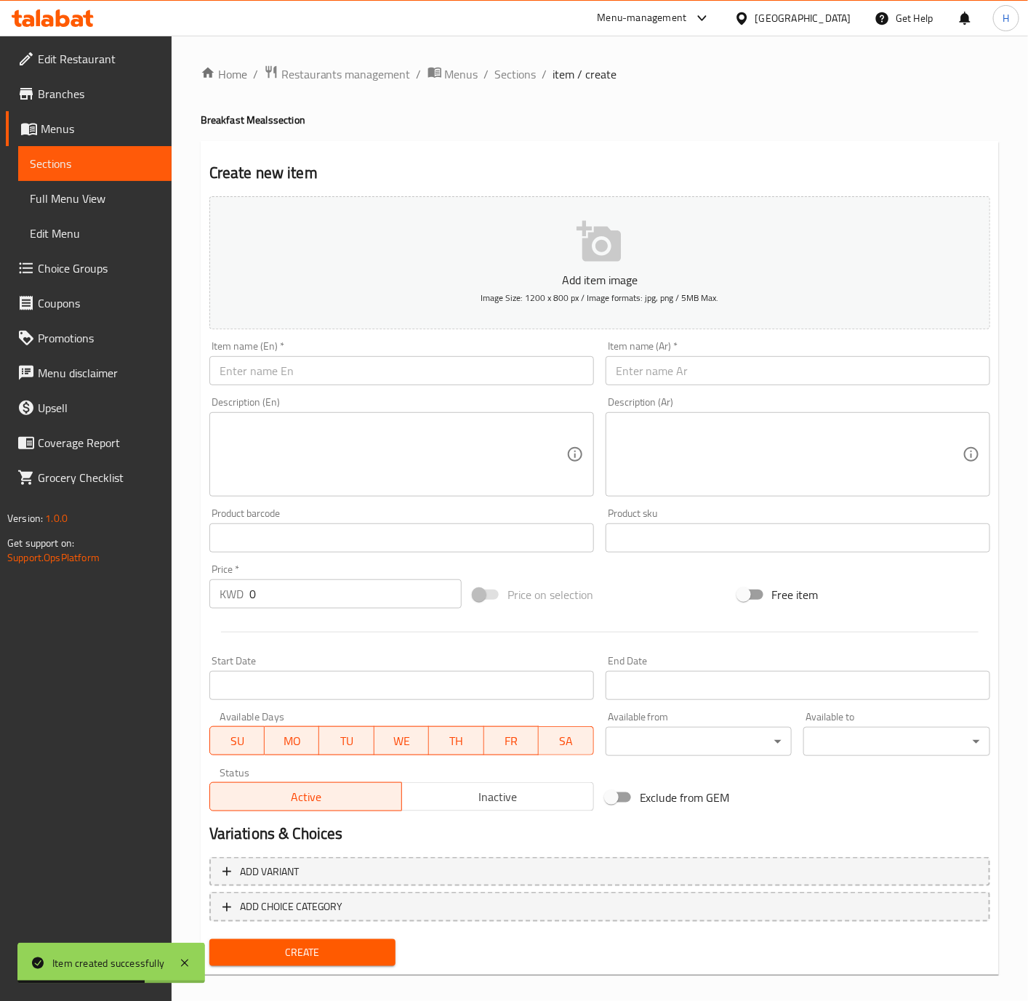
click at [752, 375] on input "text" at bounding box center [798, 370] width 385 height 29
paste input "ترويقة صغير"
type input "ترويقة صغير"
click at [454, 384] on input "text" at bounding box center [401, 370] width 385 height 29
paste input "Troop"
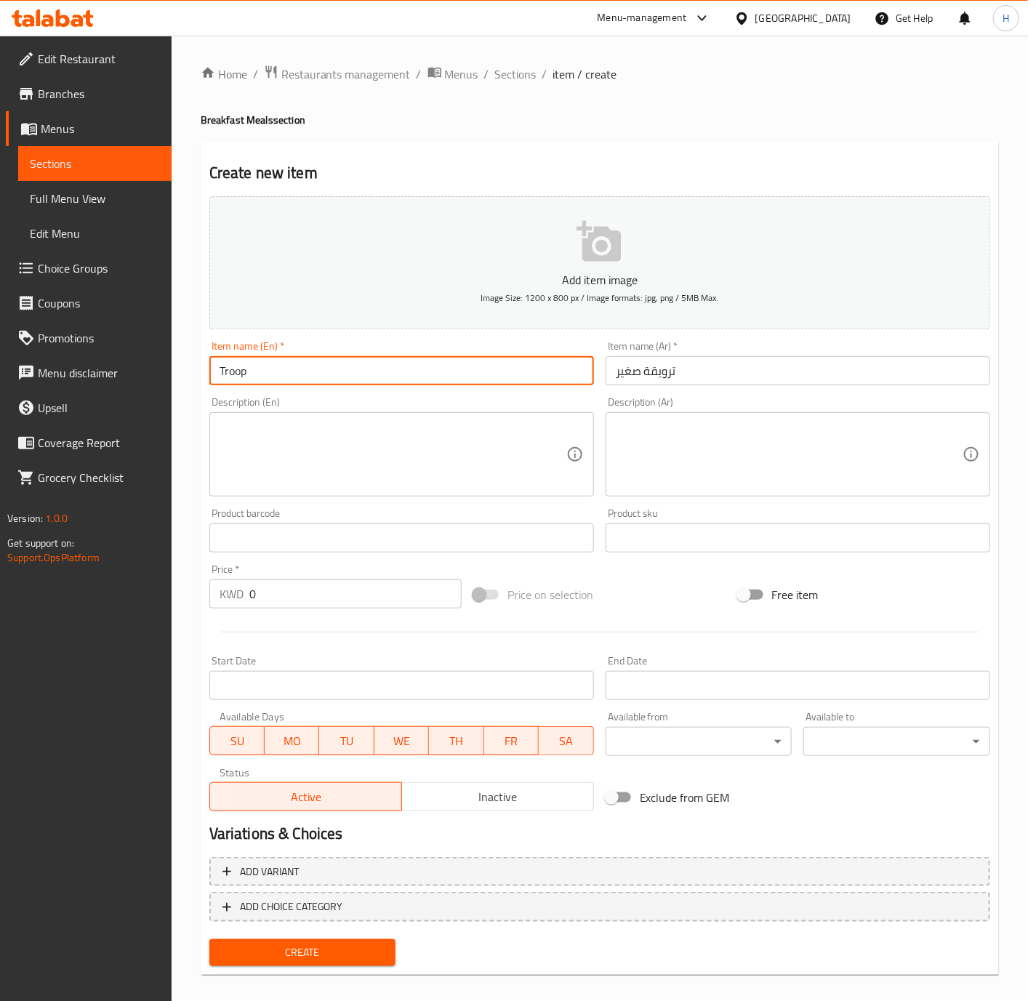
click at [400, 367] on input "Troop" at bounding box center [401, 370] width 385 height 29
click at [488, 378] on input "Troop" at bounding box center [401, 370] width 385 height 29
type input "Troop Tarweea'a Small"
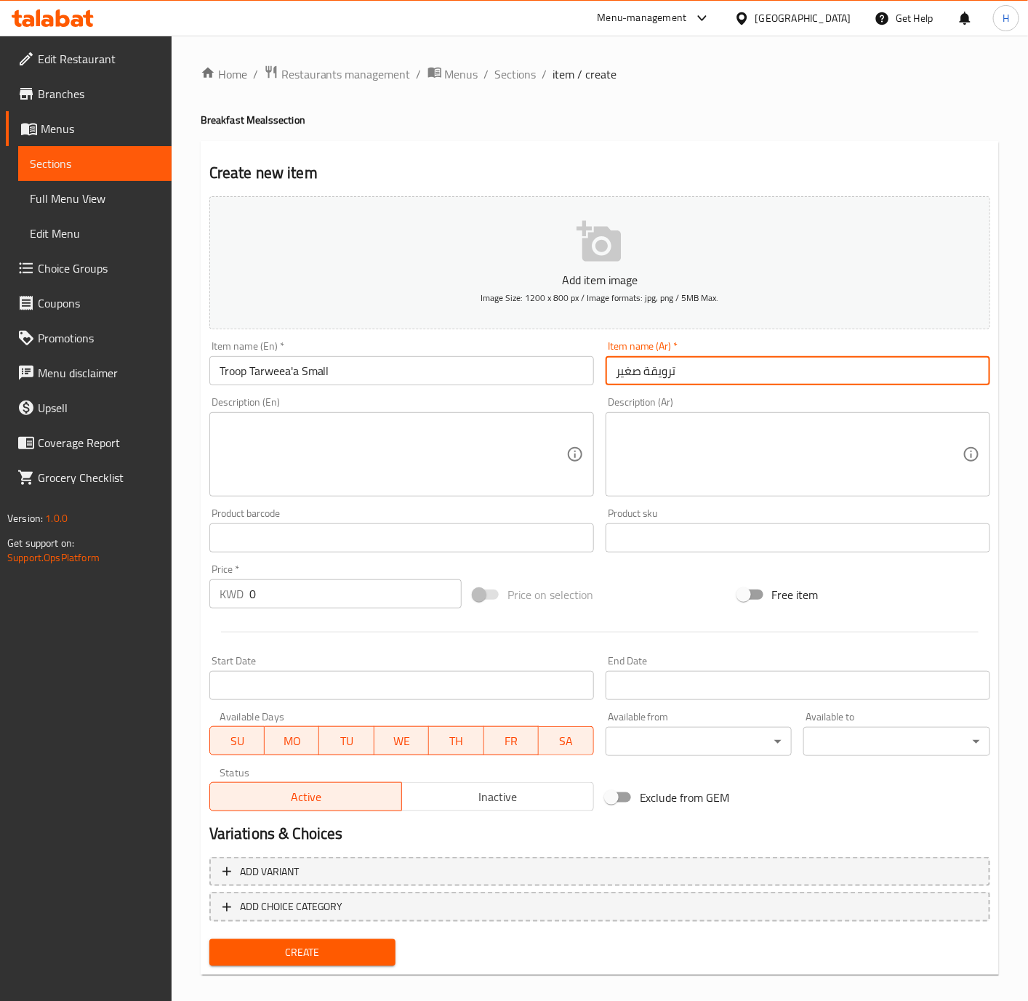
click at [753, 377] on input "ترويقة صغير" at bounding box center [798, 370] width 385 height 29
type input "تروب ترويقة صغير"
click at [310, 596] on input "0" at bounding box center [355, 593] width 212 height 29
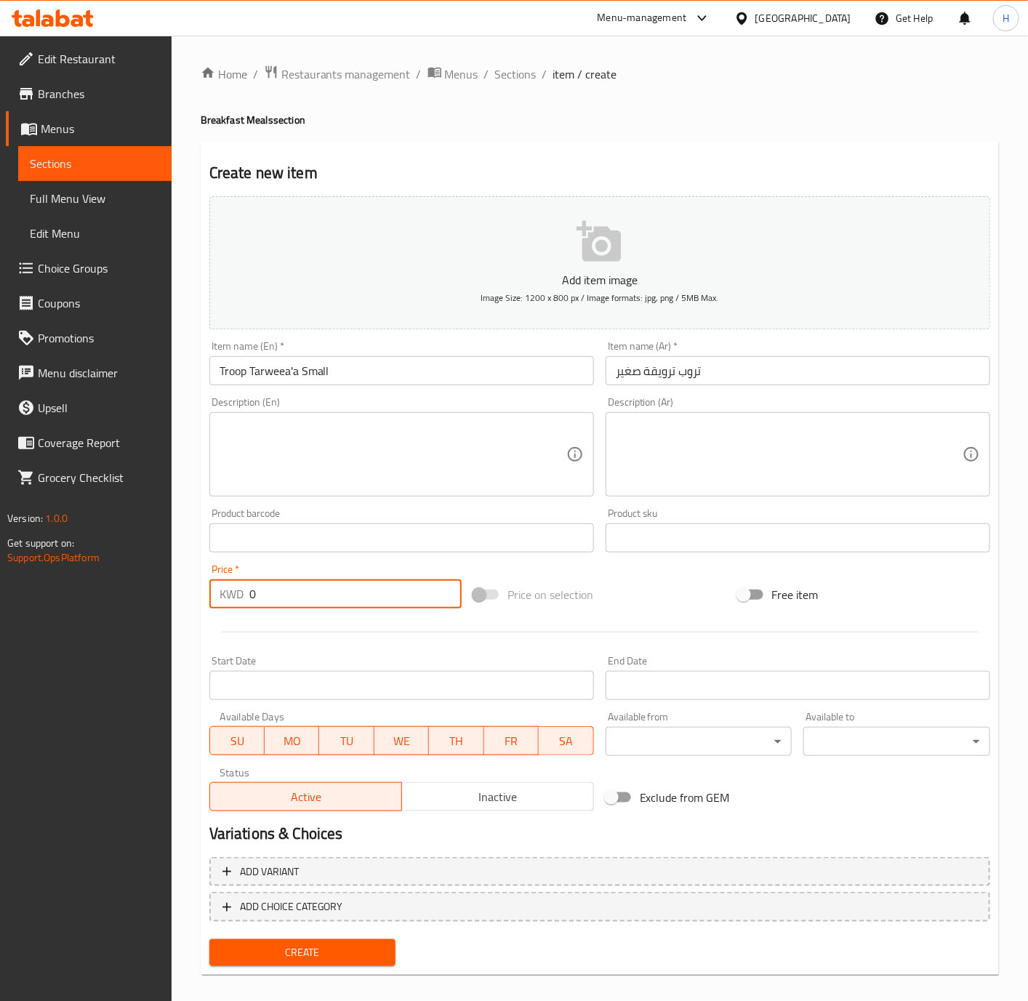
click at [310, 596] on input "0" at bounding box center [355, 593] width 212 height 29
paste input "1.50"
type input "1.500"
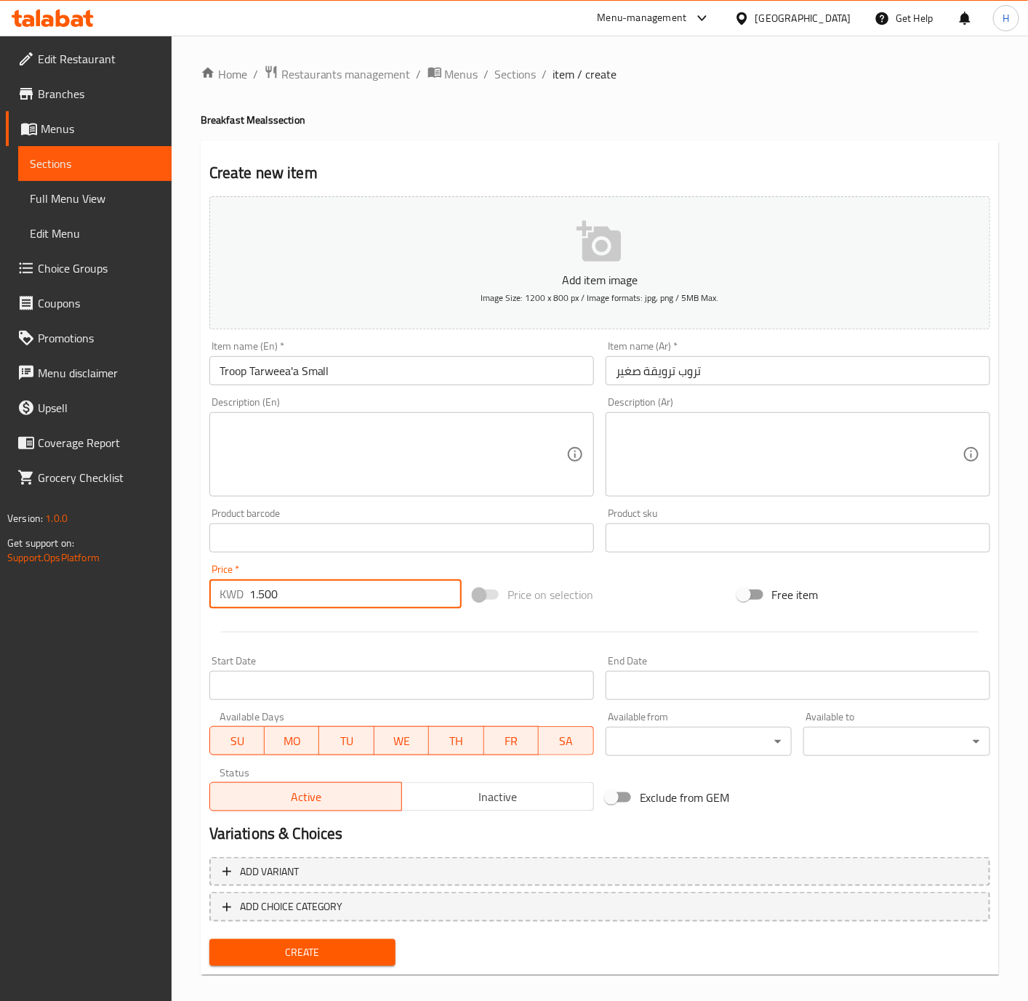
click at [321, 949] on span "Create" at bounding box center [303, 953] width 164 height 18
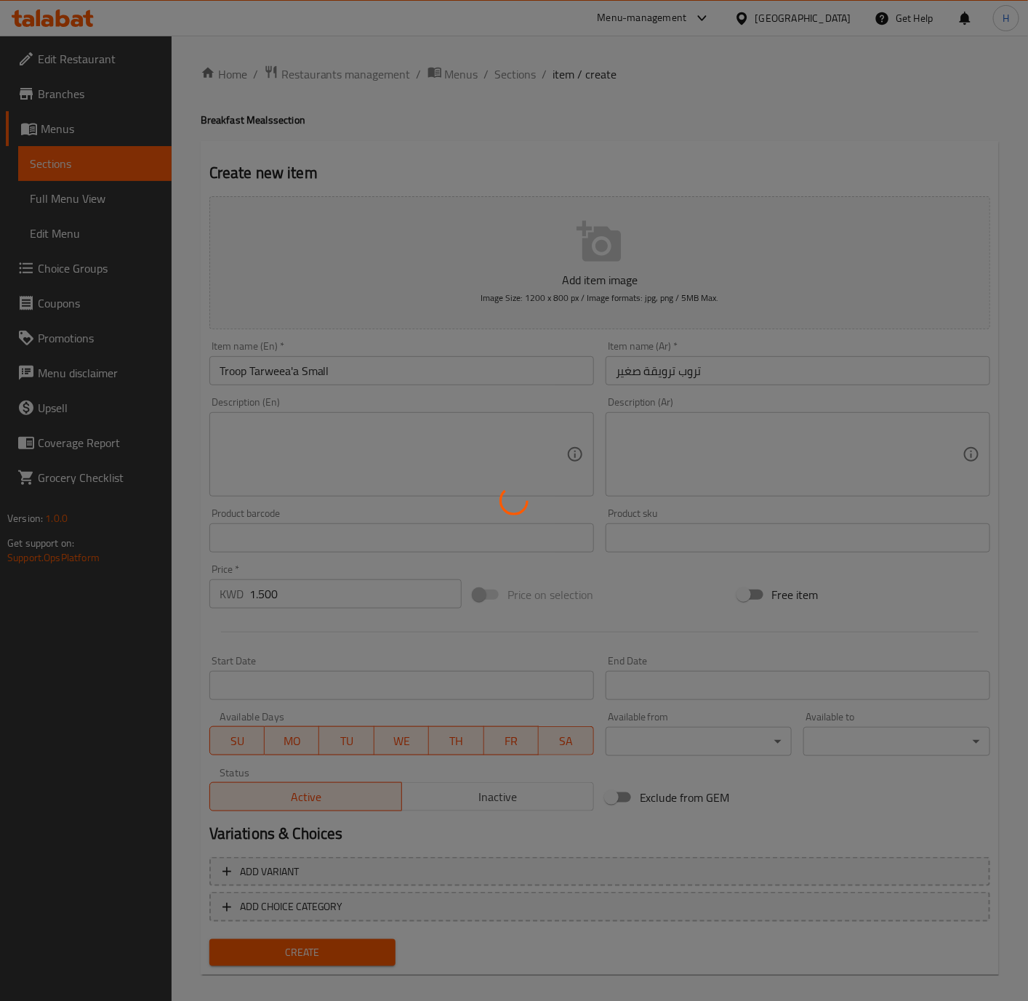
type input "0"
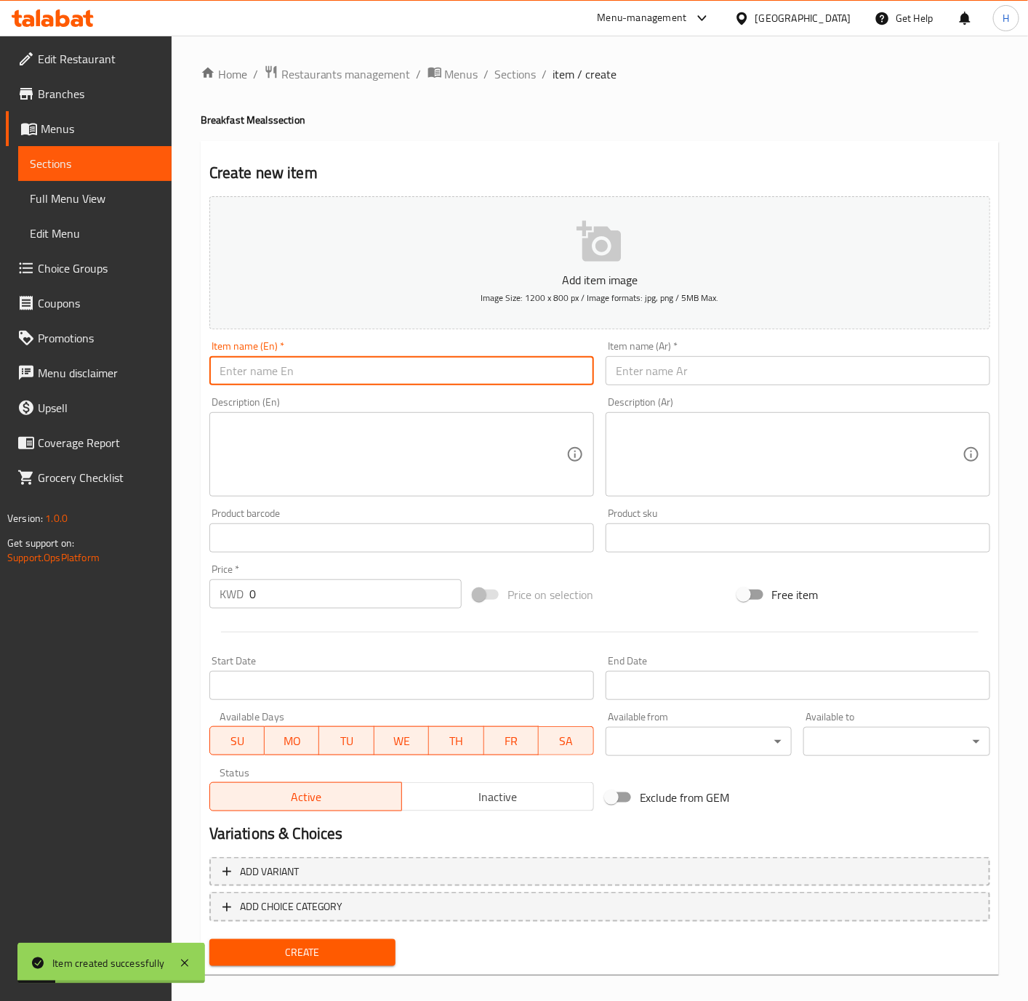
click at [411, 374] on input "text" at bounding box center [401, 370] width 385 height 29
paste input "Corn"
type input "Corn Salad"
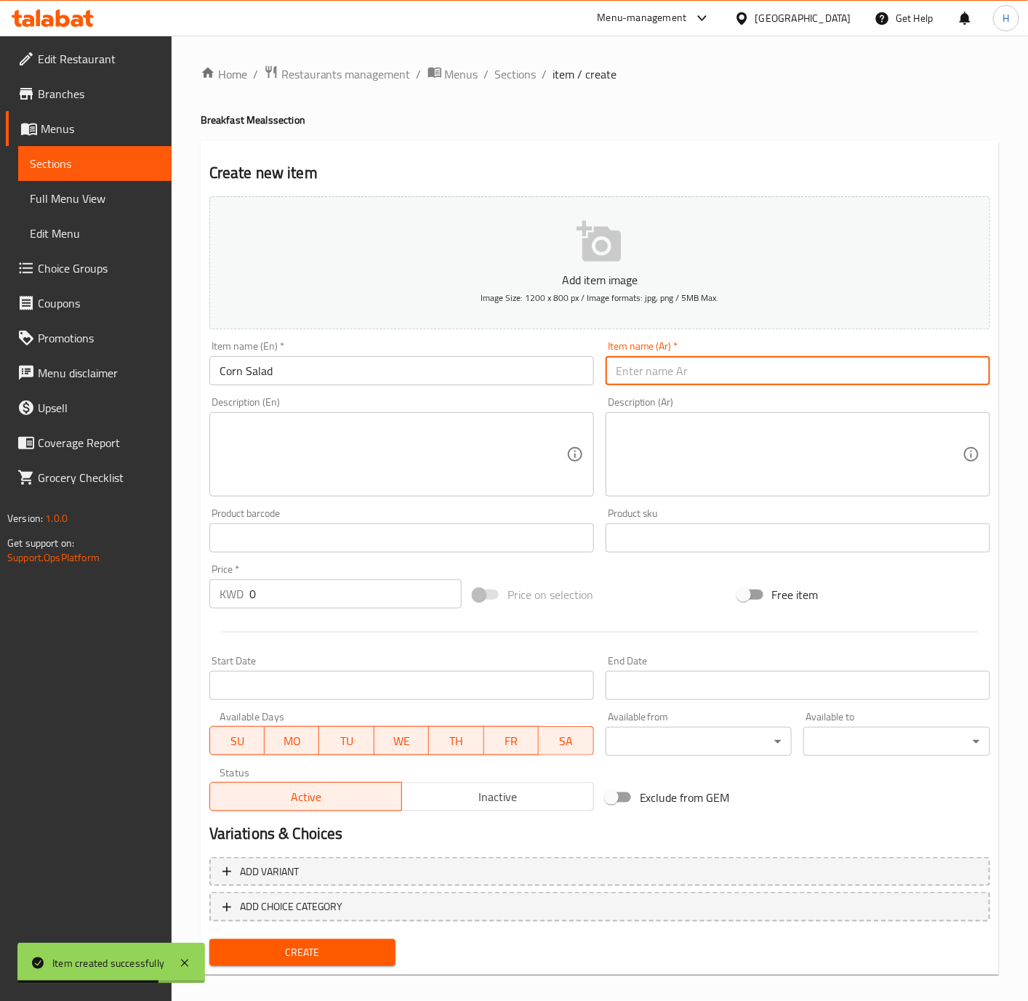
click at [725, 377] on input "text" at bounding box center [798, 370] width 385 height 29
paste input "سلطة ذرة"
type input "سلطة ذرة"
click at [312, 591] on input "0" at bounding box center [355, 593] width 212 height 29
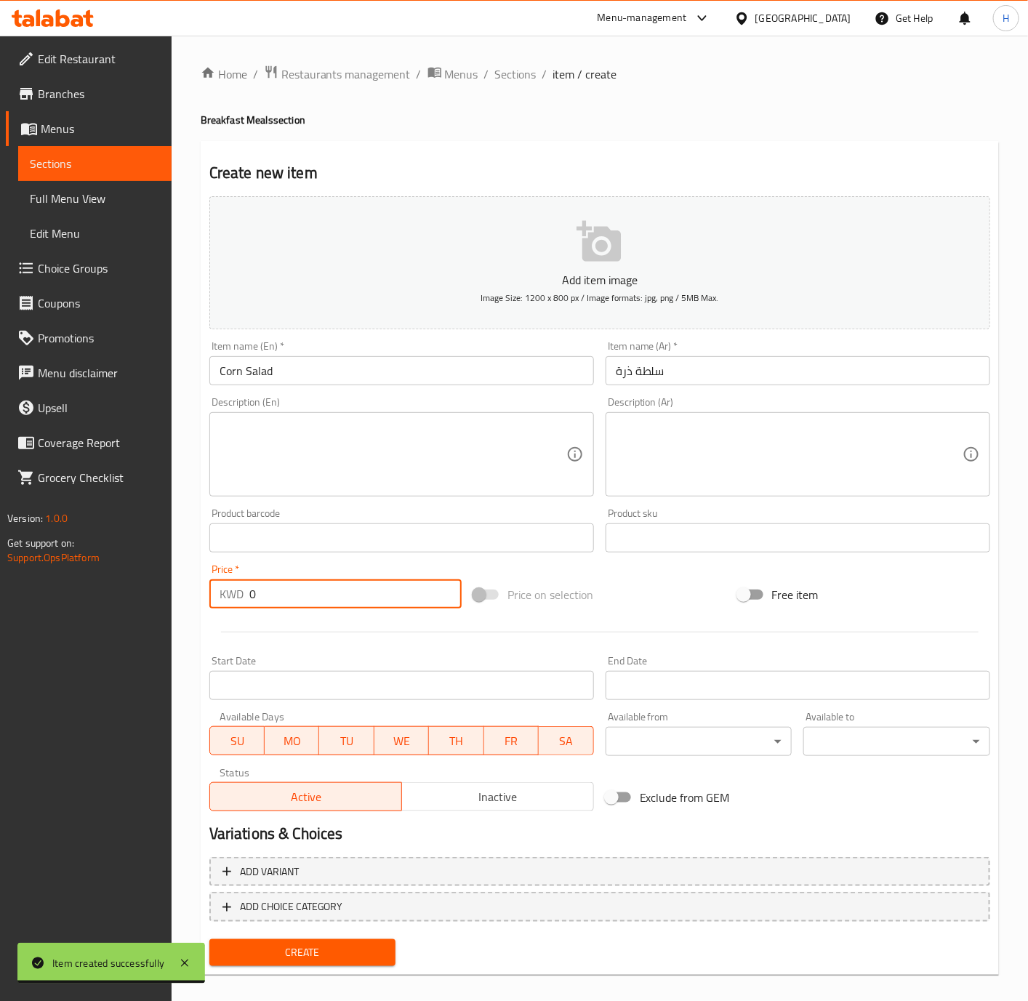
click at [312, 591] on input "0" at bounding box center [355, 593] width 212 height 29
paste input ".750"
type input "0.750"
click at [297, 946] on span "Create" at bounding box center [303, 953] width 164 height 18
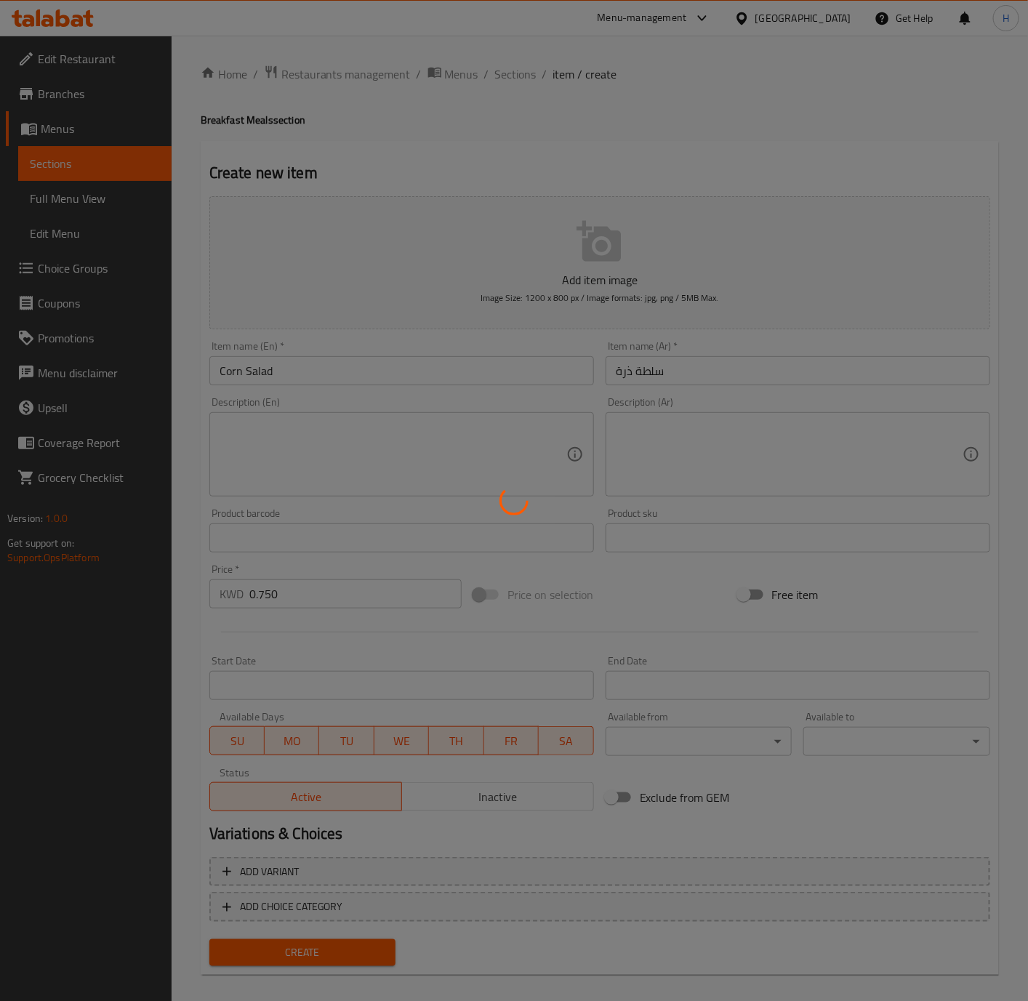
type input "0"
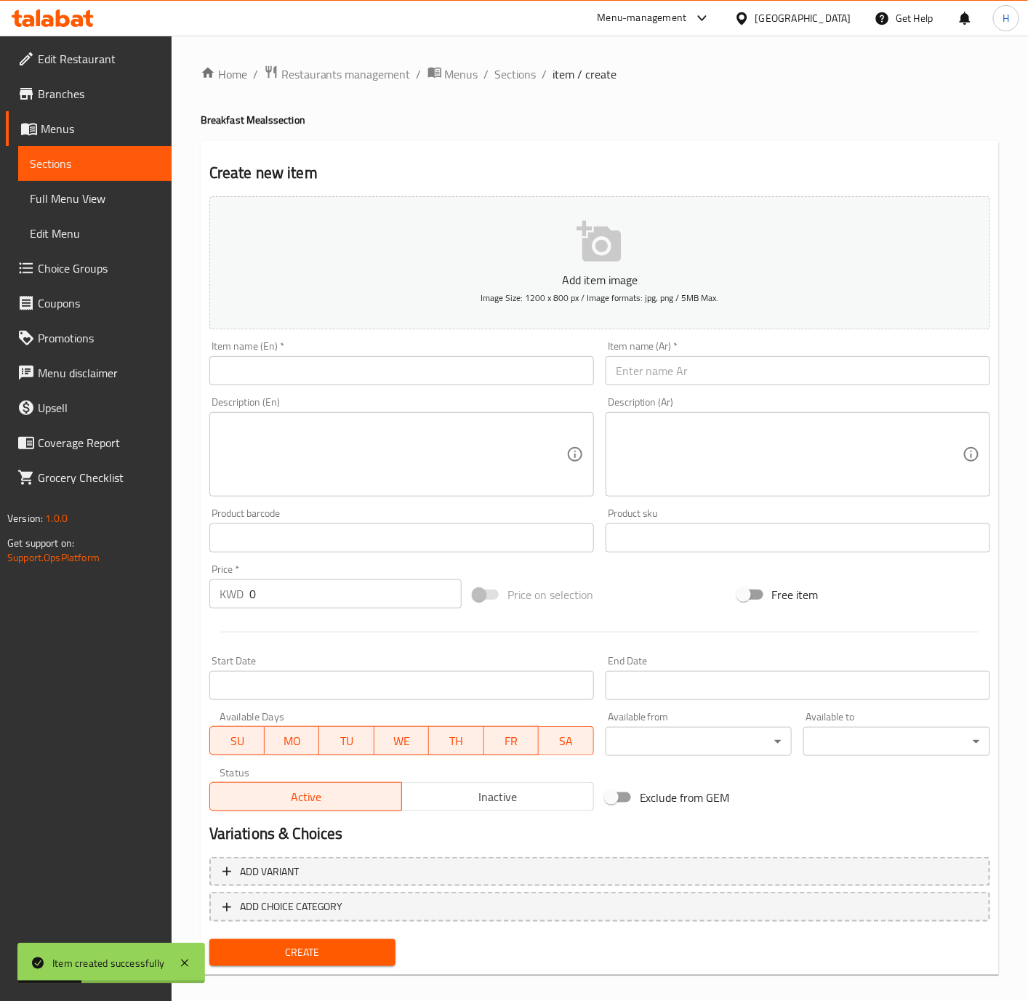
click at [445, 379] on input "text" at bounding box center [401, 370] width 385 height 29
paste input "Monon Tabouleh"
click at [241, 371] on input "Monon Tabouleh" at bounding box center [401, 370] width 385 height 29
click at [234, 371] on input "Monon Tabouleh" at bounding box center [401, 370] width 385 height 29
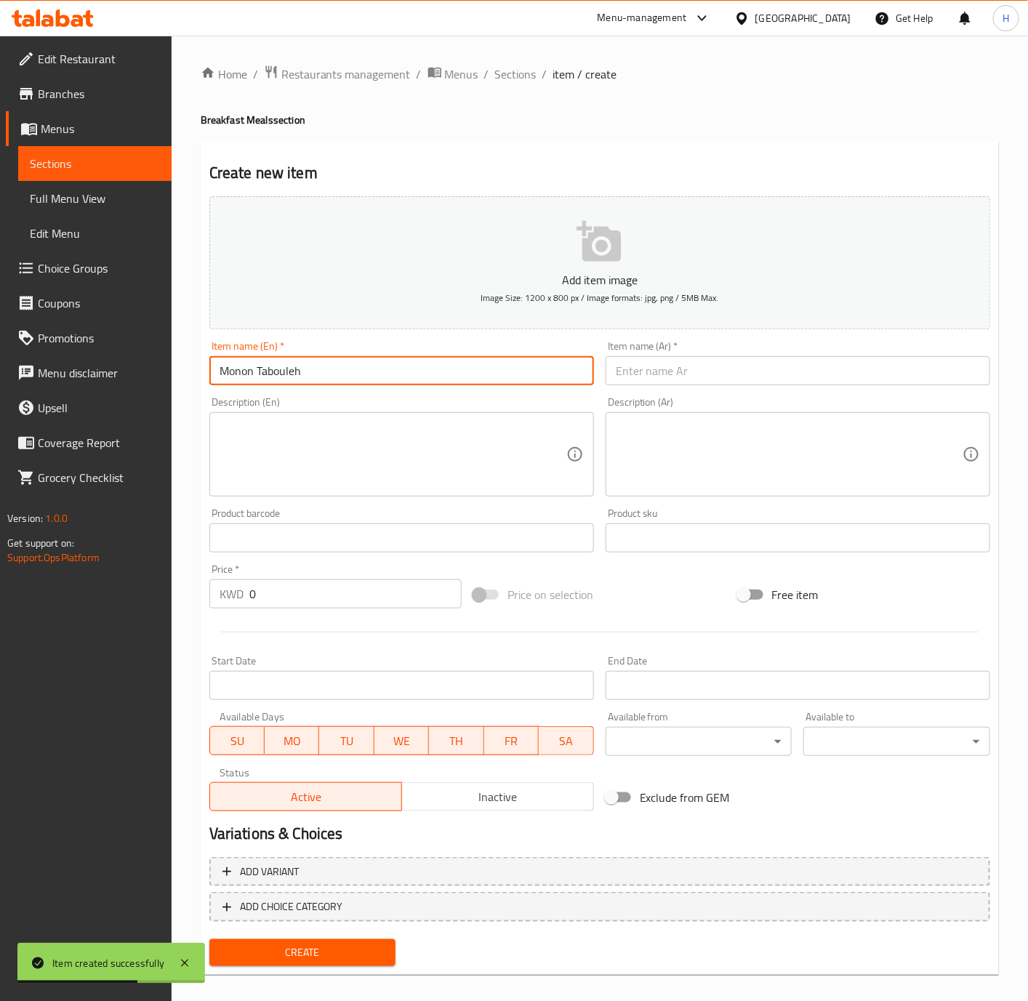
click at [234, 371] on input "Monon Tabouleh" at bounding box center [401, 370] width 385 height 29
click at [243, 376] on input "Monon Tabouleh" at bounding box center [401, 370] width 385 height 29
type input "Maon Tabouleh"
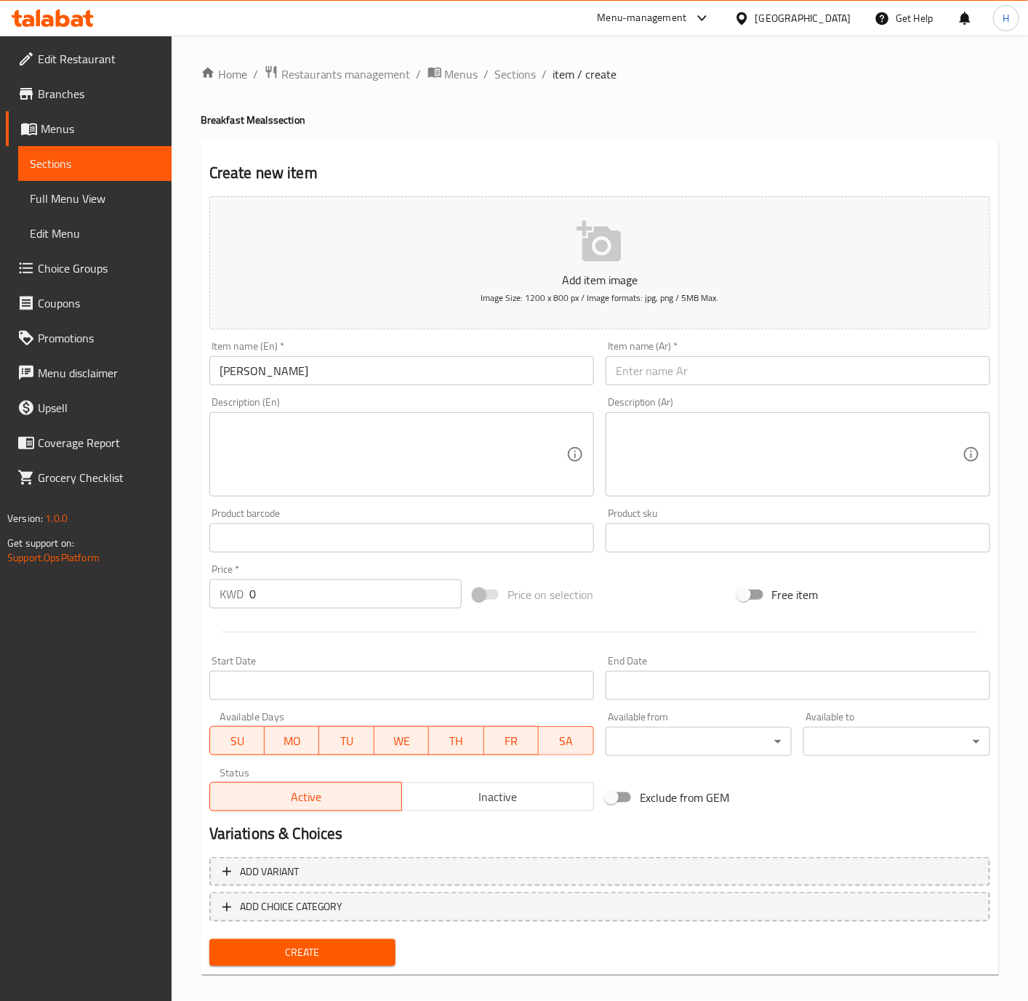
click at [646, 366] on input "text" at bounding box center [798, 370] width 385 height 29
paste input "ماعون تبولة"
type input "ماعون تبولة"
click at [341, 594] on input "0" at bounding box center [355, 593] width 212 height 29
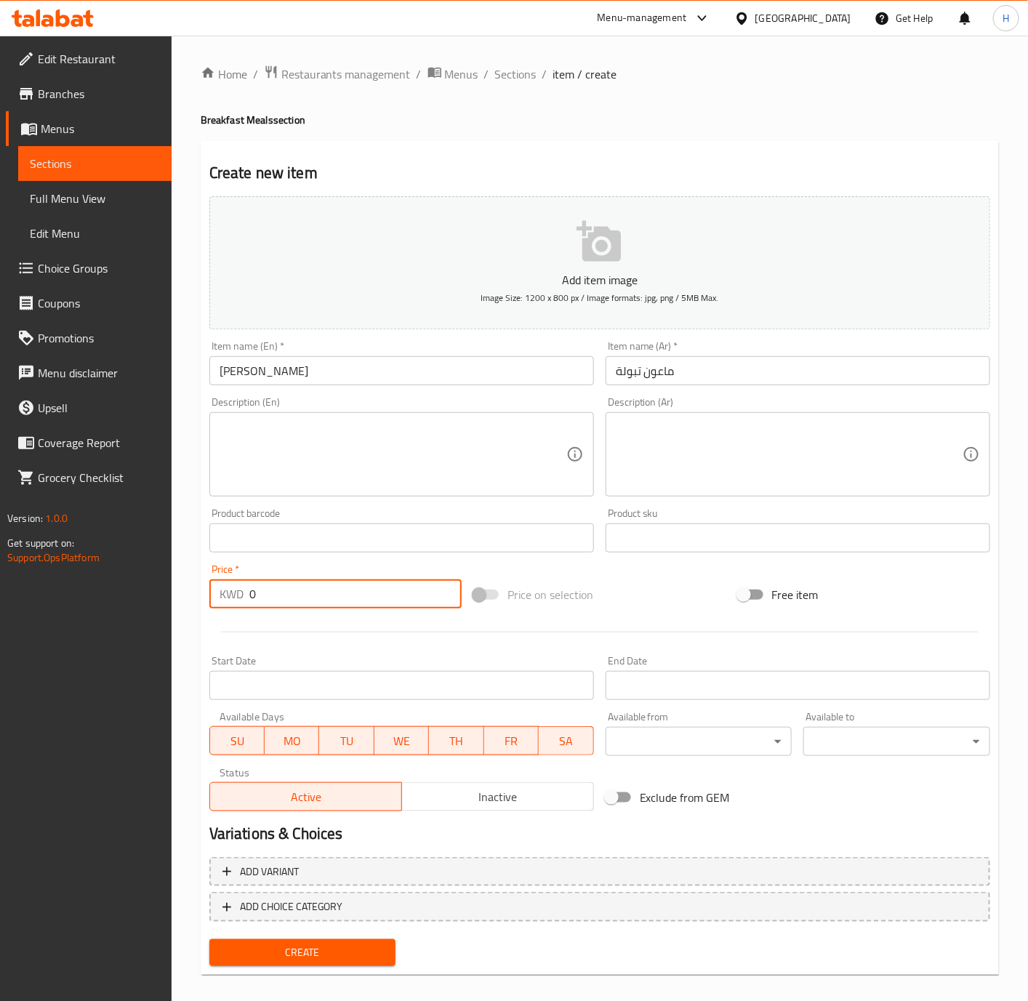
click at [341, 594] on input "0" at bounding box center [355, 593] width 212 height 29
paste input ".750"
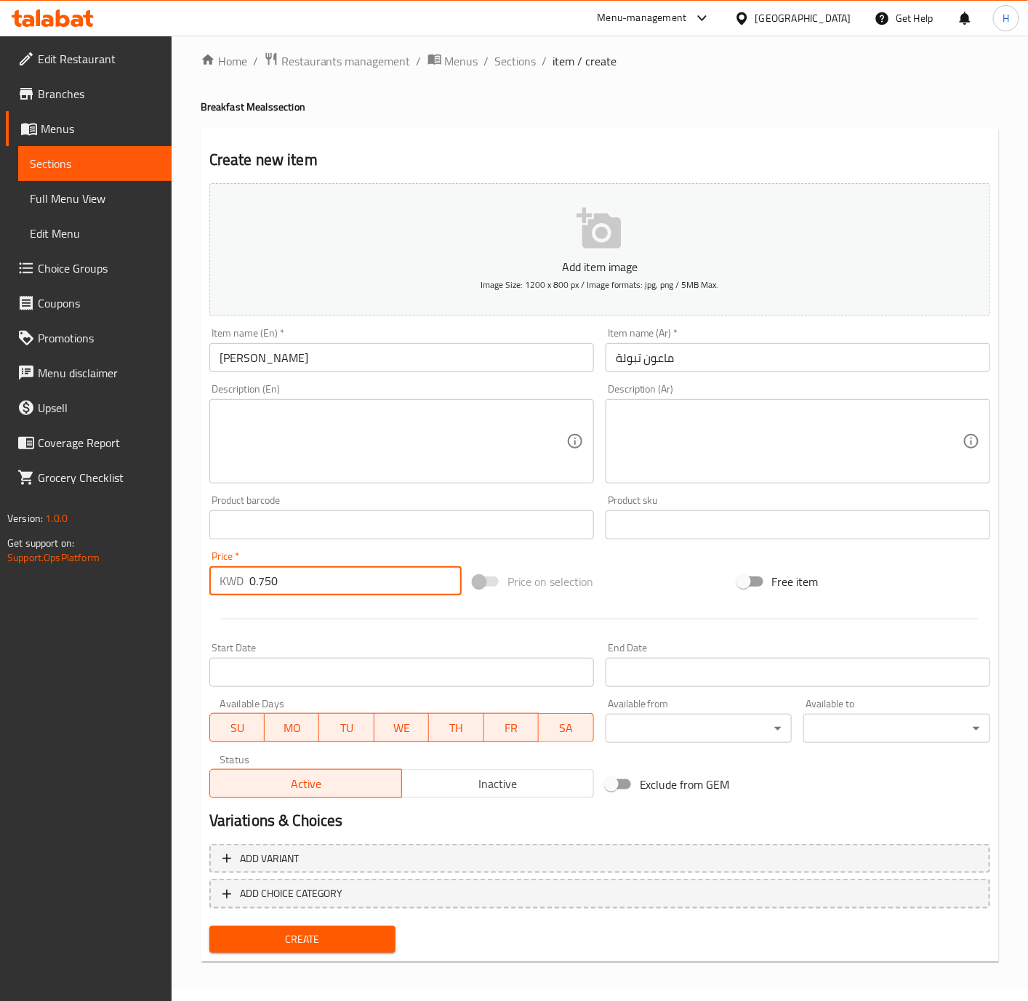
type input "0.750"
click at [209, 926] on button "Create" at bounding box center [302, 939] width 187 height 27
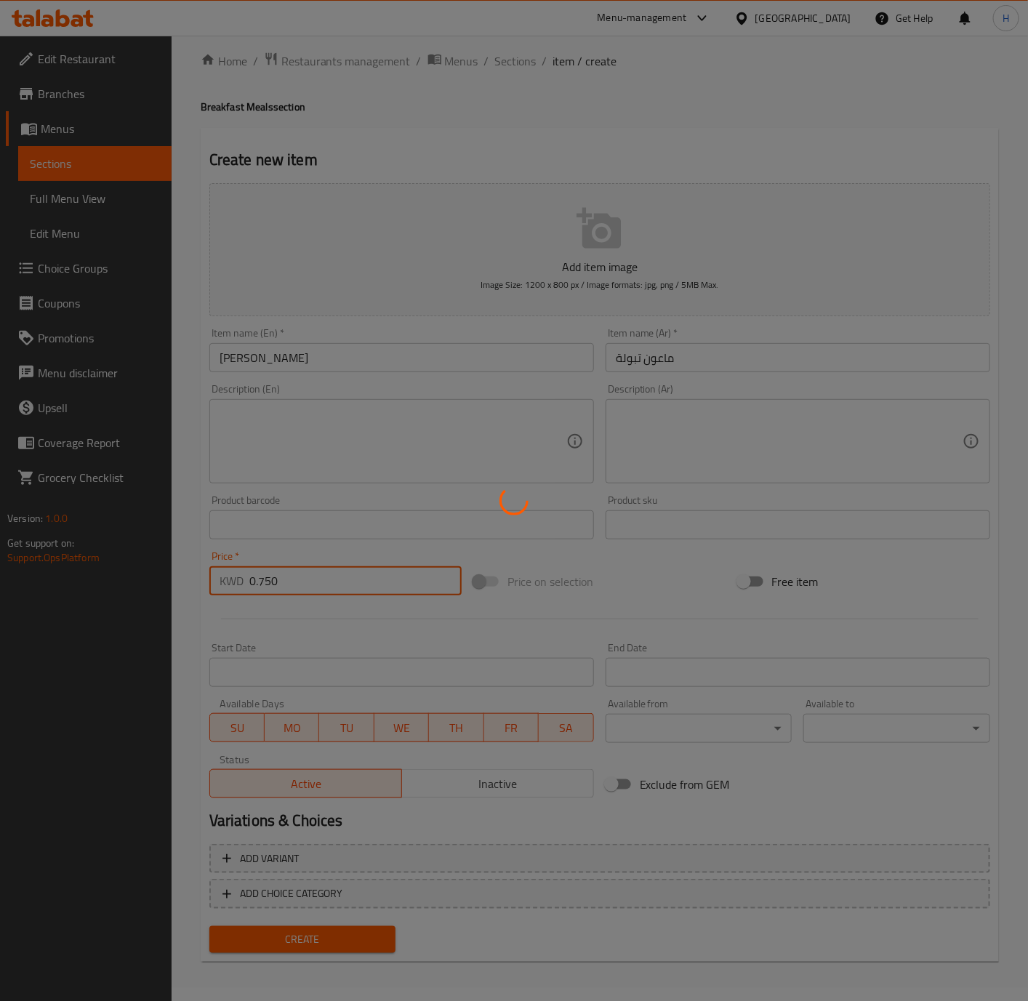
type input "0"
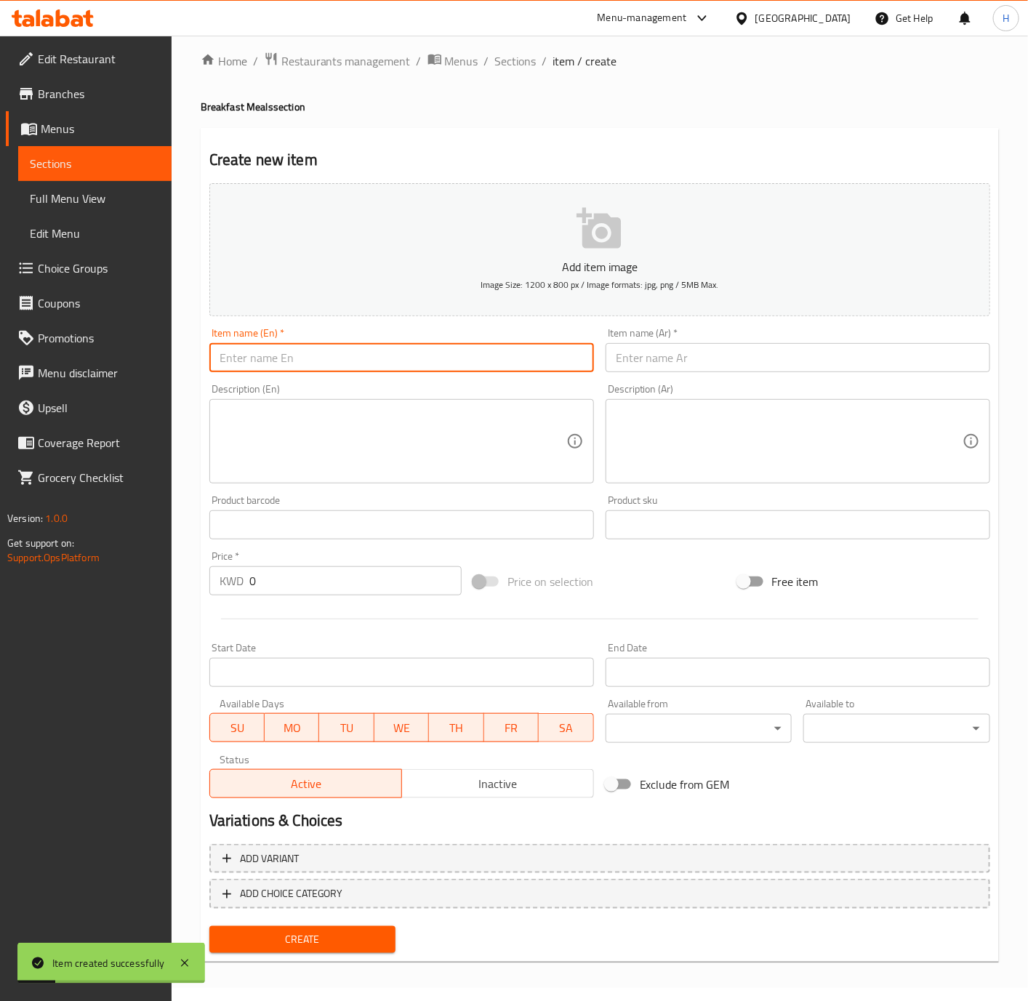
click at [491, 347] on input "text" at bounding box center [401, 357] width 385 height 29
paste input "Maon Fattoush"
type input "Maon Fattoush"
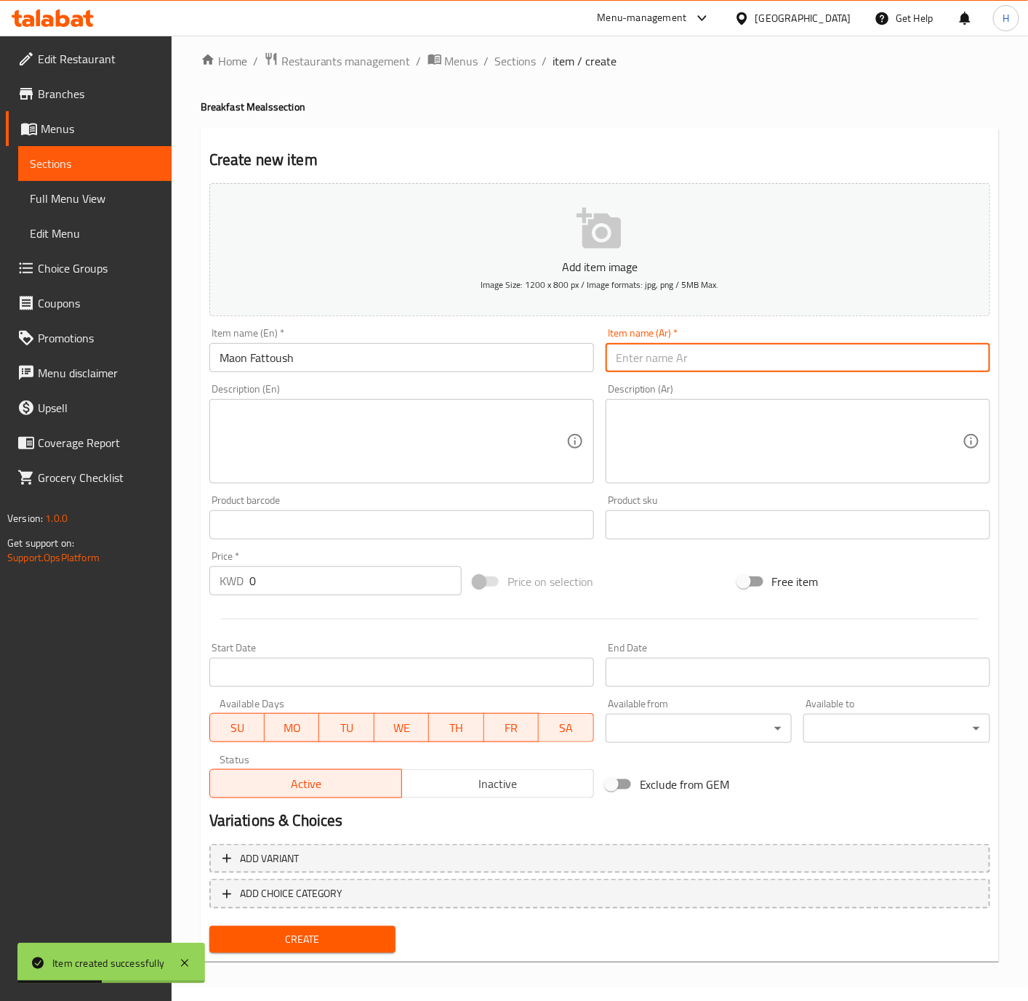
click at [744, 347] on input "text" at bounding box center [798, 357] width 385 height 29
paste input "ماعون فتوش"
type input "ماعون فتوش"
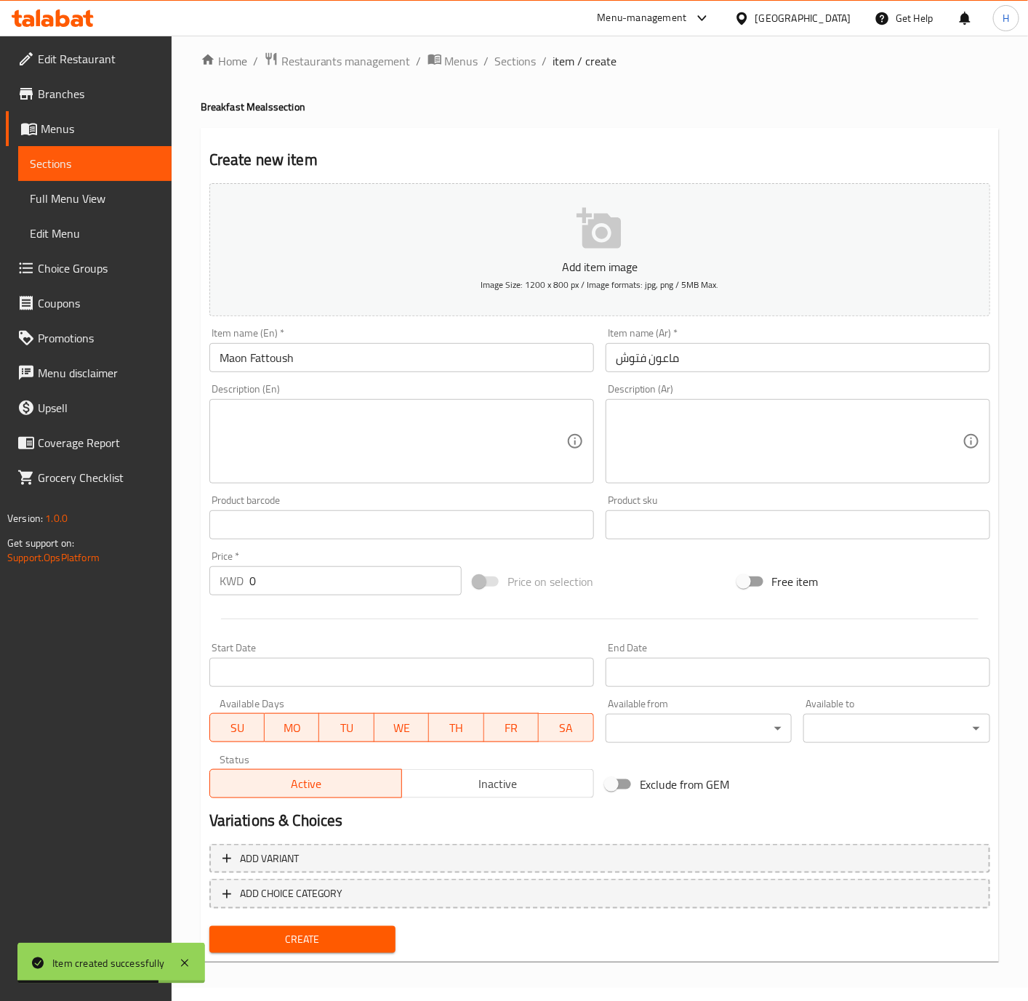
click at [369, 587] on input "0" at bounding box center [355, 580] width 212 height 29
paste input ".750"
type input "0.750"
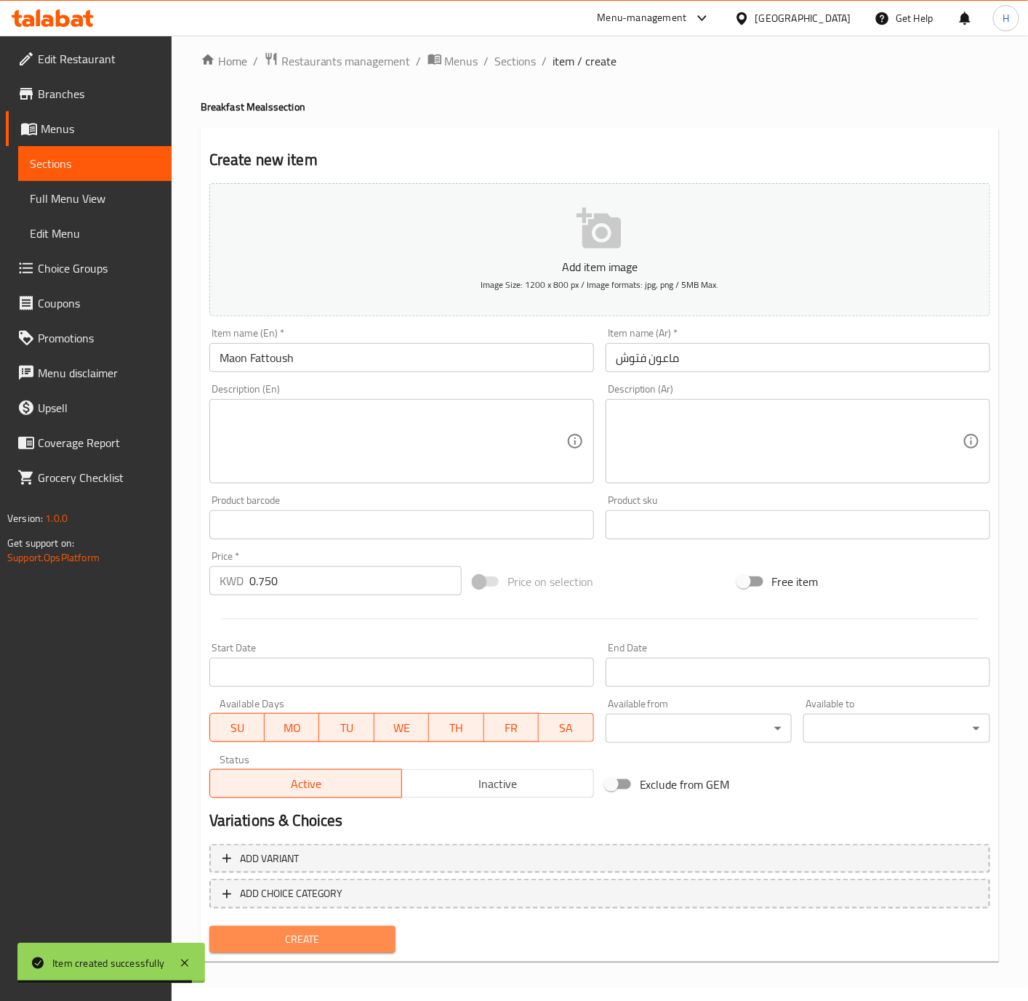
click at [354, 945] on span "Create" at bounding box center [303, 939] width 164 height 18
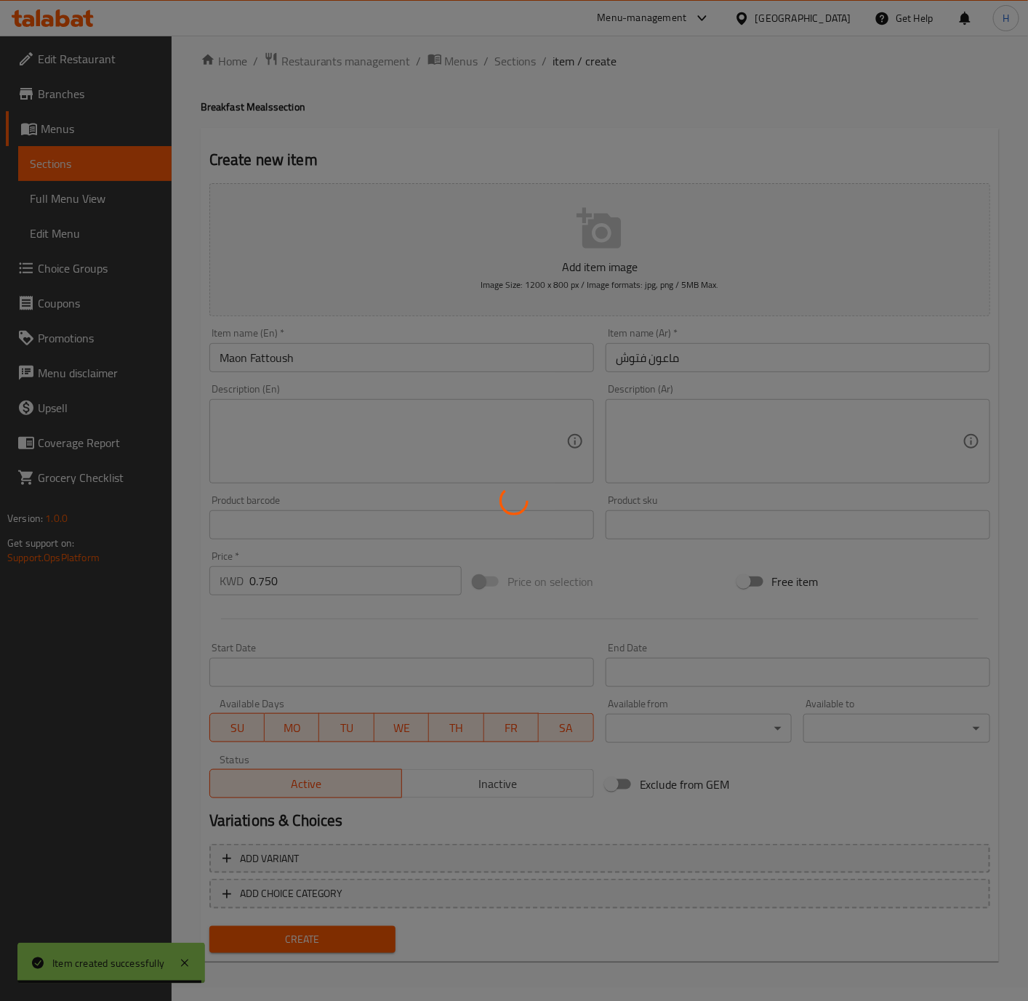
type input "0"
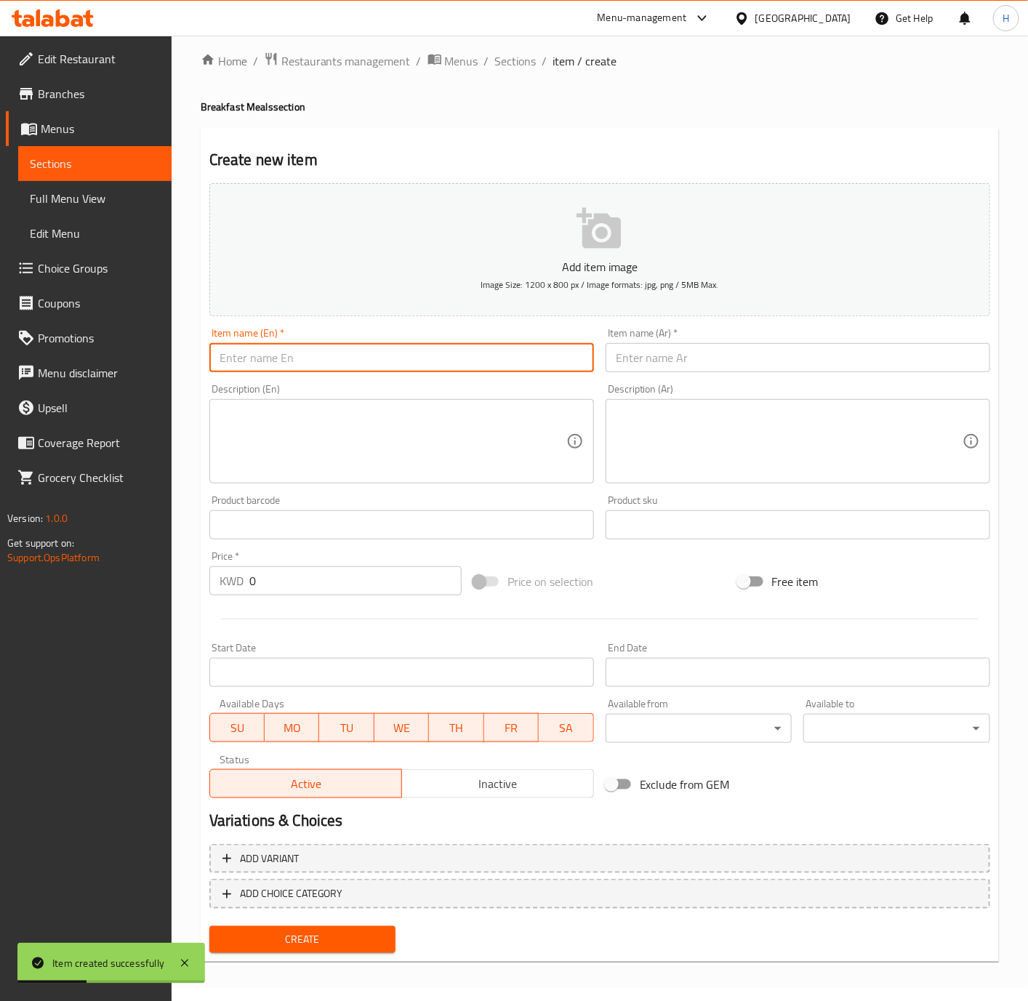
click at [336, 364] on input "text" at bounding box center [401, 357] width 385 height 29
paste input "grape leaves"
click at [336, 364] on input "grape leaves" at bounding box center [401, 357] width 385 height 29
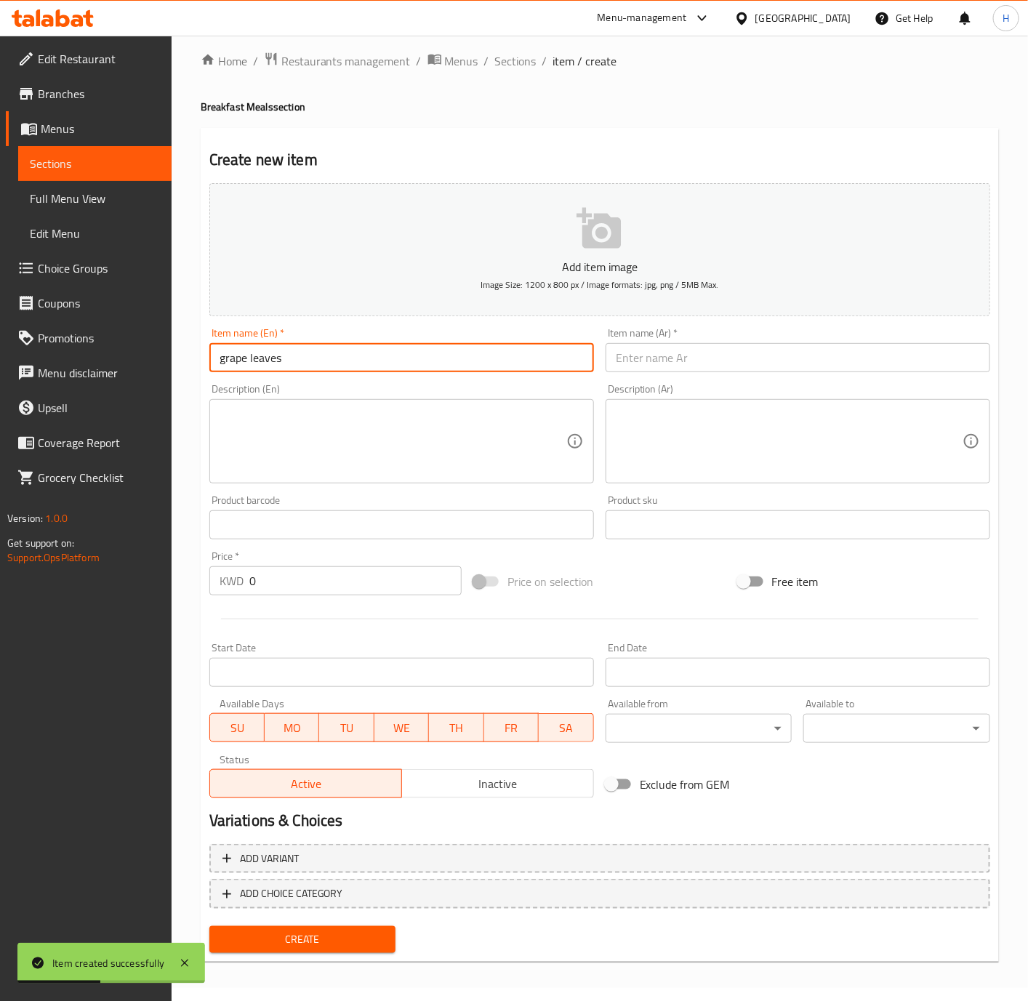
click at [336, 364] on input "grape leaves" at bounding box center [401, 357] width 385 height 29
type input "Grape Leaves"
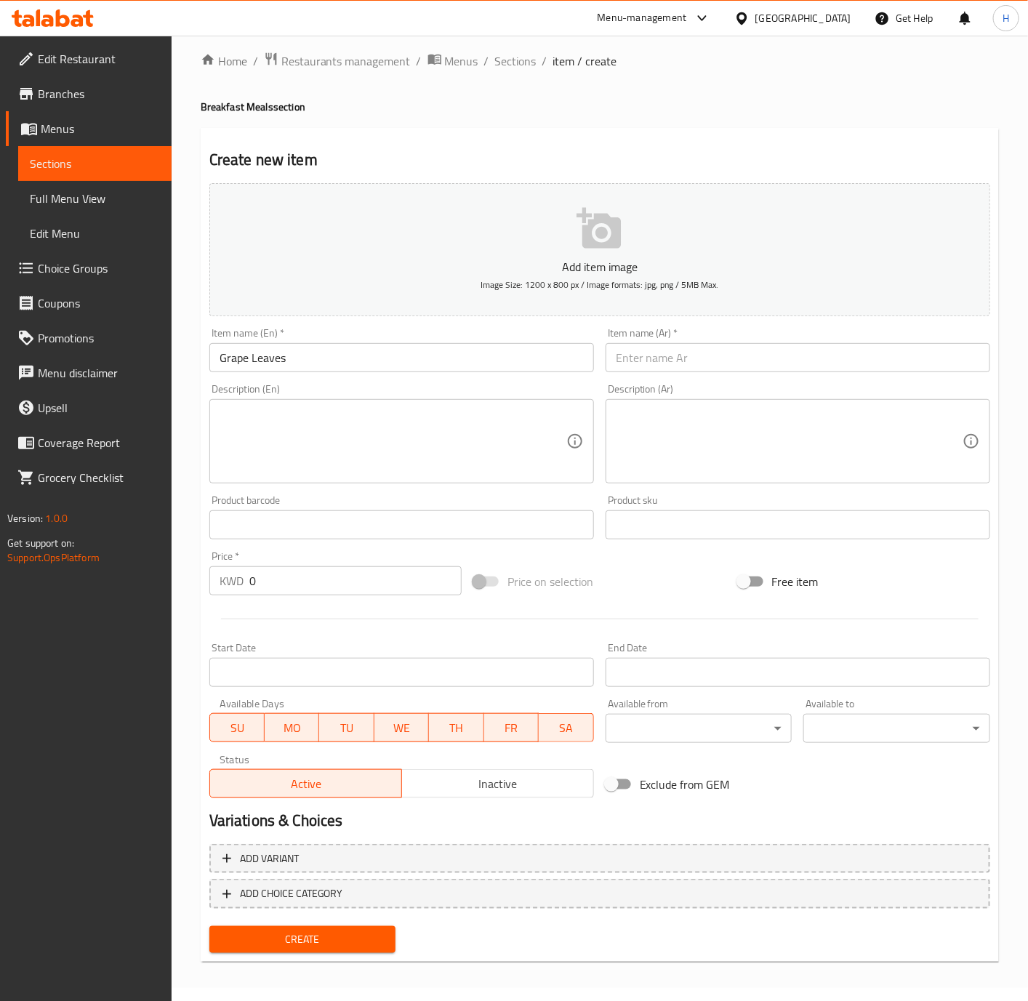
click at [752, 358] on input "text" at bounding box center [798, 357] width 385 height 29
paste input "ورق عنب"
type input "ورق عنب"
click at [306, 580] on input "0" at bounding box center [355, 580] width 212 height 29
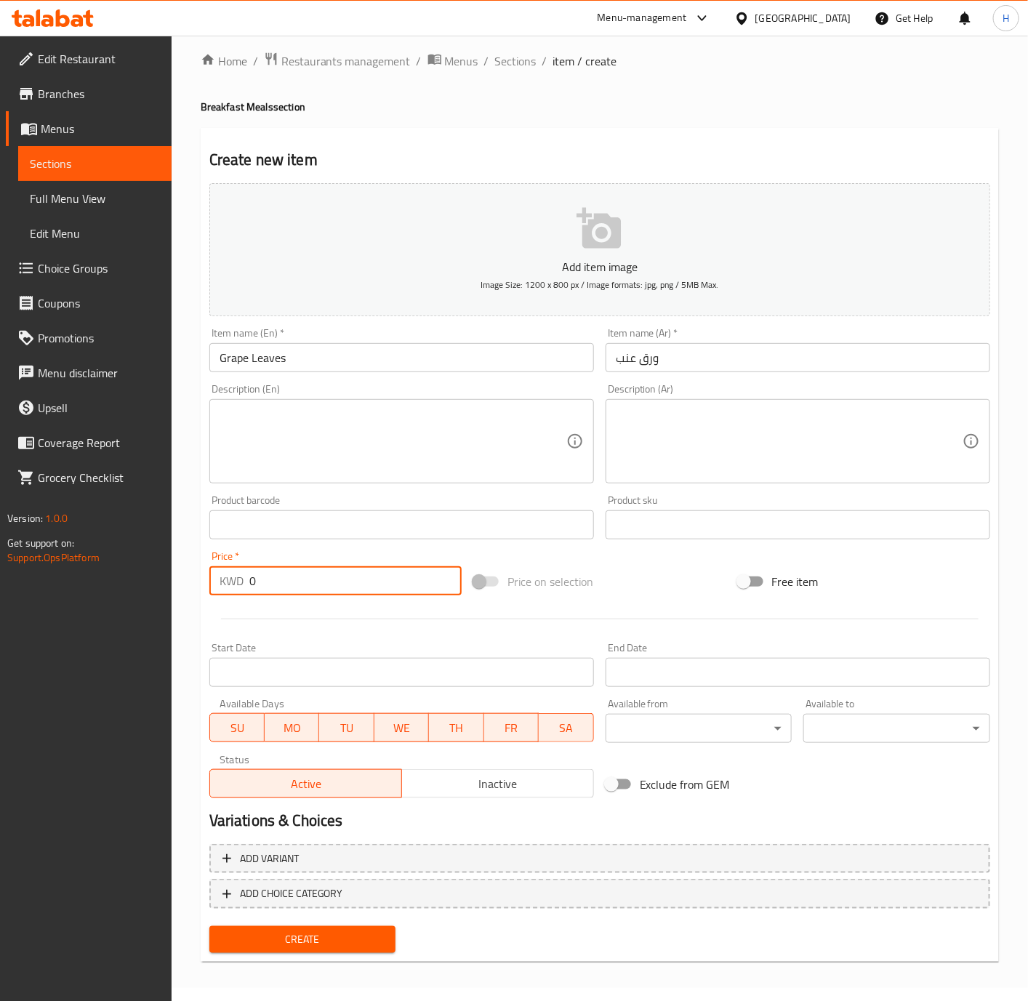
click at [306, 580] on input "0" at bounding box center [355, 580] width 212 height 29
paste input ".750"
type input "0.750"
click at [350, 944] on span "Create" at bounding box center [303, 939] width 164 height 18
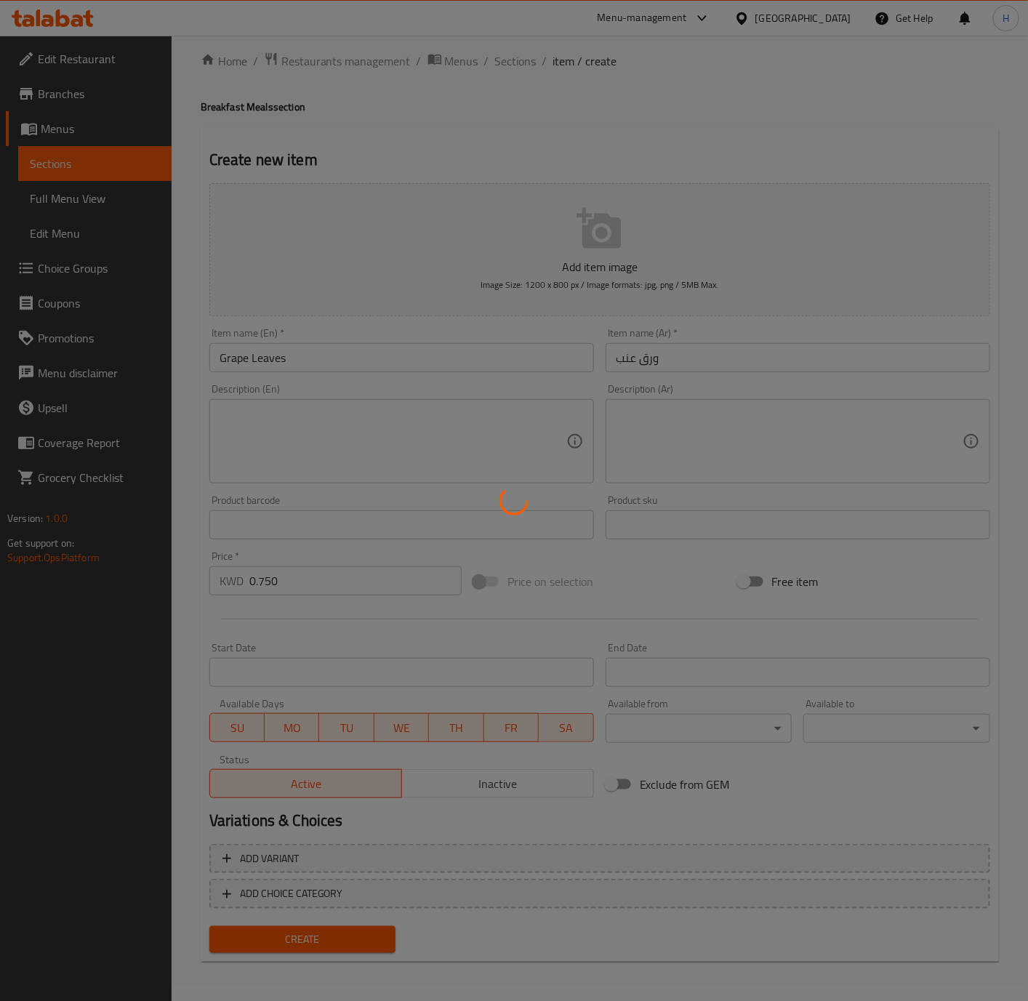
type input "0"
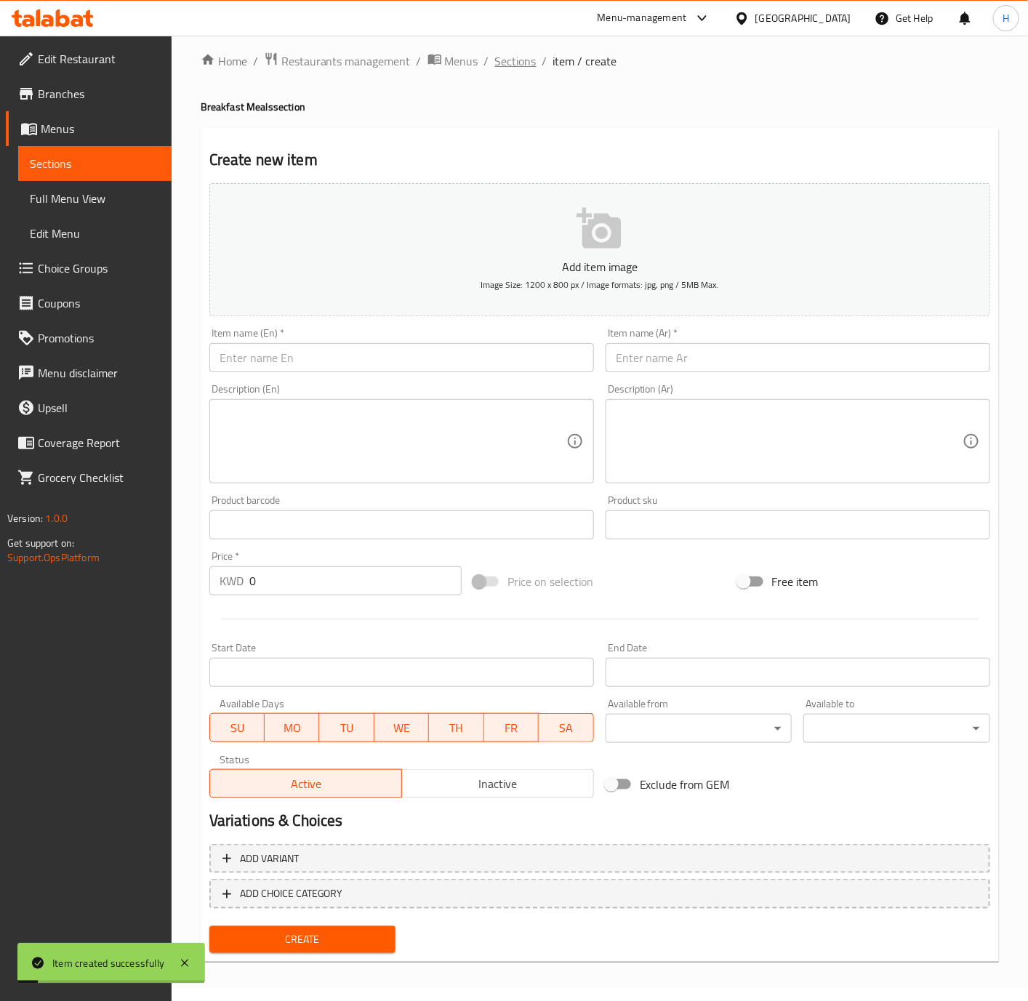
click at [509, 57] on span "Sections" at bounding box center [515, 60] width 41 height 17
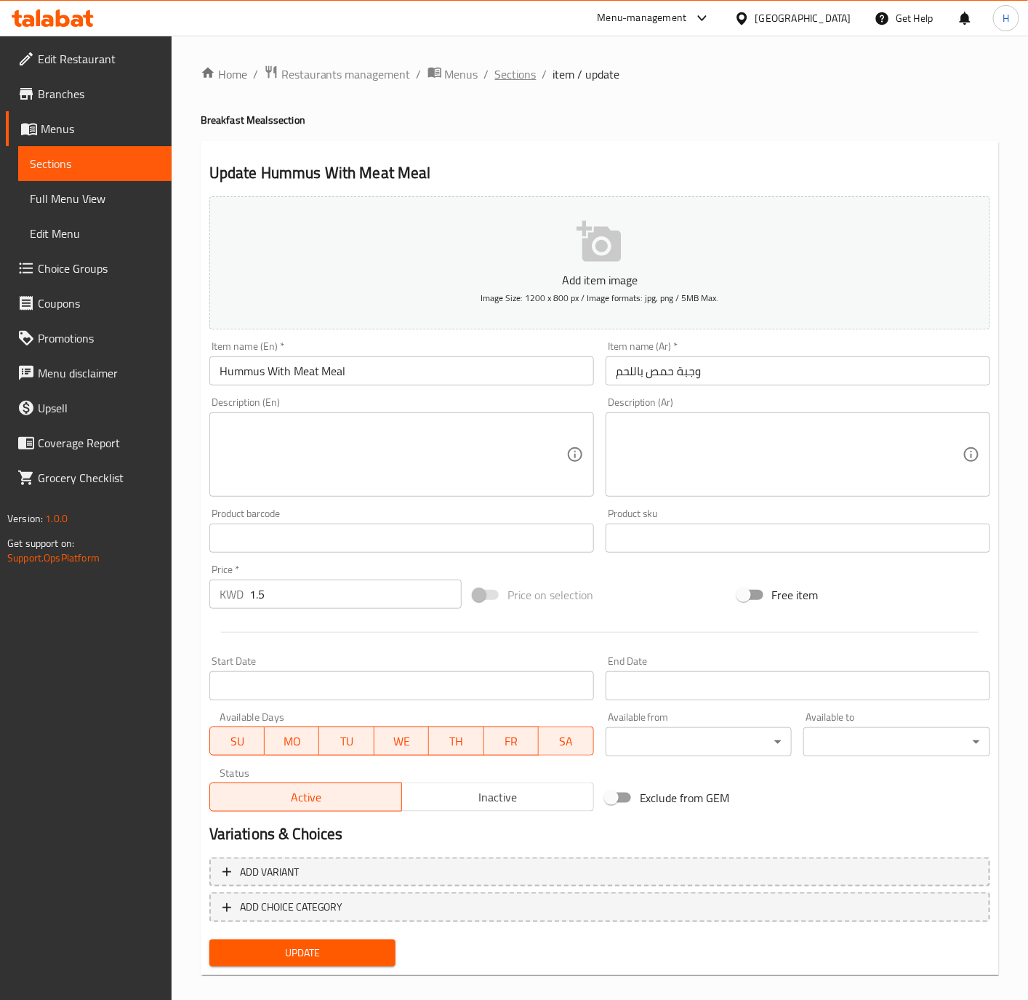
click at [512, 65] on span "Sections" at bounding box center [515, 73] width 41 height 17
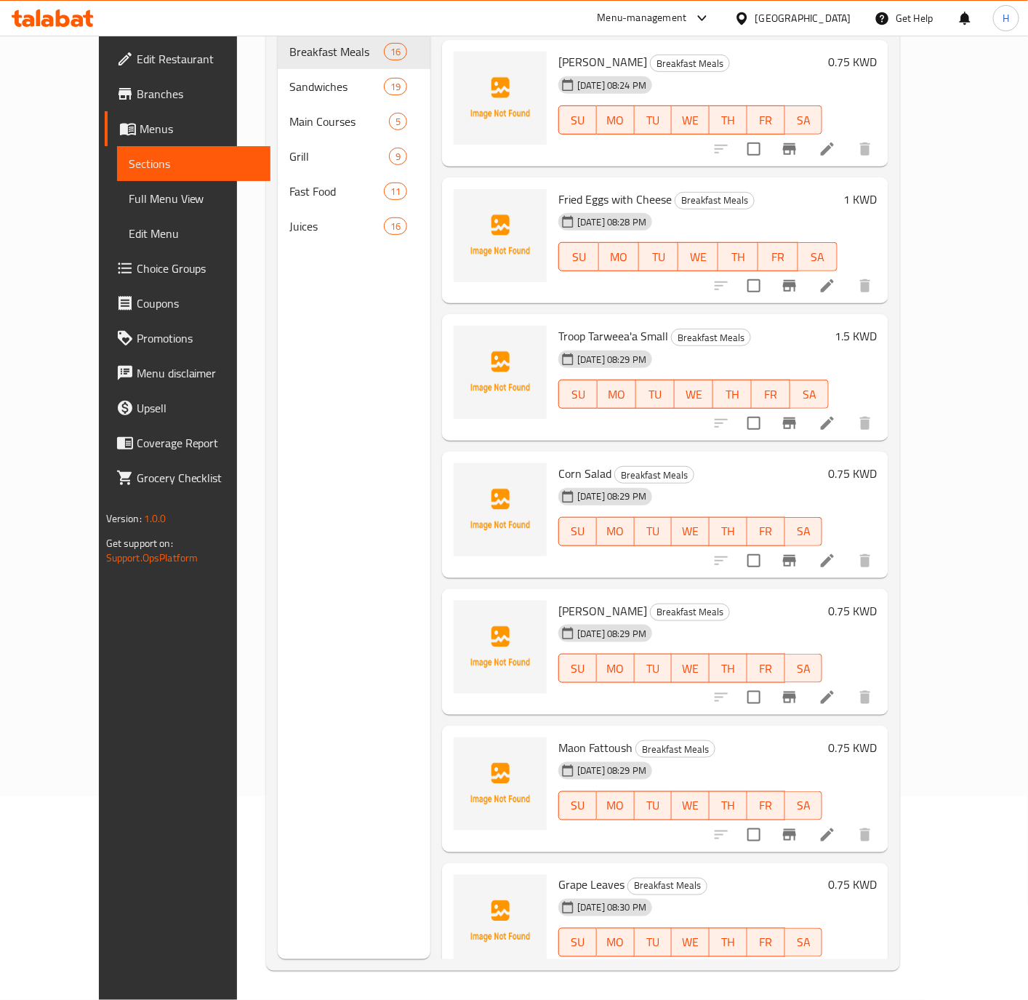
scroll to position [1228, 0]
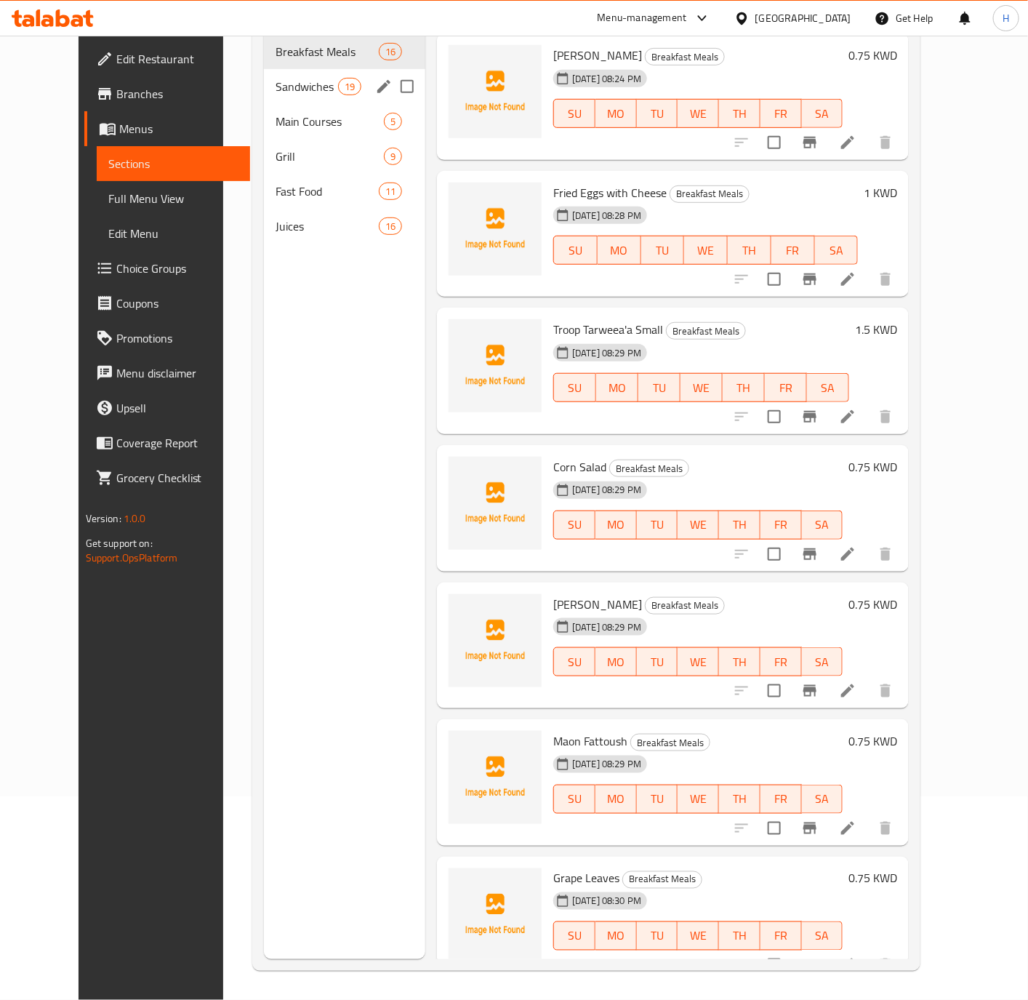
click at [290, 79] on div "Sandwiches 19" at bounding box center [344, 86] width 161 height 35
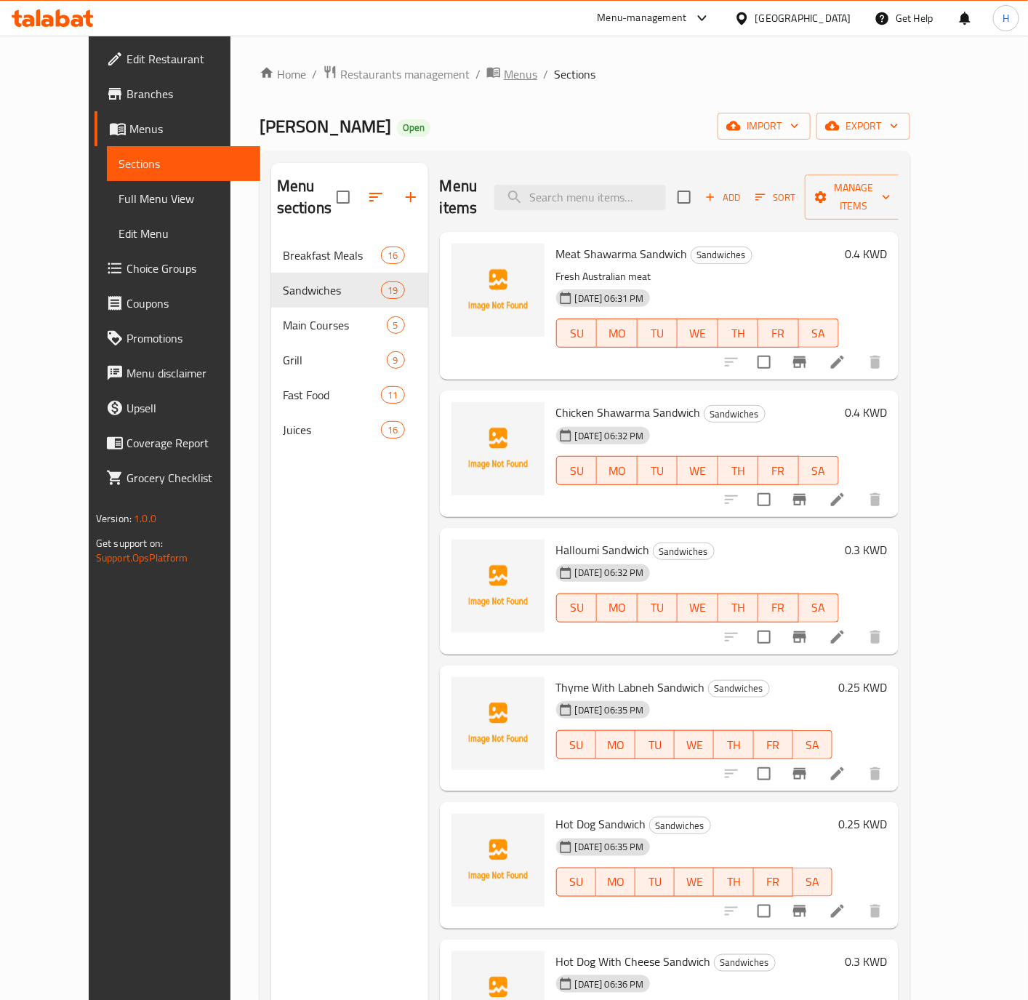
click at [504, 79] on span "Menus" at bounding box center [520, 73] width 33 height 17
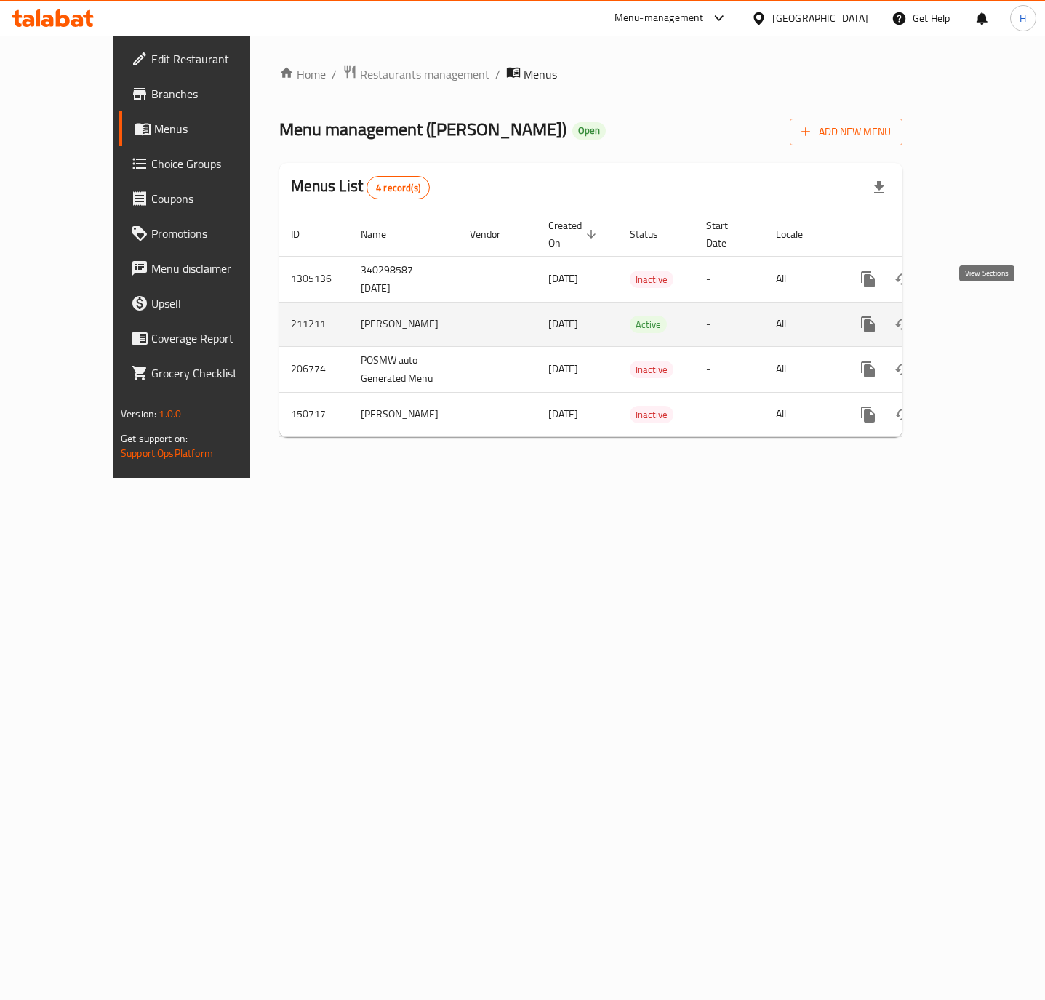
click at [979, 318] on icon "enhanced table" at bounding box center [972, 324] width 13 height 13
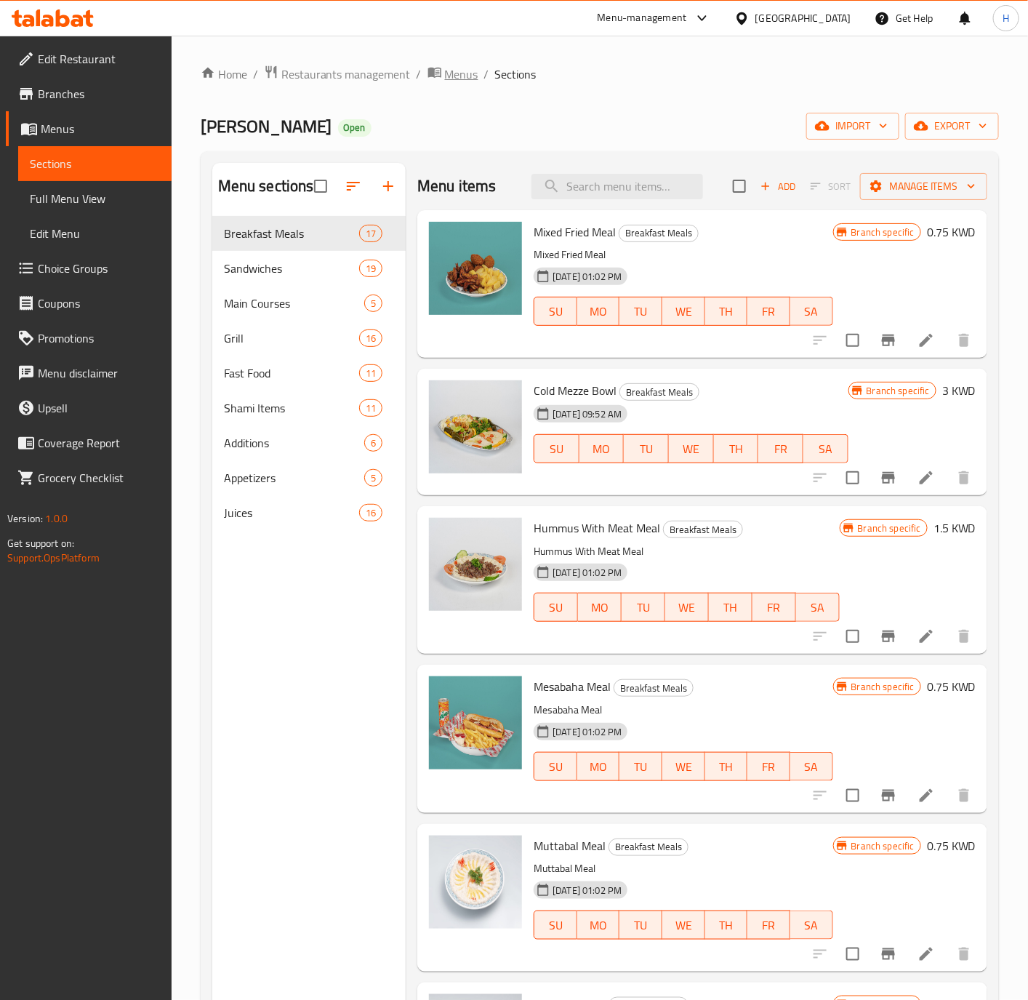
click at [451, 73] on span "Menus" at bounding box center [461, 73] width 33 height 17
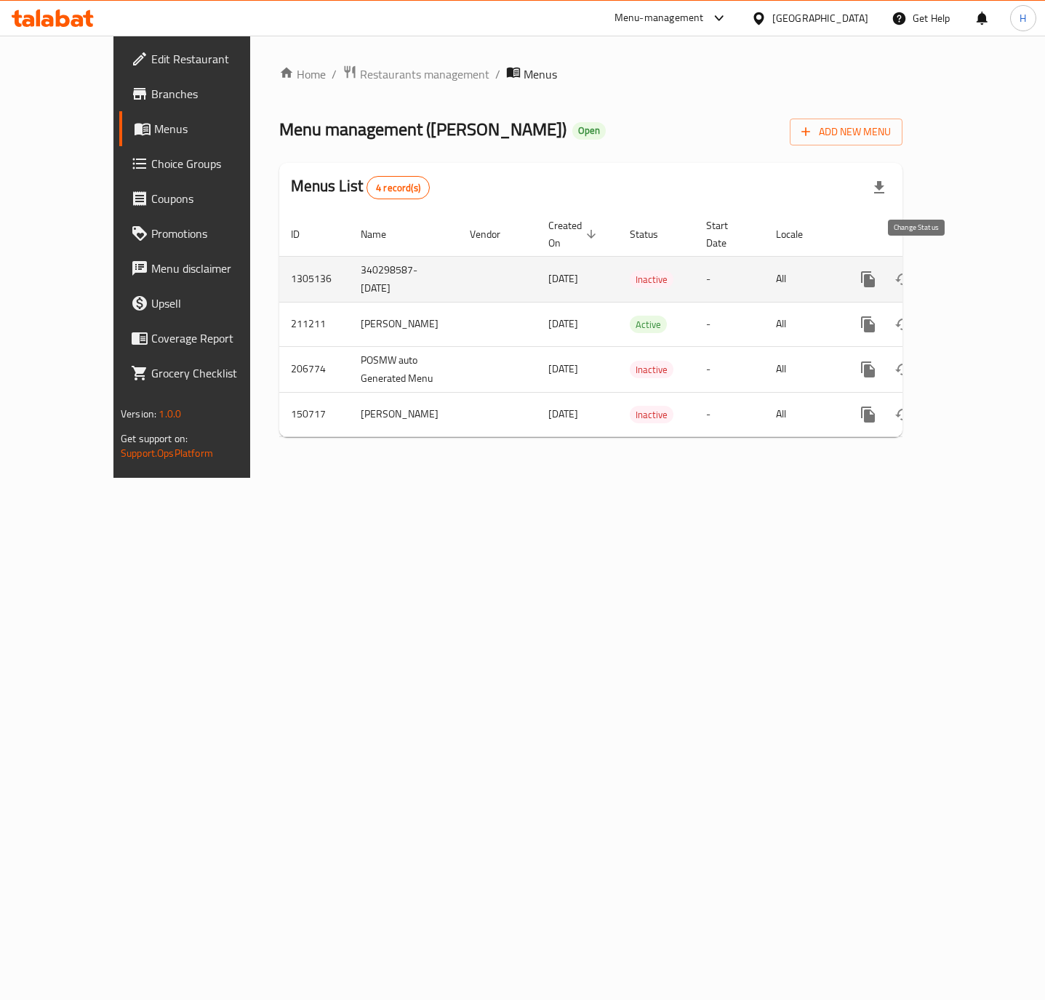
click at [912, 270] on icon "enhanced table" at bounding box center [902, 278] width 17 height 17
click at [911, 273] on icon "enhanced table" at bounding box center [903, 279] width 16 height 12
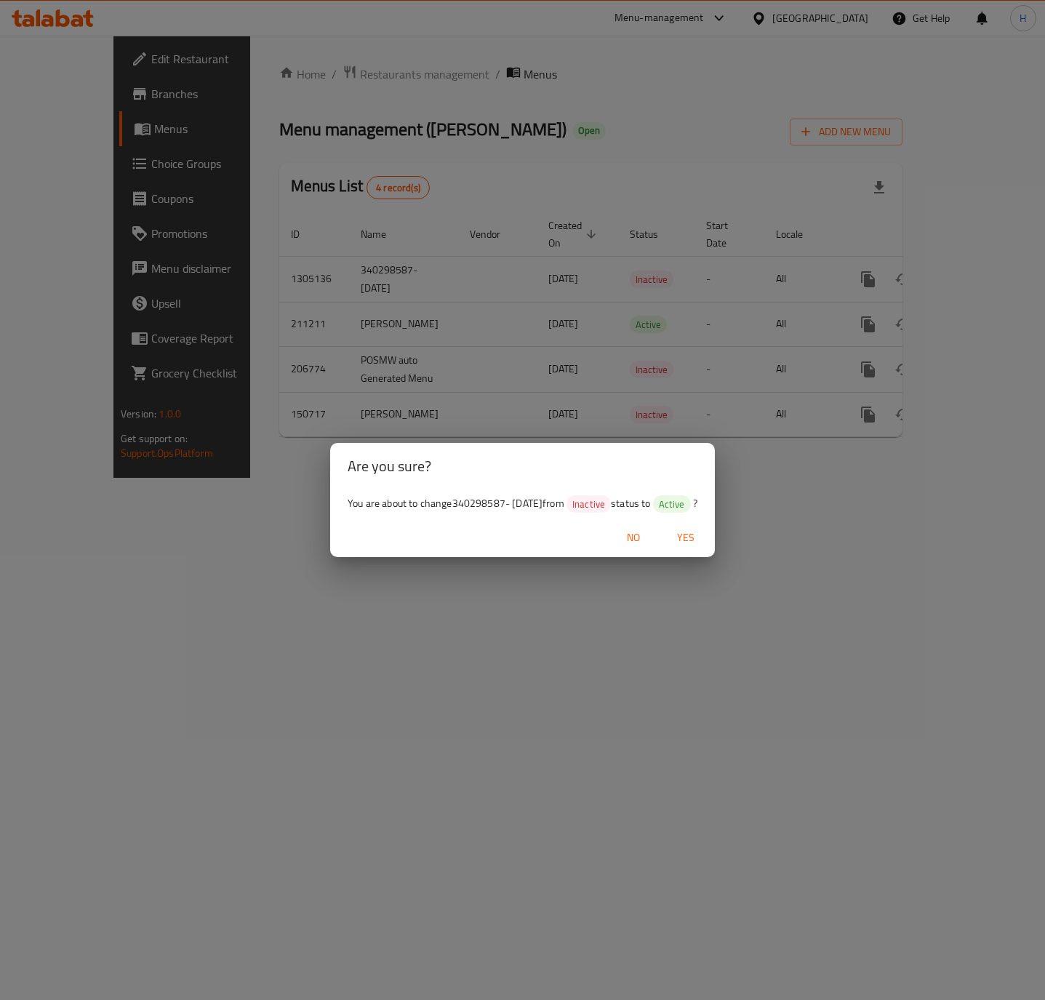
click at [688, 543] on span "Yes" at bounding box center [685, 537] width 35 height 18
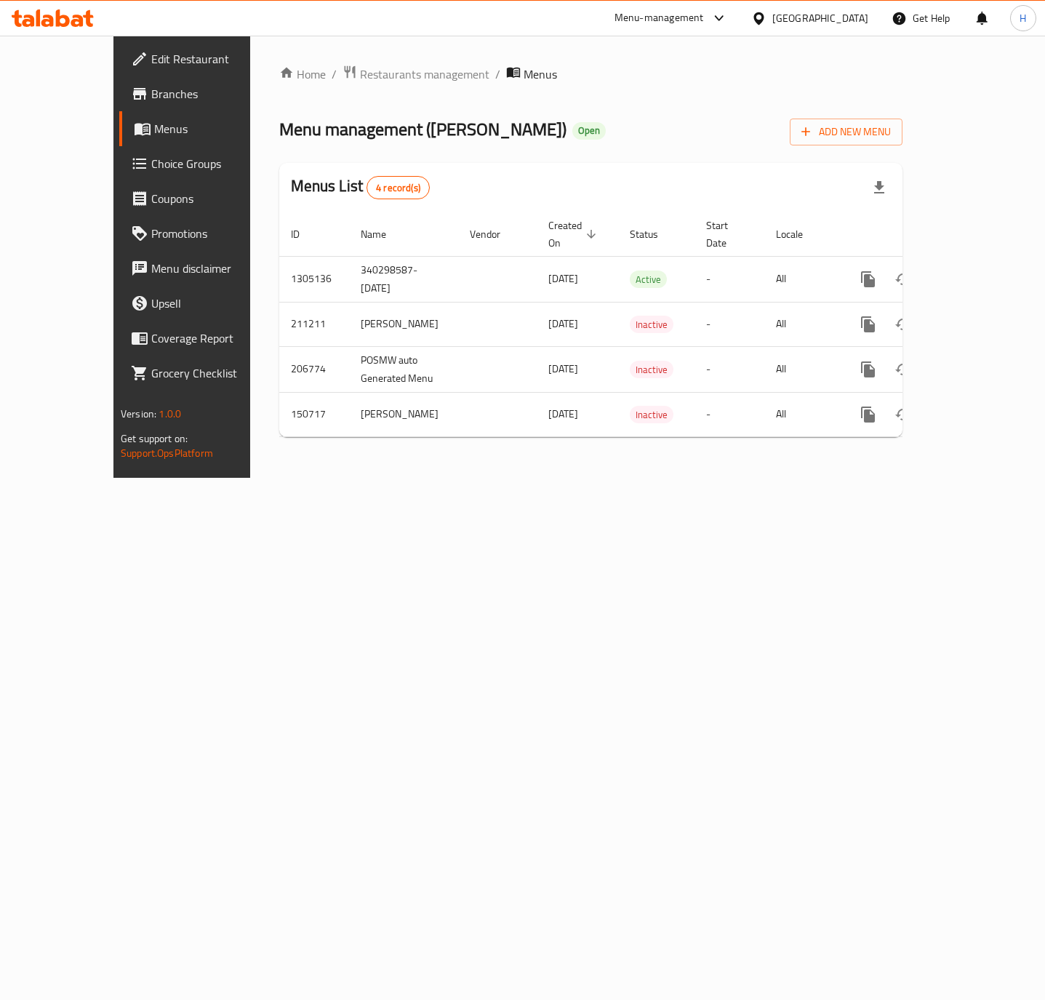
click at [151, 59] on span "Edit Restaurant" at bounding box center [213, 58] width 125 height 17
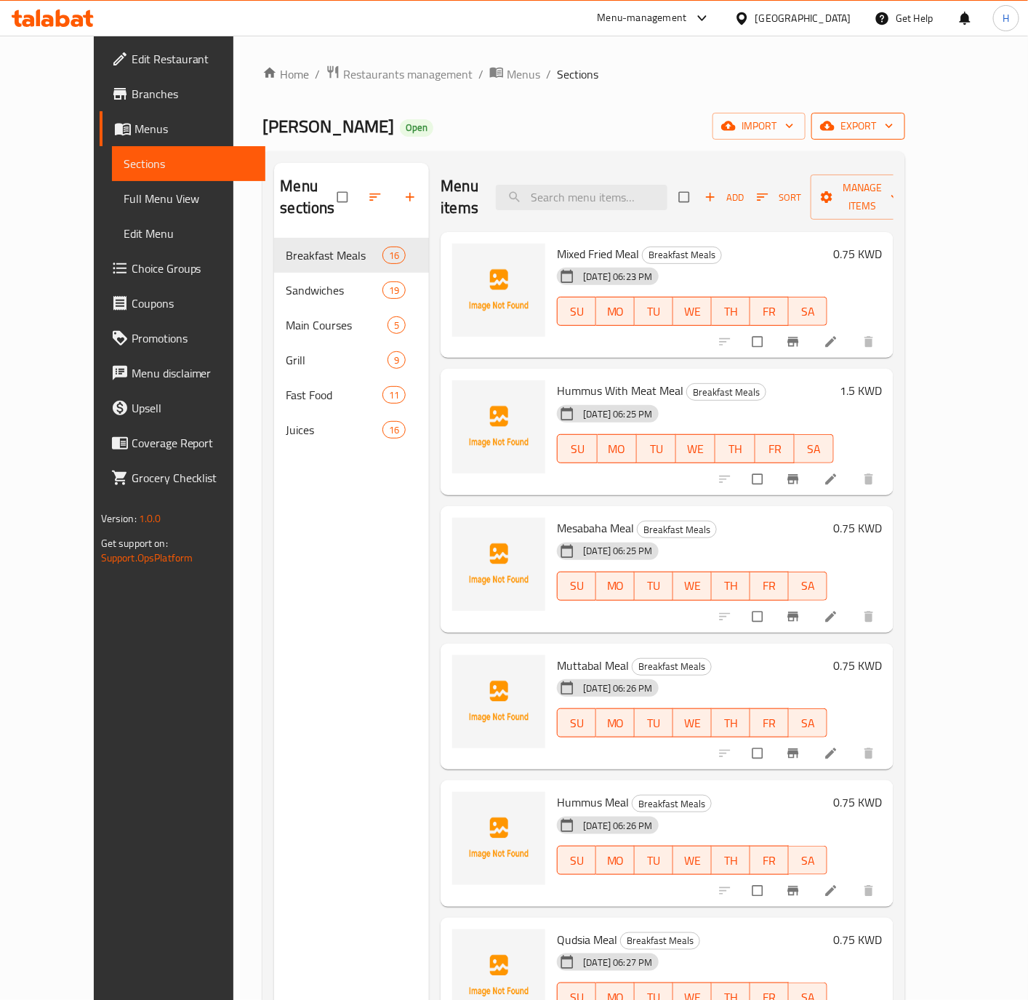
click at [893, 126] on span "export" at bounding box center [858, 126] width 71 height 18
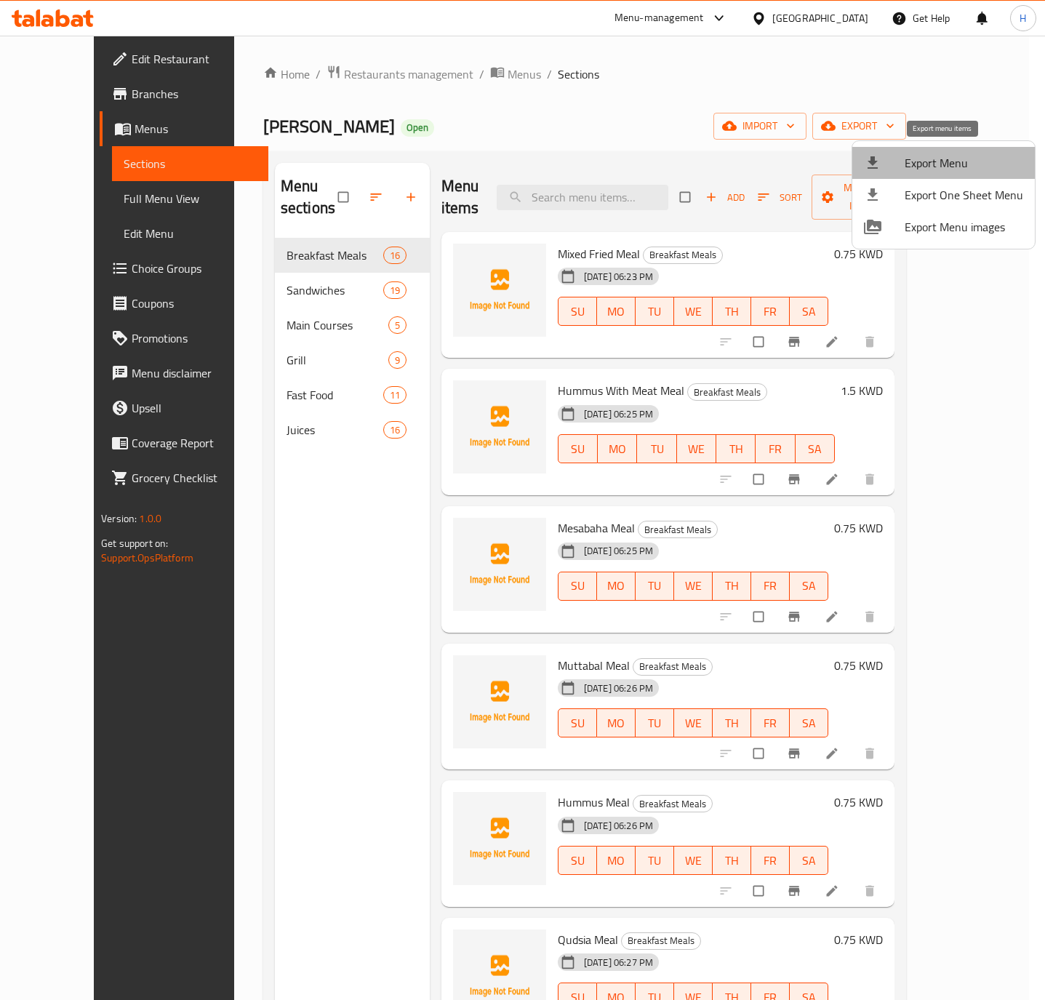
click at [944, 162] on span "Export Menu" at bounding box center [963, 162] width 118 height 17
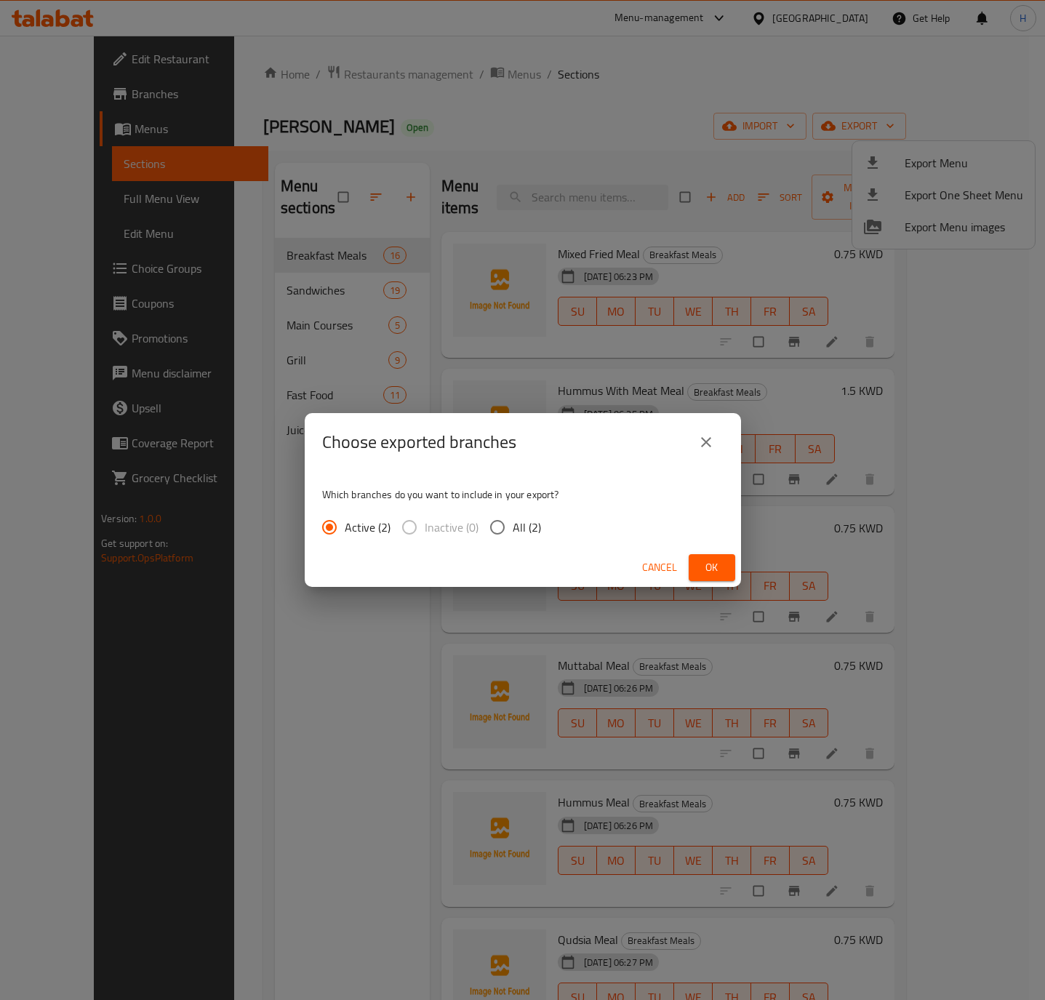
click at [720, 566] on span "Ok" at bounding box center [711, 567] width 23 height 18
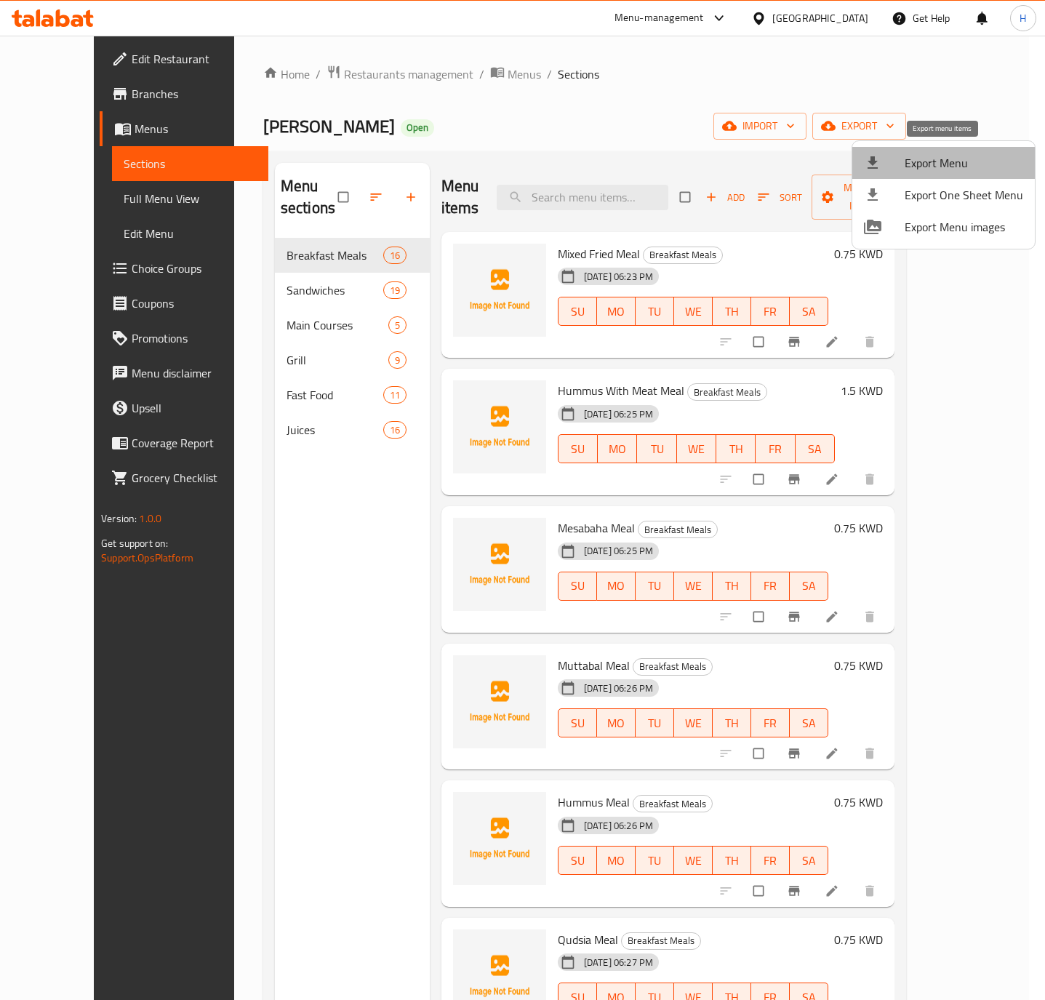
click at [949, 168] on span "Export Menu" at bounding box center [963, 162] width 118 height 17
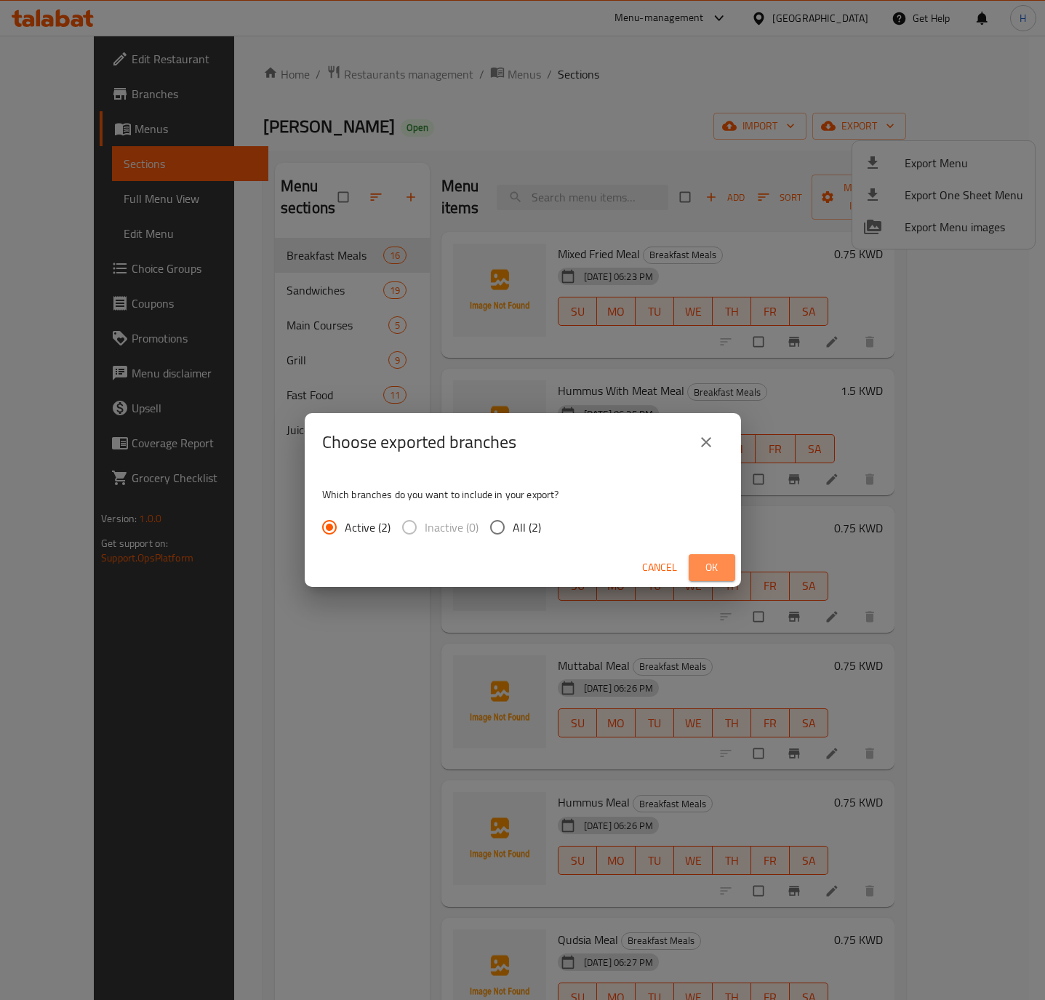
click at [709, 574] on span "Ok" at bounding box center [711, 567] width 23 height 18
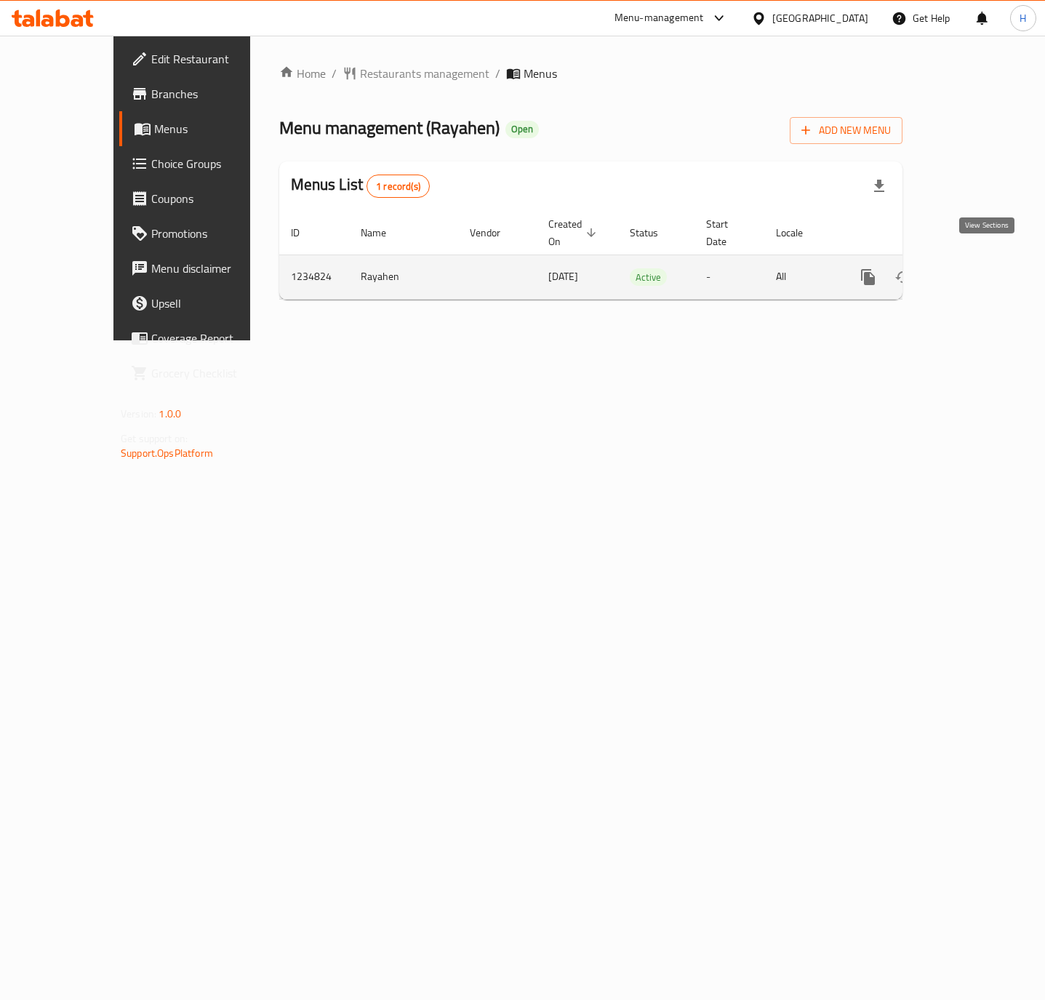
click at [981, 269] on icon "enhanced table" at bounding box center [972, 276] width 17 height 17
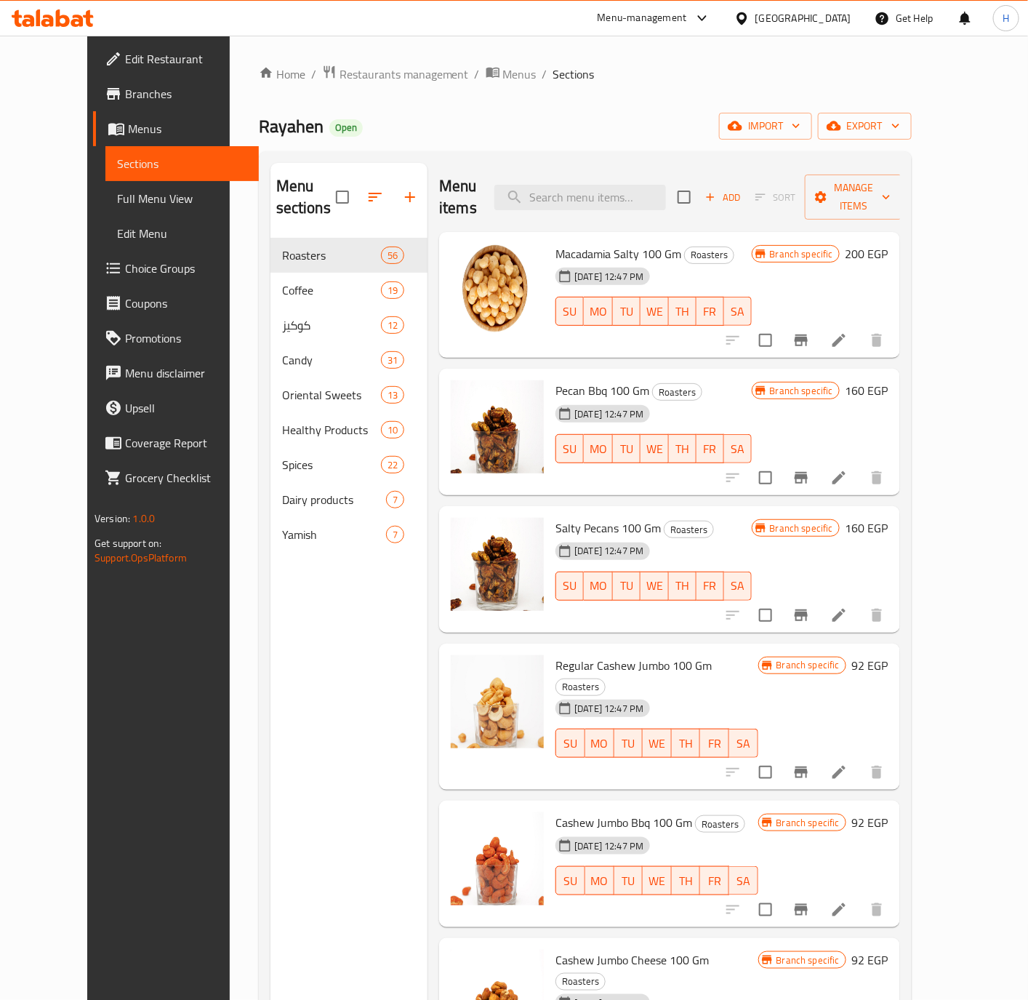
click at [125, 98] on span "Branches" at bounding box center [186, 93] width 122 height 17
